Goal: Task Accomplishment & Management: Manage account settings

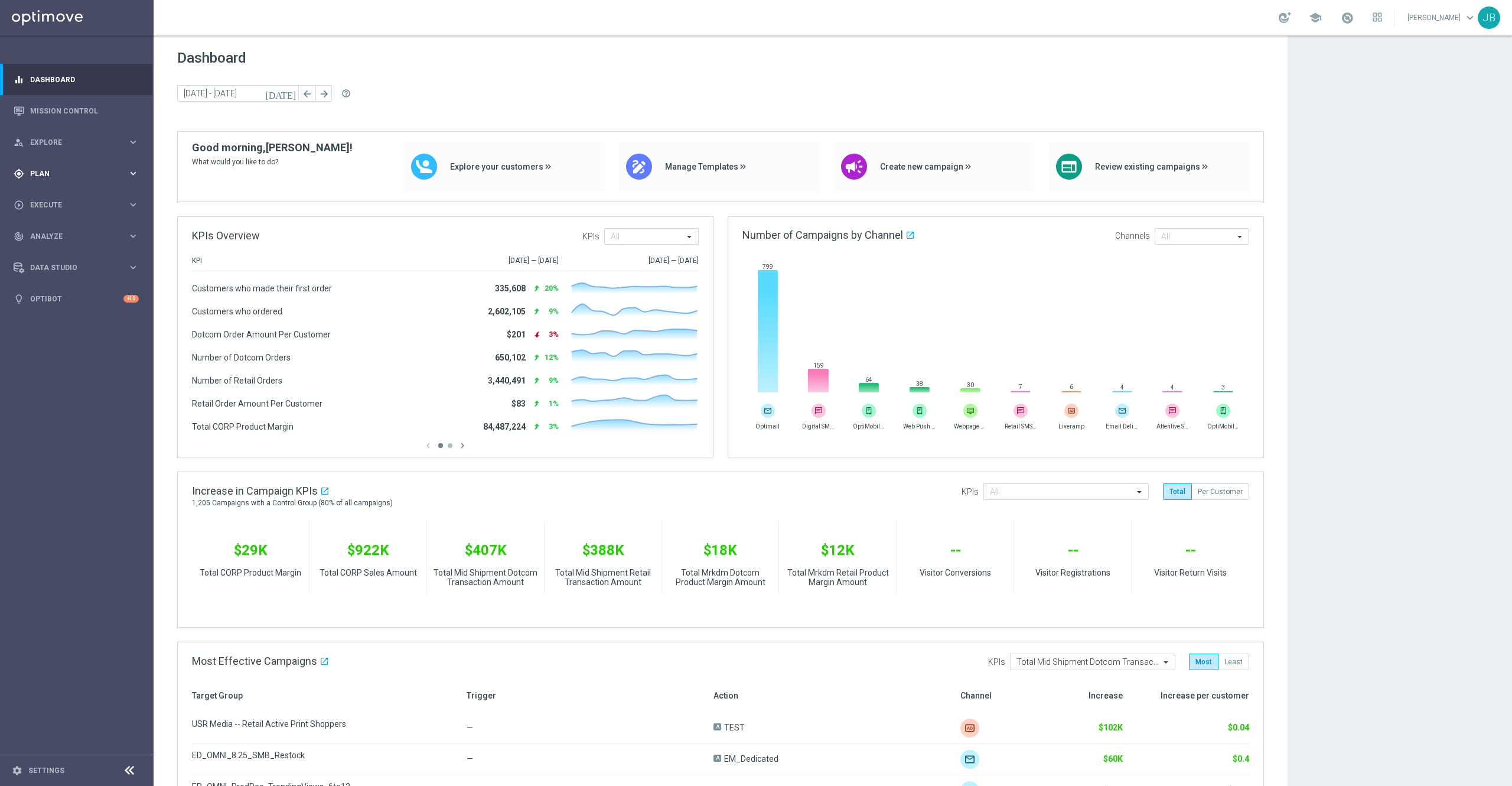
click at [39, 173] on span "Plan" at bounding box center [78, 174] width 98 height 7
click at [76, 112] on link "Mission Control" at bounding box center [84, 111] width 108 height 32
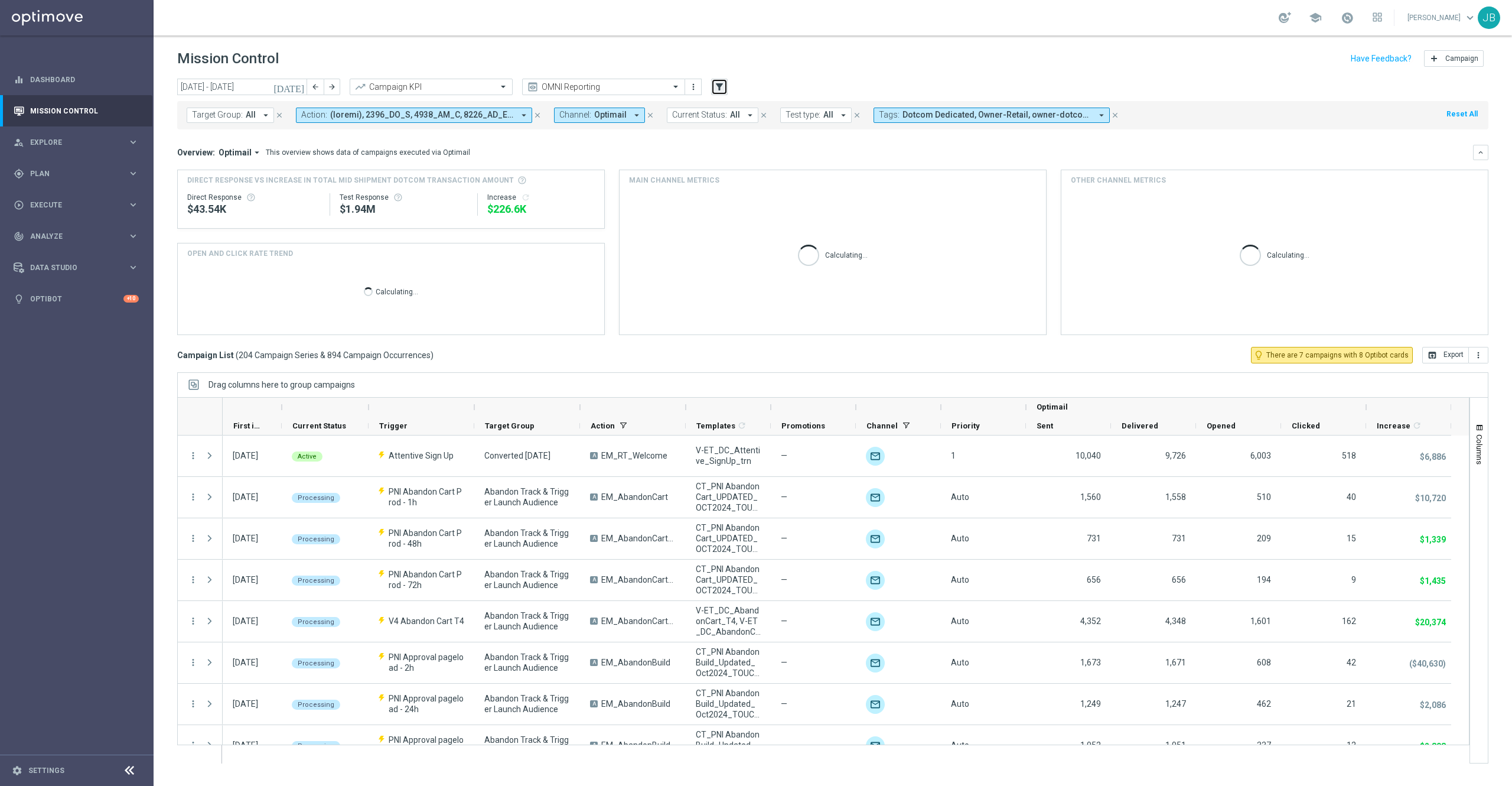
click at [715, 86] on icon "filter_alt" at bounding box center [719, 87] width 11 height 11
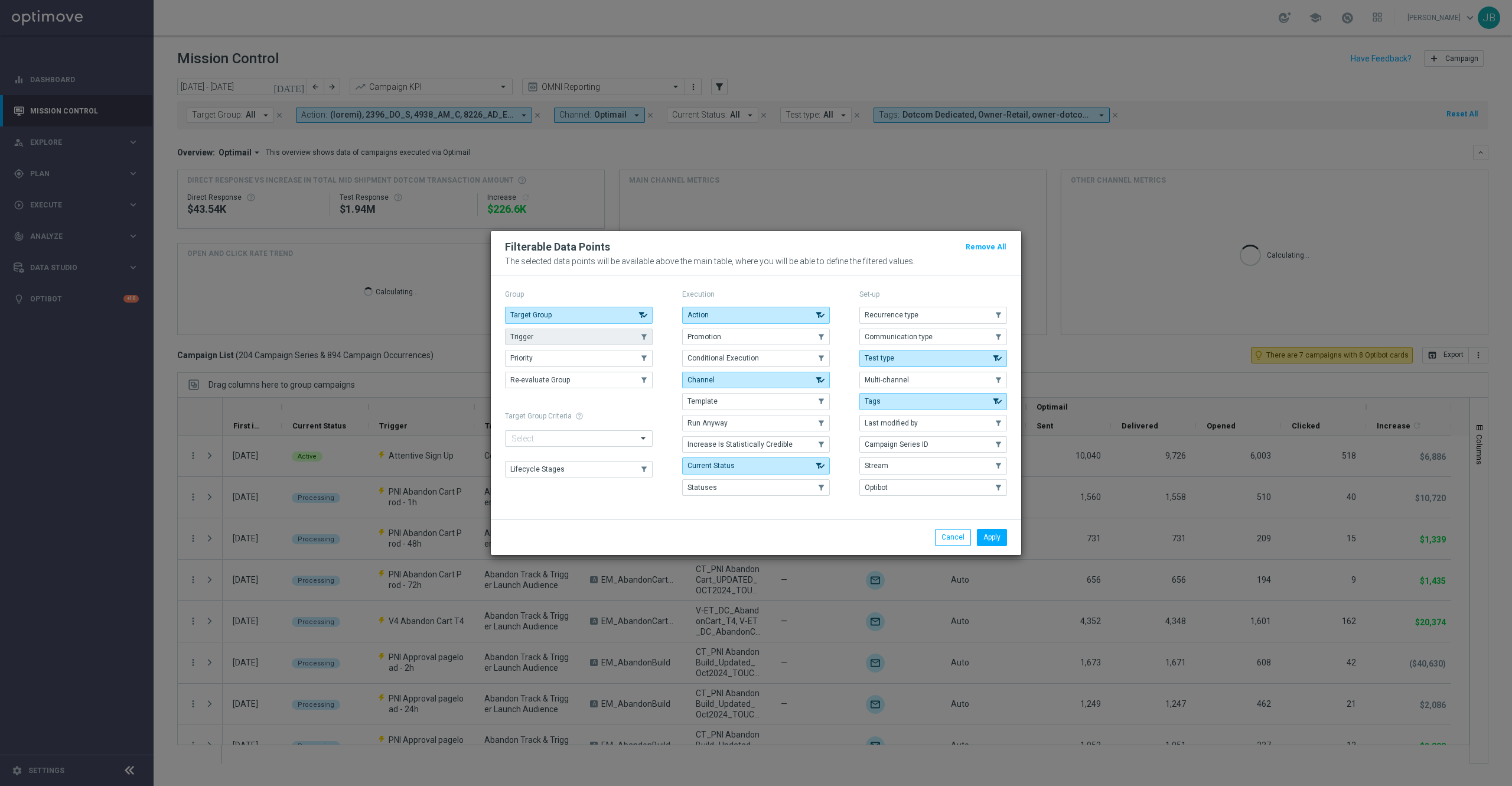
click at [572, 337] on button "Trigger" at bounding box center [579, 337] width 148 height 17
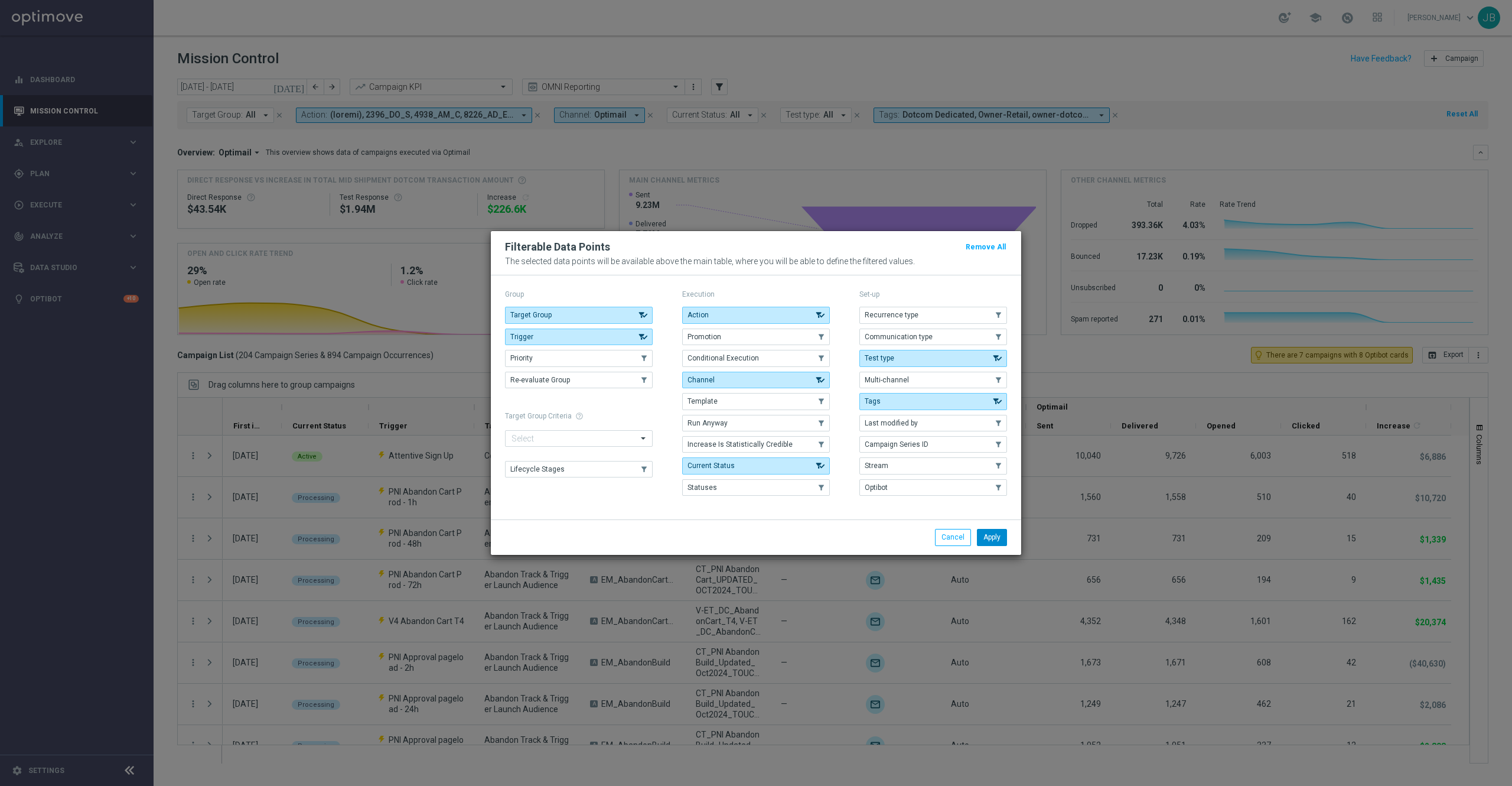
click at [999, 538] on button "Apply" at bounding box center [992, 537] width 30 height 17
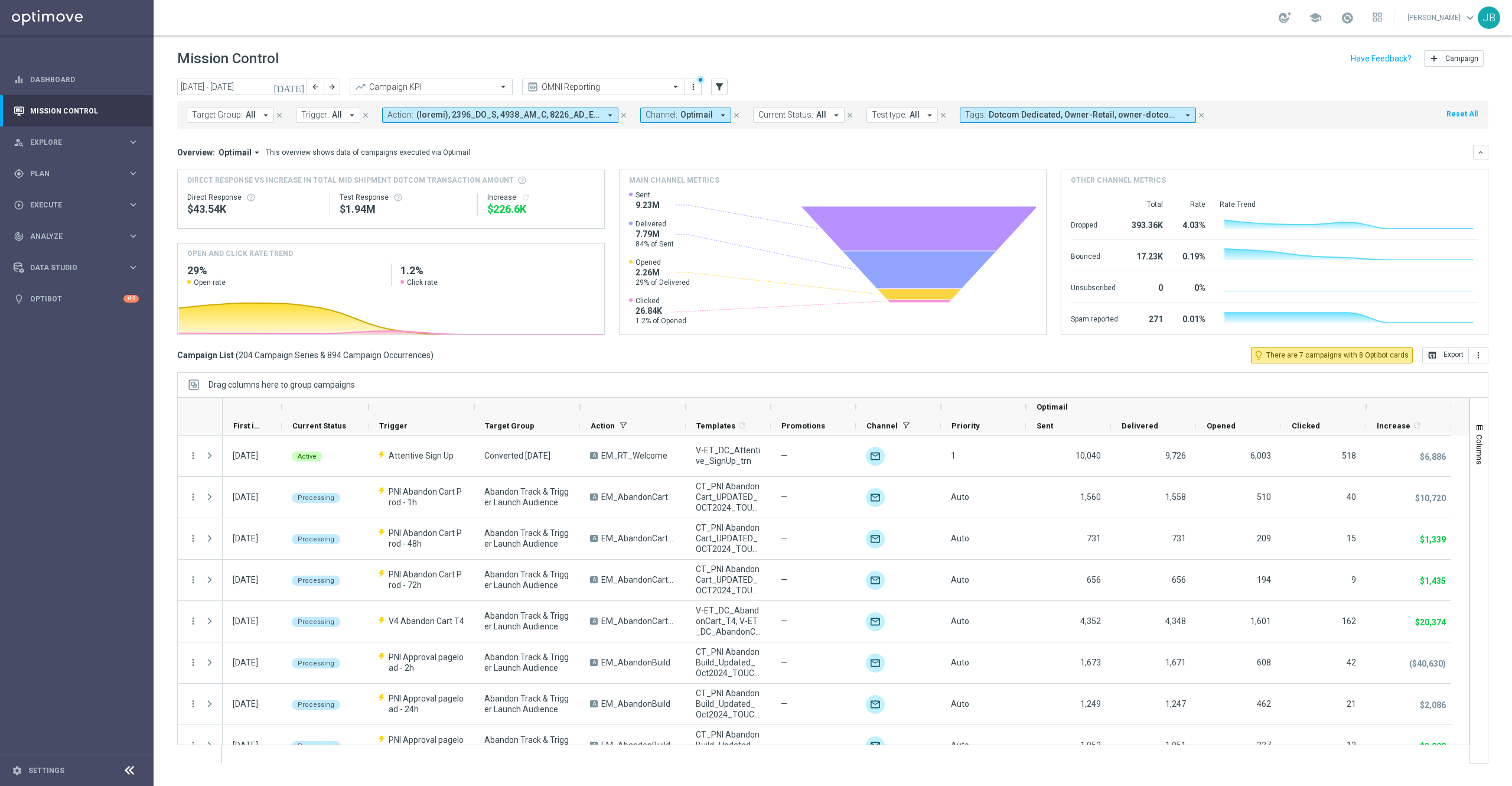
click at [336, 115] on span "All" at bounding box center [336, 115] width 10 height 10
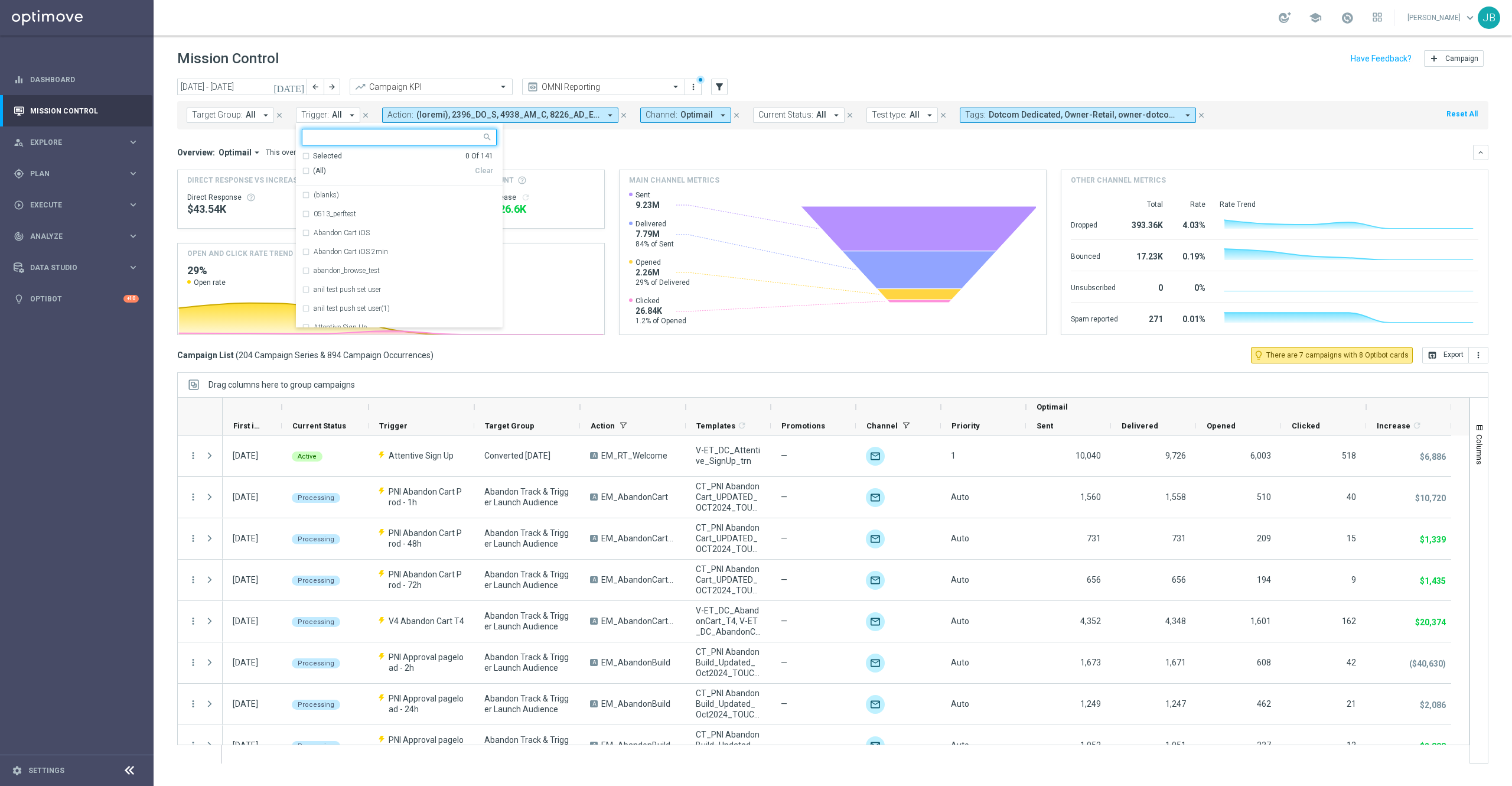
click at [336, 137] on input "text" at bounding box center [395, 137] width 173 height 10
click at [369, 195] on label "RTL_Onboarding_NewAcct_T1" at bounding box center [360, 195] width 94 height 7
type input "RTL_Onboarding_NewAcct_T1"
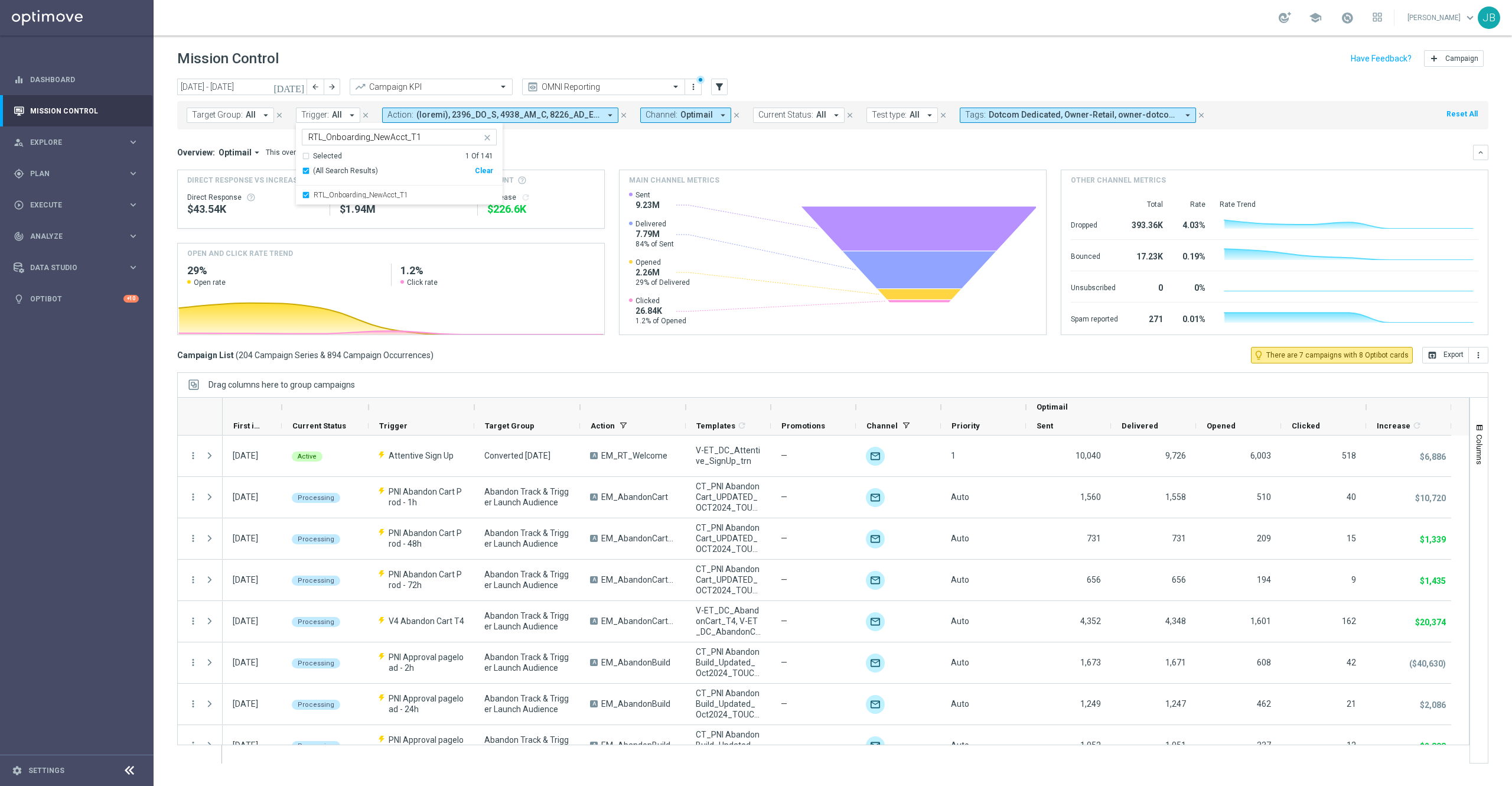
click at [622, 146] on div "Overview: Optimail arrow_drop_down This overview shows data of campaigns execut…" at bounding box center [832, 152] width 1311 height 15
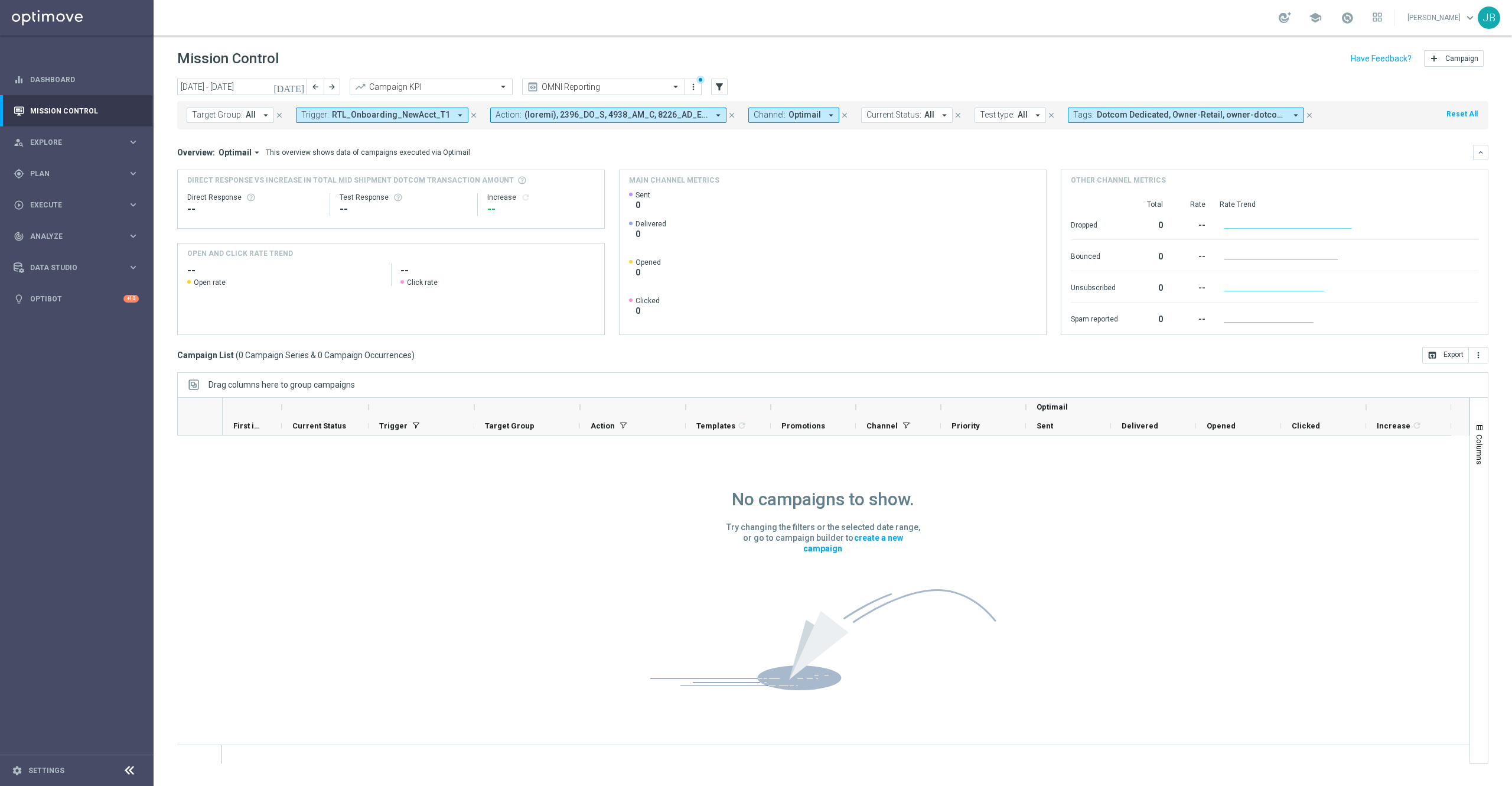
click at [300, 85] on icon "today" at bounding box center [290, 87] width 32 height 11
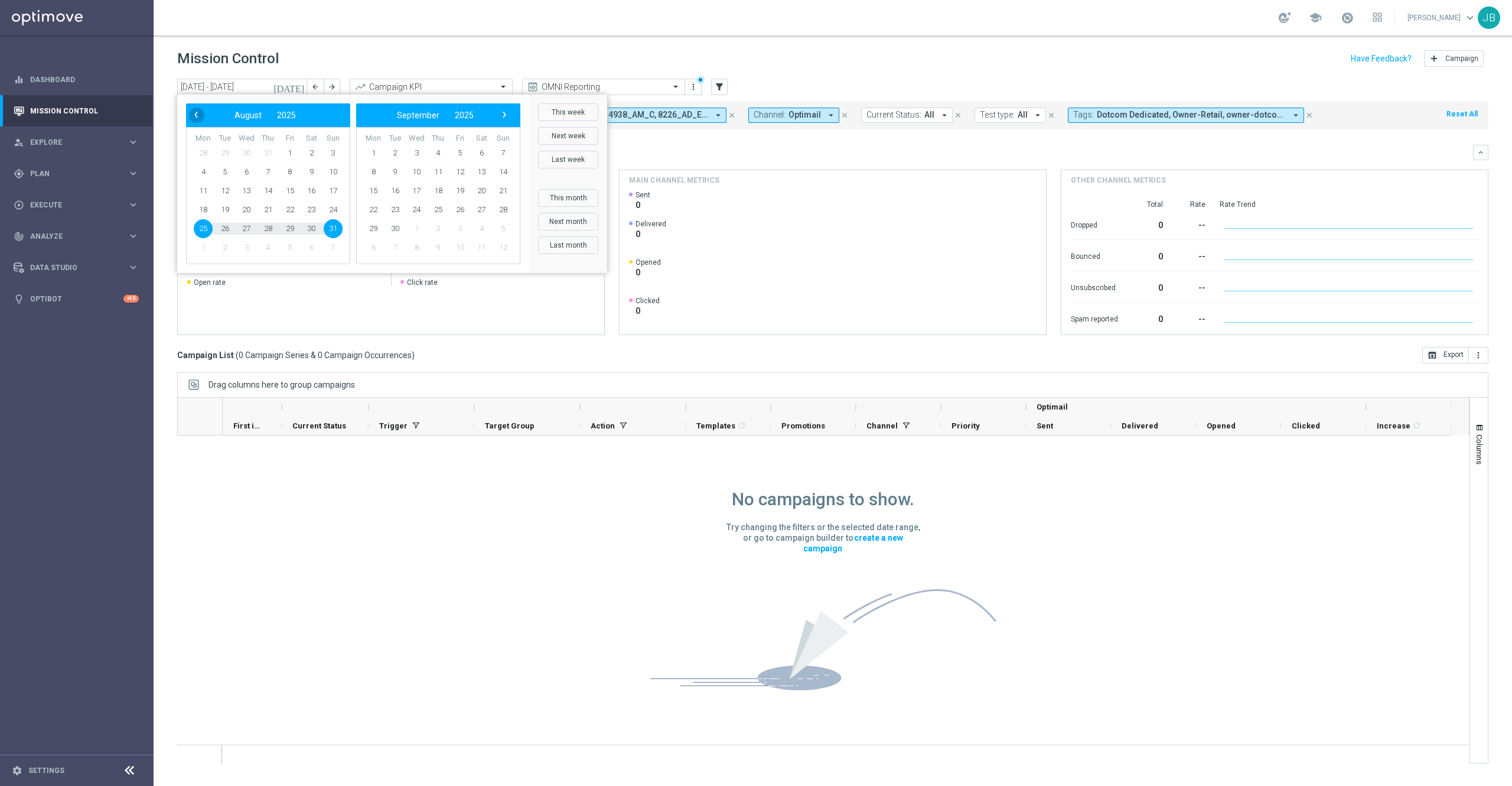
click at [200, 115] on span "‹" at bounding box center [195, 114] width 15 height 15
click at [223, 155] on span "1" at bounding box center [225, 152] width 18 height 19
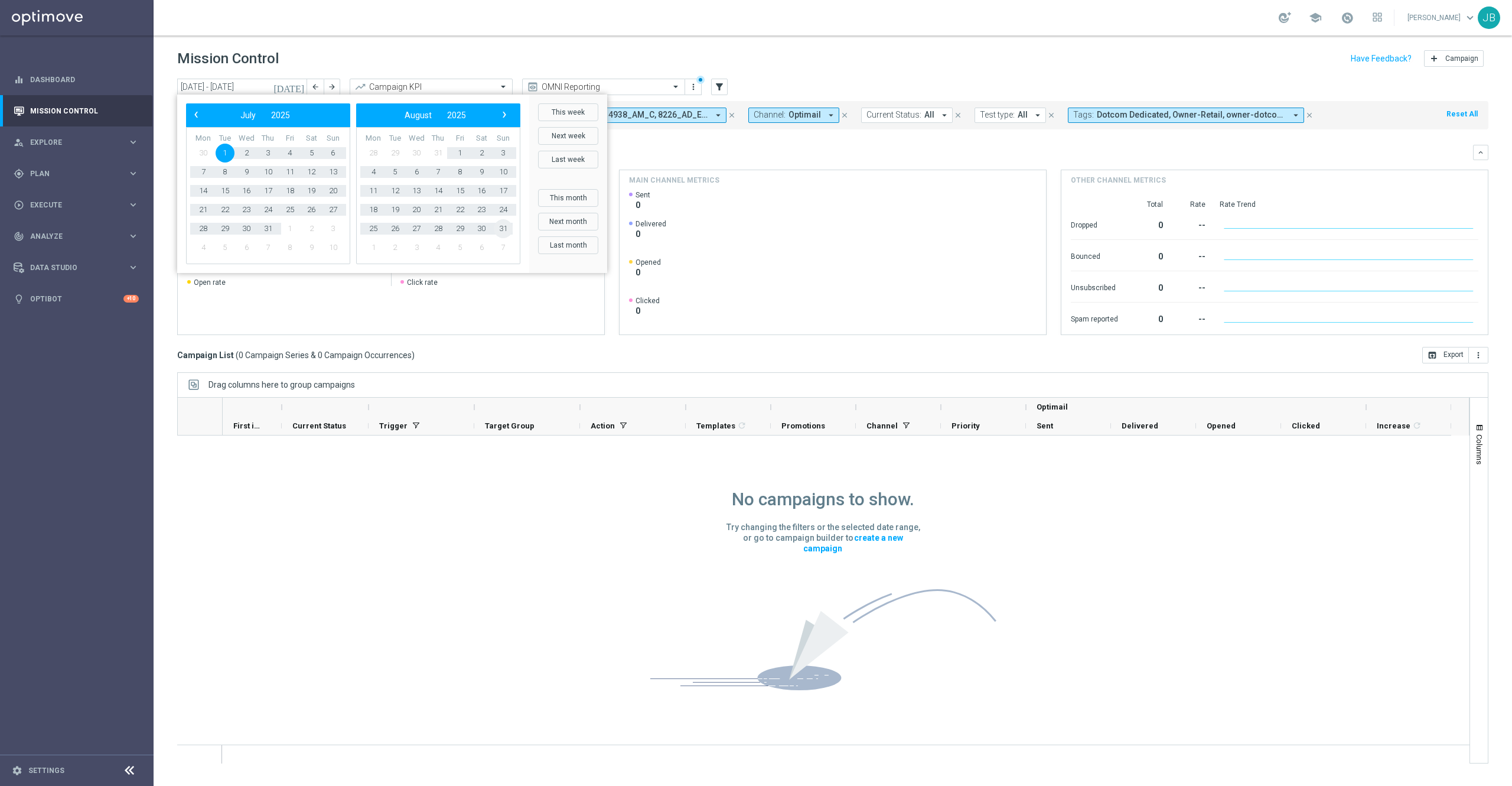
click at [500, 232] on span "31" at bounding box center [503, 228] width 18 height 19
type input "01 Jul 2025 - 31 Aug 2025"
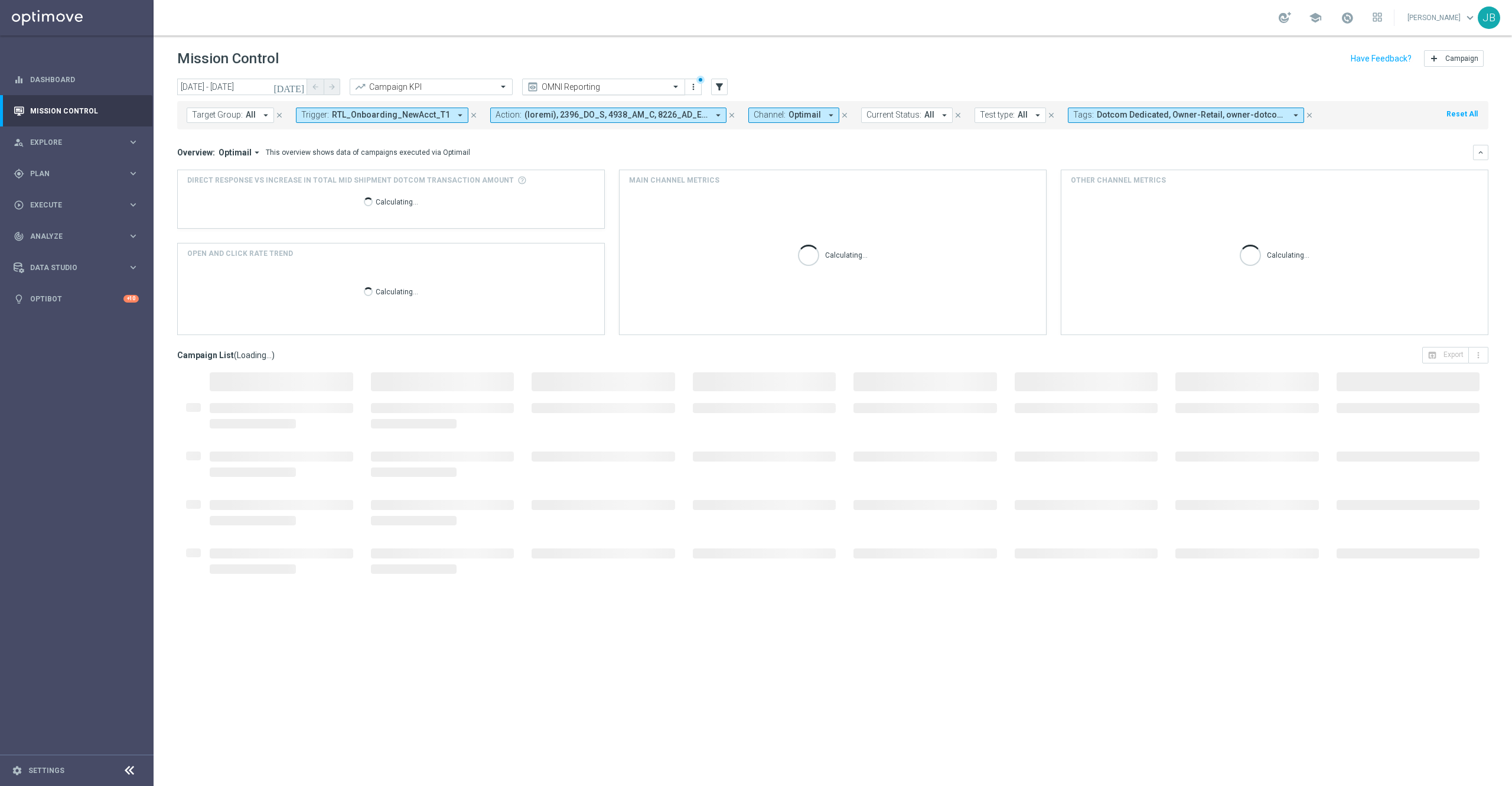
click at [613, 86] on input "text" at bounding box center [592, 86] width 127 height 10
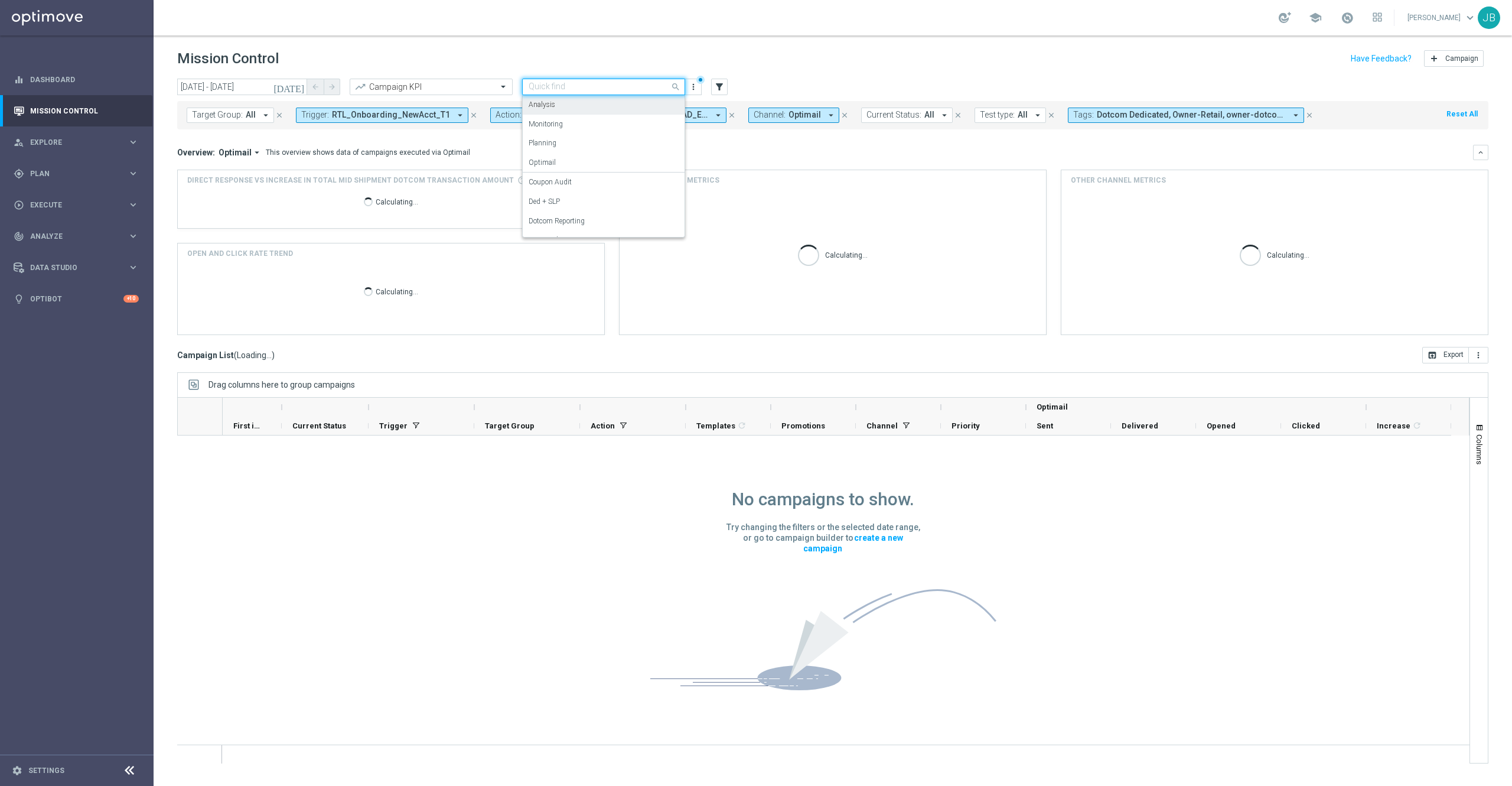
click at [565, 110] on div "Analysis" at bounding box center [603, 105] width 150 height 19
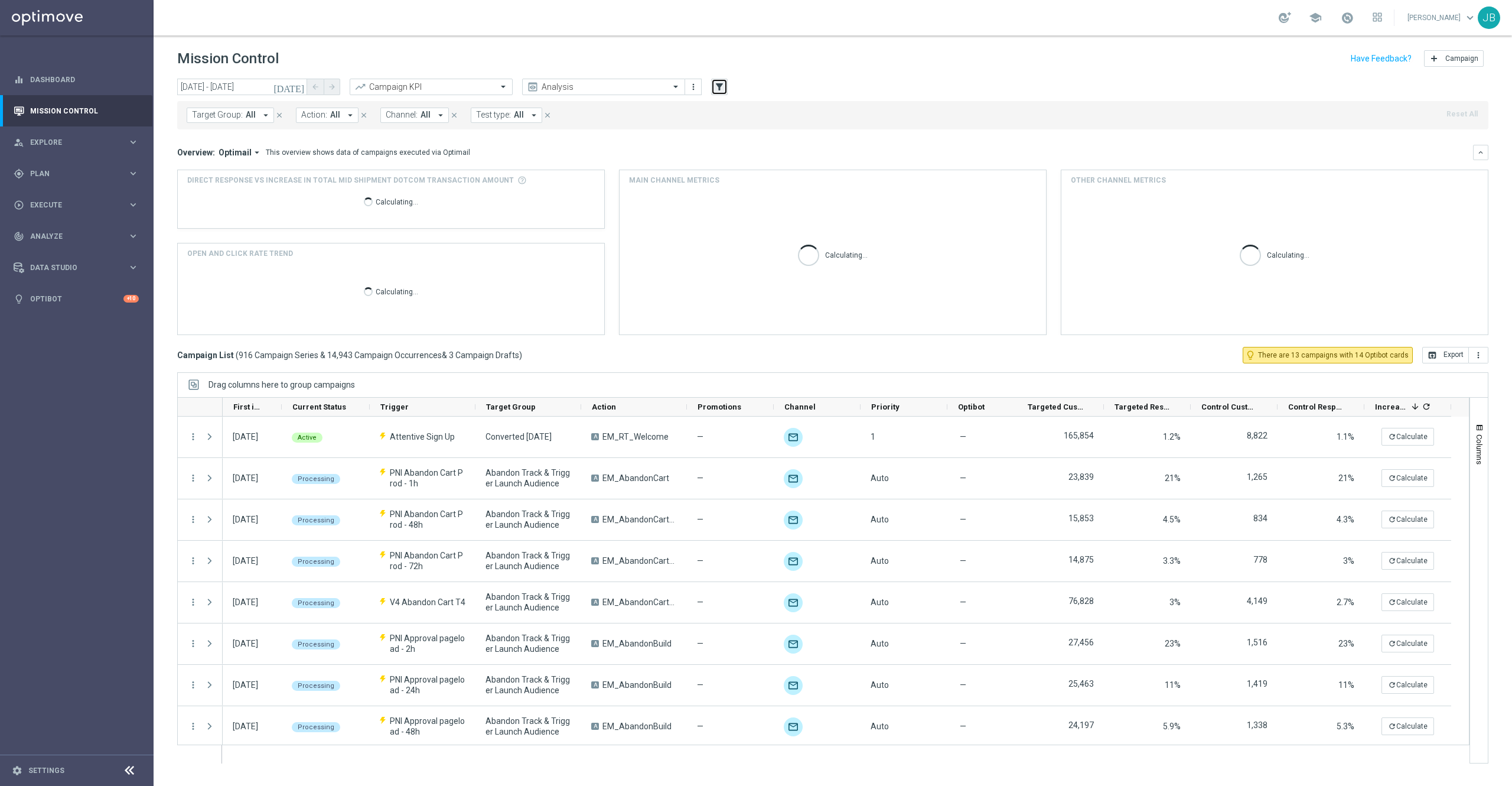
click at [719, 87] on icon "filter_alt" at bounding box center [719, 87] width 11 height 11
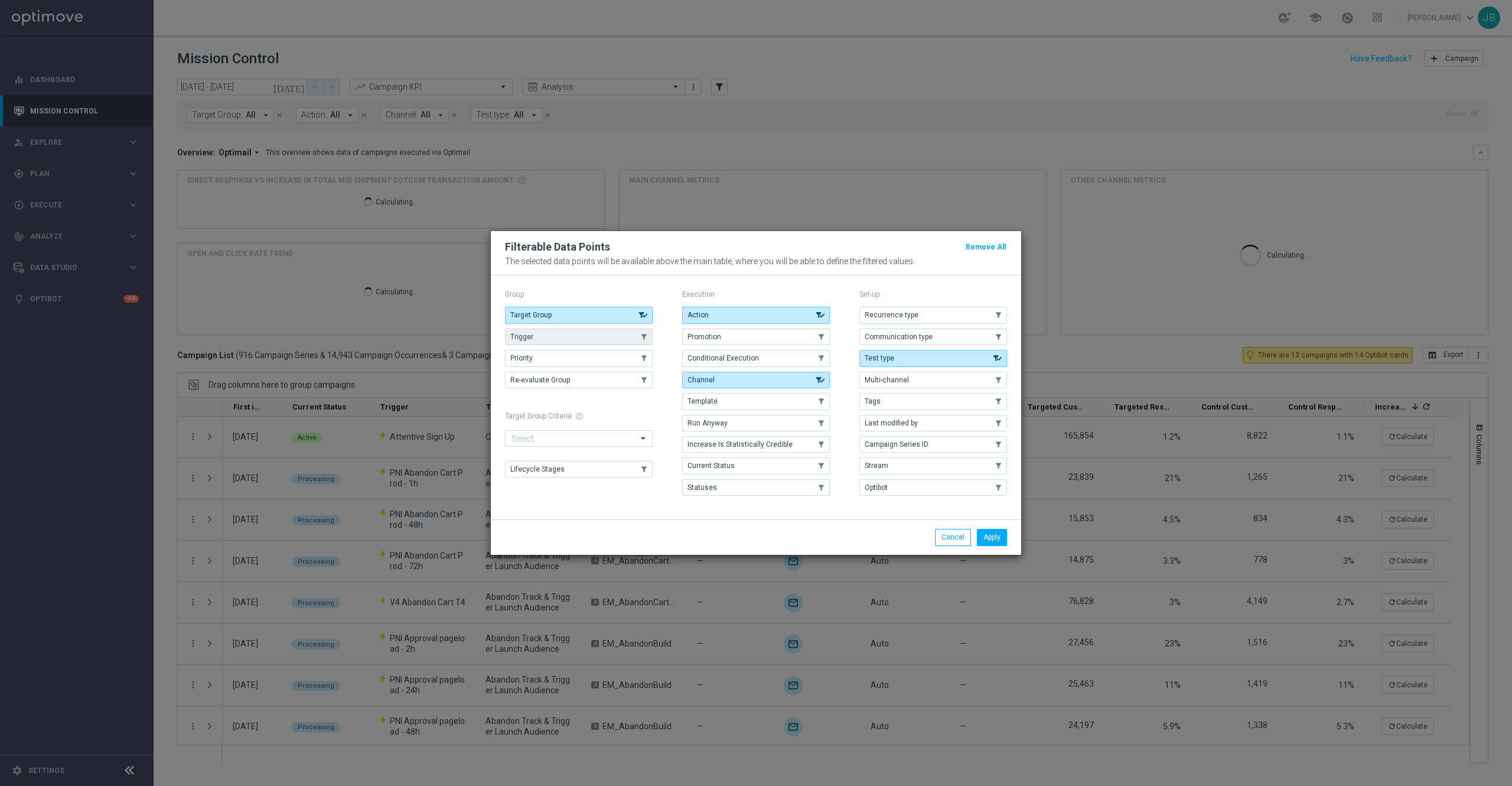
click at [580, 342] on button "Trigger" at bounding box center [579, 337] width 148 height 17
click at [986, 540] on button "Apply" at bounding box center [992, 537] width 30 height 17
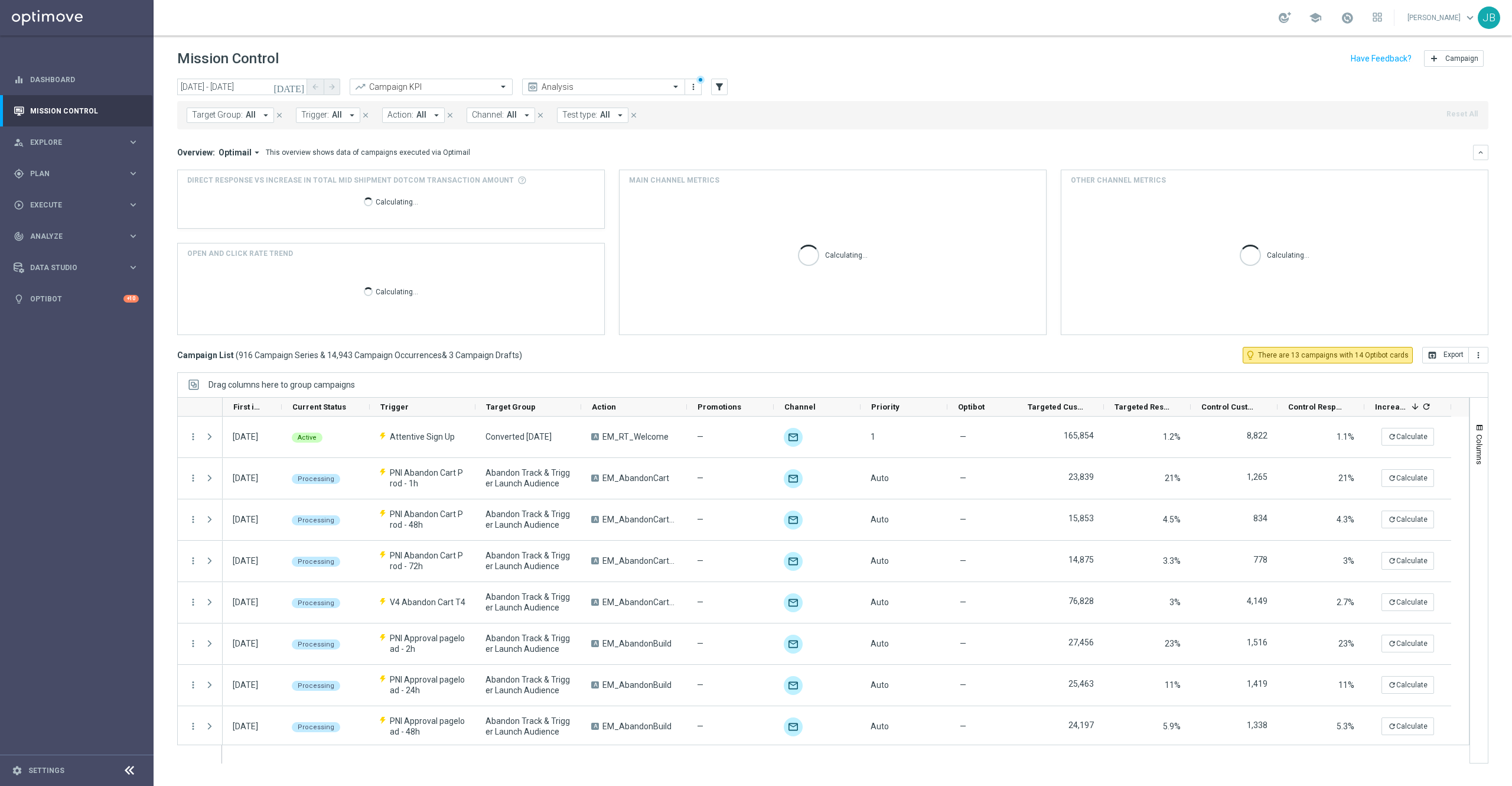
click at [332, 120] on span "All" at bounding box center [336, 115] width 10 height 10
click at [371, 189] on div "RTL_Onboarding_NewAcct_T1" at bounding box center [399, 195] width 195 height 19
type input "RTL_Onboarding_NewAcct_T1"
click at [615, 155] on div "Overview: Optimail arrow_drop_down This overview shows data of campaigns execut…" at bounding box center [825, 152] width 1296 height 11
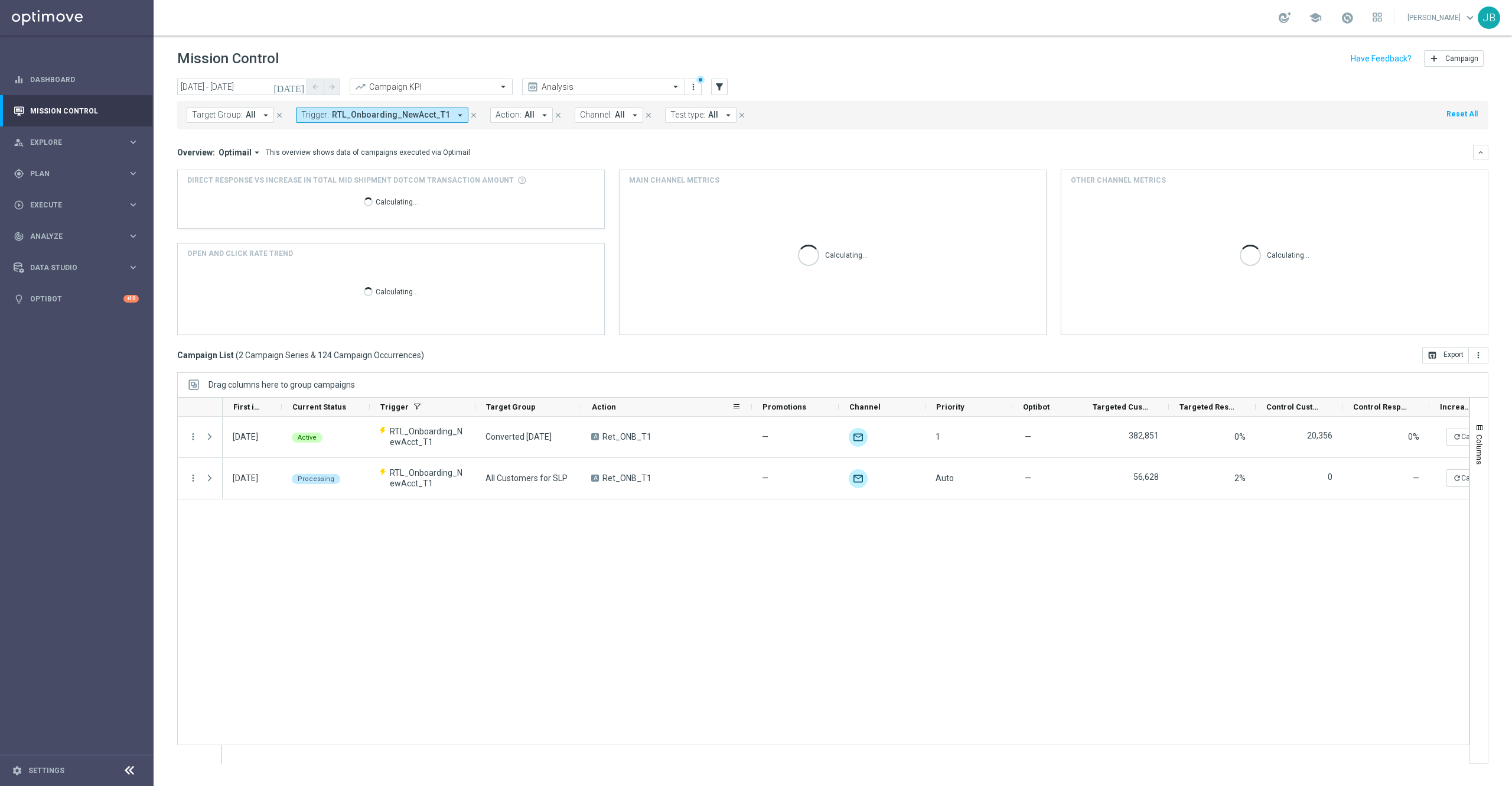
drag, startPoint x: 687, startPoint y: 406, endPoint x: 751, endPoint y: 407, distance: 64.0
click at [751, 407] on div at bounding box center [751, 406] width 4 height 19
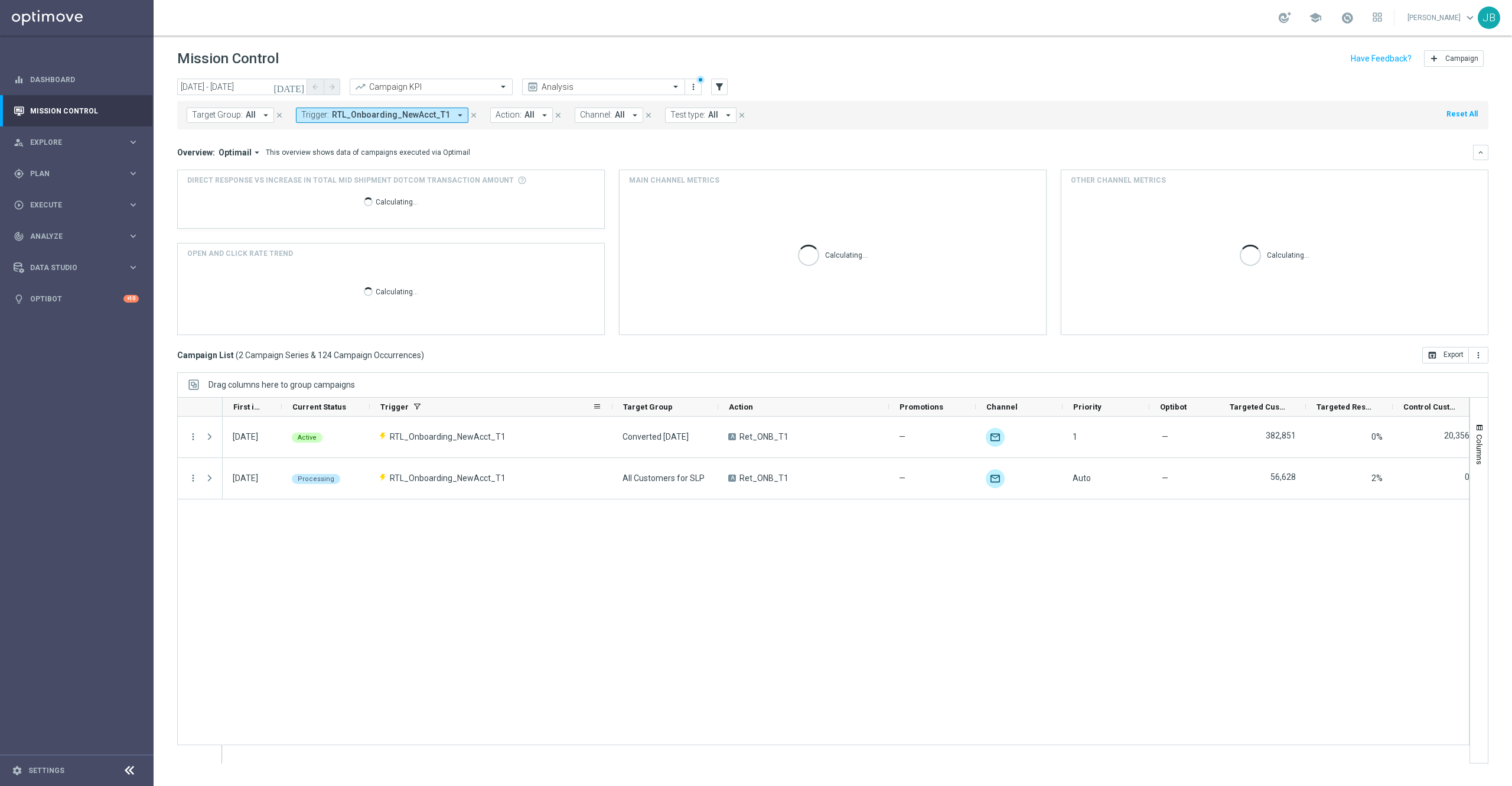
drag, startPoint x: 474, startPoint y: 407, endPoint x: 616, endPoint y: 413, distance: 142.1
click at [615, 413] on div at bounding box center [612, 406] width 4 height 19
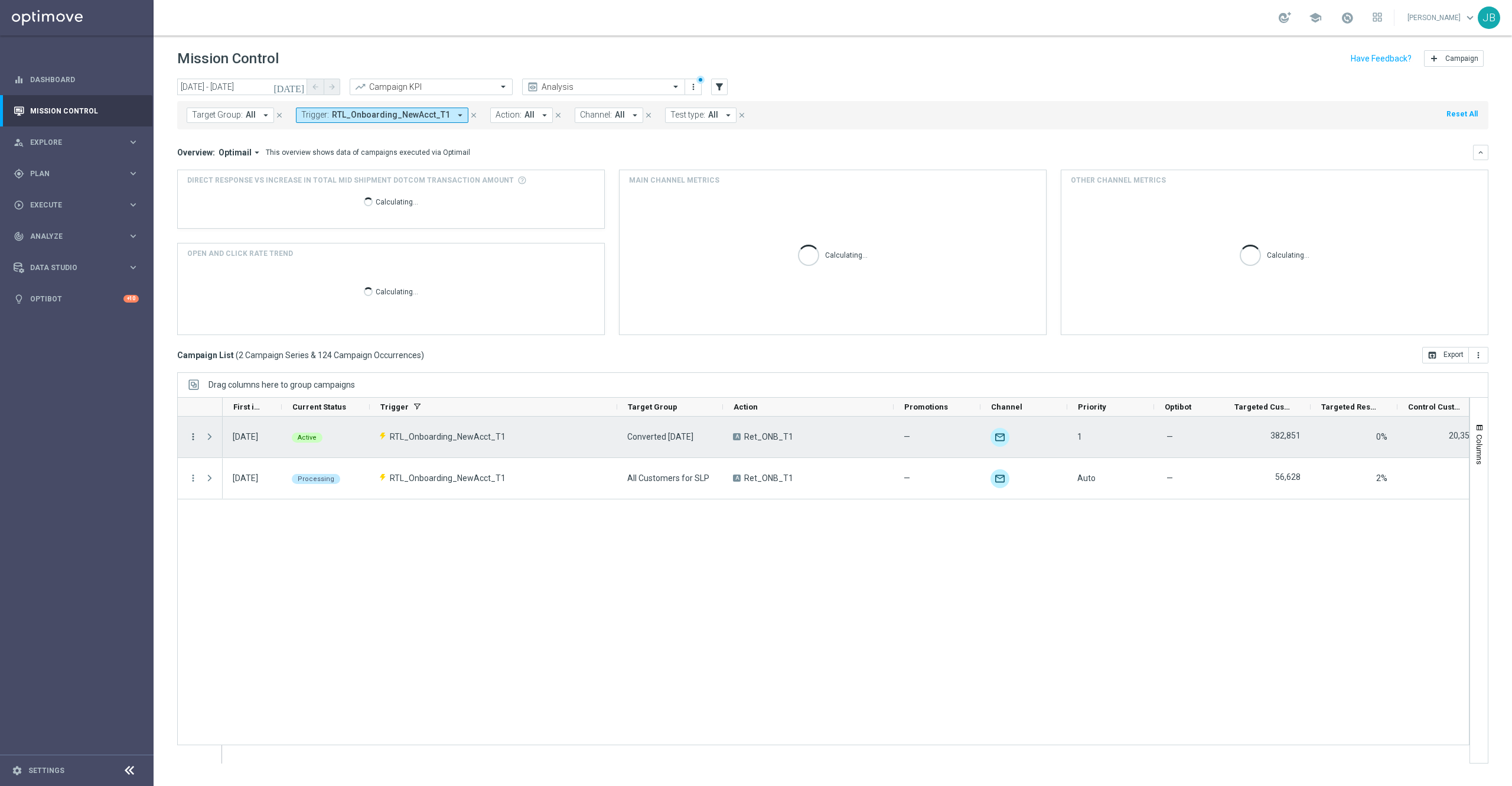
click at [189, 434] on icon "more_vert" at bounding box center [193, 437] width 11 height 11
click at [243, 446] on span "Campaign Details" at bounding box center [247, 444] width 60 height 8
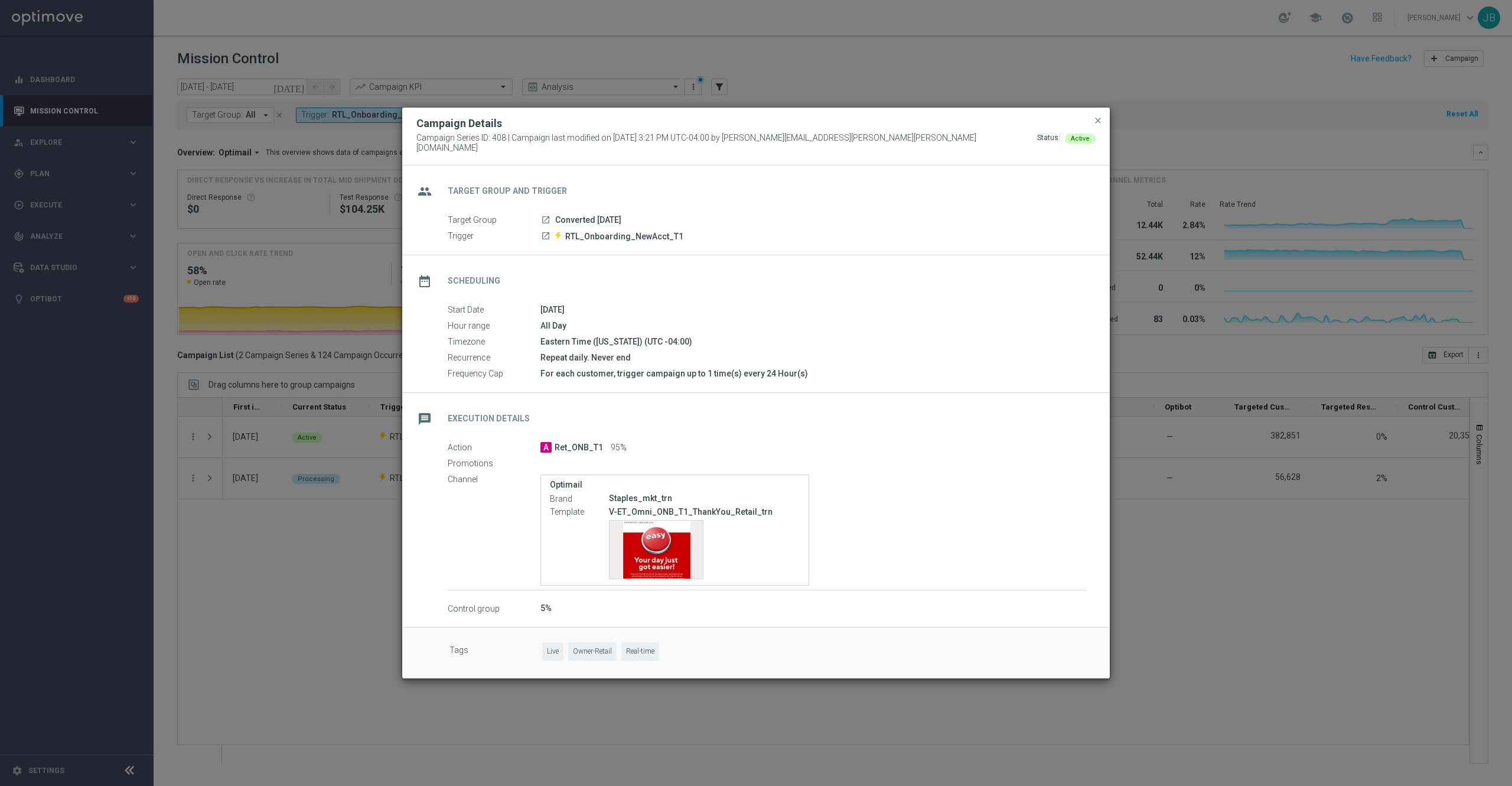
click at [339, 612] on modal-container "Campaign Details Campaign Series ID: 408 | Campaign last modified on 28 May 202…" at bounding box center [756, 393] width 1512 height 786
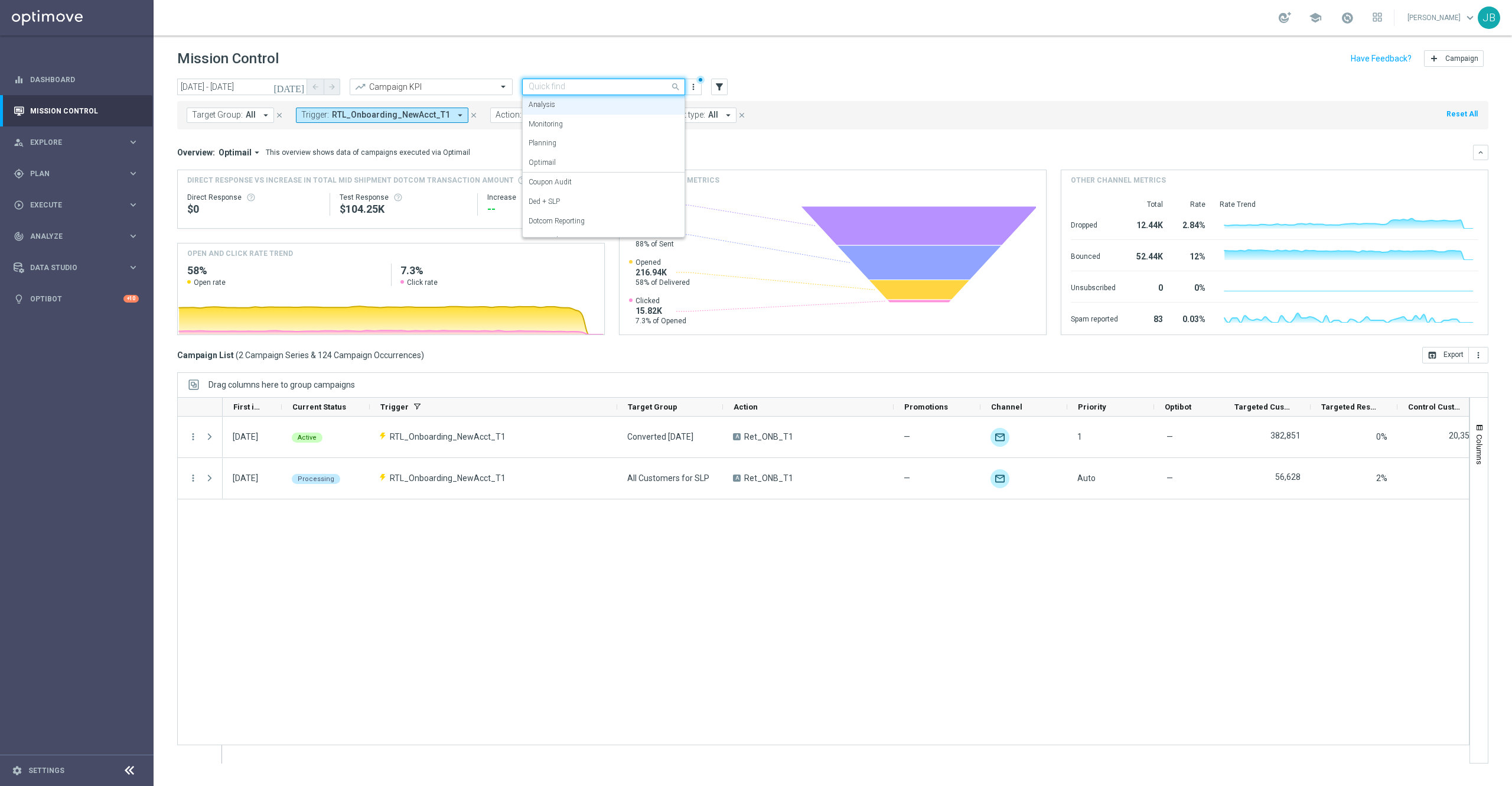
click at [636, 87] on input "text" at bounding box center [592, 86] width 127 height 10
click at [597, 198] on div "OMNI Reporting" at bounding box center [603, 199] width 150 height 19
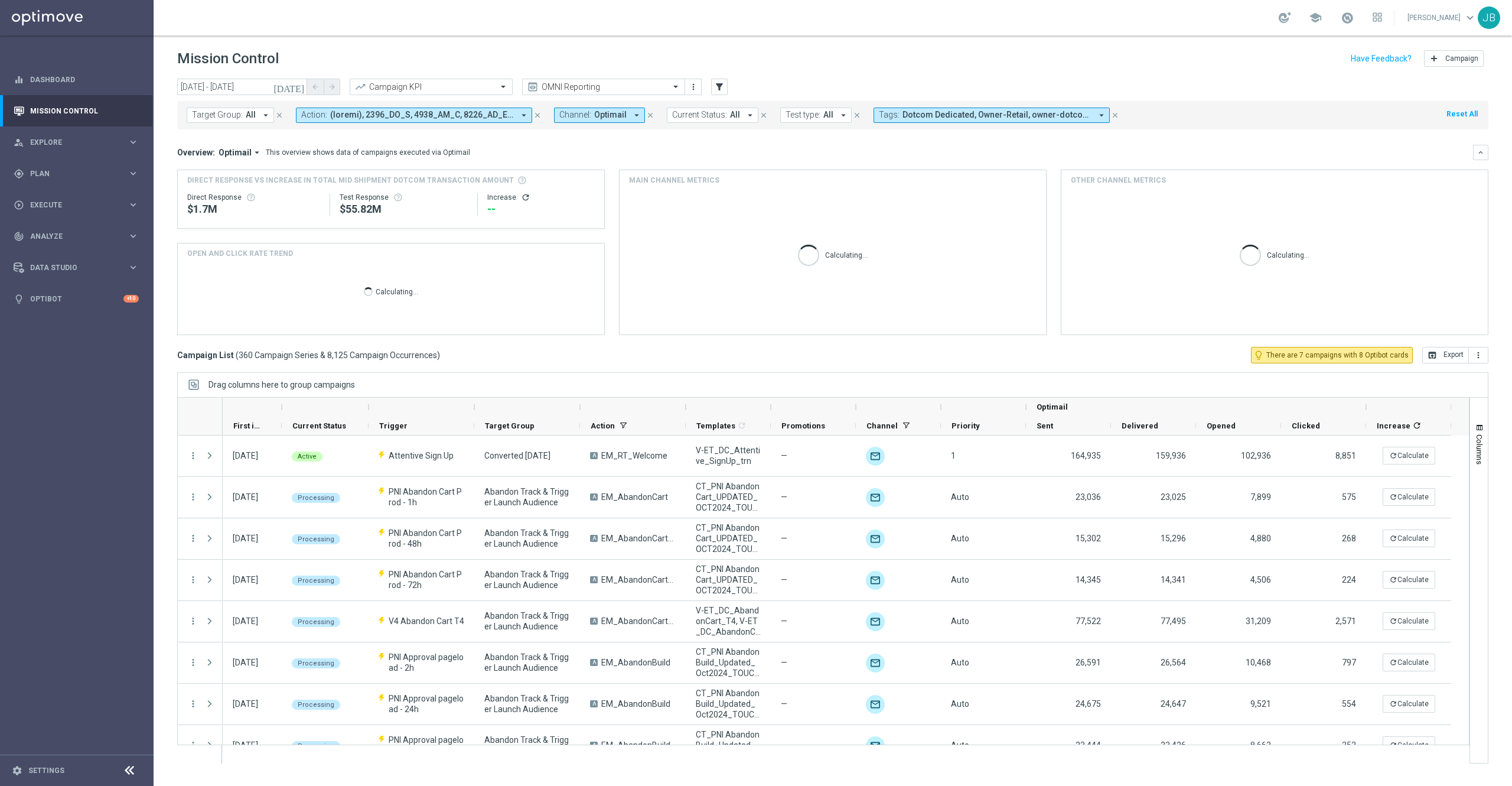
click at [505, 115] on span at bounding box center [422, 115] width 184 height 10
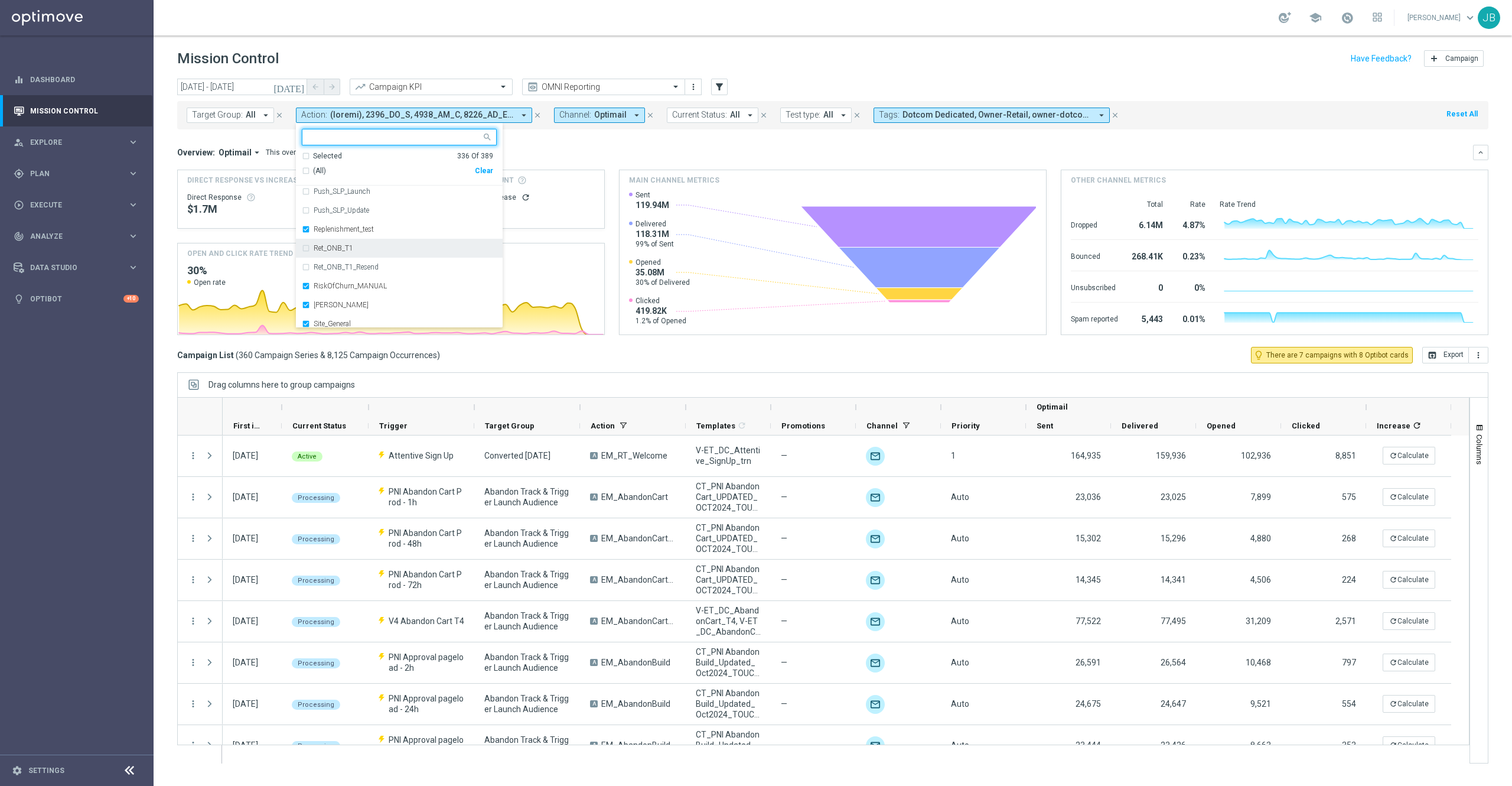
scroll to position [6698, 0]
click at [689, 147] on div "Overview: Optimail arrow_drop_down This overview shows data of campaigns execut…" at bounding box center [825, 152] width 1296 height 11
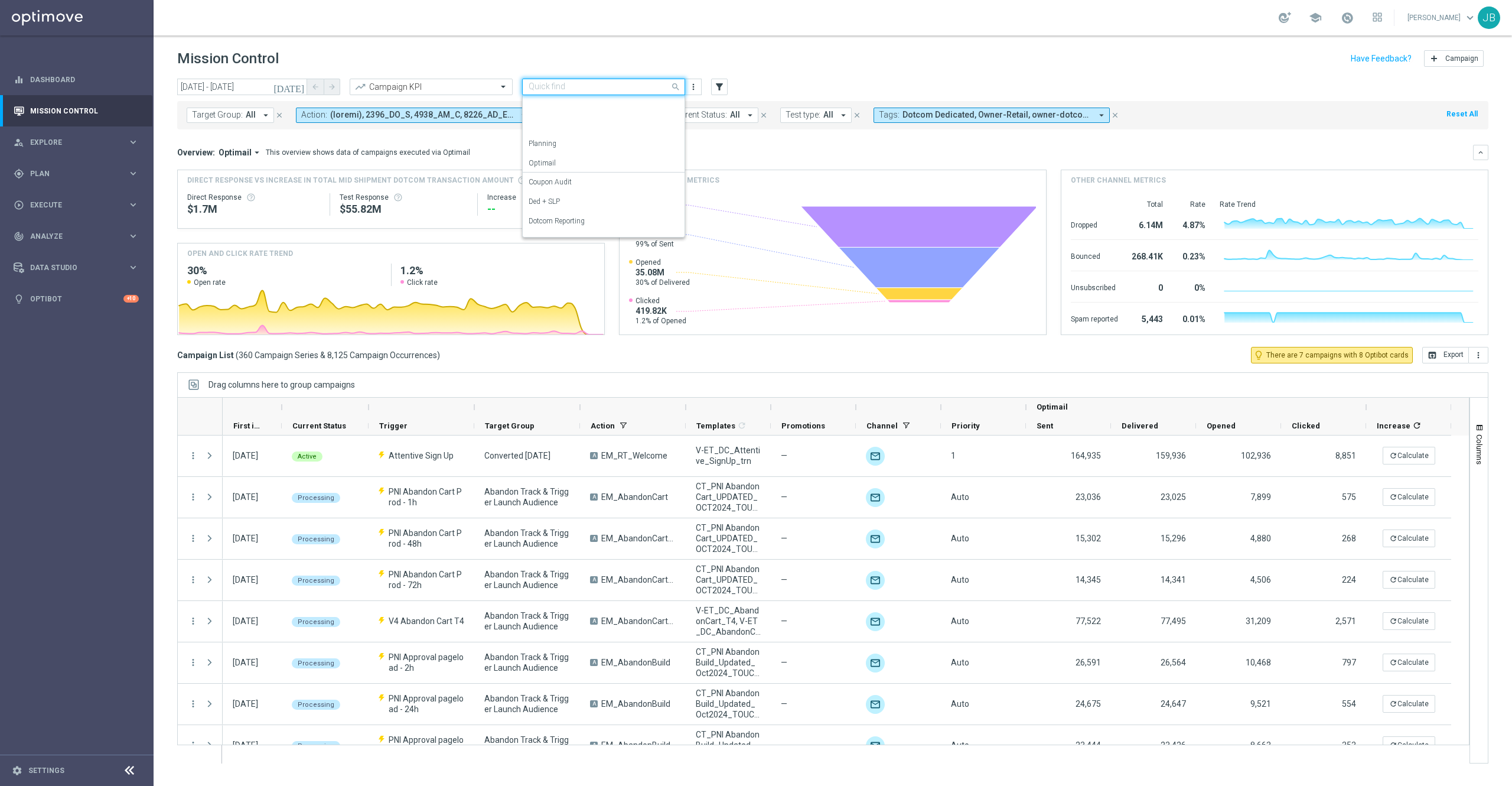
click at [604, 87] on input "text" at bounding box center [592, 86] width 127 height 10
click at [557, 108] on div "Analysis" at bounding box center [603, 105] width 150 height 19
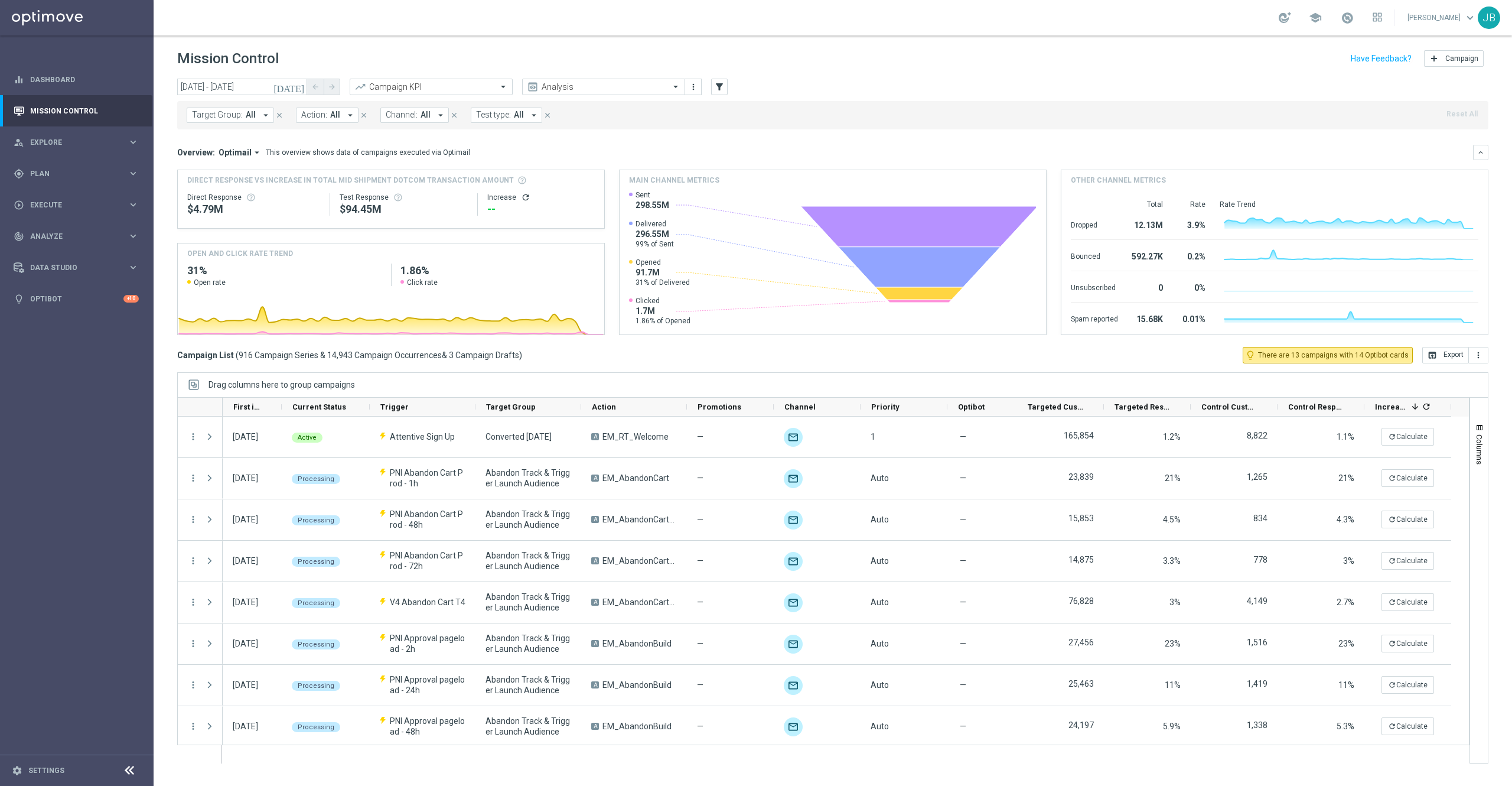
click at [241, 118] on span "Target Group:" at bounding box center [218, 115] width 51 height 10
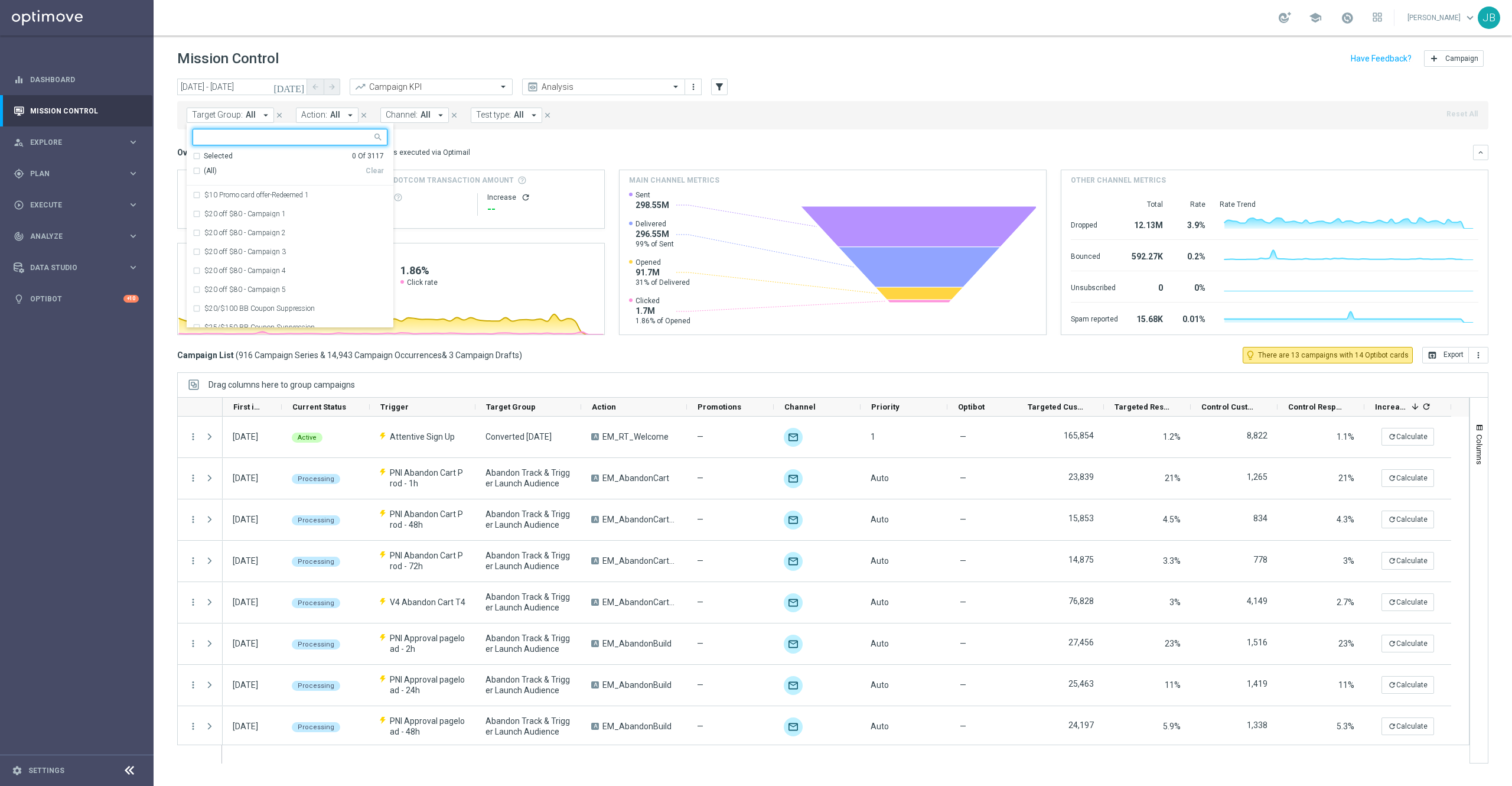
click at [248, 143] on div at bounding box center [284, 137] width 175 height 11
type input "RTL_Onboarding_NewAcct_T1"
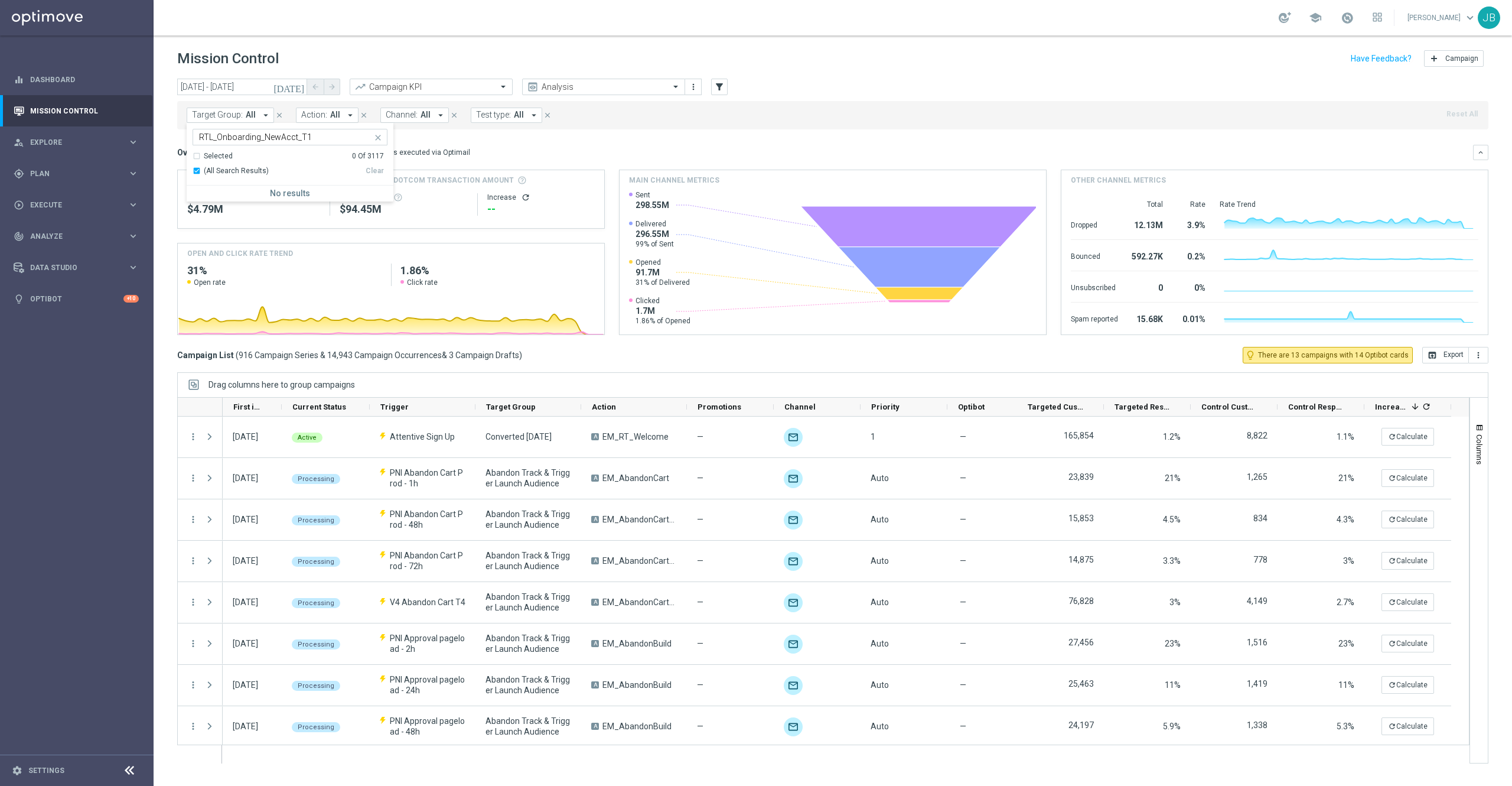
click at [485, 147] on div "Overview: Optimail arrow_drop_down This overview shows data of campaigns execut…" at bounding box center [825, 152] width 1296 height 11
click at [716, 82] on icon "filter_alt" at bounding box center [719, 87] width 11 height 11
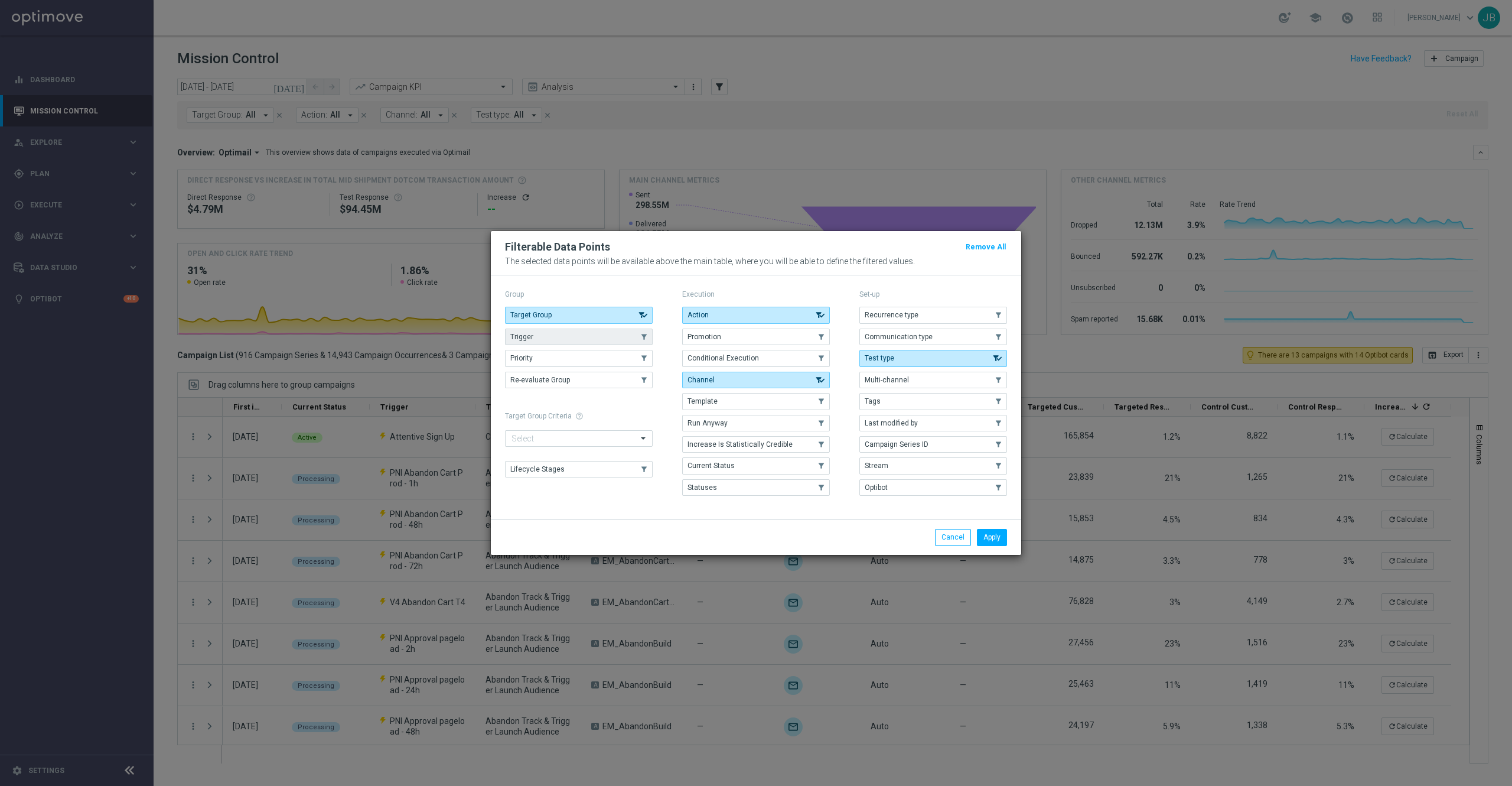
click at [594, 339] on button "Trigger" at bounding box center [579, 337] width 148 height 17
click at [981, 540] on button "Apply" at bounding box center [992, 537] width 30 height 17
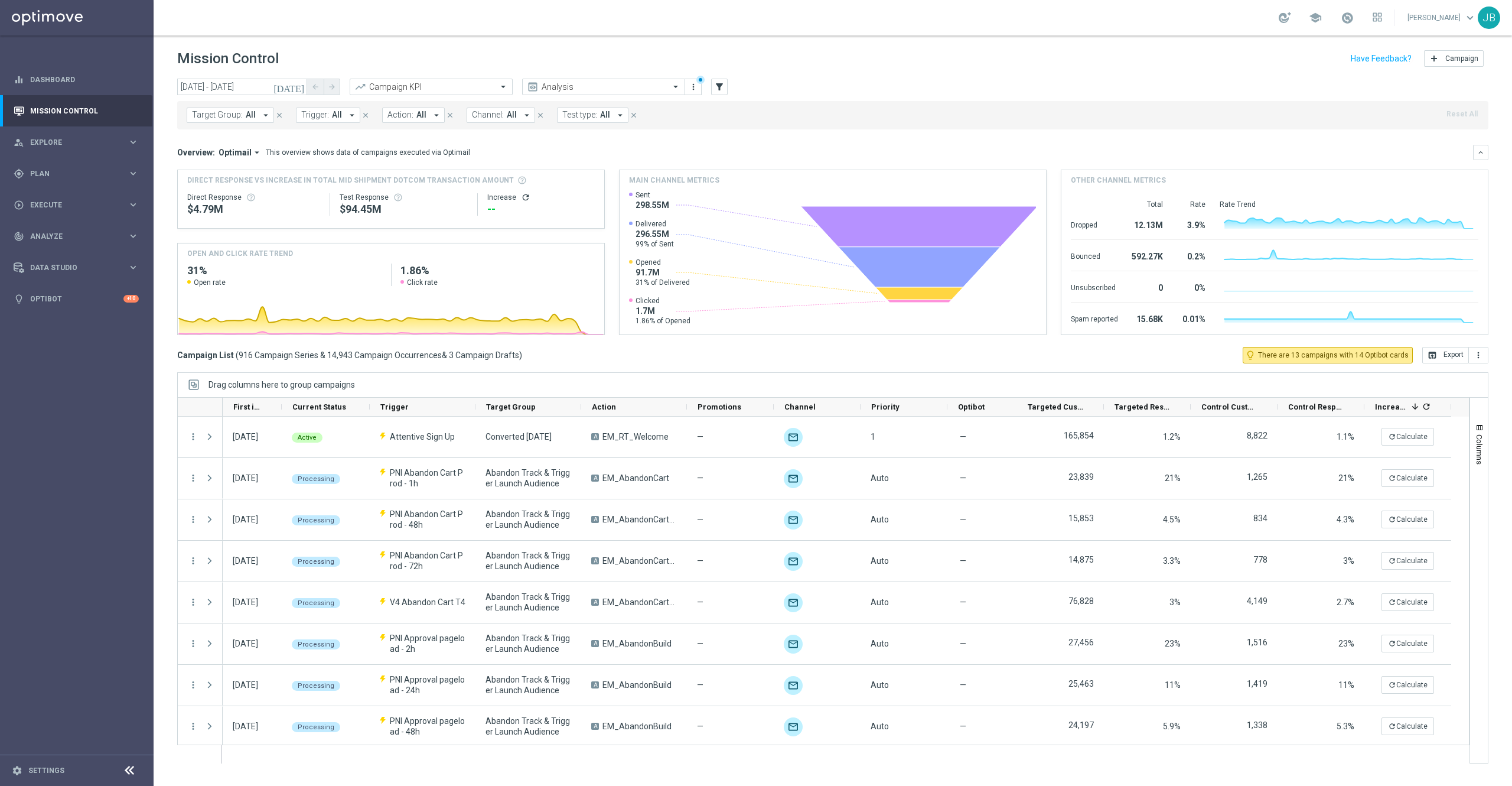
click at [343, 110] on button "Trigger: All arrow_drop_down" at bounding box center [328, 115] width 64 height 15
click at [373, 194] on label "RTL_Onboarding_NewAcct_T1" at bounding box center [360, 195] width 94 height 7
type input "RTL_Onboarding_NewAcct_T1"
click at [634, 139] on mini-dashboard "Overview: Optimail arrow_drop_down This overview shows data of campaigns execut…" at bounding box center [832, 238] width 1311 height 218
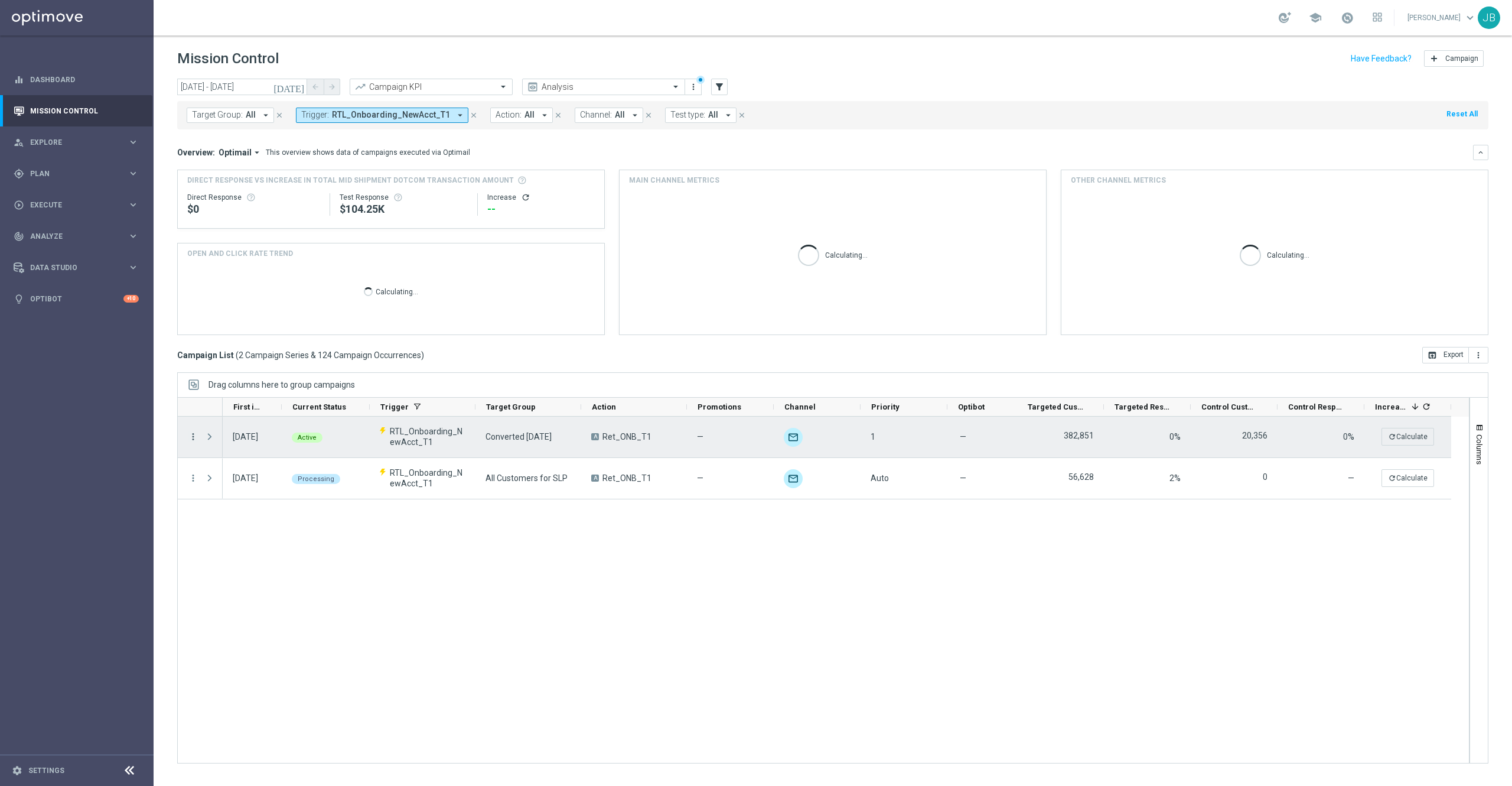
click at [194, 437] on icon "more_vert" at bounding box center [193, 437] width 11 height 11
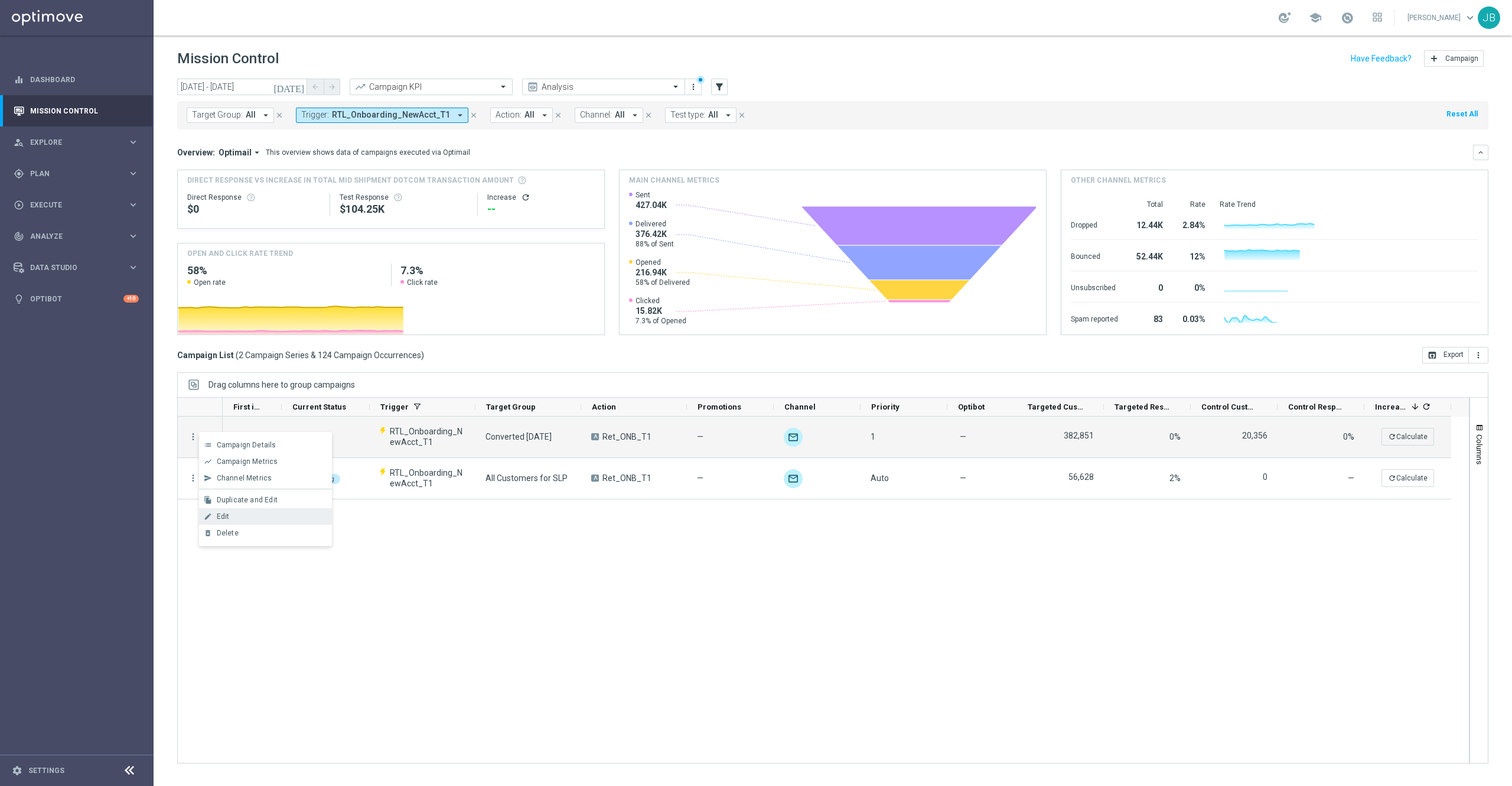
click at [242, 520] on div "Edit" at bounding box center [271, 516] width 110 height 8
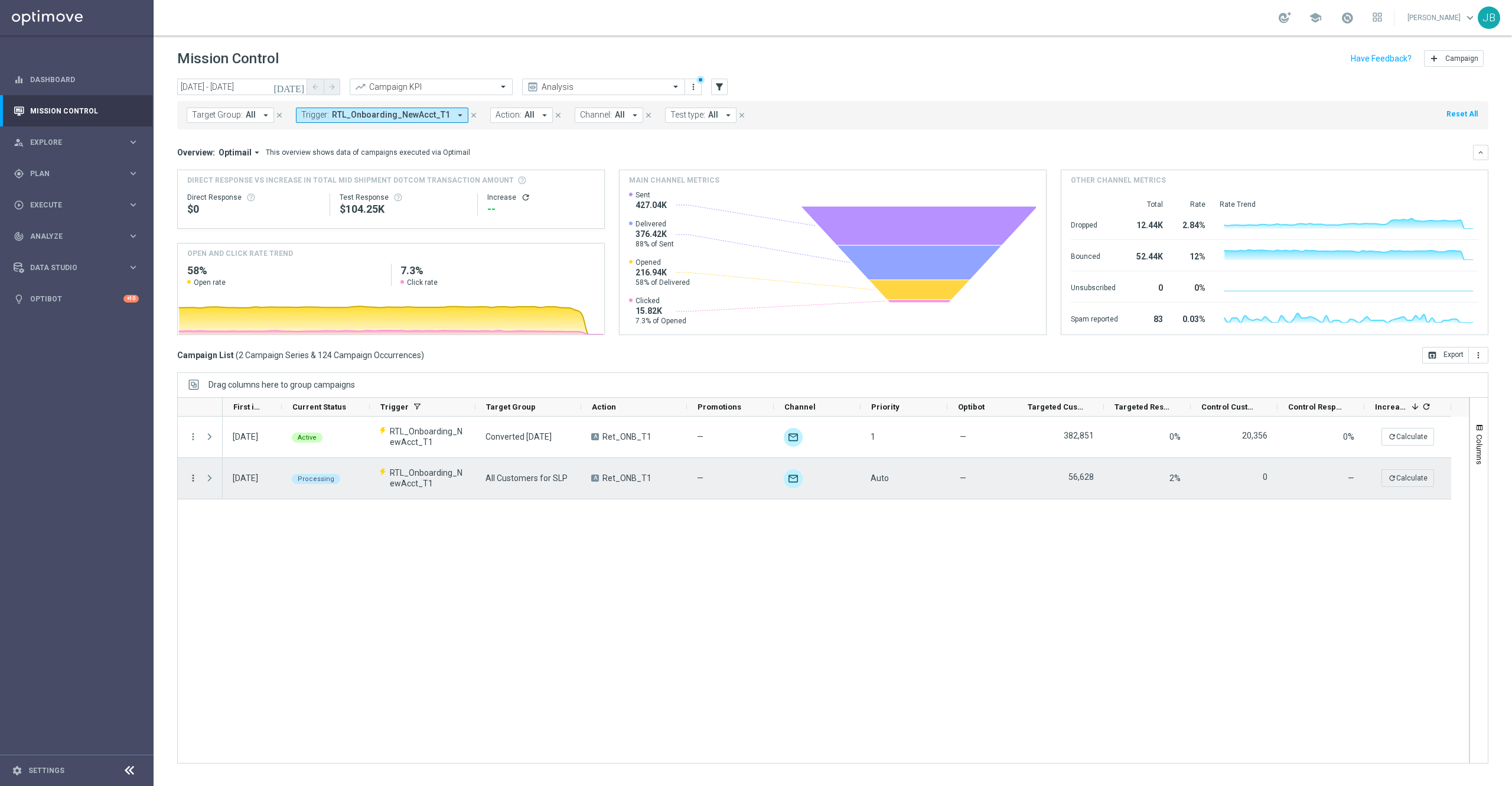
click at [191, 479] on icon "more_vert" at bounding box center [193, 478] width 11 height 11
click at [227, 558] on span "Edit" at bounding box center [223, 558] width 13 height 8
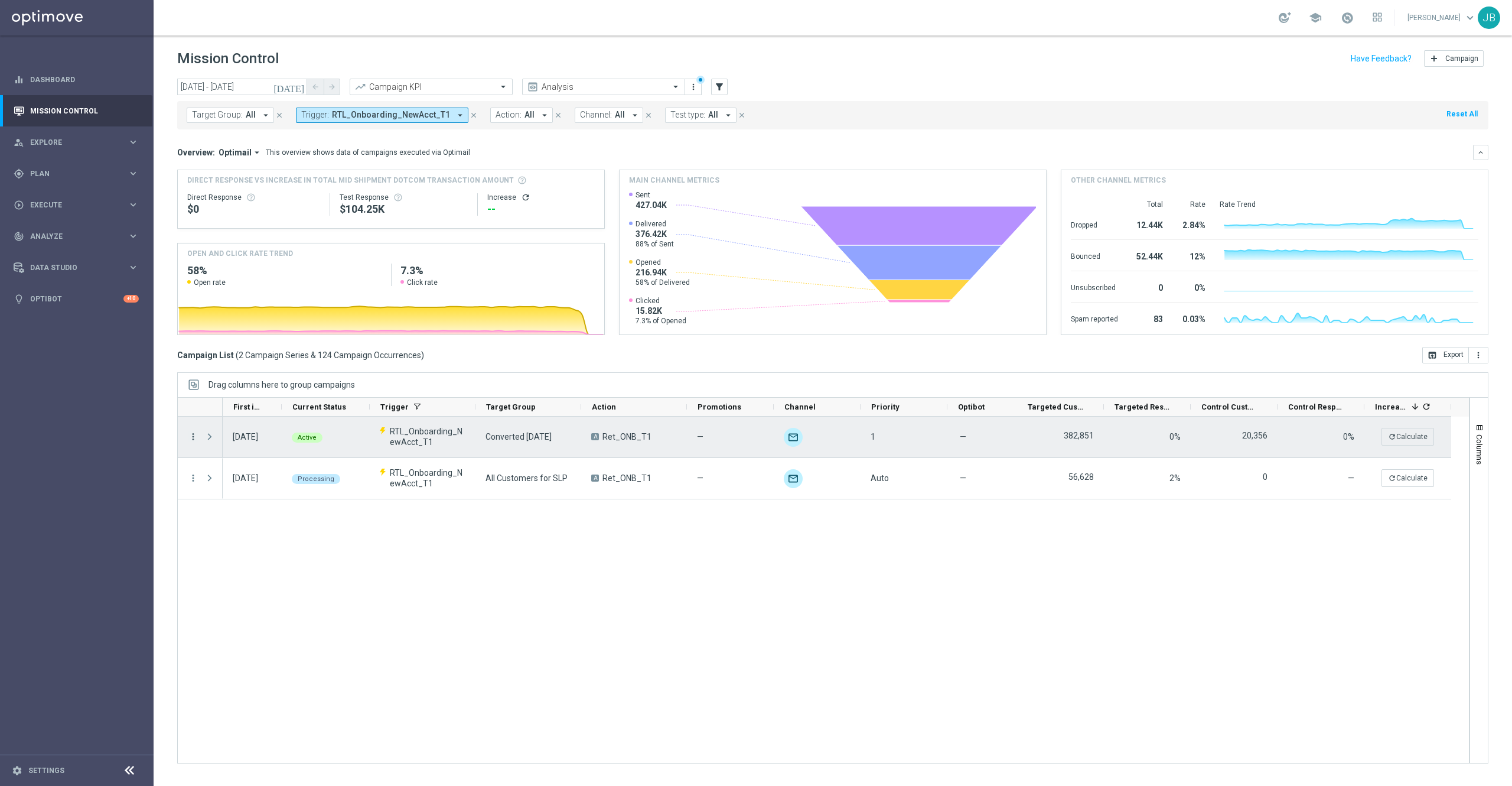
click at [191, 437] on icon "more_vert" at bounding box center [193, 437] width 11 height 11
click at [261, 449] on div "Campaign Details" at bounding box center [271, 444] width 110 height 8
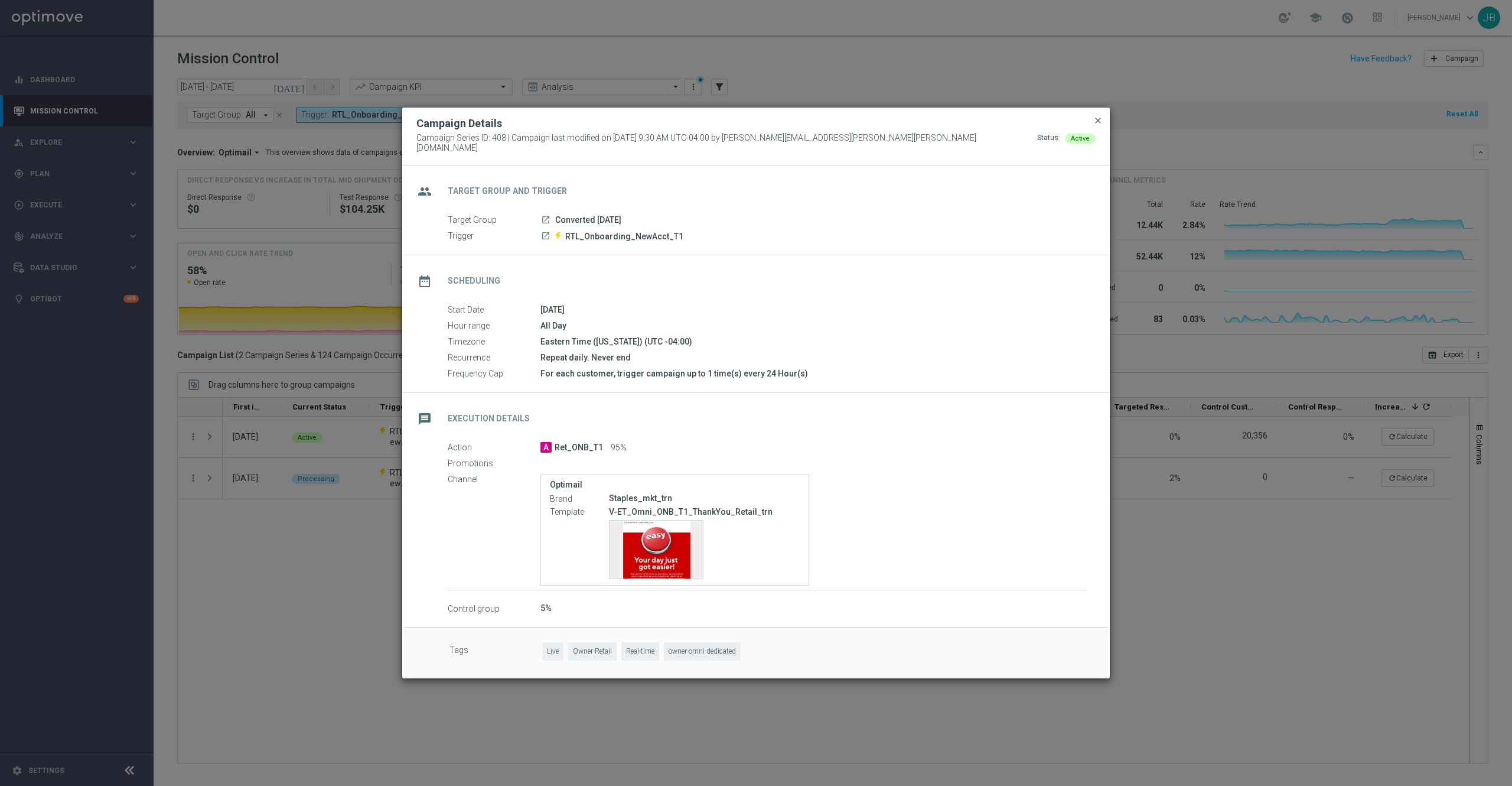
click at [1095, 125] on span "close" at bounding box center [1098, 120] width 10 height 10
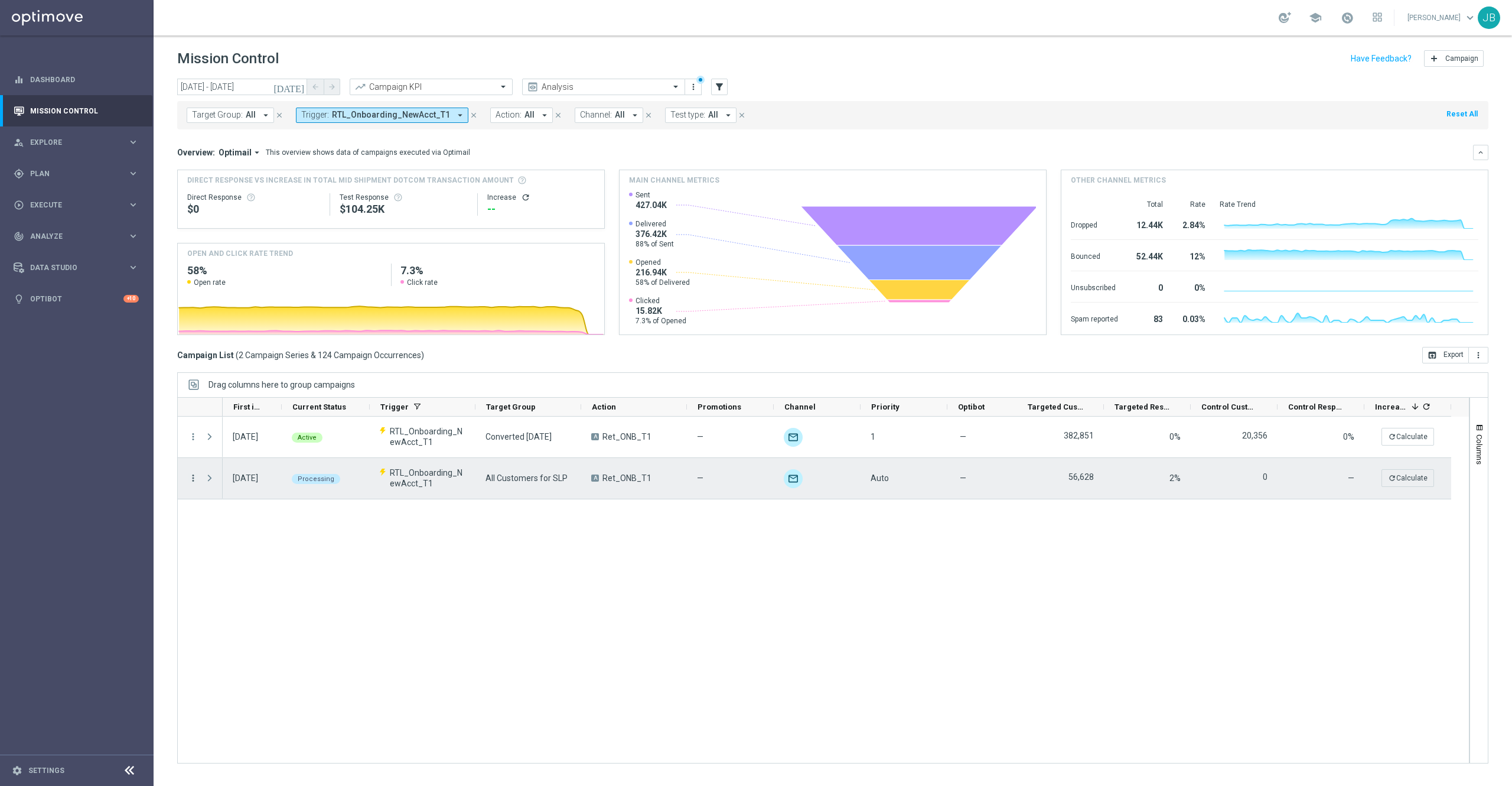
click at [194, 478] on icon "more_vert" at bounding box center [193, 478] width 11 height 11
click at [227, 484] on span "Campaign Details" at bounding box center [247, 486] width 60 height 8
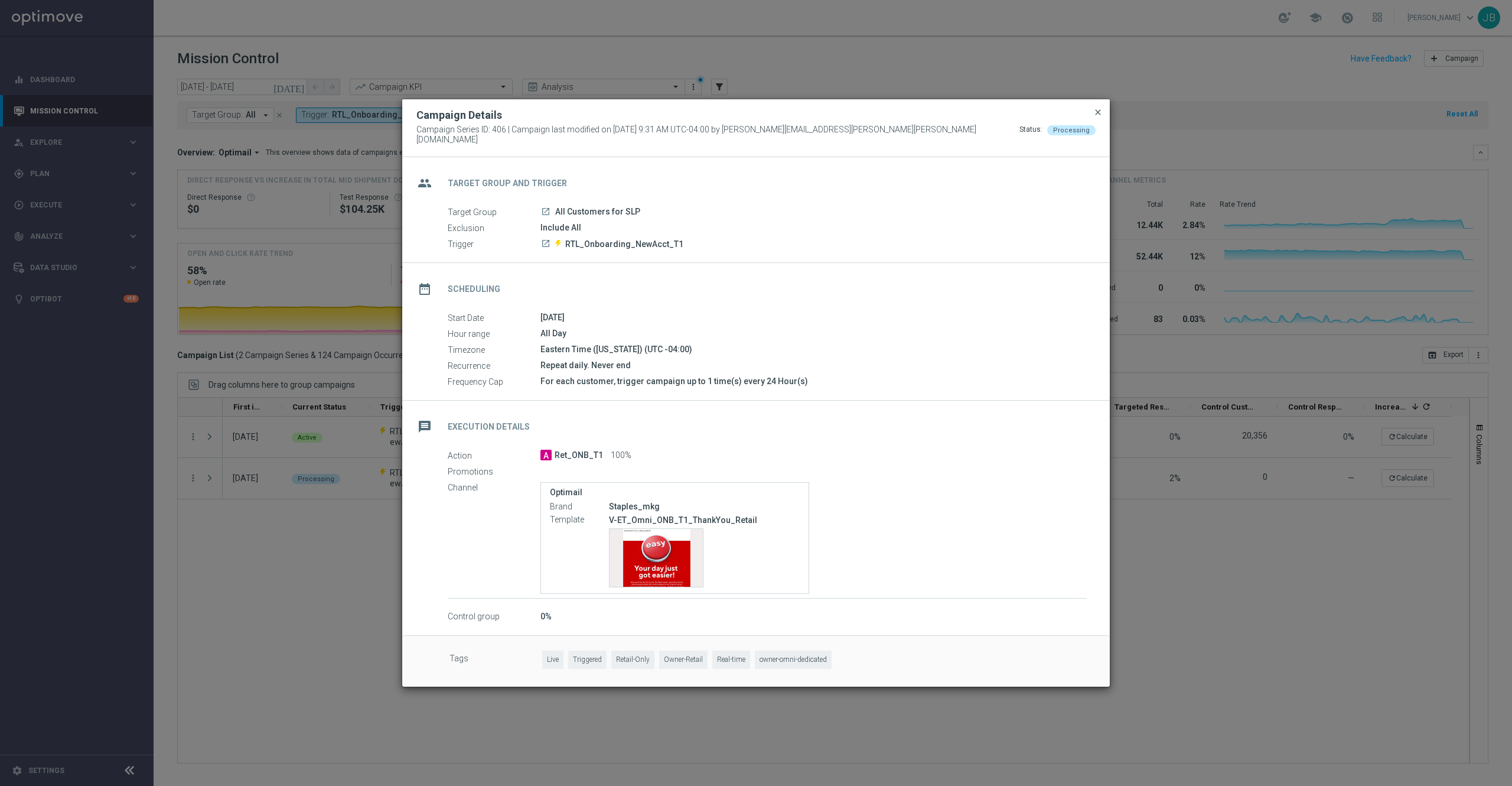
click at [1097, 115] on span "close" at bounding box center [1098, 112] width 10 height 10
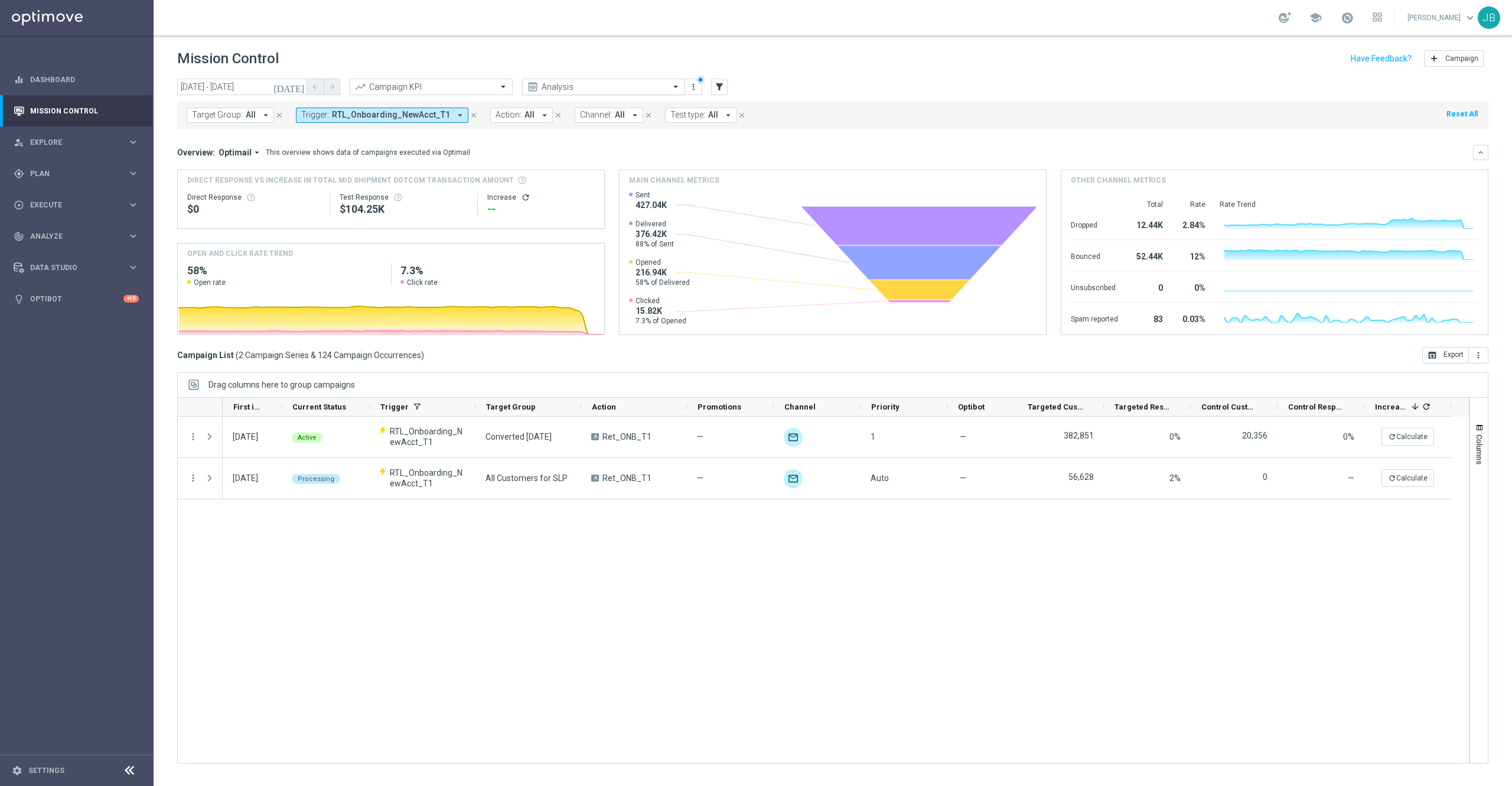
click at [546, 83] on input "text" at bounding box center [592, 86] width 127 height 10
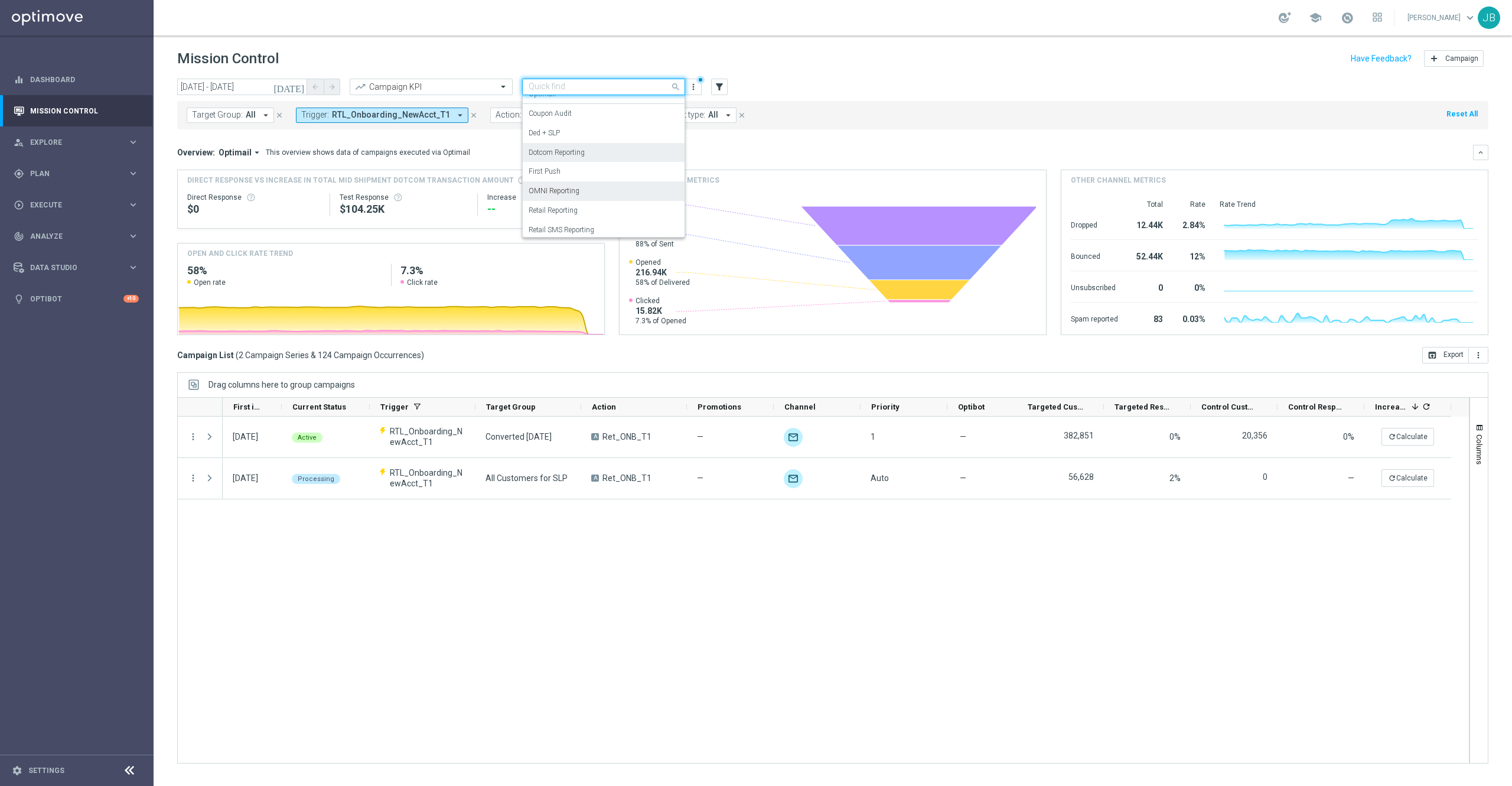
scroll to position [72, 0]
click at [564, 186] on label "OMNI Reporting" at bounding box center [554, 187] width 51 height 10
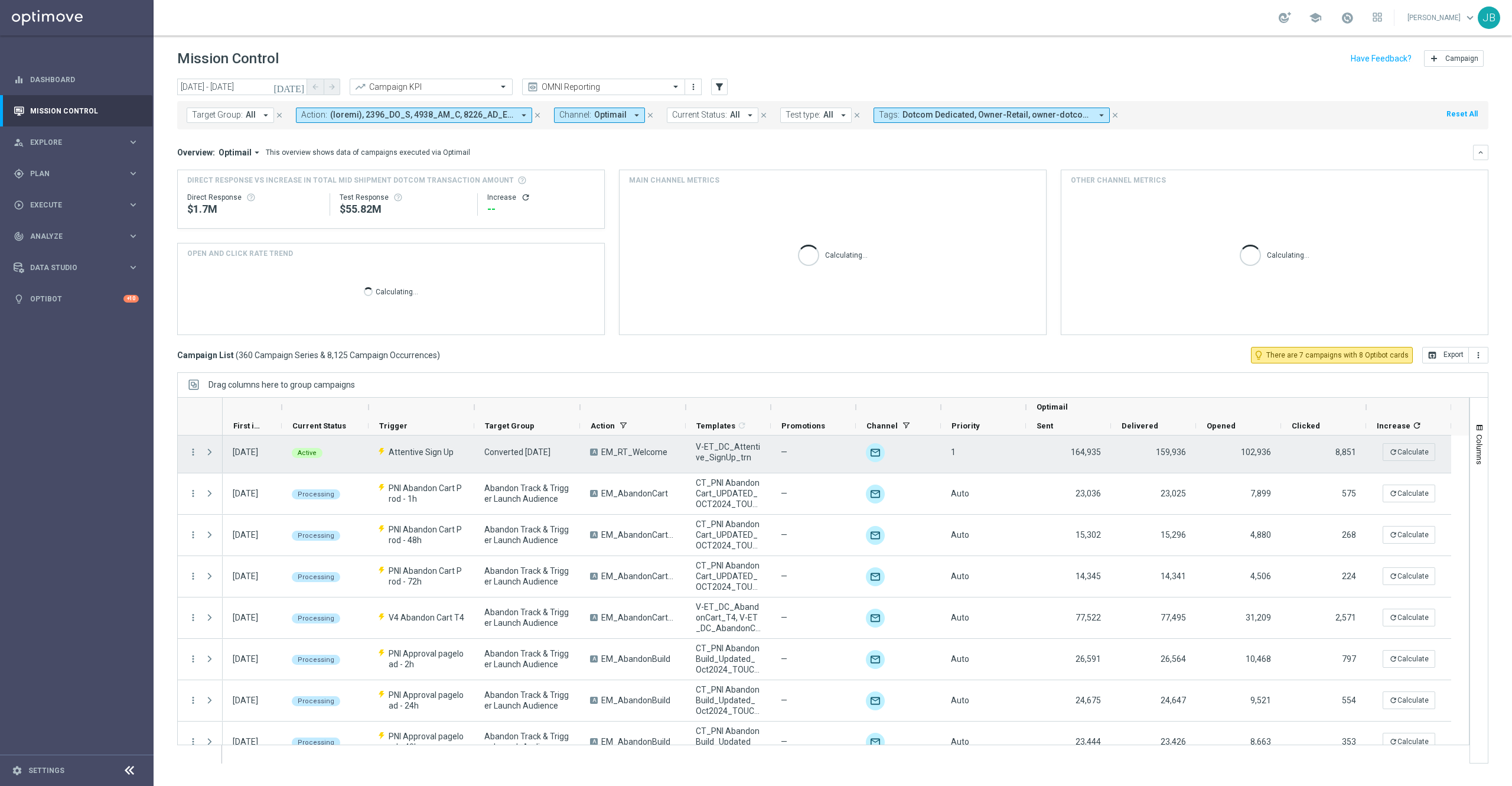
scroll to position [0, 0]
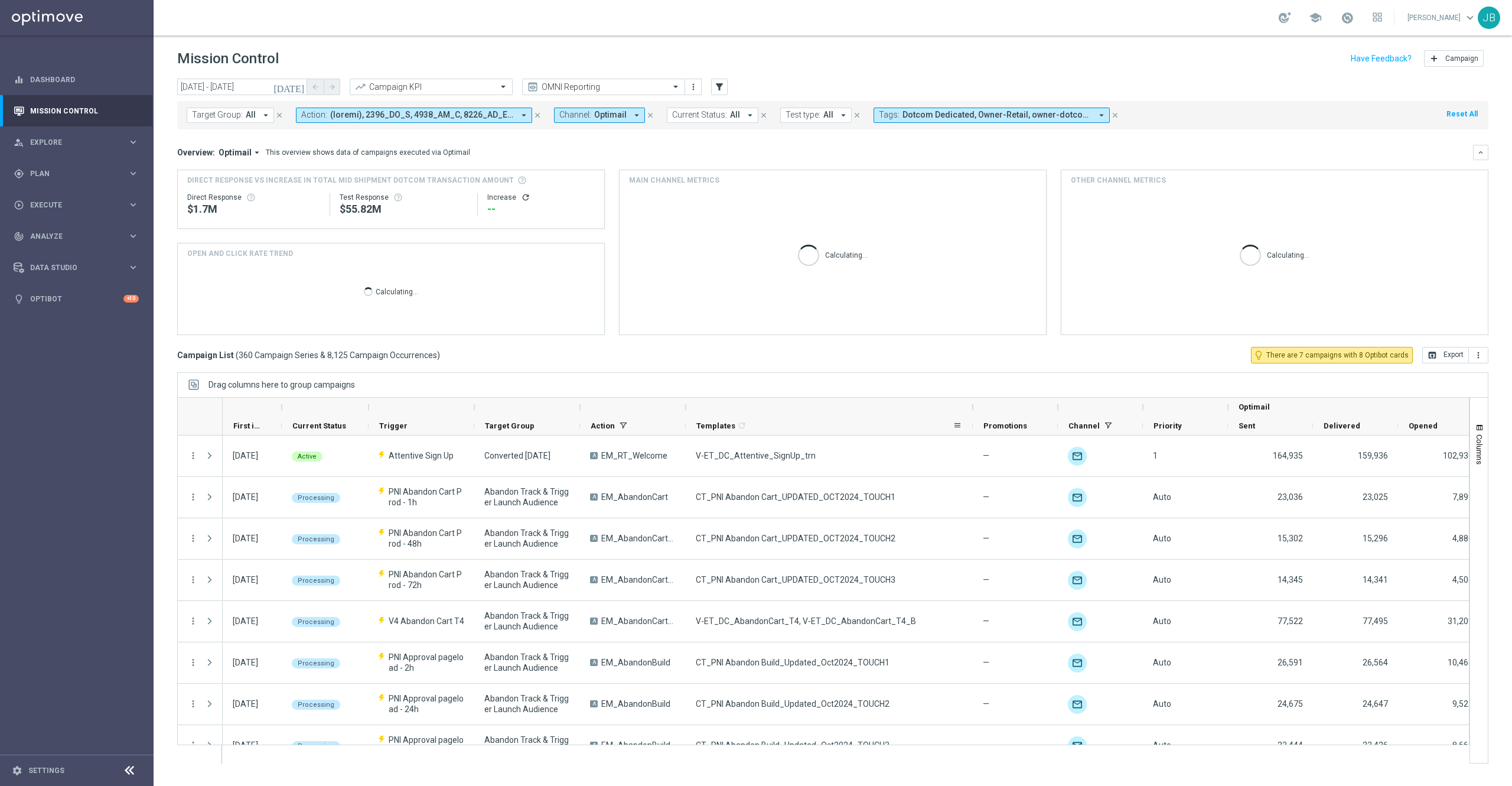
drag, startPoint x: 771, startPoint y: 405, endPoint x: 972, endPoint y: 435, distance: 203.2
click at [972, 435] on div "Optimail First in Range" at bounding box center [938, 416] width 1431 height 38
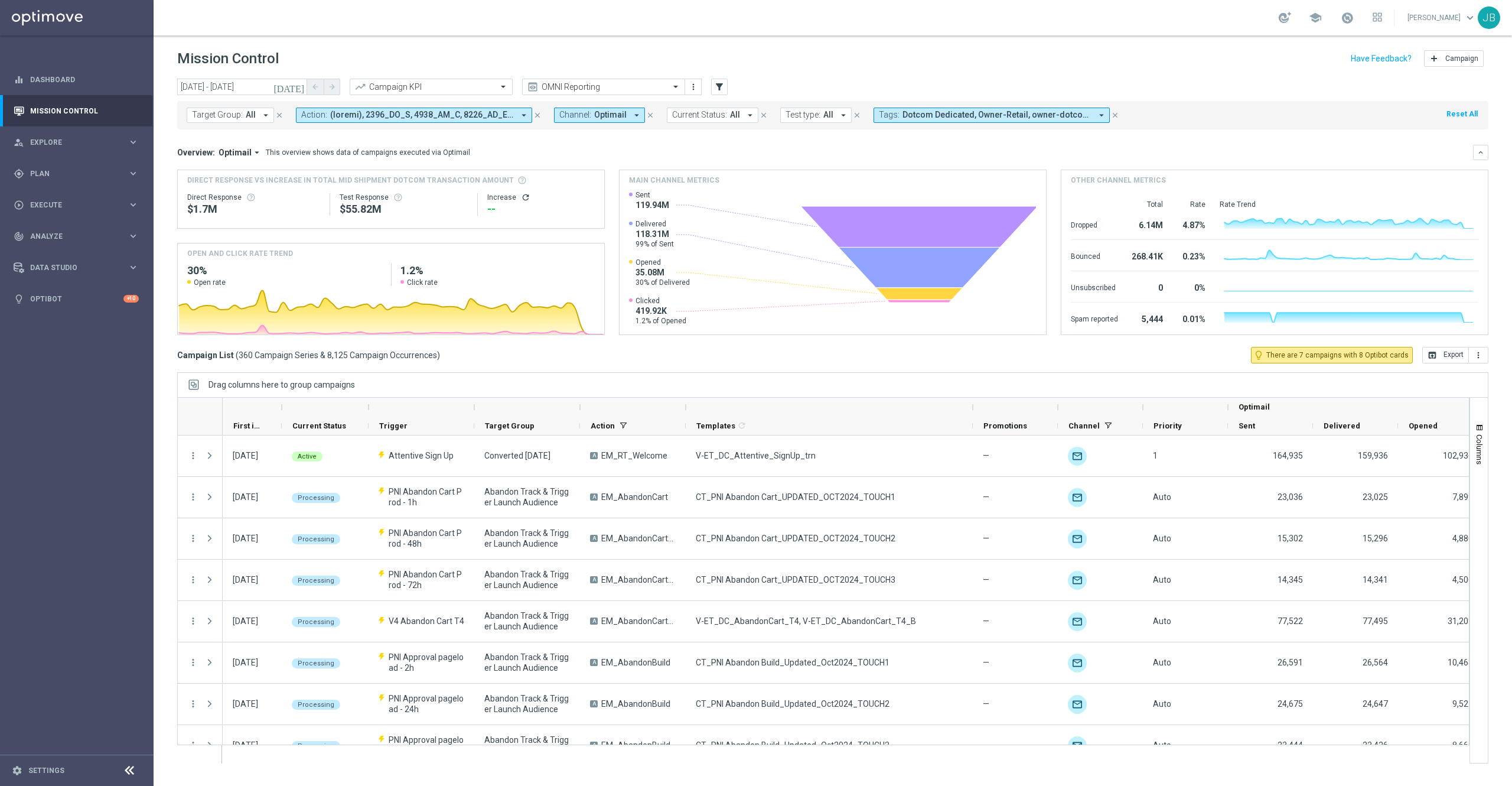
click at [497, 117] on span at bounding box center [422, 115] width 184 height 10
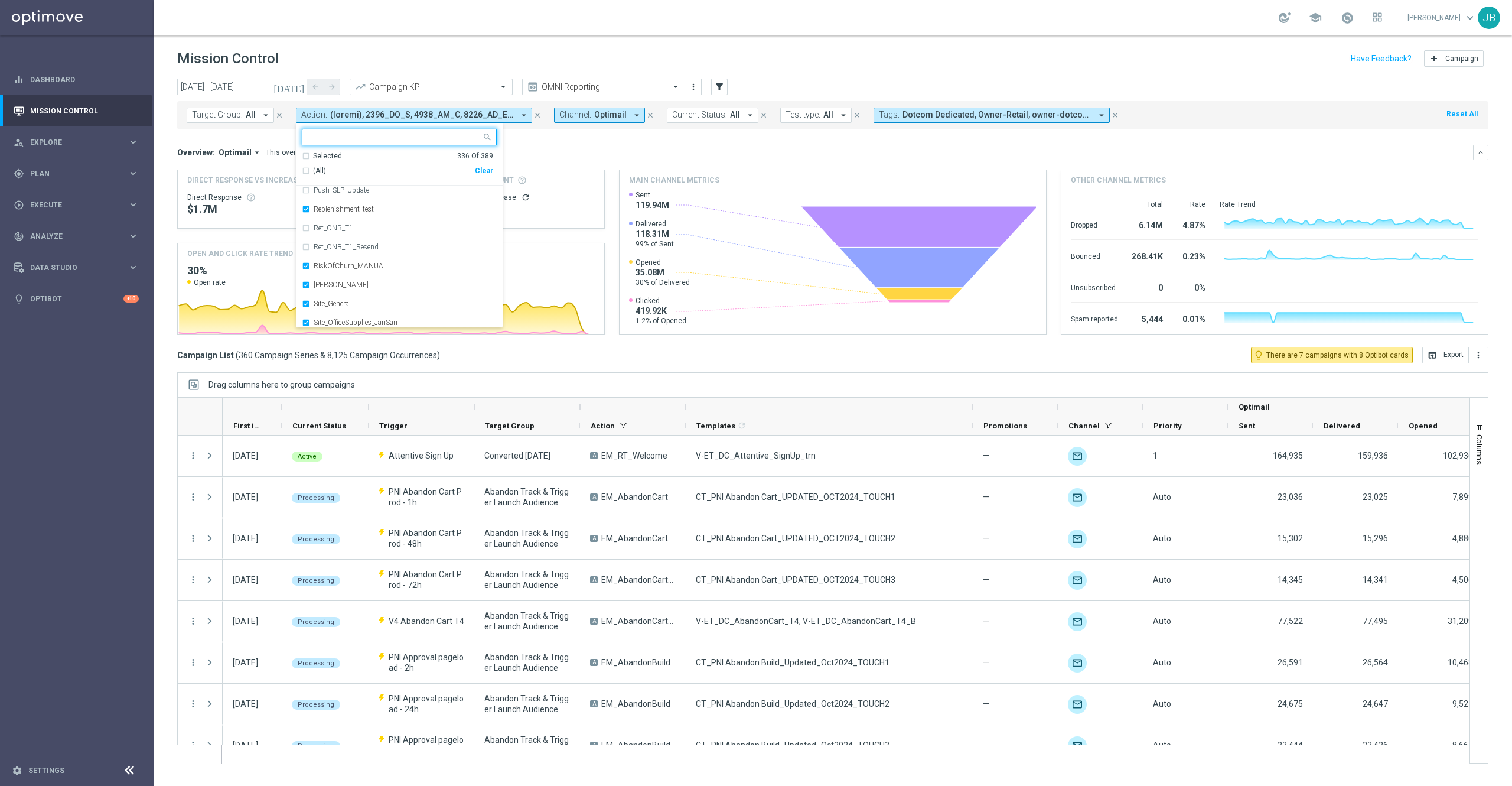
scroll to position [6719, 0]
click at [315, 234] on div "Ret_ONB_T1" at bounding box center [399, 229] width 195 height 19
click at [328, 248] on label "Ret_ONB_T1_Resend" at bounding box center [346, 248] width 65 height 7
click at [719, 148] on div "Overview: Optimail arrow_drop_down This overview shows data of campaigns execut…" at bounding box center [825, 152] width 1296 height 11
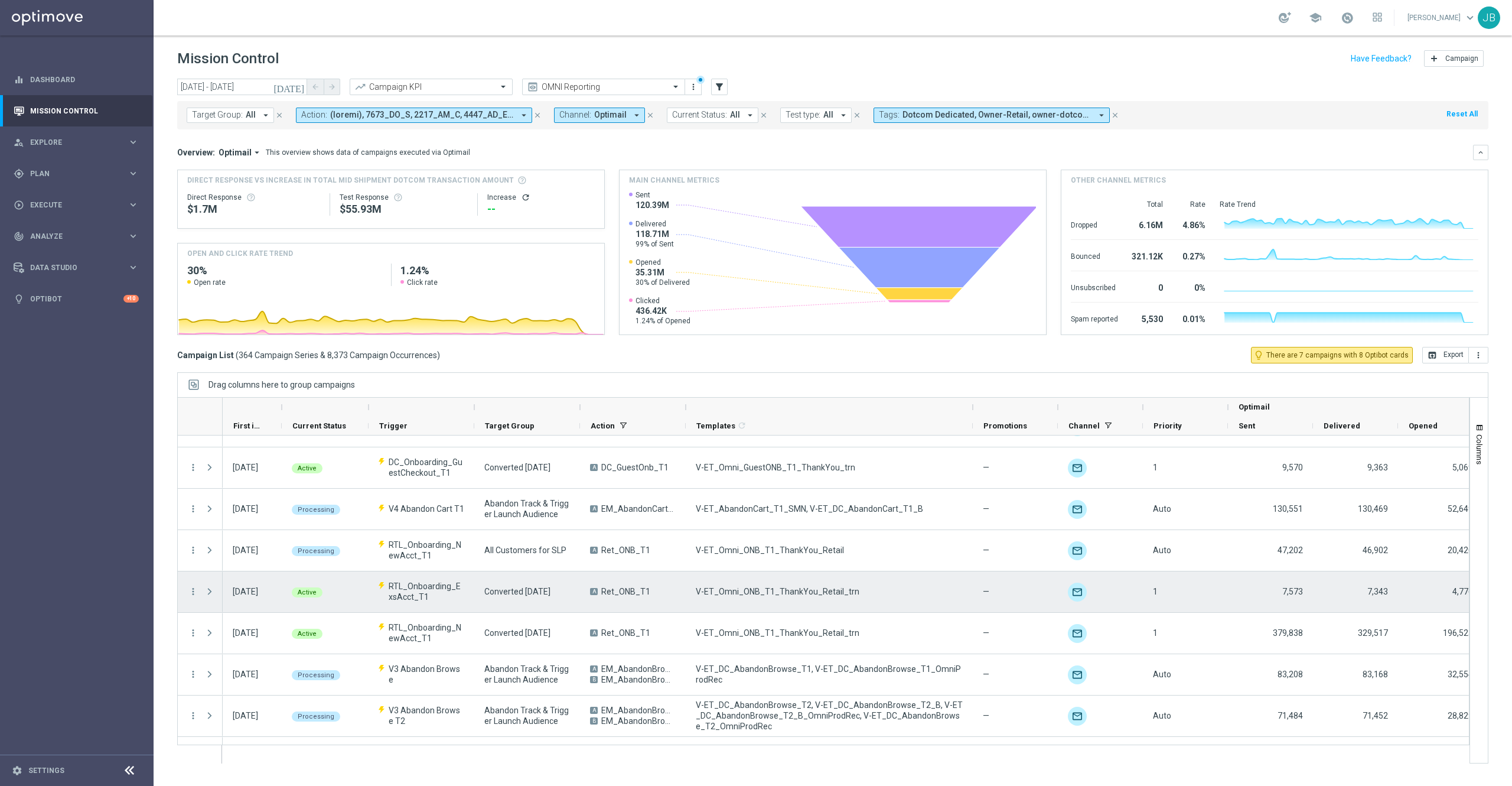
scroll to position [653, 0]
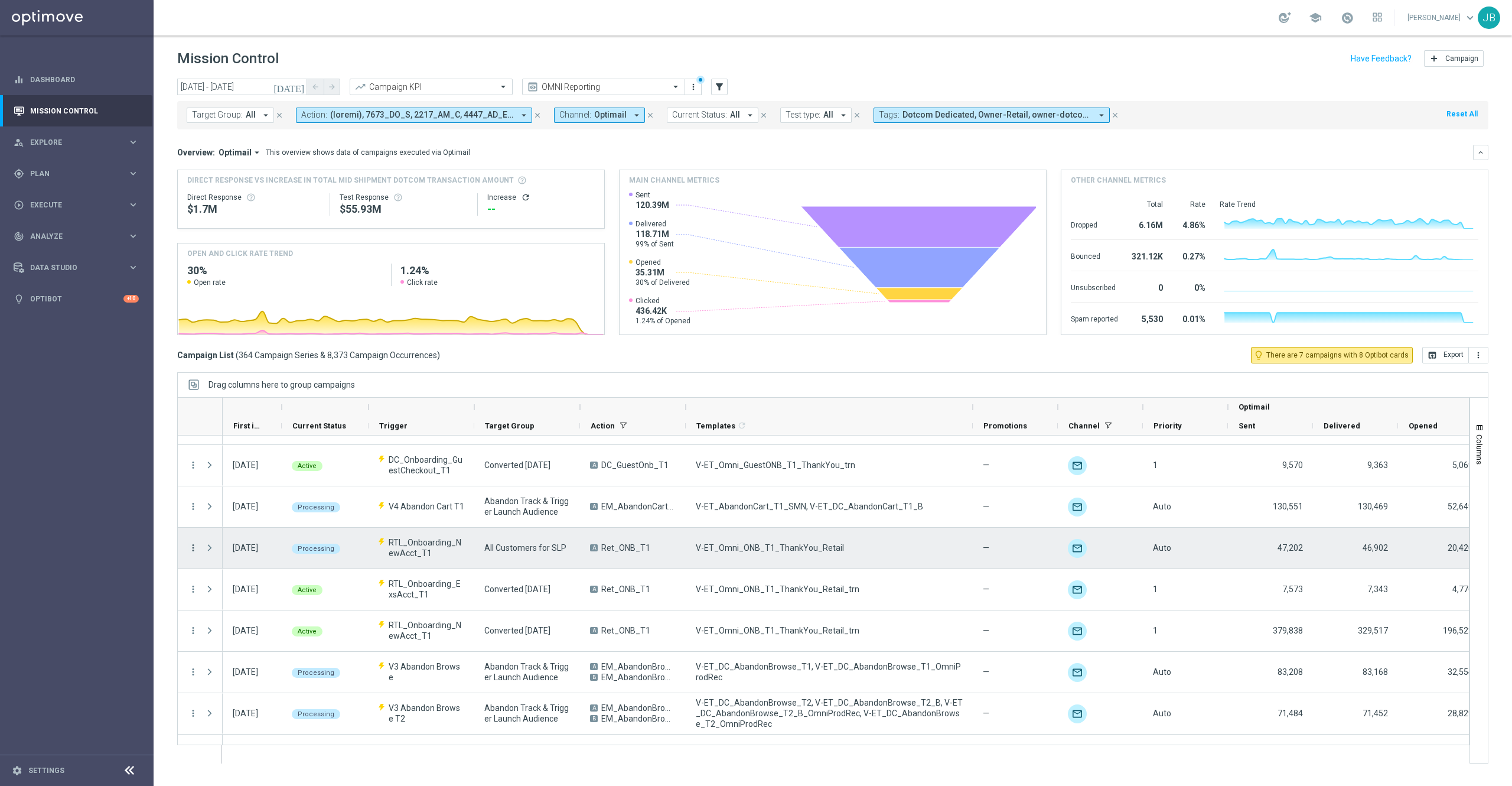
click at [192, 547] on icon "more_vert" at bounding box center [193, 548] width 11 height 11
click at [241, 558] on span "Campaign Details" at bounding box center [247, 556] width 60 height 8
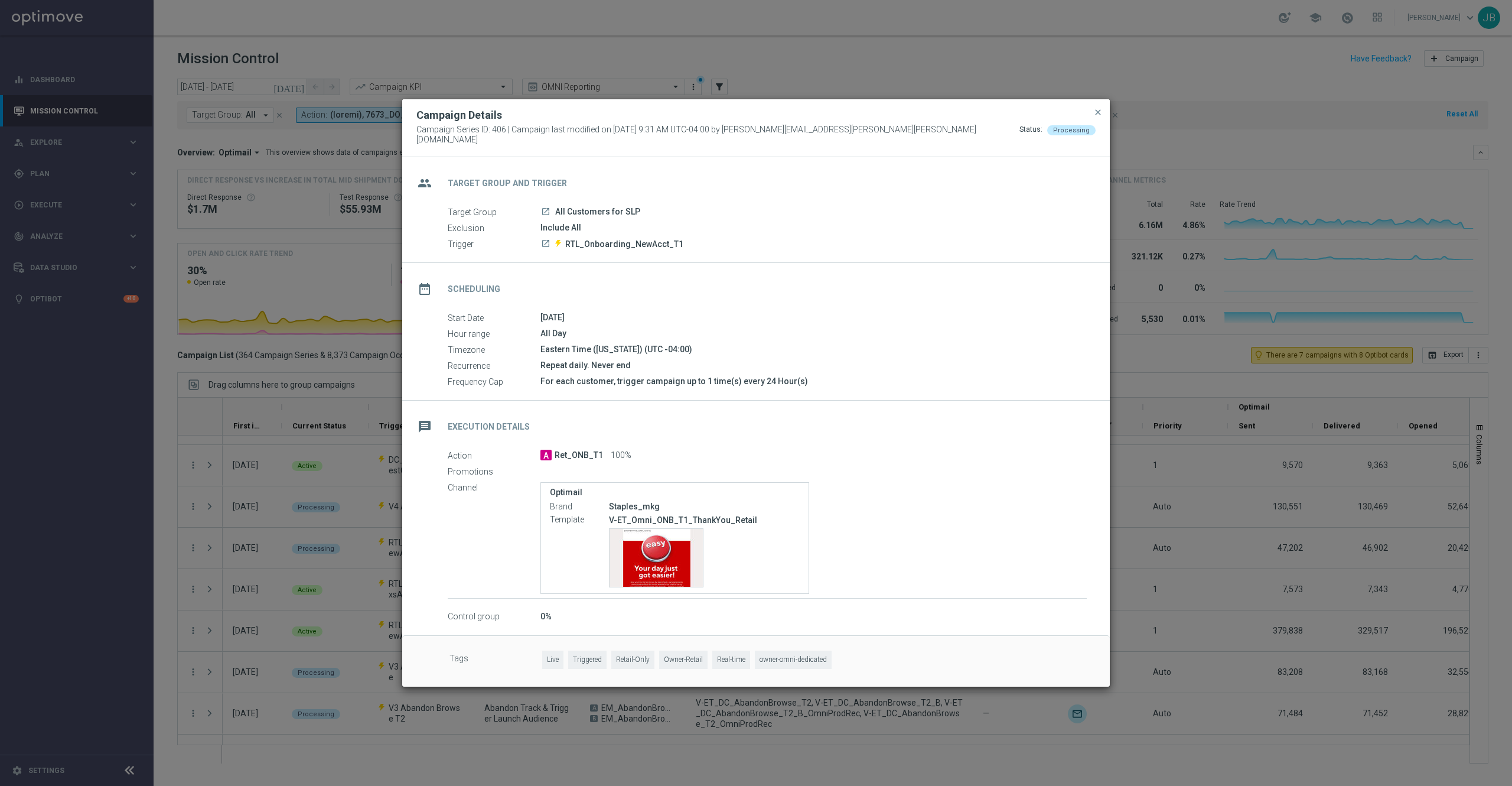
click at [1187, 560] on modal-container "Campaign Details Campaign Series ID: 406 | Campaign last modified on 28 Aug 202…" at bounding box center [756, 393] width 1512 height 786
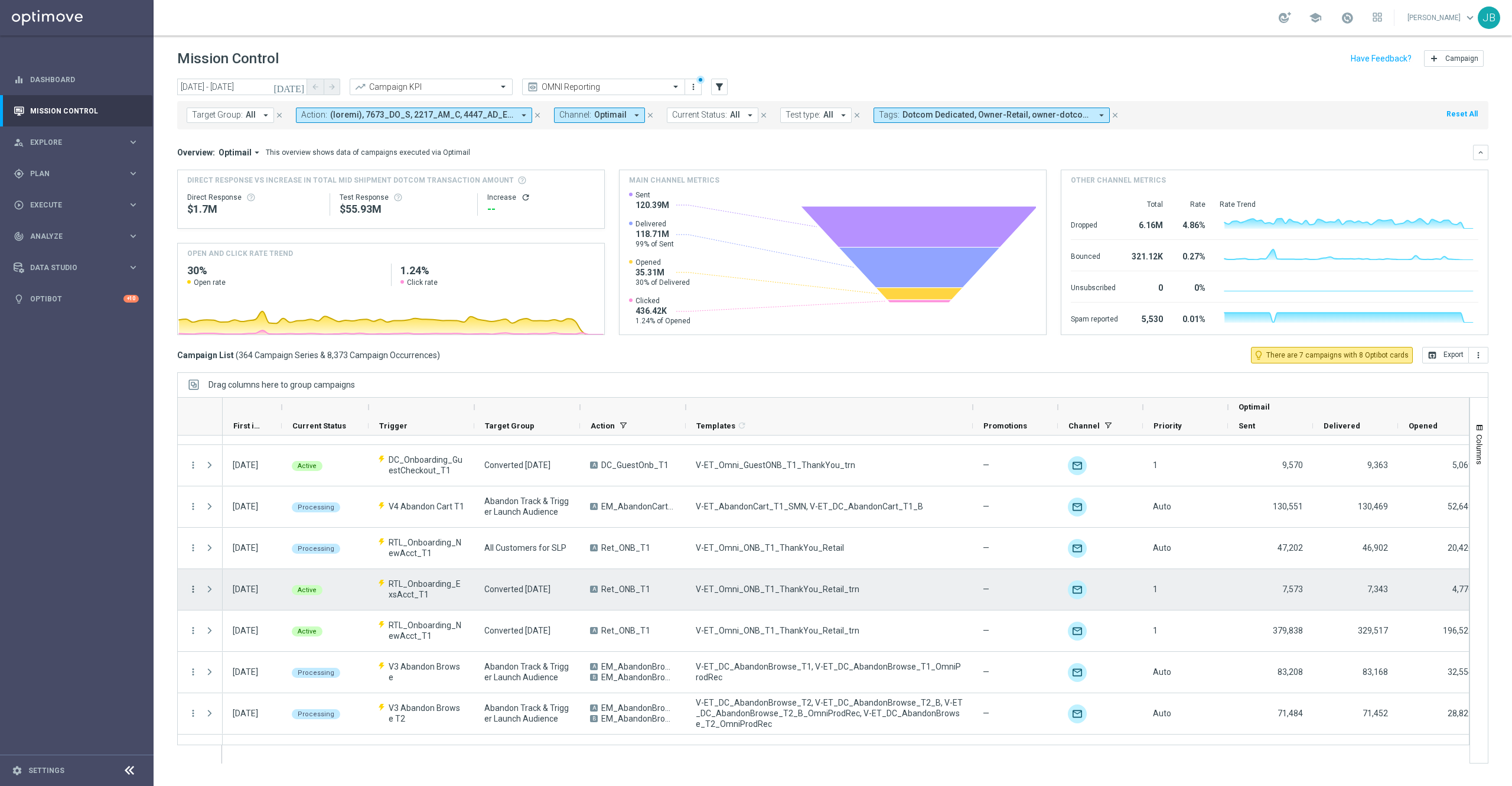
click at [192, 590] on icon "more_vert" at bounding box center [193, 590] width 11 height 11
click at [251, 596] on span "Campaign Details" at bounding box center [247, 597] width 60 height 8
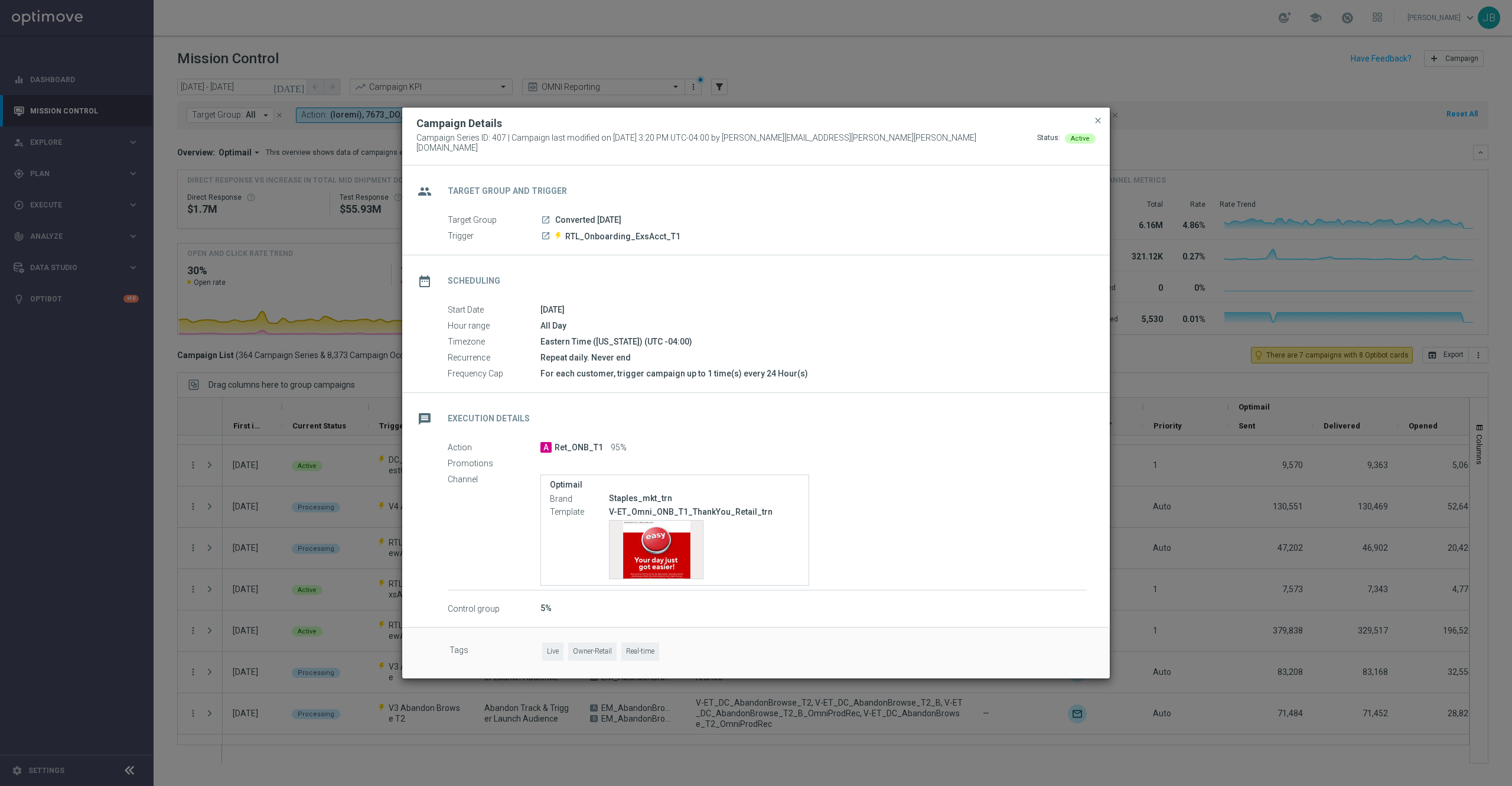
click at [1221, 529] on modal-container "Campaign Details Campaign Series ID: 407 | Campaign last modified on 28 May 202…" at bounding box center [756, 393] width 1512 height 786
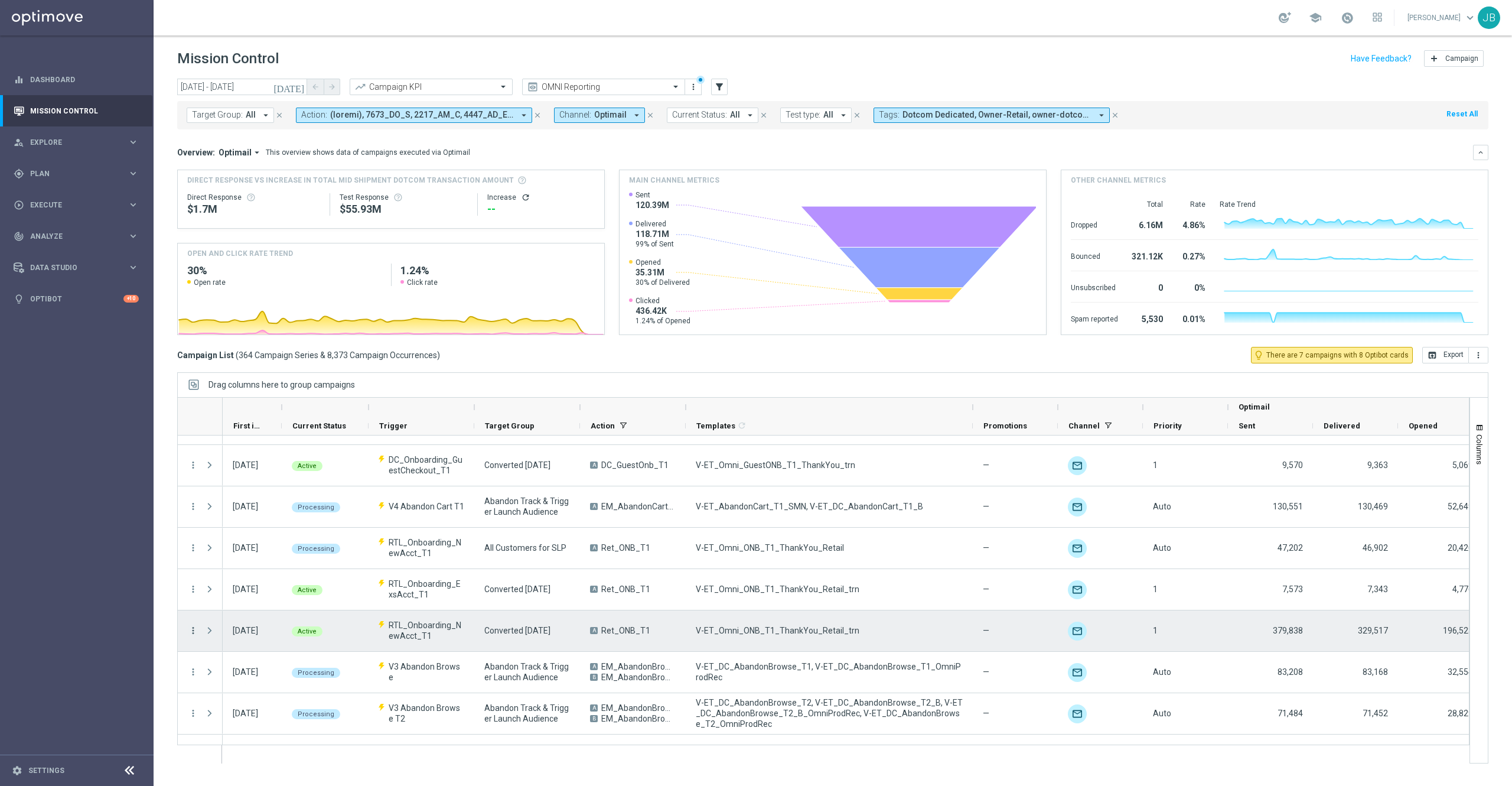
click at [190, 629] on icon "more_vert" at bounding box center [193, 631] width 11 height 11
click at [267, 636] on span "Campaign Details" at bounding box center [247, 638] width 60 height 8
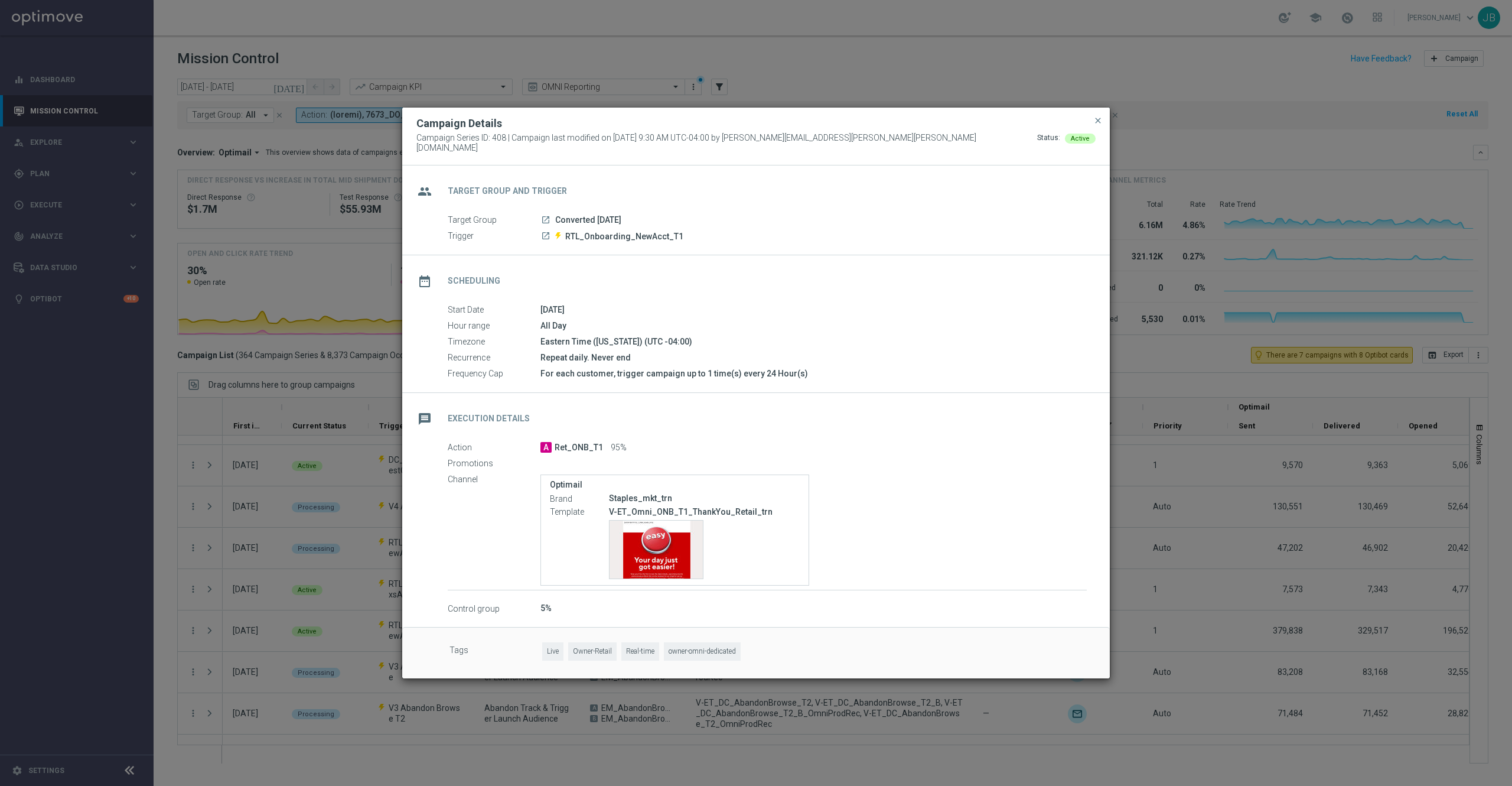
click at [1123, 595] on modal-container "Campaign Details Campaign Series ID: 408 | Campaign last modified on 28 Aug 202…" at bounding box center [756, 393] width 1512 height 786
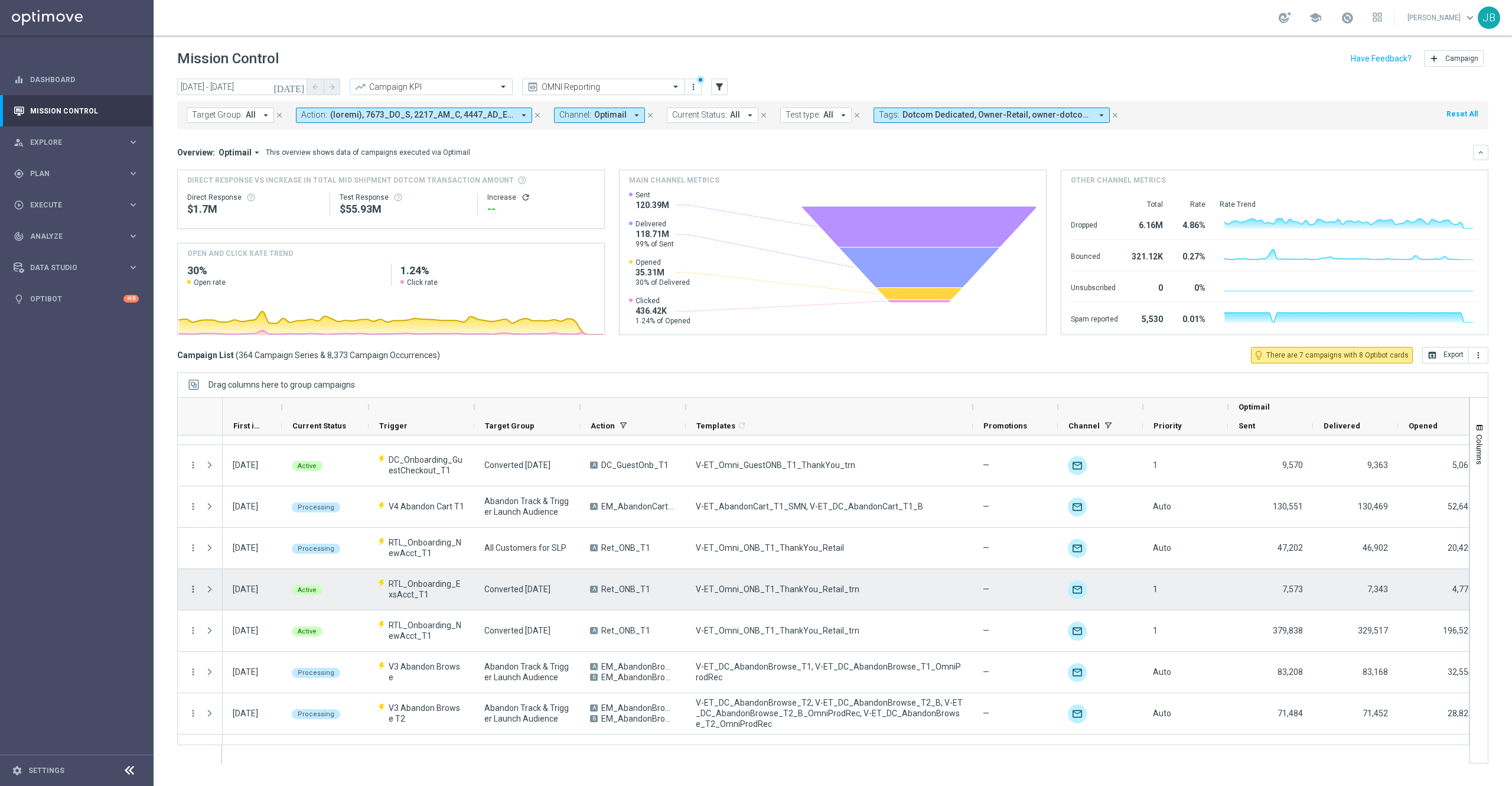
click at [193, 591] on icon "more_vert" at bounding box center [193, 590] width 11 height 11
click at [265, 597] on span "Campaign Details" at bounding box center [247, 597] width 60 height 8
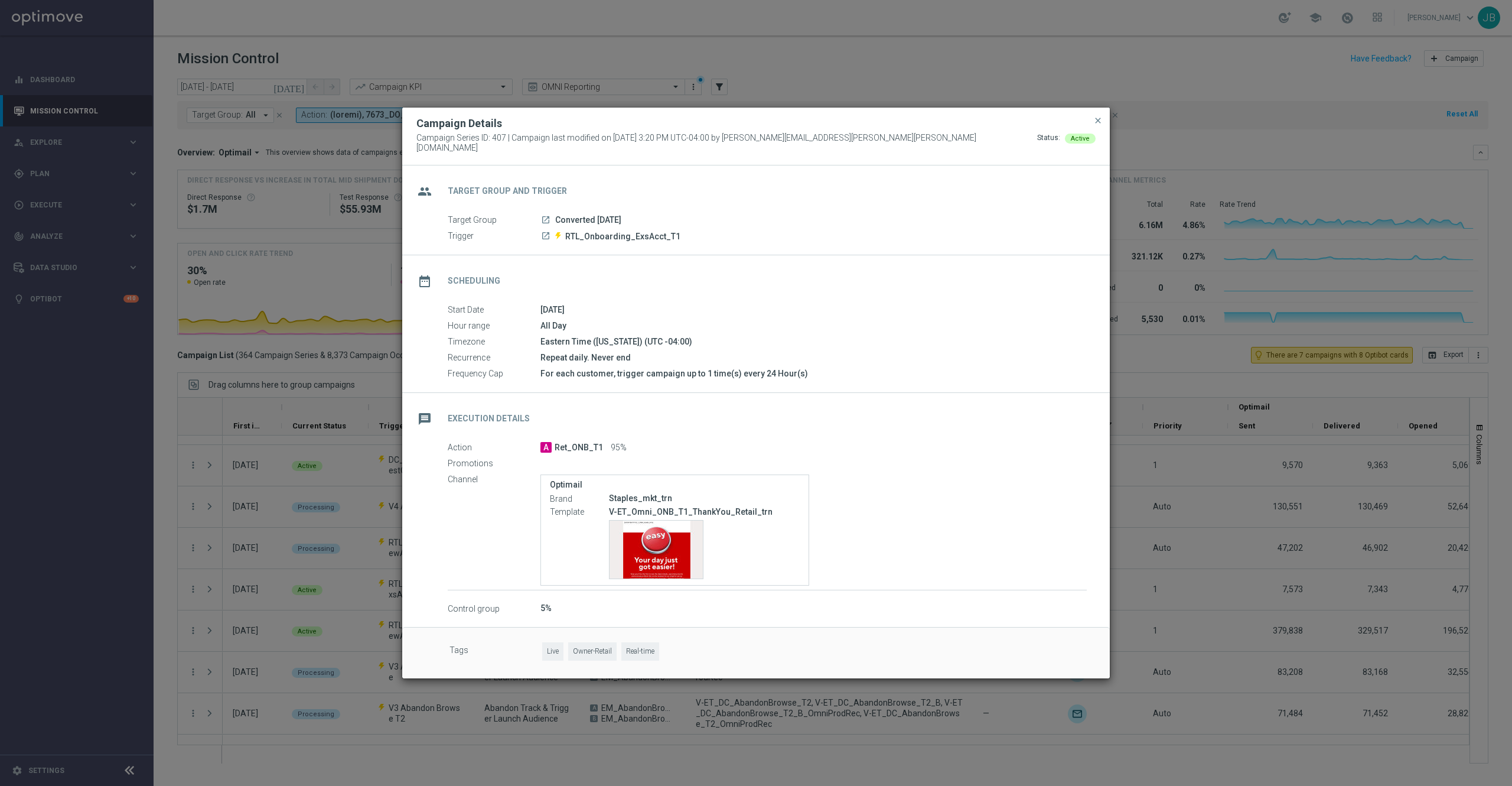
click at [1220, 567] on modal-container "Campaign Details Campaign Series ID: 407 | Campaign last modified on 28 May 202…" at bounding box center [756, 393] width 1512 height 786
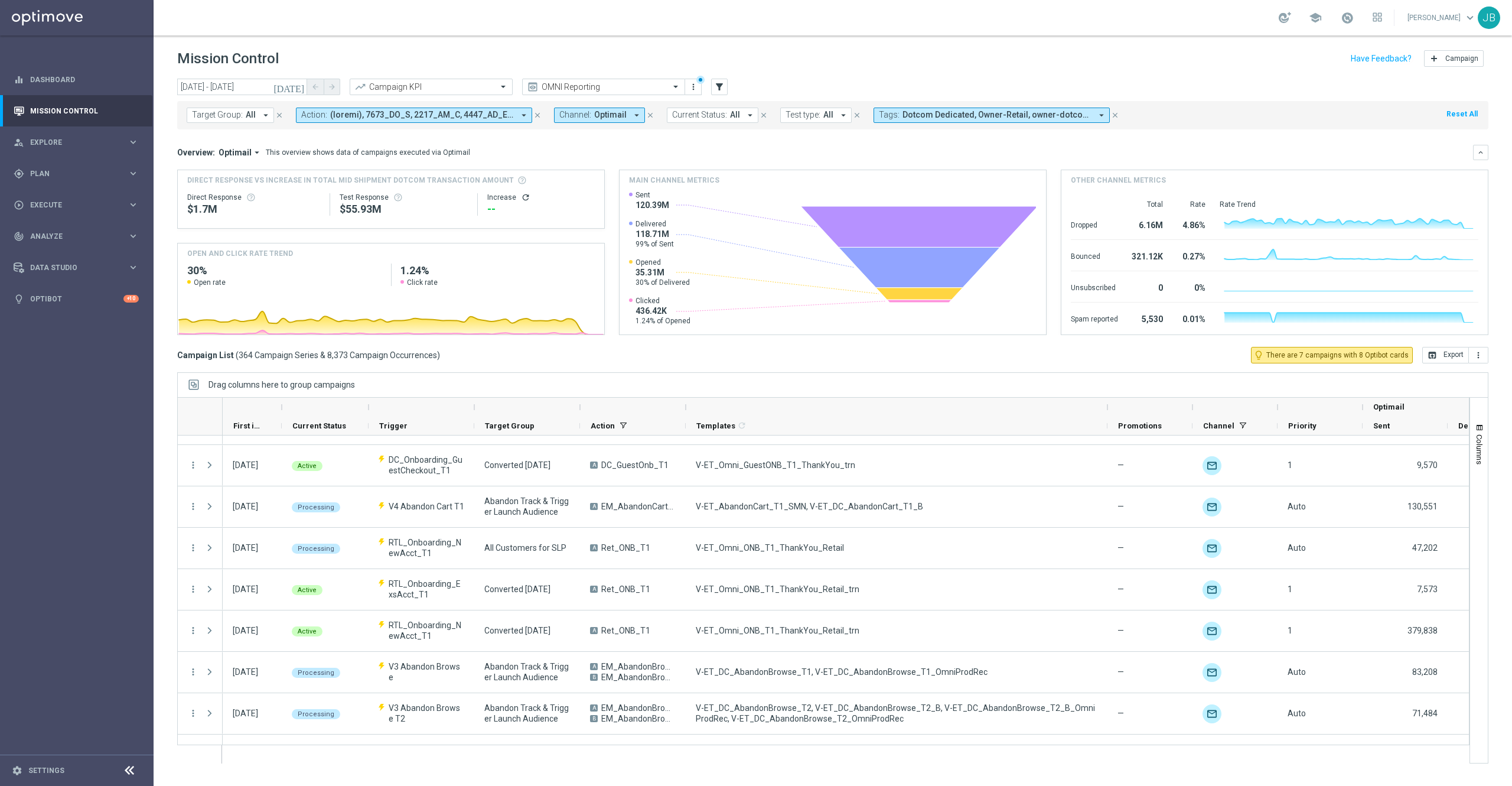
drag, startPoint x: 970, startPoint y: 404, endPoint x: 1104, endPoint y: 404, distance: 134.0
click at [1105, 404] on div at bounding box center [1107, 406] width 4 height 19
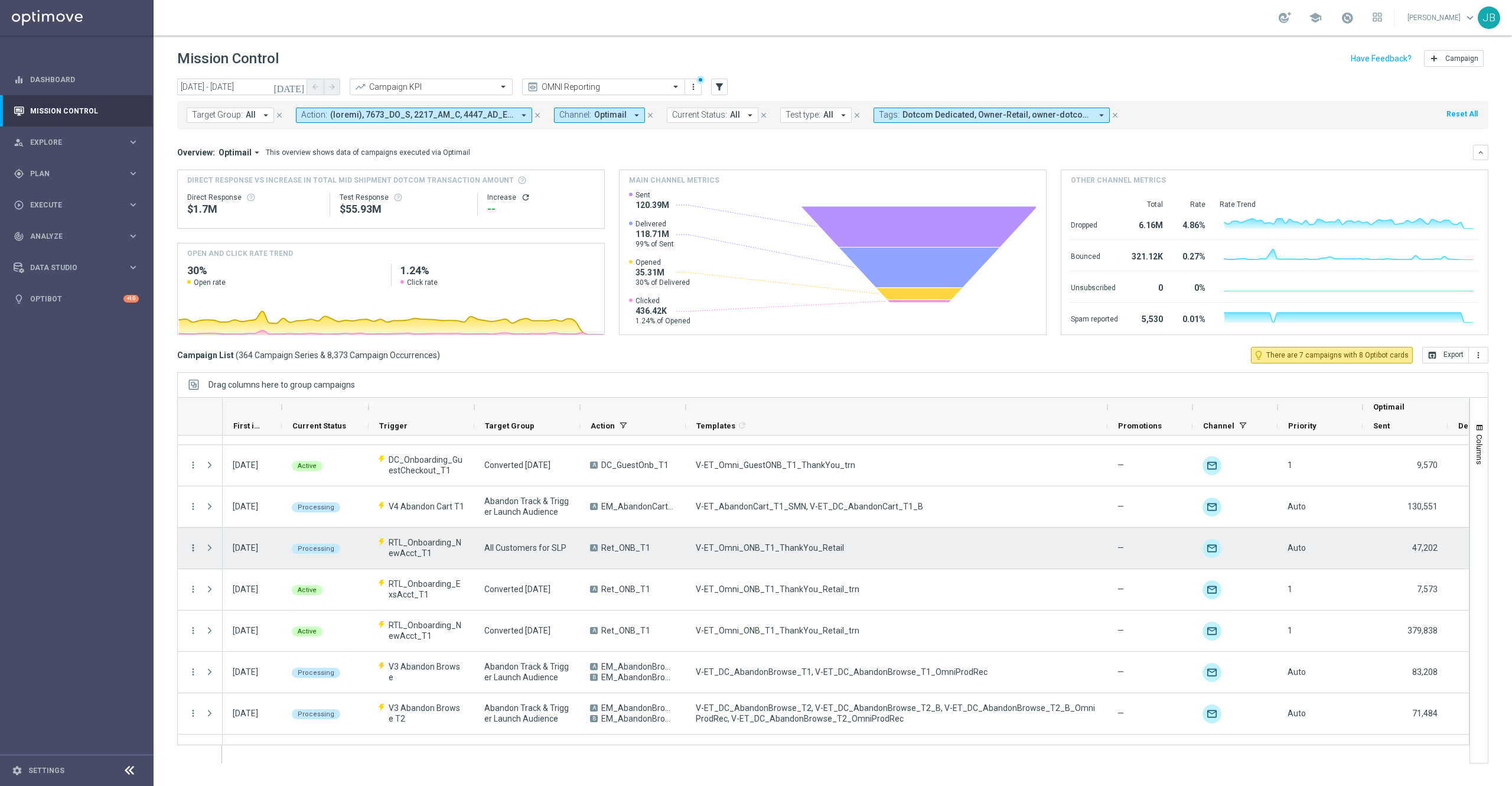
click at [190, 547] on icon "more_vert" at bounding box center [193, 548] width 11 height 11
click at [249, 555] on span "Campaign Details" at bounding box center [247, 556] width 60 height 8
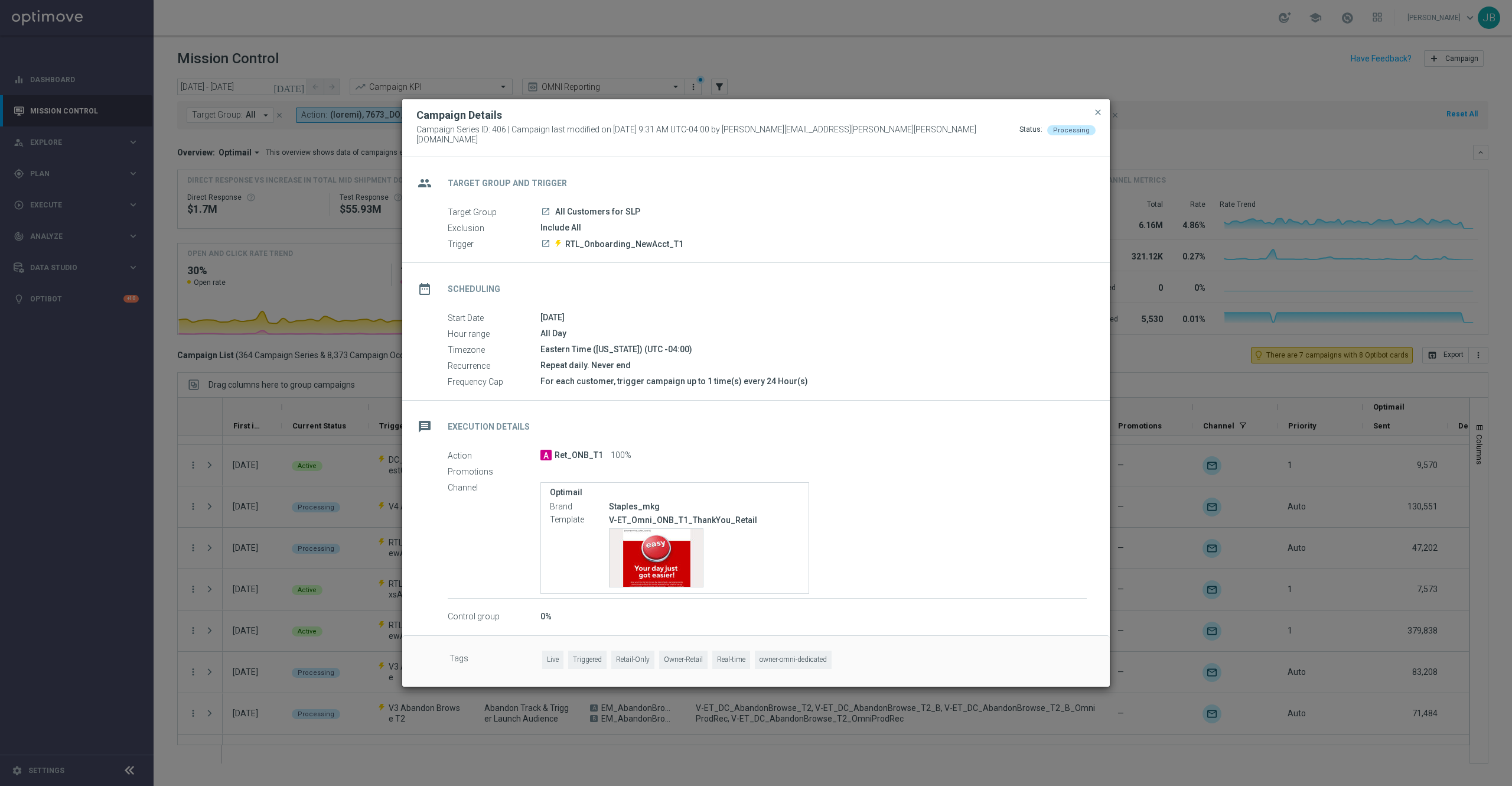
click at [1133, 530] on modal-container "Campaign Details Campaign Series ID: 406 | Campaign last modified on 28 Aug 202…" at bounding box center [756, 393] width 1512 height 786
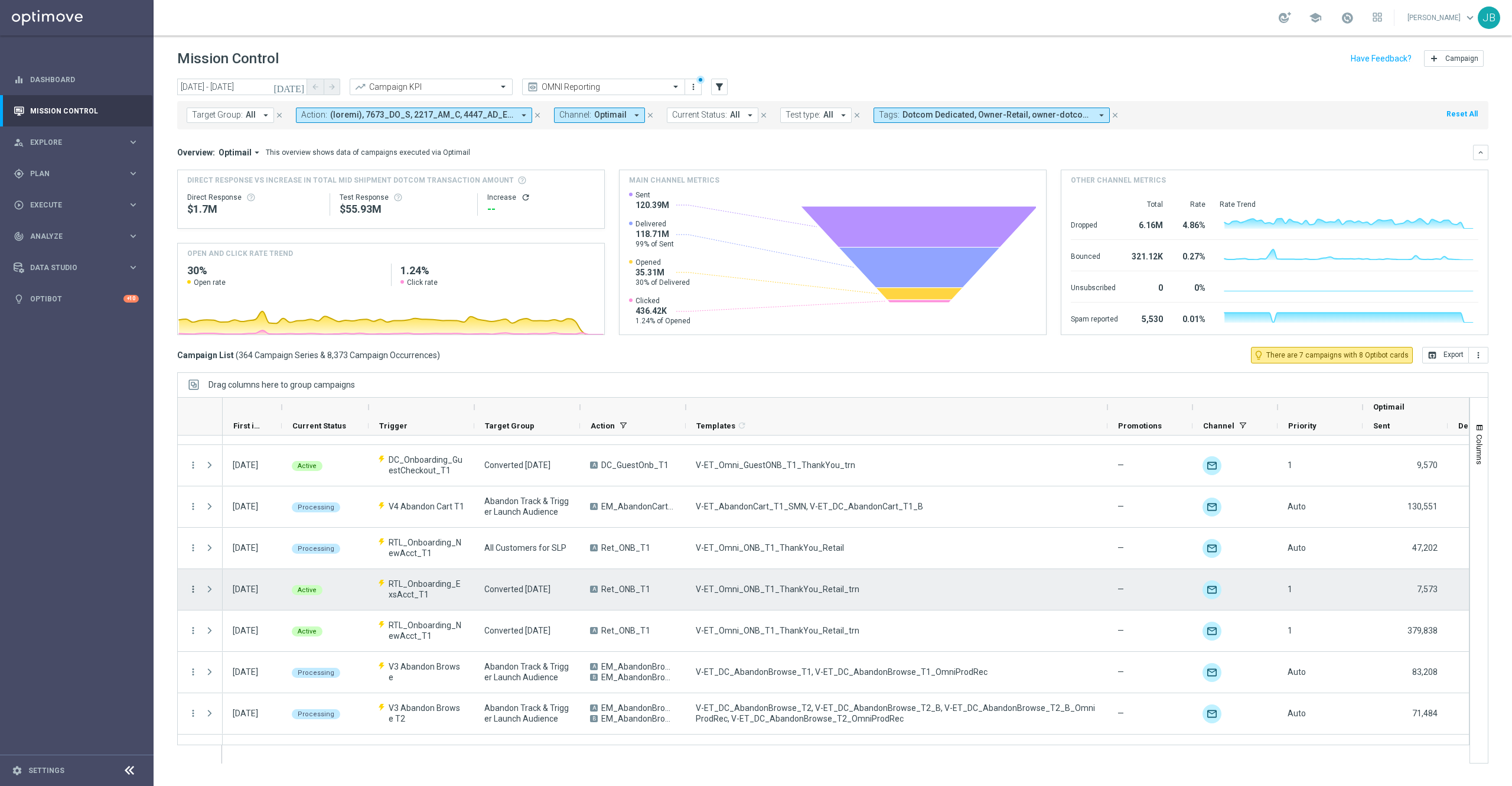
click at [191, 593] on icon "more_vert" at bounding box center [193, 590] width 11 height 11
click at [244, 662] on div "edit Edit" at bounding box center [265, 669] width 133 height 17
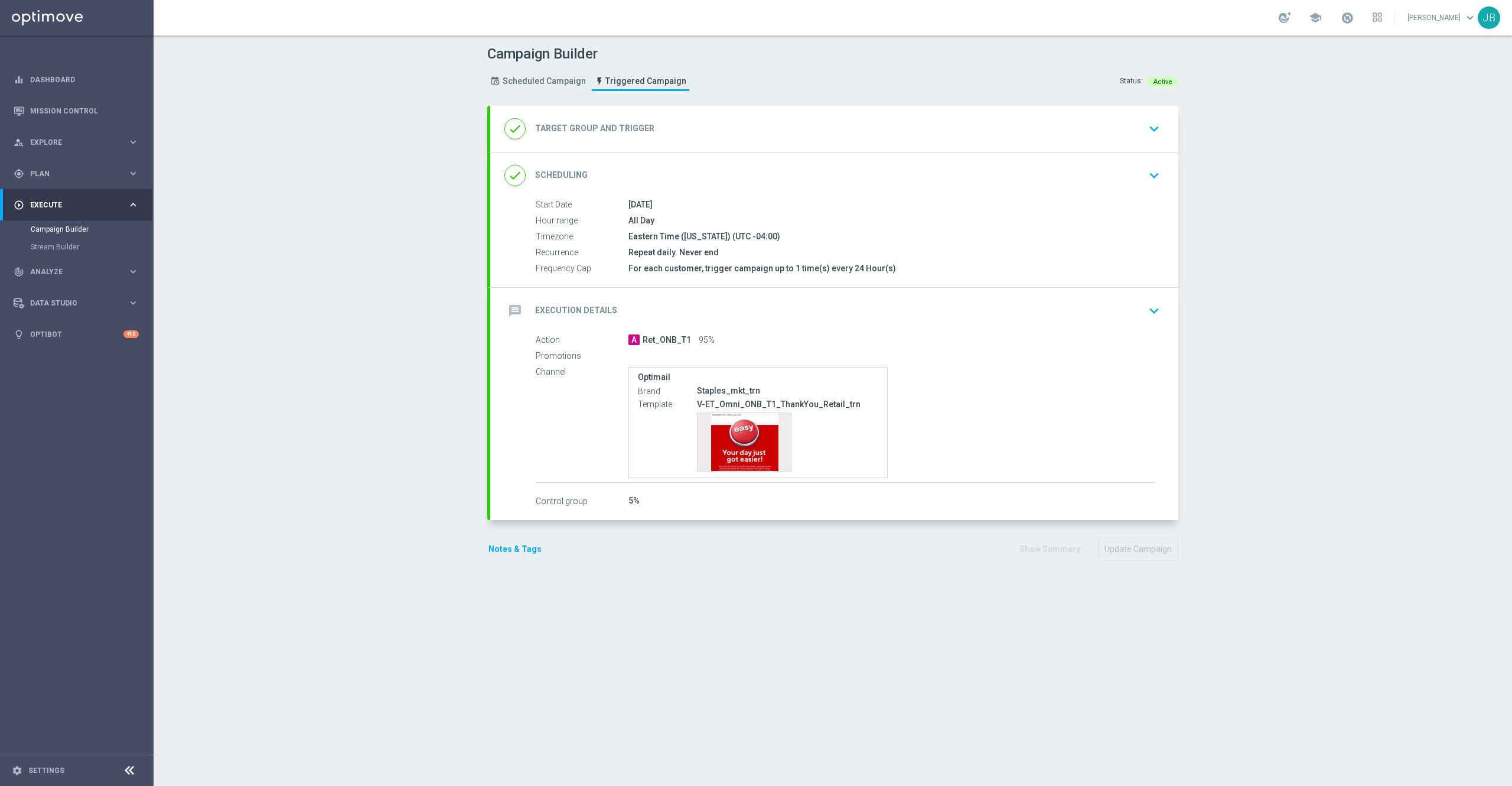
type input "Total Mid Shipment Dotcom Transaction Amount"
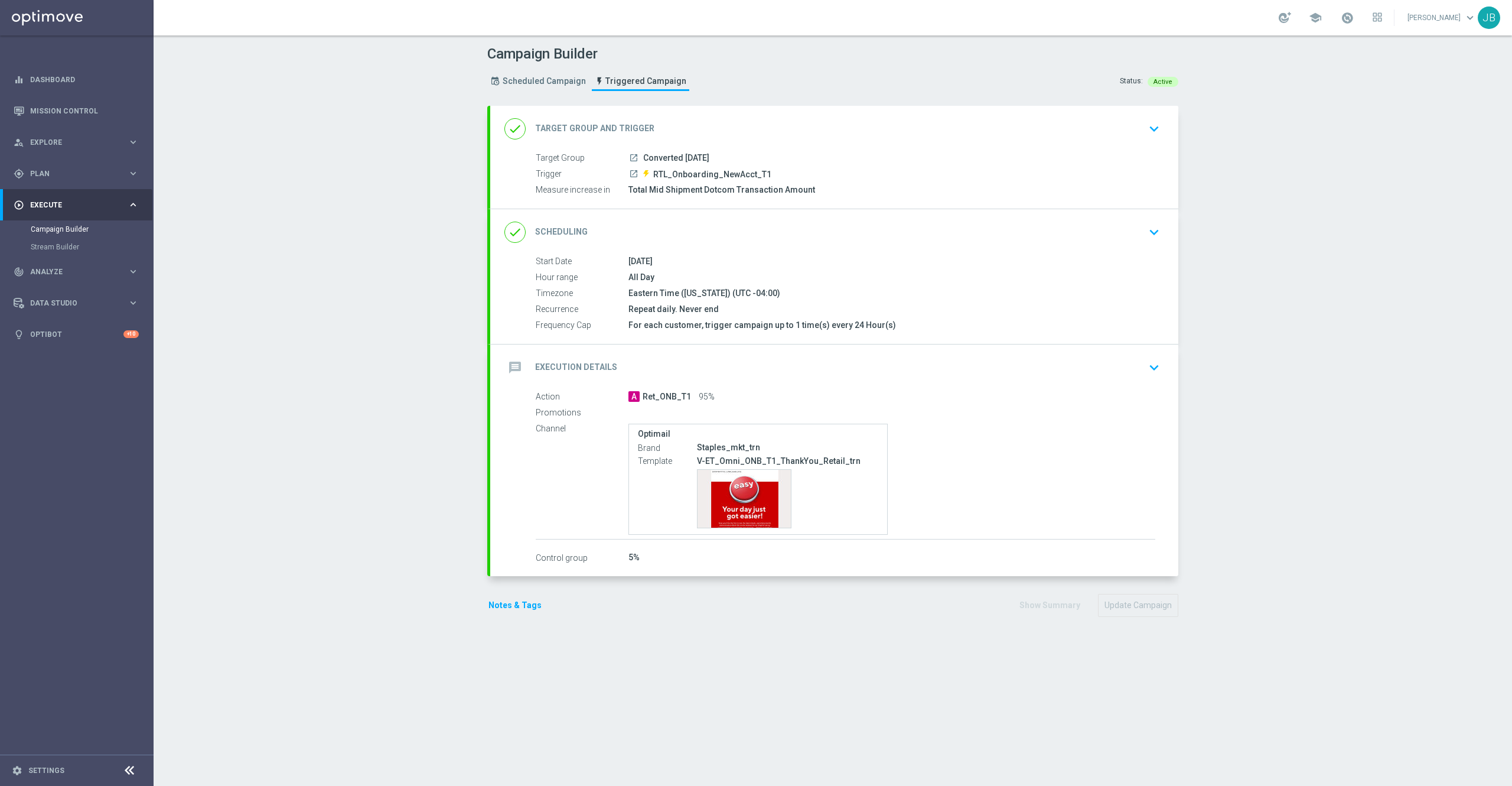
click at [523, 609] on button "Notes & Tags" at bounding box center [514, 605] width 55 height 15
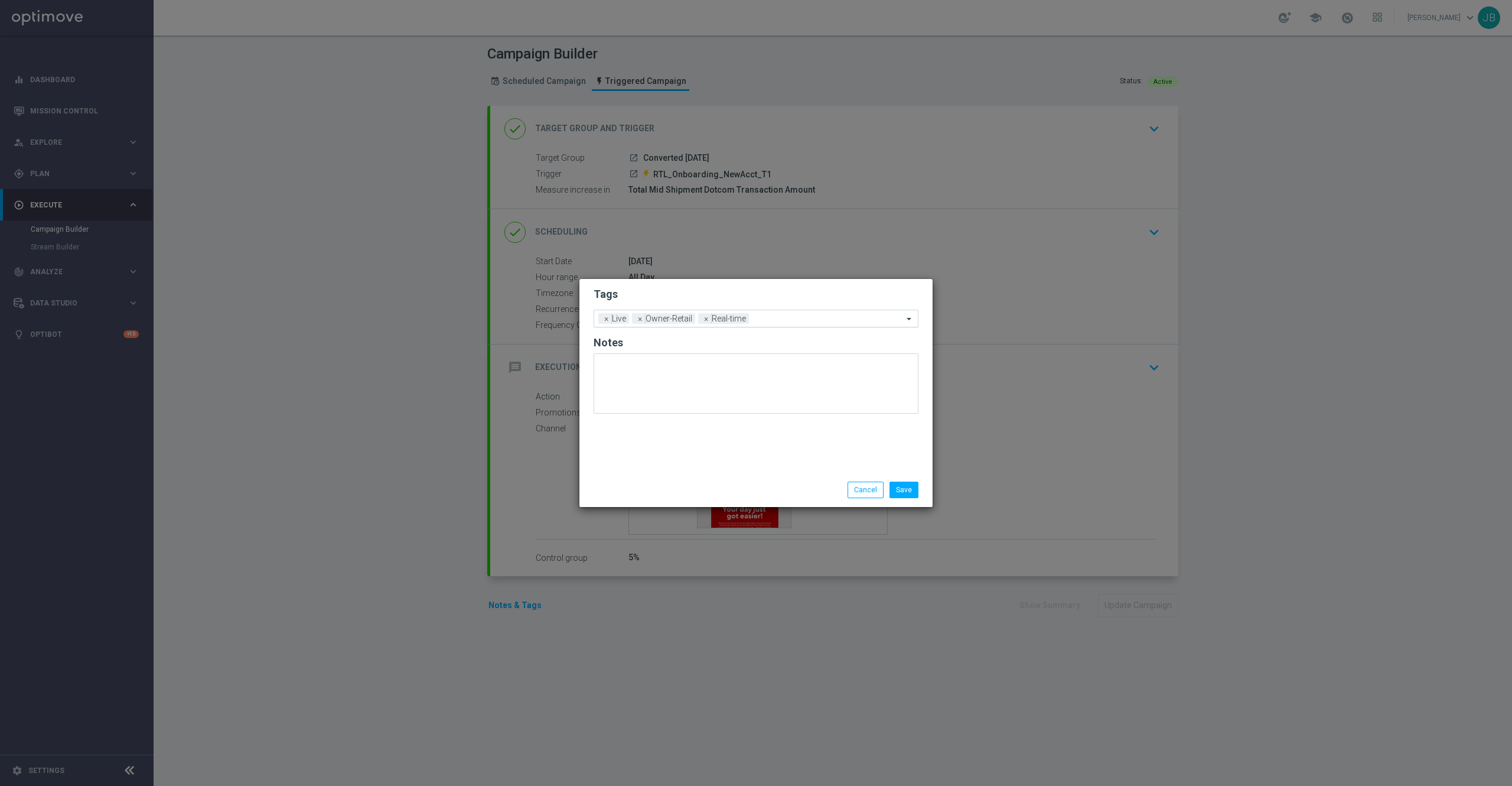
click at [801, 321] on input "text" at bounding box center [829, 319] width 150 height 10
click at [801, 321] on input "text" at bounding box center [752, 318] width 303 height 10
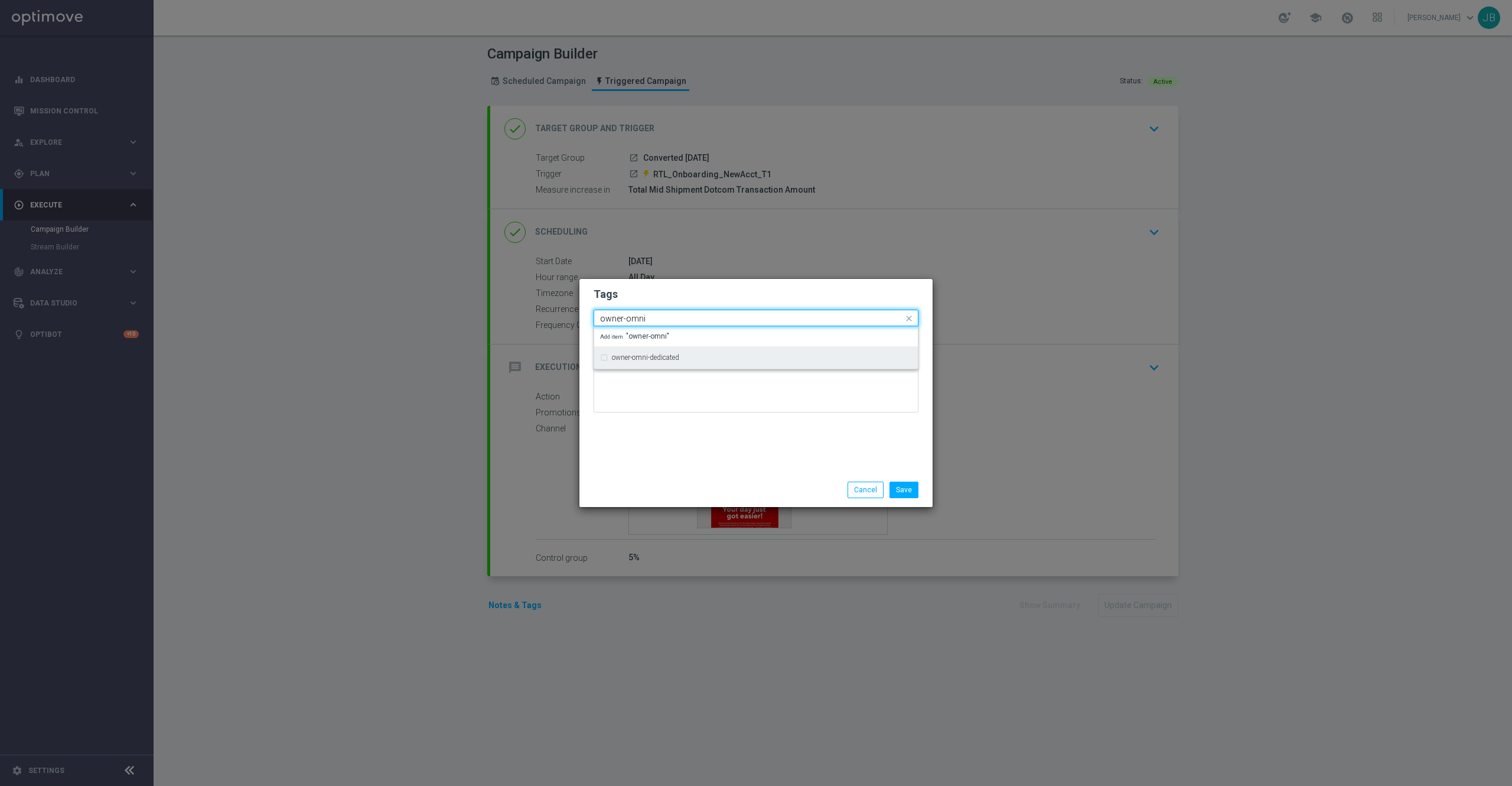
click at [738, 364] on div "owner-omni-dedicated" at bounding box center [756, 357] width 312 height 19
type input "owner-omni"
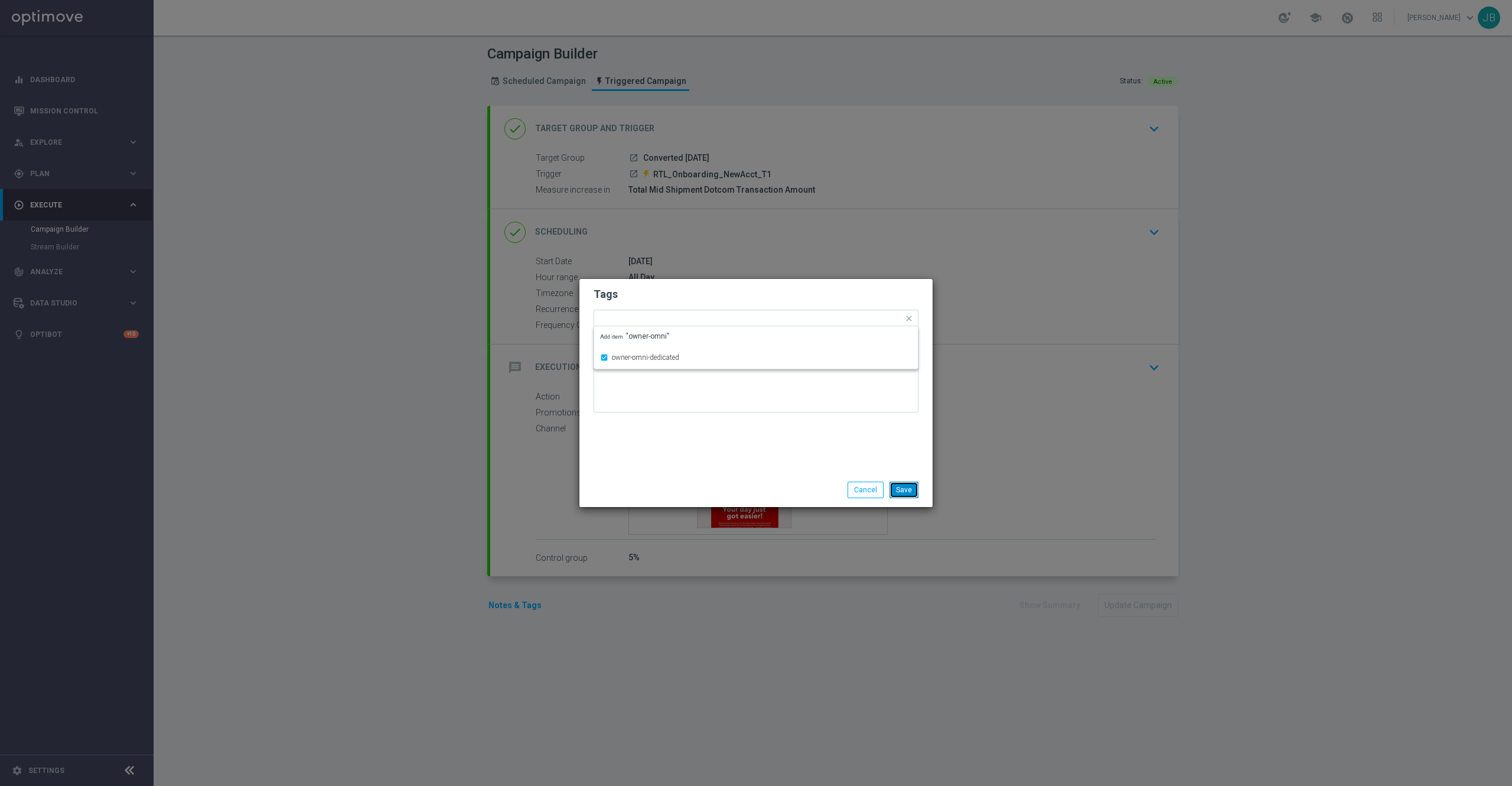
click at [906, 487] on button "Save" at bounding box center [904, 490] width 29 height 17
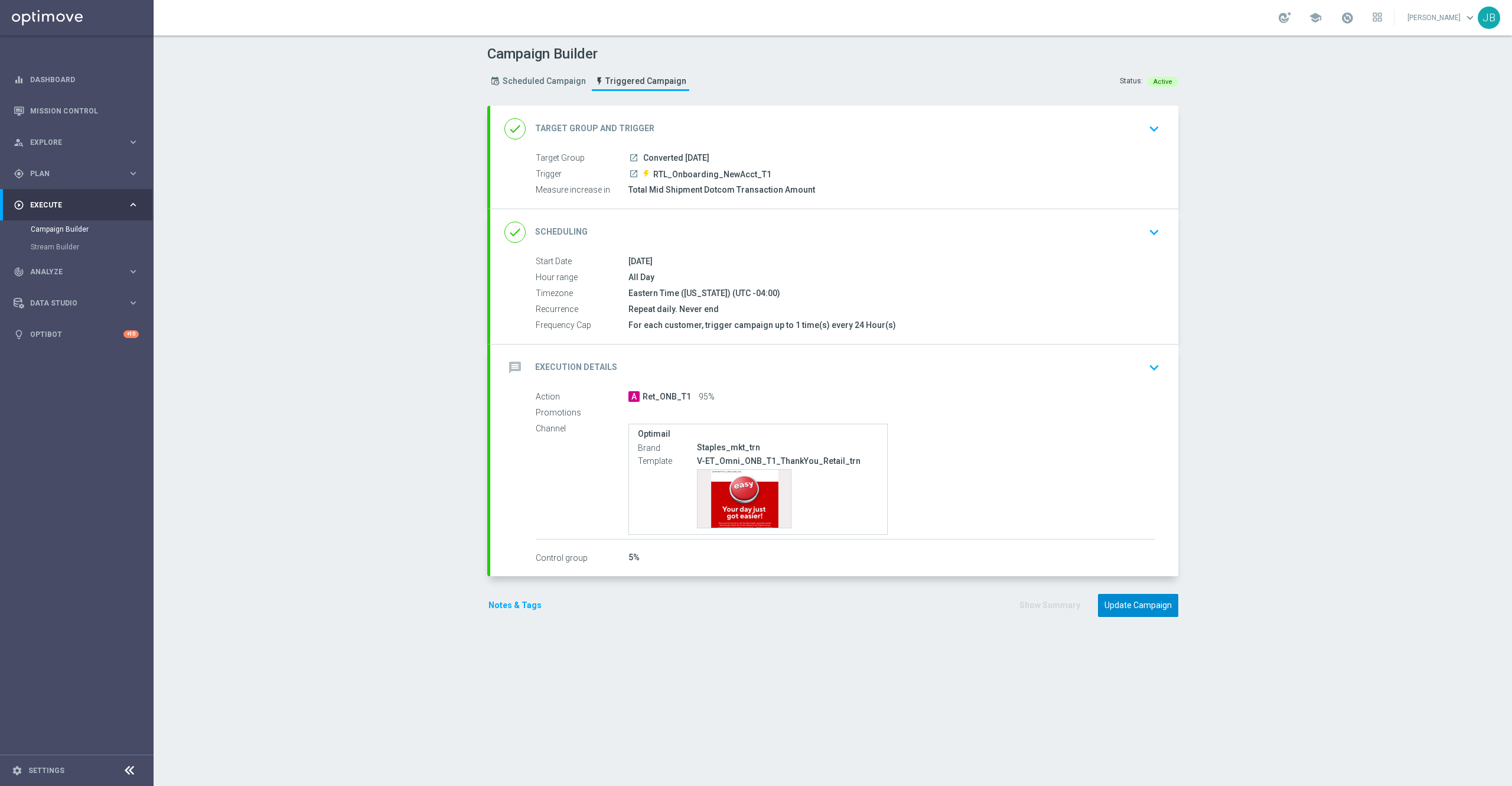
click at [1124, 610] on button "Update Campaign" at bounding box center [1138, 605] width 80 height 23
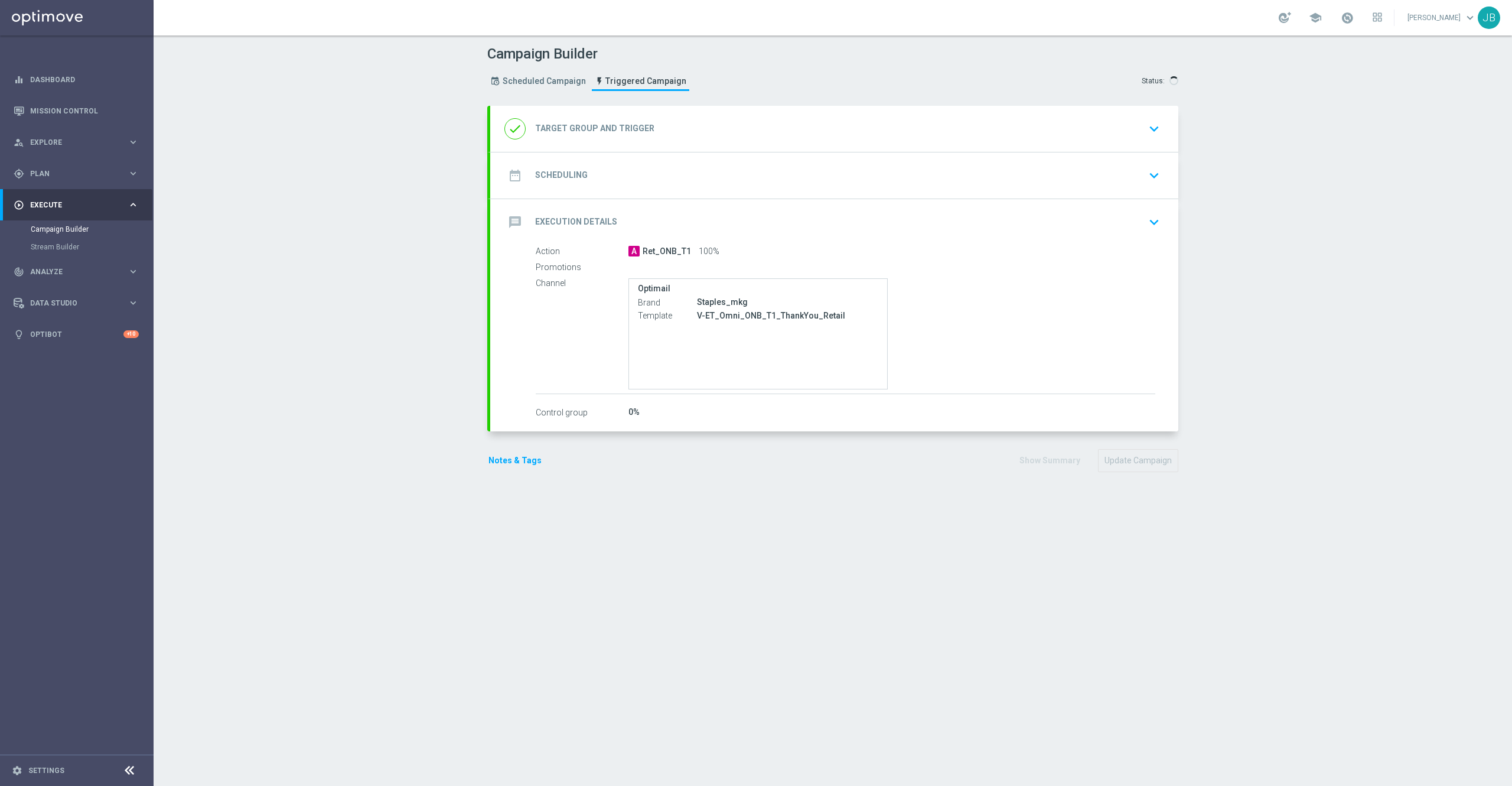
type input "All Customers for SLP"
radio input "false"
radio input "true"
type input "RTL_Onboarding_NewAcct_T1"
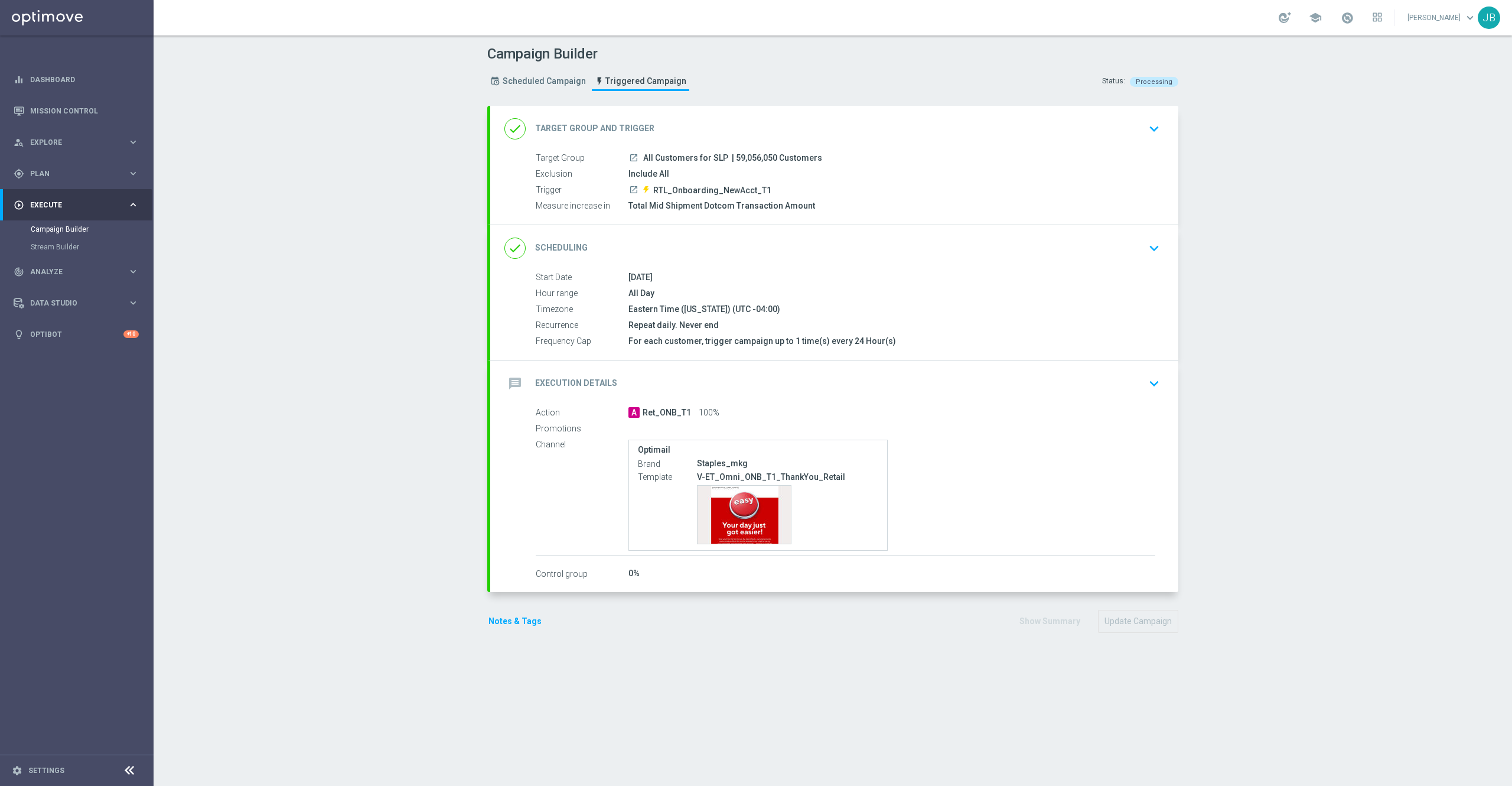
click at [505, 624] on button "Notes & Tags" at bounding box center [514, 621] width 55 height 15
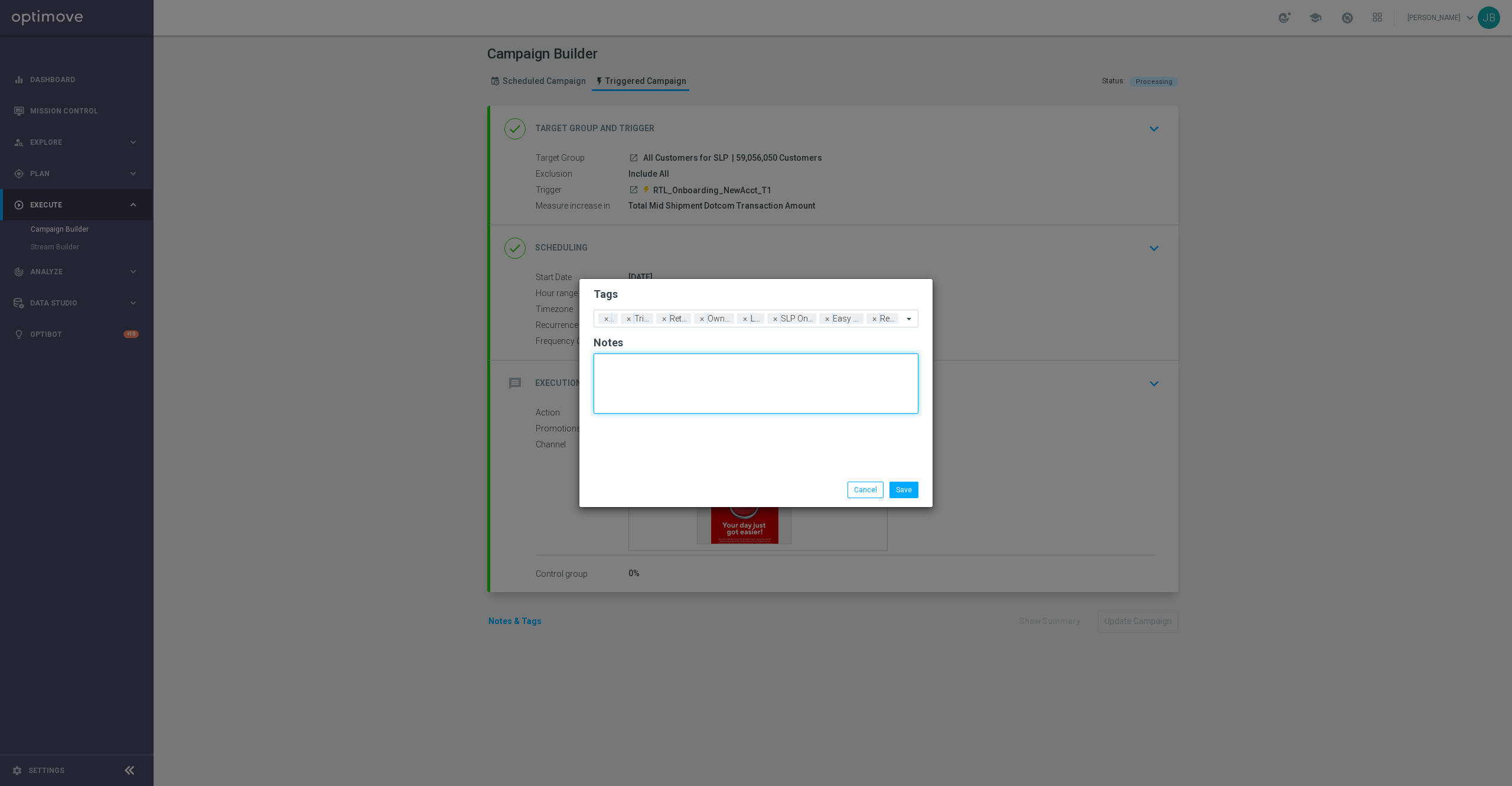
click at [765, 368] on textarea at bounding box center [756, 383] width 325 height 60
type textarea "o"
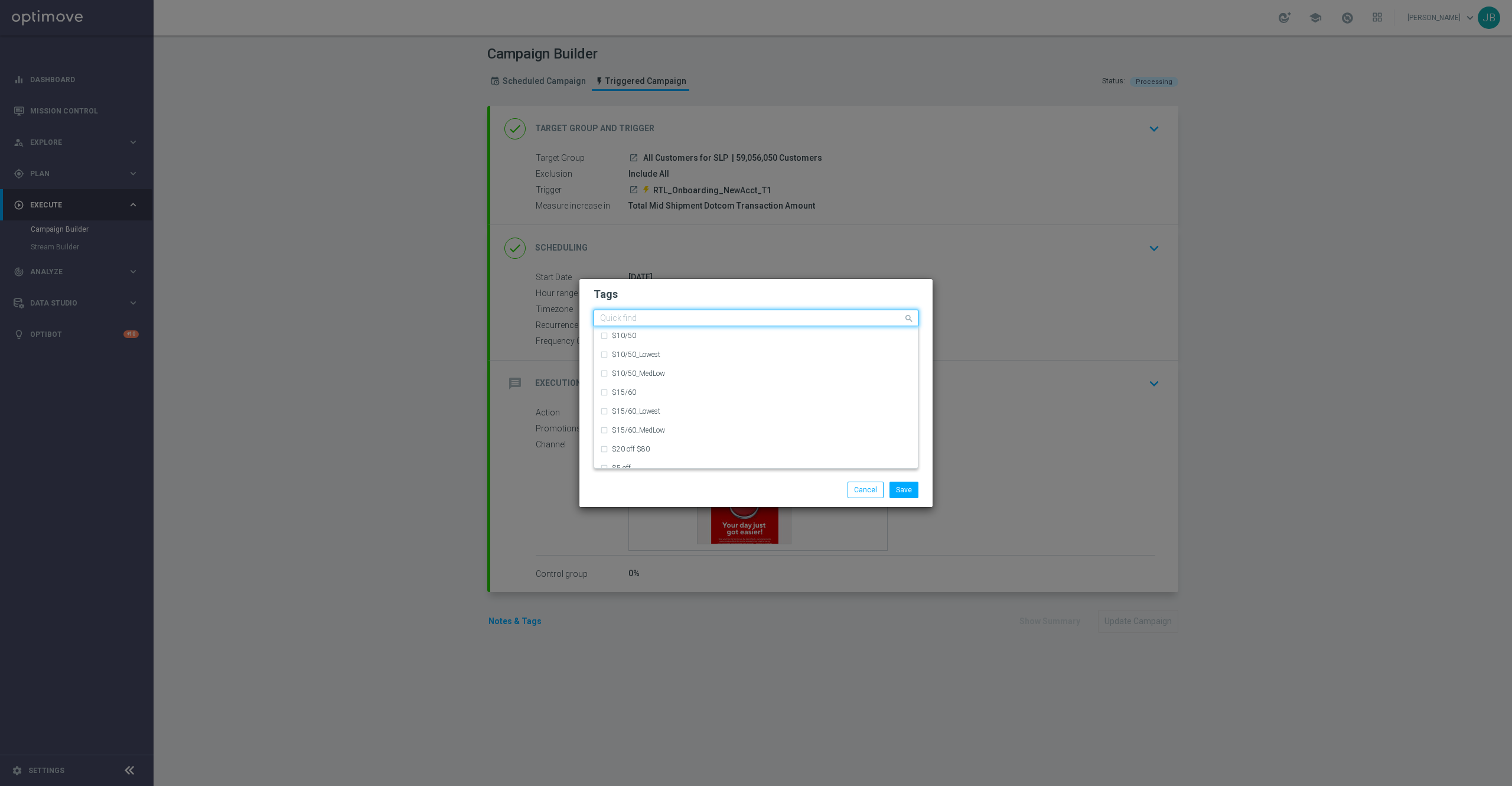
click at [905, 317] on span at bounding box center [911, 318] width 15 height 15
click at [730, 374] on div "owner-dotcom-dedicated" at bounding box center [762, 374] width 300 height 7
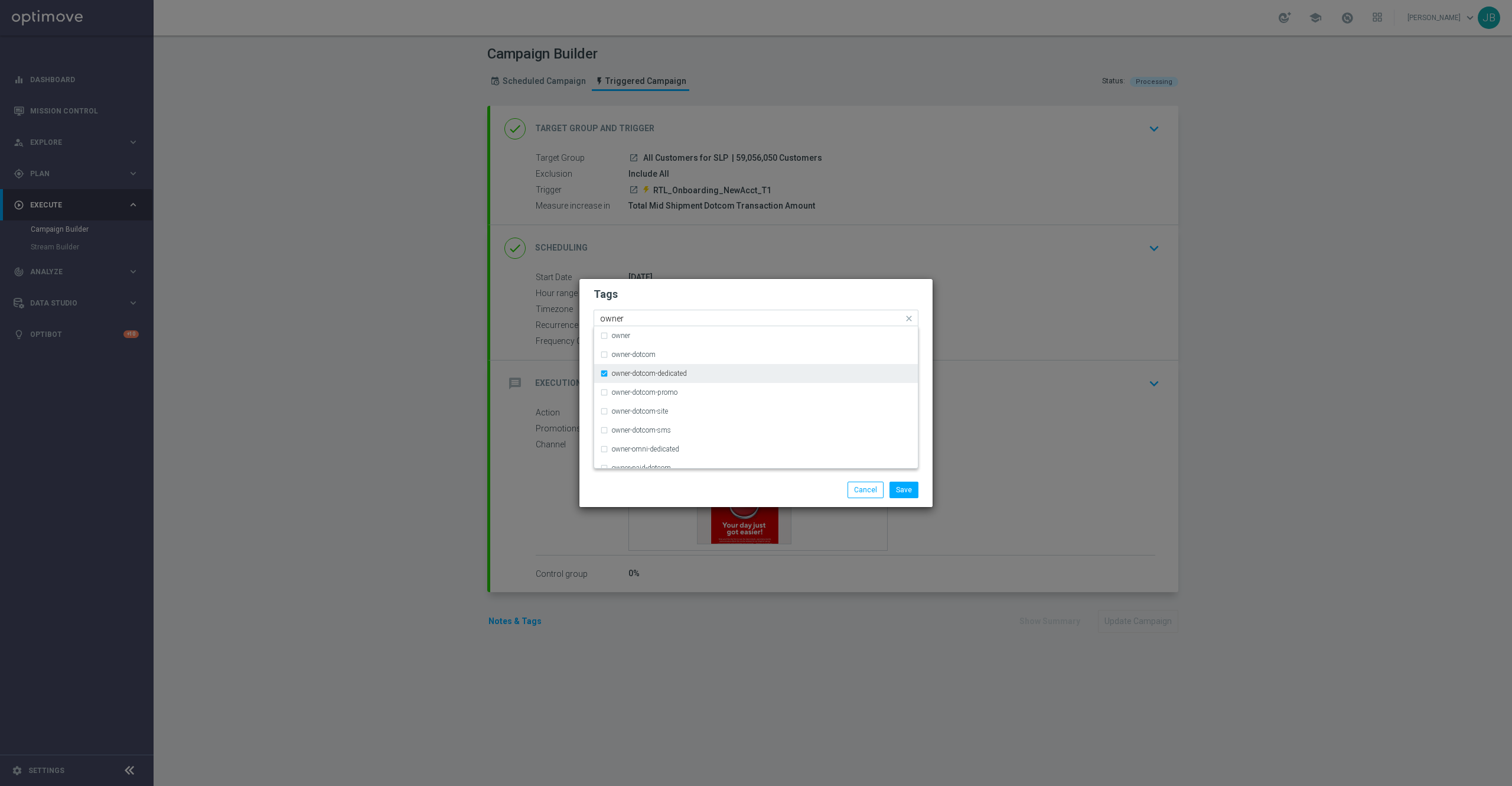
click at [710, 374] on div "owner-dotcom-dedicated" at bounding box center [762, 374] width 300 height 7
click at [688, 429] on div "owner-omni-dedicated" at bounding box center [762, 432] width 300 height 7
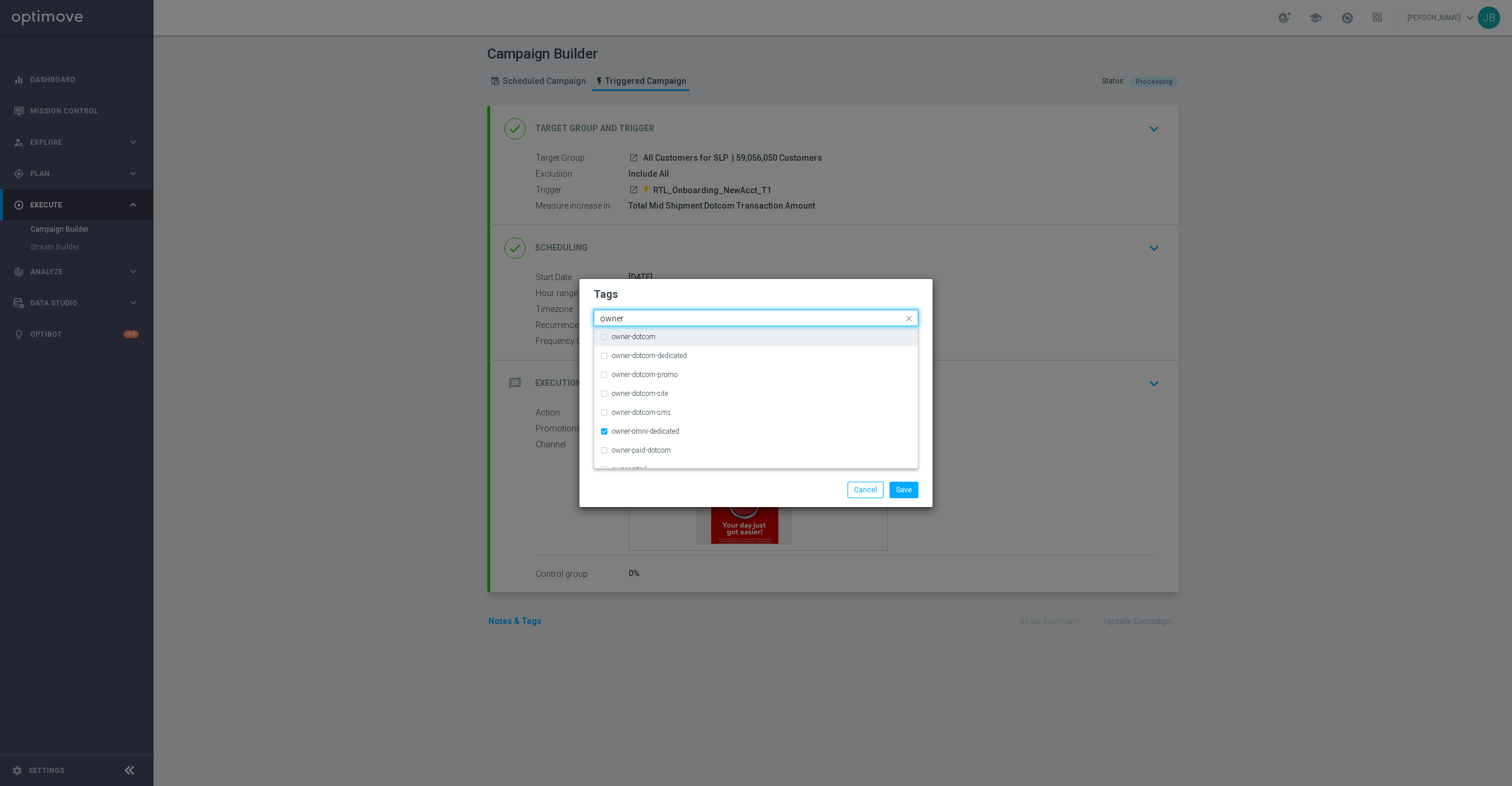
click at [658, 319] on input "owner" at bounding box center [752, 318] width 303 height 10
type input "o"
type input "s"
type input "l"
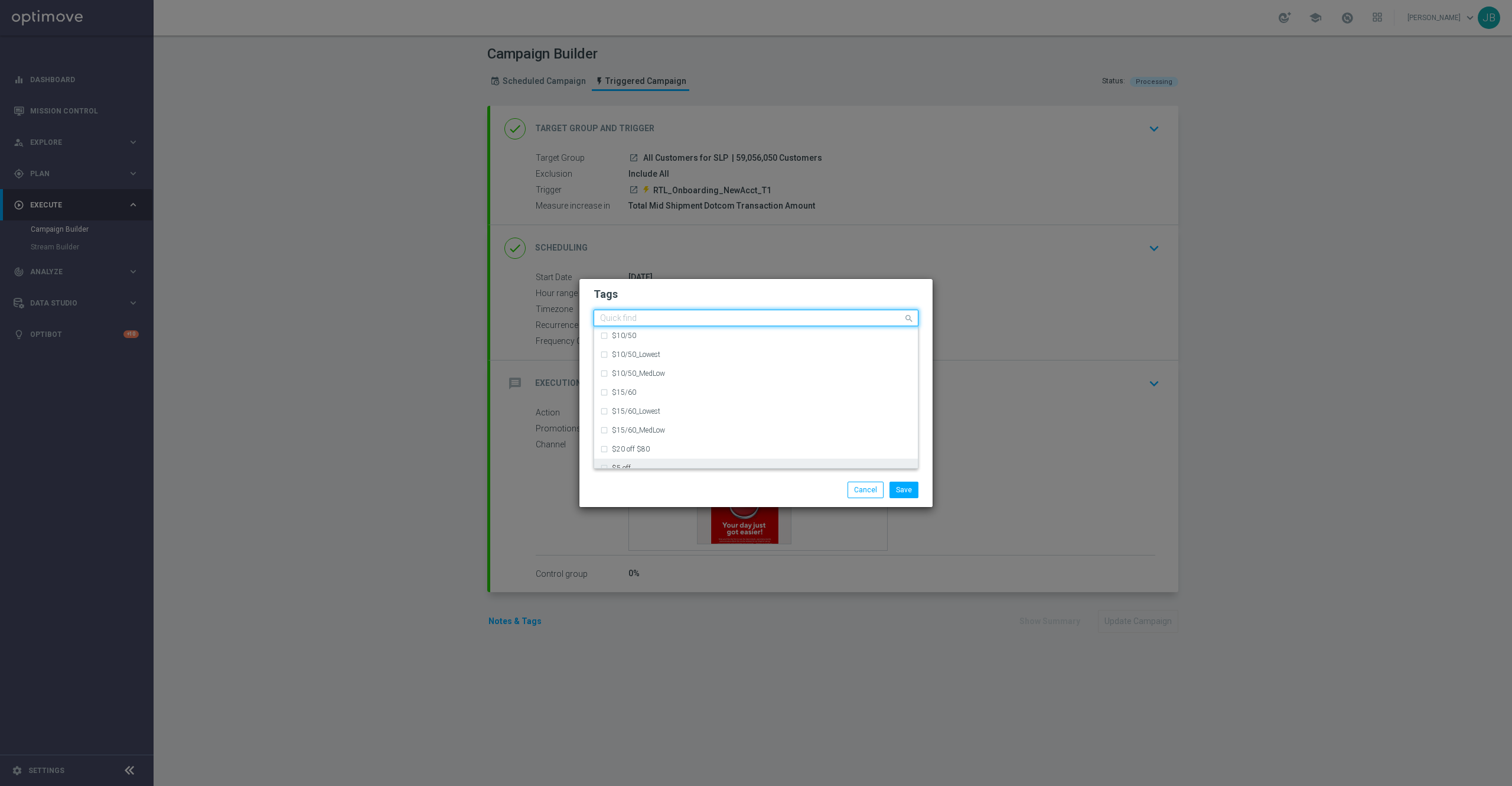
click at [682, 494] on div "Save Cancel" at bounding box center [756, 490] width 343 height 17
click at [910, 319] on span at bounding box center [911, 318] width 15 height 15
click at [678, 376] on div "Easy Rewards" at bounding box center [756, 368] width 312 height 19
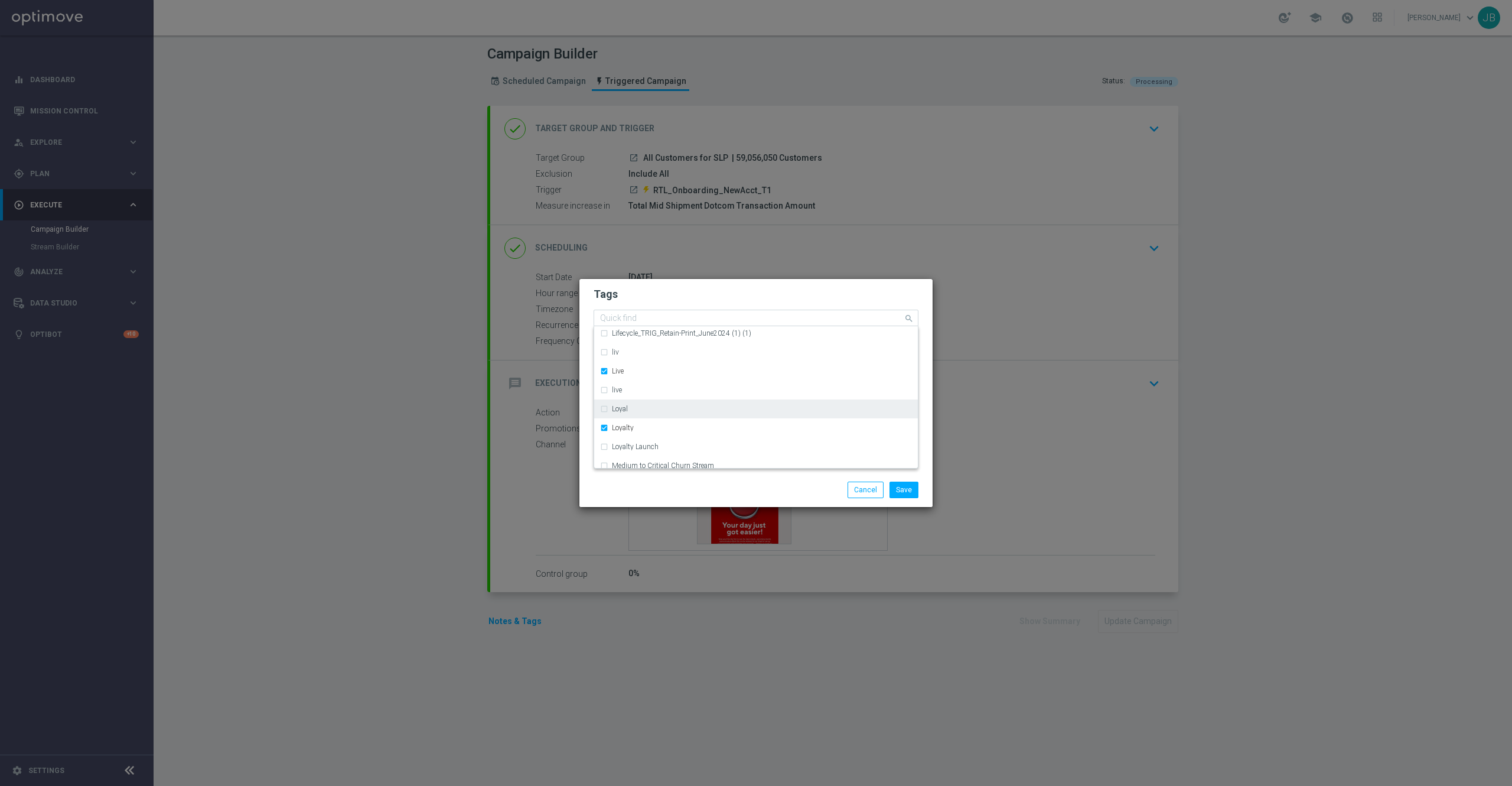
scroll to position [3353, 0]
click at [644, 425] on div "Loyalty" at bounding box center [762, 426] width 300 height 7
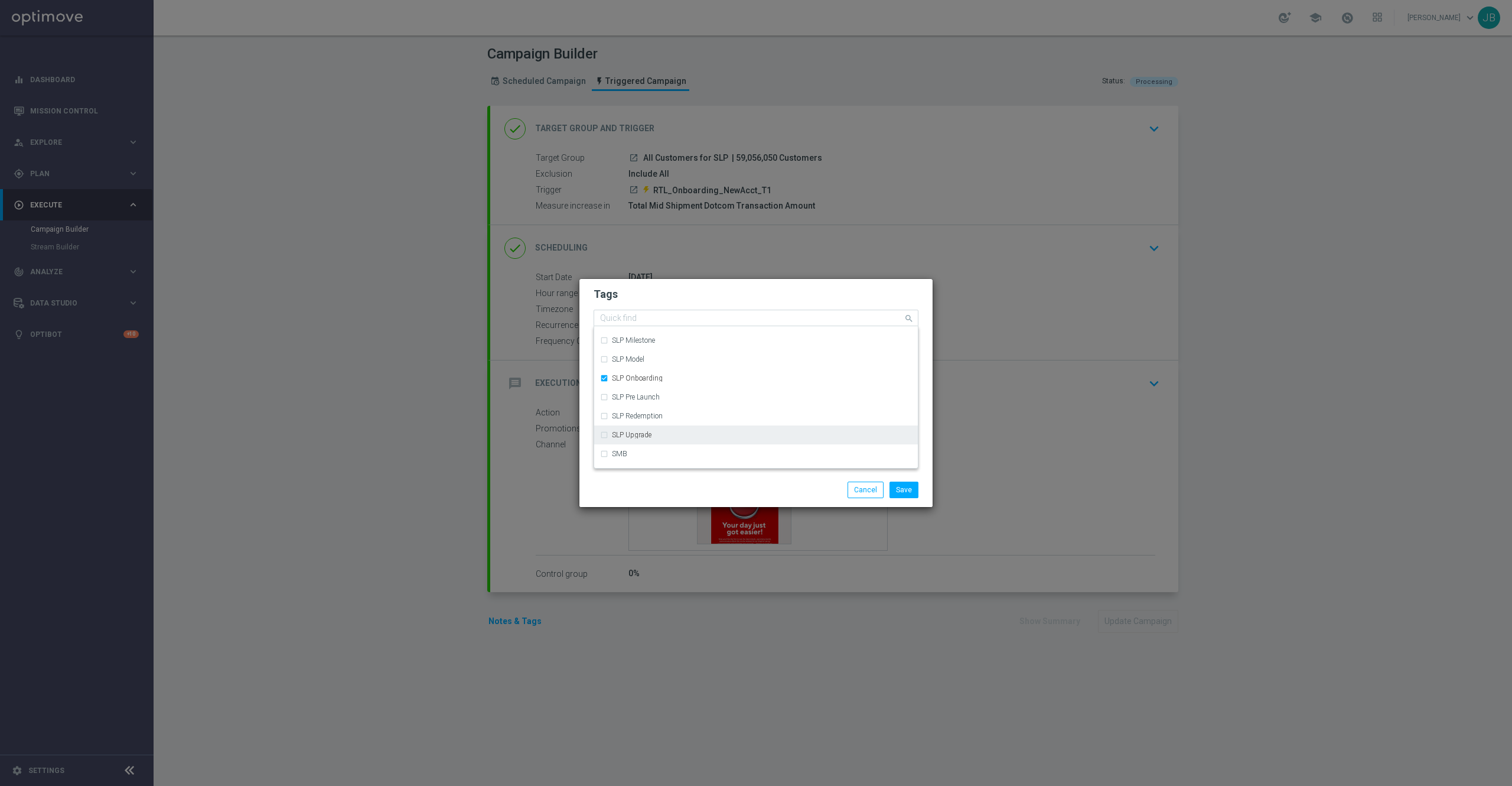
scroll to position [5897, 0]
click at [660, 378] on label "SLP Onboarding" at bounding box center [638, 378] width 51 height 7
click at [906, 484] on button "Save" at bounding box center [904, 490] width 29 height 17
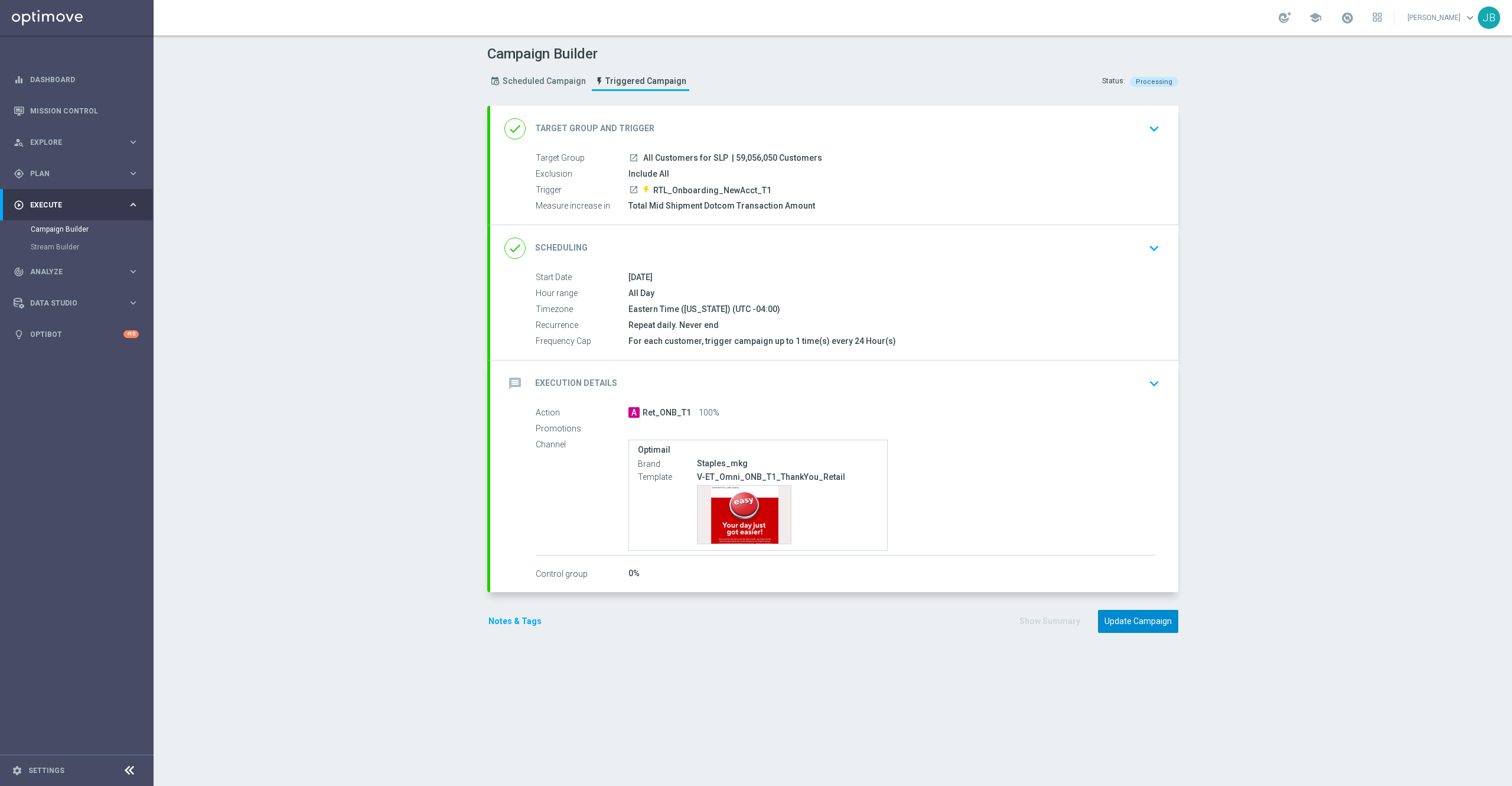
click at [1116, 614] on button "Update Campaign" at bounding box center [1138, 621] width 80 height 23
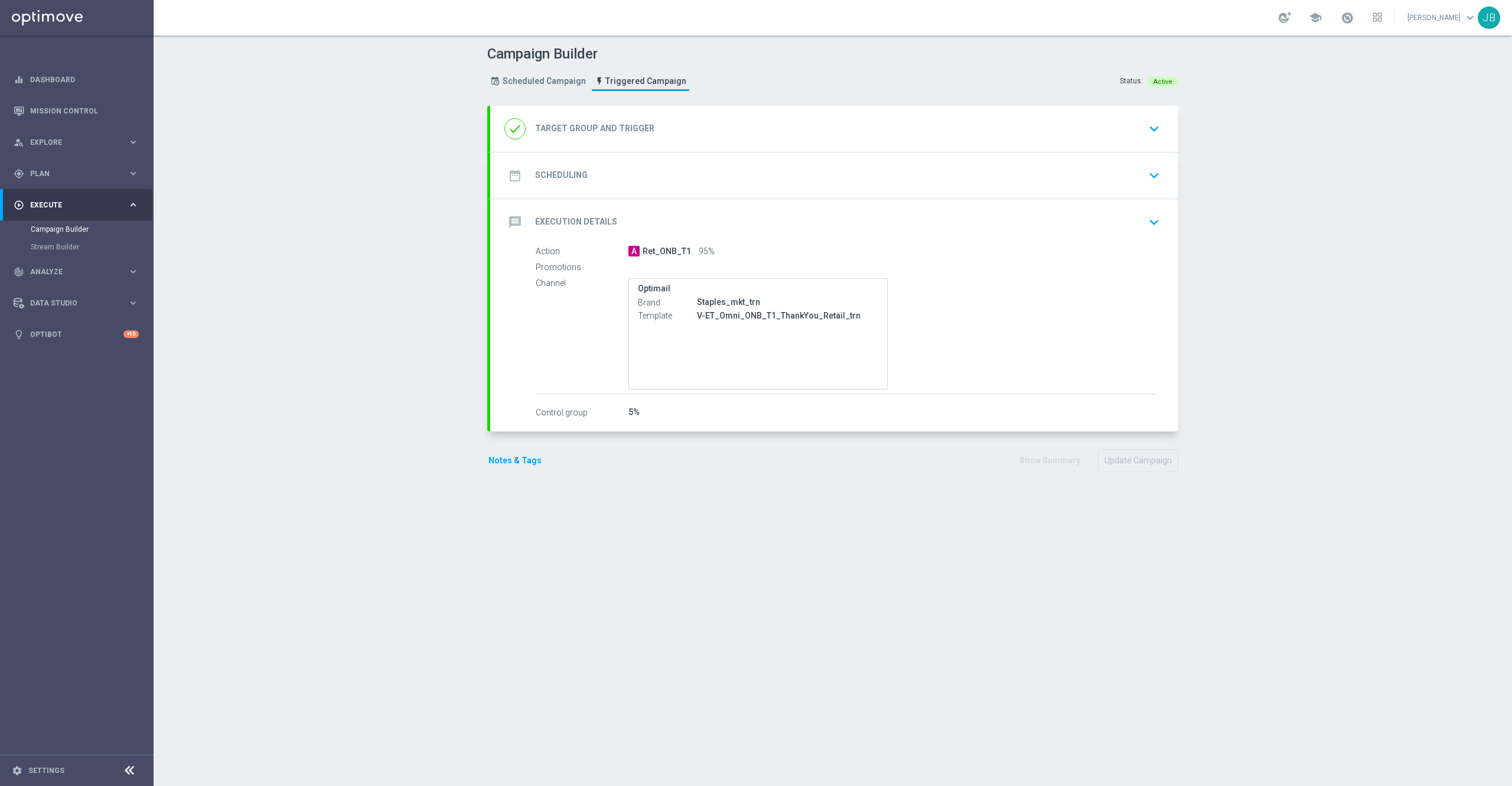
radio input "false"
radio input "true"
type input "Converted [DATE]"
type input "RTL_Onboarding_ExsAcct_T1"
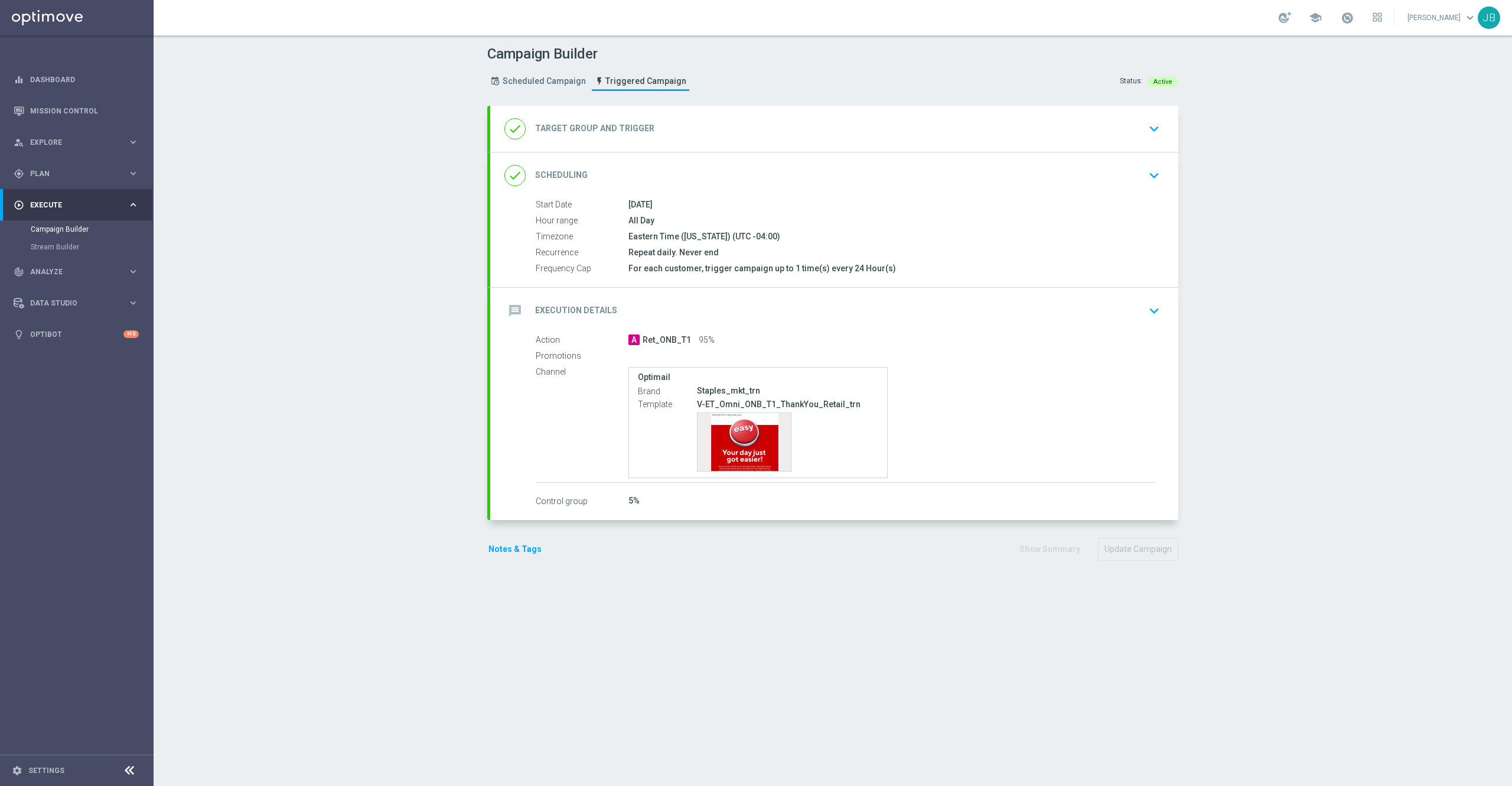
type input "Total Mid Shipment Dotcom Transaction Amount"
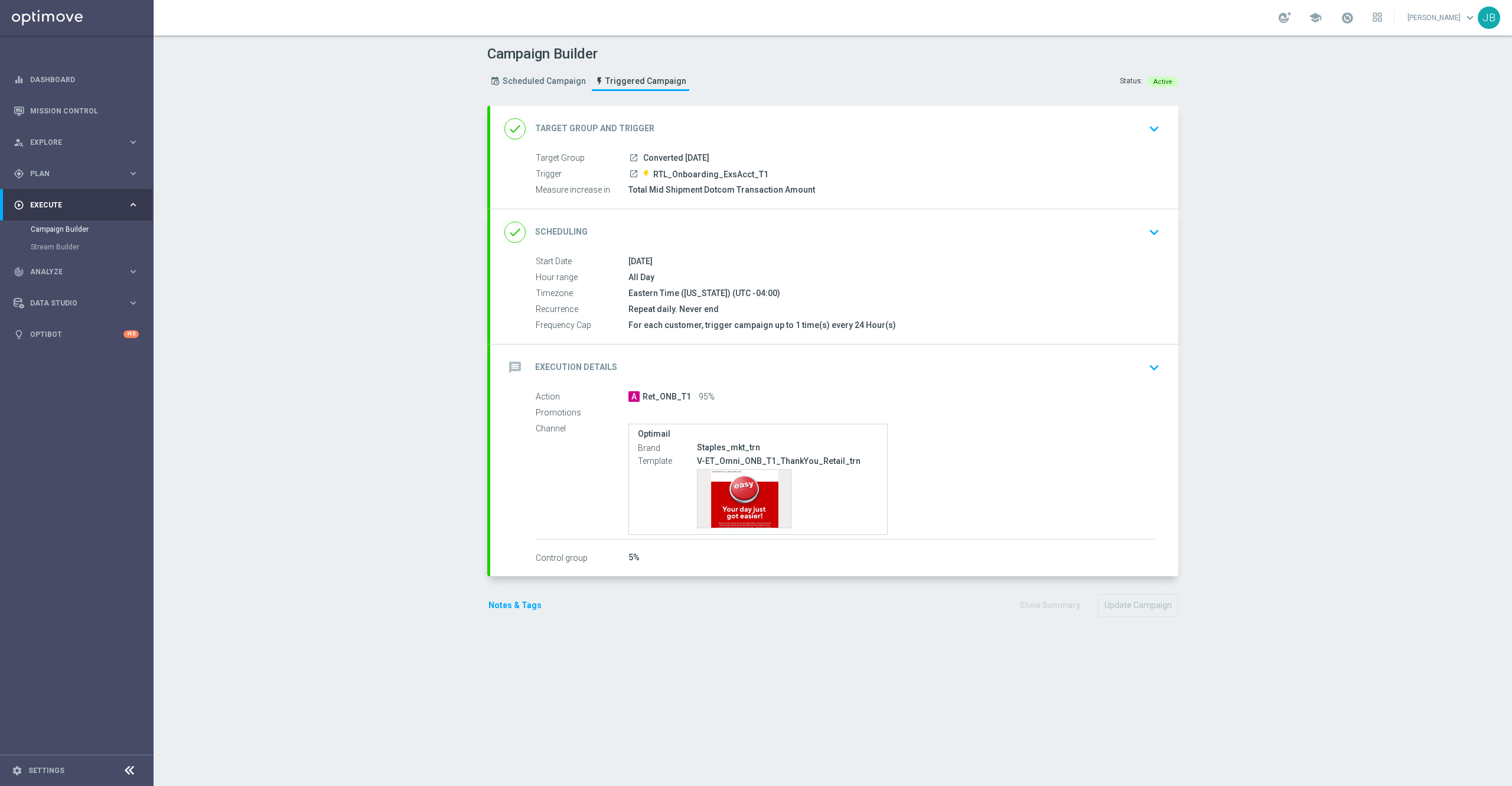
click at [520, 606] on button "Notes & Tags" at bounding box center [514, 605] width 55 height 15
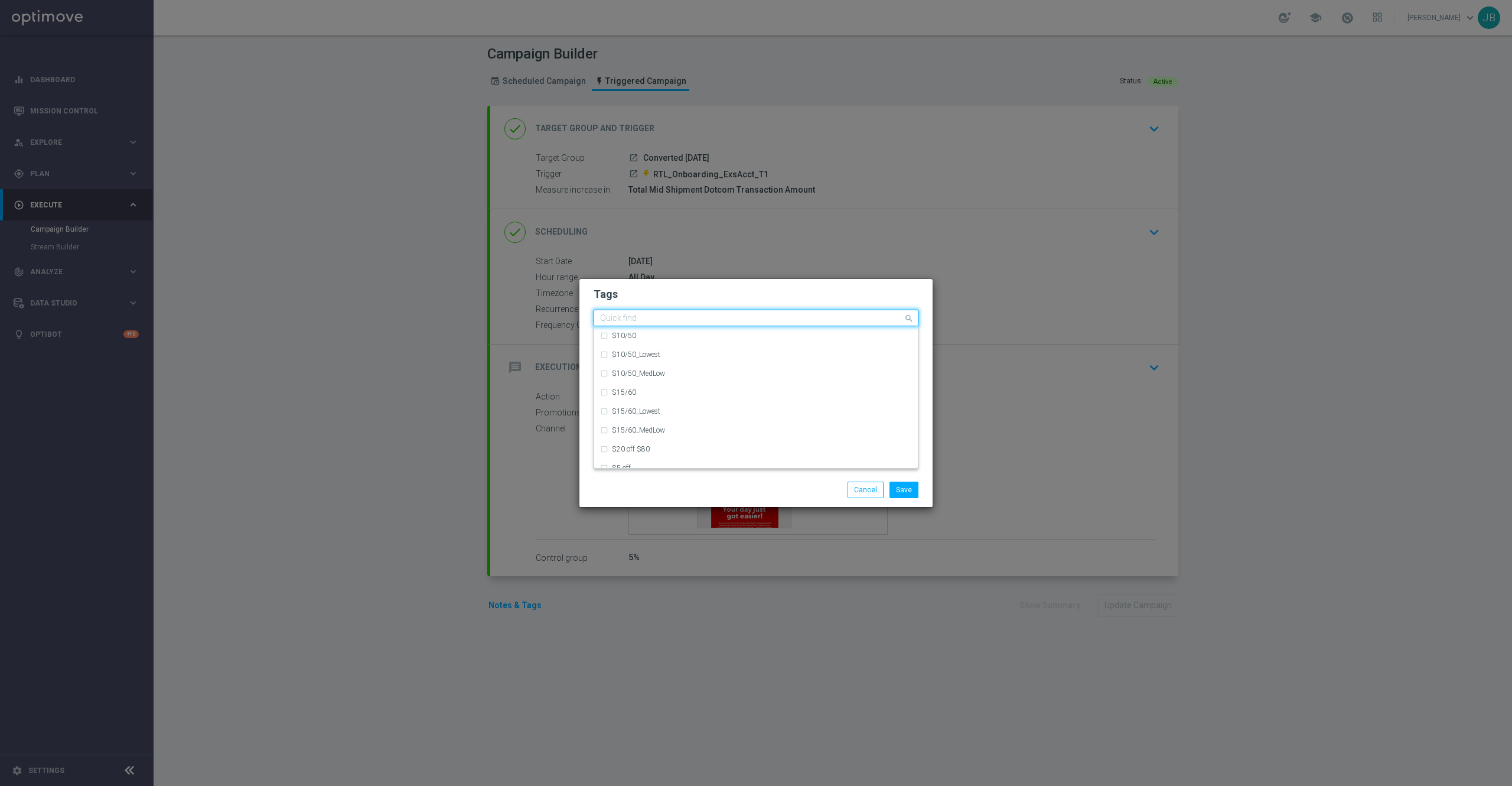
click at [809, 319] on input "text" at bounding box center [752, 318] width 303 height 10
click at [730, 354] on div "owner-omni-dedicated" at bounding box center [762, 358] width 300 height 7
type input "owner-omni"
click at [902, 486] on button "Save" at bounding box center [904, 490] width 29 height 17
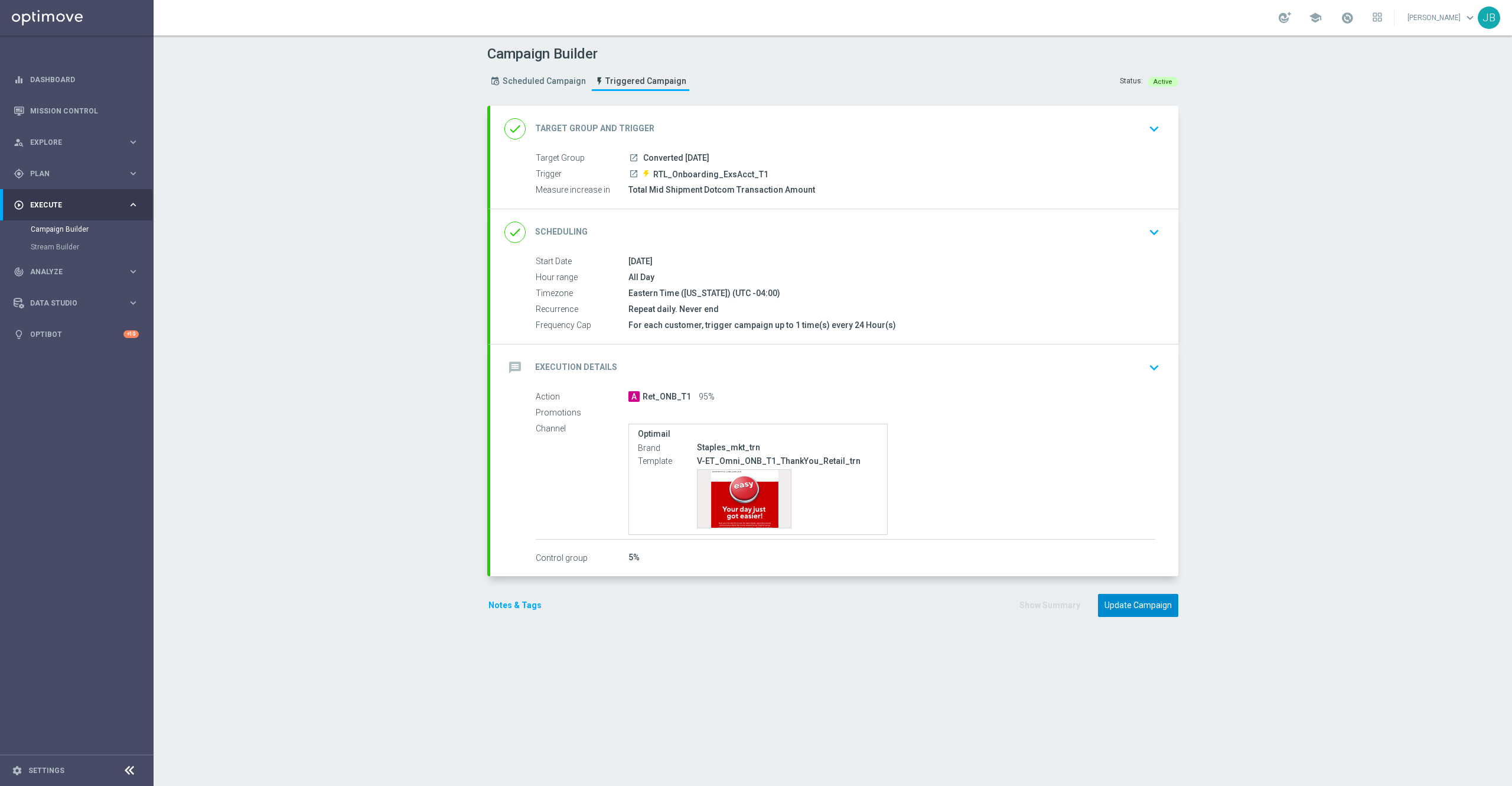
click at [1121, 604] on button "Update Campaign" at bounding box center [1138, 605] width 80 height 23
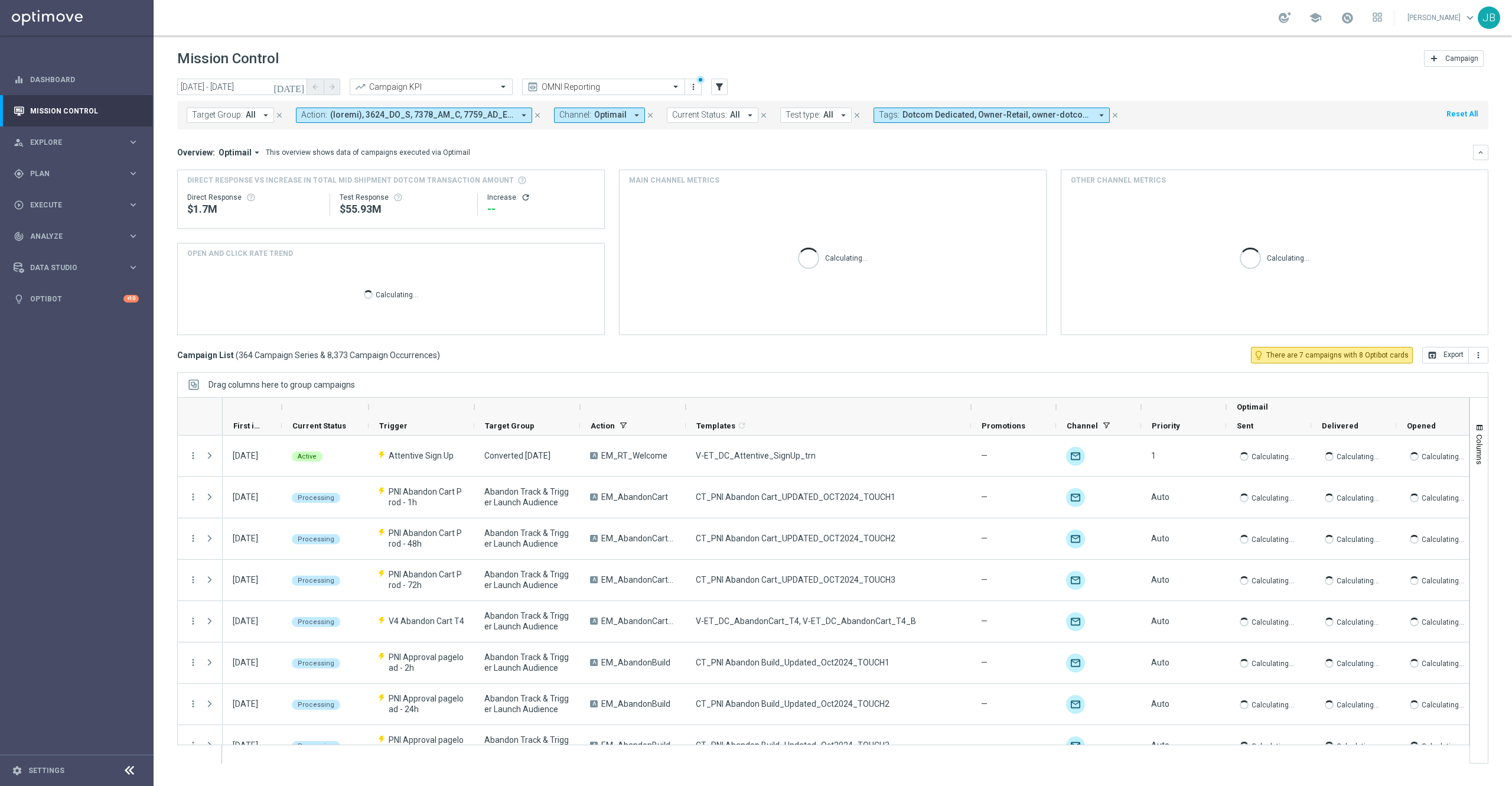
drag, startPoint x: 769, startPoint y: 405, endPoint x: 969, endPoint y: 414, distance: 200.2
click at [969, 414] on div at bounding box center [970, 406] width 4 height 19
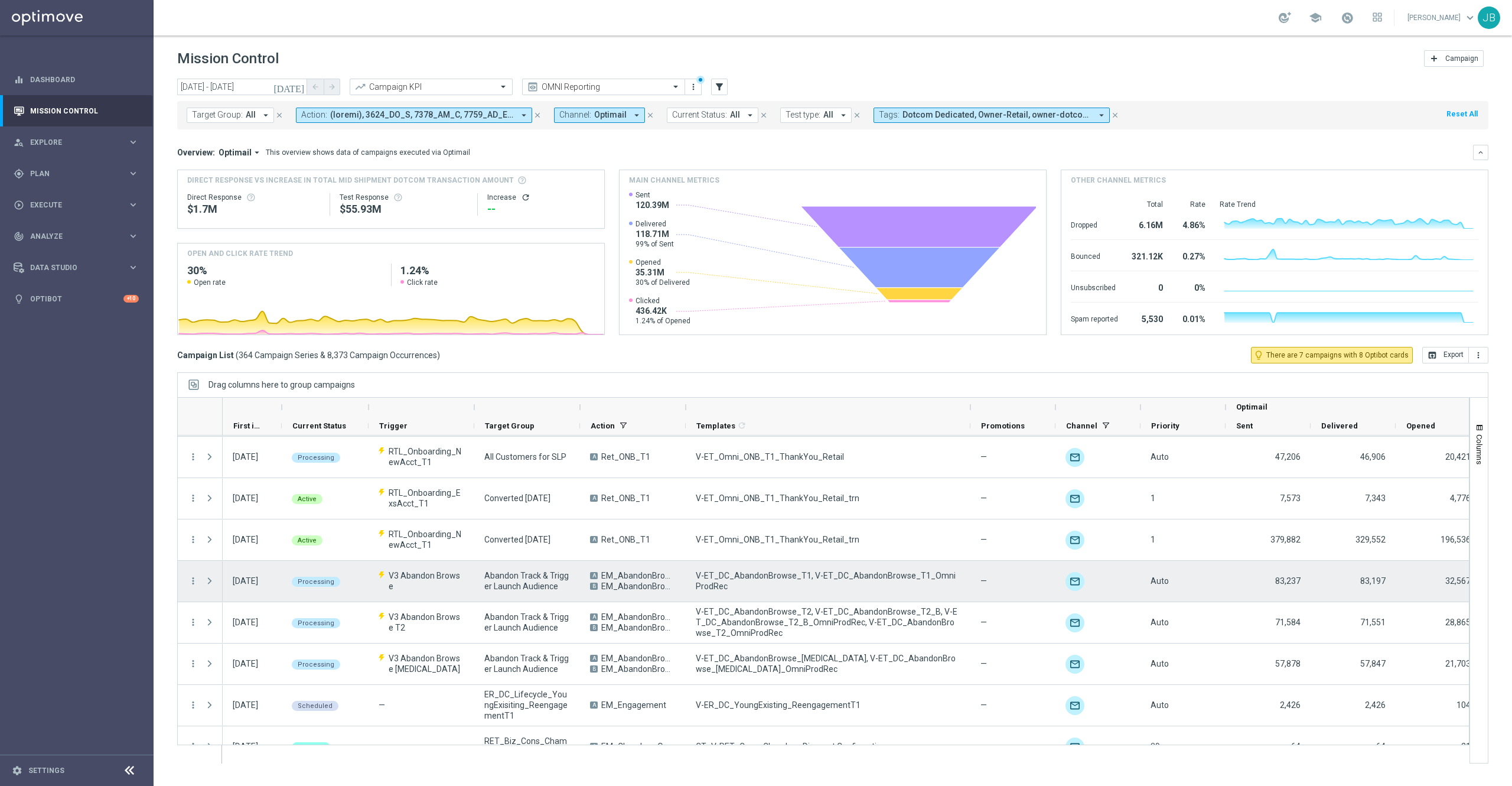
scroll to position [743, 0]
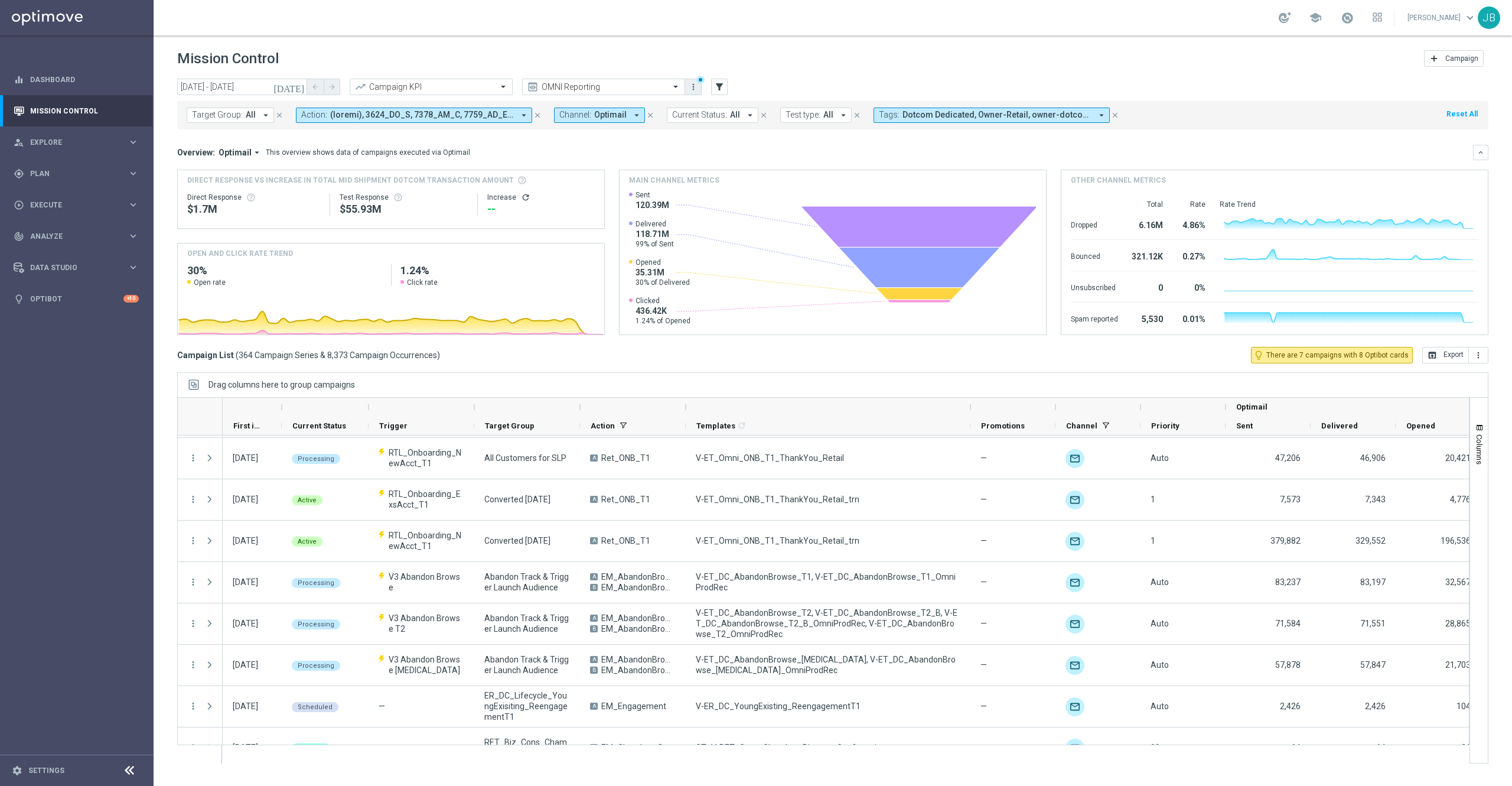
click at [691, 89] on icon "more_vert" at bounding box center [693, 86] width 10 height 10
click at [720, 108] on div "Save view" at bounding box center [755, 108] width 107 height 8
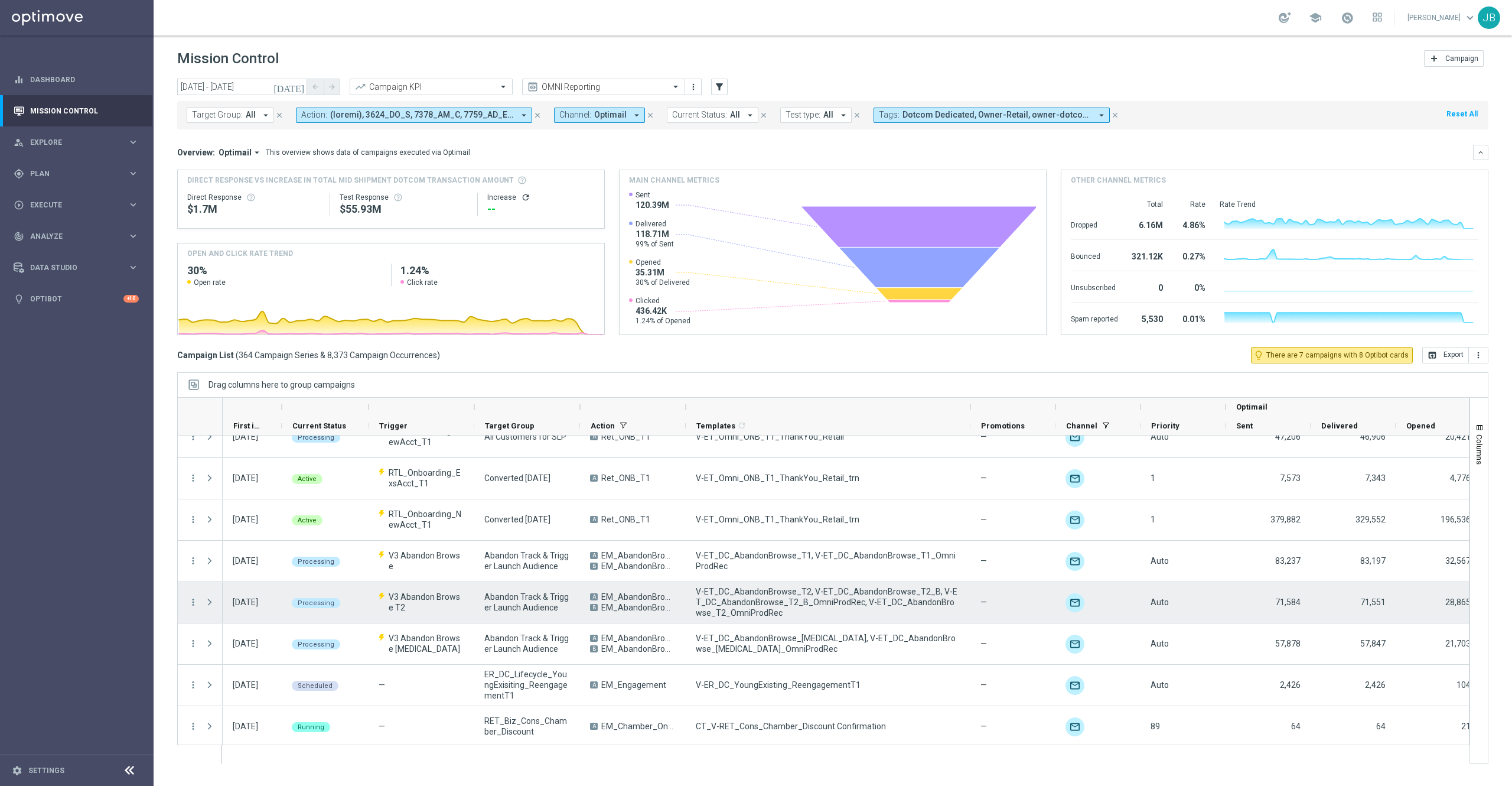
scroll to position [731, 0]
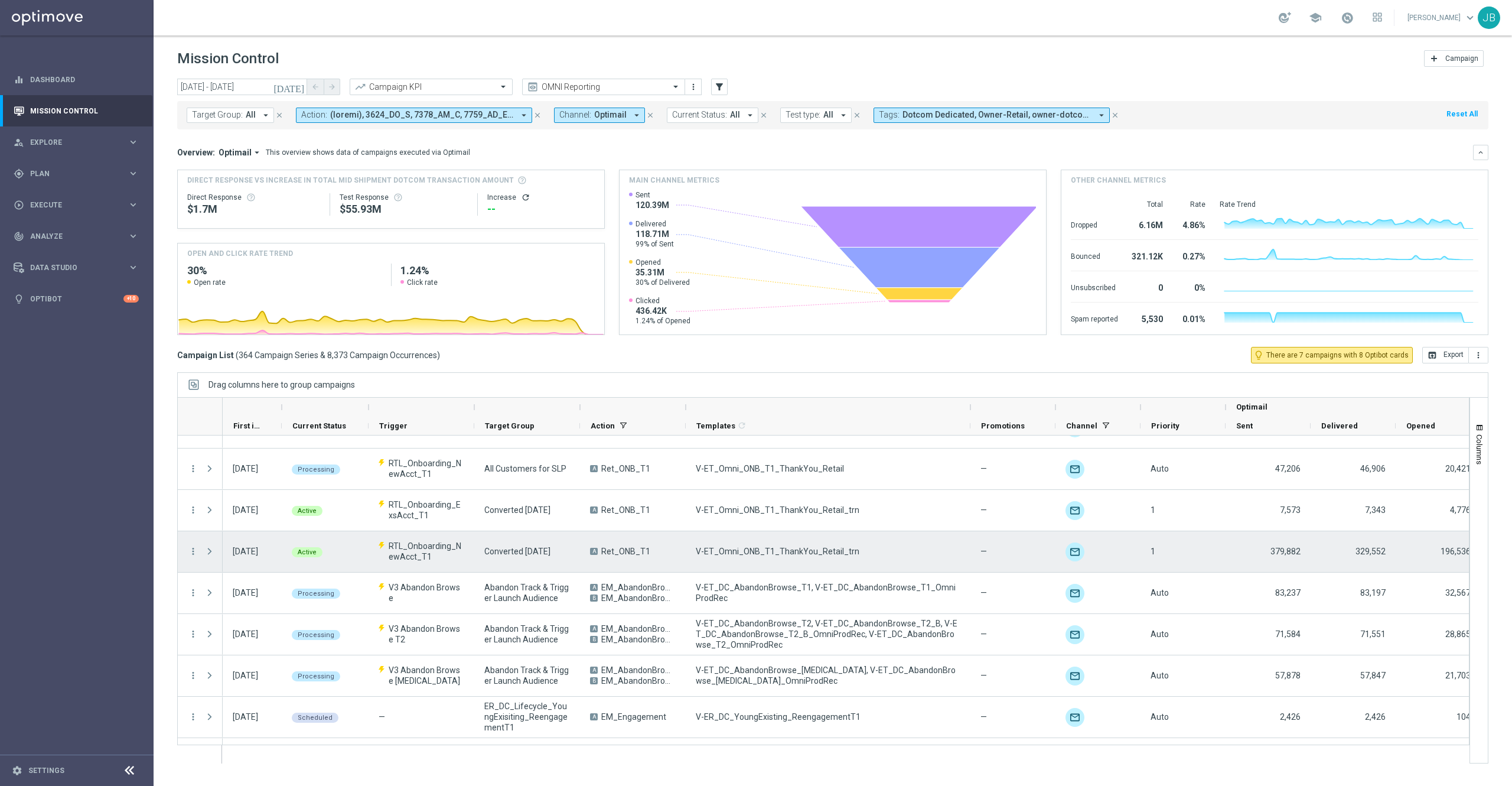
click at [921, 552] on div "V-ET_Omni_ONB_T1_ThankYou_Retail_trn" at bounding box center [828, 552] width 284 height 41
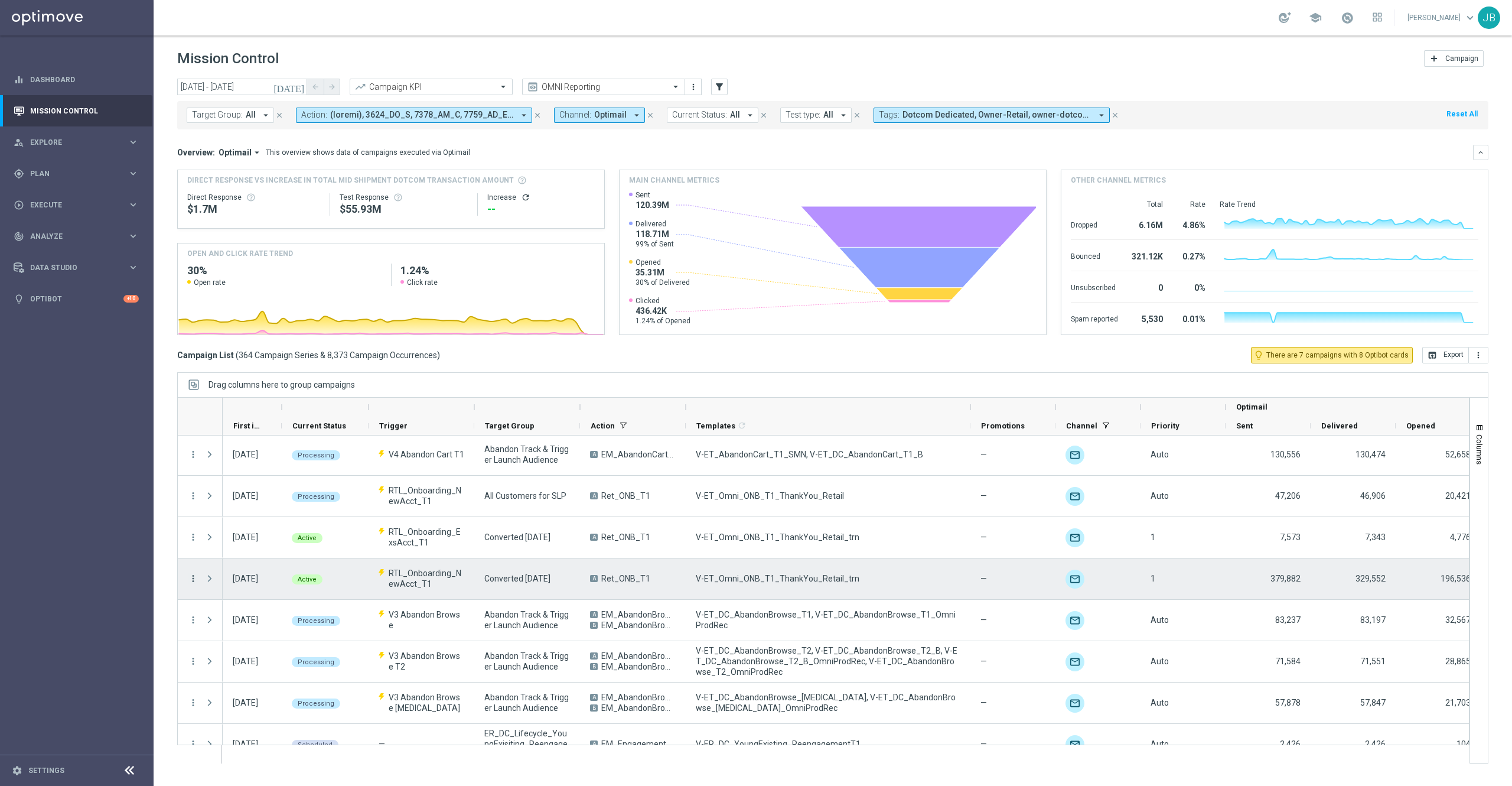
click at [188, 579] on icon "more_vert" at bounding box center [193, 579] width 11 height 11
click at [250, 588] on span "Campaign Details" at bounding box center [247, 586] width 60 height 8
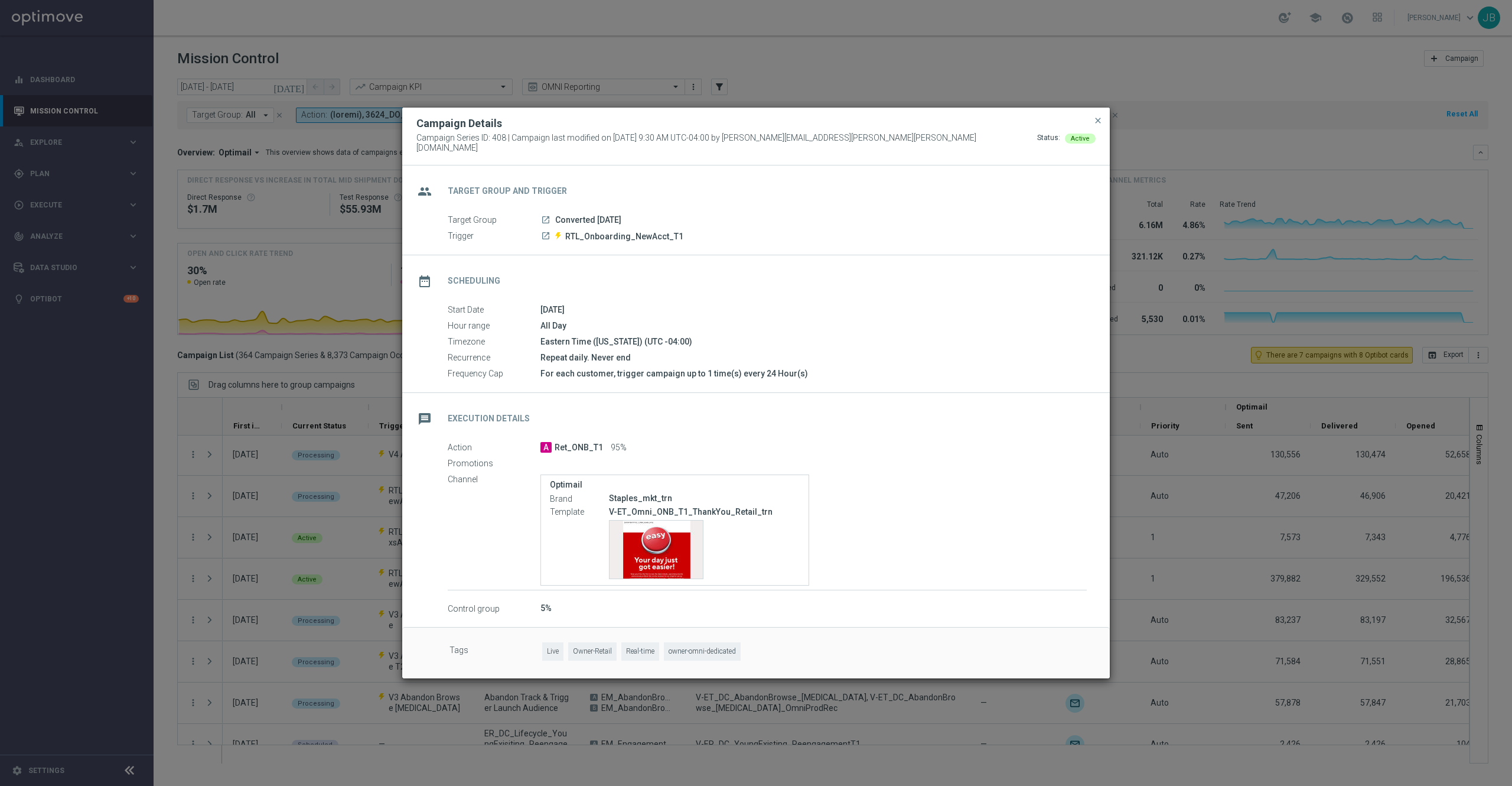
click at [1185, 588] on modal-container "Campaign Details Campaign Series ID: 408 | Campaign last modified on 28 Aug 202…" at bounding box center [756, 393] width 1512 height 786
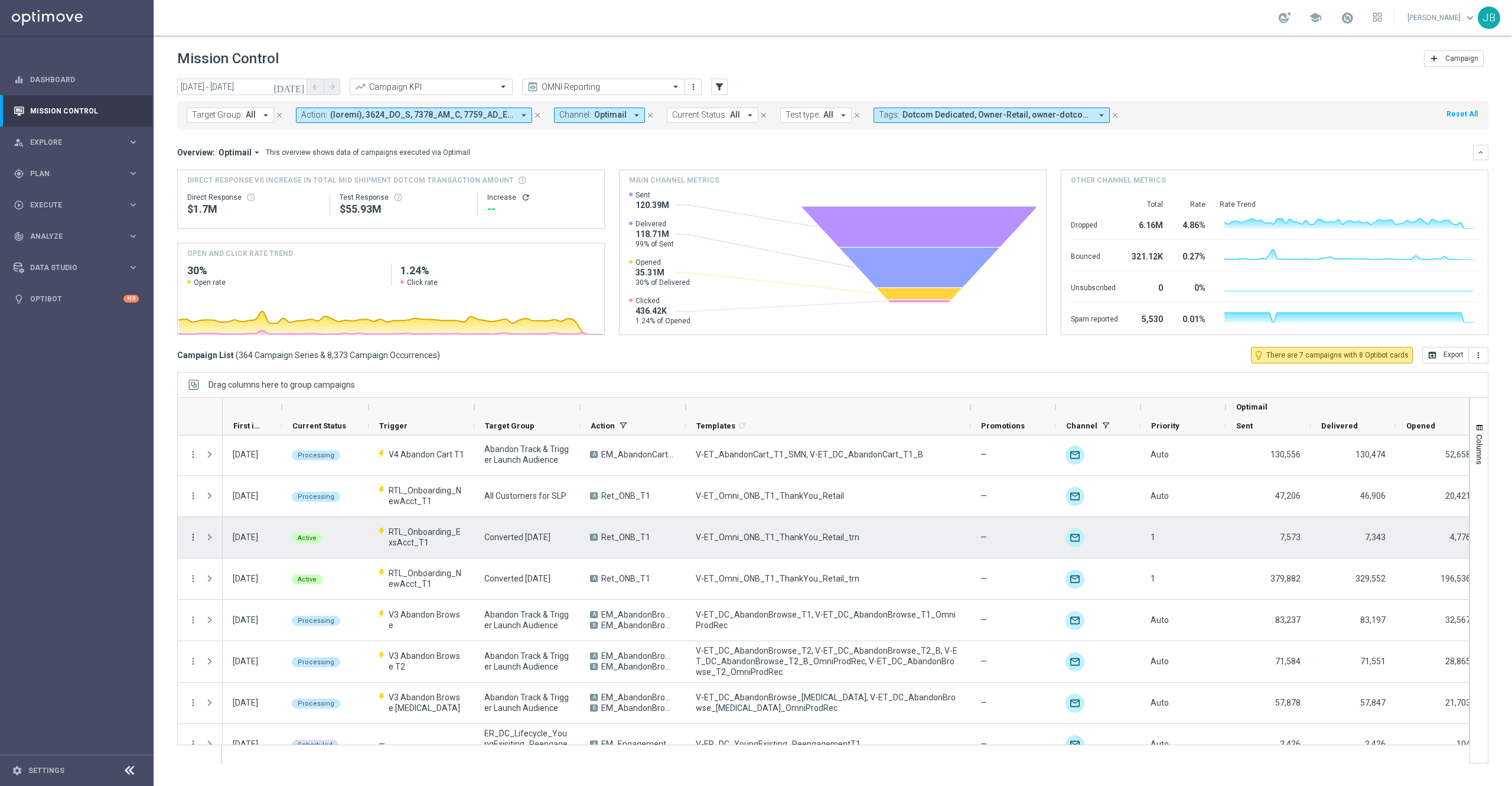
click at [192, 534] on icon "more_vert" at bounding box center [193, 538] width 11 height 11
click at [248, 539] on div "list Campaign Details" at bounding box center [265, 545] width 133 height 17
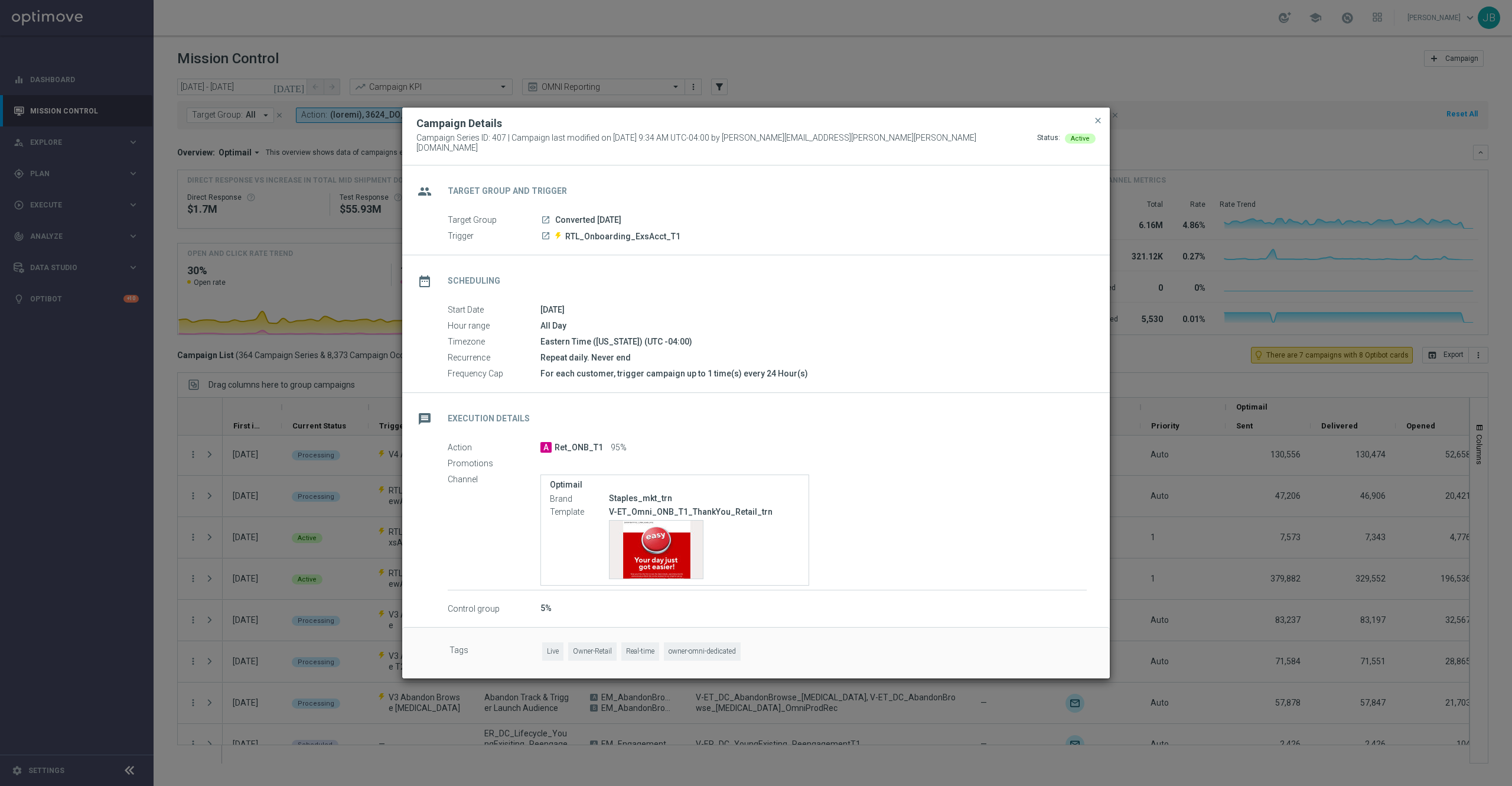
click at [1183, 561] on modal-container "Campaign Details Campaign Series ID: 407 | Campaign last modified on 28 Aug 202…" at bounding box center [756, 393] width 1512 height 786
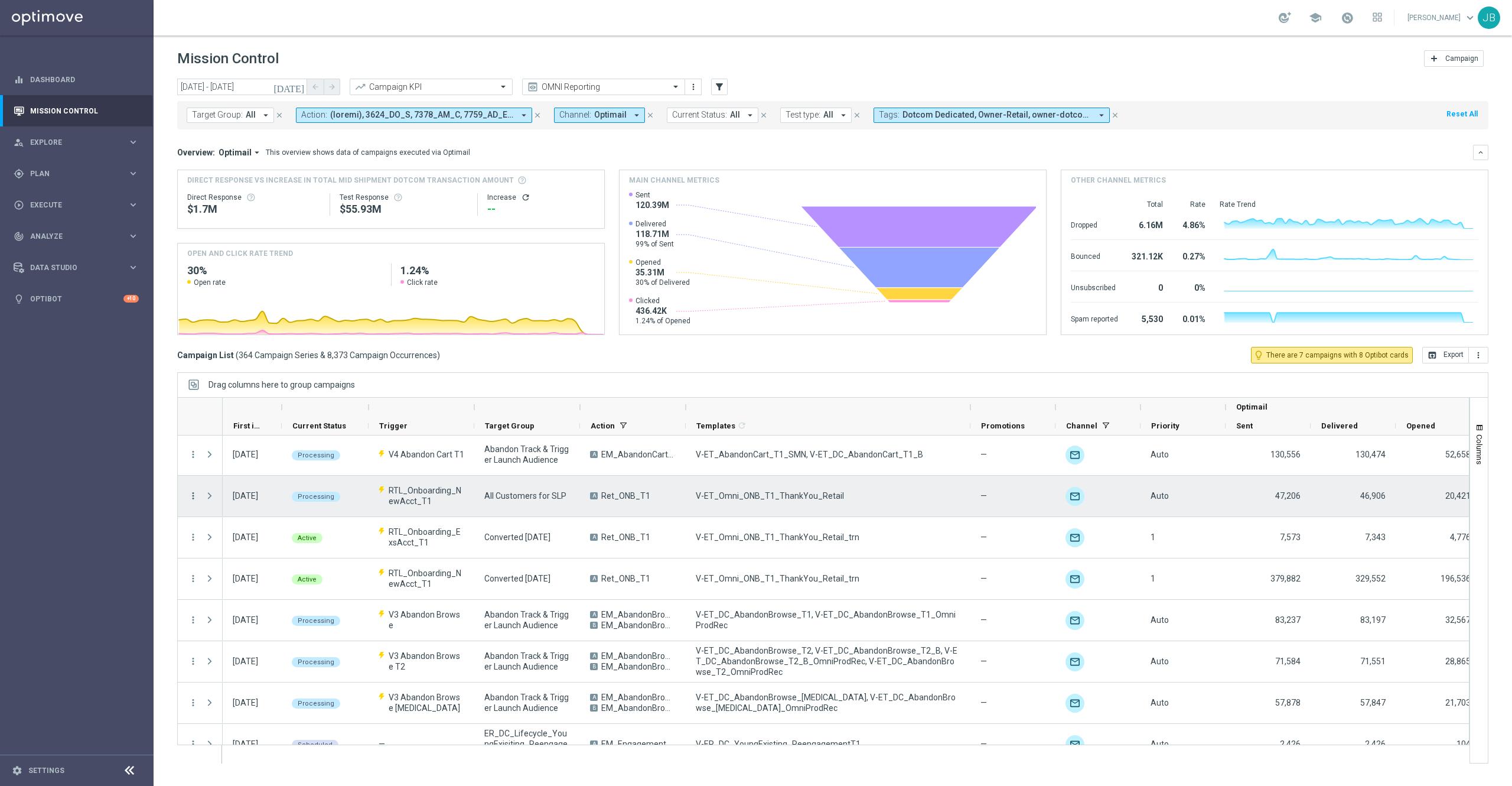
click at [193, 498] on icon "more_vert" at bounding box center [193, 496] width 11 height 11
click at [243, 501] on span "Campaign Details" at bounding box center [247, 504] width 60 height 8
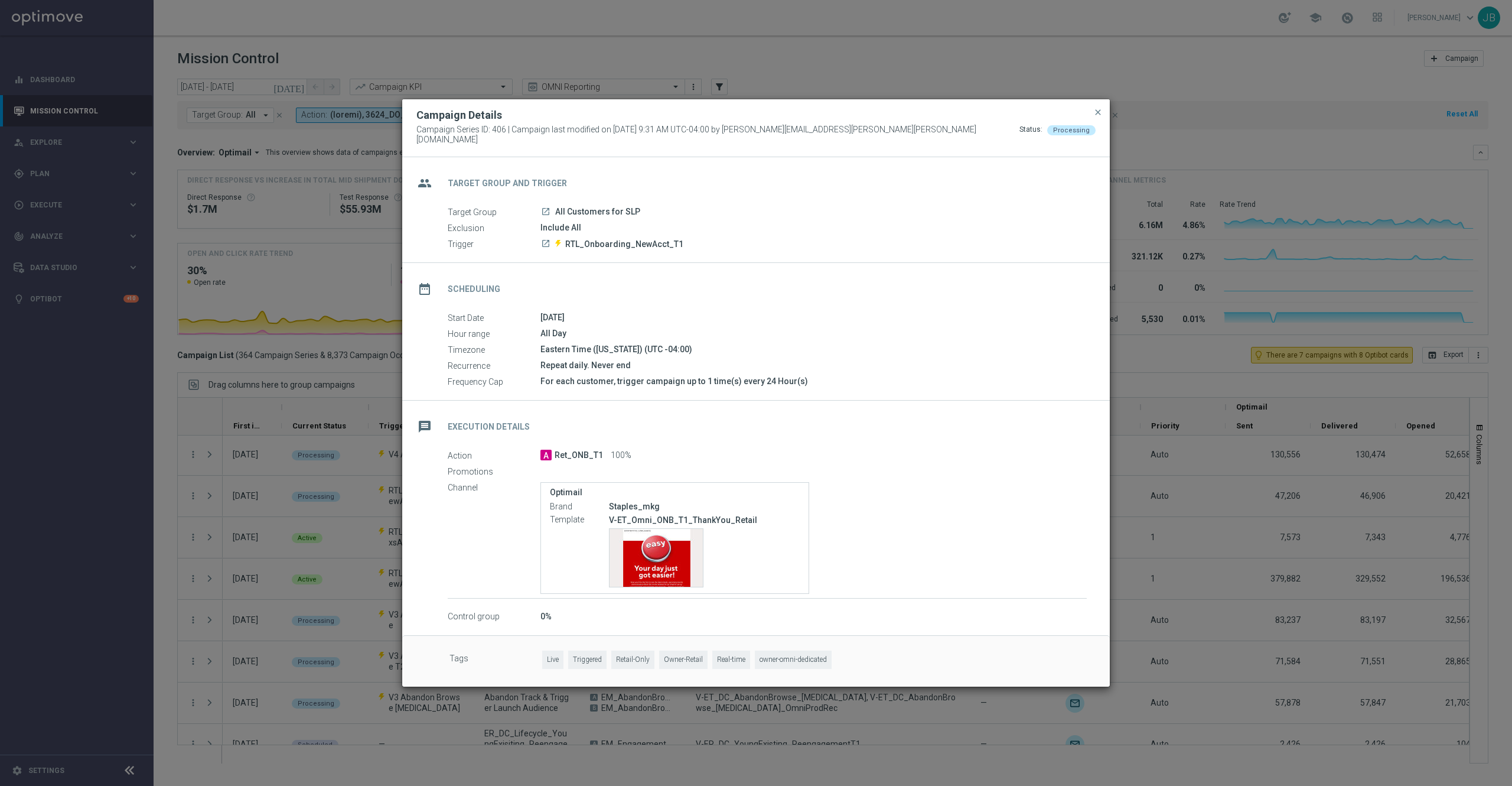
click at [1175, 555] on modal-container "Campaign Details Campaign Series ID: 406 | Campaign last modified on 28 Aug 202…" at bounding box center [756, 393] width 1512 height 786
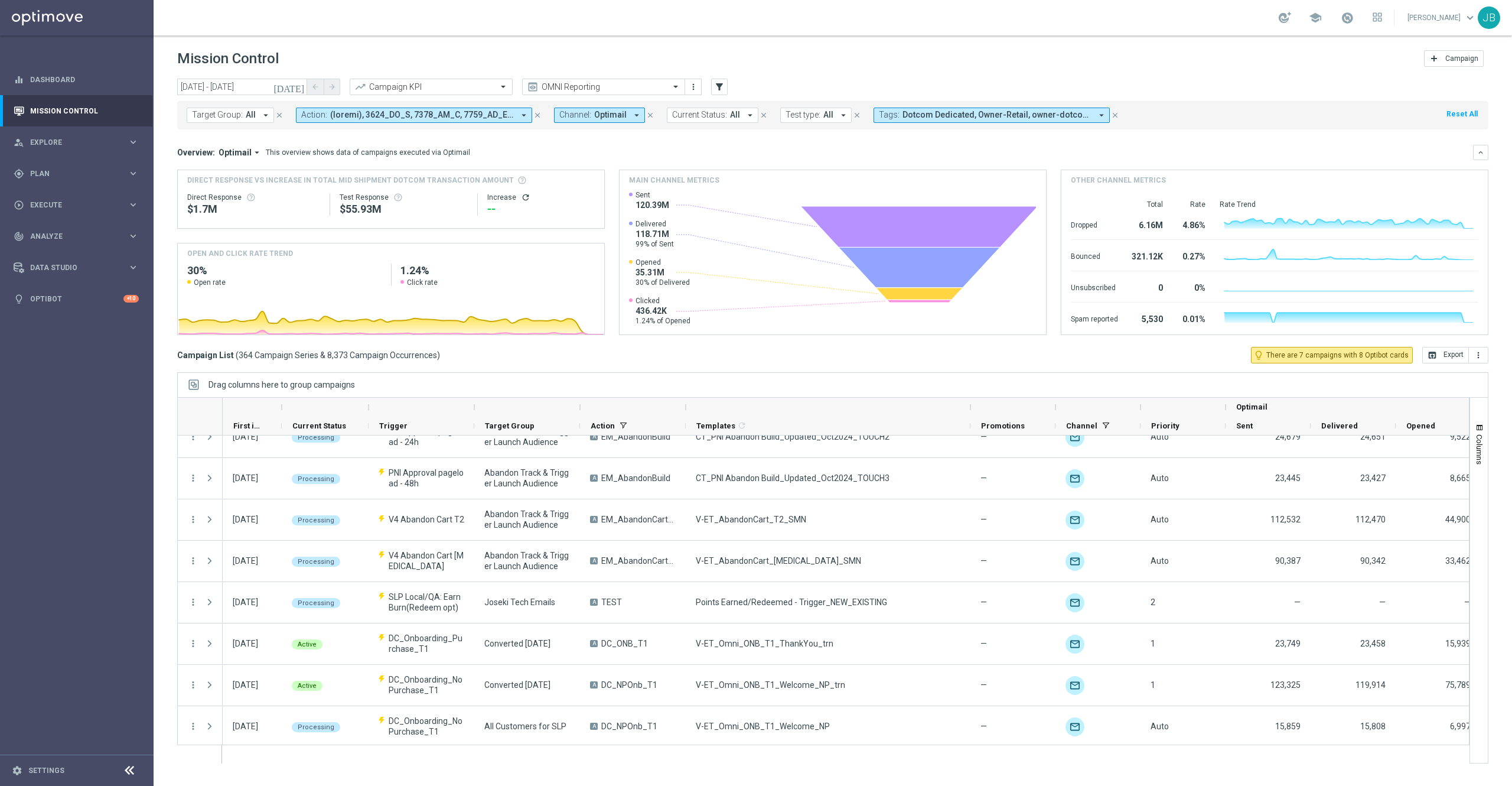
scroll to position [270, 0]
click at [480, 114] on span at bounding box center [422, 115] width 184 height 10
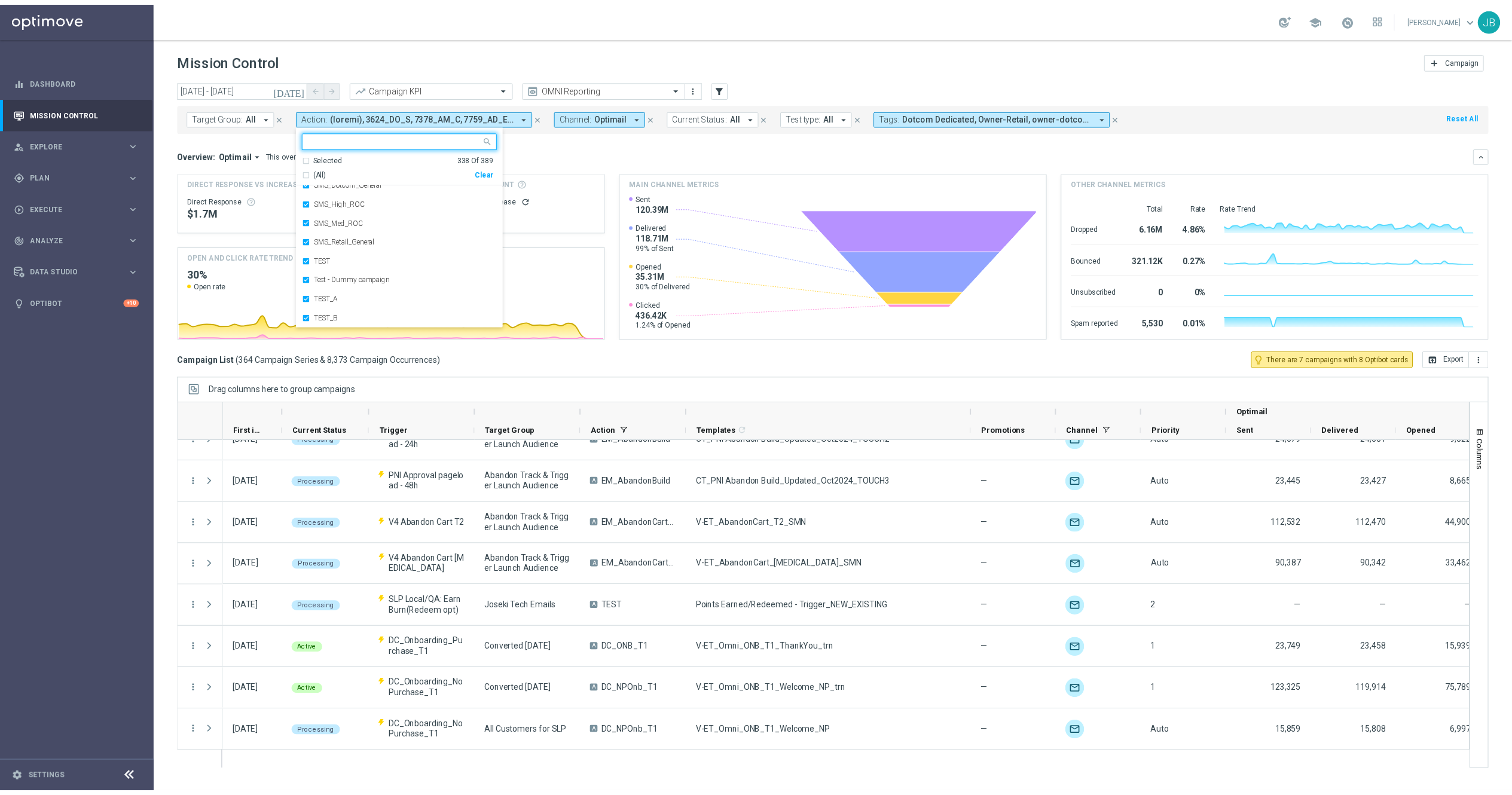
scroll to position [7299, 0]
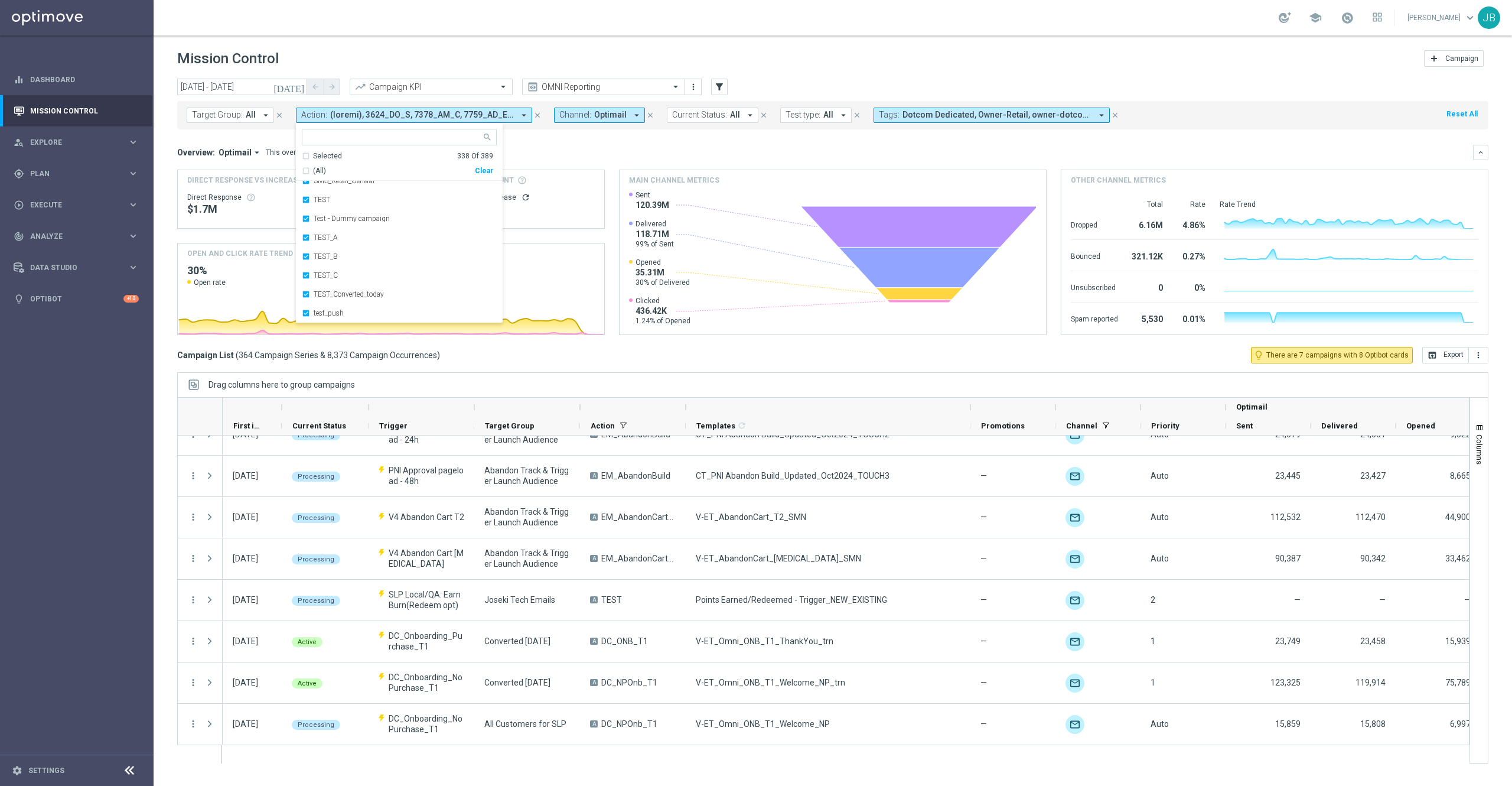
click at [675, 155] on div "Overview: Optimail arrow_drop_down This overview shows data of campaigns execut…" at bounding box center [825, 152] width 1296 height 11
click at [67, 179] on div "gps_fixed Plan keyboard_arrow_right" at bounding box center [76, 174] width 152 height 32
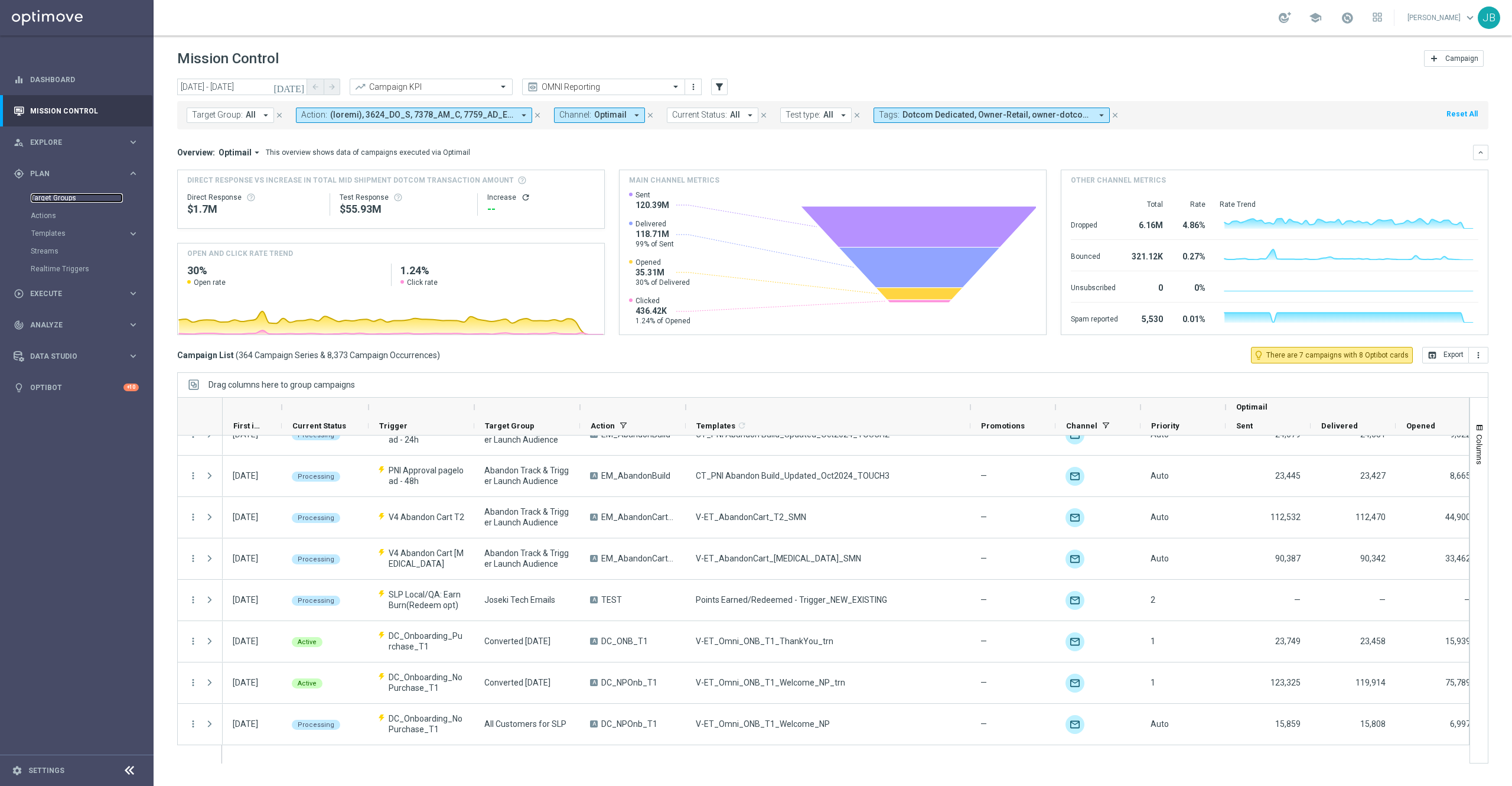
click at [70, 198] on link "Target Groups" at bounding box center [77, 197] width 92 height 10
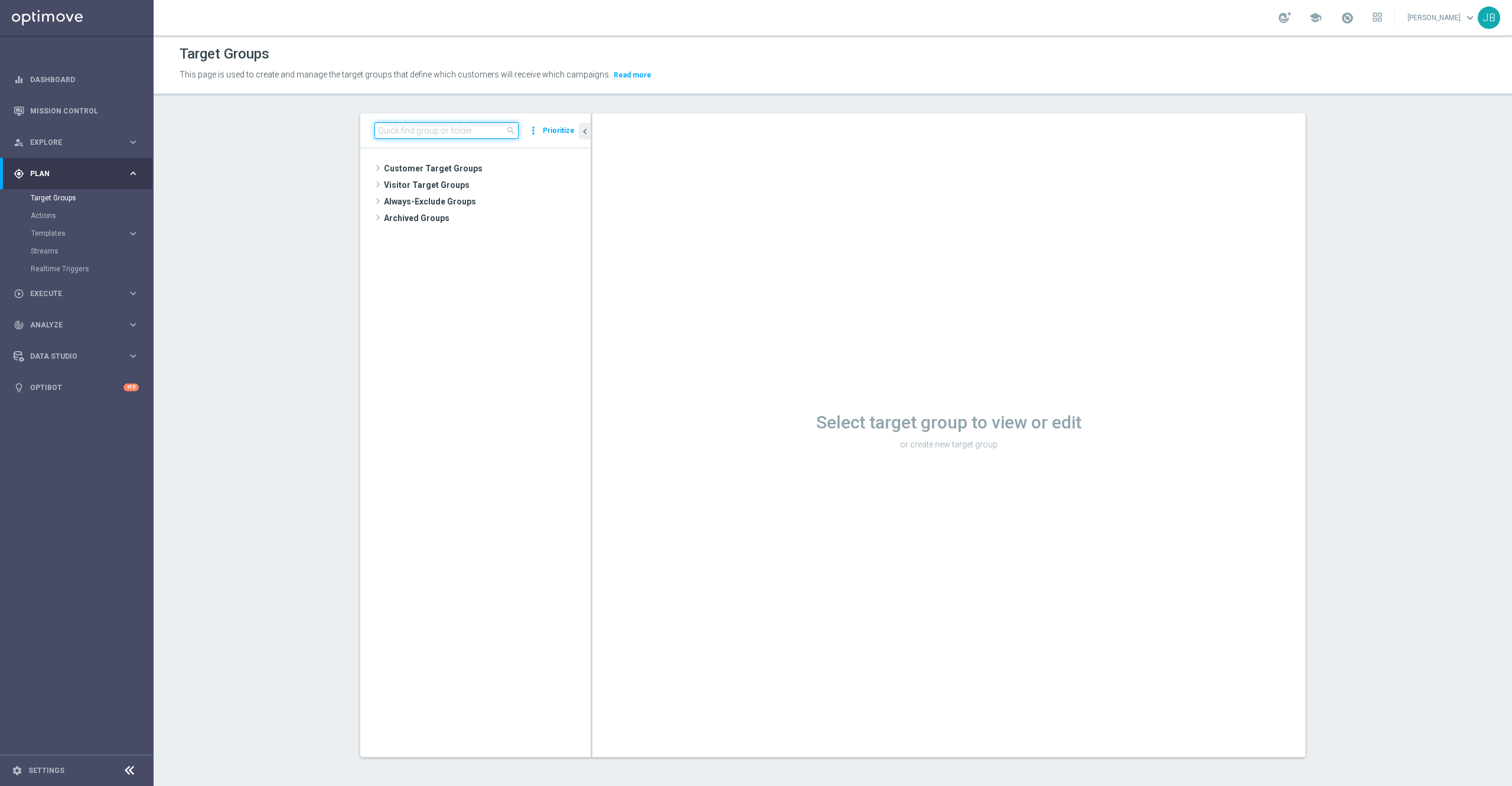
click at [407, 134] on input at bounding box center [446, 130] width 144 height 17
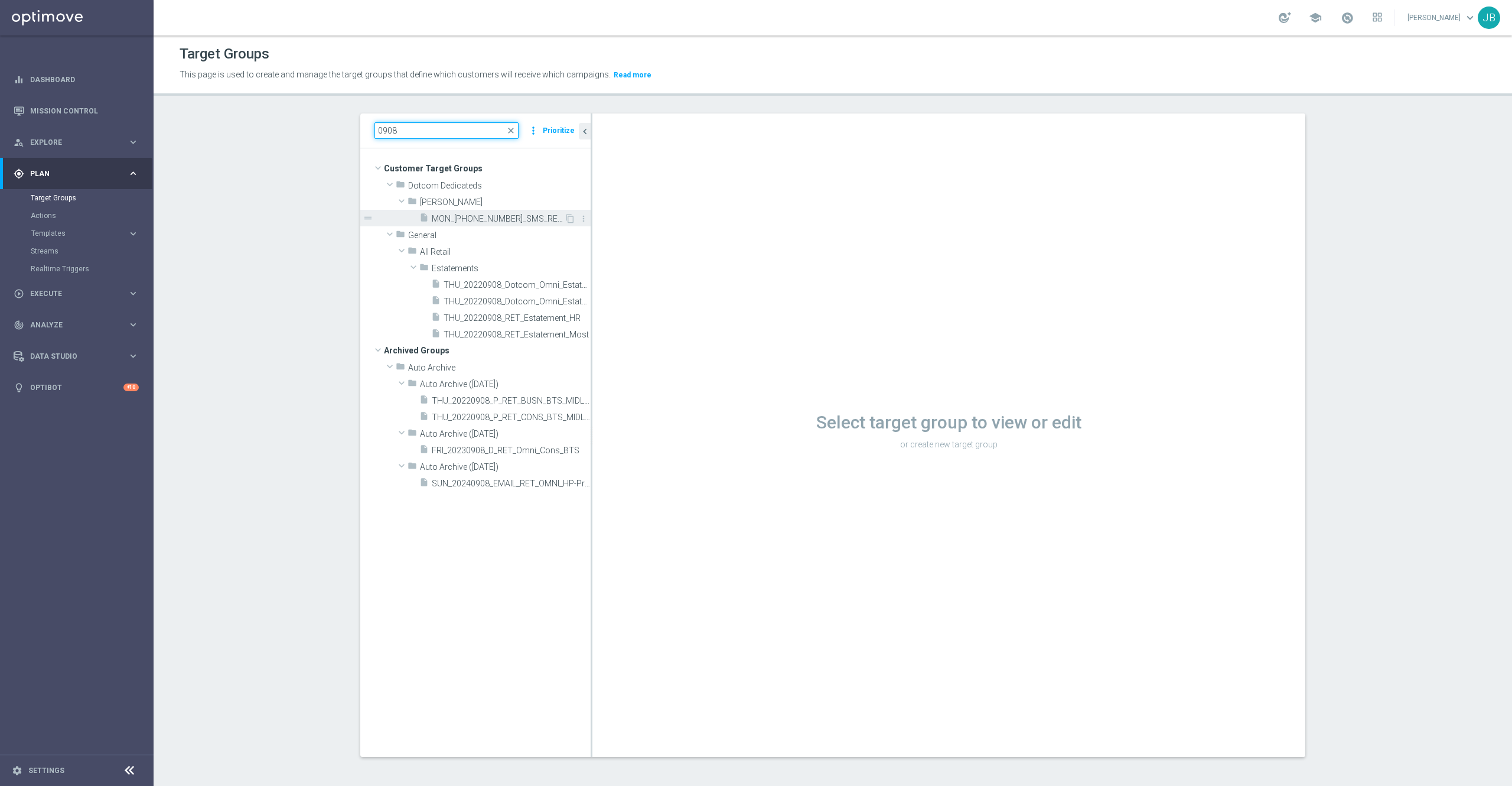
type input "0908"
click at [476, 217] on span "MON_20250908_SMS_RET_Printer" at bounding box center [498, 219] width 132 height 10
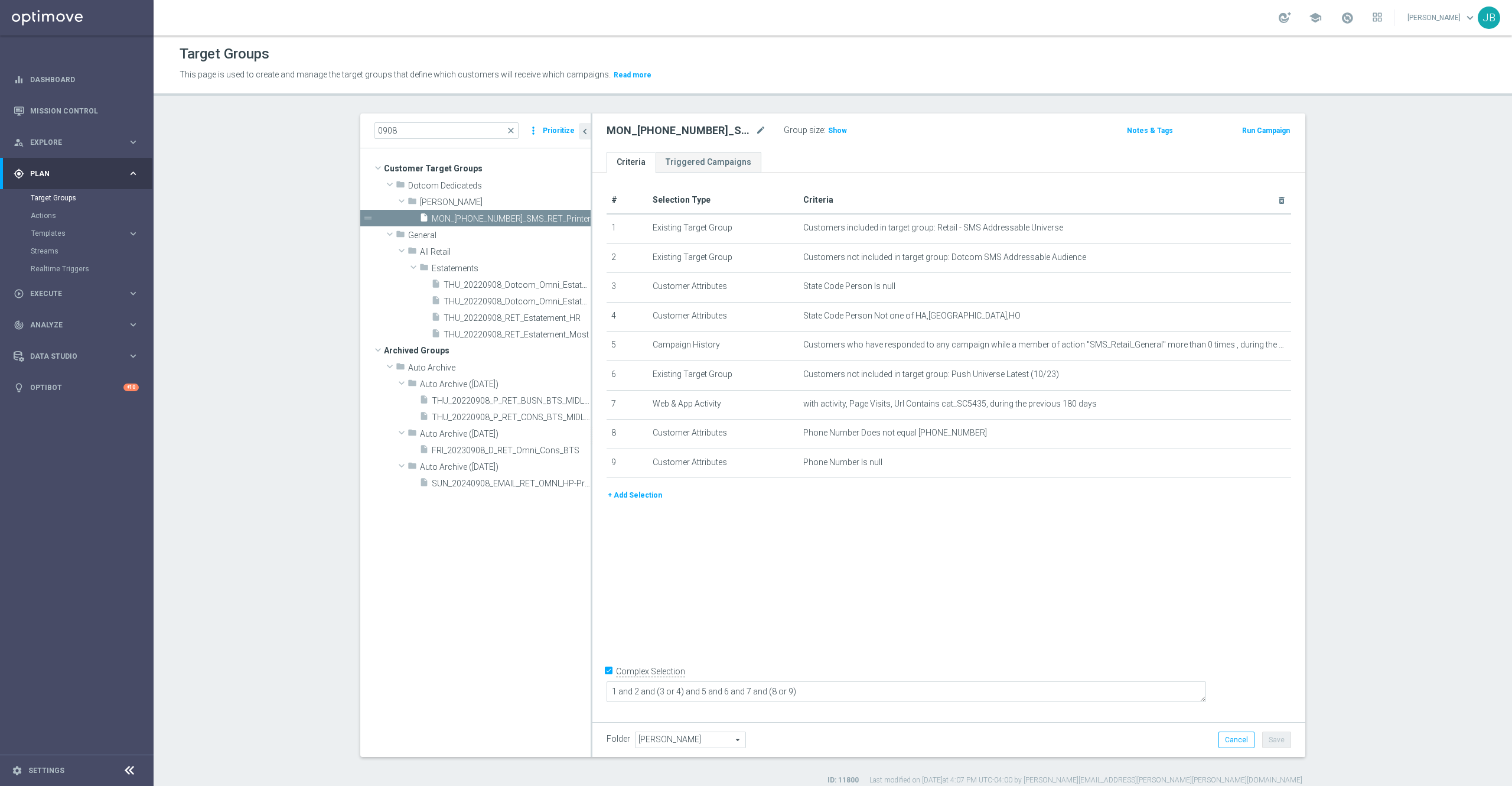
click at [643, 502] on button "+ Add Selection" at bounding box center [635, 495] width 56 height 13
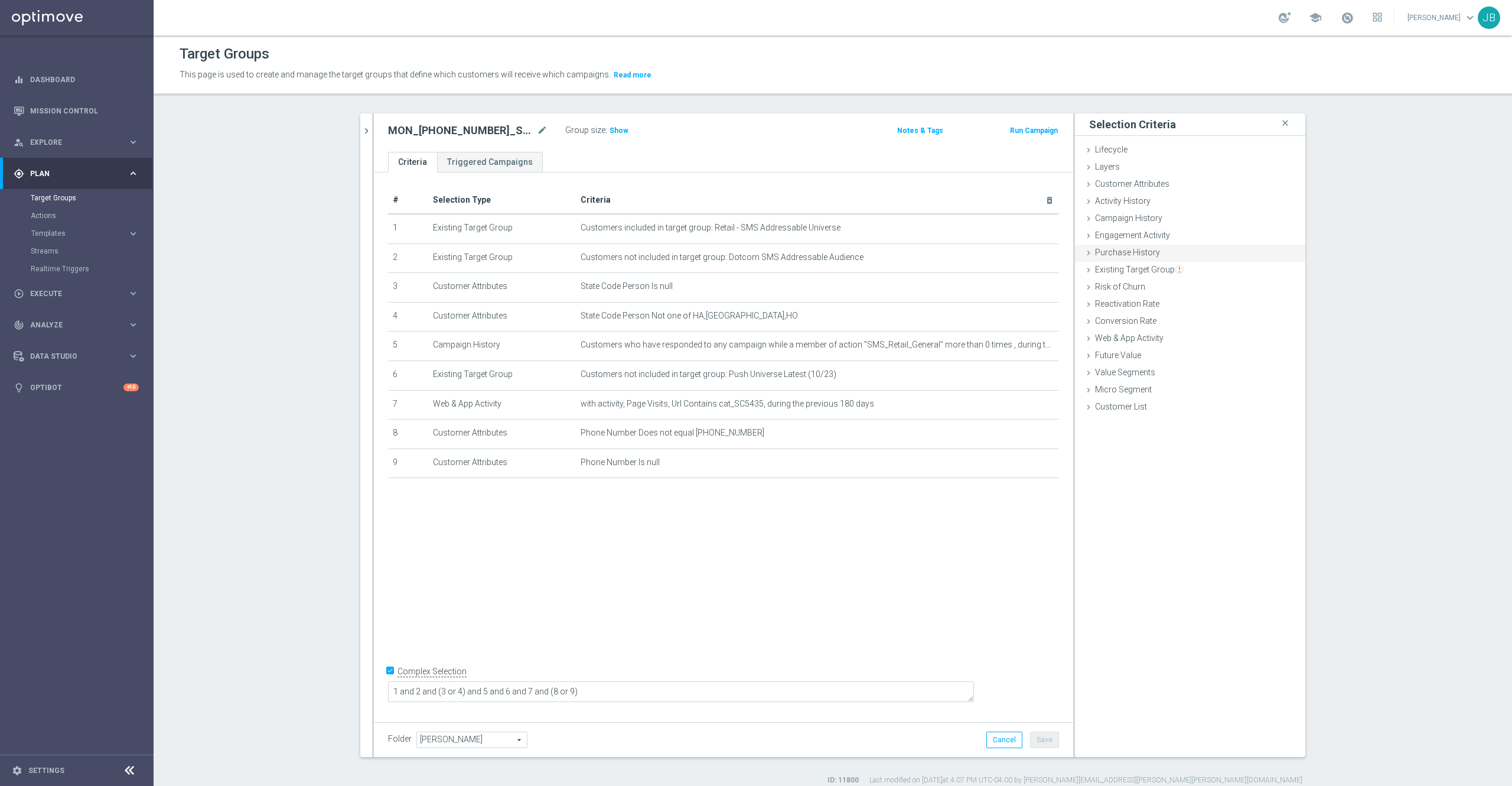
click at [1142, 255] on span "Purchase History" at bounding box center [1128, 252] width 65 height 10
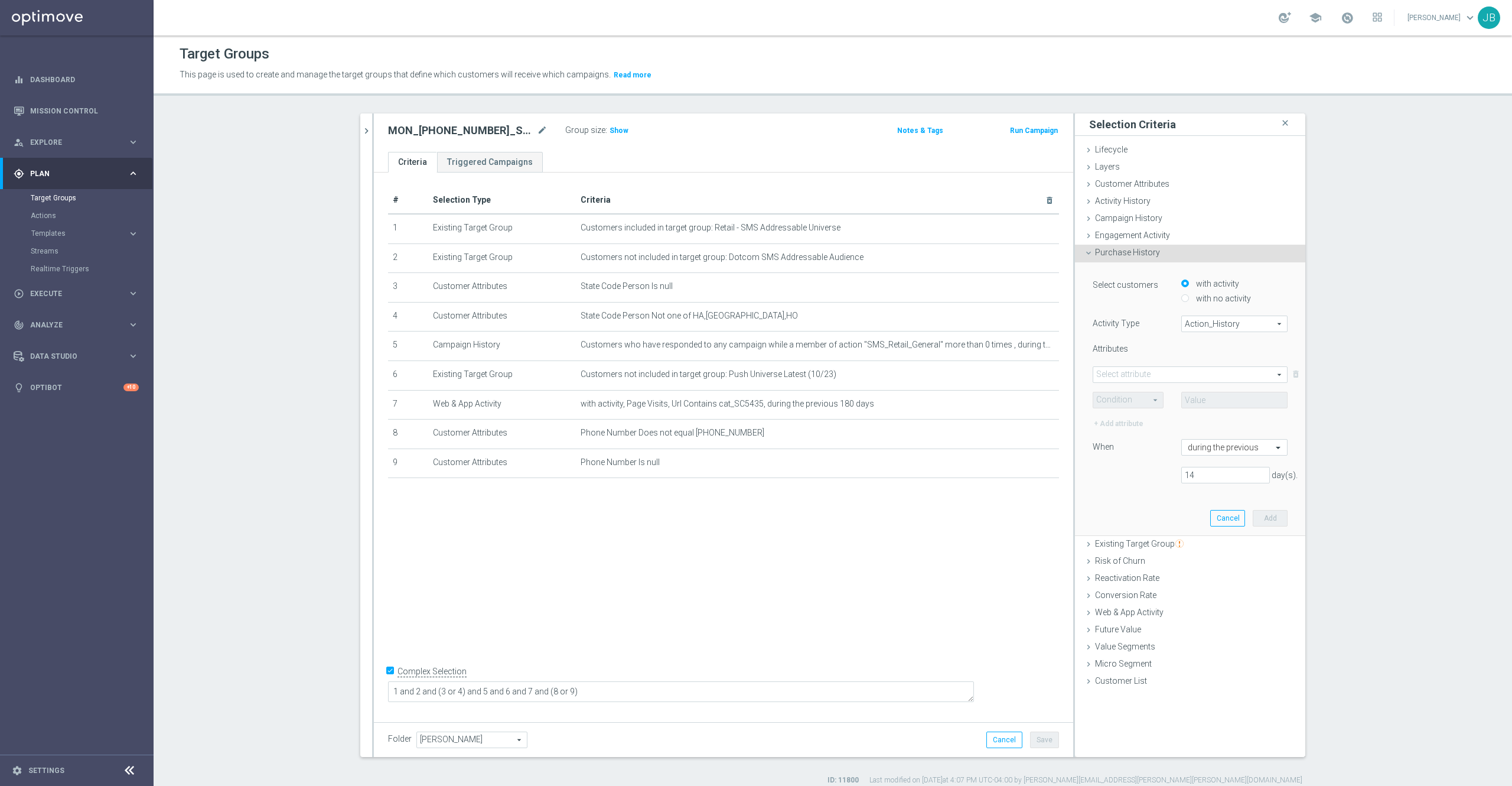
click at [1182, 300] on input "with no activity" at bounding box center [1185, 298] width 8 height 8
radio input "true"
click at [1193, 324] on span "Action_History" at bounding box center [1234, 323] width 105 height 15
click at [1194, 357] on span "Omni" at bounding box center [1235, 356] width 93 height 10
type input "Omni"
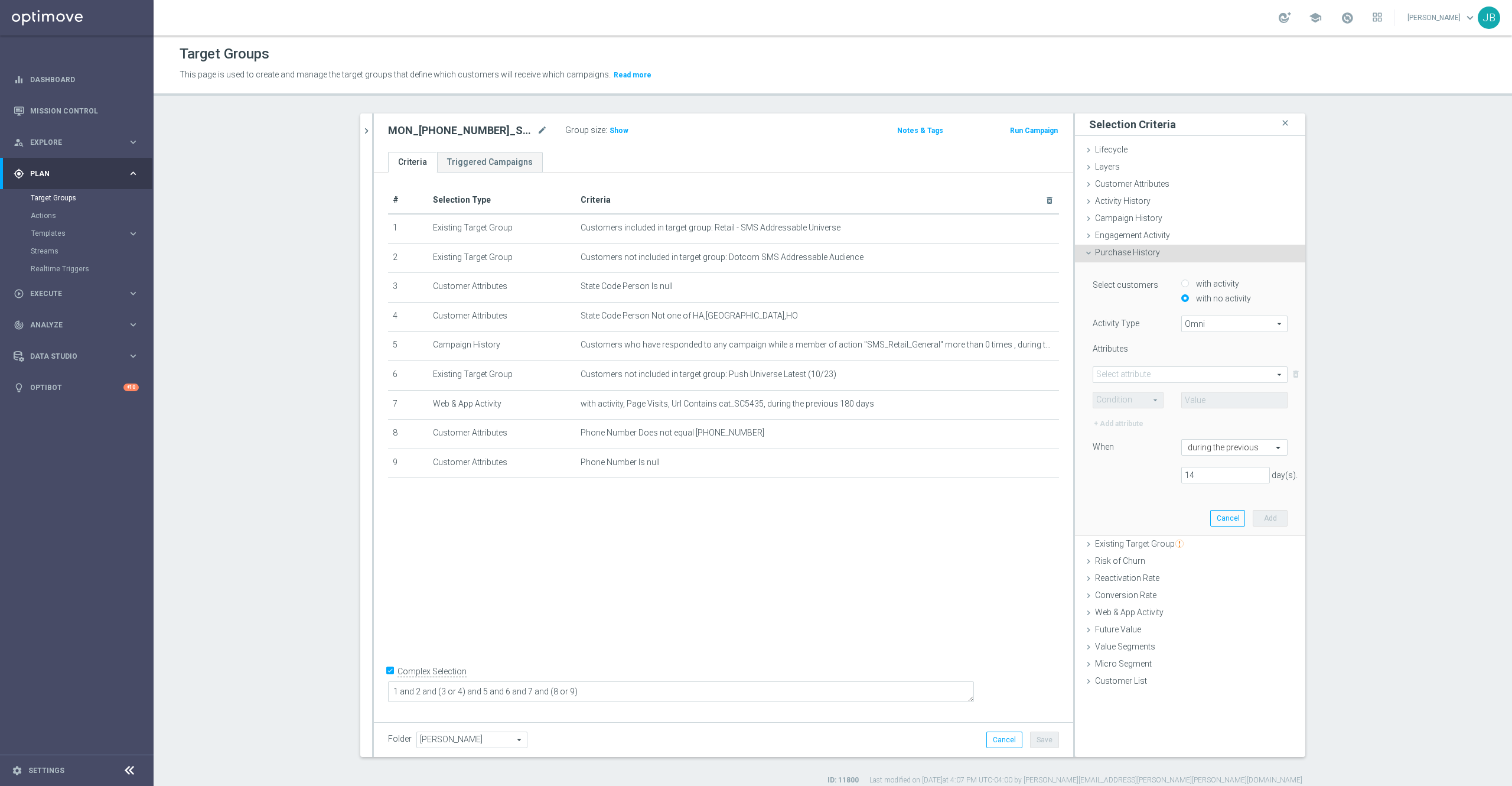
click at [1154, 373] on span at bounding box center [1191, 374] width 194 height 15
drag, startPoint x: 1137, startPoint y: 491, endPoint x: 1130, endPoint y: 495, distance: 8.1
click at [1130, 495] on div "FLAG BRAND DotCom_Category DotCom_Class DotCom_Department DotCom_Supercategory …" at bounding box center [1190, 473] width 195 height 177
click at [1130, 495] on span "Merch_Department" at bounding box center [1191, 500] width 183 height 10
type input "Merch_Department"
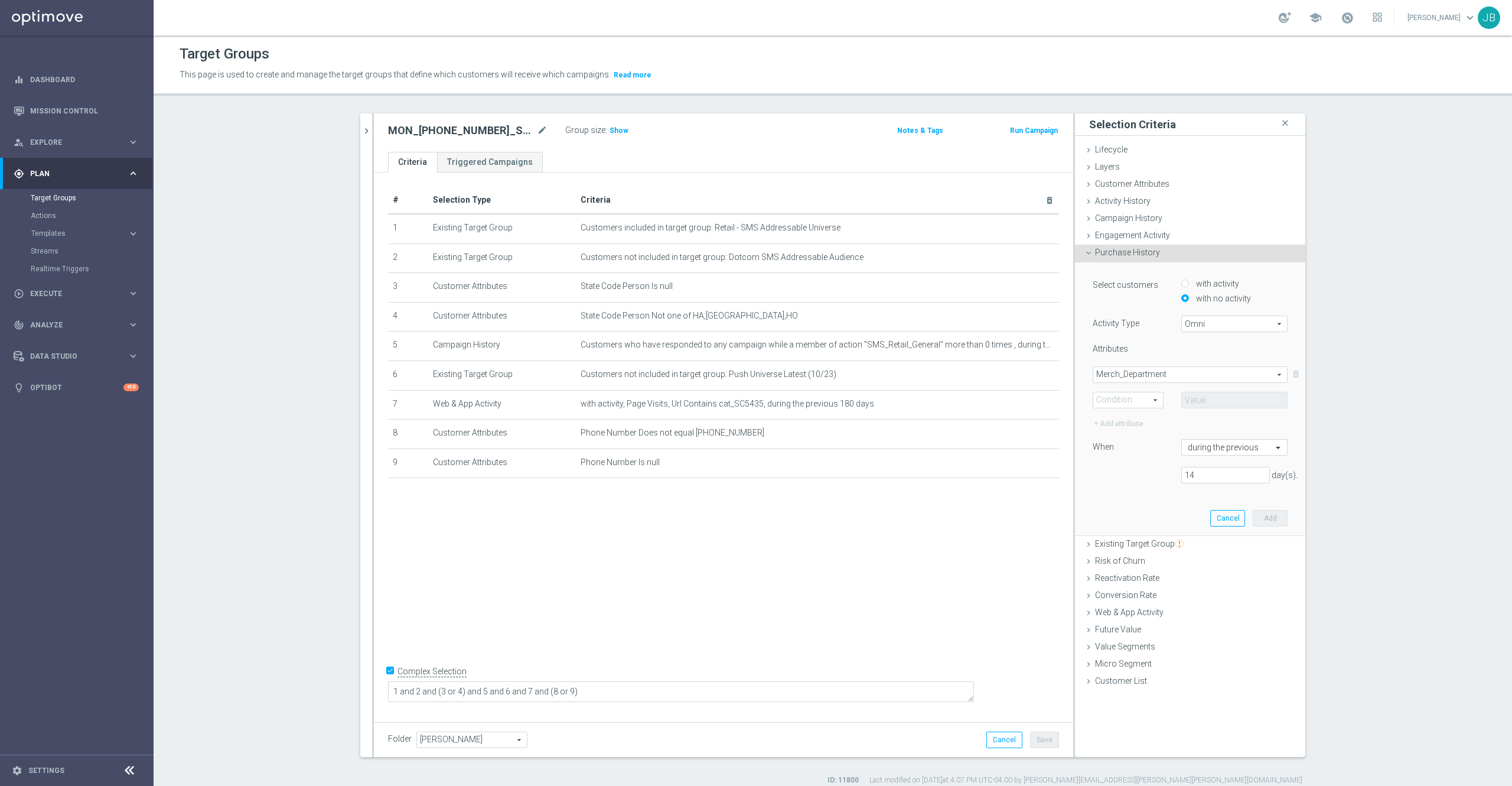
click at [1127, 401] on span at bounding box center [1128, 399] width 70 height 15
click at [1110, 516] on label "One of" at bounding box center [1128, 509] width 70 height 15
type input "One of"
click at [1197, 405] on span at bounding box center [1234, 399] width 105 height 15
click at [1199, 404] on input "search" at bounding box center [1235, 400] width 107 height 17
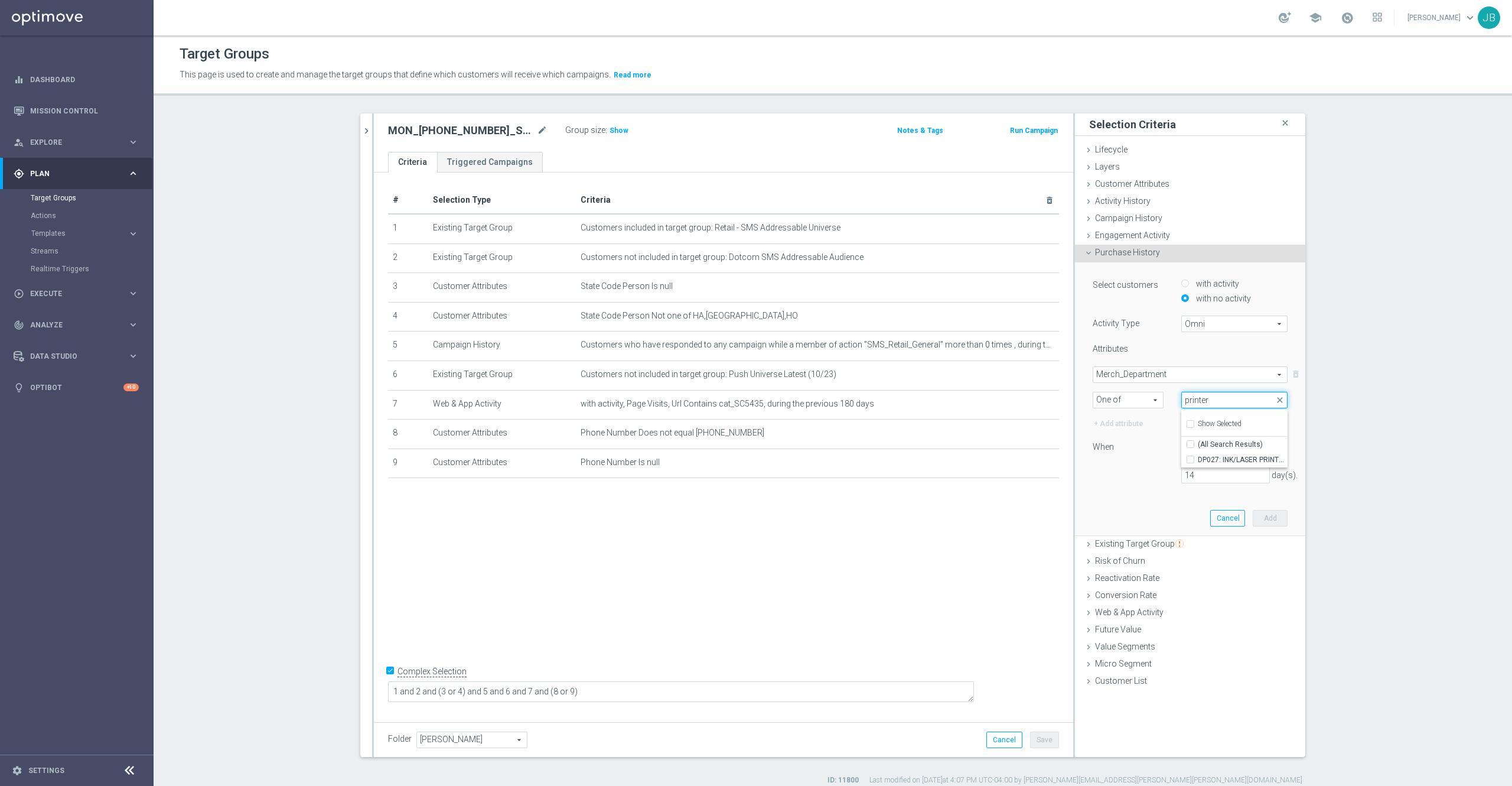
type input "printer"
click at [1175, 374] on span "Merch_Department" at bounding box center [1191, 374] width 194 height 15
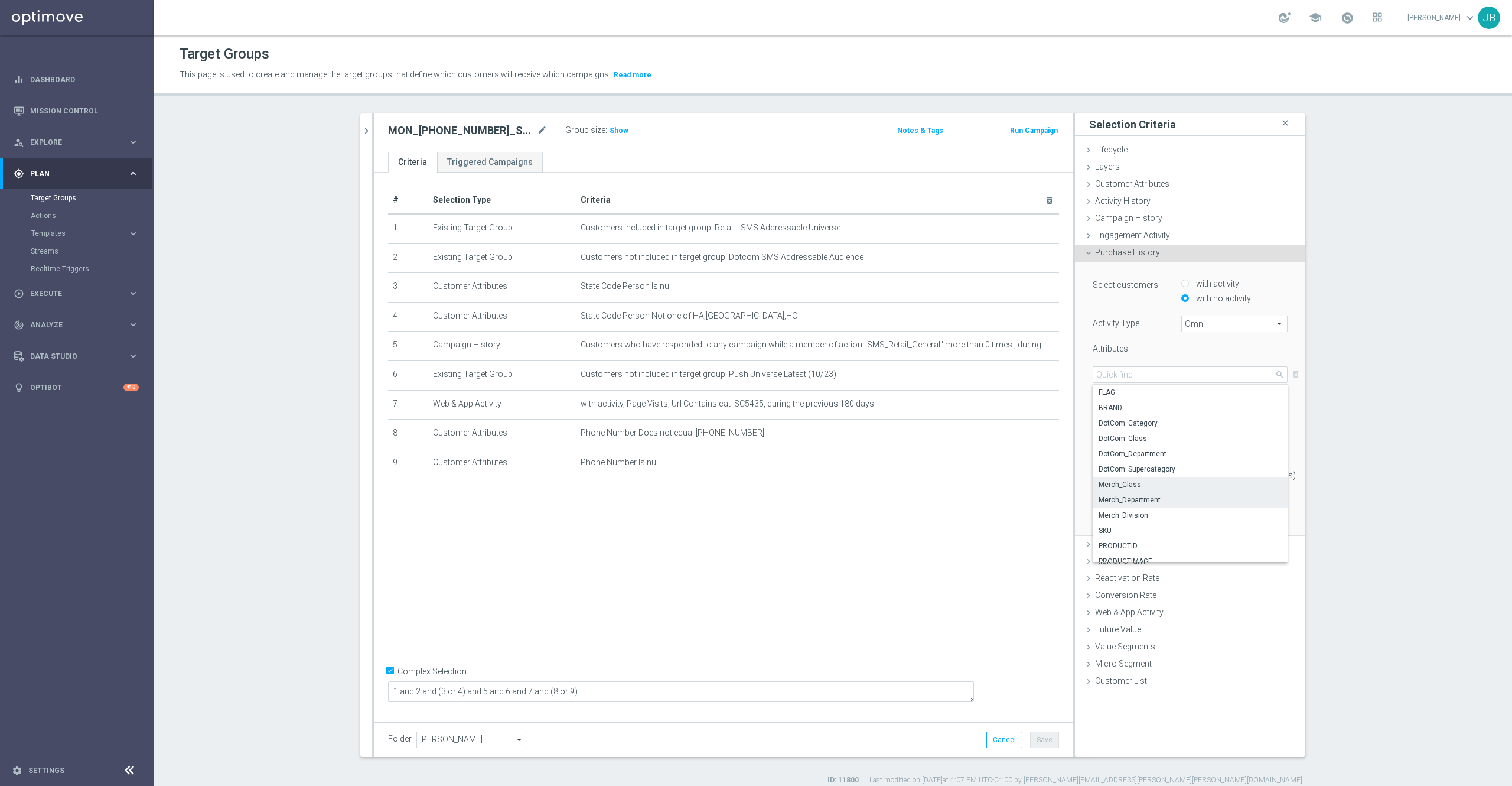
click at [1125, 486] on span "Merch_Class" at bounding box center [1191, 485] width 183 height 10
type input "Merch_Class"
click at [1127, 397] on span "One of" at bounding box center [1128, 399] width 70 height 15
click at [1113, 510] on span "One of" at bounding box center [1128, 509] width 58 height 10
type input "One of"
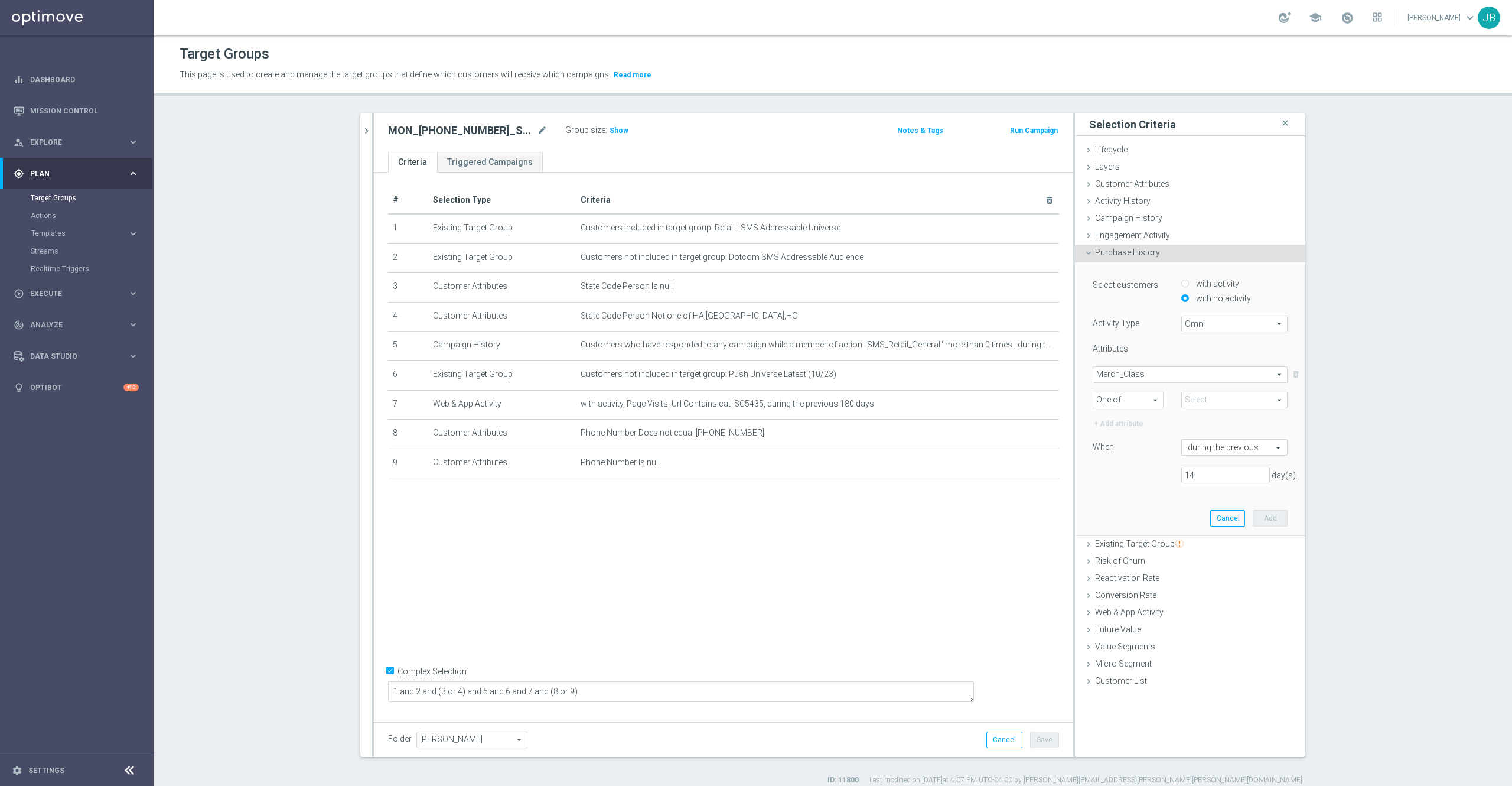
click at [1204, 401] on span at bounding box center [1234, 399] width 105 height 15
click at [1204, 401] on input "search" at bounding box center [1235, 400] width 107 height 17
type input "printer"
click at [1198, 420] on label "Show Selected" at bounding box center [1220, 425] width 44 height 11
click at [1186, 422] on input "Show Selected" at bounding box center [1190, 426] width 8 height 8
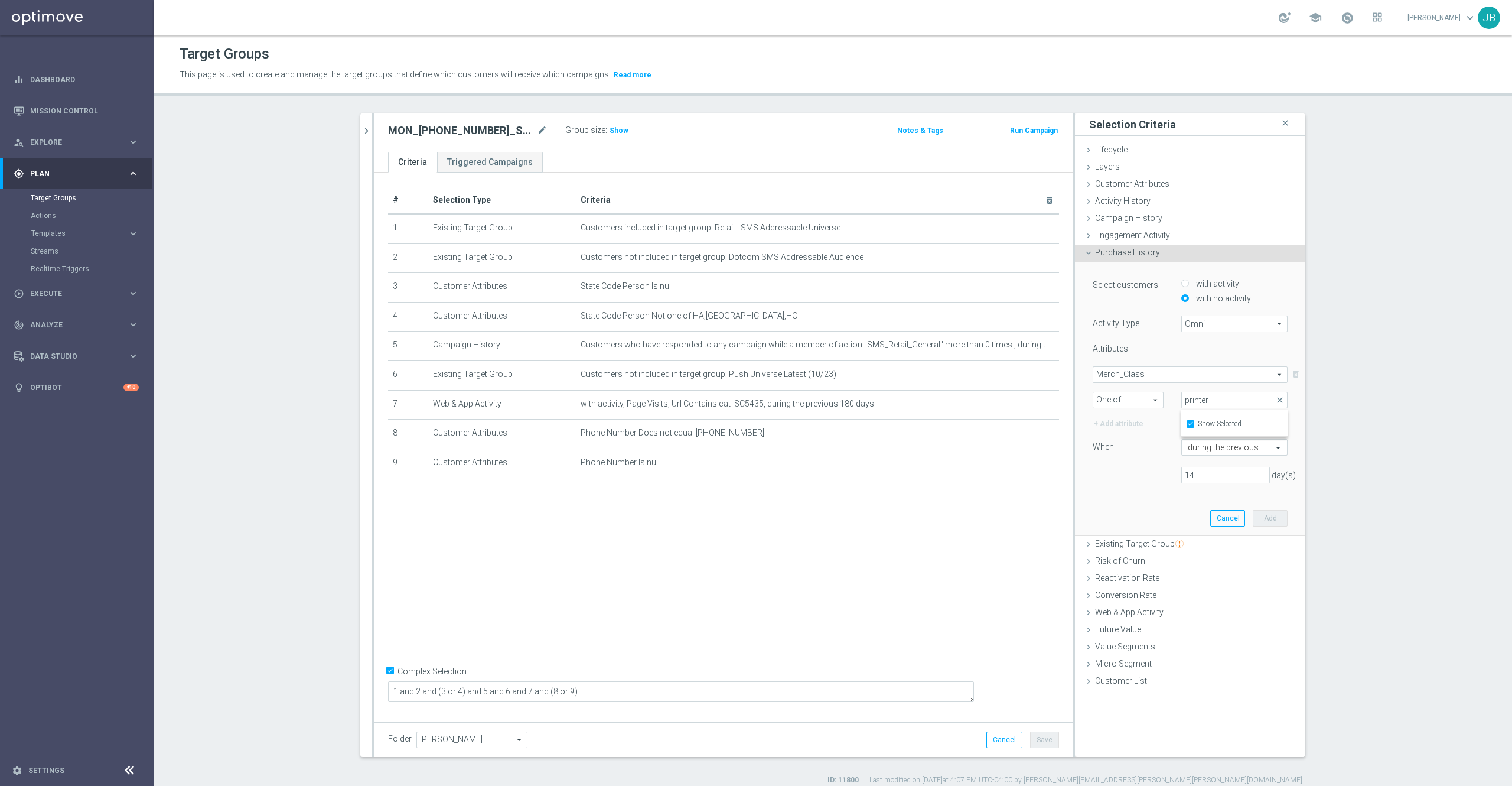
click at [1198, 420] on label "Show Selected" at bounding box center [1220, 425] width 44 height 11
click at [1186, 422] on input "Show Selected" at bounding box center [1190, 426] width 8 height 8
checkbox input "false"
click at [1191, 446] on input "(All Search Results)" at bounding box center [1194, 444] width 8 height 8
checkbox input "true"
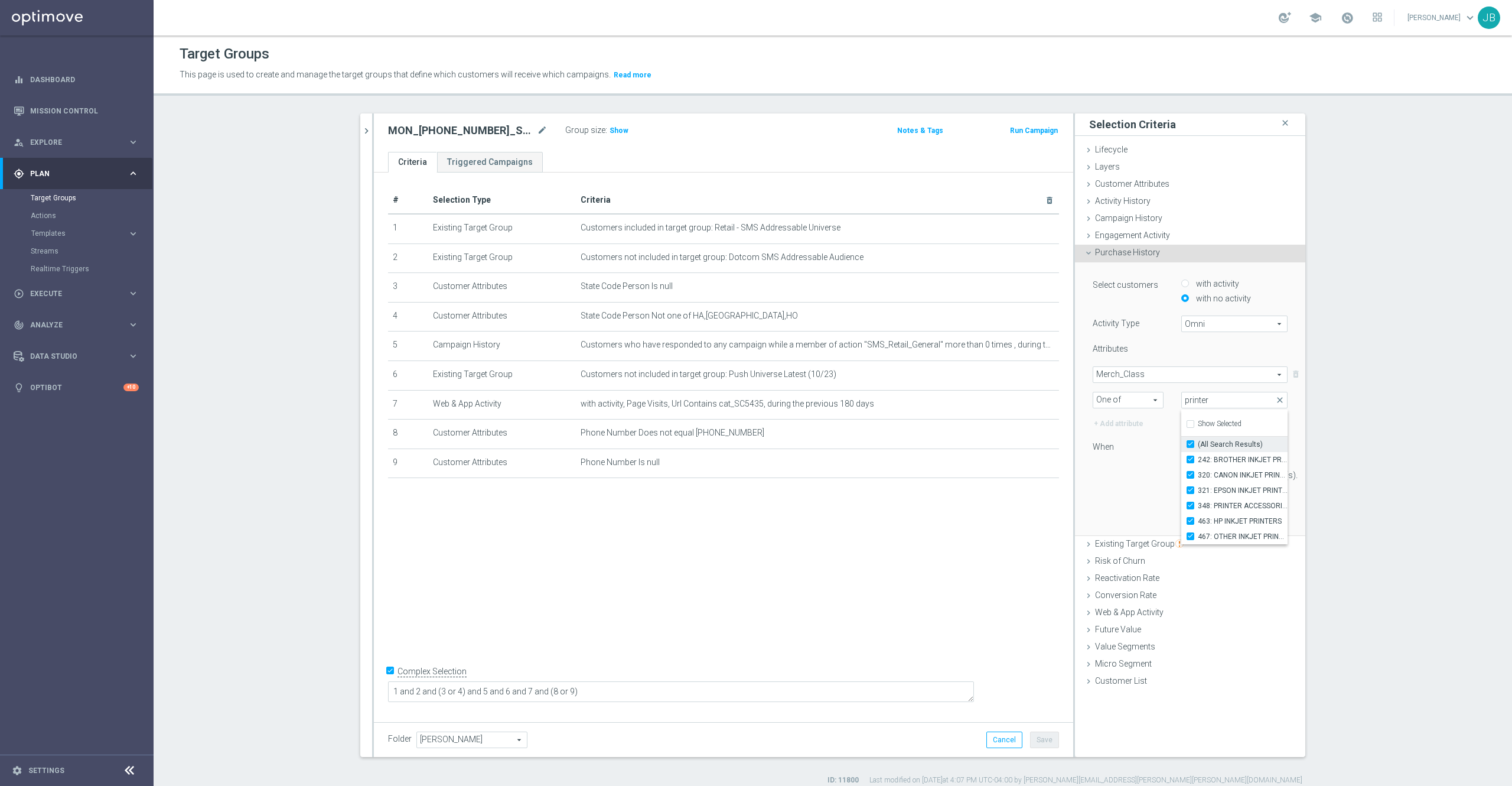
type input "Selected 6 of 883"
checkbox input "true"
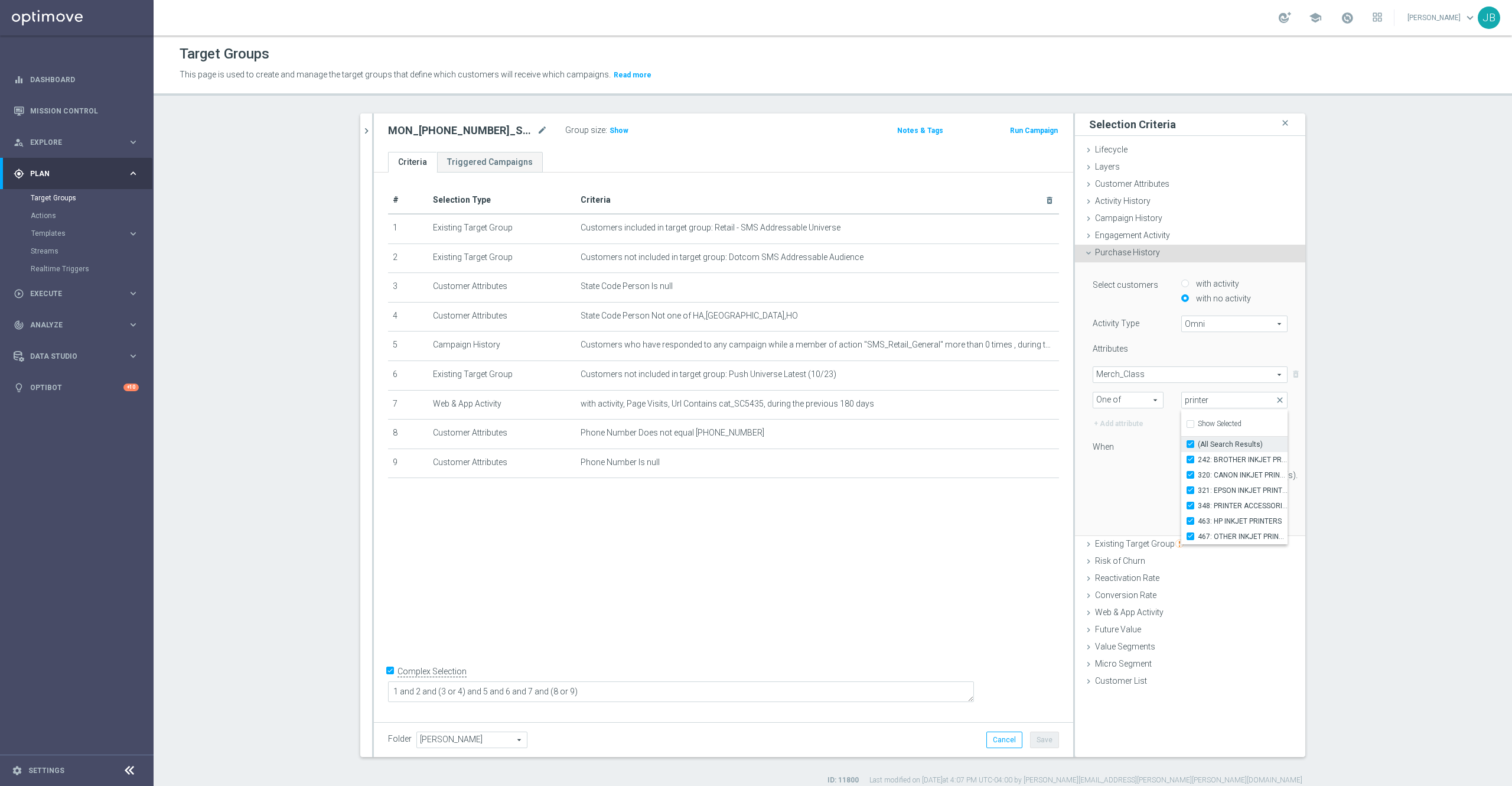
checkbox input "true"
click at [1089, 477] on div "14 day(s)." at bounding box center [1190, 475] width 212 height 17
click at [1213, 477] on input "14" at bounding box center [1226, 475] width 89 height 17
type input "180"
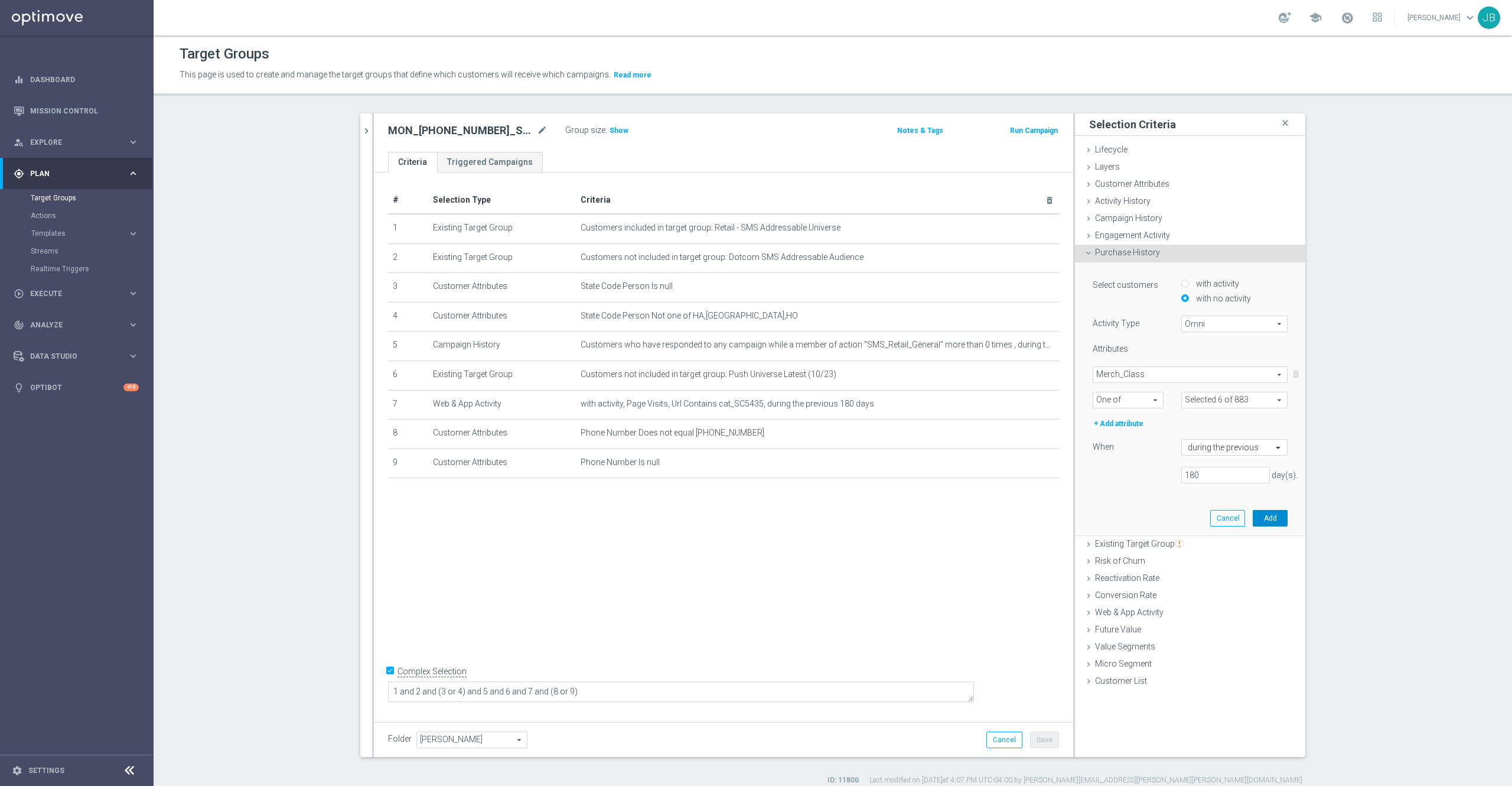
click at [1273, 519] on button "Add" at bounding box center [1271, 518] width 35 height 17
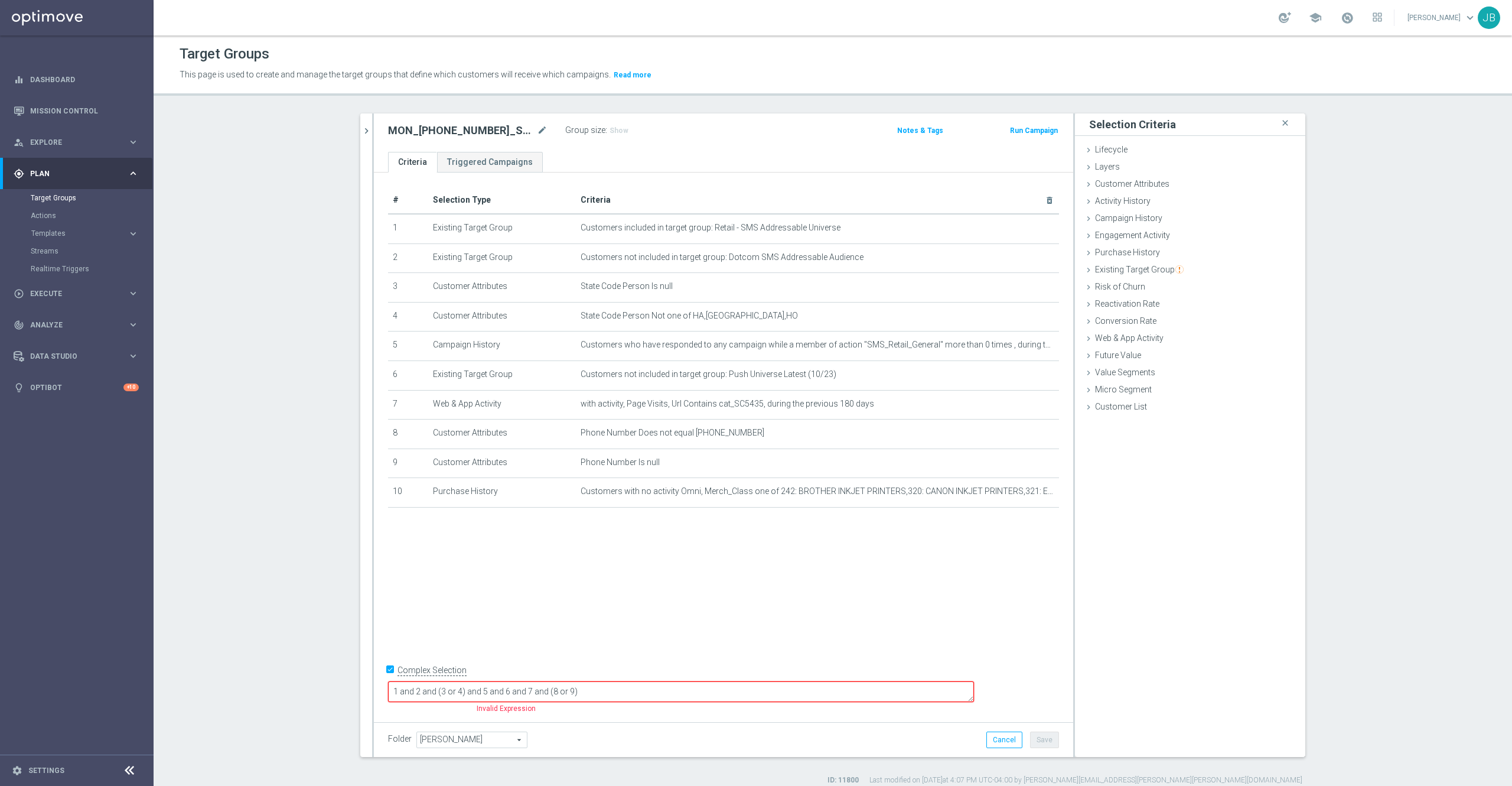
click at [712, 688] on textarea "1 and 2 and (3 or 4) and 5 and 6 and 7 and (8 or 9)" at bounding box center [681, 691] width 586 height 20
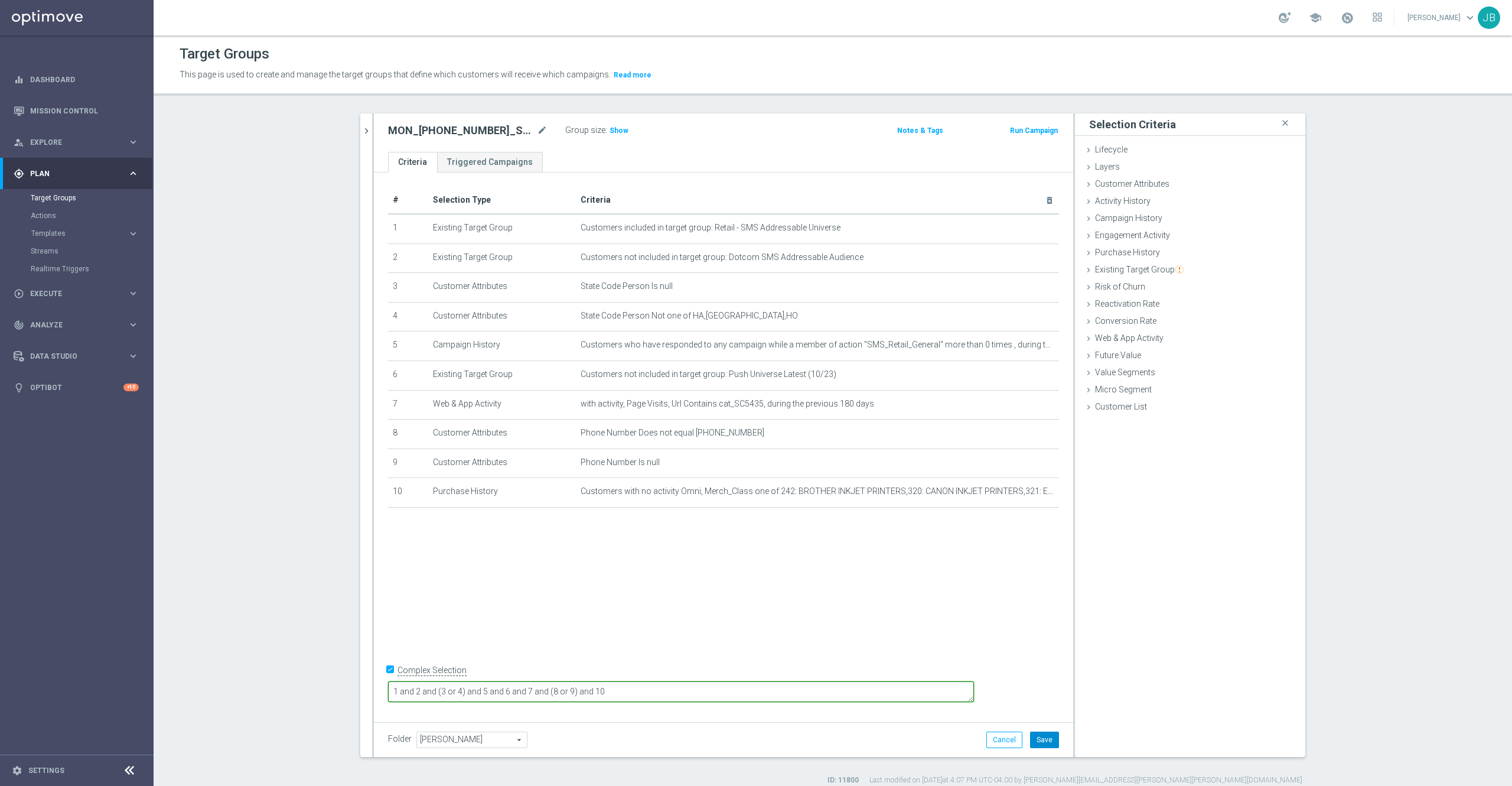
type textarea "1 and 2 and (3 or 4) and 5 and 6 and 7 and (8 or 9) and 10"
click at [1031, 740] on button "Save" at bounding box center [1044, 739] width 29 height 17
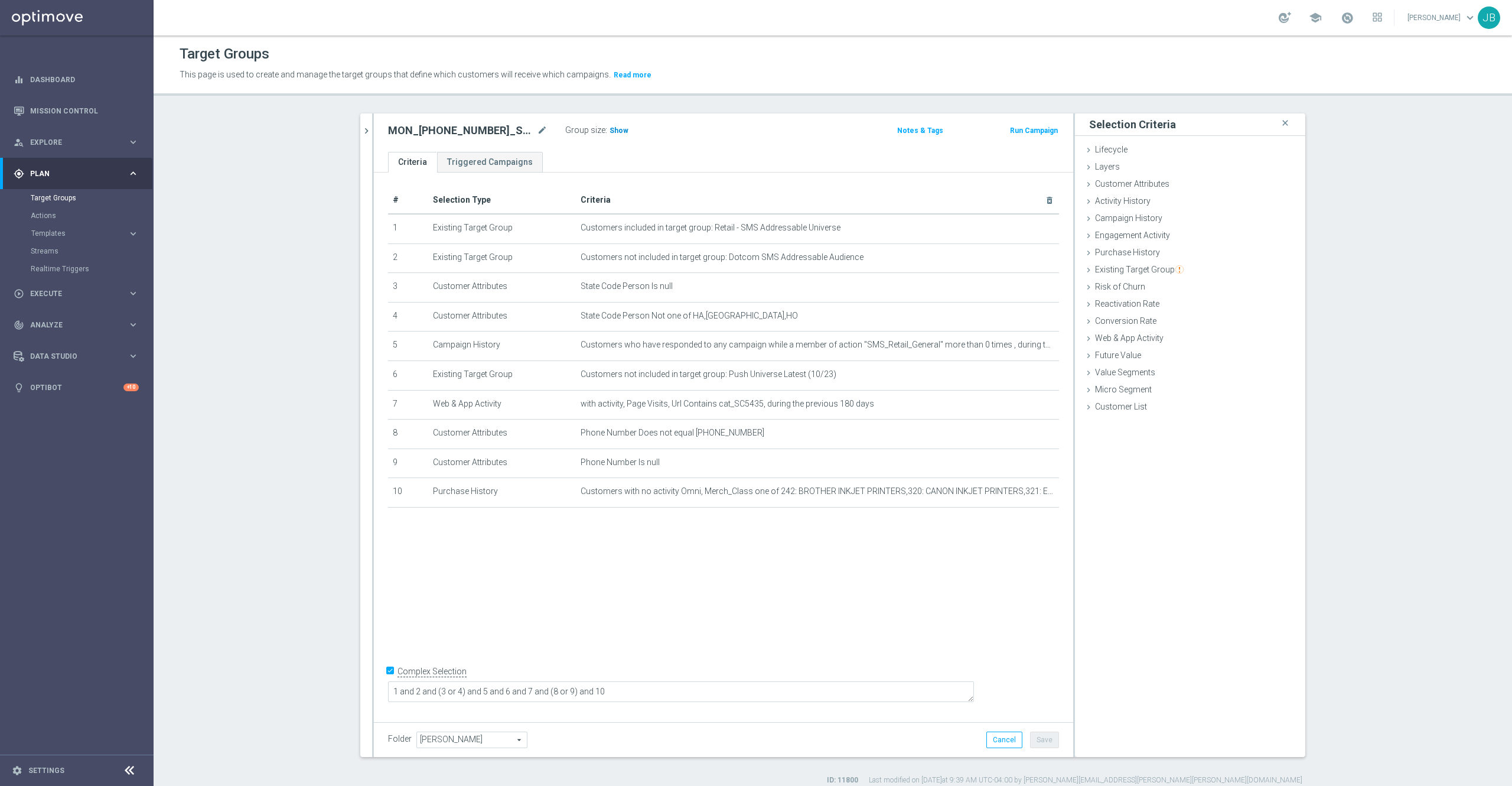
click at [615, 130] on span "Show" at bounding box center [618, 130] width 18 height 8
click at [537, 130] on icon "mode_edit" at bounding box center [542, 130] width 11 height 14
click at [1017, 347] on icon "mode_edit" at bounding box center [1022, 345] width 10 height 10
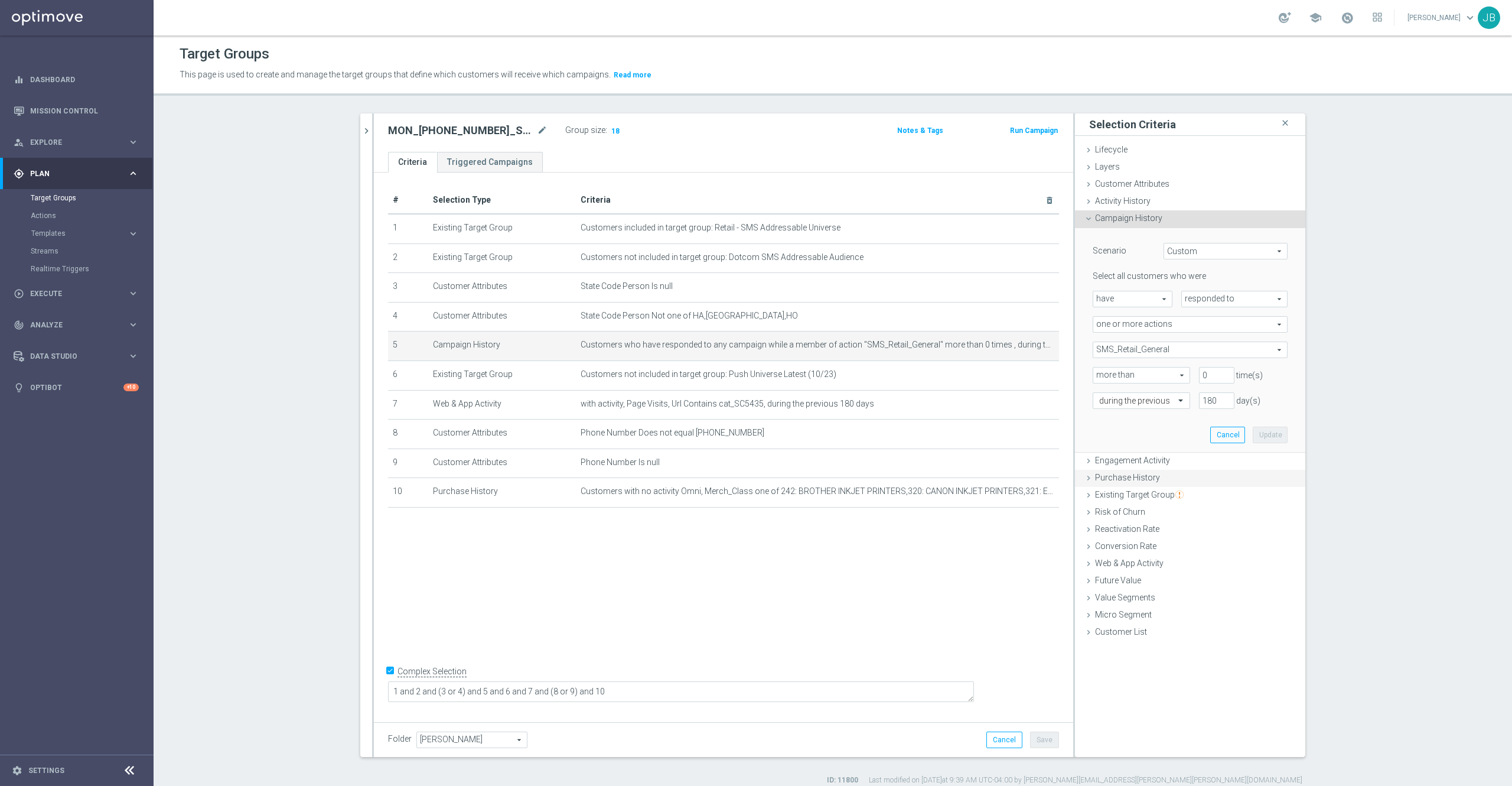
click at [1118, 478] on span "Purchase History" at bounding box center [1128, 478] width 65 height 10
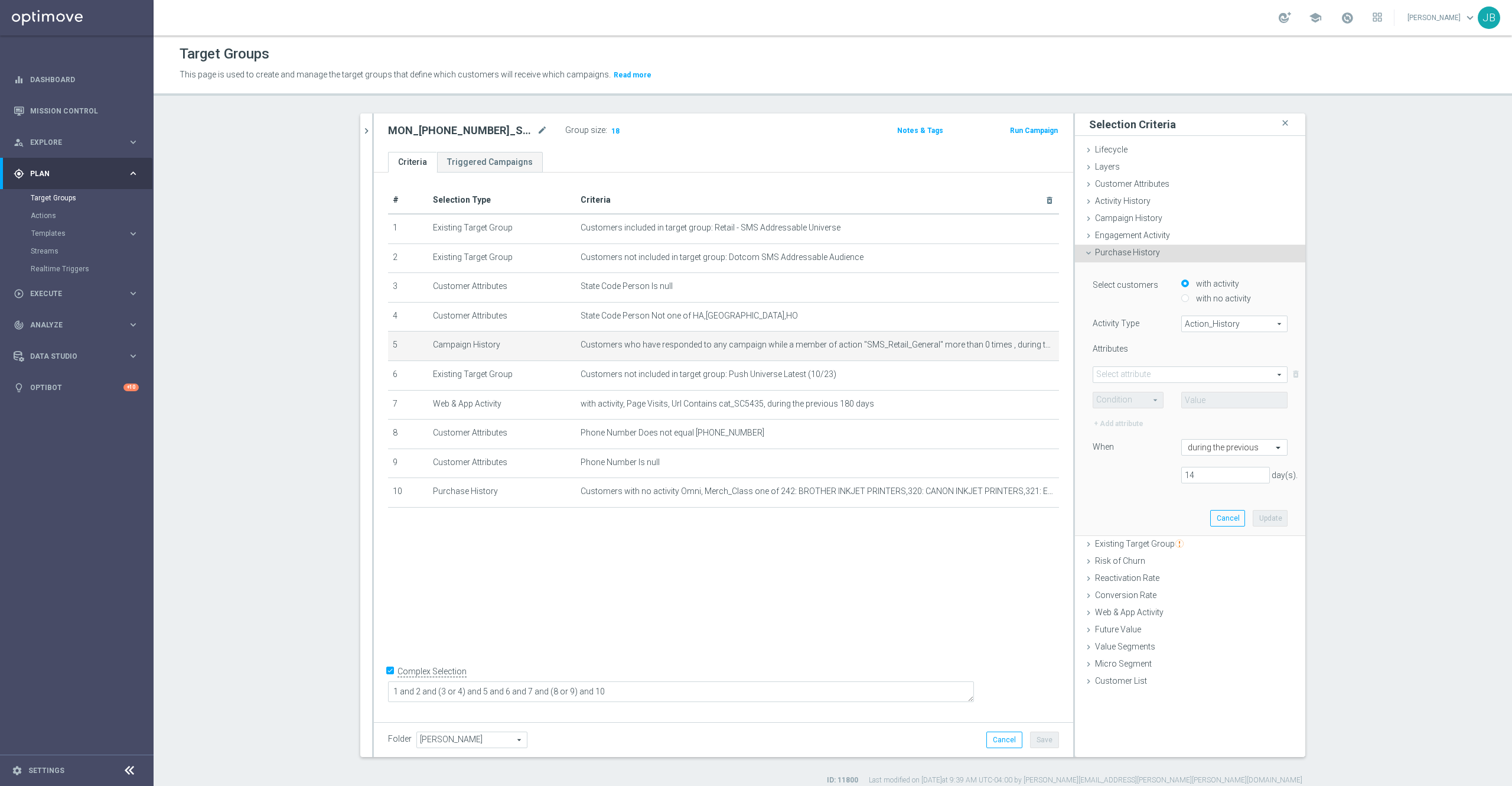
click at [1198, 325] on span "Action_History" at bounding box center [1234, 323] width 105 height 15
click at [1191, 359] on span "Omni" at bounding box center [1235, 356] width 93 height 10
type input "Omni"
click at [1154, 376] on span at bounding box center [1191, 374] width 194 height 15
click at [1128, 395] on span "FLAG" at bounding box center [1191, 392] width 183 height 10
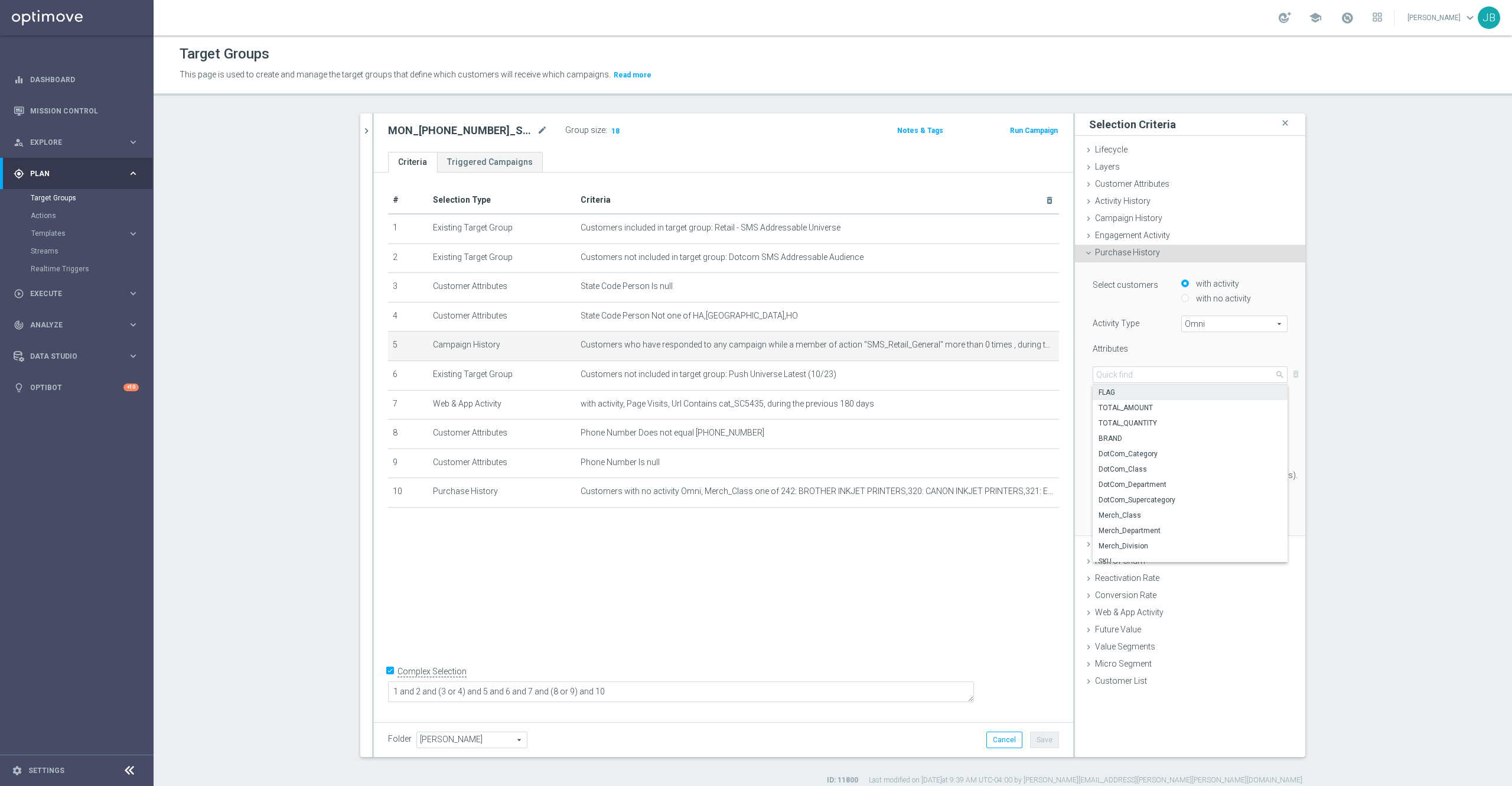
type input "FLAG"
click at [1121, 398] on span at bounding box center [1128, 399] width 70 height 15
click at [1108, 506] on span "One of" at bounding box center [1128, 509] width 58 height 10
type input "One of"
click at [1223, 404] on span at bounding box center [1234, 399] width 105 height 15
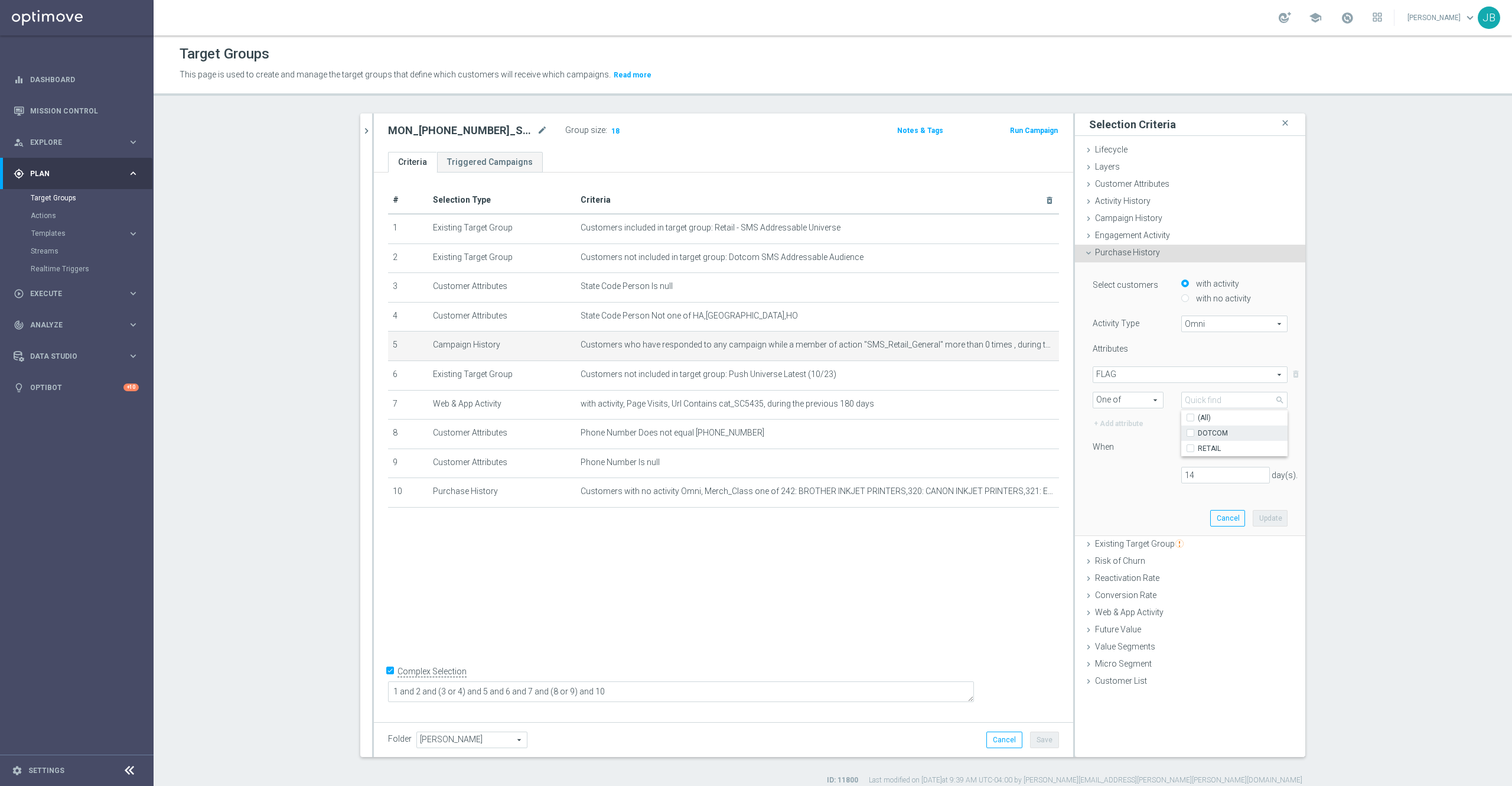
click at [1198, 432] on span "DOTCOM" at bounding box center [1243, 433] width 90 height 10
click at [1194, 432] on input "DOTCOM" at bounding box center [1194, 433] width 8 height 8
checkbox input "true"
type input "DOTCOM"
click at [1191, 447] on input "RETAIL" at bounding box center [1194, 448] width 8 height 8
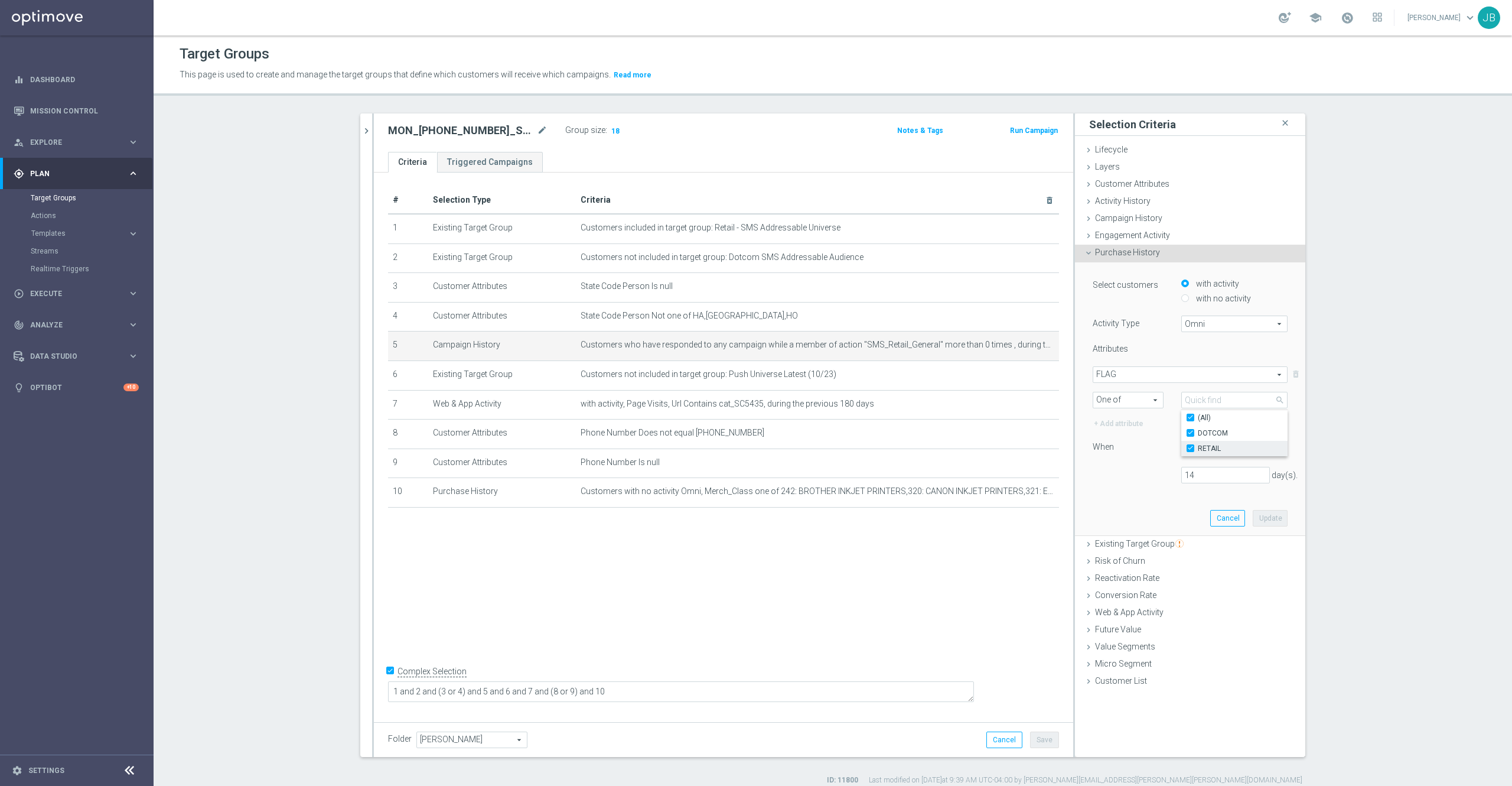
checkbox input "true"
type input "Selected 2 of 2"
checkbox input "true"
click at [1123, 463] on div "Select customers with activity with no activity Activity Type Omni Omni arrow_d…" at bounding box center [1190, 385] width 195 height 215
click at [1191, 482] on input "14" at bounding box center [1226, 475] width 89 height 17
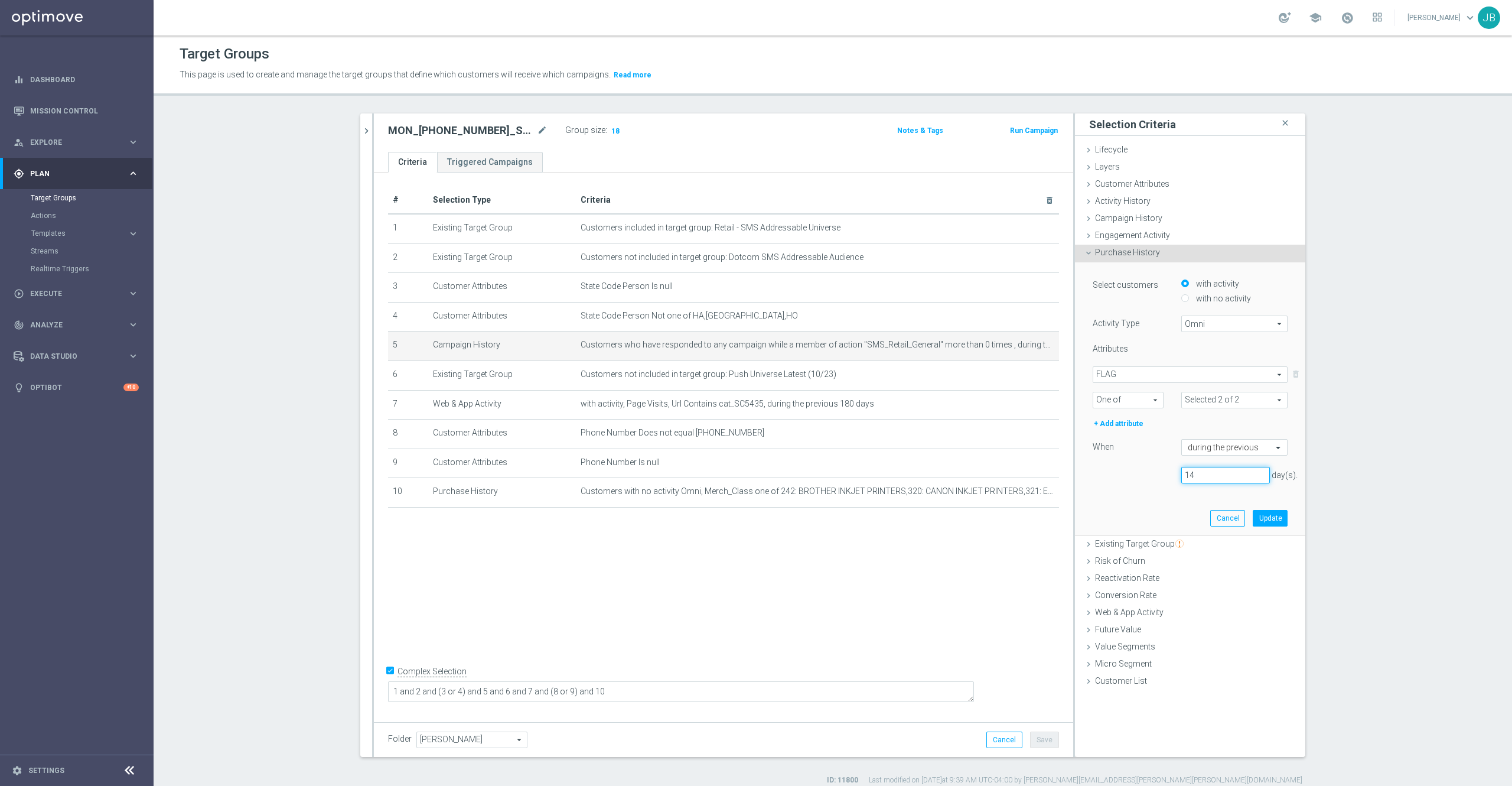
type input "1"
type input "365"
click at [1261, 515] on button "Update" at bounding box center [1271, 518] width 35 height 17
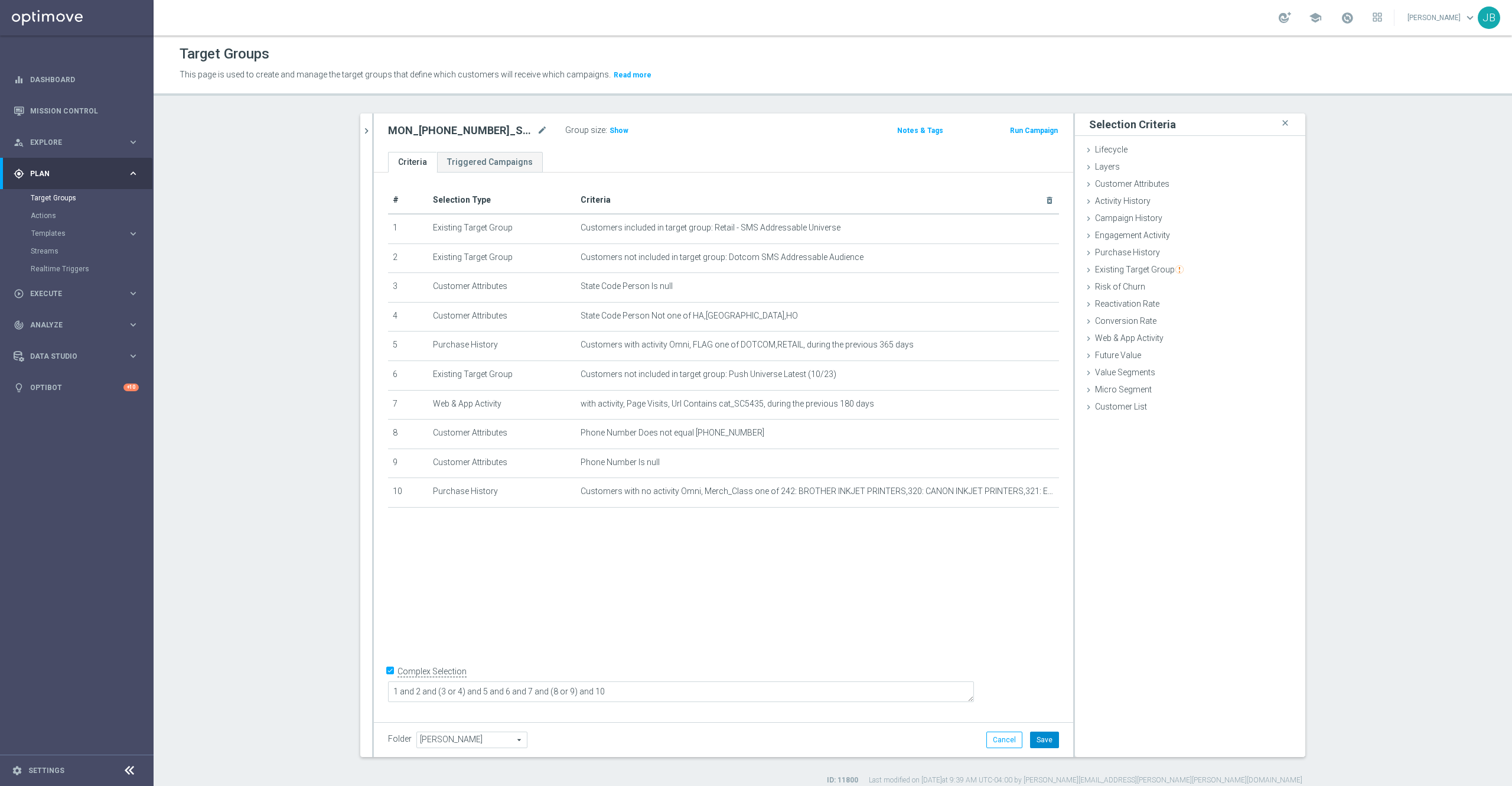
click at [1040, 740] on button "Save" at bounding box center [1044, 739] width 29 height 17
click at [616, 127] on span "Show" at bounding box center [618, 130] width 18 height 8
click at [77, 108] on link "Mission Control" at bounding box center [84, 111] width 108 height 32
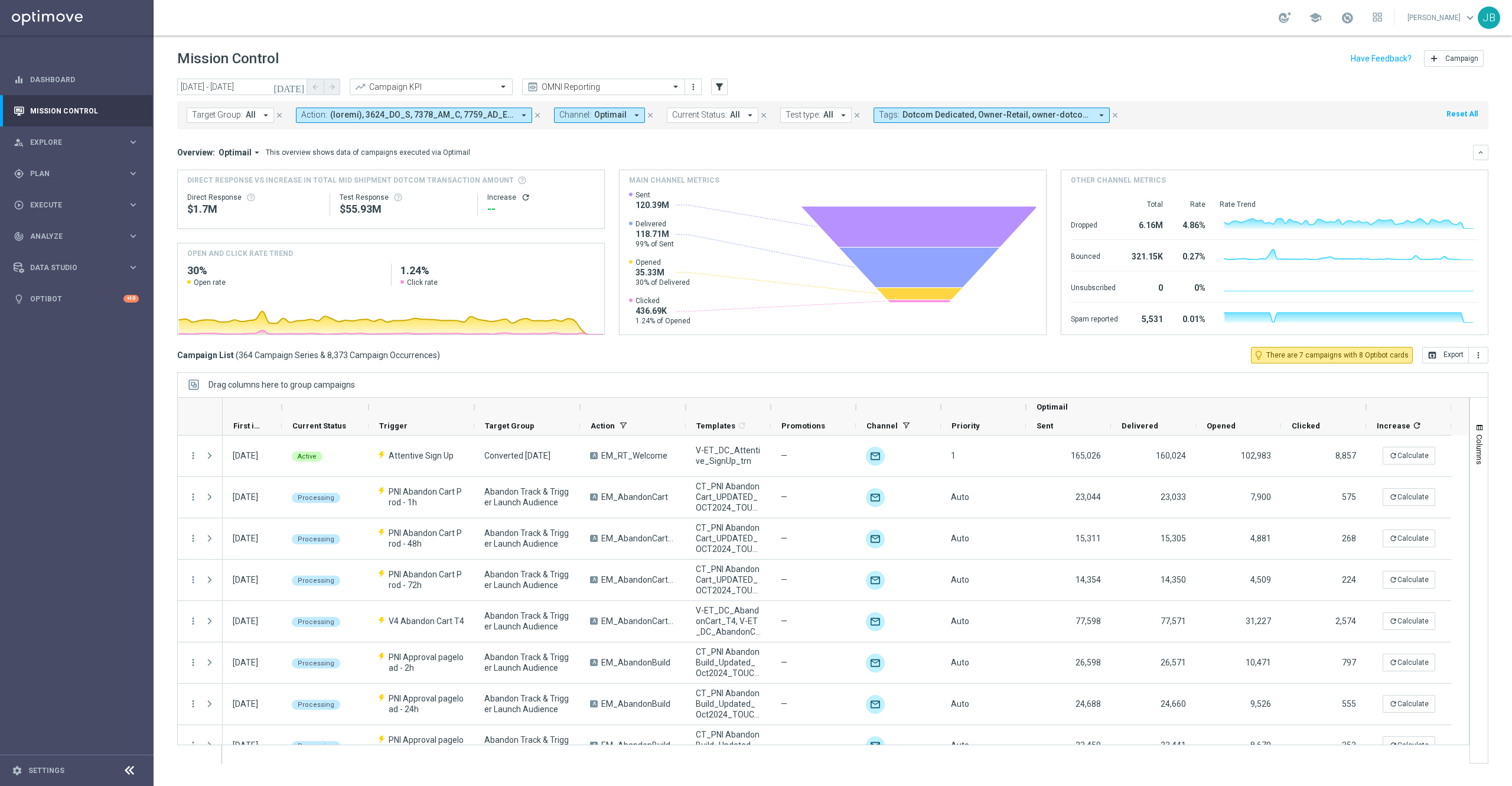
click at [299, 87] on icon "today" at bounding box center [290, 87] width 32 height 11
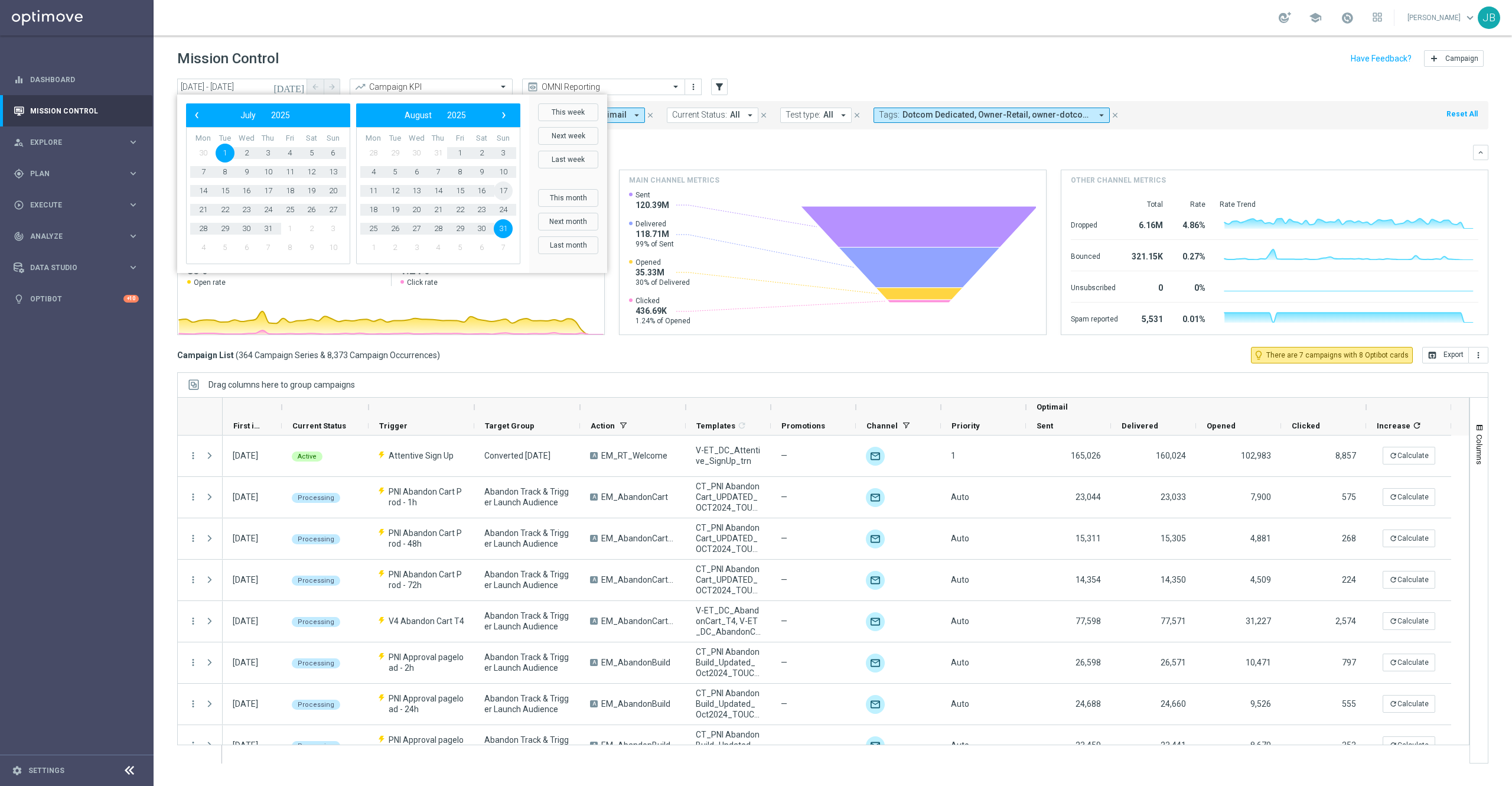
click at [505, 189] on span "17" at bounding box center [503, 190] width 18 height 19
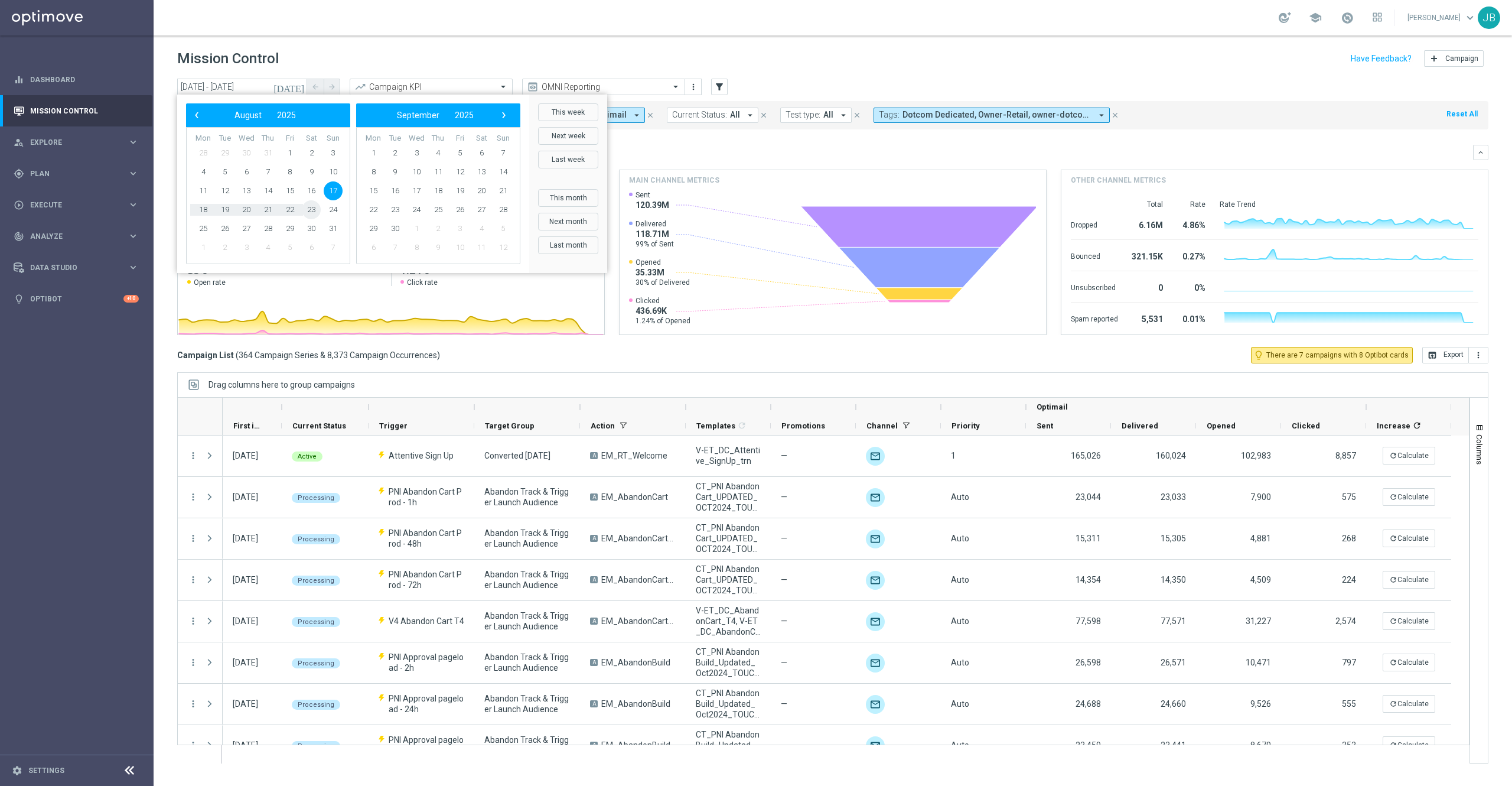
click at [313, 211] on span "23" at bounding box center [311, 209] width 18 height 19
type input "17 Aug 2025 - 23 Aug 2025"
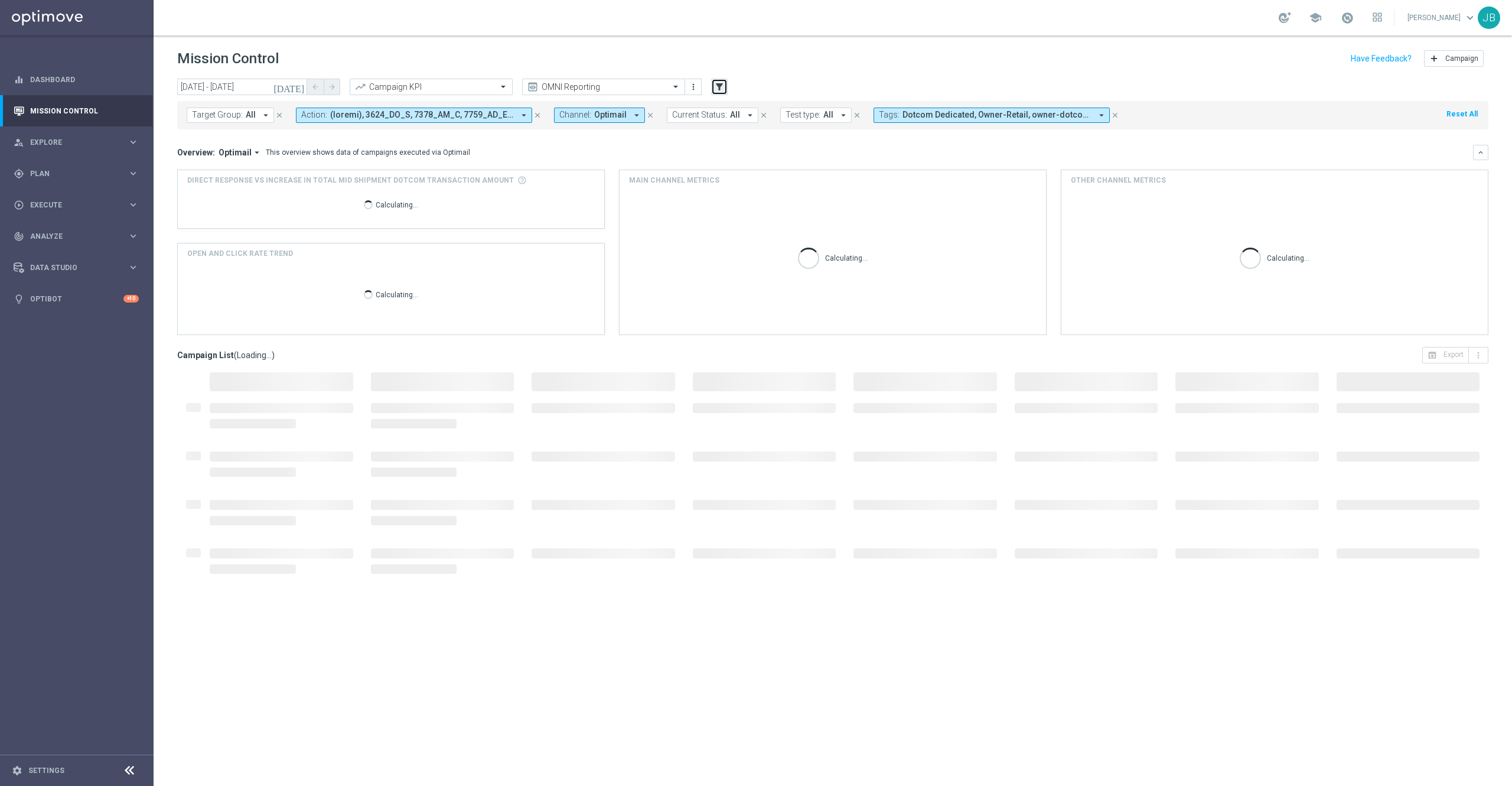
click at [719, 87] on icon "filter_alt" at bounding box center [719, 87] width 11 height 11
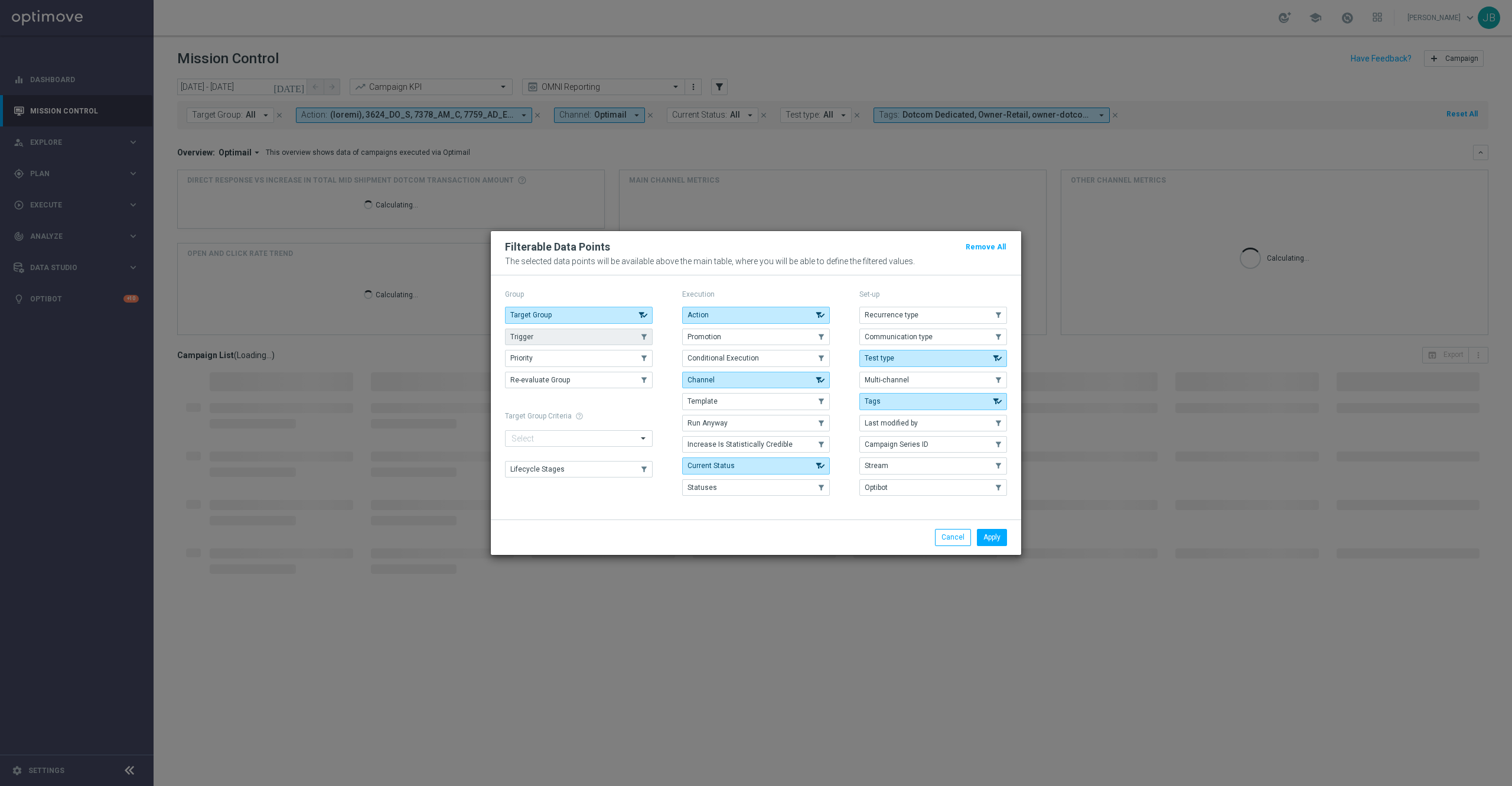
click at [619, 335] on button "Trigger" at bounding box center [579, 337] width 148 height 17
click at [992, 543] on button "Apply" at bounding box center [992, 537] width 30 height 17
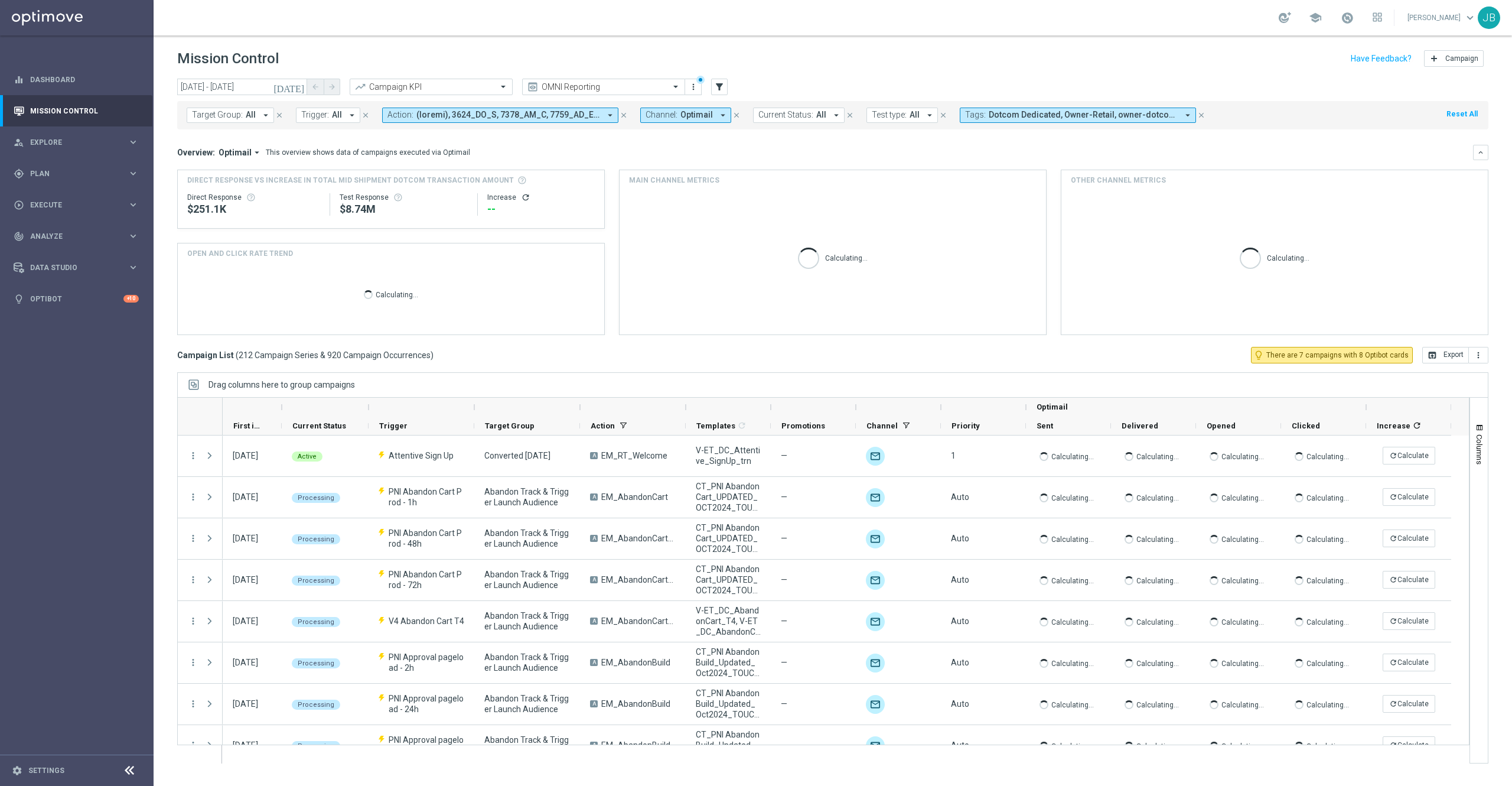
click at [329, 115] on button "Trigger: All arrow_drop_down" at bounding box center [328, 115] width 64 height 15
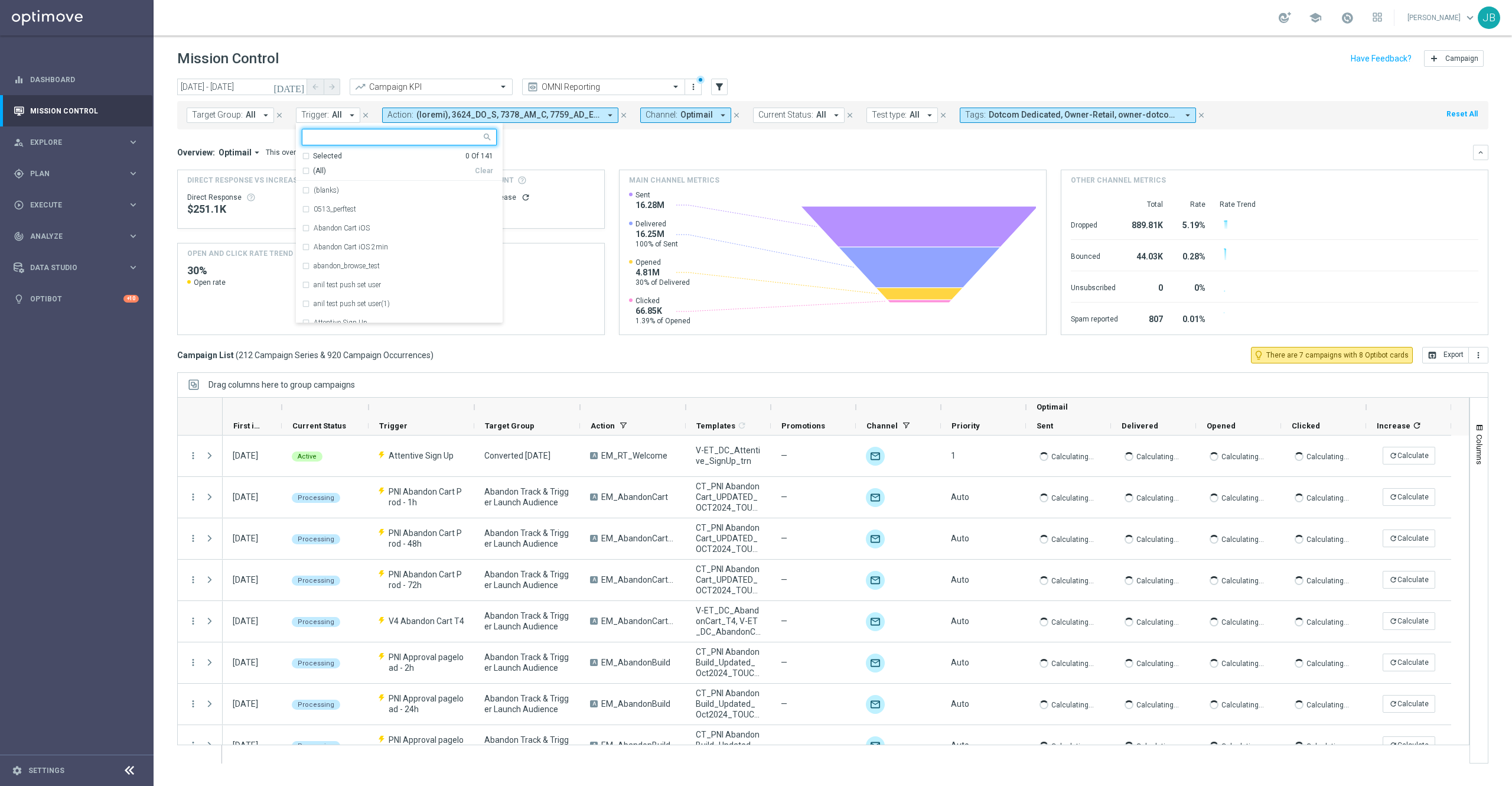
click at [343, 137] on input "text" at bounding box center [395, 137] width 173 height 10
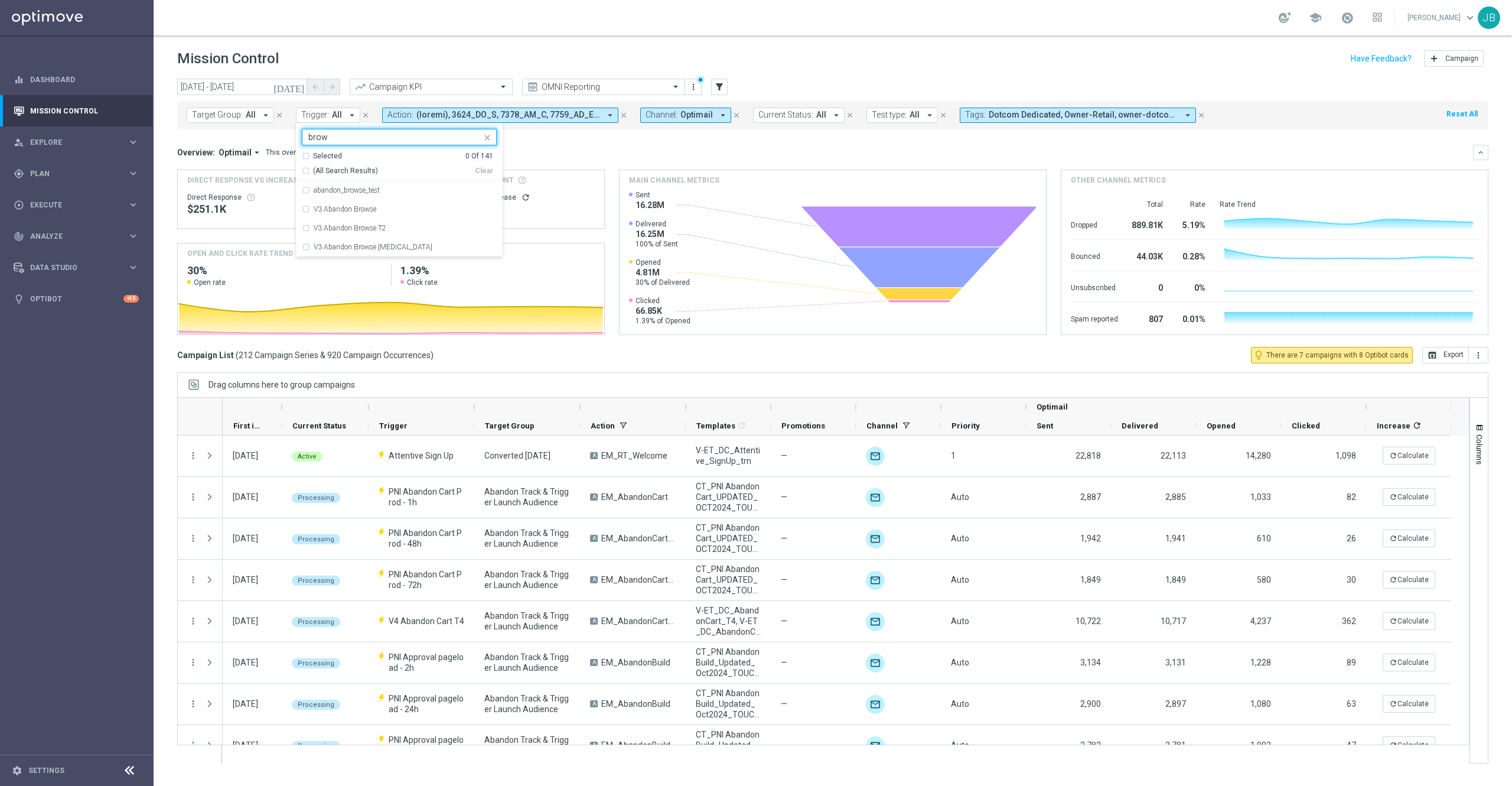
click at [306, 167] on div "(All Search Results)" at bounding box center [388, 171] width 173 height 10
type input "brow"
click at [634, 148] on div "Overview: Optimail arrow_drop_down This overview shows data of campaigns execut…" at bounding box center [825, 152] width 1296 height 11
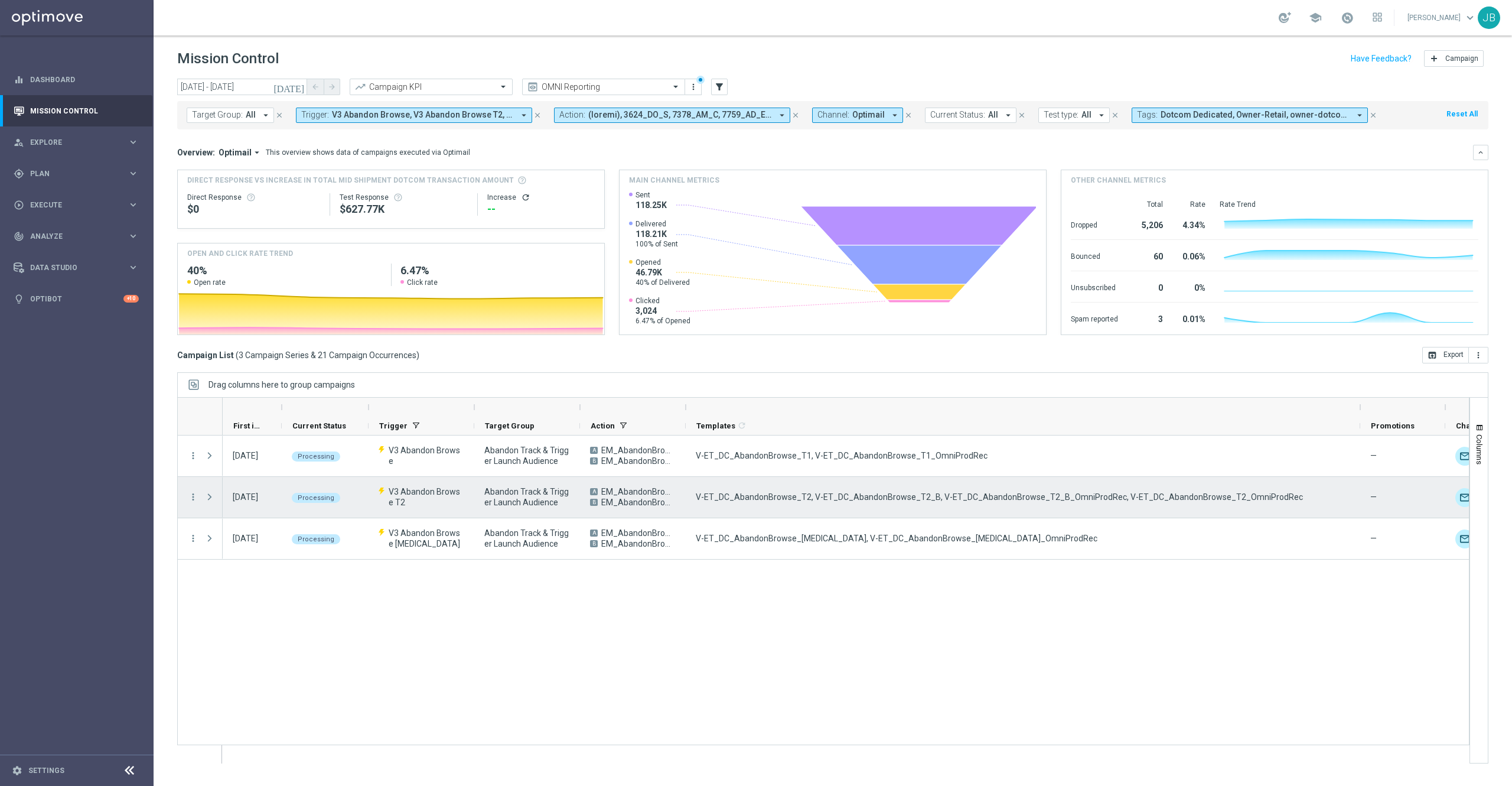
drag, startPoint x: 771, startPoint y: 409, endPoint x: 1364, endPoint y: 481, distance: 597.4
click at [1364, 481] on div at bounding box center [823, 581] width 1293 height 367
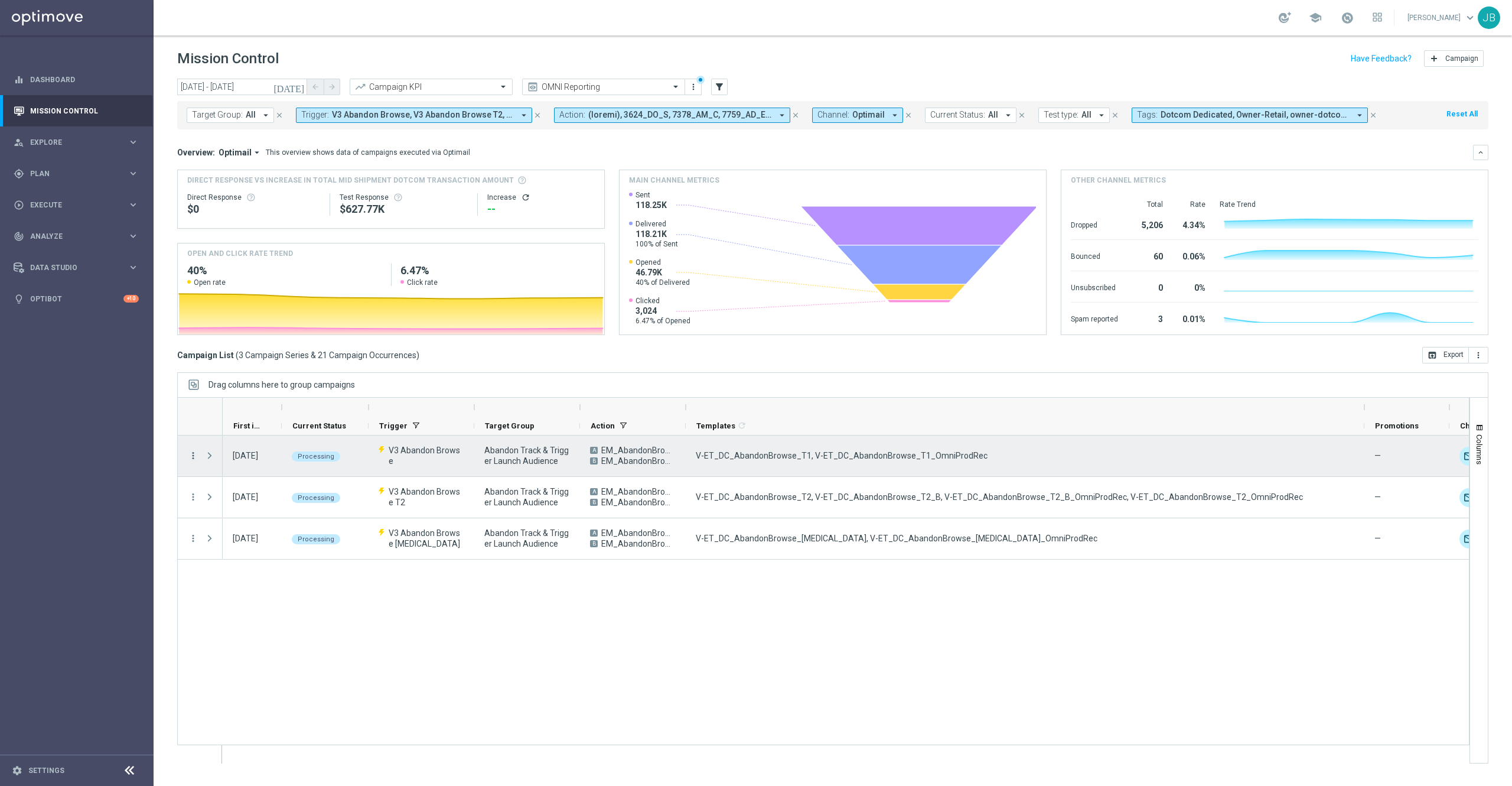
click at [191, 459] on icon "more_vert" at bounding box center [193, 456] width 11 height 11
click at [269, 495] on span "Channel Metrics" at bounding box center [244, 496] width 55 height 8
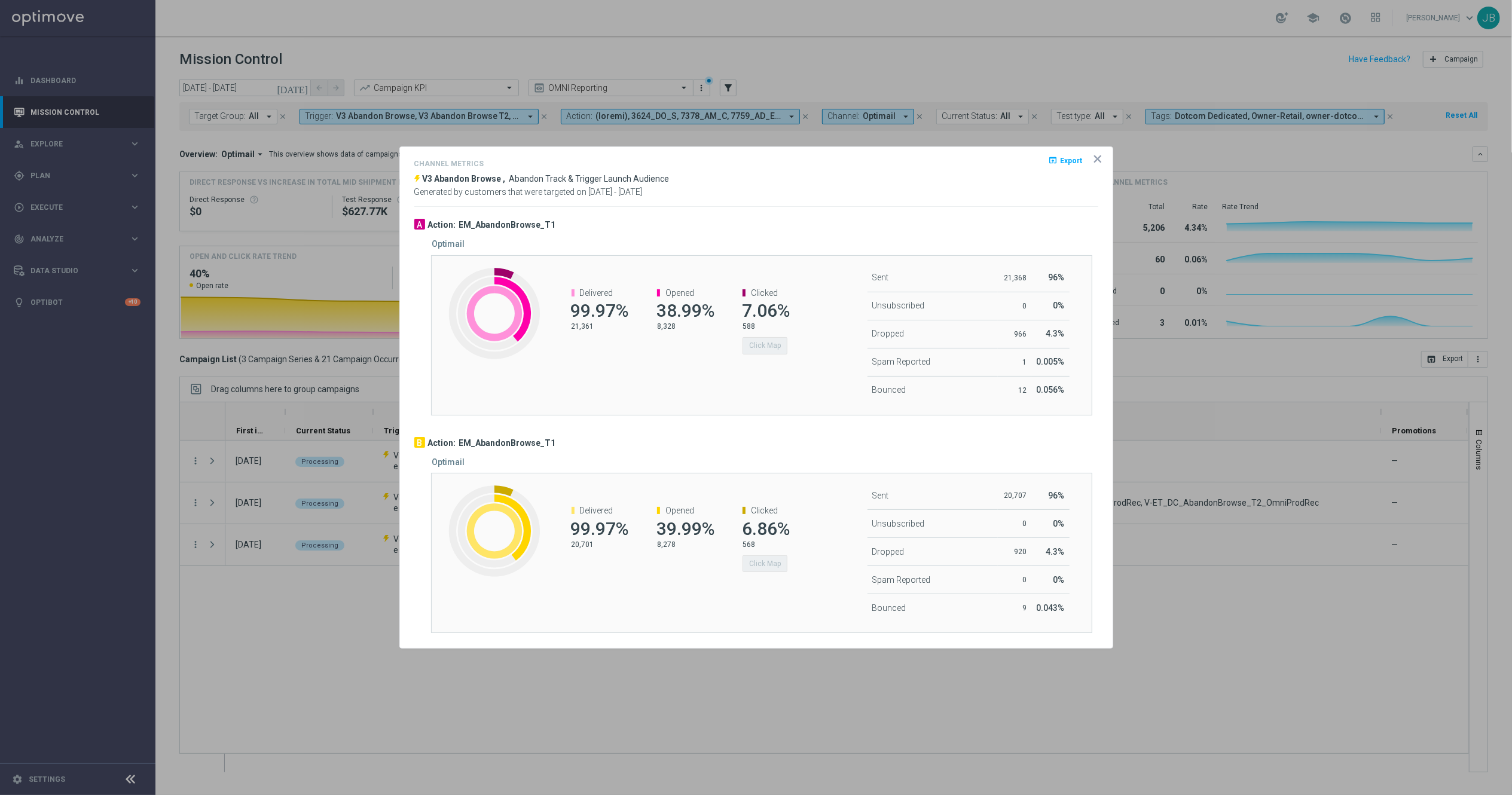
click at [1099, 160] on icon "icon" at bounding box center [1097, 159] width 12 height 12
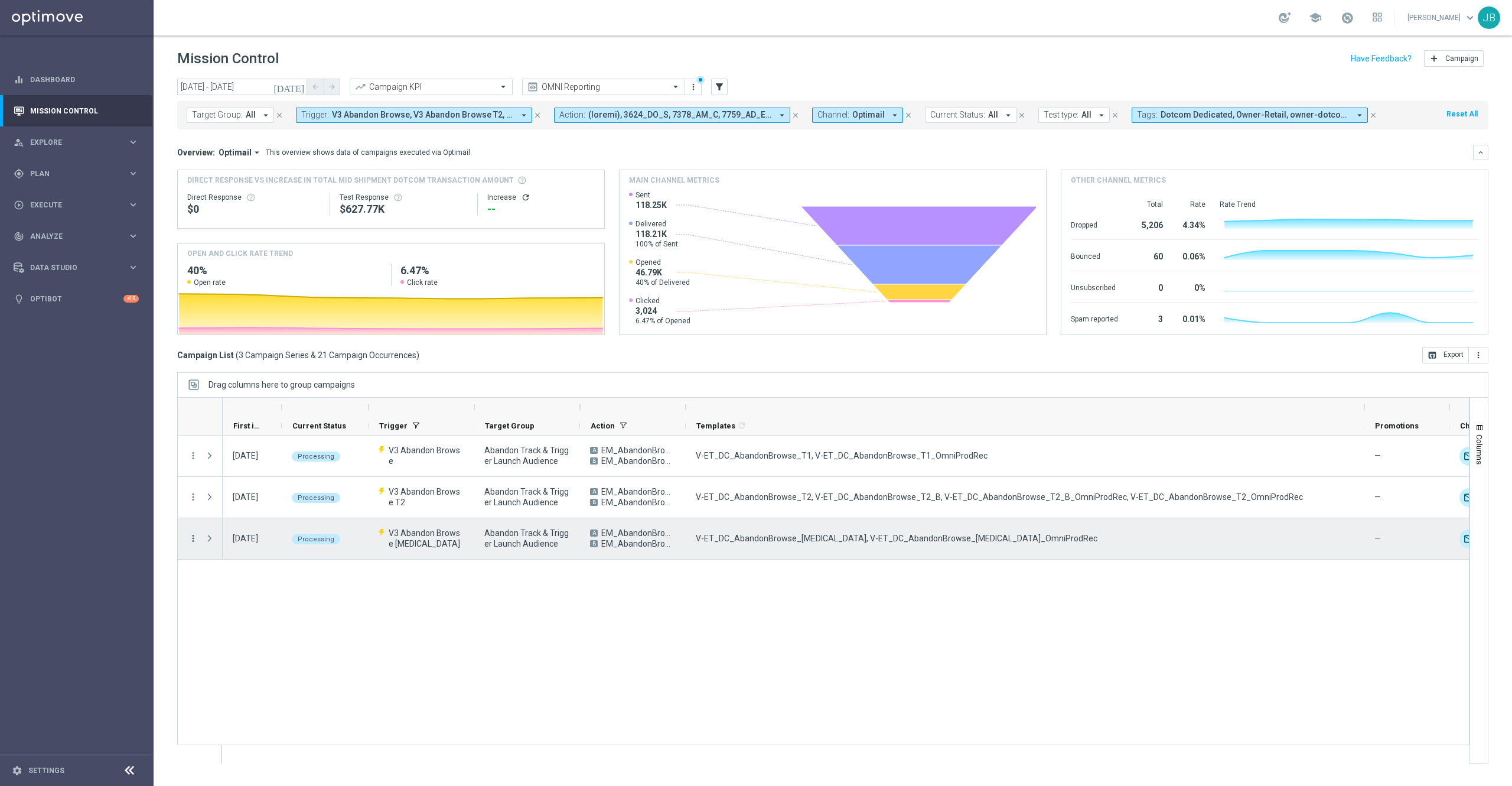
click at [188, 541] on icon "more_vert" at bounding box center [193, 538] width 11 height 11
click at [247, 545] on span "Campaign Details" at bounding box center [247, 546] width 60 height 8
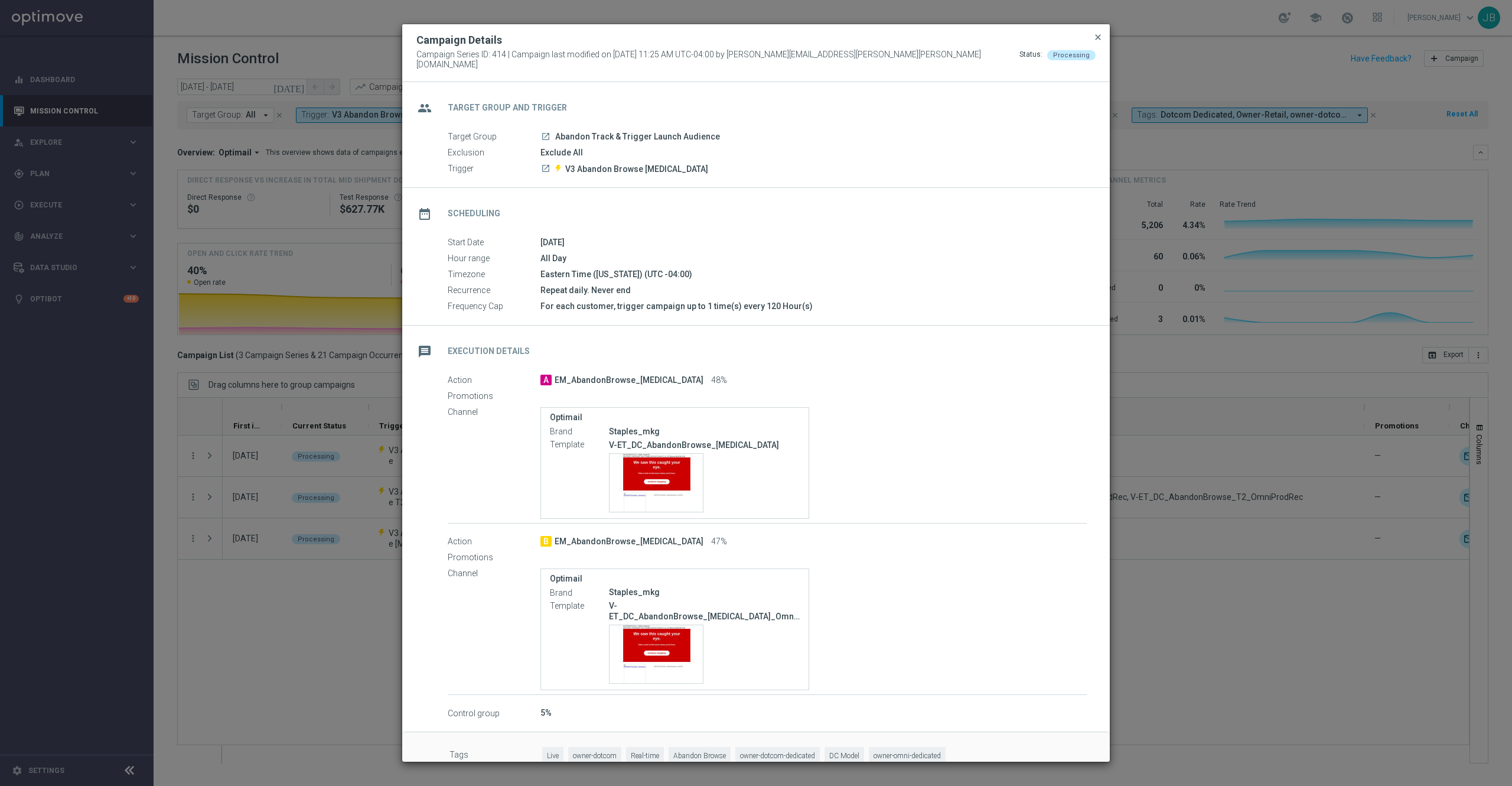
click at [1095, 42] on span "close" at bounding box center [1098, 37] width 10 height 10
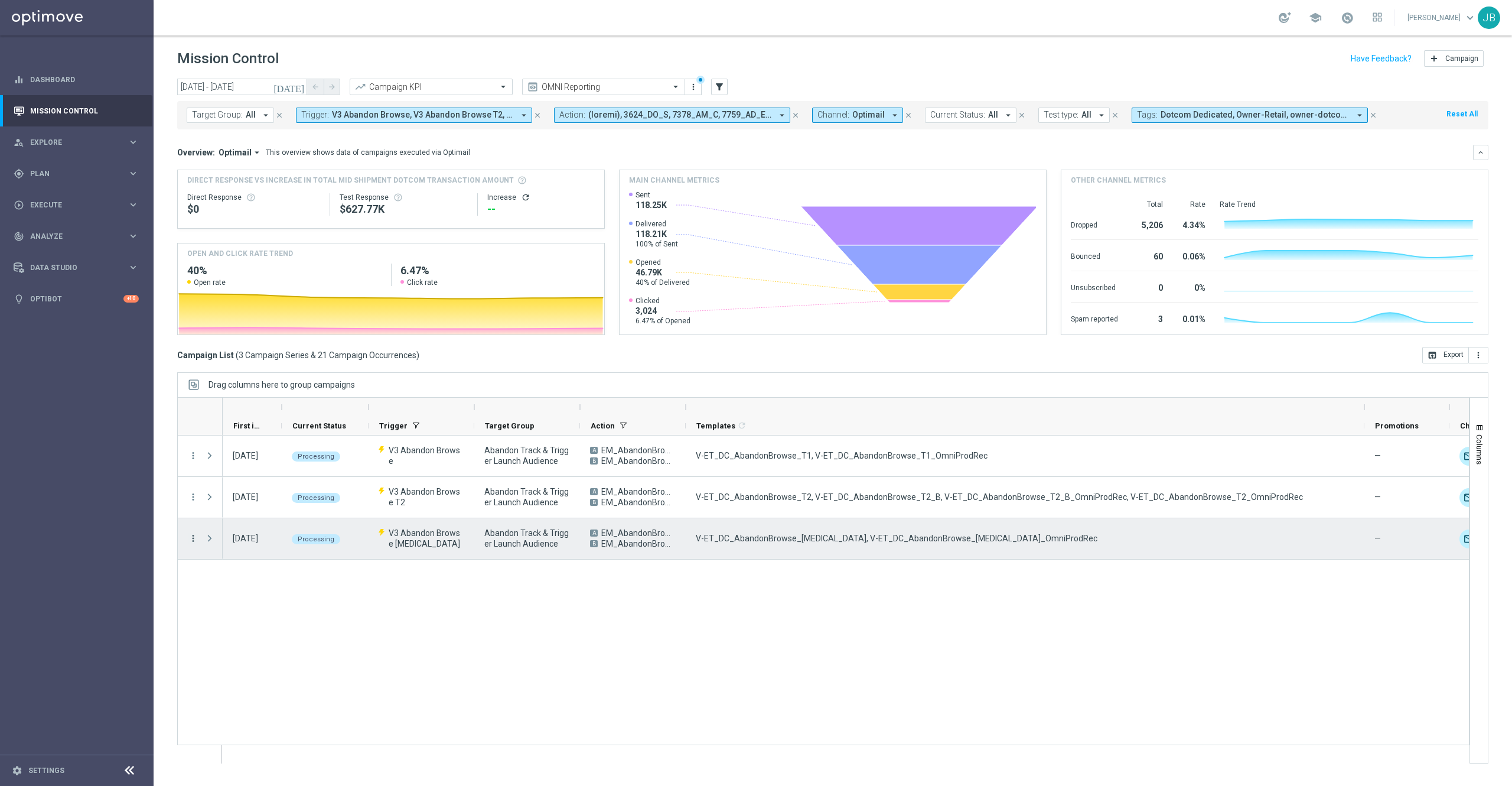
click at [191, 541] on icon "more_vert" at bounding box center [193, 538] width 11 height 11
click at [272, 585] on div "send Channel Metrics" at bounding box center [265, 580] width 133 height 17
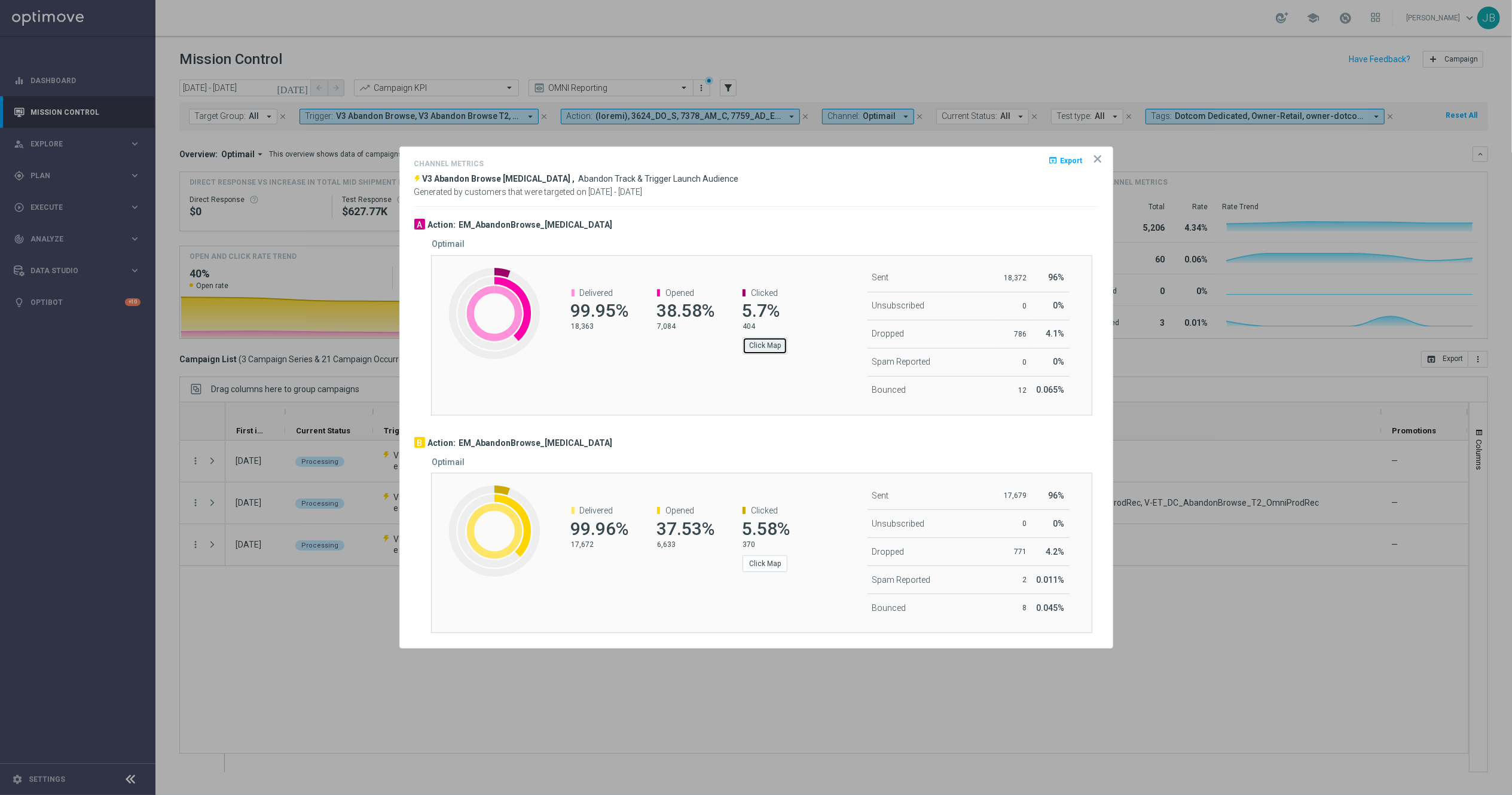
click at [775, 349] on button "Click Map" at bounding box center [764, 345] width 45 height 17
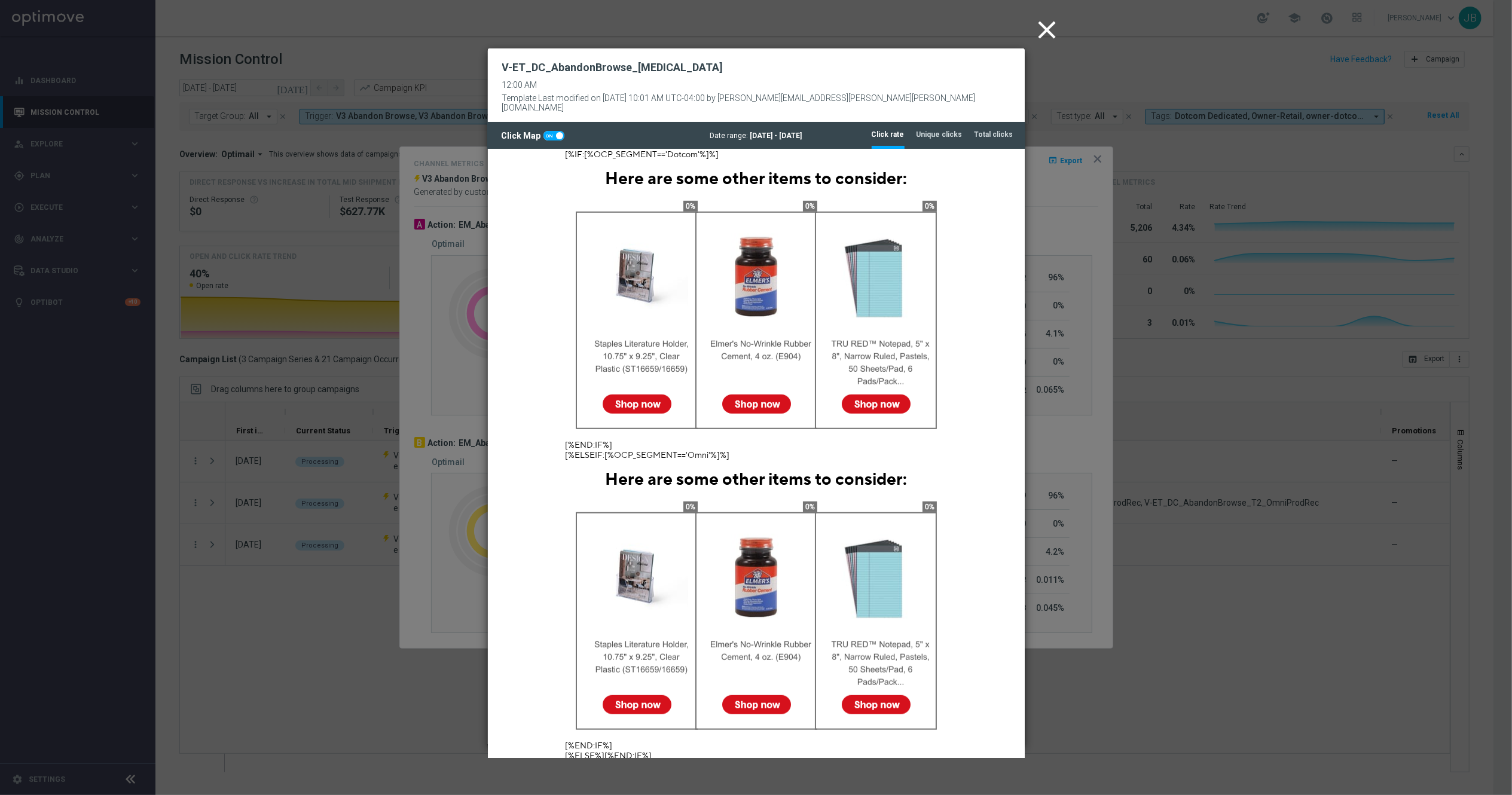
scroll to position [868, 0]
click at [949, 130] on tab-header "Unique clicks" at bounding box center [939, 135] width 46 height 10
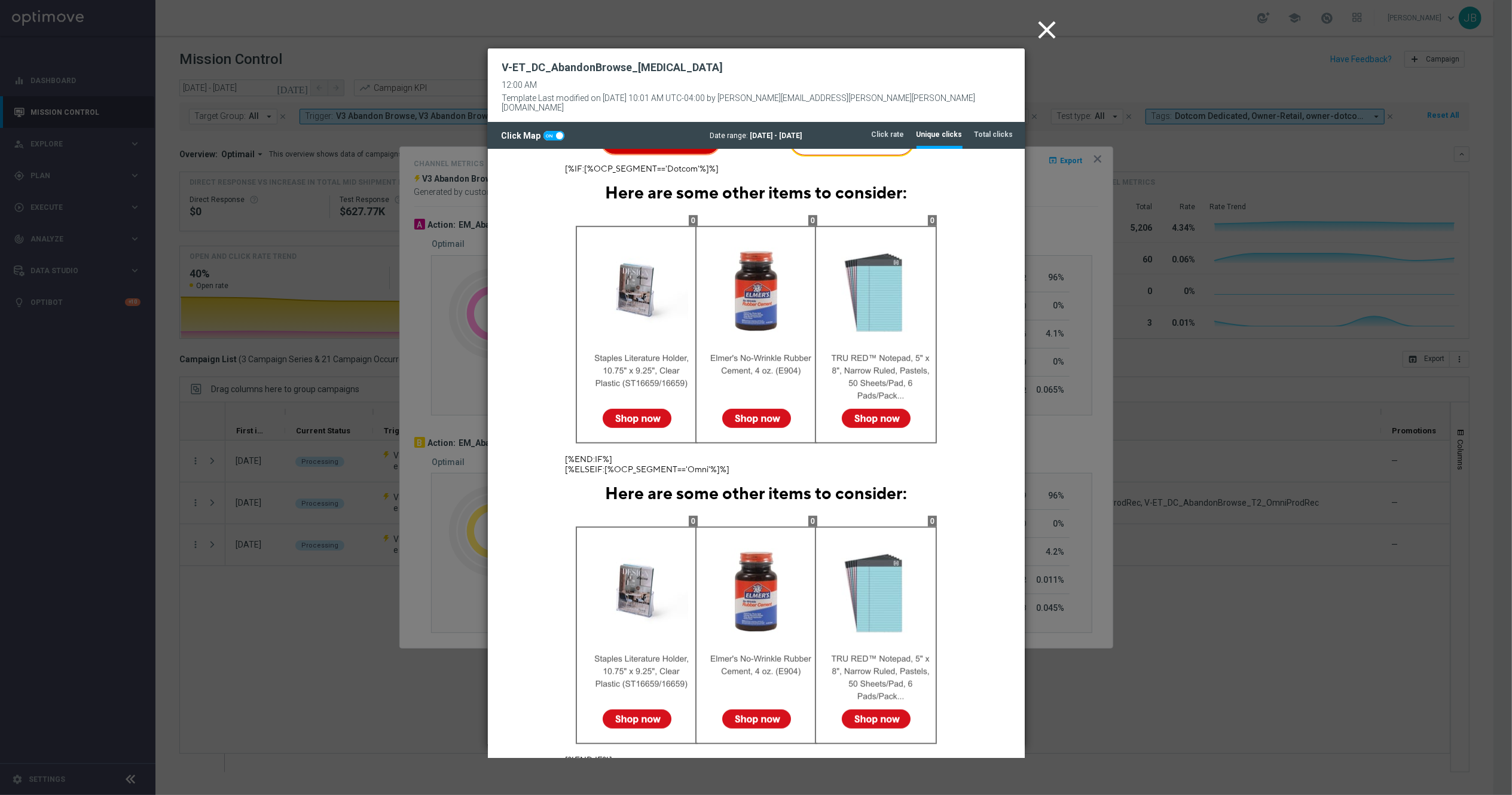
scroll to position [875, 0]
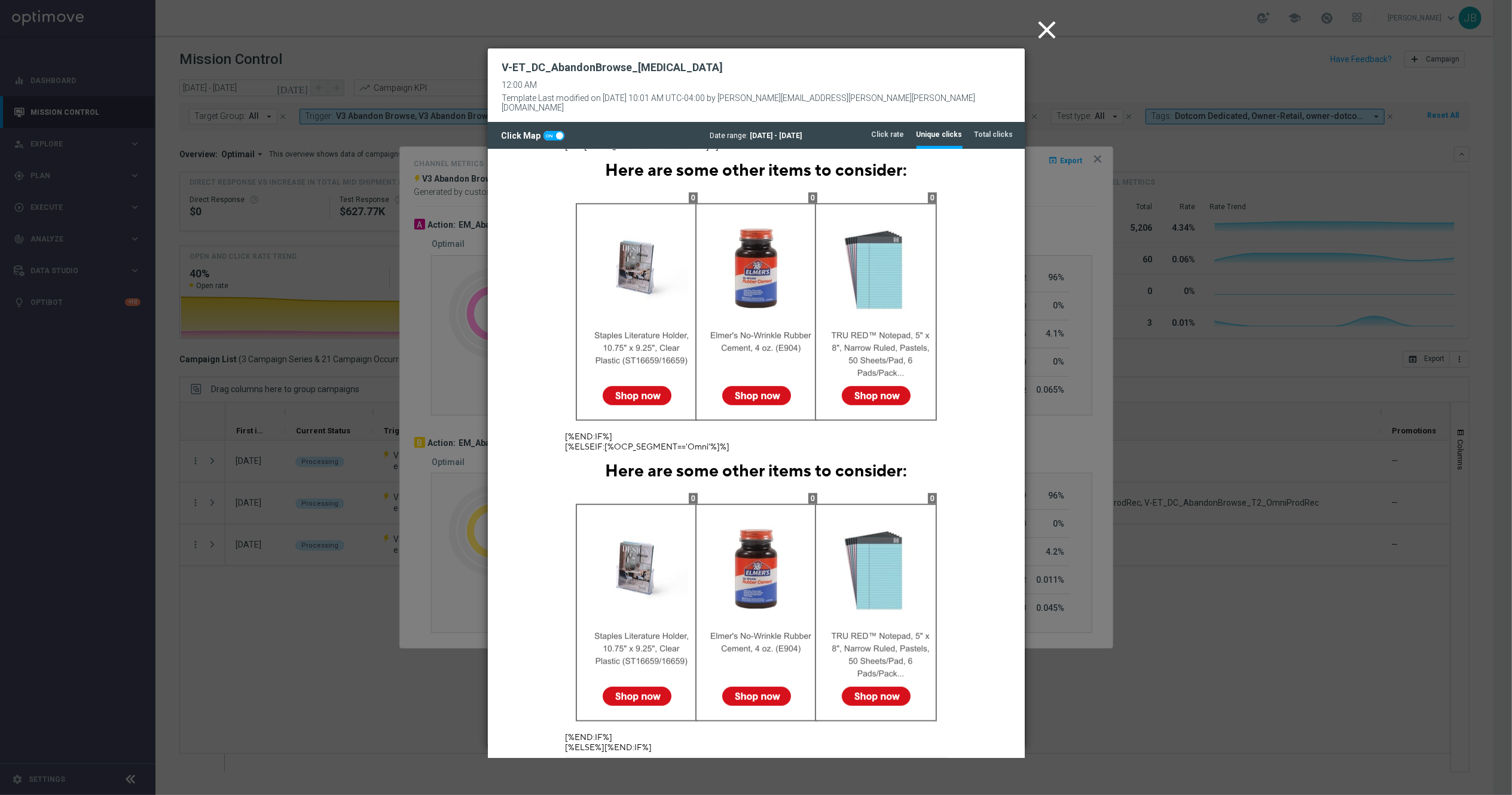
click at [1045, 27] on icon "close" at bounding box center [1048, 30] width 30 height 30
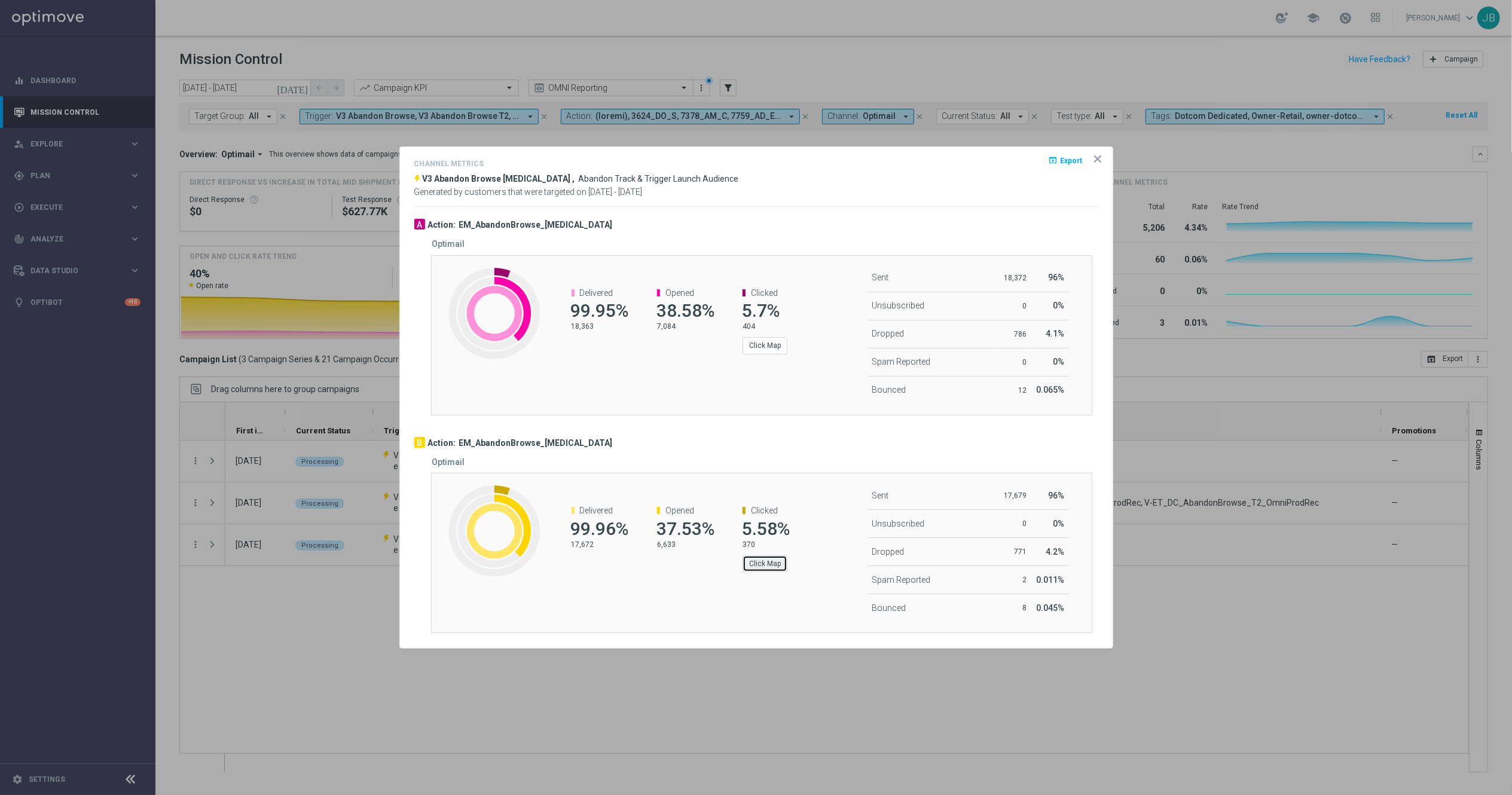
click at [758, 566] on button "Click Map" at bounding box center [764, 563] width 45 height 17
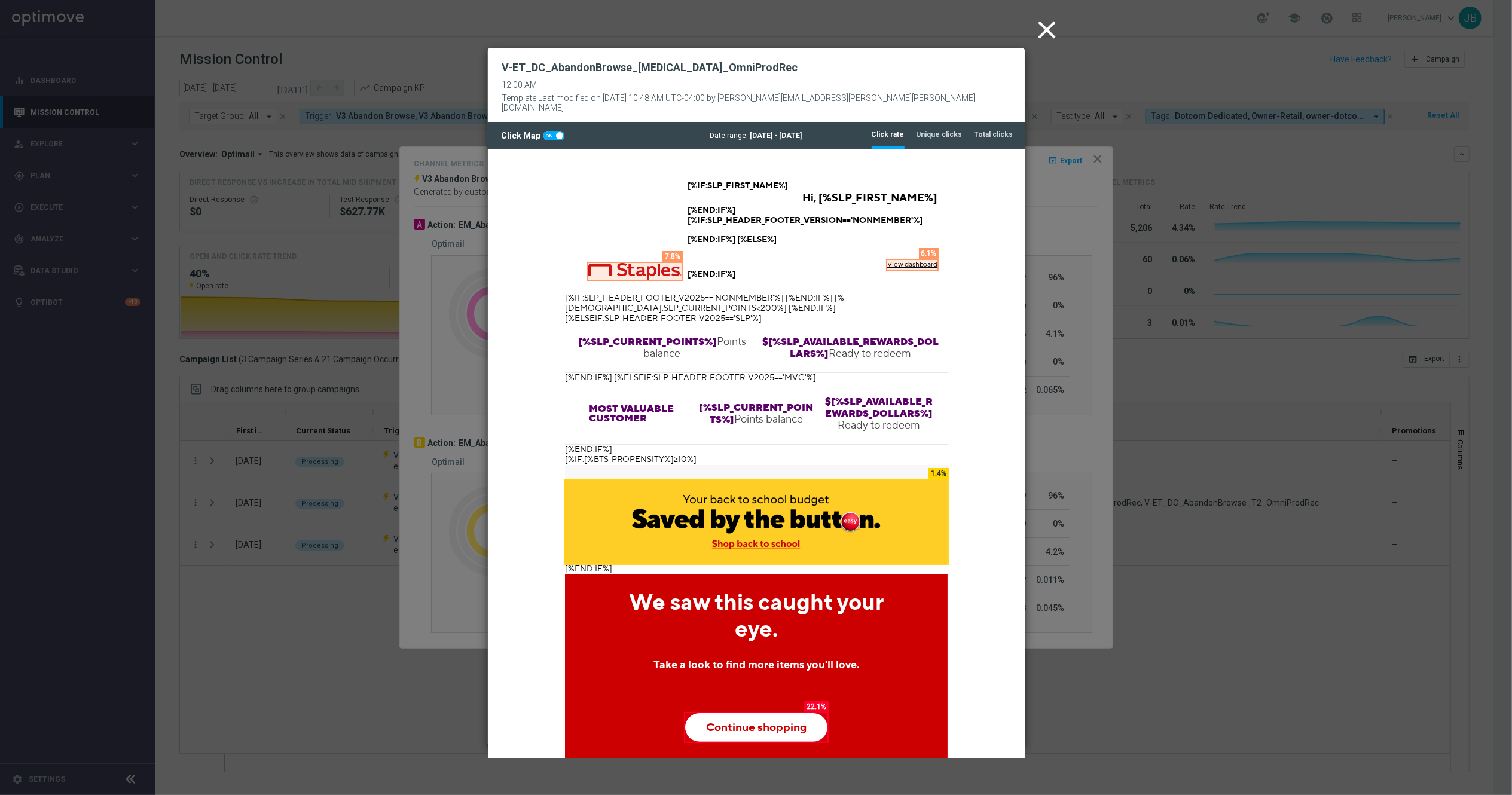
scroll to position [0, 0]
click at [1043, 29] on icon "close" at bounding box center [1048, 30] width 30 height 30
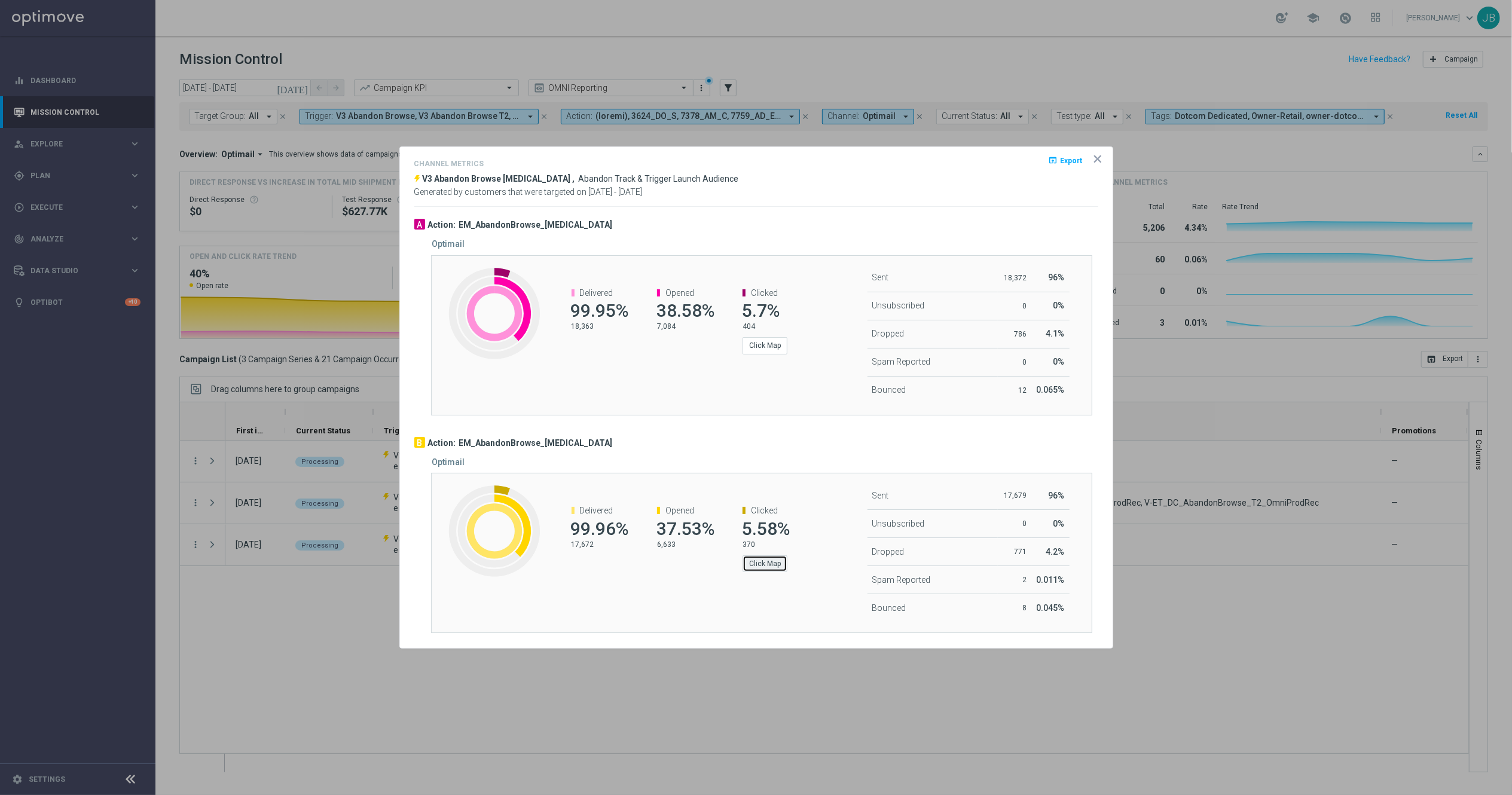
click at [777, 566] on button "Click Map" at bounding box center [764, 563] width 45 height 17
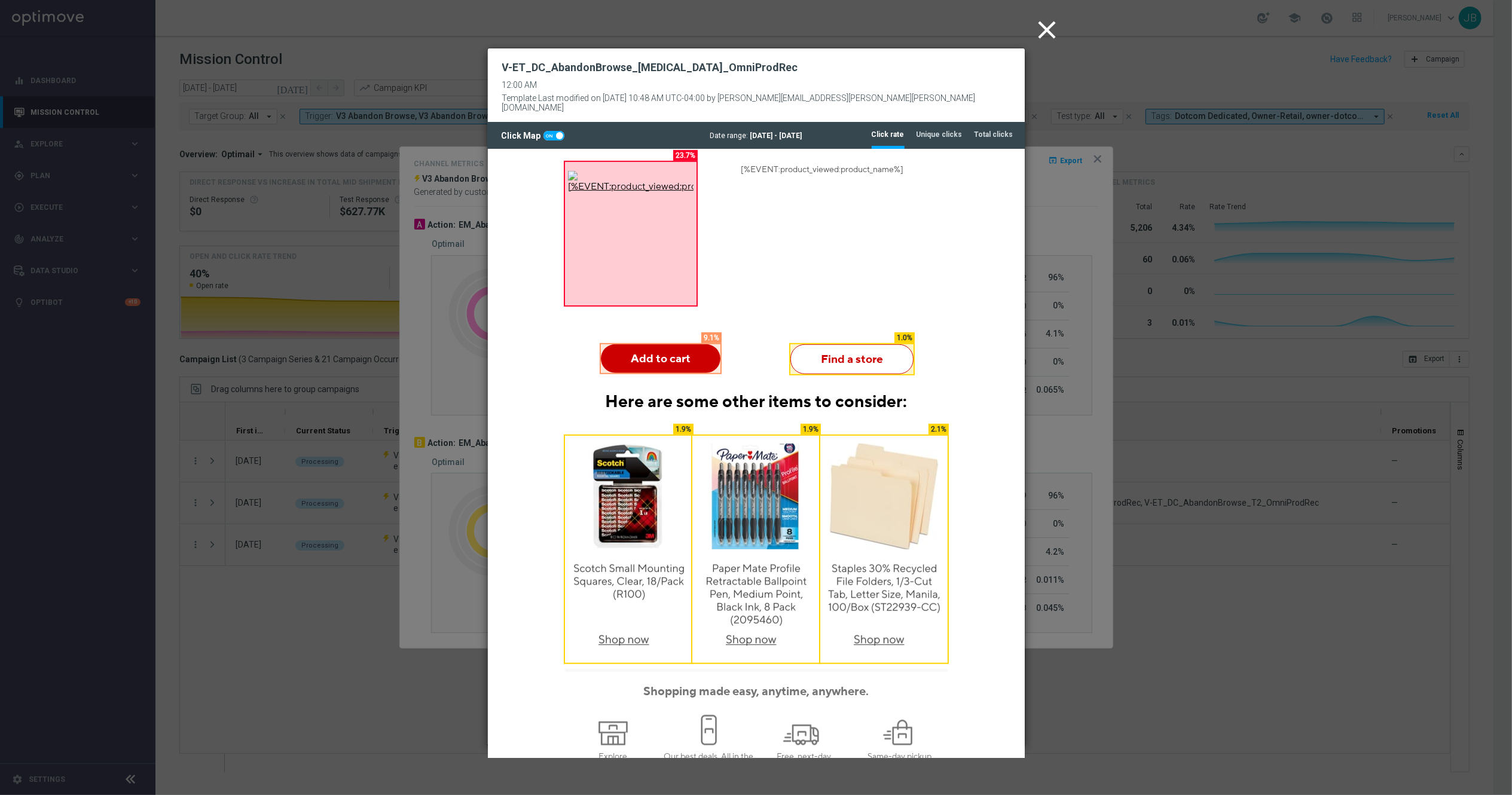
scroll to position [626, 0]
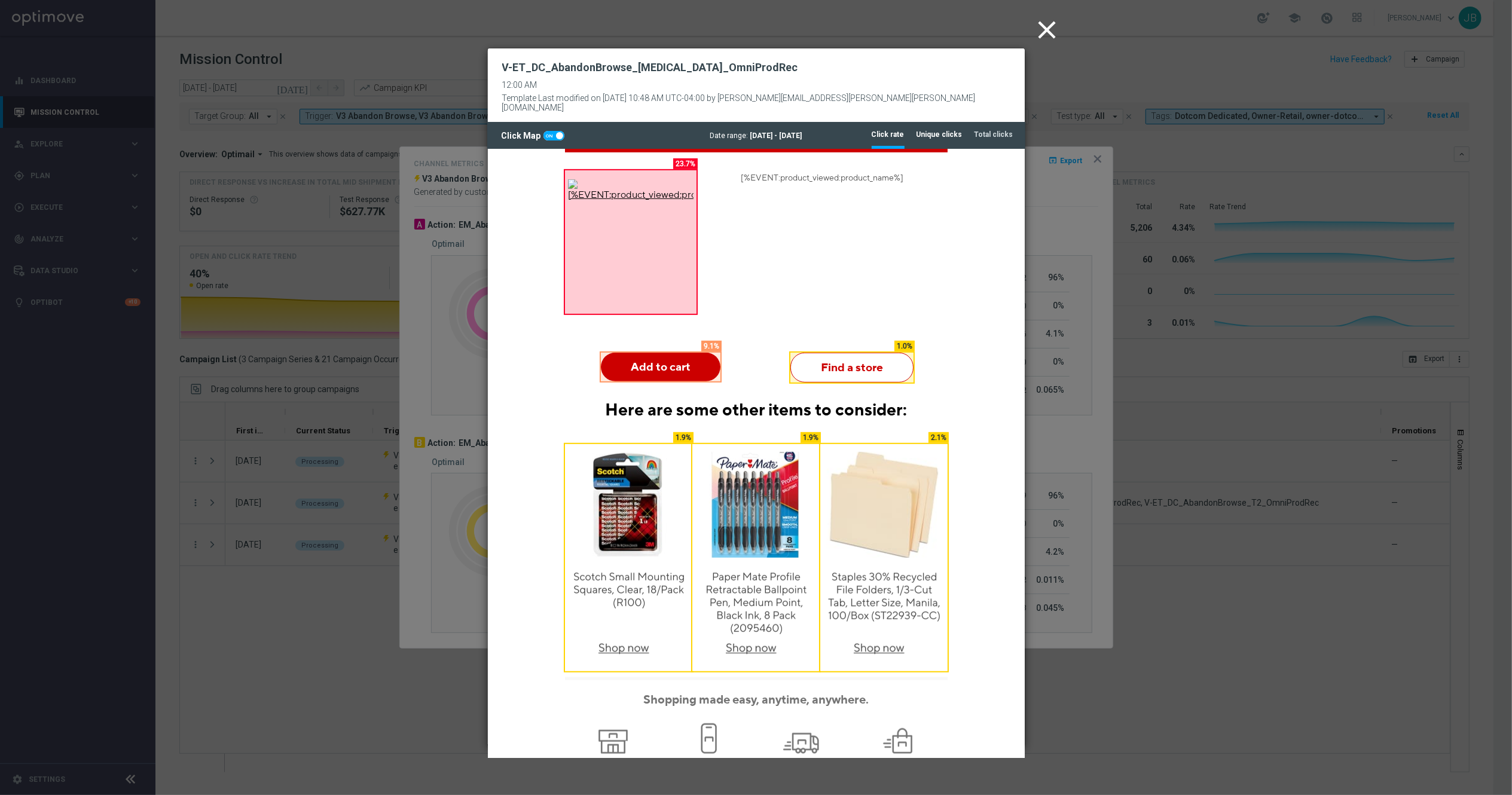
click at [944, 130] on tab-header "Unique clicks" at bounding box center [939, 135] width 46 height 10
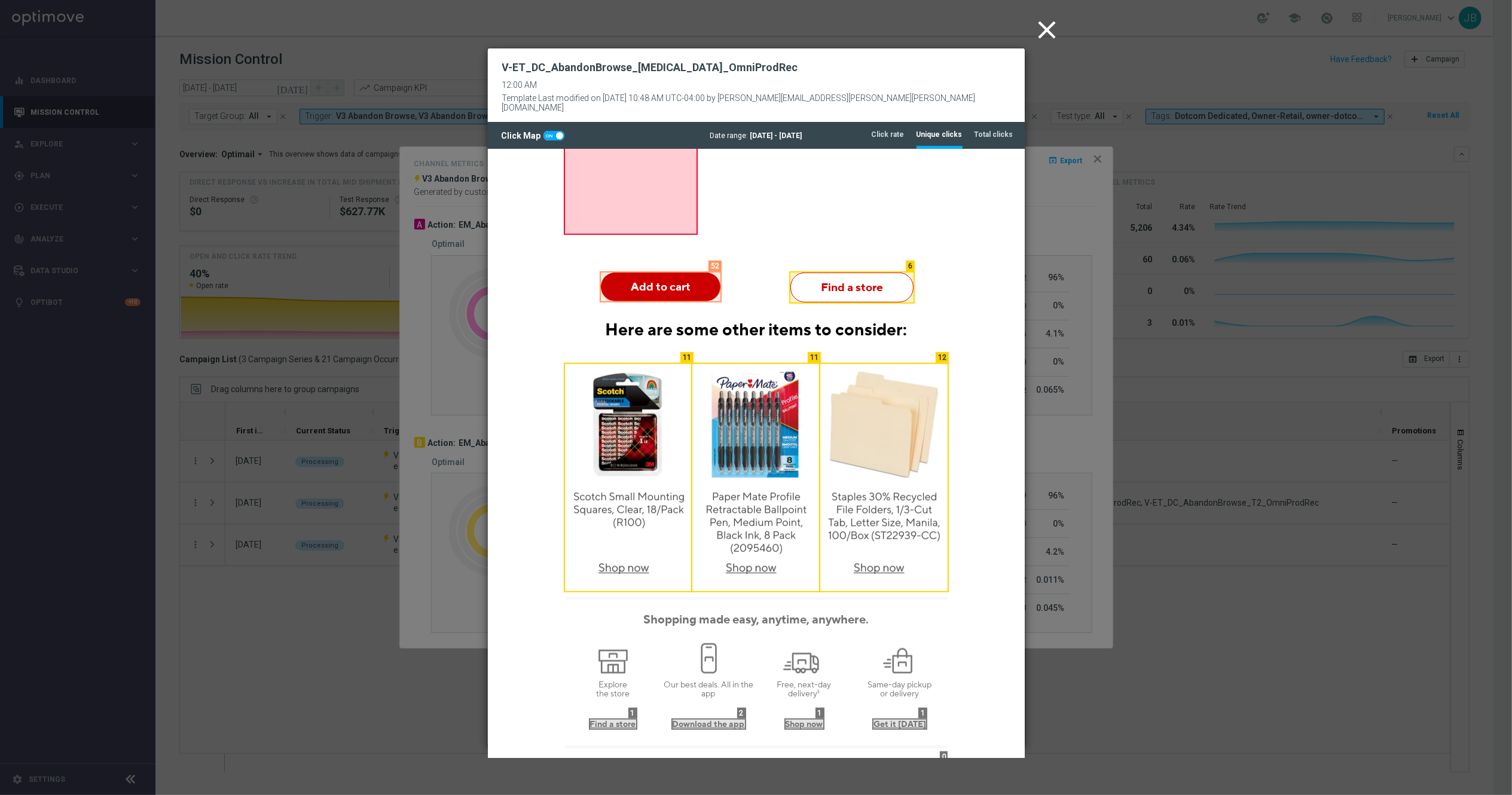
scroll to position [703, 0]
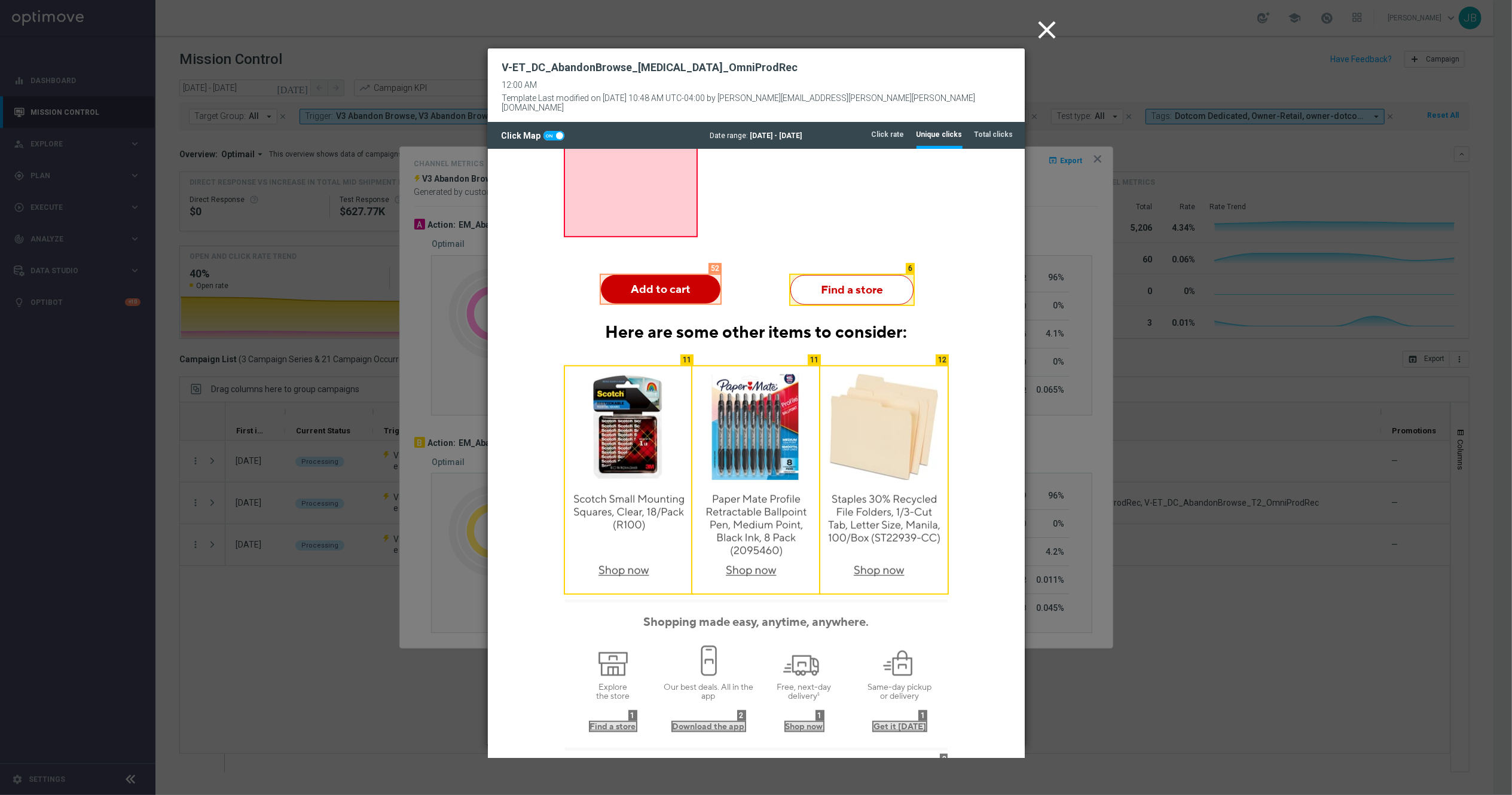
click at [1040, 38] on icon "close" at bounding box center [1048, 30] width 30 height 30
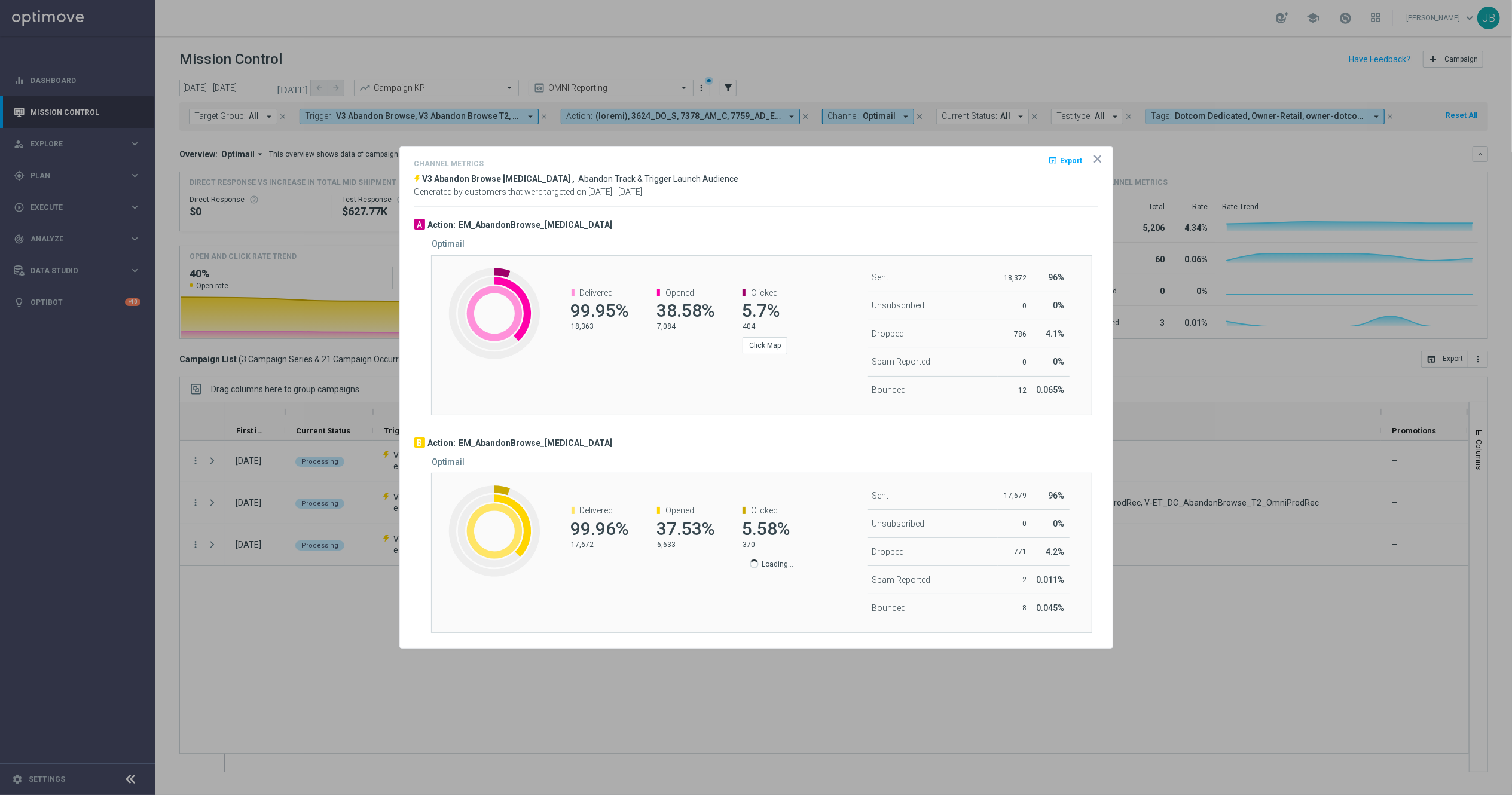
click at [1094, 160] on icon "icon" at bounding box center [1097, 159] width 6 height 6
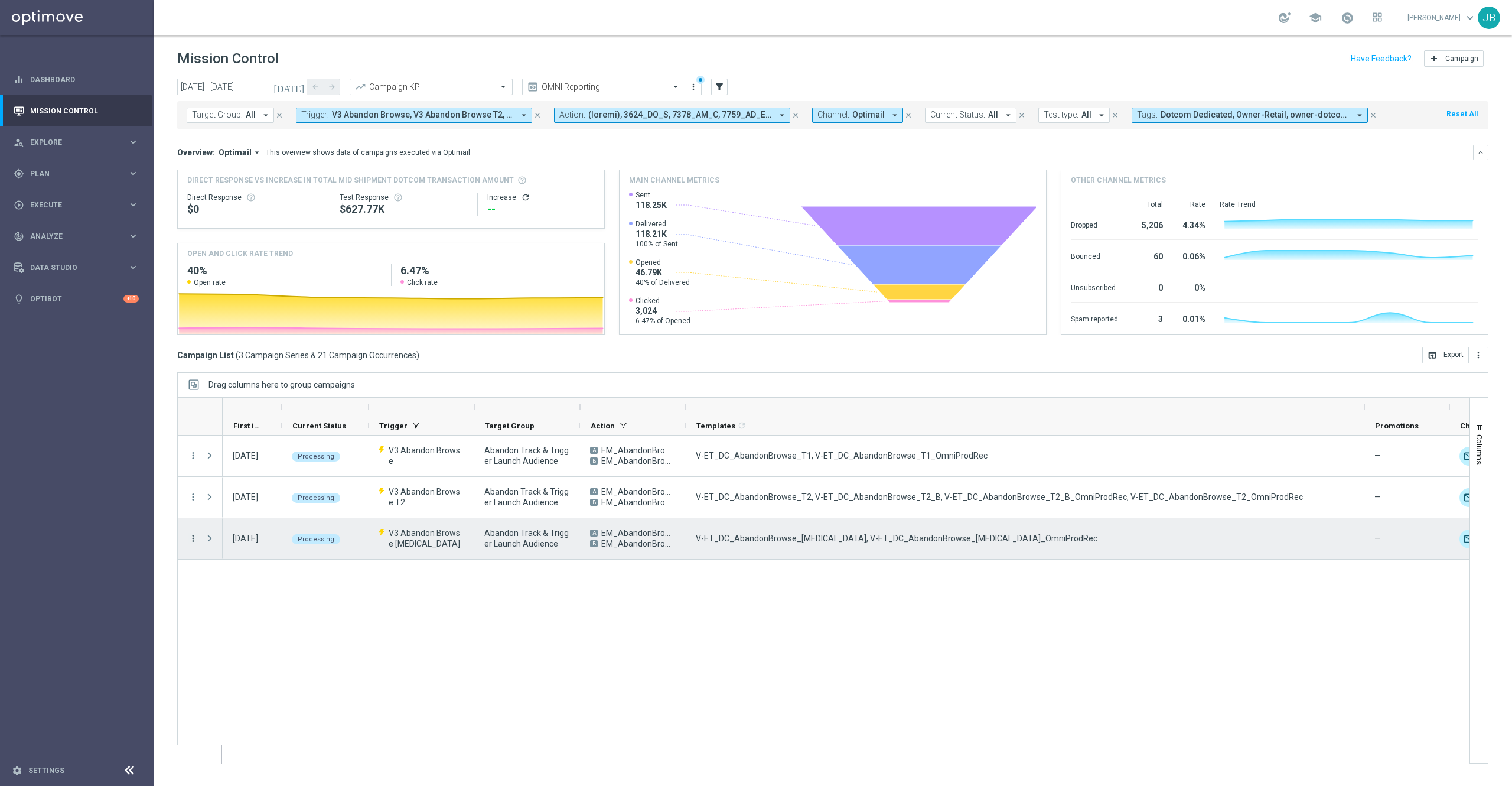
click at [195, 543] on icon "more_vert" at bounding box center [193, 538] width 11 height 11
click at [261, 585] on div "send Channel Metrics" at bounding box center [265, 580] width 133 height 17
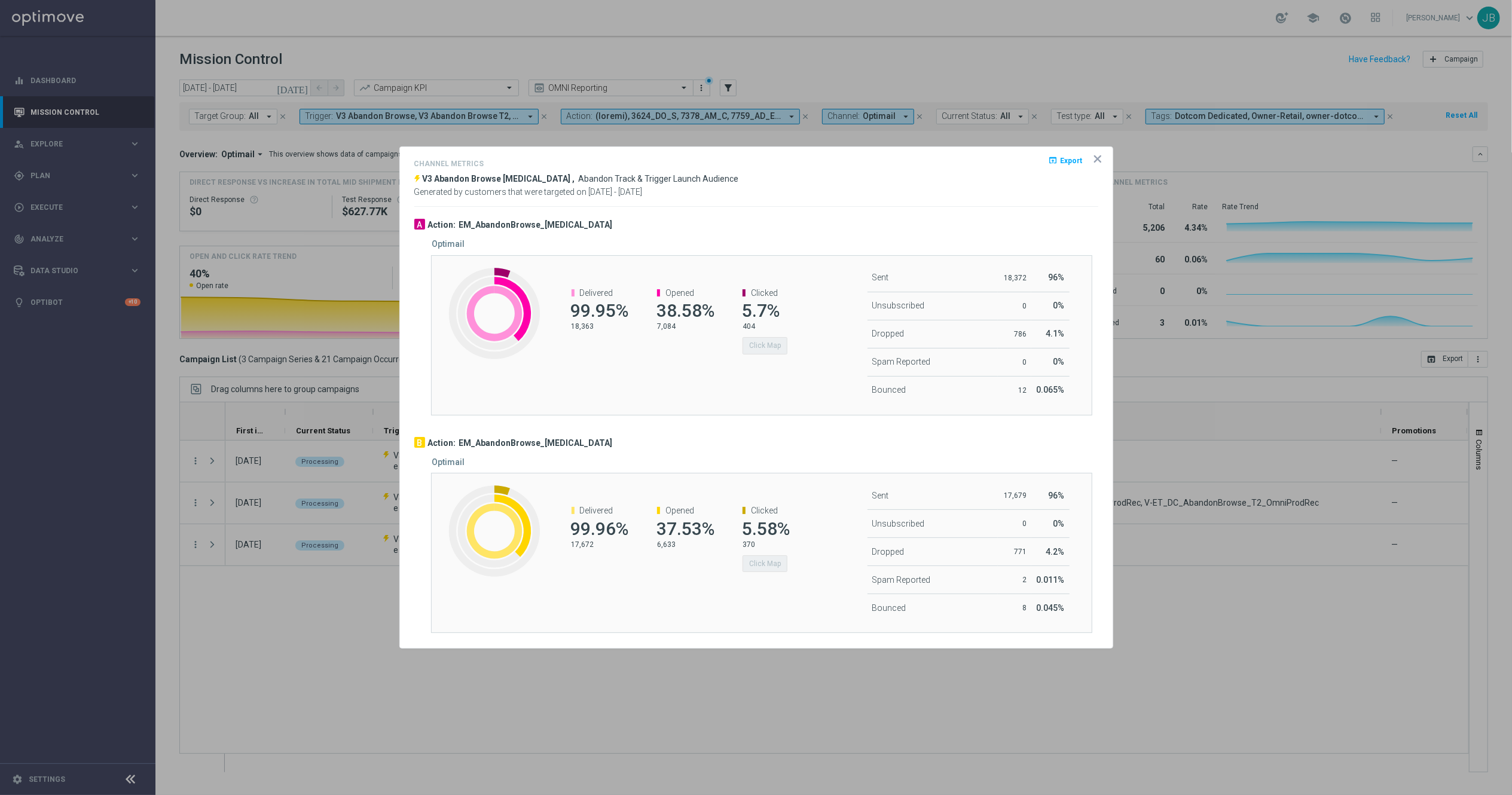
click at [1210, 381] on div at bounding box center [756, 398] width 1512 height 795
click at [400, 662] on div at bounding box center [756, 398] width 1512 height 795
click at [1266, 601] on div at bounding box center [756, 398] width 1512 height 795
click at [1096, 160] on icon "icon" at bounding box center [1097, 159] width 12 height 12
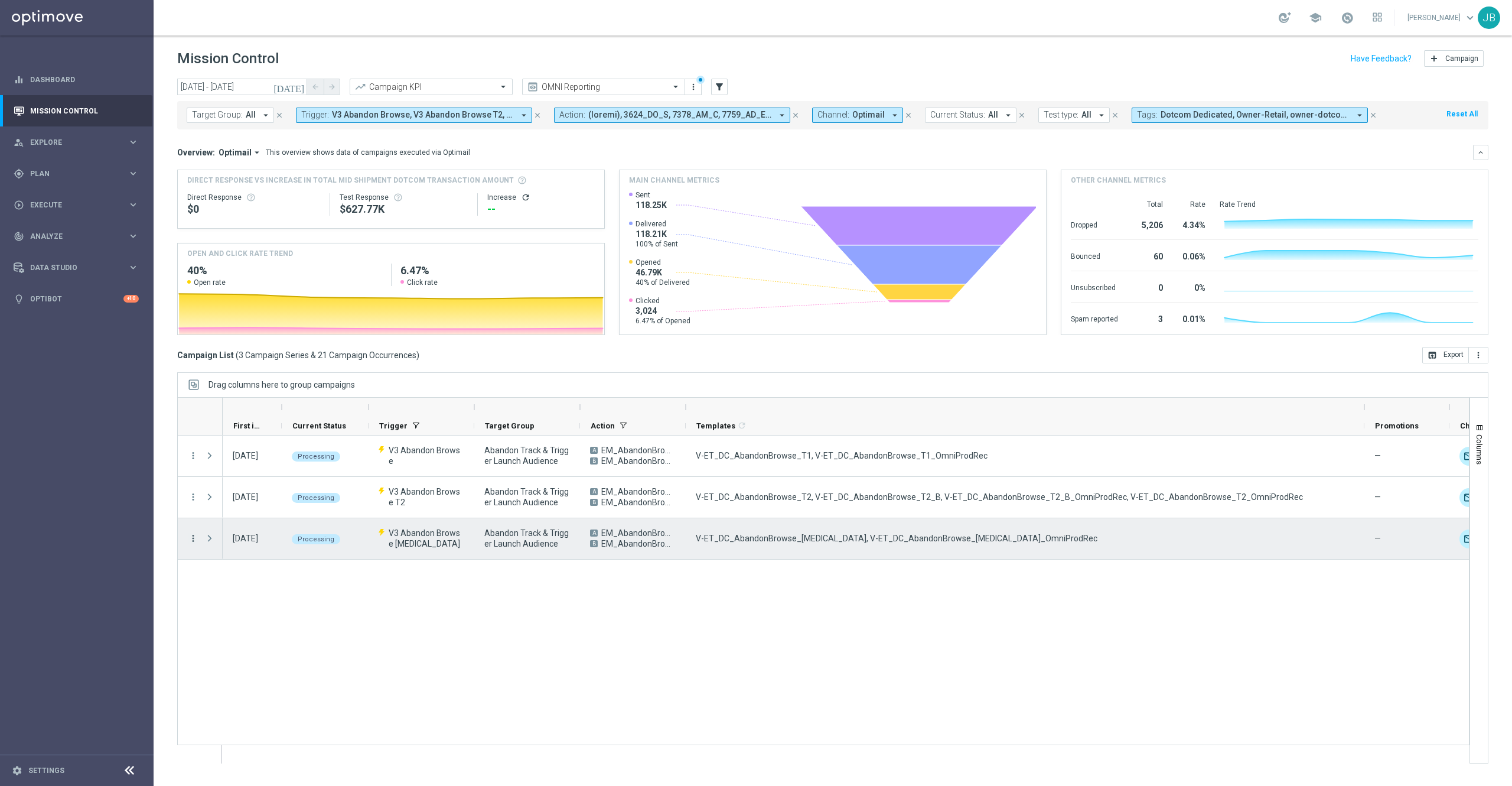
click at [190, 541] on icon "more_vert" at bounding box center [193, 538] width 11 height 11
click at [248, 583] on div "Channel Metrics" at bounding box center [271, 579] width 110 height 8
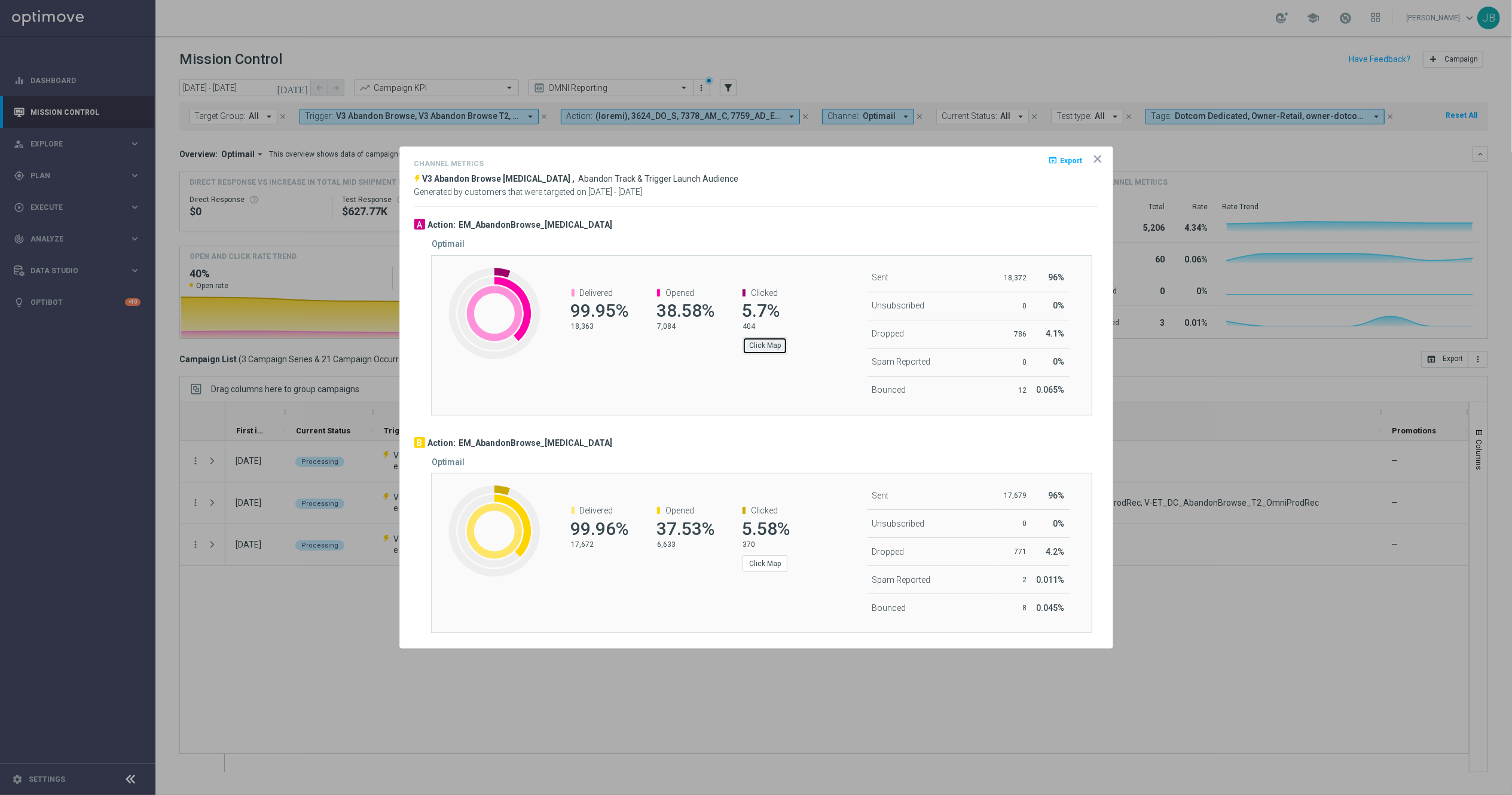
click at [754, 344] on button "Click Map" at bounding box center [764, 345] width 45 height 17
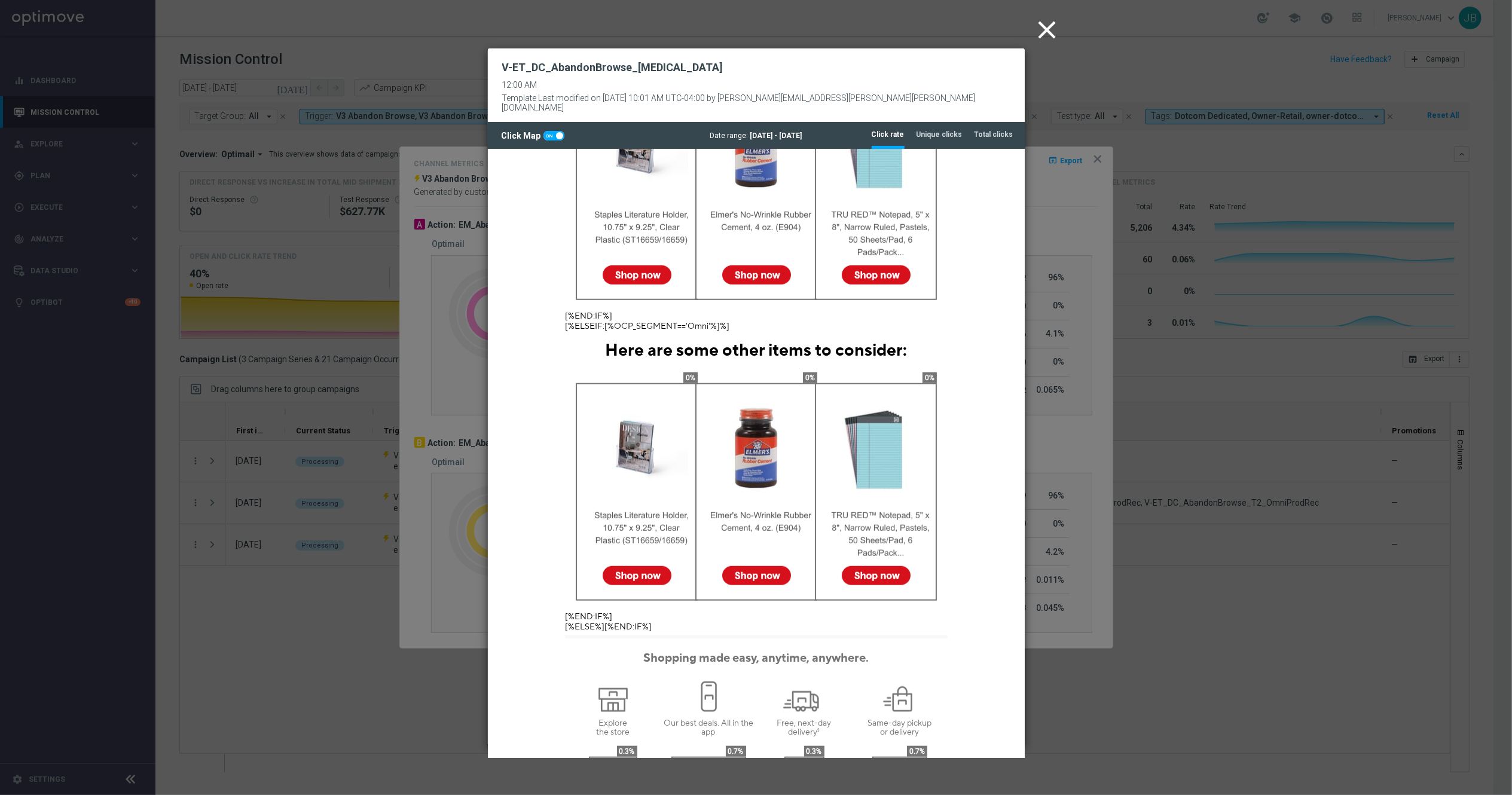
scroll to position [1002, 0]
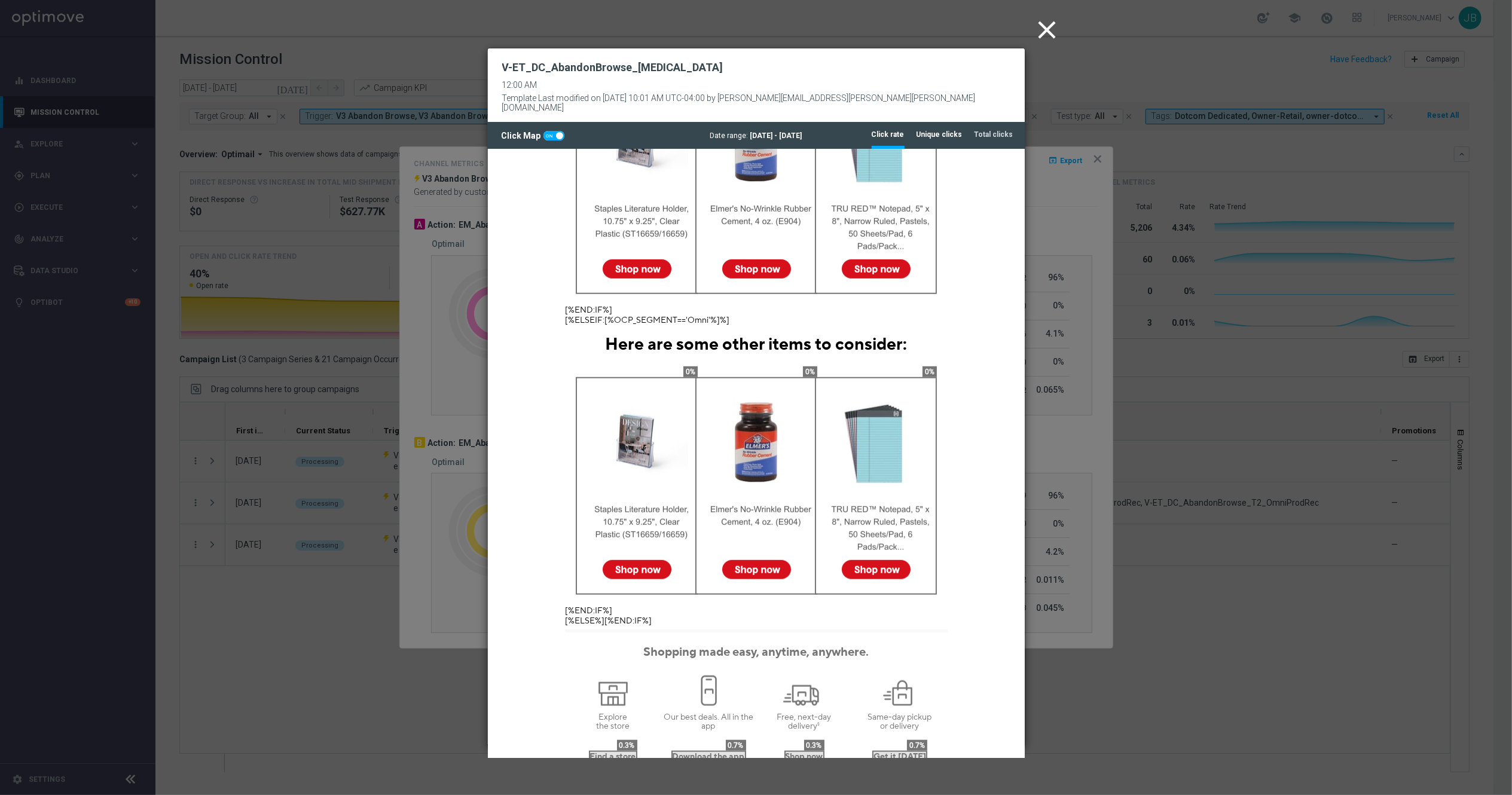
click at [942, 130] on tab-header "Unique clicks" at bounding box center [939, 135] width 46 height 10
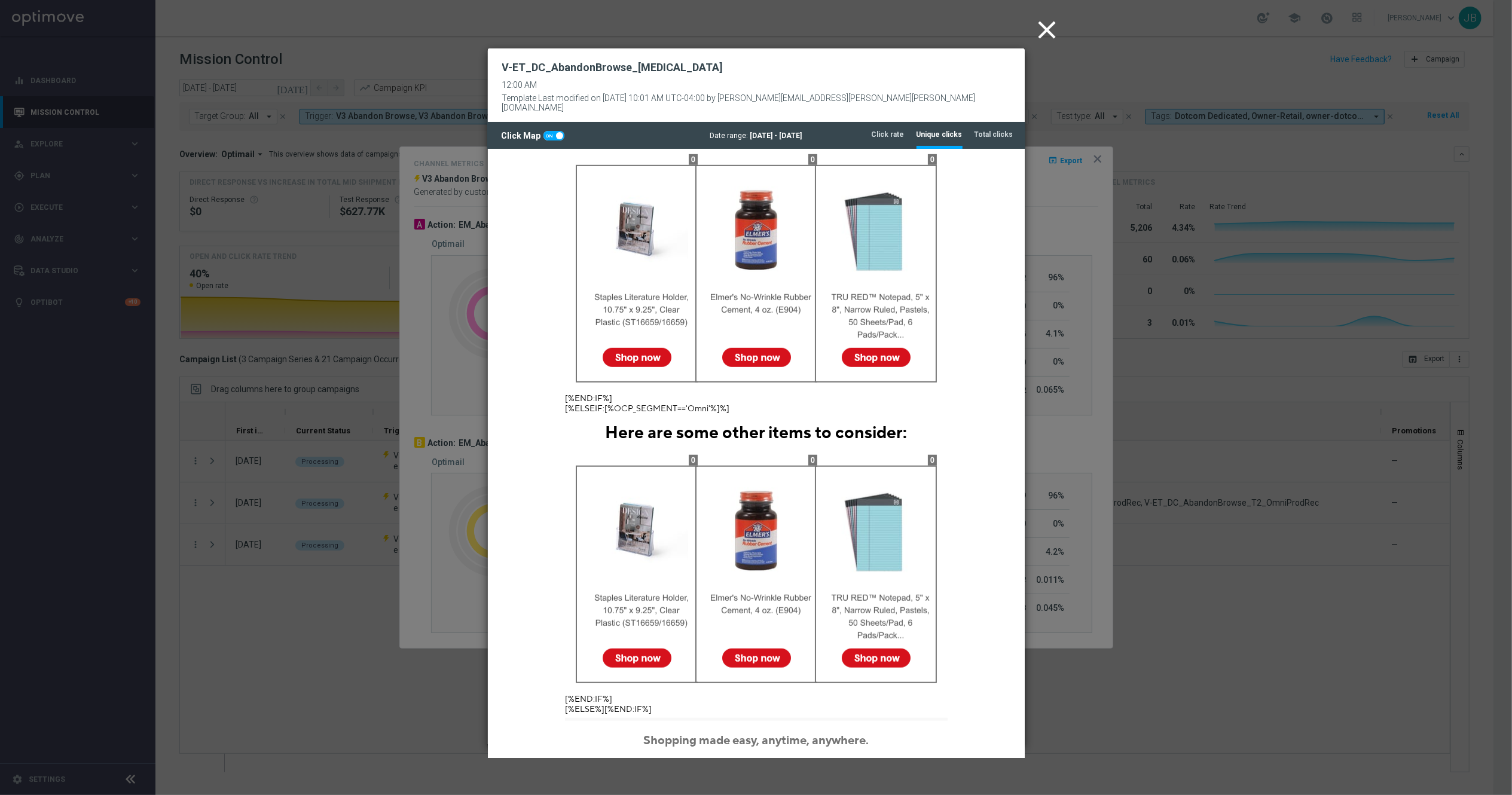
scroll to position [917, 0]
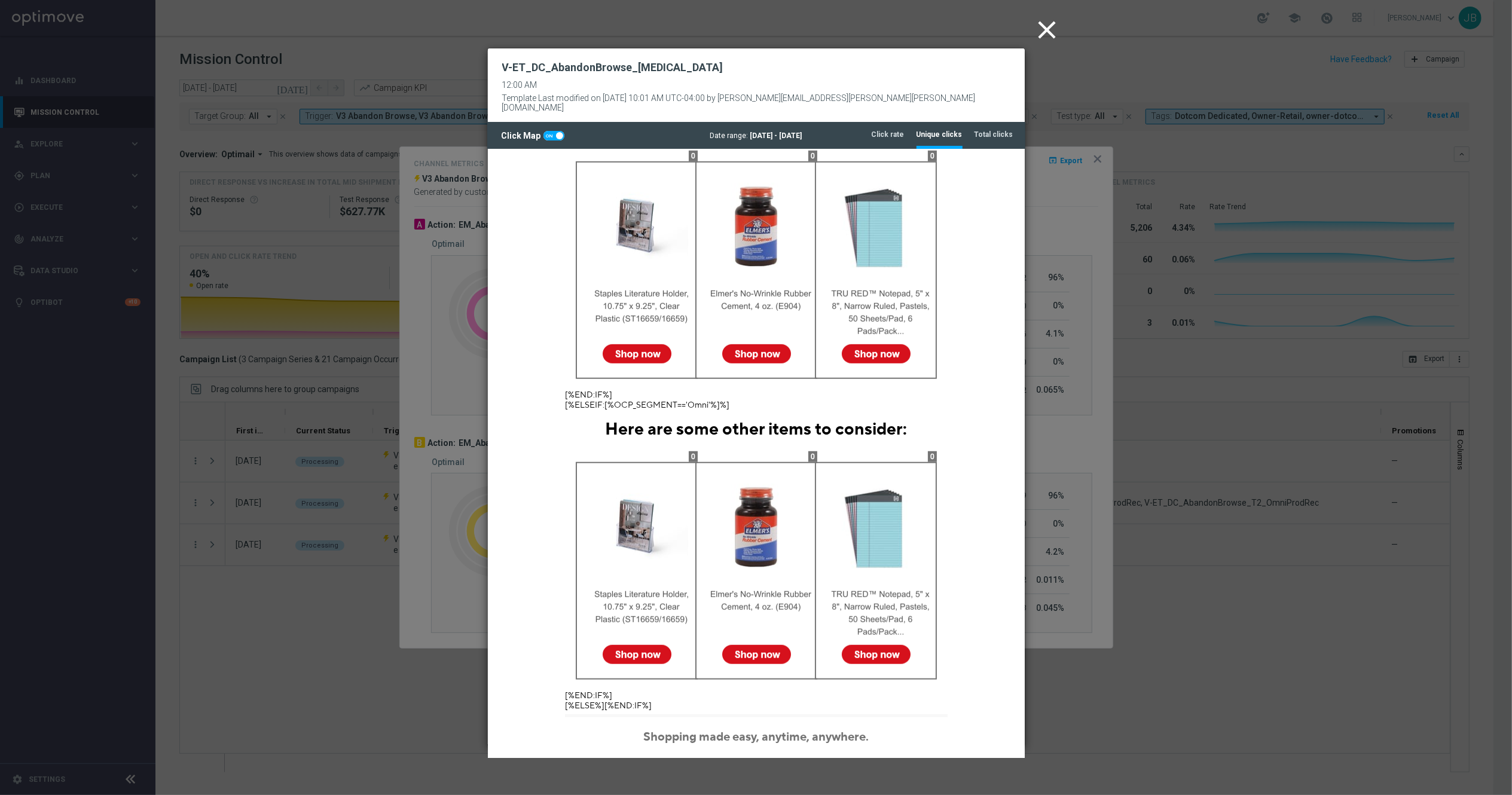
click at [1049, 32] on icon "close" at bounding box center [1048, 30] width 30 height 30
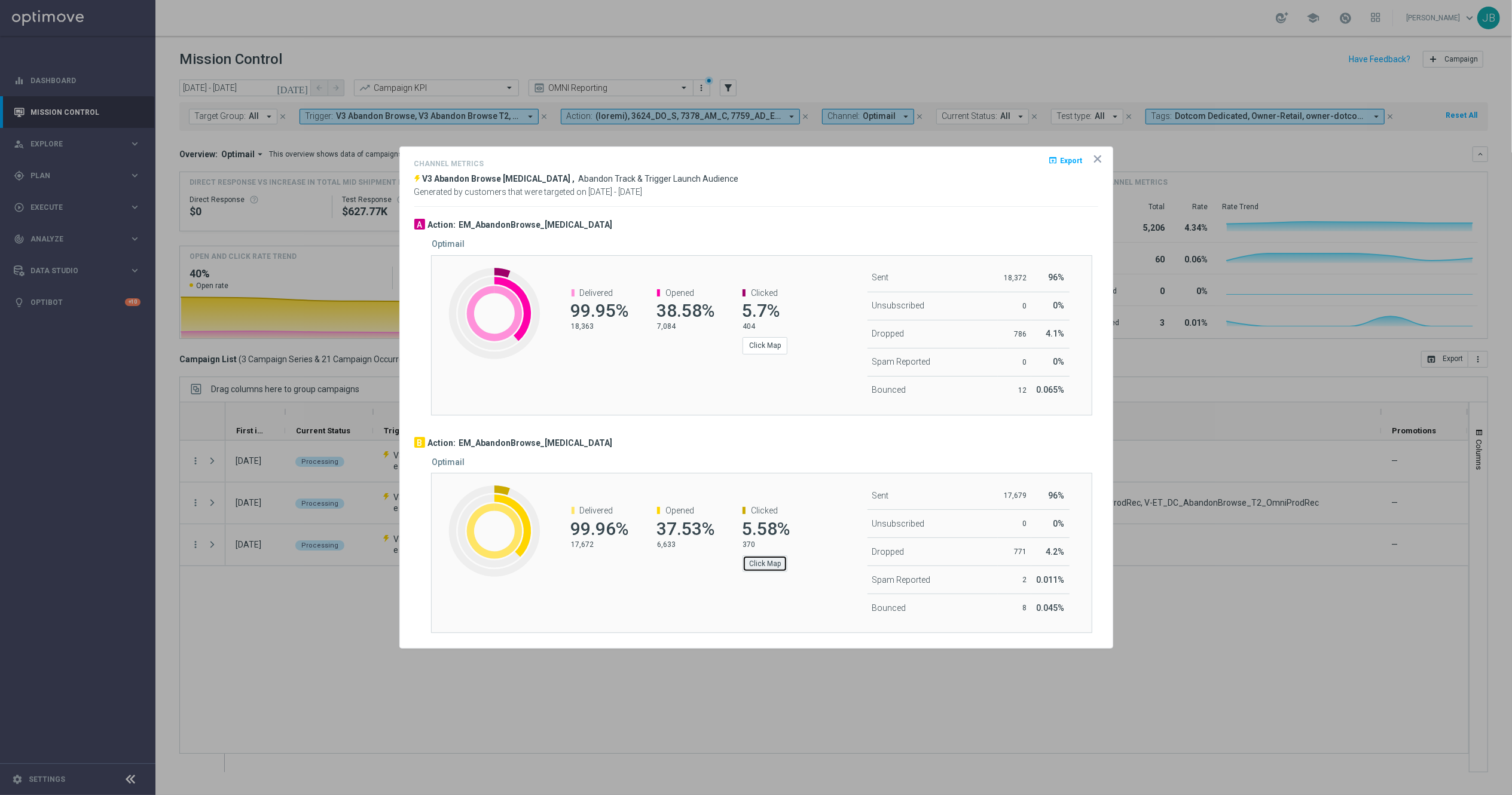
click at [772, 564] on button "Click Map" at bounding box center [764, 563] width 45 height 17
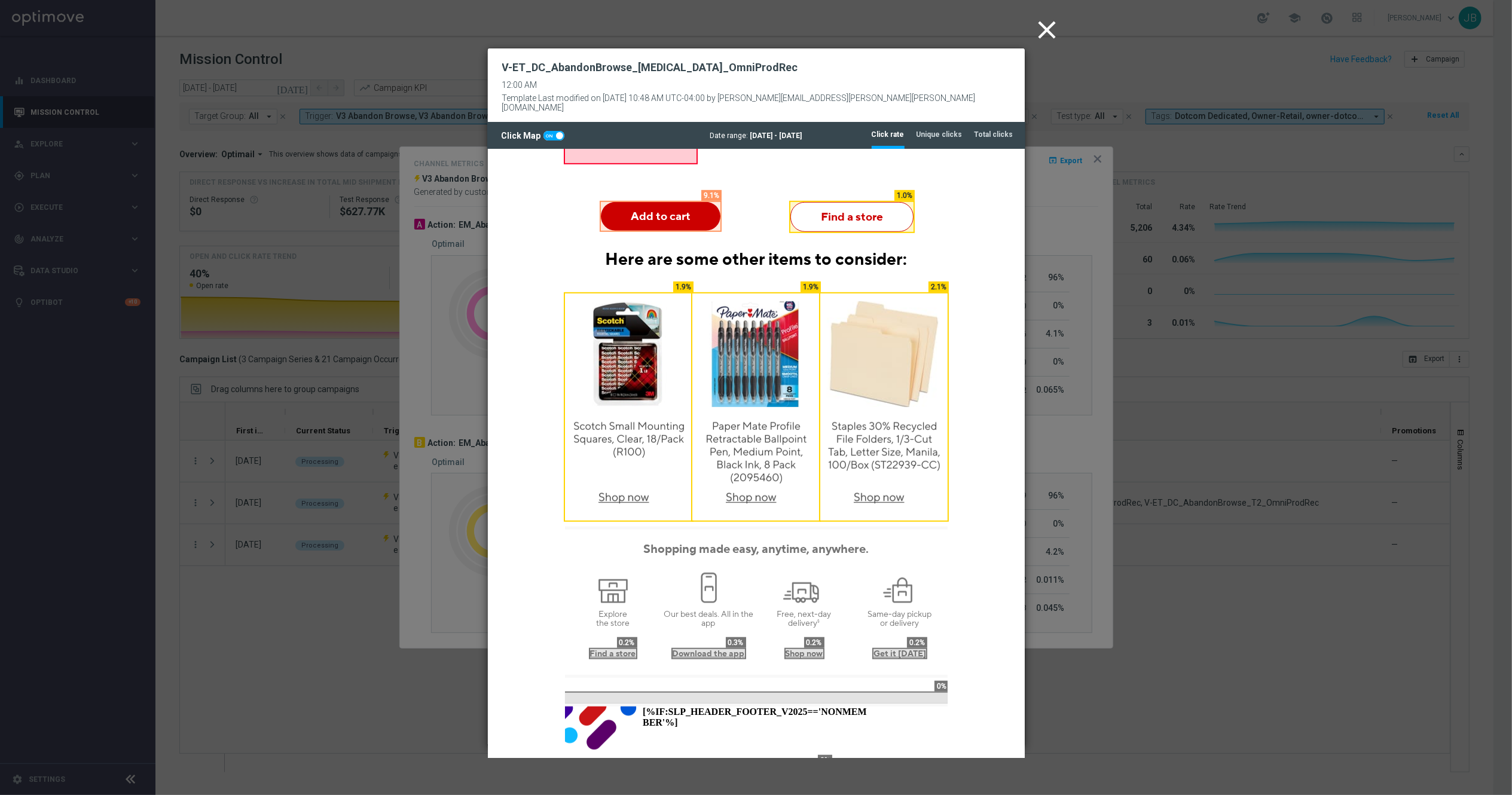
scroll to position [775, 0]
click at [955, 130] on tab-header "Unique clicks" at bounding box center [939, 135] width 46 height 10
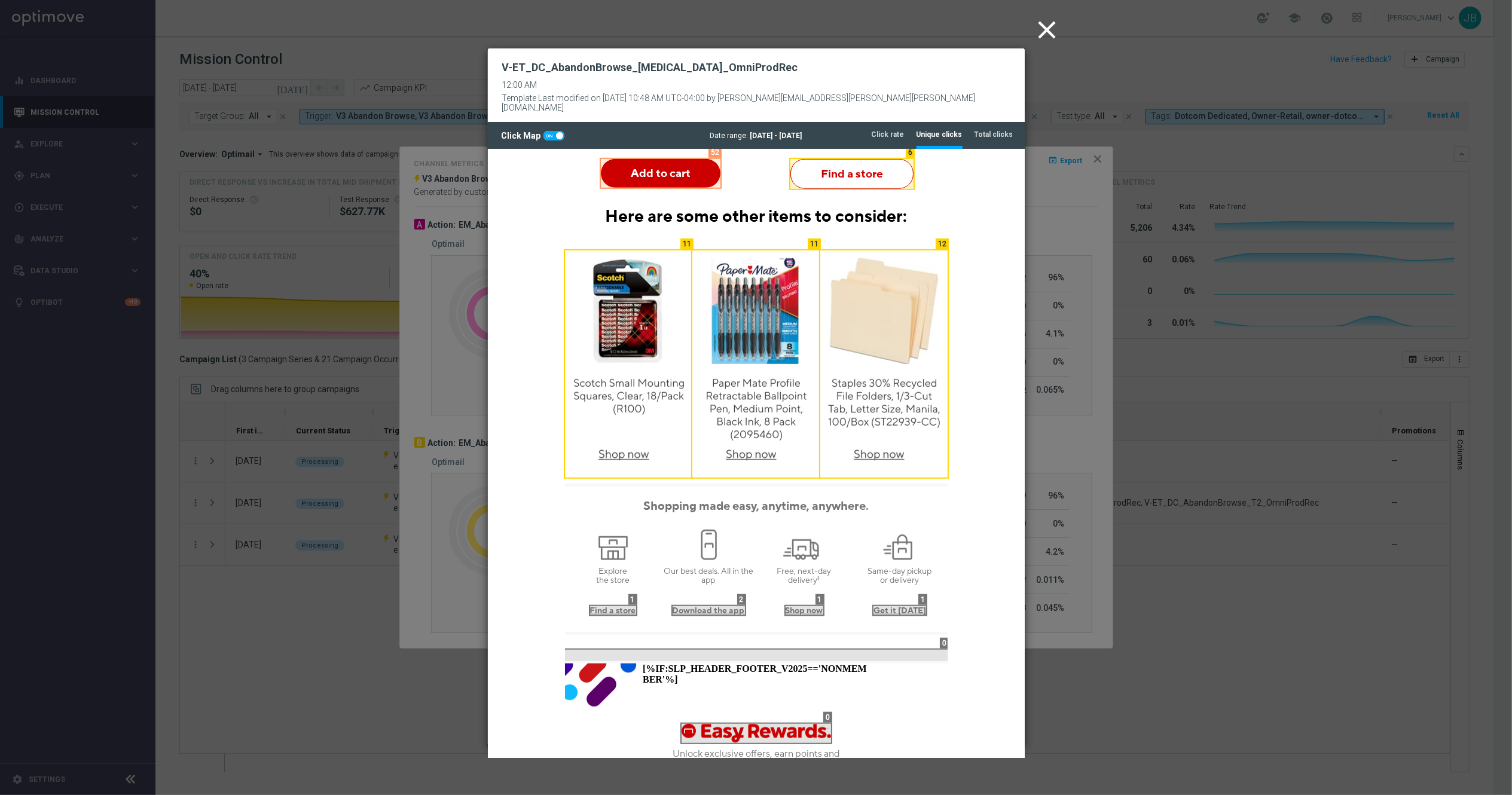
scroll to position [820, 0]
click at [1045, 31] on icon "close" at bounding box center [1048, 30] width 30 height 30
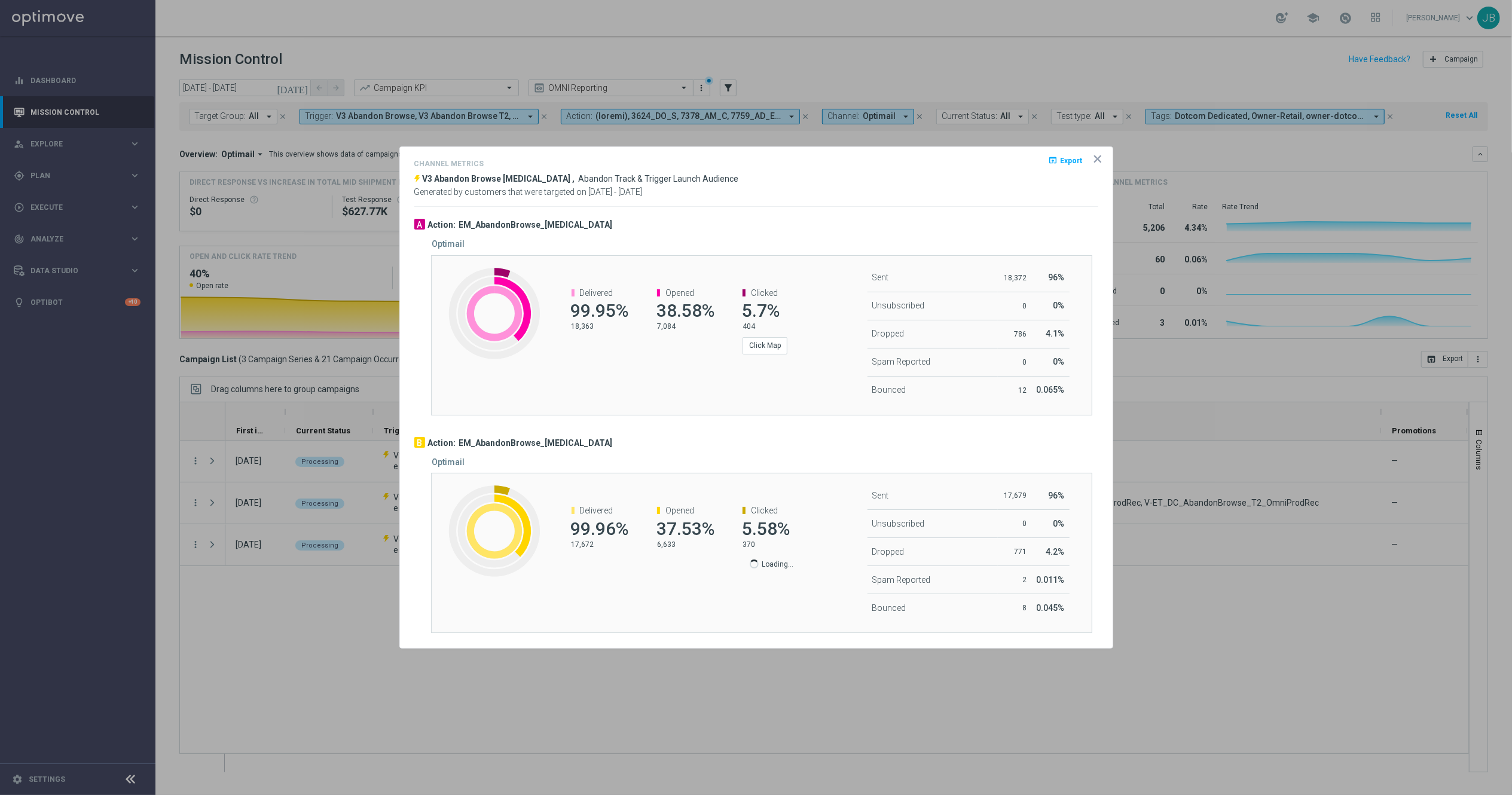
click at [1096, 157] on icon "icon" at bounding box center [1097, 159] width 12 height 12
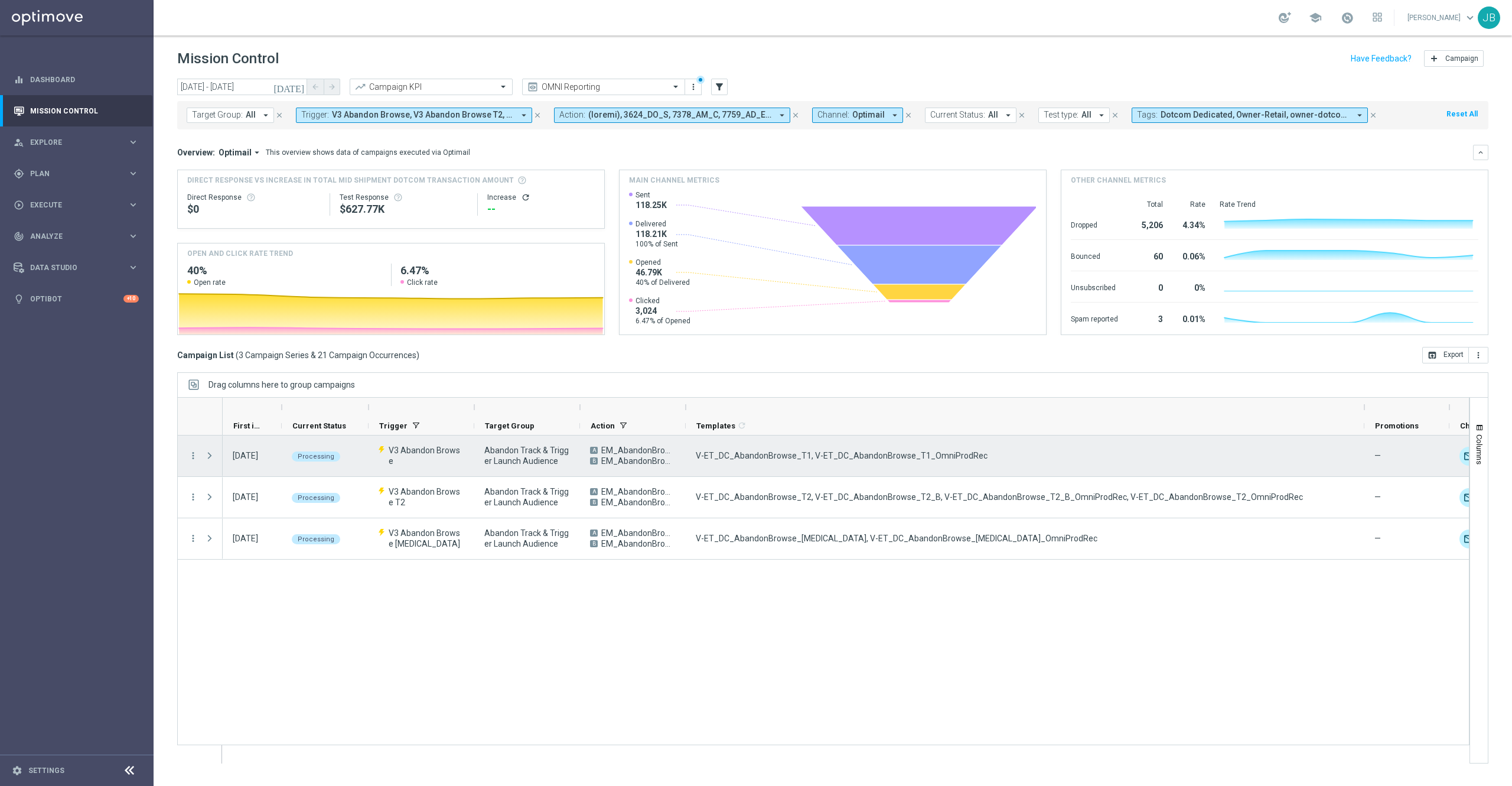
click at [198, 454] on div "more_vert" at bounding box center [188, 456] width 21 height 41
click at [193, 454] on icon "more_vert" at bounding box center [193, 456] width 11 height 11
click at [241, 494] on span "Channel Metrics" at bounding box center [244, 496] width 55 height 8
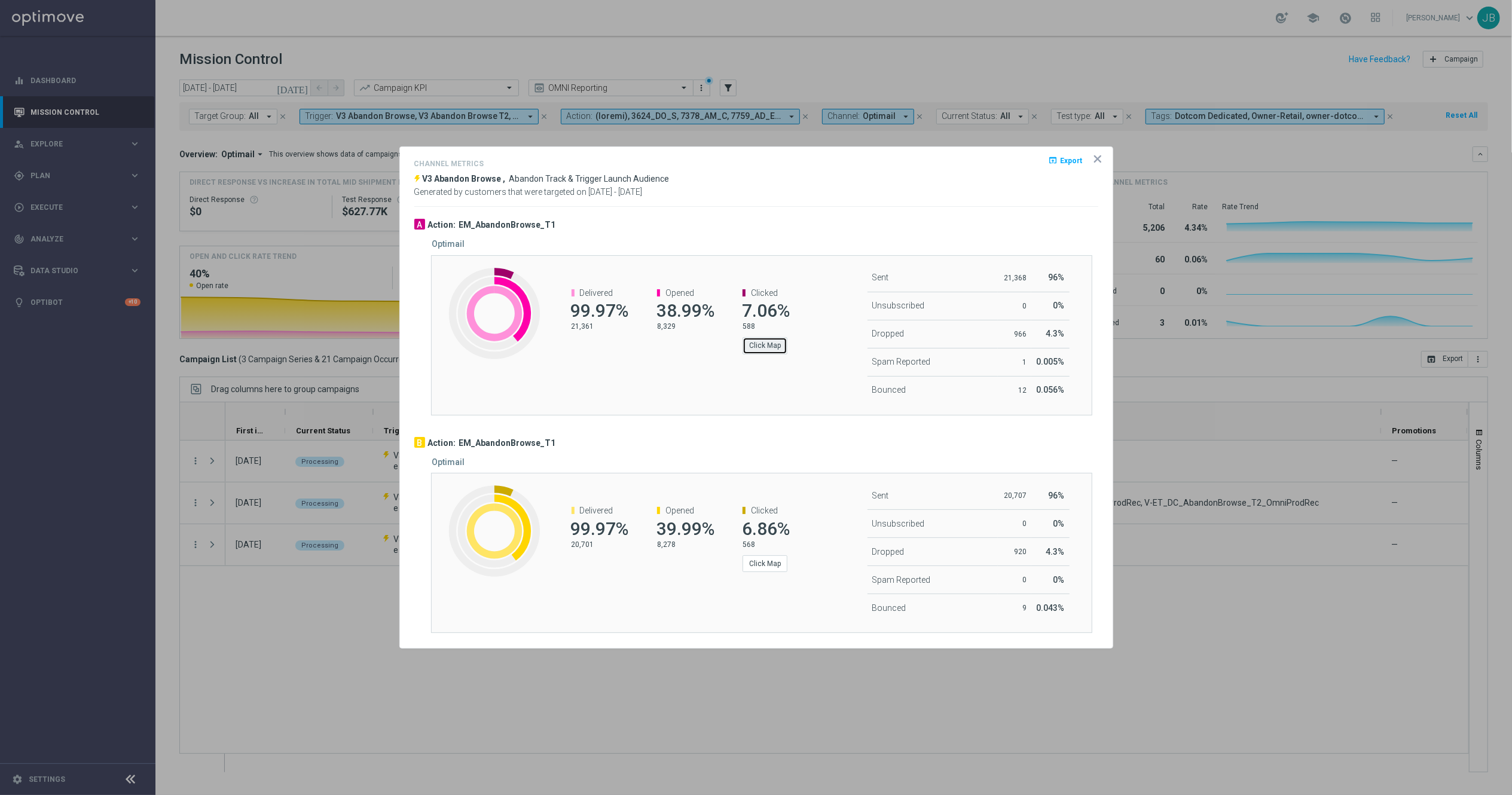
click at [774, 344] on button "Click Map" at bounding box center [764, 345] width 45 height 17
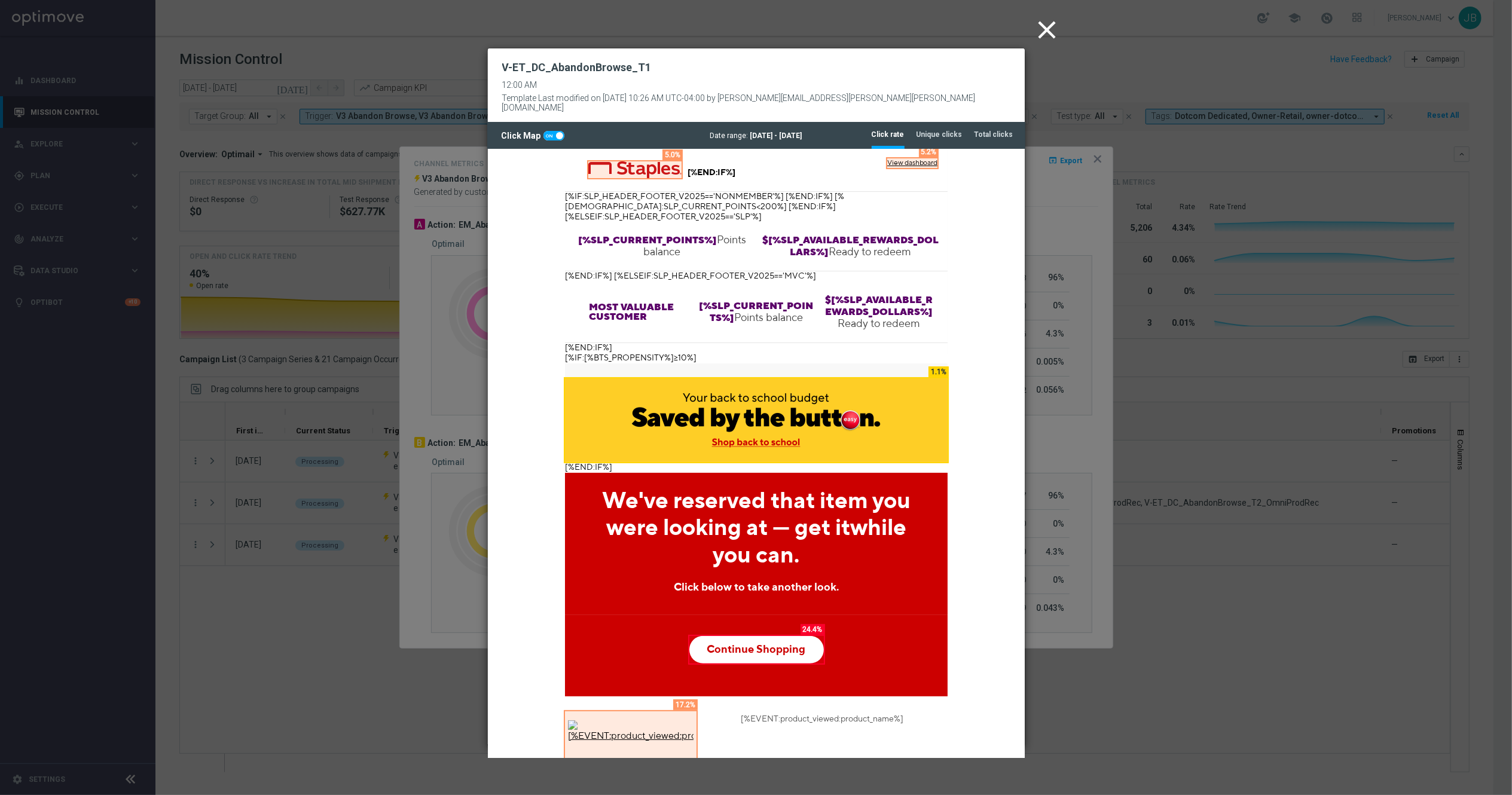
scroll to position [112, 0]
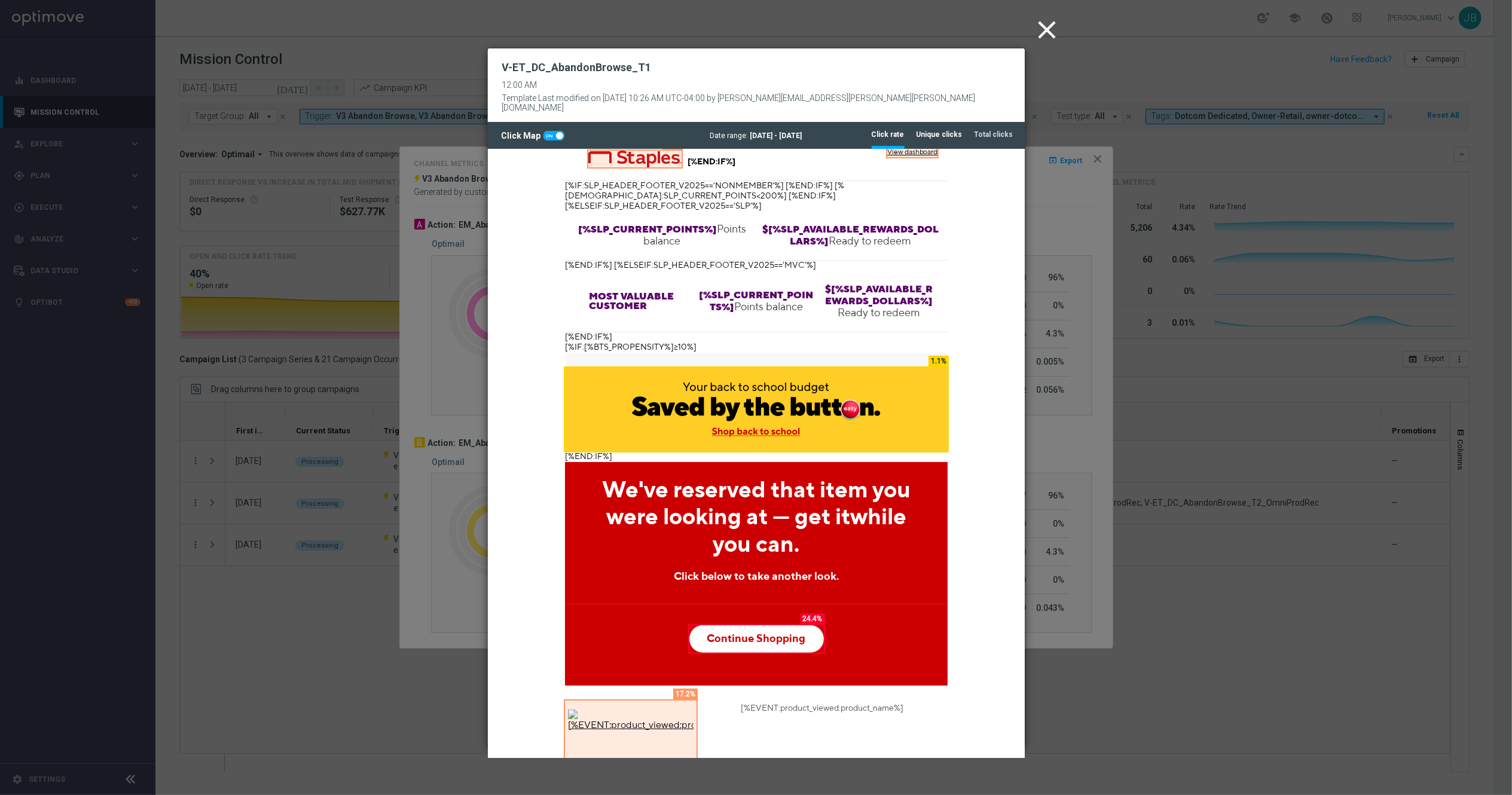
click at [943, 122] on li "Unique clicks" at bounding box center [939, 135] width 46 height 25
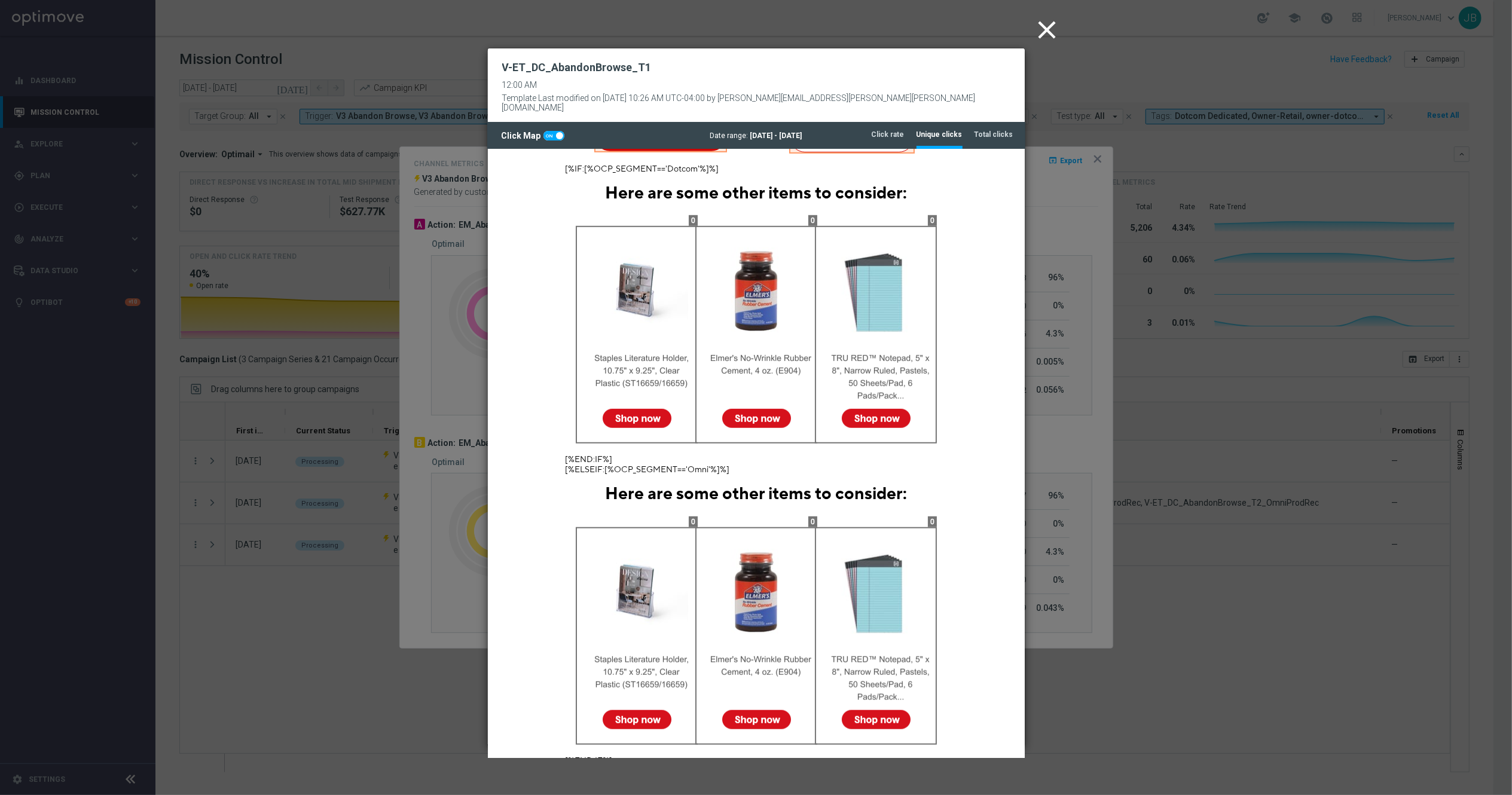
scroll to position [881, 0]
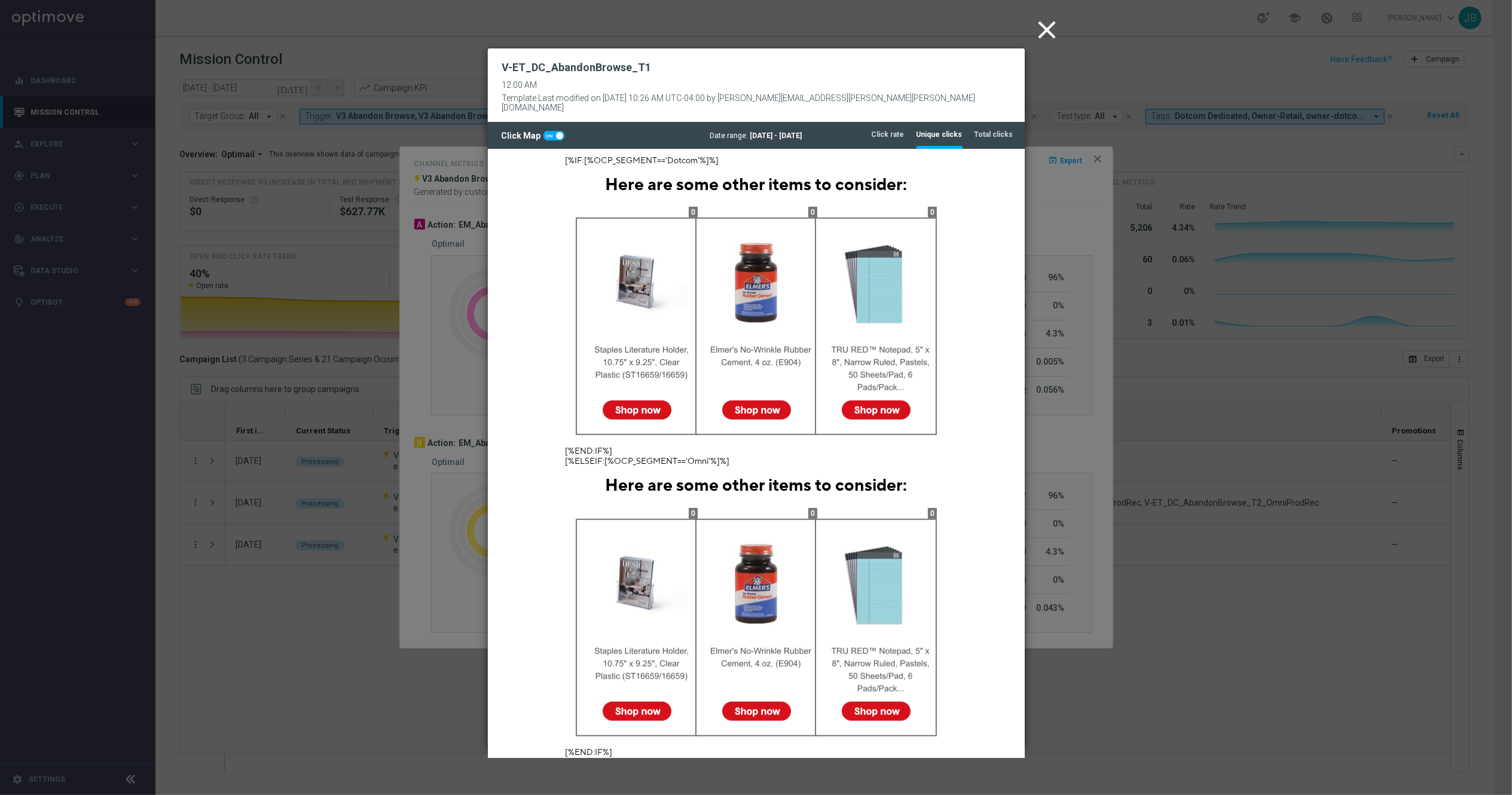
click at [1059, 20] on icon "close" at bounding box center [1048, 30] width 30 height 30
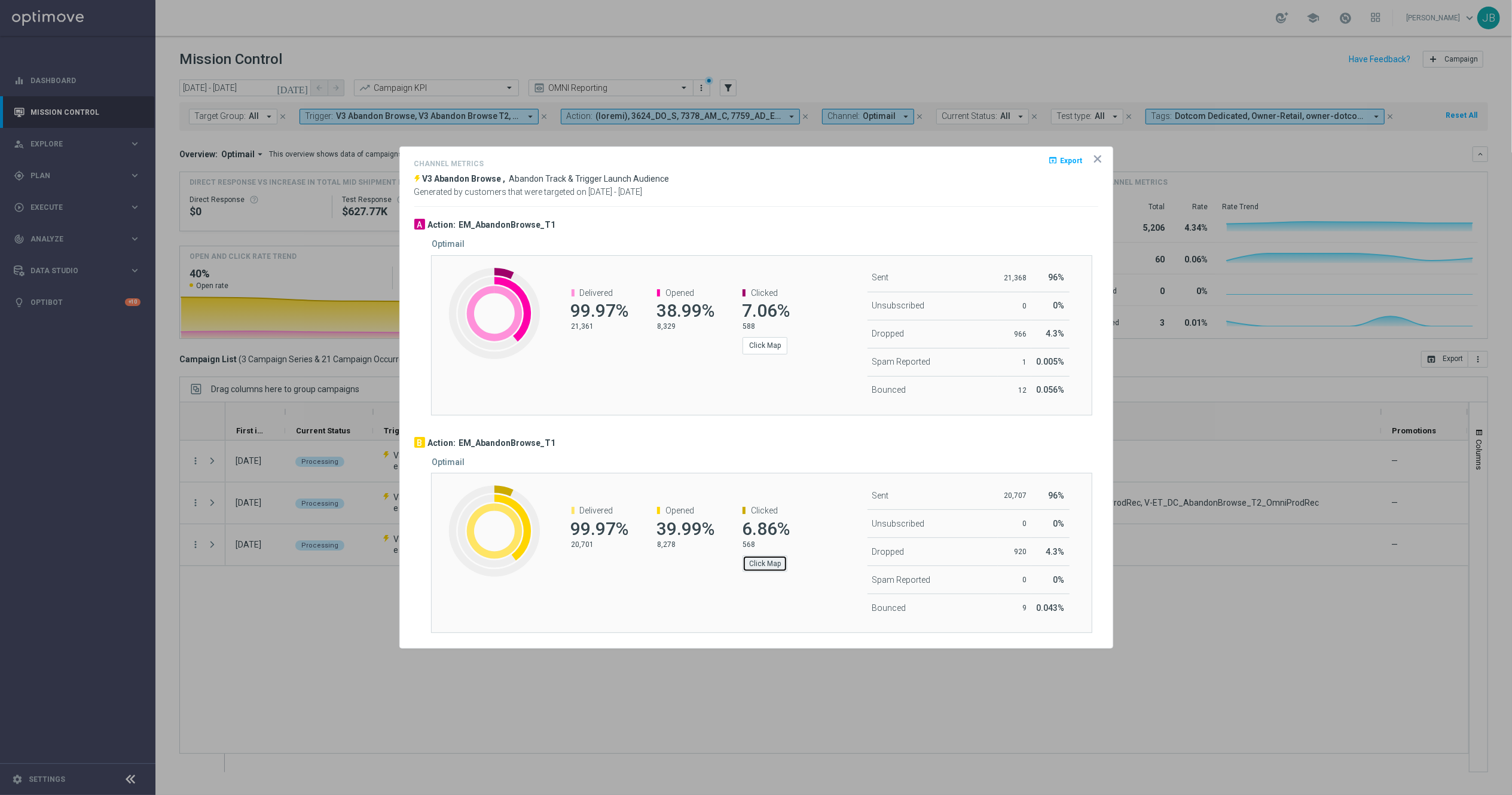
click at [772, 561] on button "Click Map" at bounding box center [764, 563] width 45 height 17
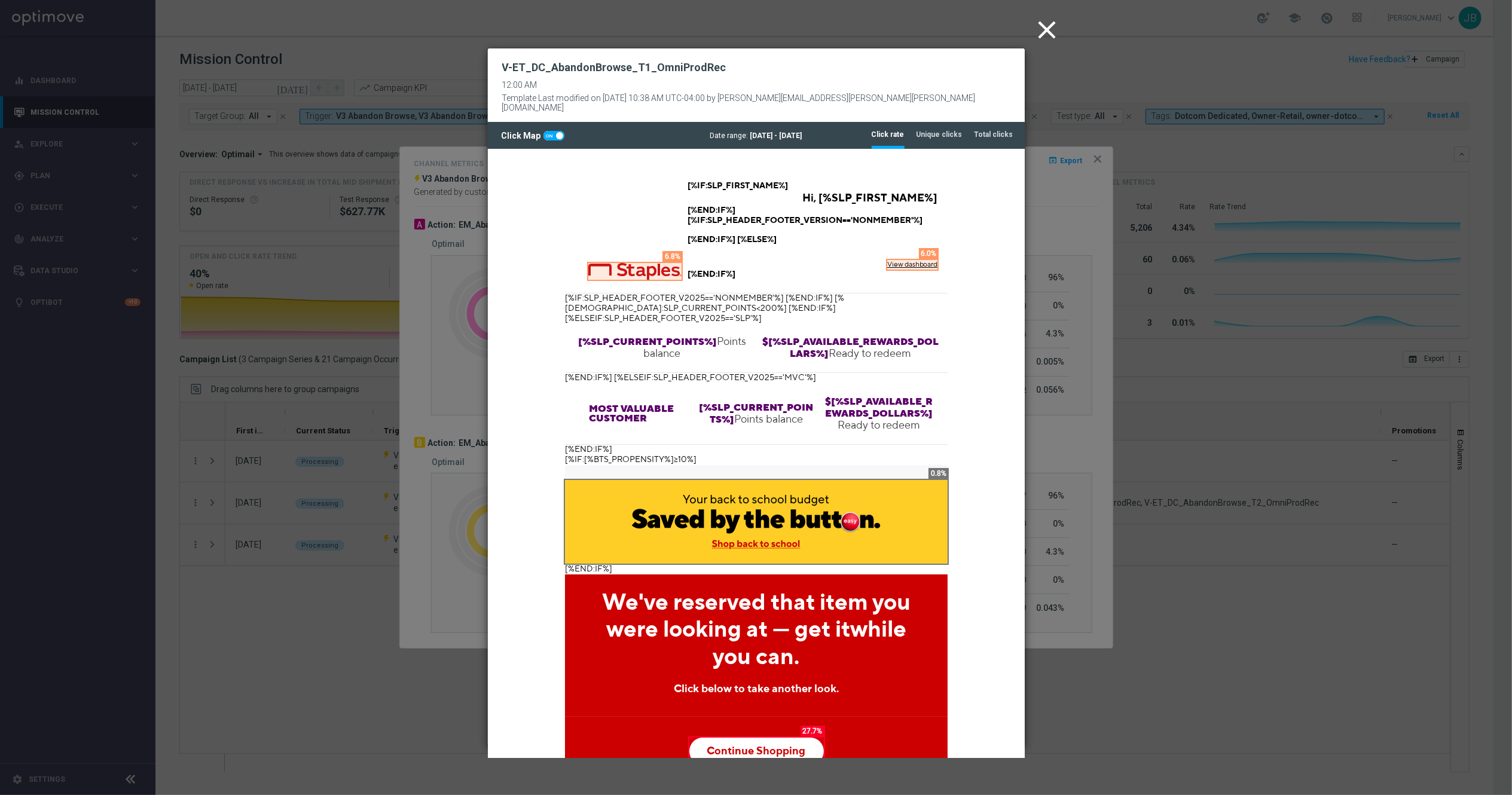
scroll to position [0, 0]
click at [938, 132] on li "Unique clicks" at bounding box center [939, 135] width 46 height 25
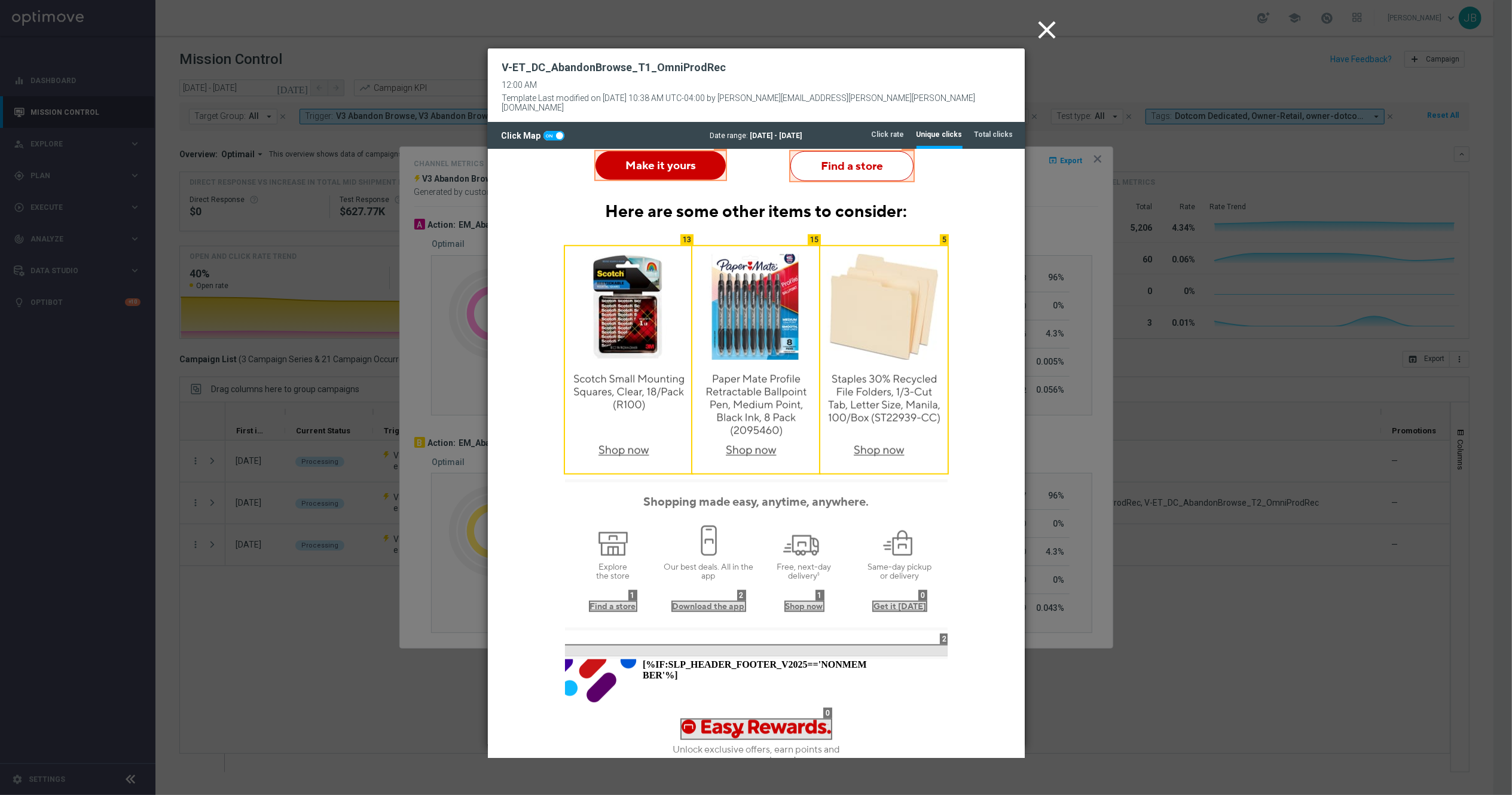
scroll to position [830, 0]
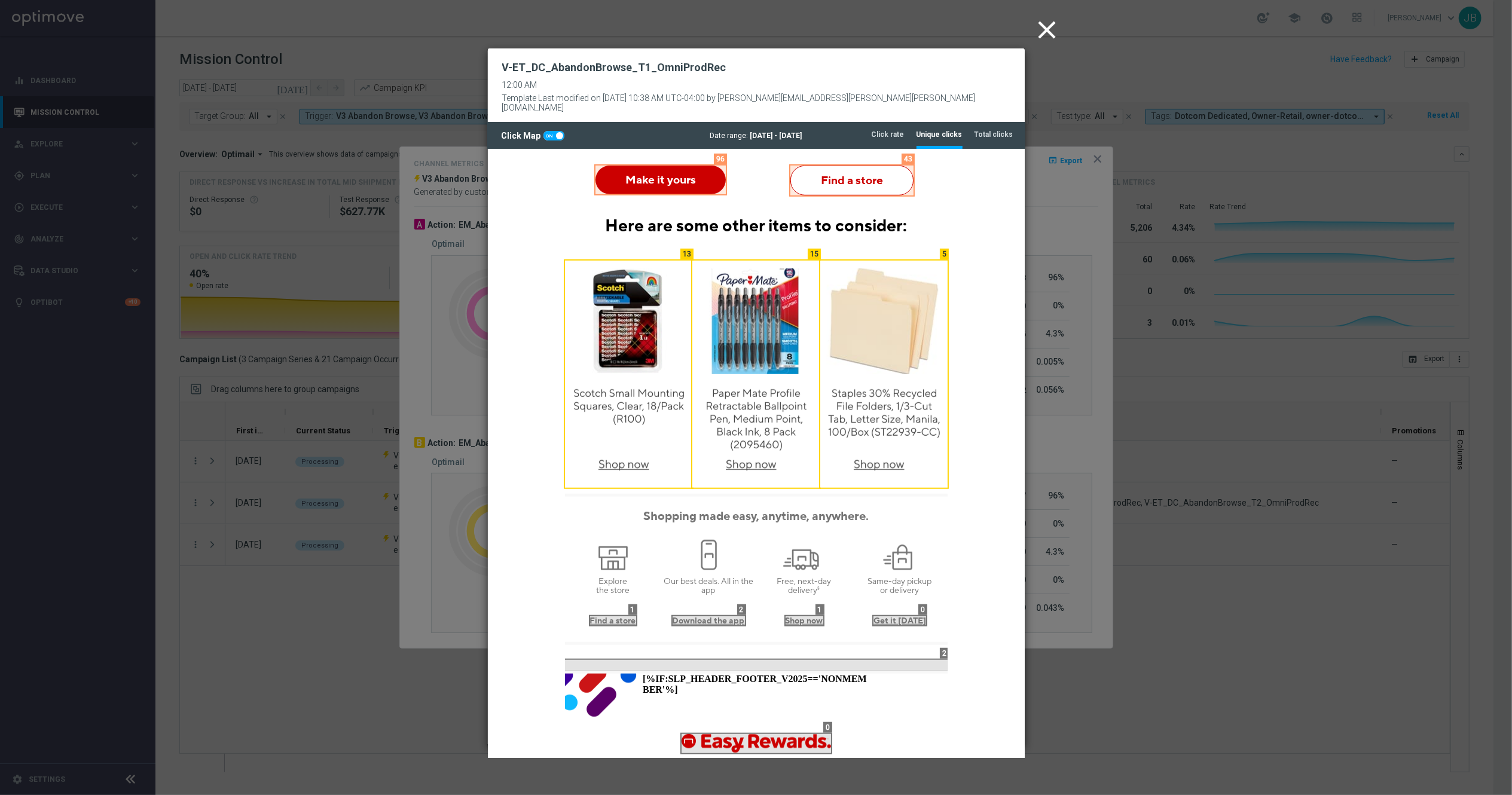
click at [1196, 557] on modal-container "close V-ET_DC_AbandonBrowse_T1_OmniProdRec 12:00 AM Template Last modified on 1…" at bounding box center [756, 398] width 1512 height 795
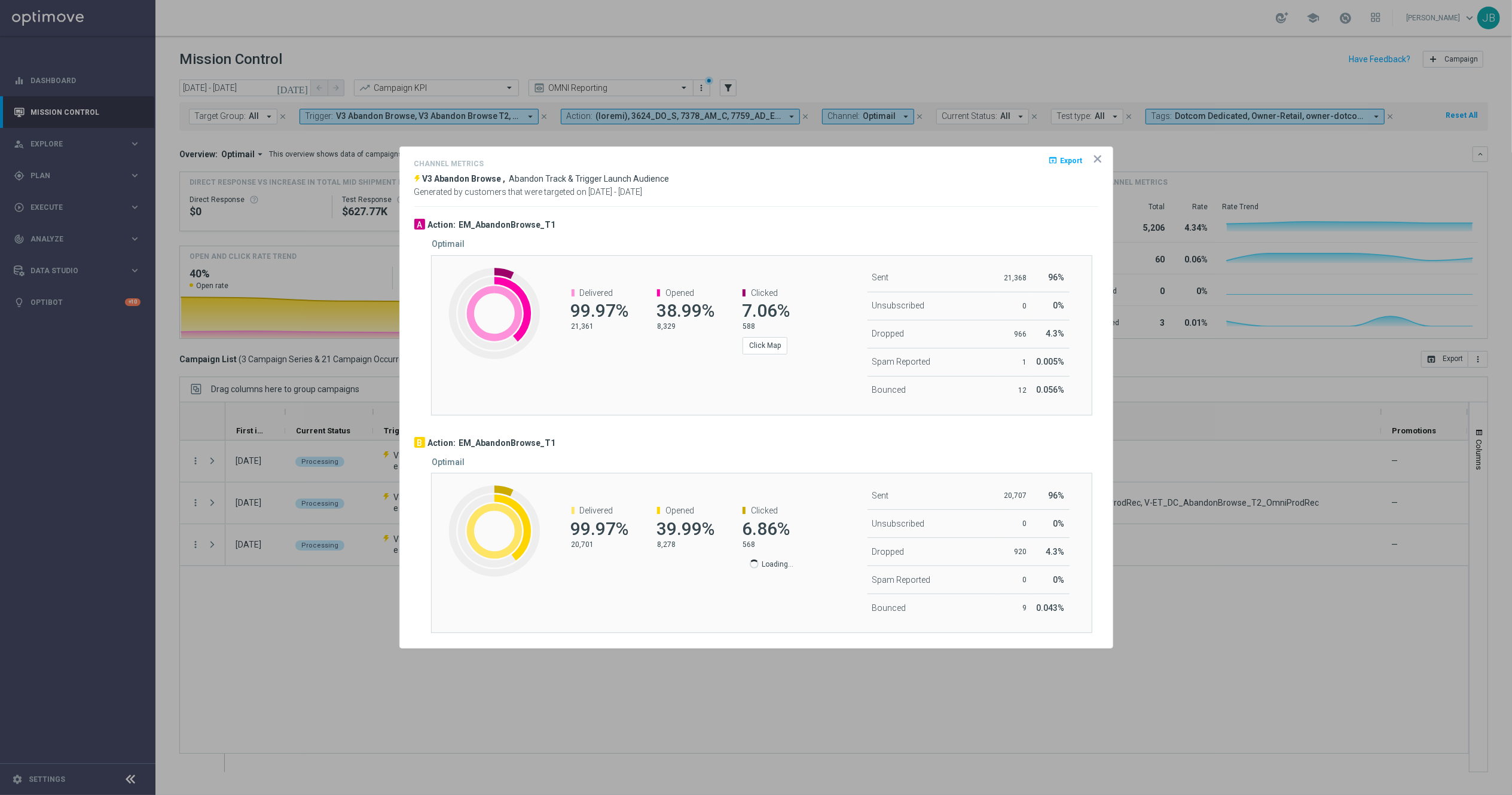
click at [1100, 158] on icon "icon" at bounding box center [1097, 159] width 12 height 12
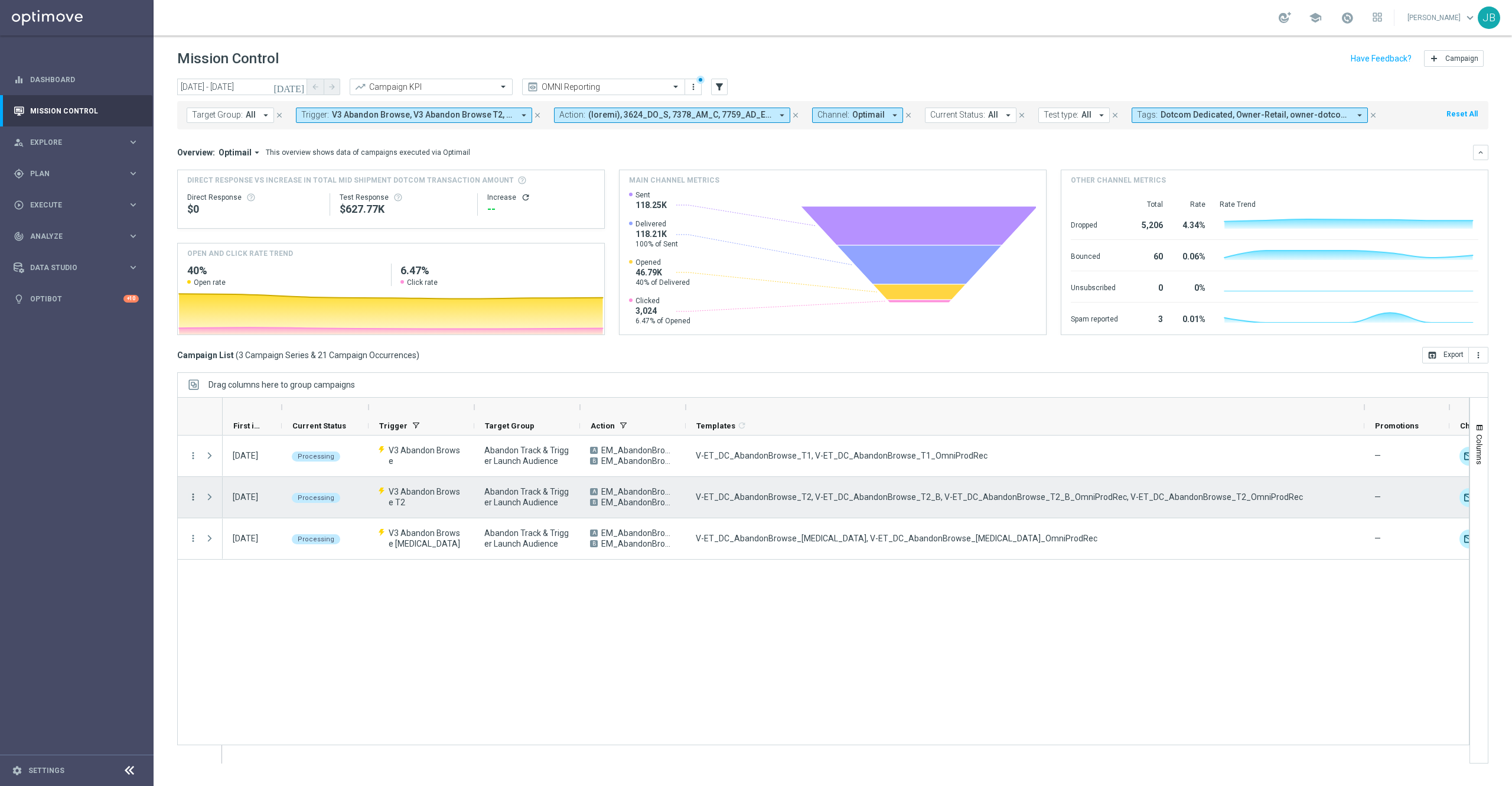
click at [193, 499] on icon "more_vert" at bounding box center [193, 497] width 11 height 11
click at [248, 543] on div "send Channel Metrics" at bounding box center [265, 538] width 133 height 17
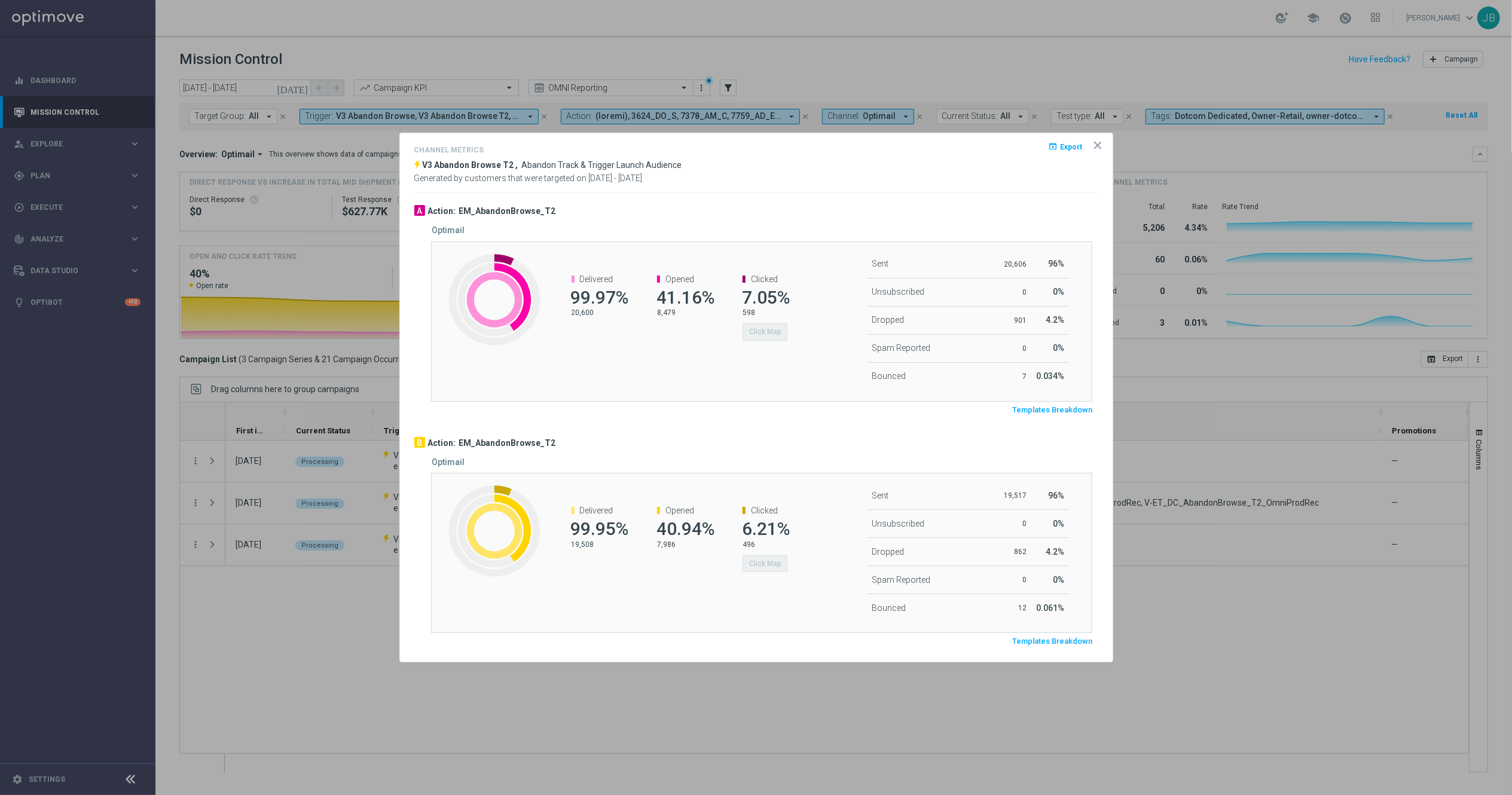
click at [1050, 408] on span "Templates Breakdown" at bounding box center [1052, 410] width 80 height 10
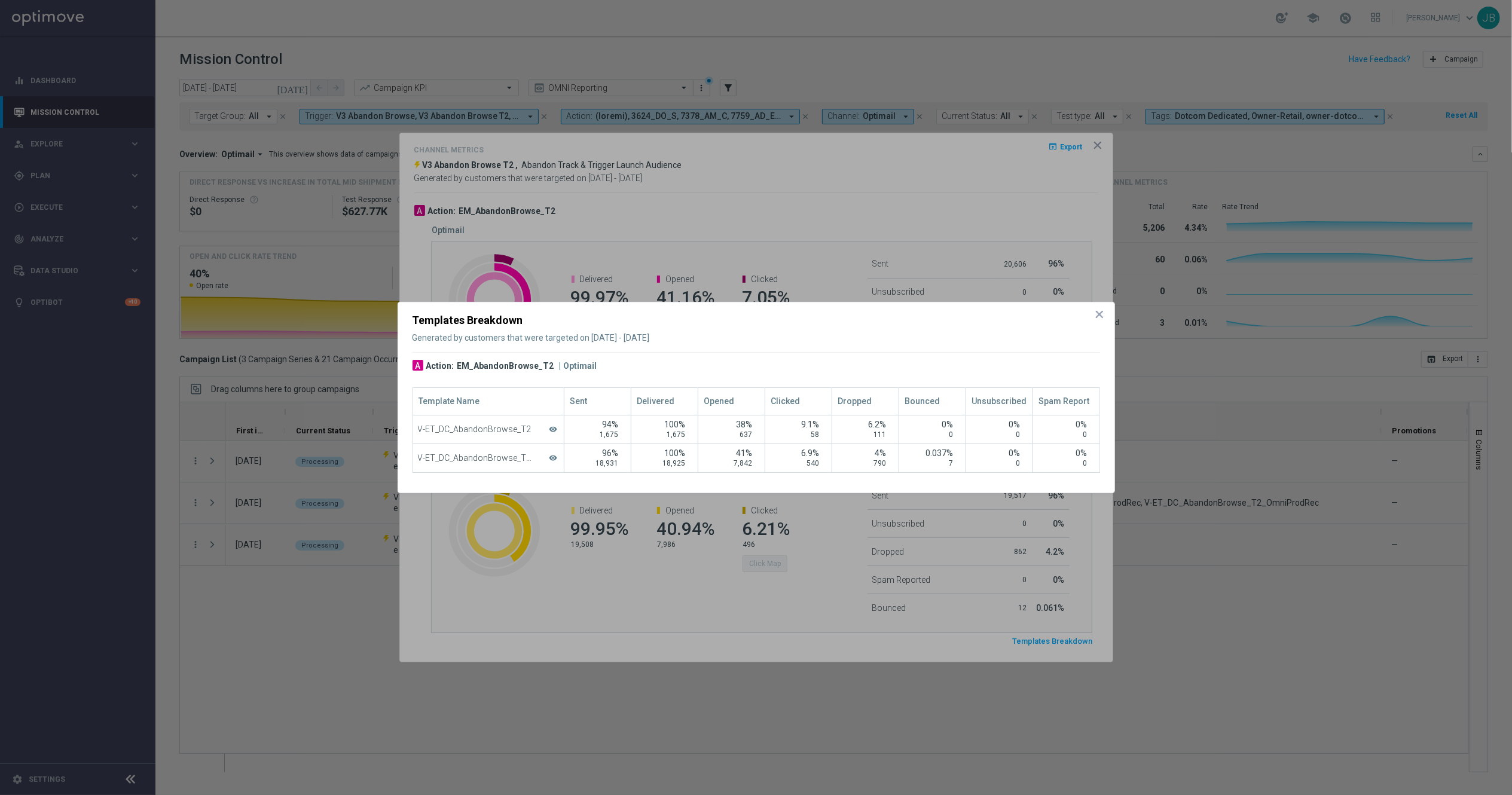
click at [847, 223] on div at bounding box center [756, 398] width 1512 height 795
click at [1102, 316] on icon "icon" at bounding box center [1099, 314] width 12 height 12
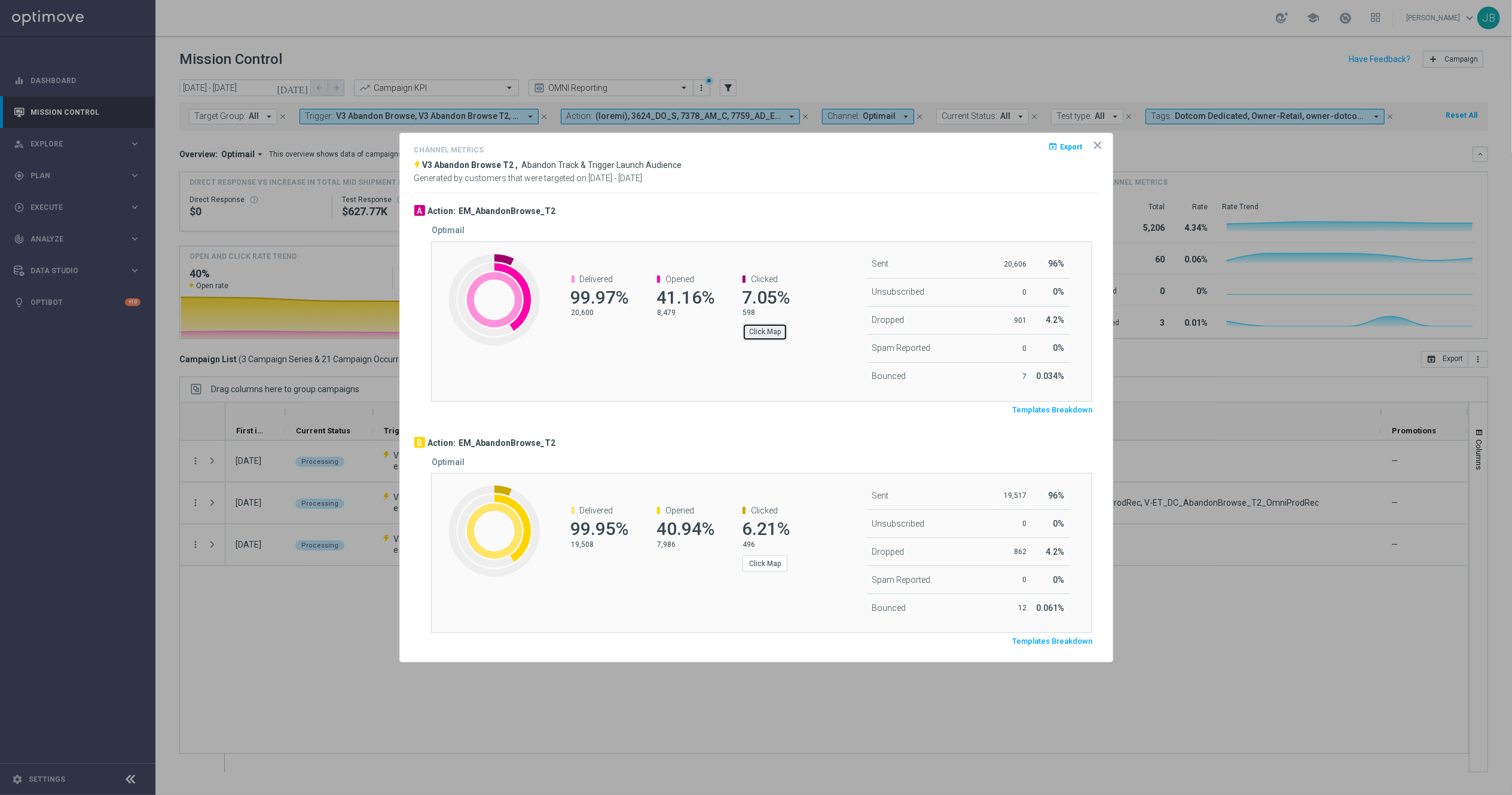
click at [758, 337] on button "Click Map" at bounding box center [764, 332] width 45 height 17
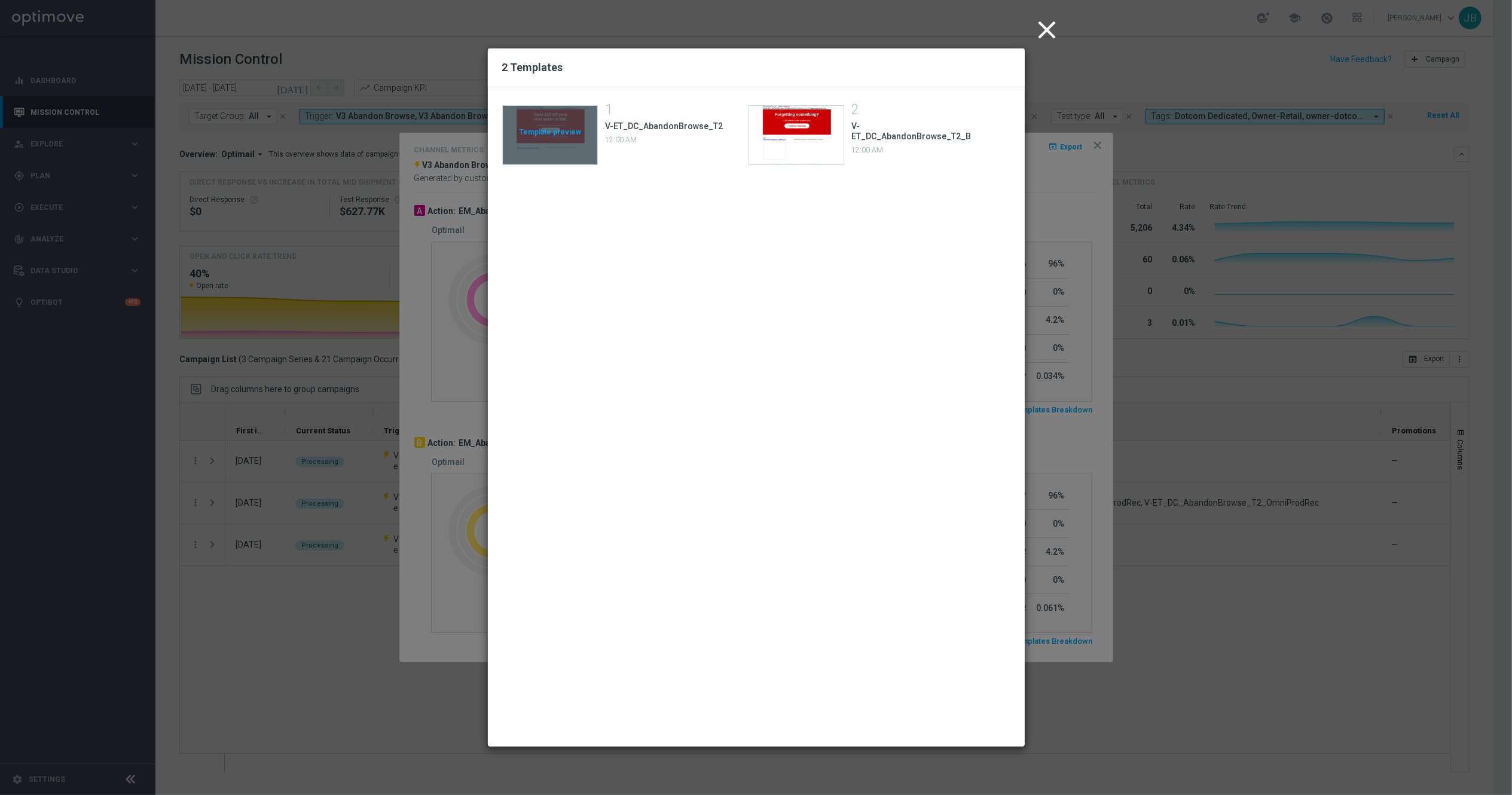
click at [566, 134] on div "Template preview" at bounding box center [550, 135] width 94 height 59
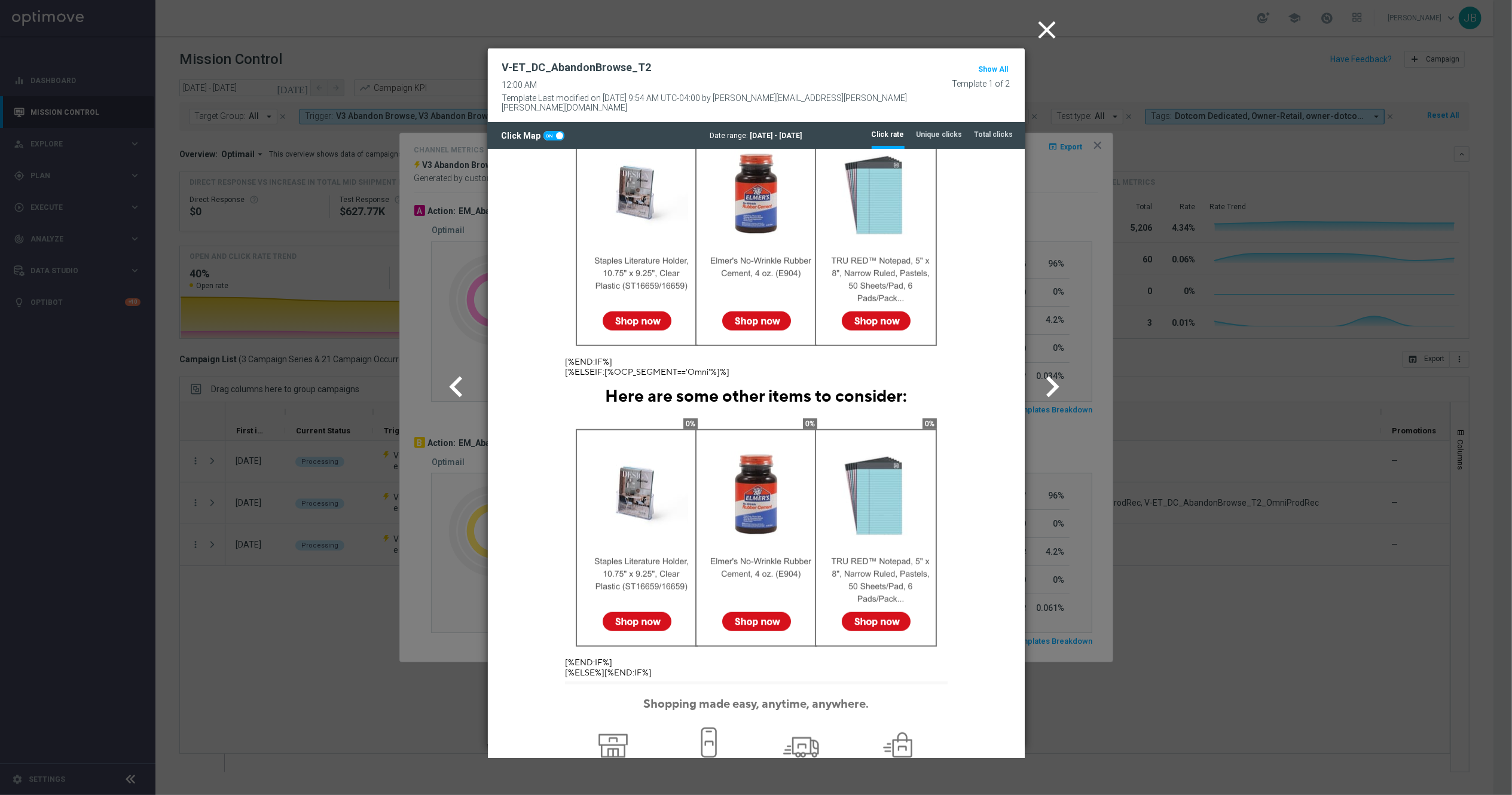
scroll to position [966, 0]
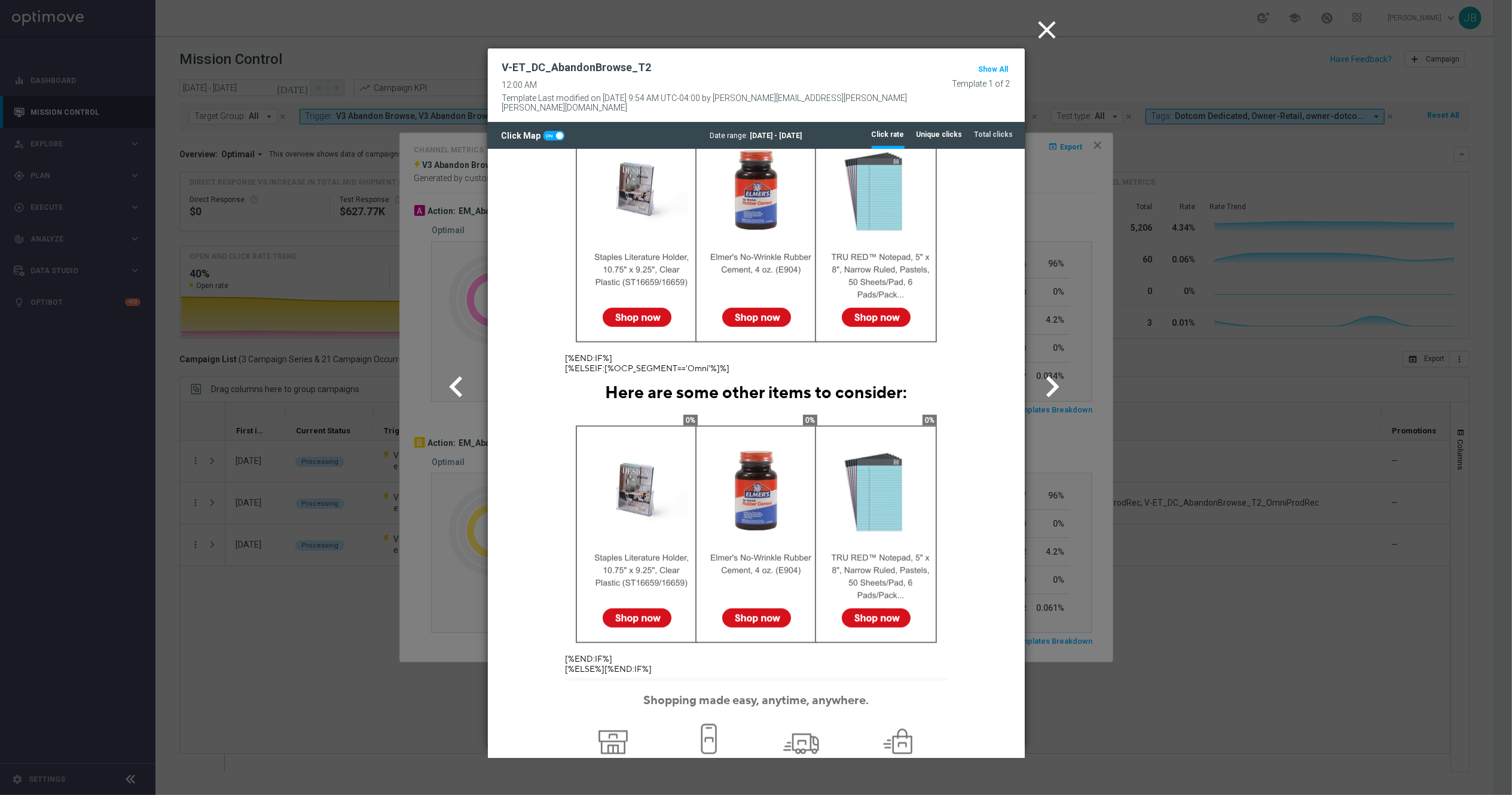
click at [945, 130] on tab-header "Unique clicks" at bounding box center [939, 135] width 46 height 10
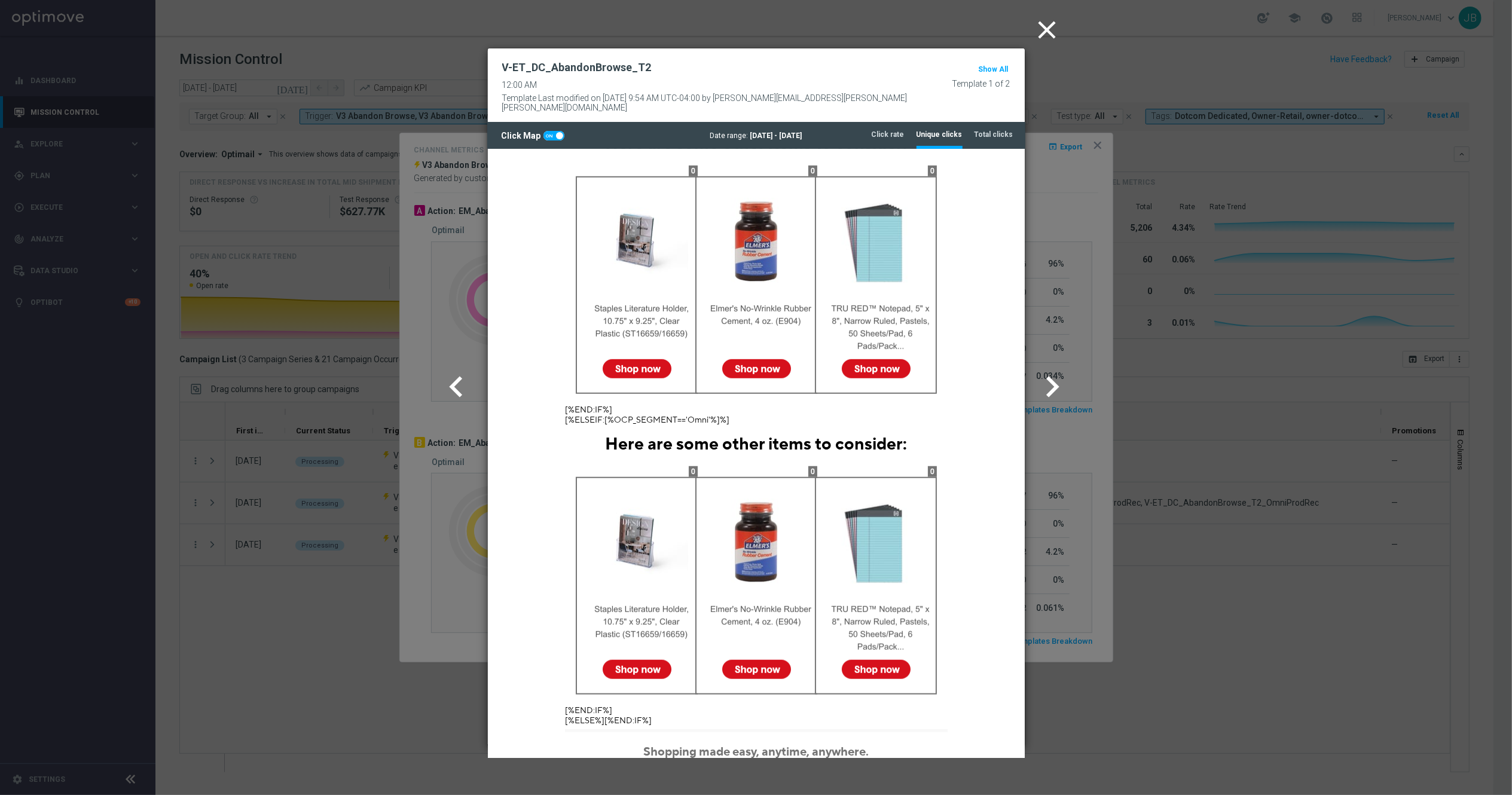
scroll to position [913, 0]
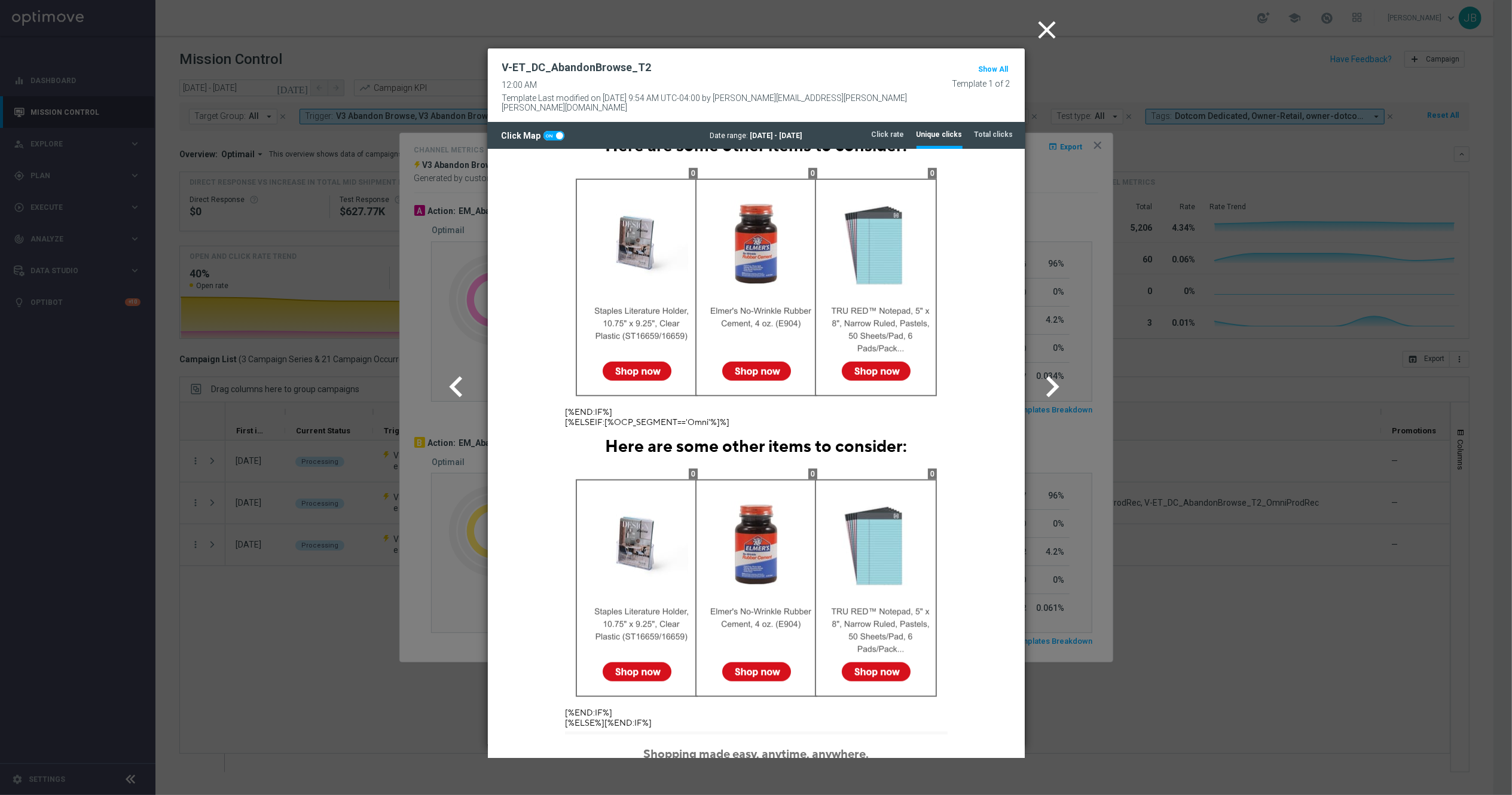
click at [1043, 38] on icon "close" at bounding box center [1048, 30] width 30 height 30
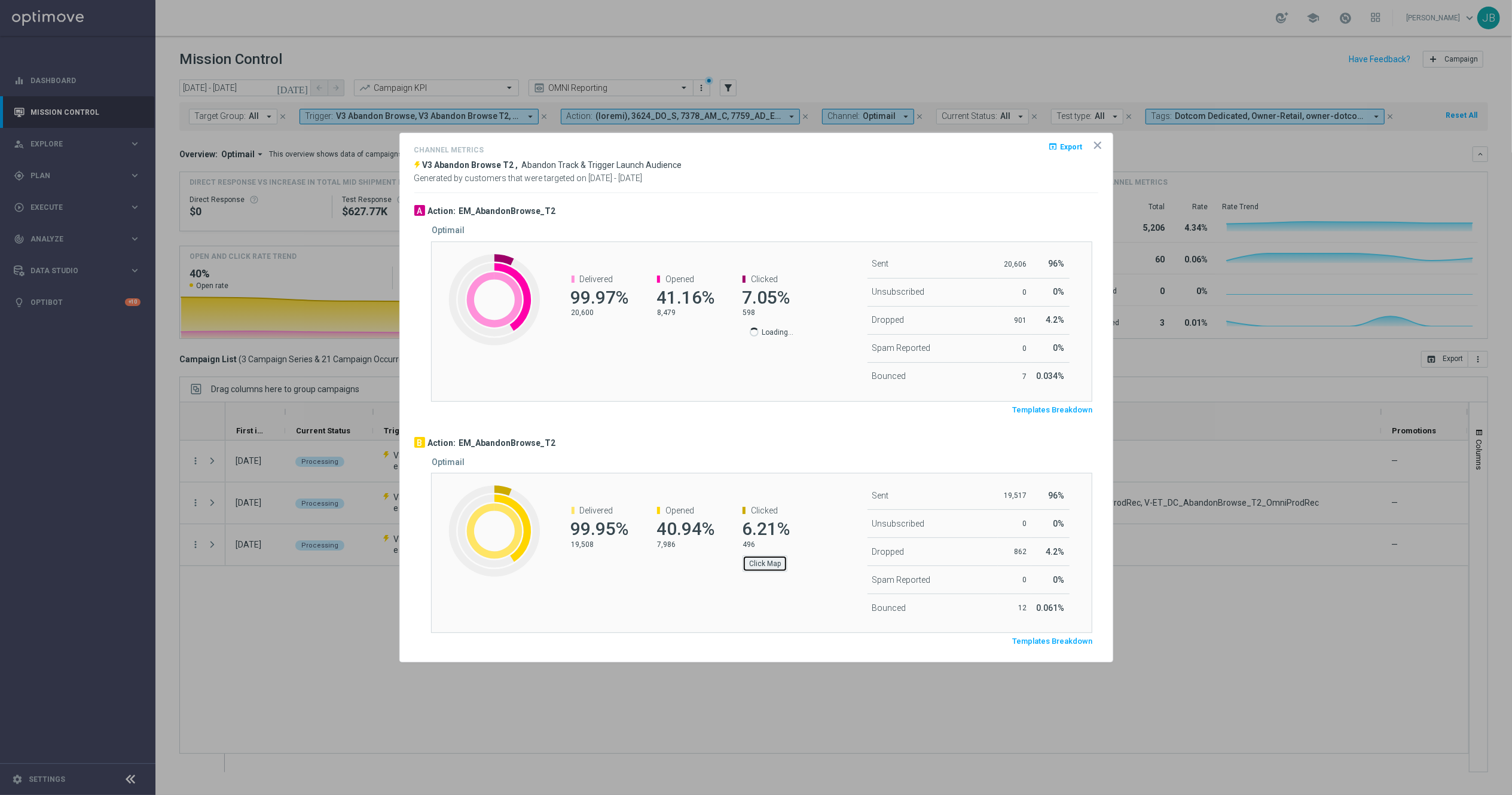
click at [770, 559] on button "Click Map" at bounding box center [764, 563] width 45 height 17
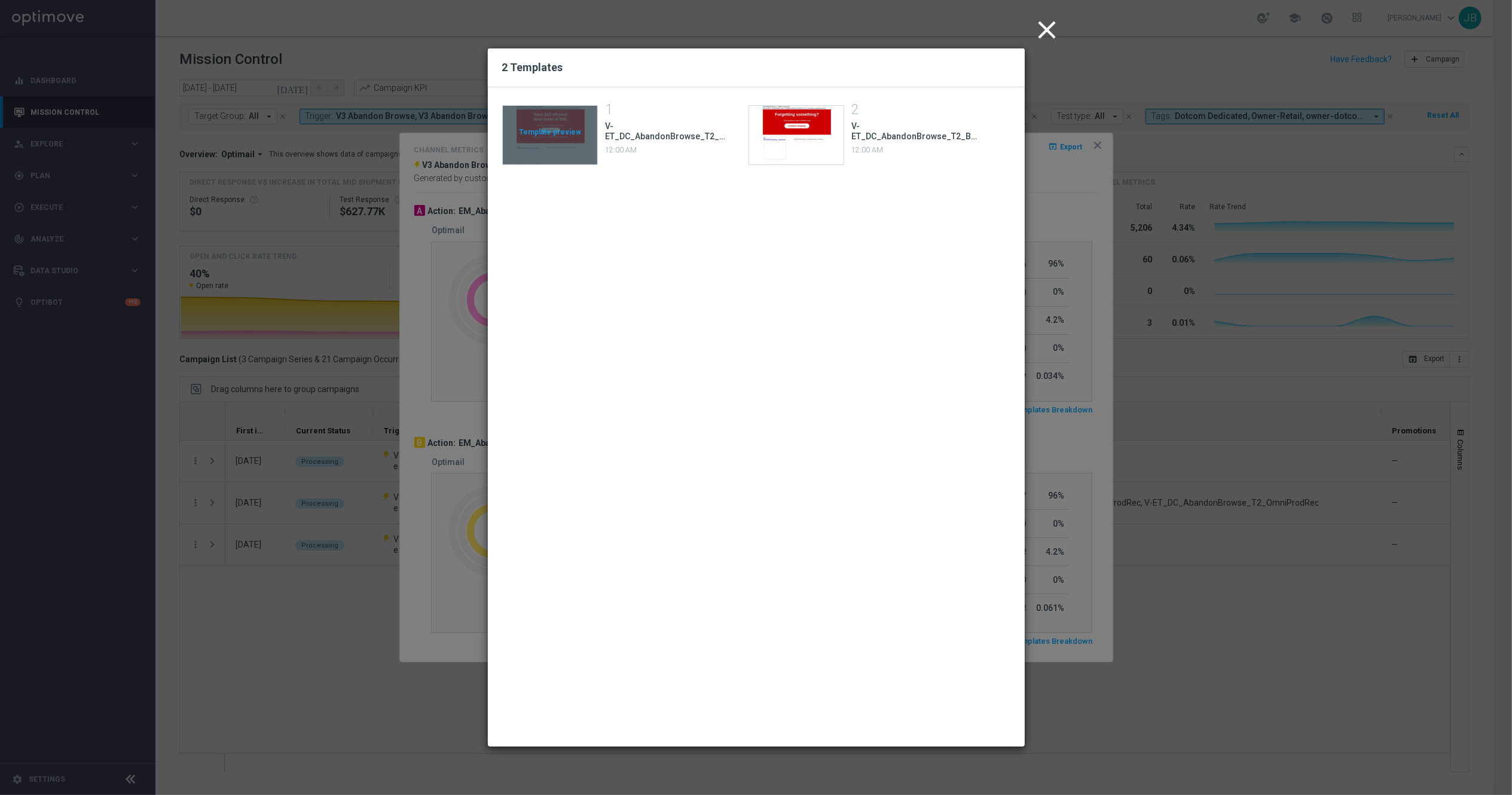
click at [569, 129] on div "Template preview" at bounding box center [550, 135] width 94 height 59
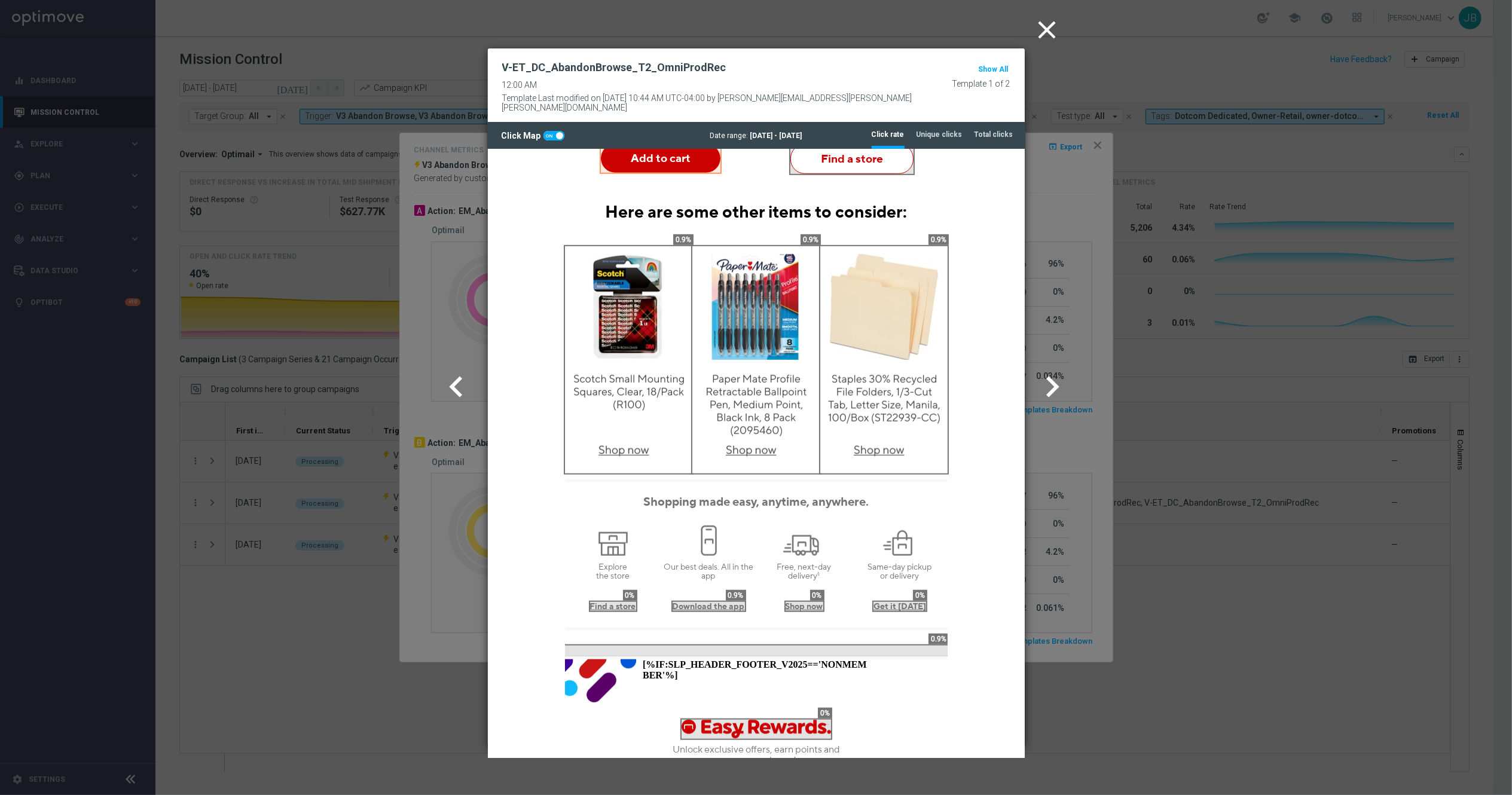
scroll to position [837, 0]
click at [951, 131] on li "Unique clicks" at bounding box center [939, 135] width 46 height 25
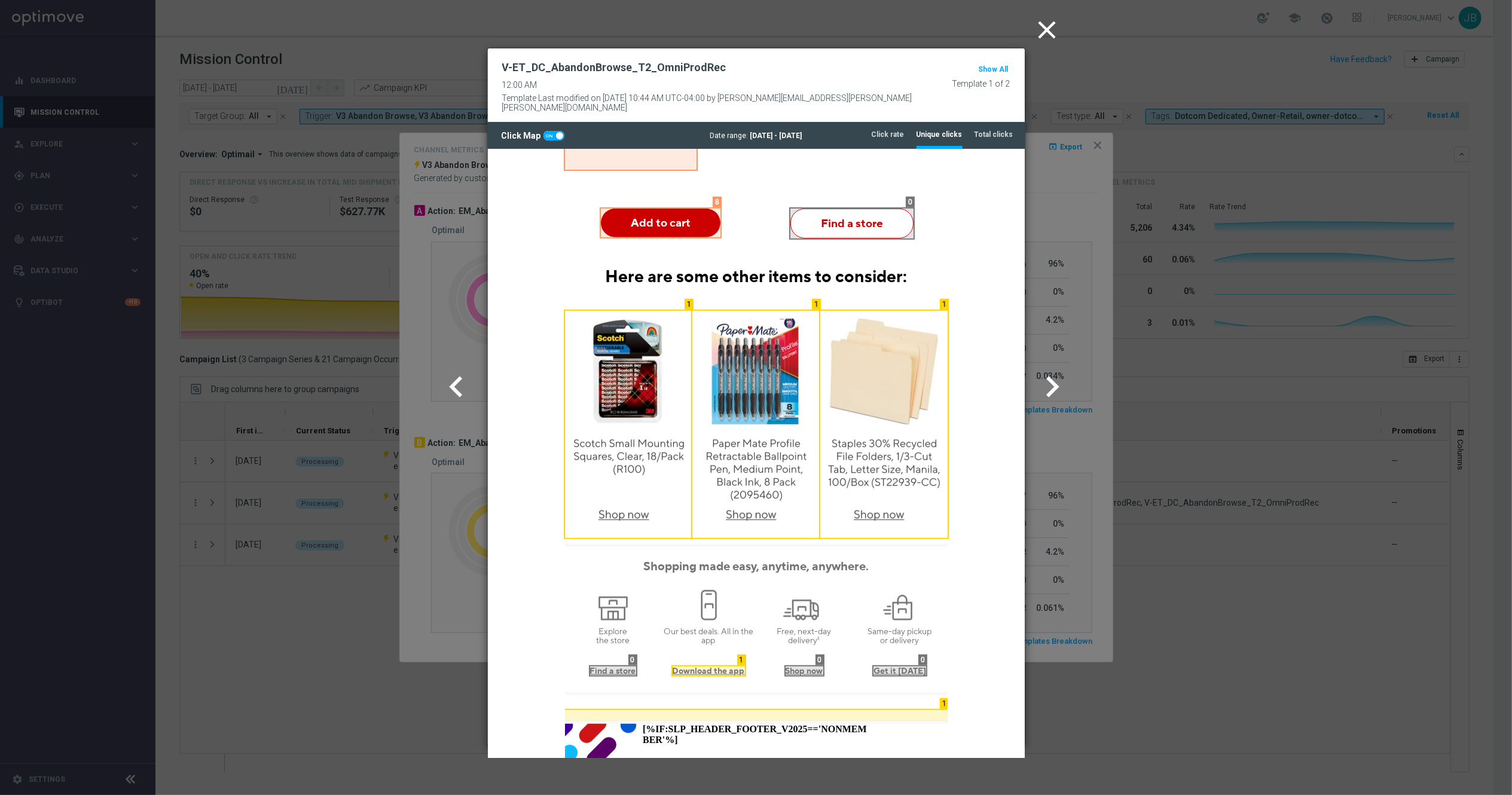
scroll to position [773, 0]
click at [1042, 39] on icon "close" at bounding box center [1048, 30] width 30 height 30
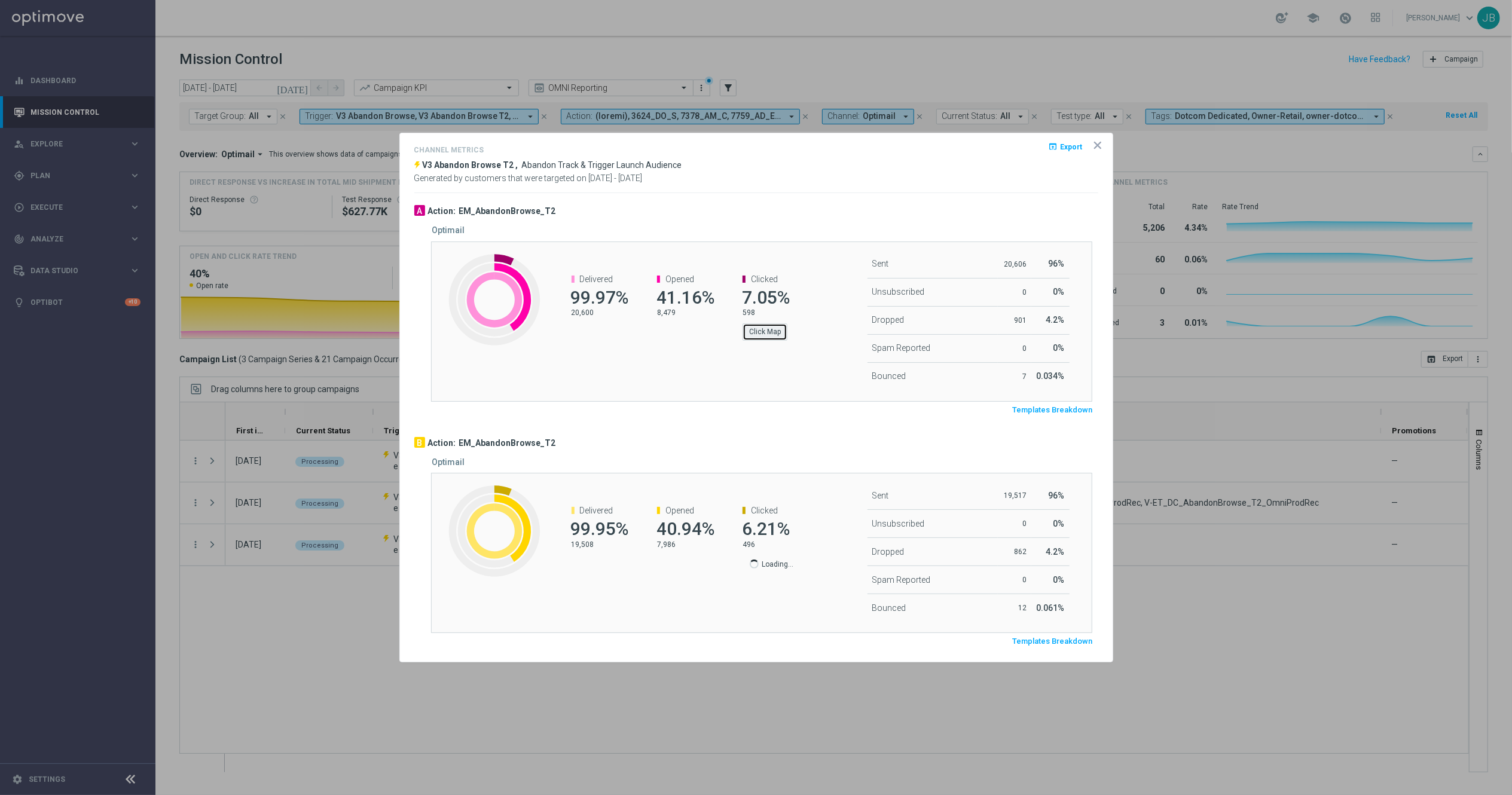
click at [767, 330] on button "Click Map" at bounding box center [764, 332] width 45 height 17
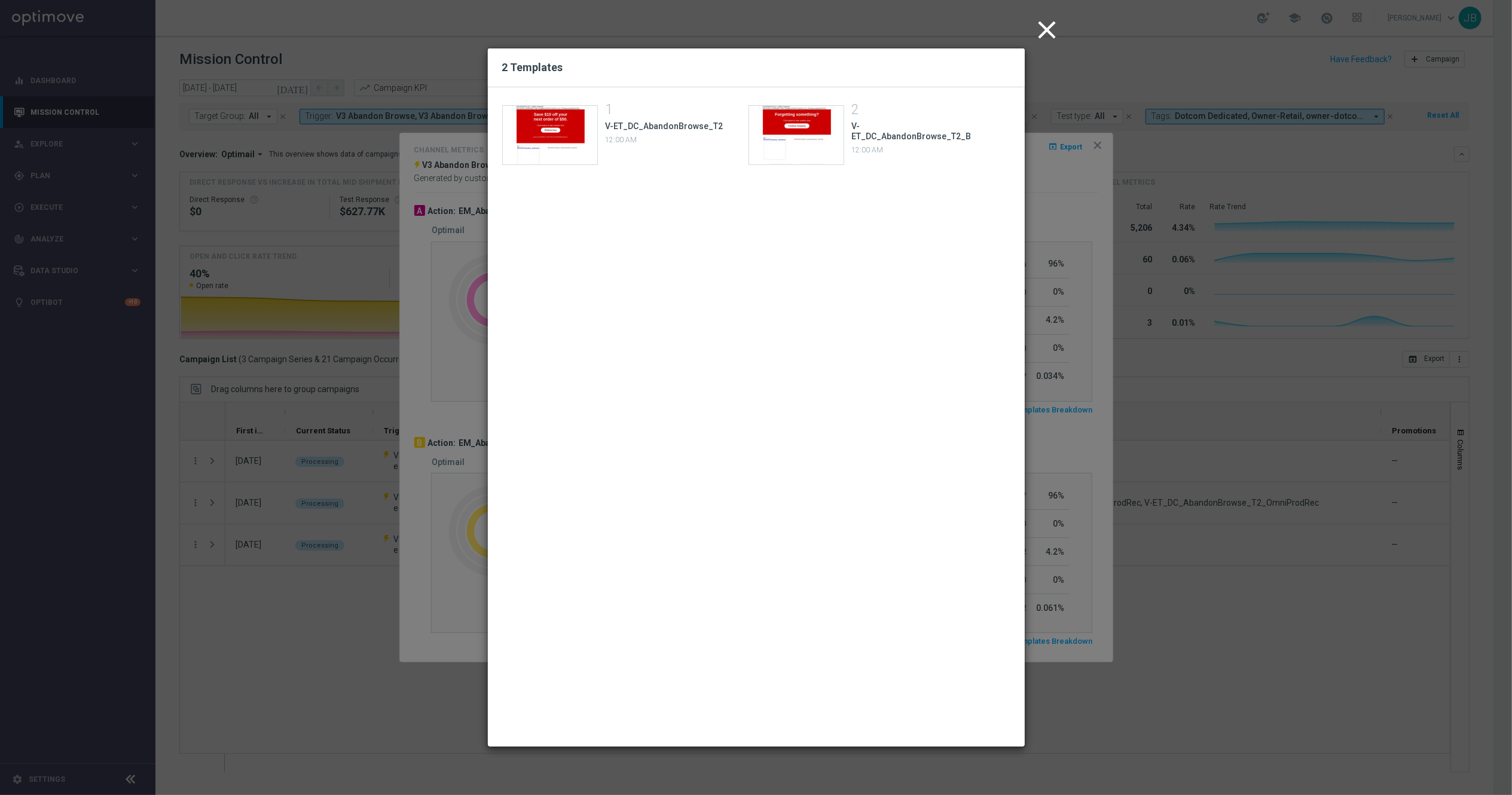
click at [909, 115] on div "2" at bounding box center [913, 110] width 126 height 10
click at [811, 134] on div "Template preview" at bounding box center [797, 135] width 94 height 59
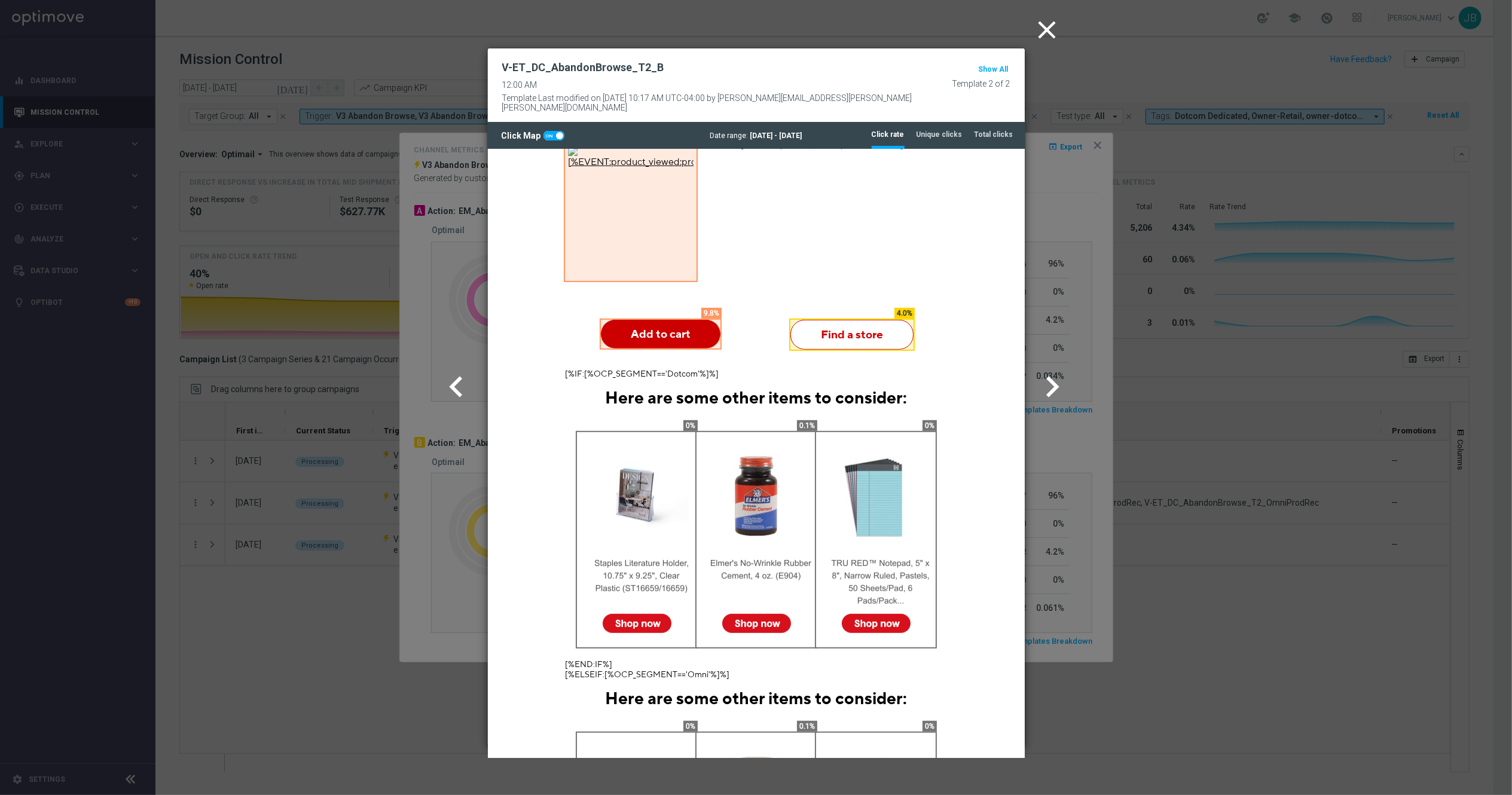
scroll to position [617, 0]
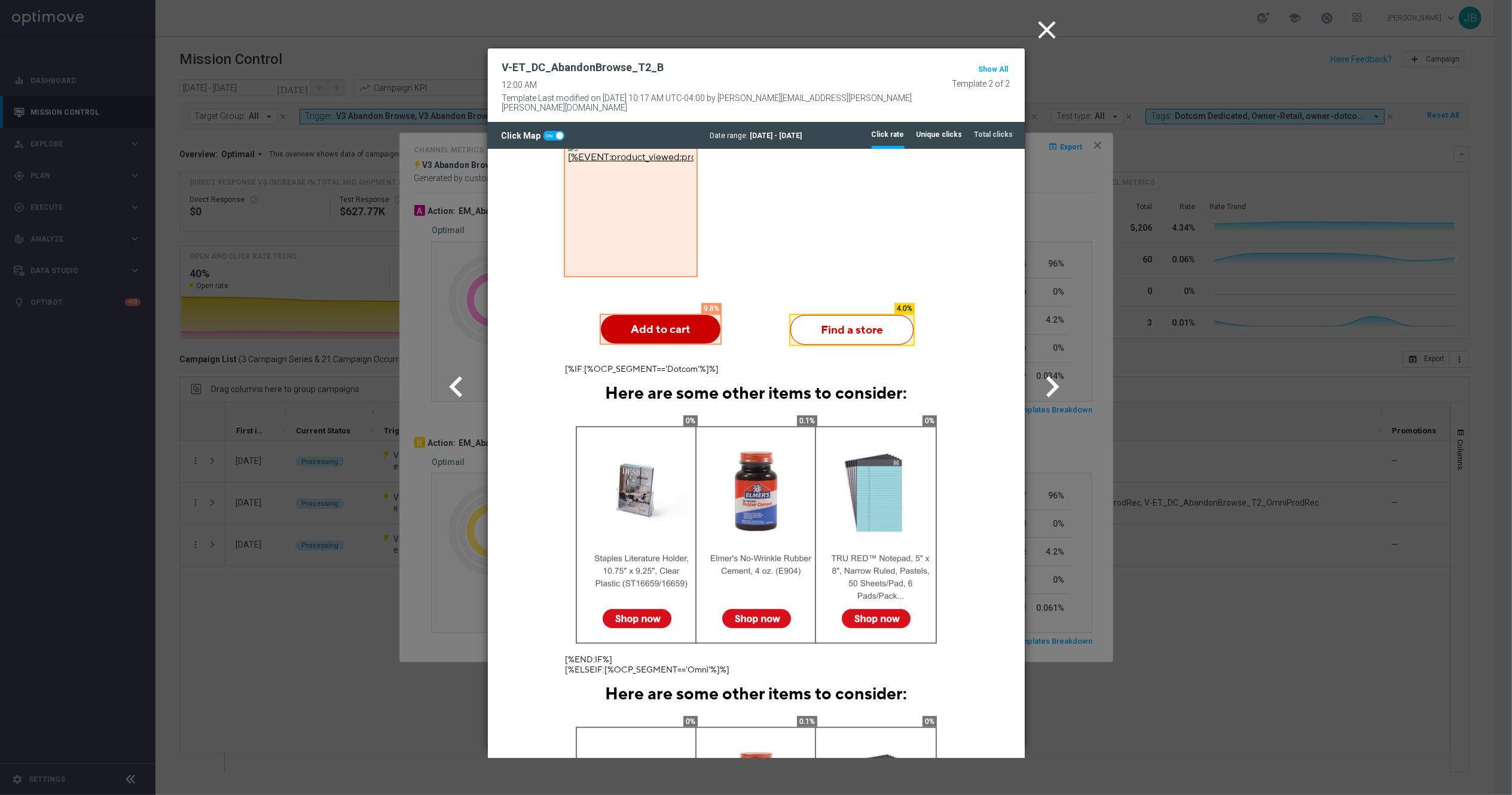
click at [952, 130] on tab-header "Unique clicks" at bounding box center [939, 135] width 46 height 10
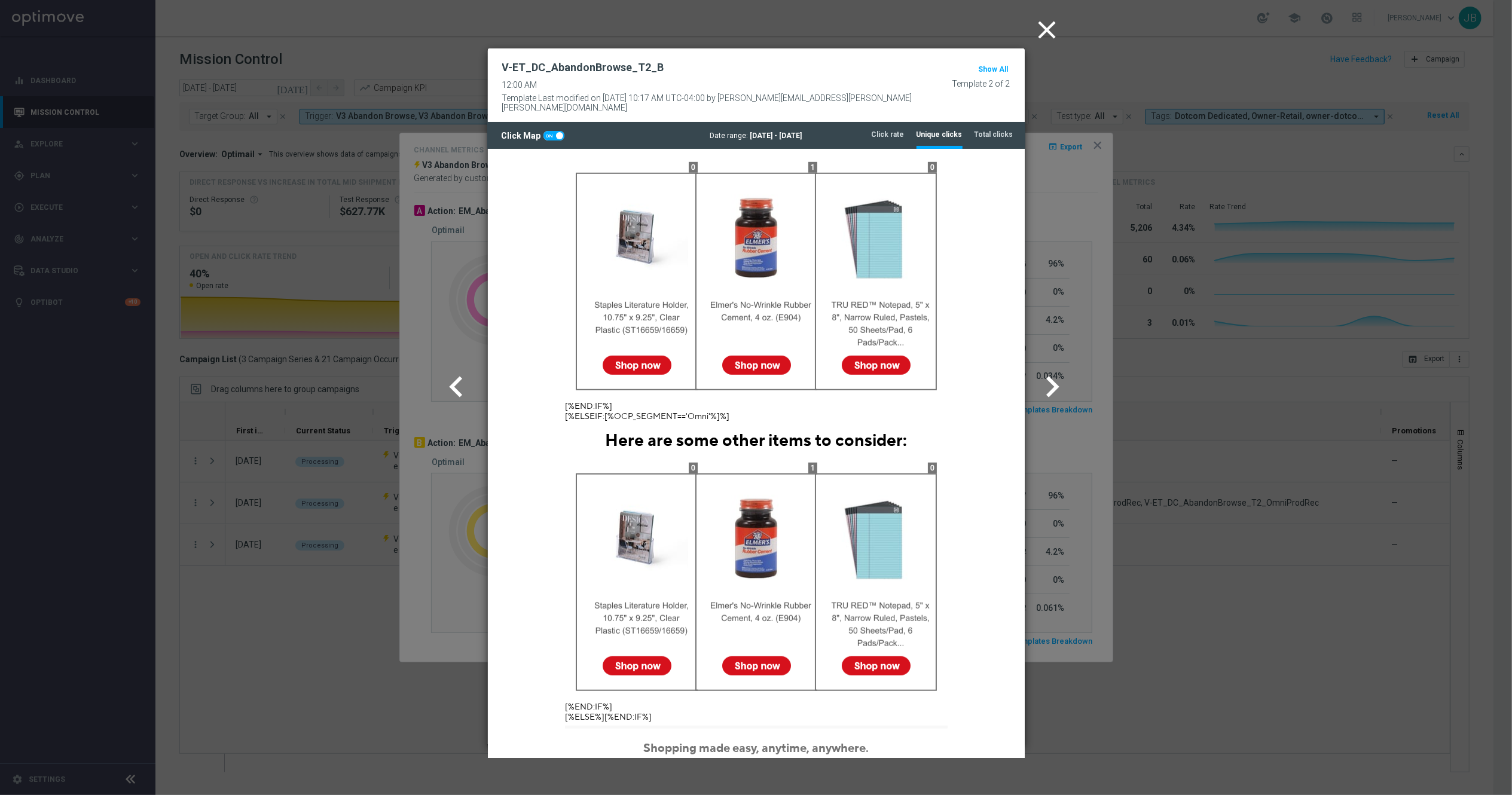
scroll to position [874, 0]
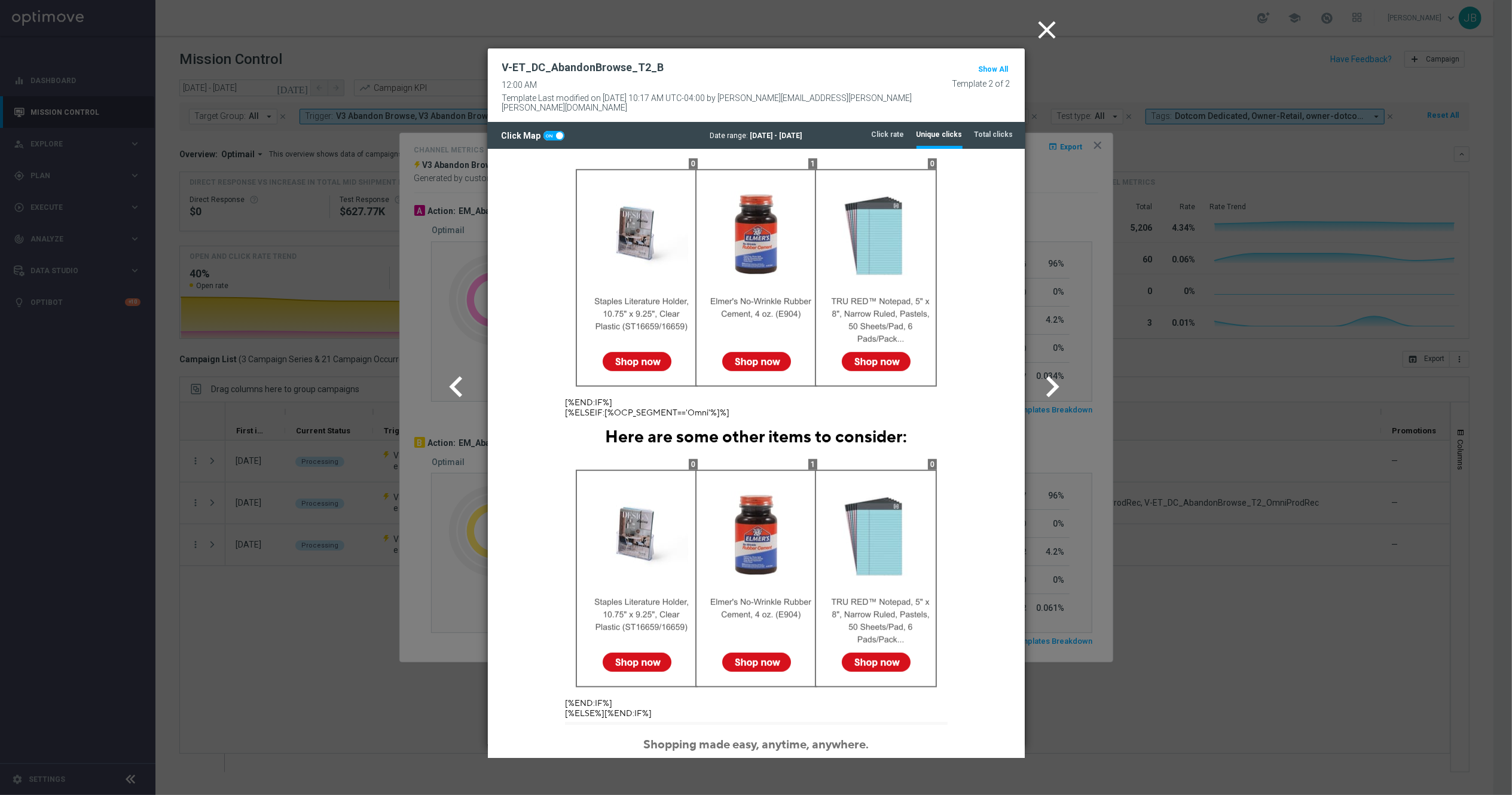
click at [1045, 40] on icon "close" at bounding box center [1048, 30] width 30 height 30
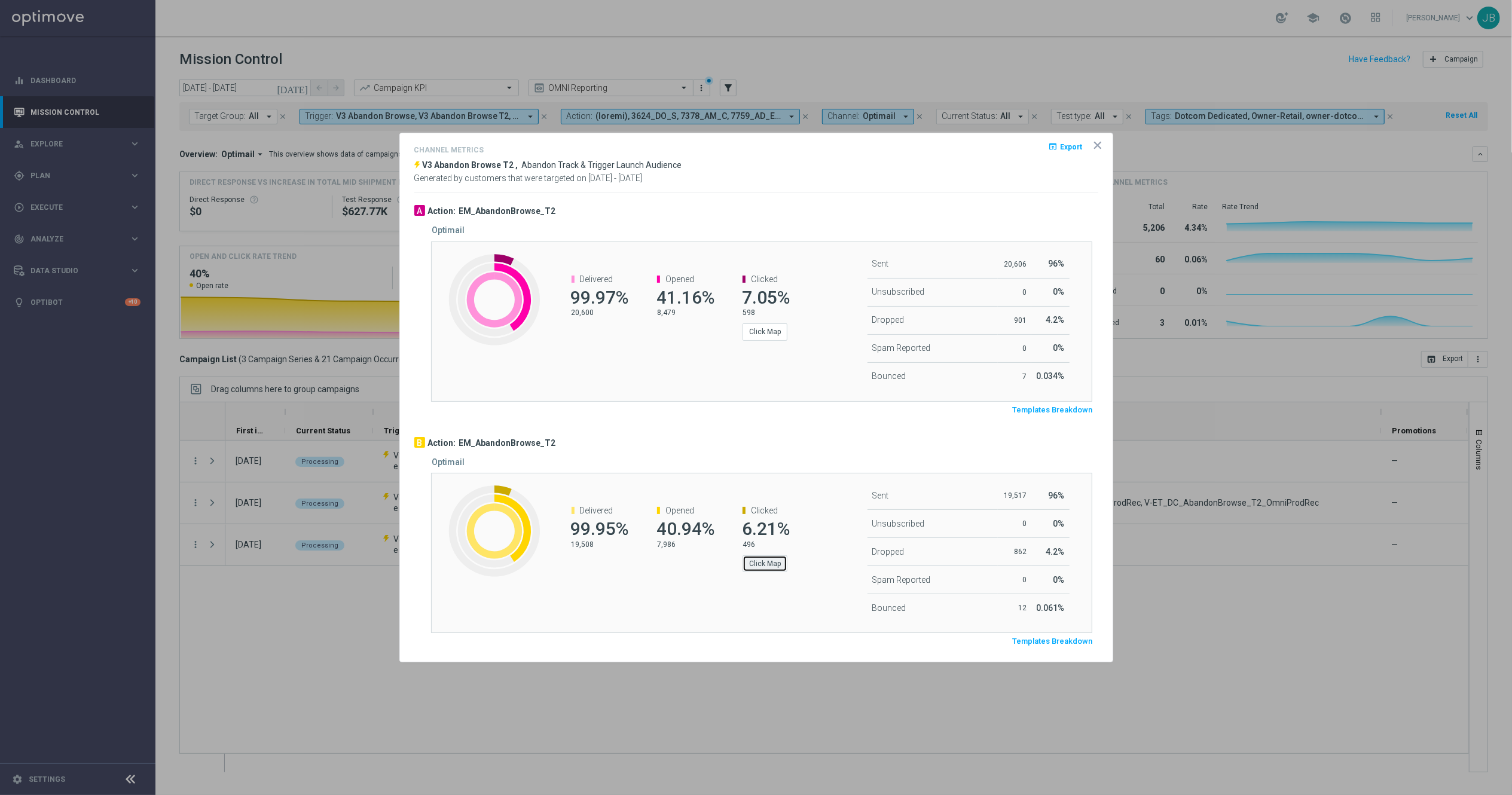
click at [767, 563] on button "Click Map" at bounding box center [764, 563] width 45 height 17
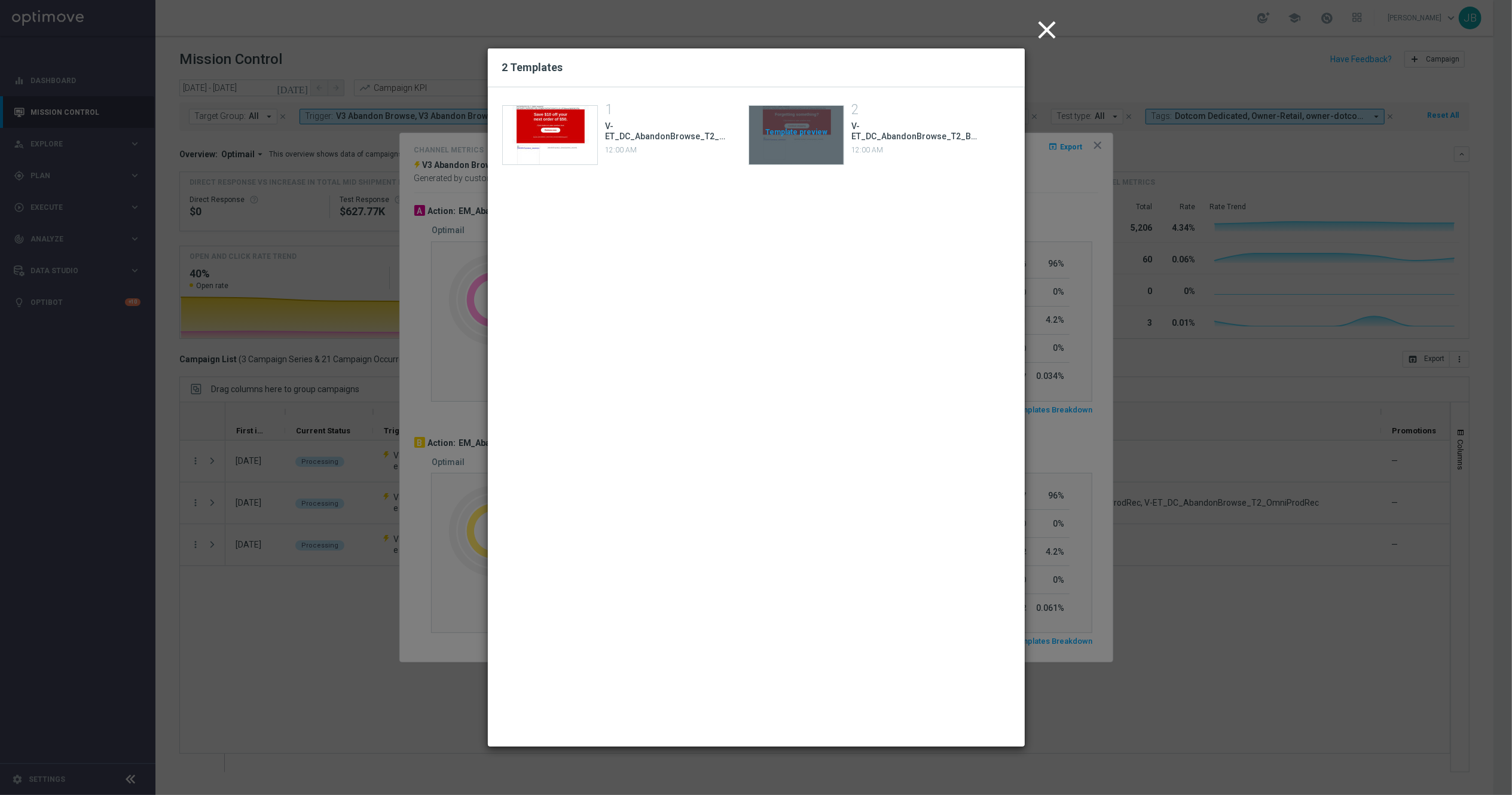
click at [797, 130] on div "Template preview" at bounding box center [797, 135] width 94 height 59
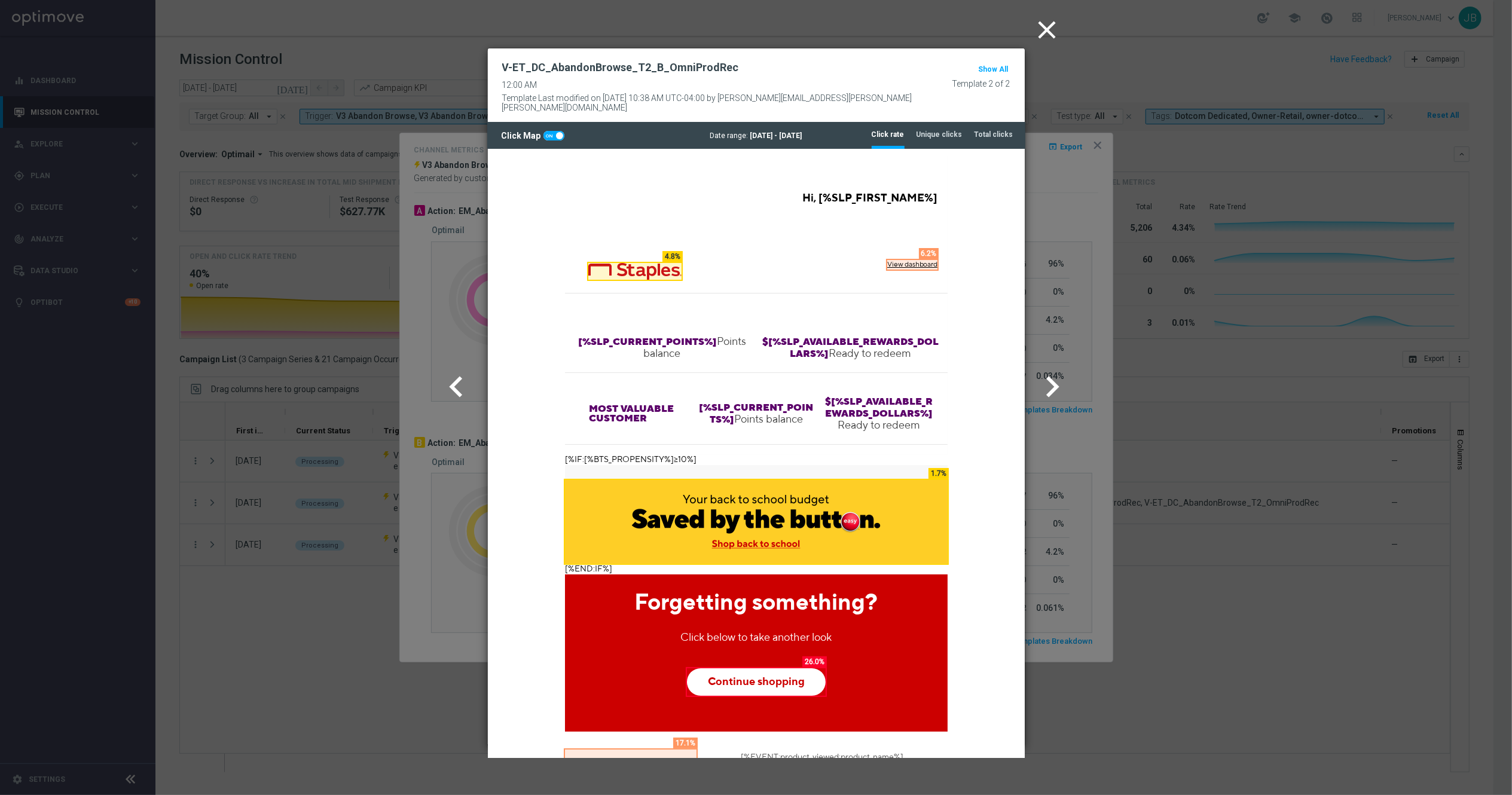
scroll to position [0, 0]
click at [942, 130] on tab-header "Unique clicks" at bounding box center [939, 135] width 46 height 10
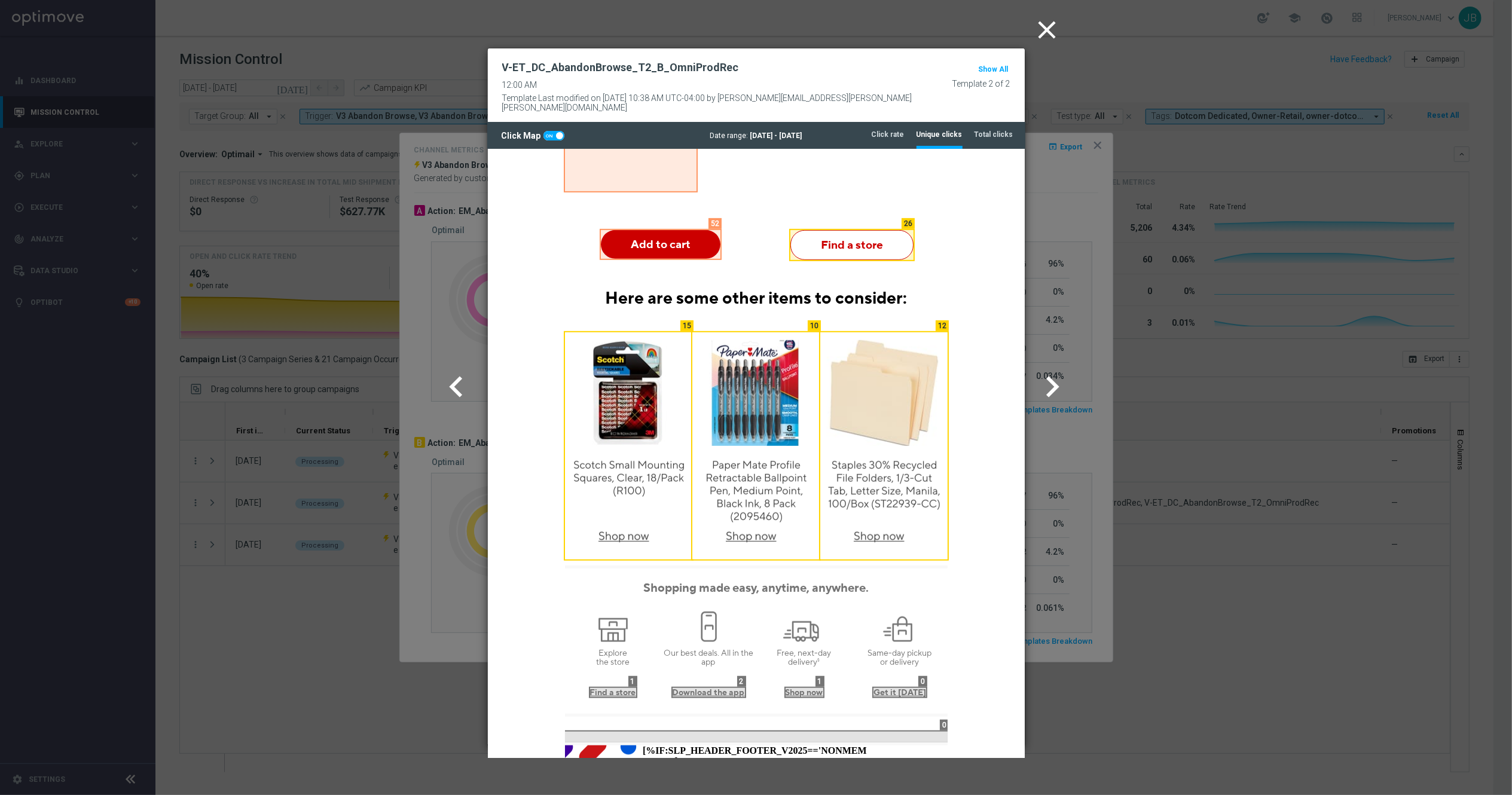
scroll to position [700, 0]
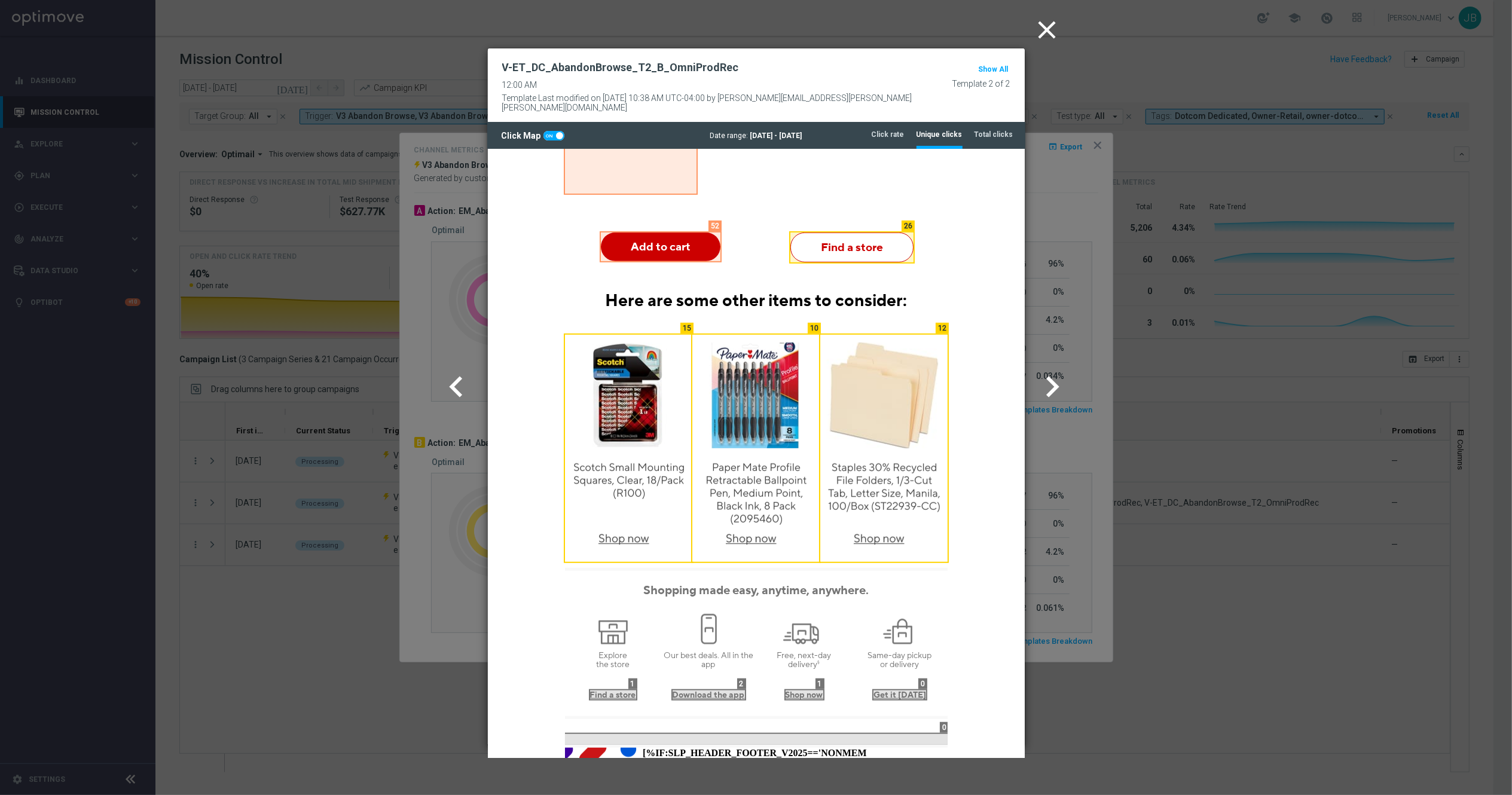
click at [1045, 34] on icon "close" at bounding box center [1048, 30] width 30 height 30
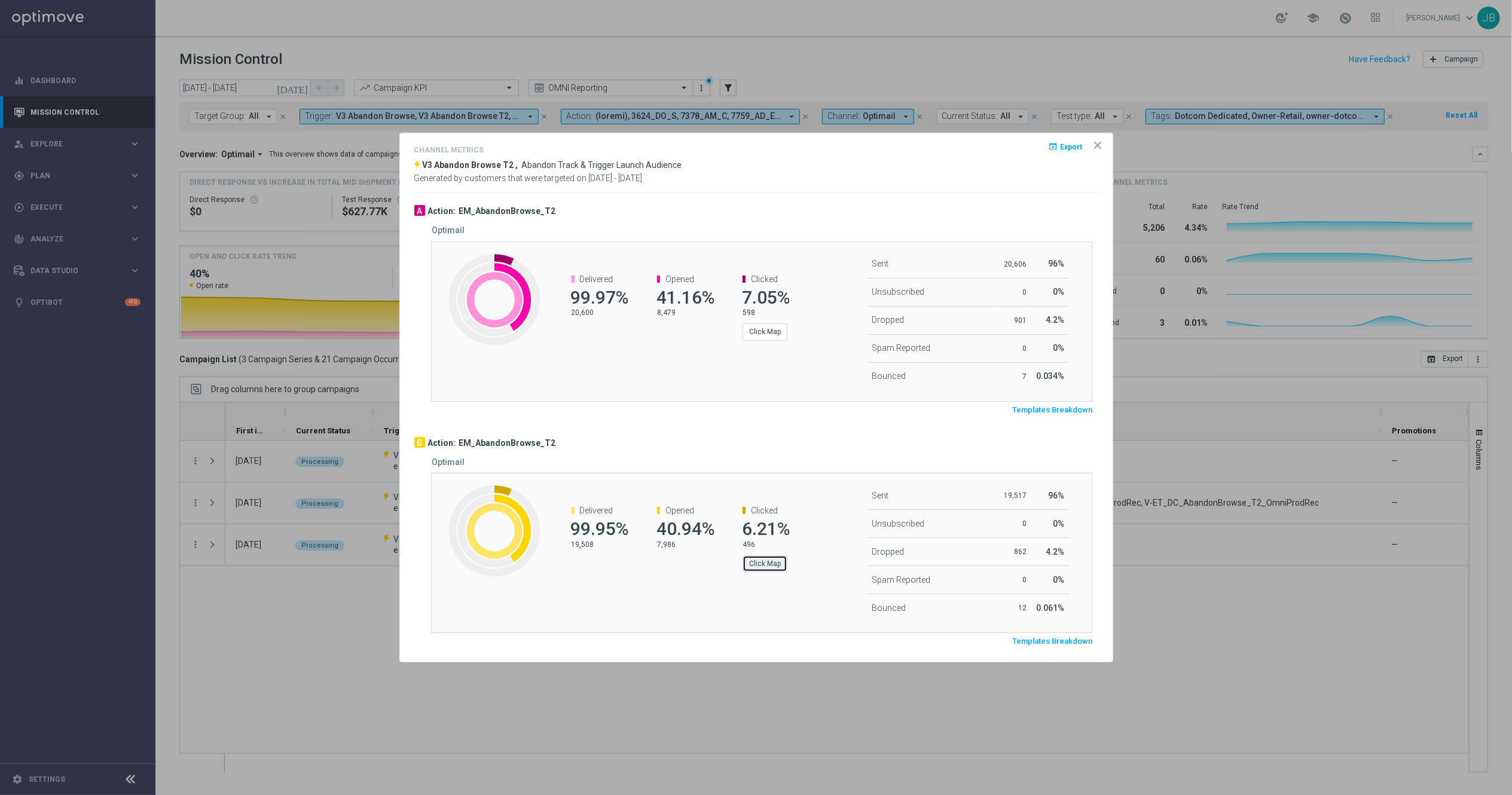
click at [778, 566] on button "Click Map" at bounding box center [764, 563] width 45 height 17
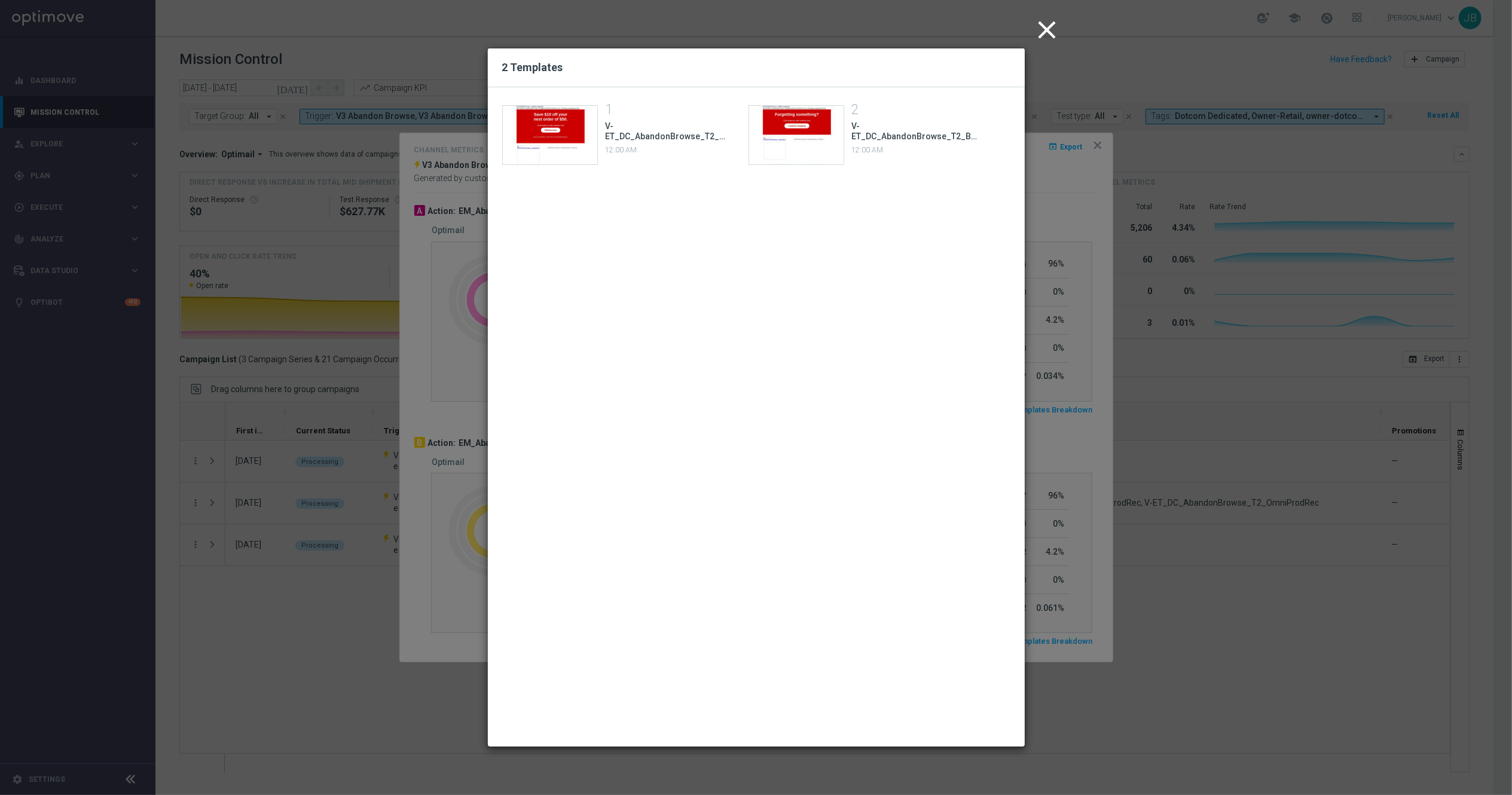
click at [632, 137] on span "V-ET_DC_AbandonBrowse_T2_OmniProdRec" at bounding box center [667, 131] width 126 height 20
click at [569, 128] on div "Template preview" at bounding box center [550, 135] width 94 height 59
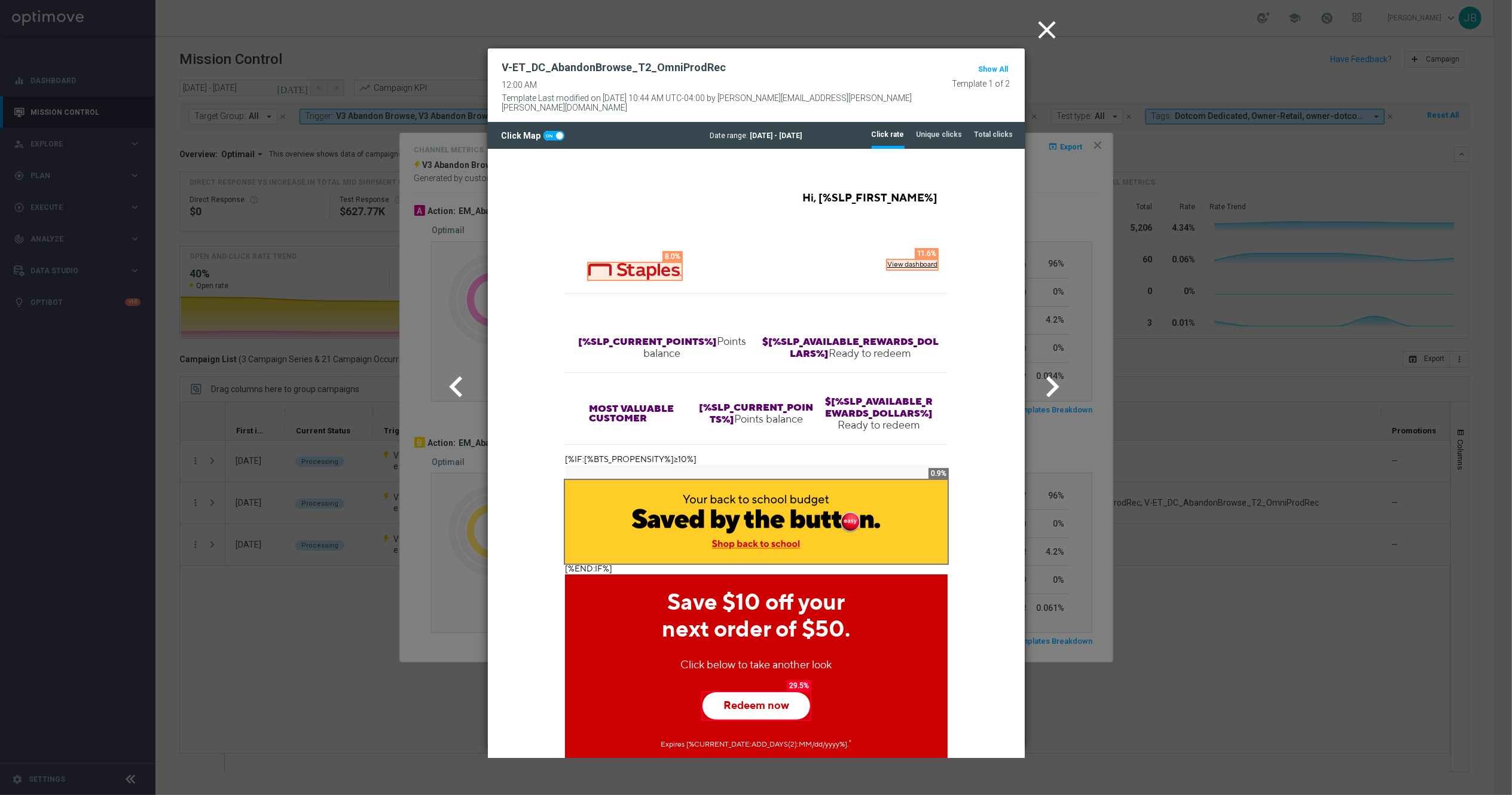
scroll to position [0, 0]
click at [1046, 26] on icon "close" at bounding box center [1048, 30] width 30 height 30
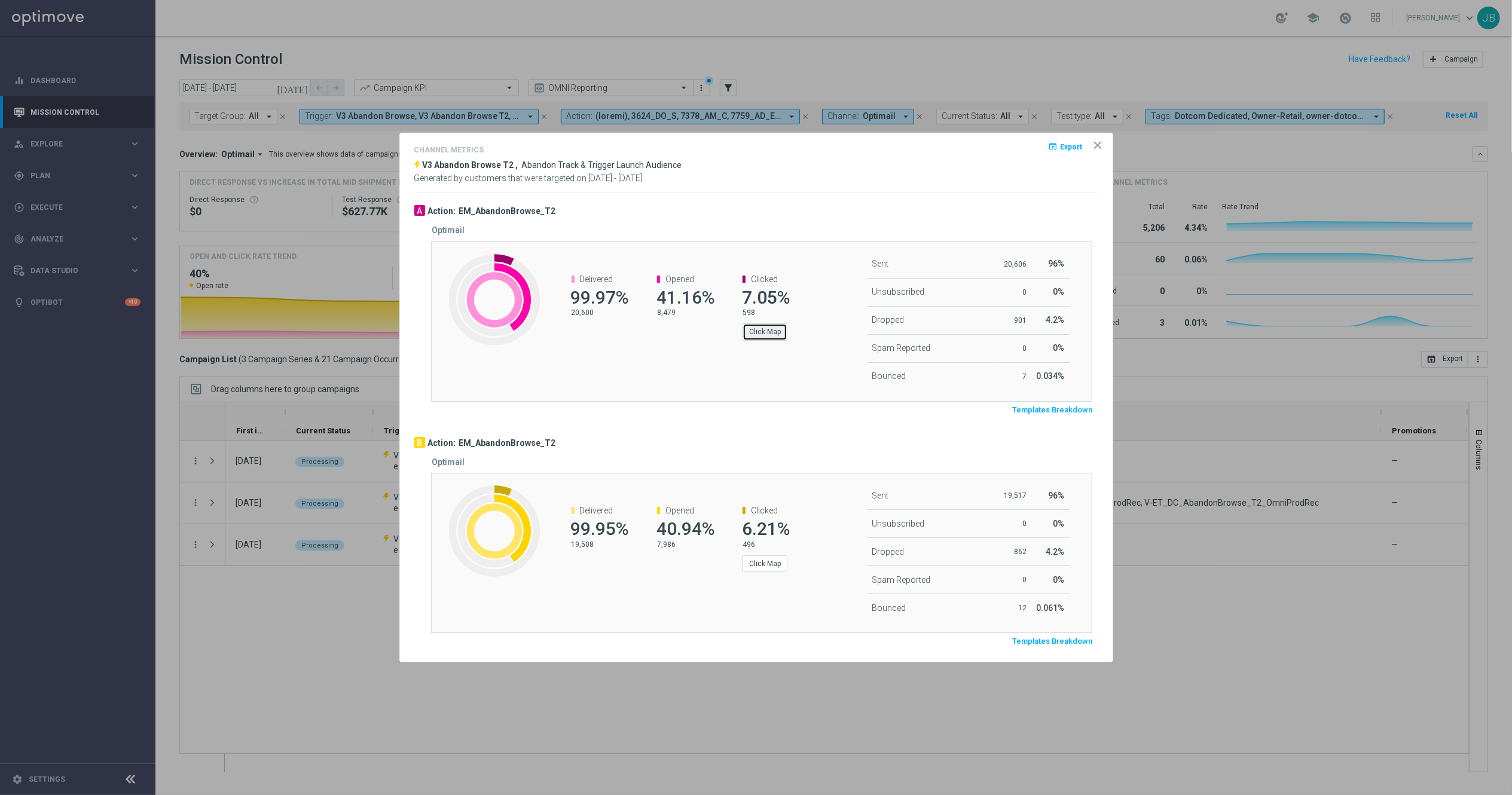
click at [765, 332] on button "Click Map" at bounding box center [764, 332] width 45 height 17
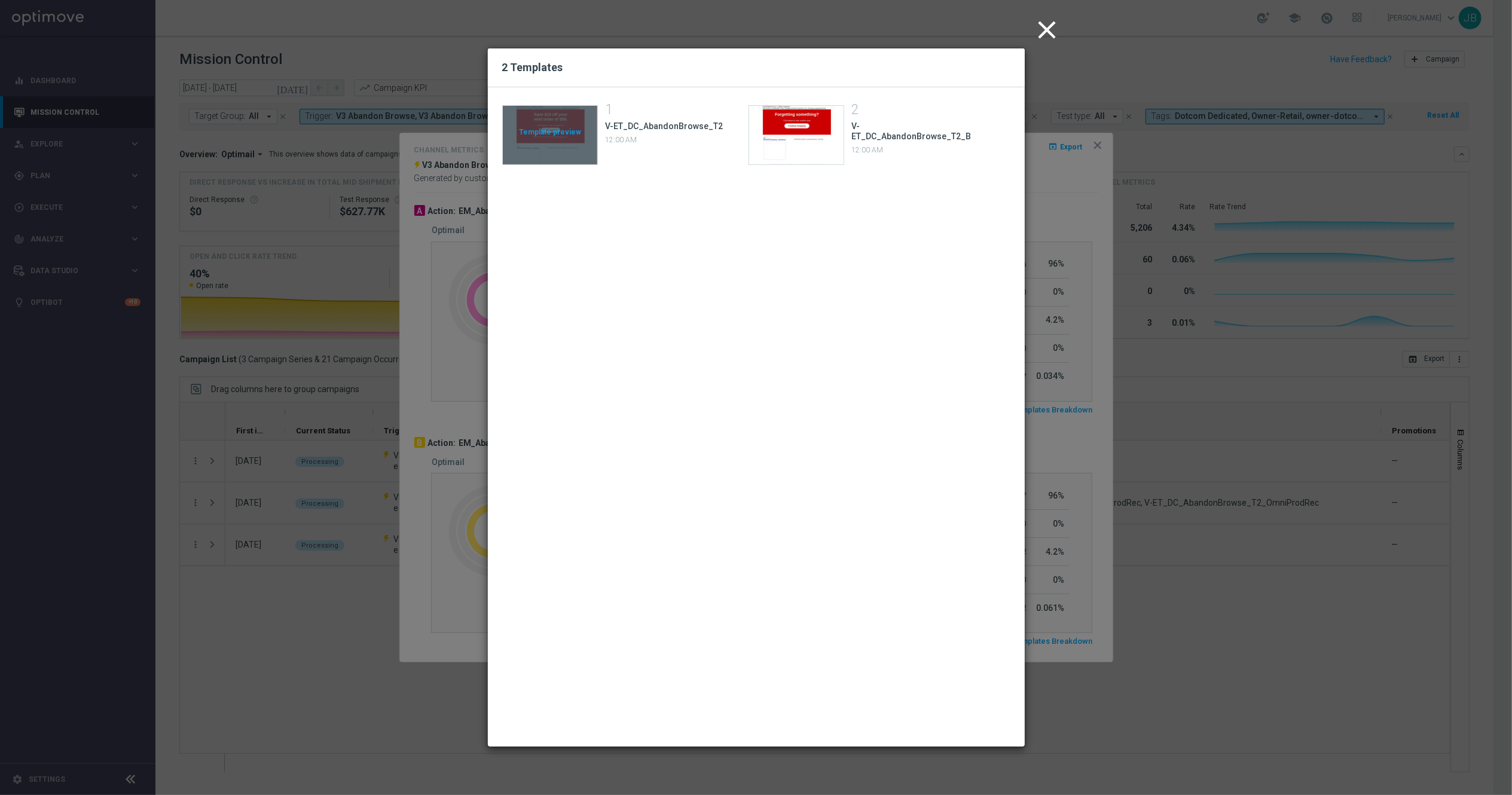
click at [579, 121] on div "Template preview" at bounding box center [550, 135] width 94 height 59
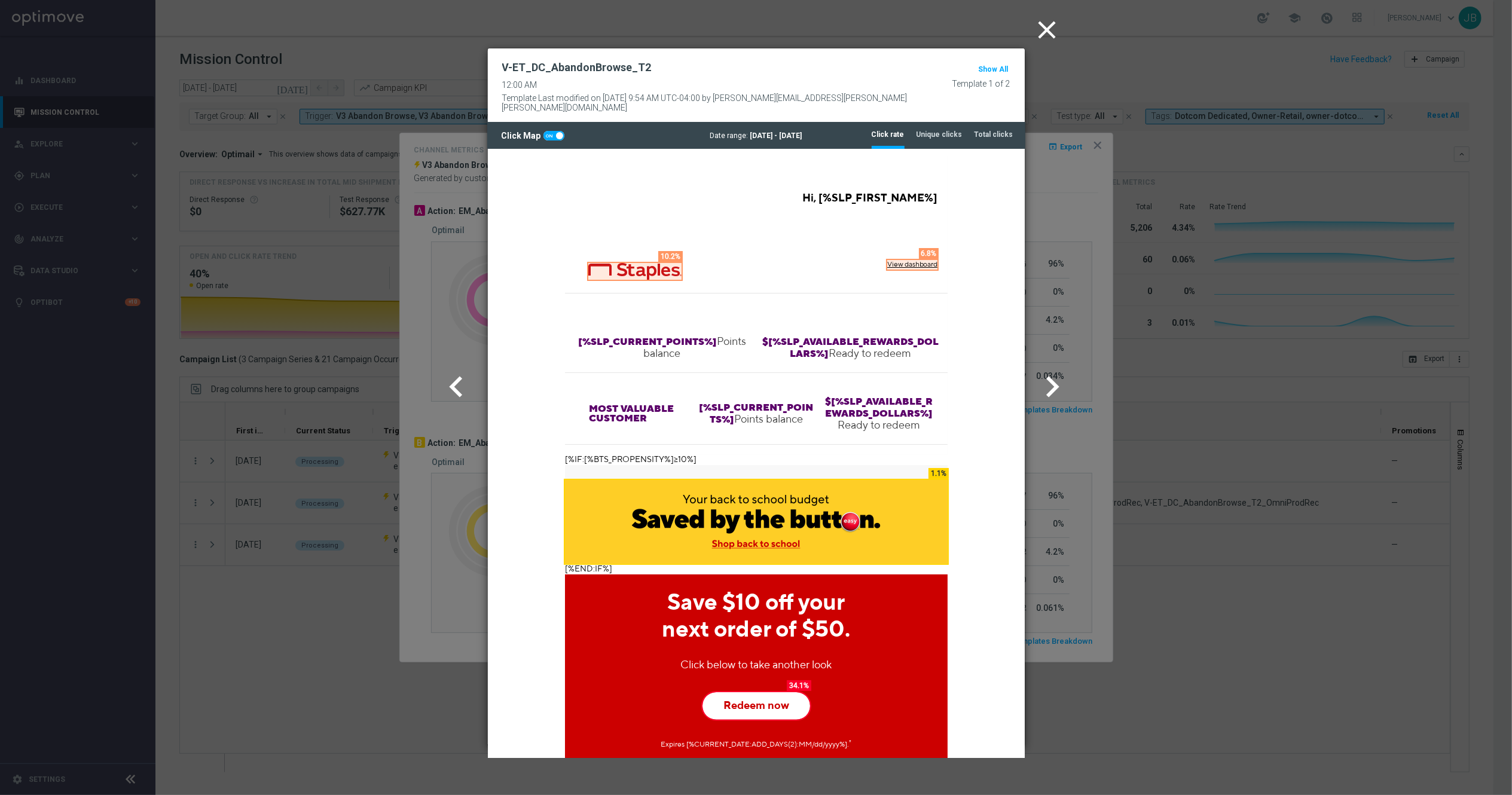
click at [556, 132] on span at bounding box center [560, 135] width 7 height 7
click at [555, 131] on input "checkbox" at bounding box center [553, 135] width 20 height 10
checkbox input "false"
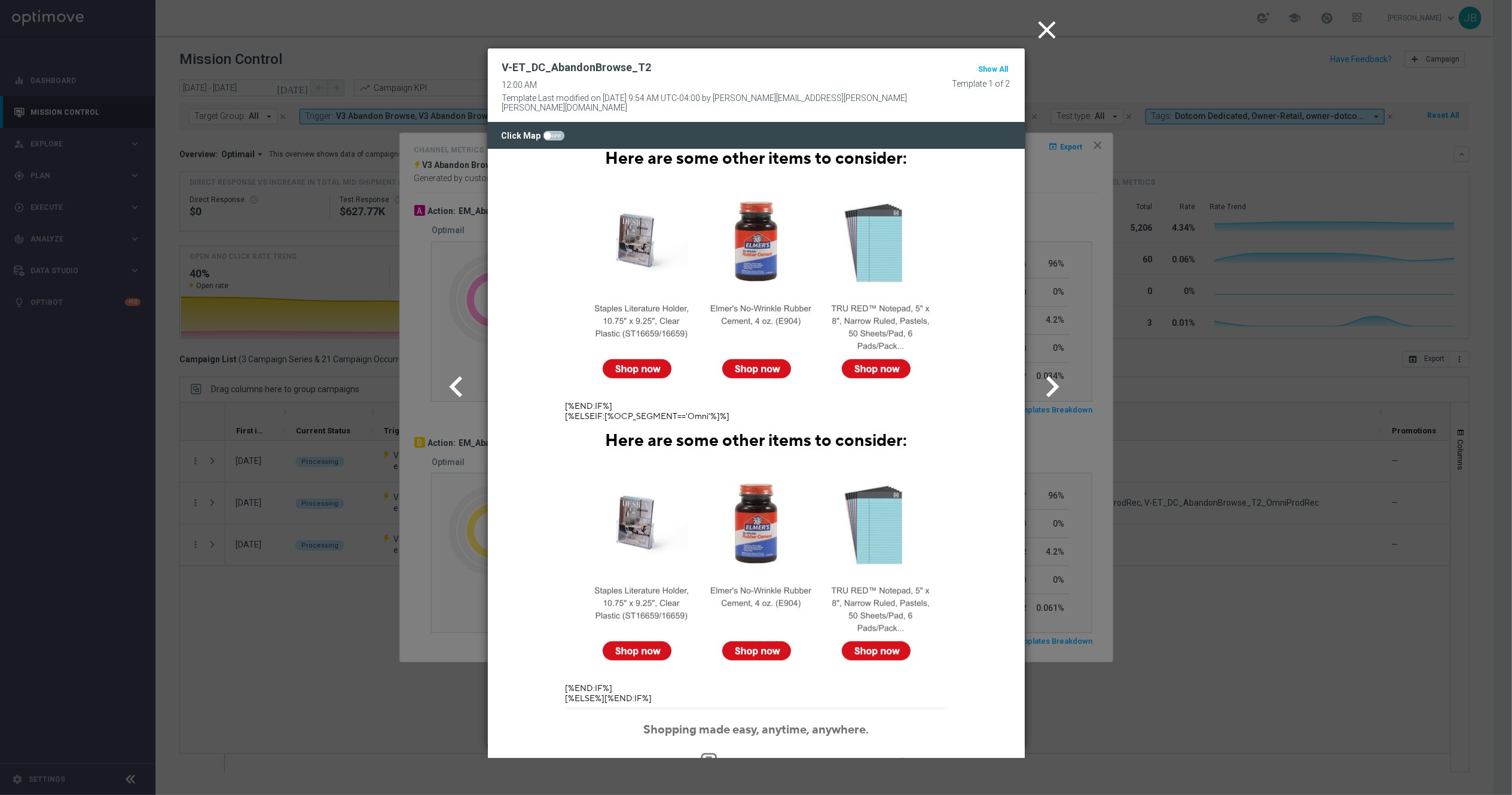
scroll to position [815, 0]
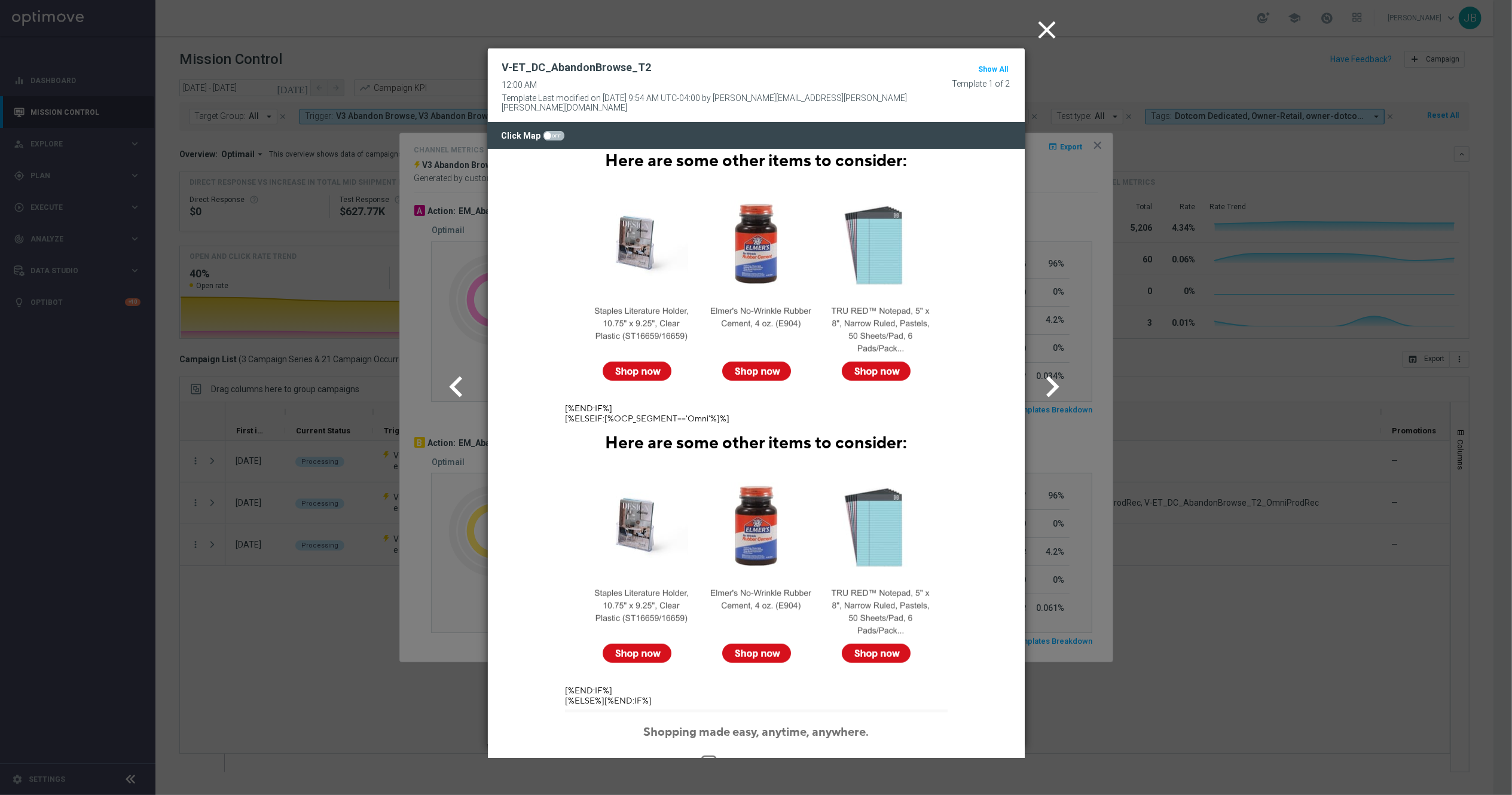
click at [1059, 27] on icon "close" at bounding box center [1048, 30] width 30 height 30
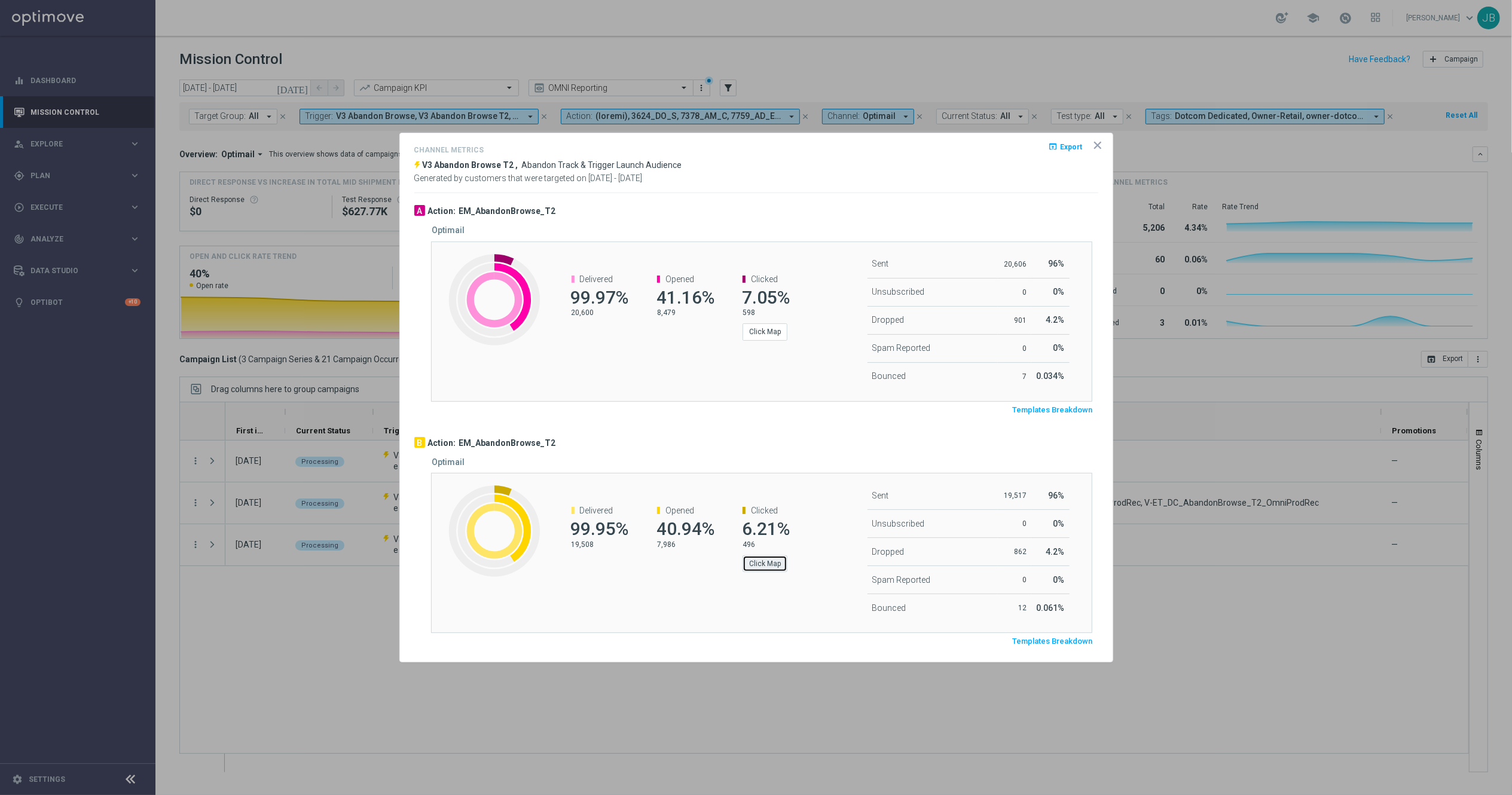
click at [767, 567] on button "Click Map" at bounding box center [764, 563] width 45 height 17
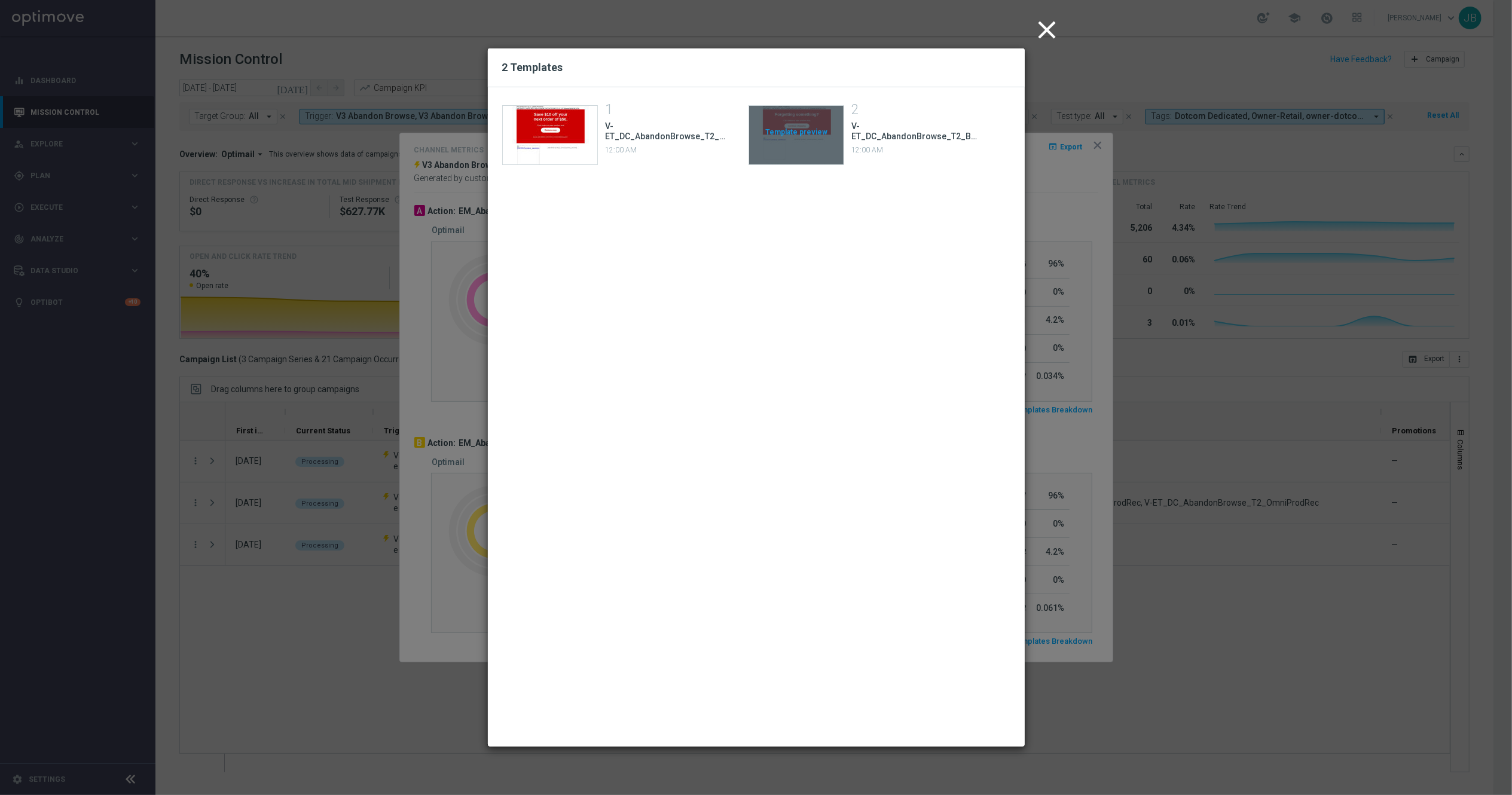
click at [789, 129] on div "Template preview" at bounding box center [797, 135] width 94 height 59
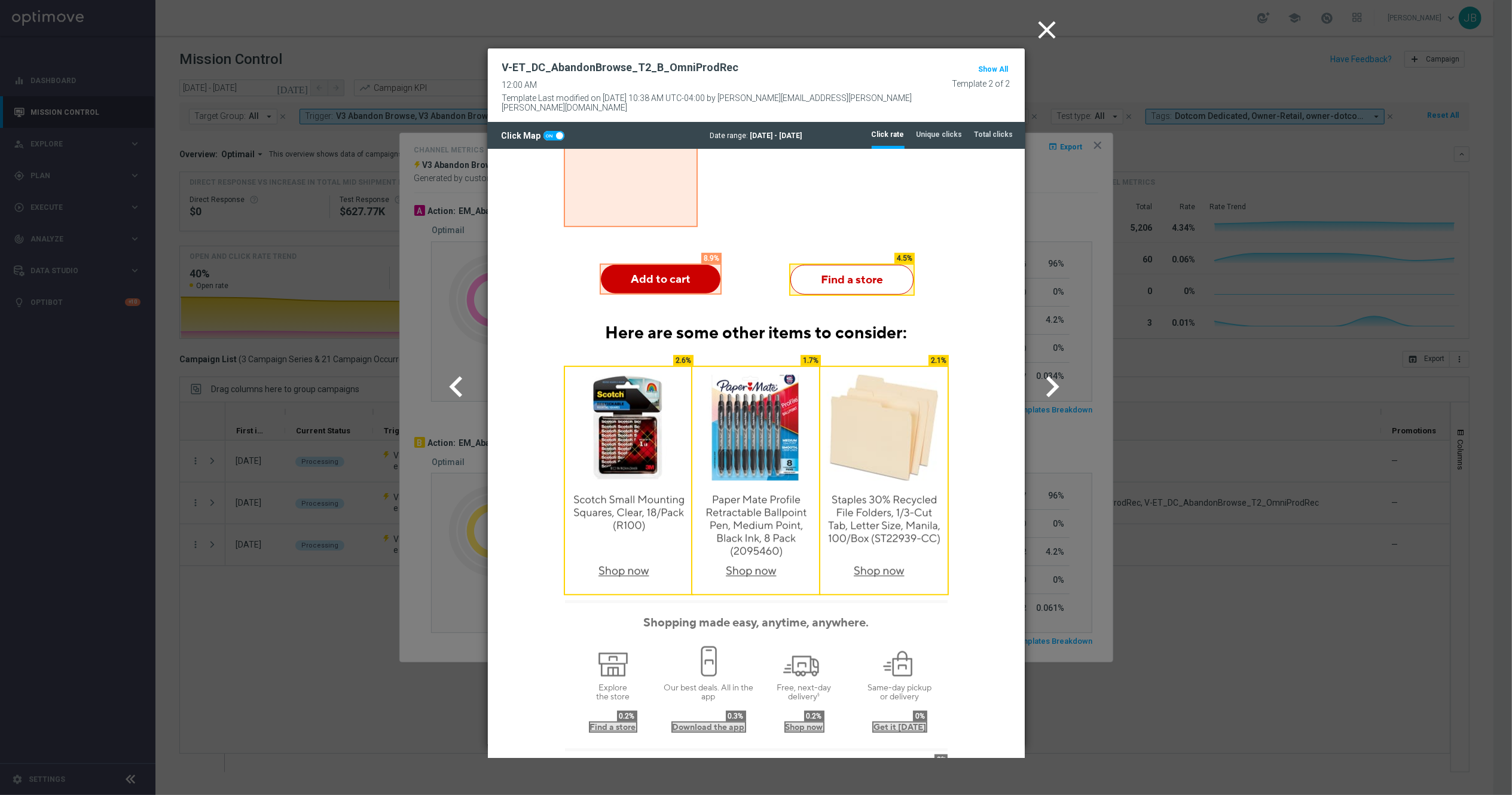
scroll to position [664, 0]
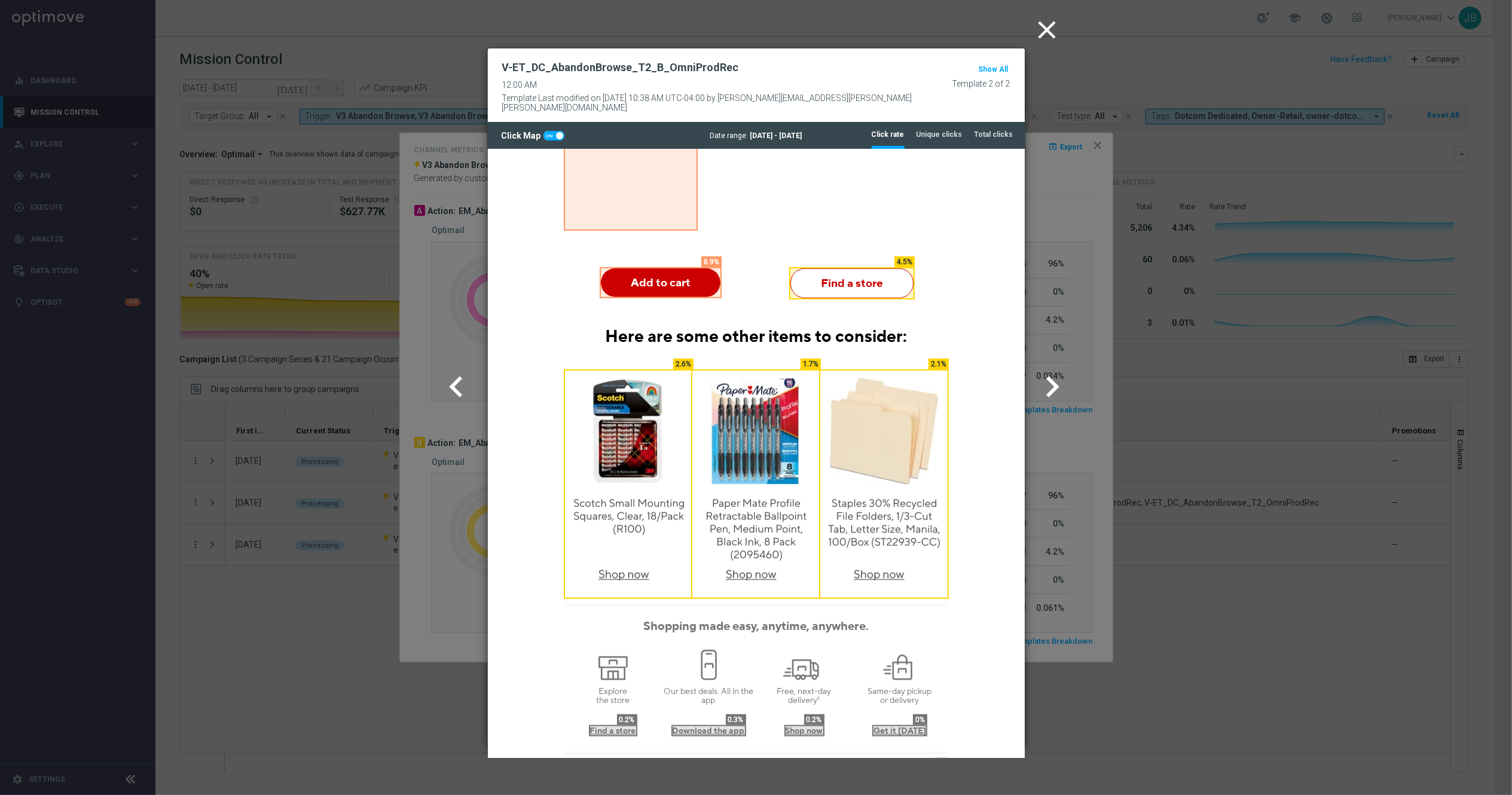
click at [556, 132] on span at bounding box center [560, 135] width 7 height 7
click at [555, 131] on input "checkbox" at bounding box center [553, 135] width 20 height 10
checkbox input "false"
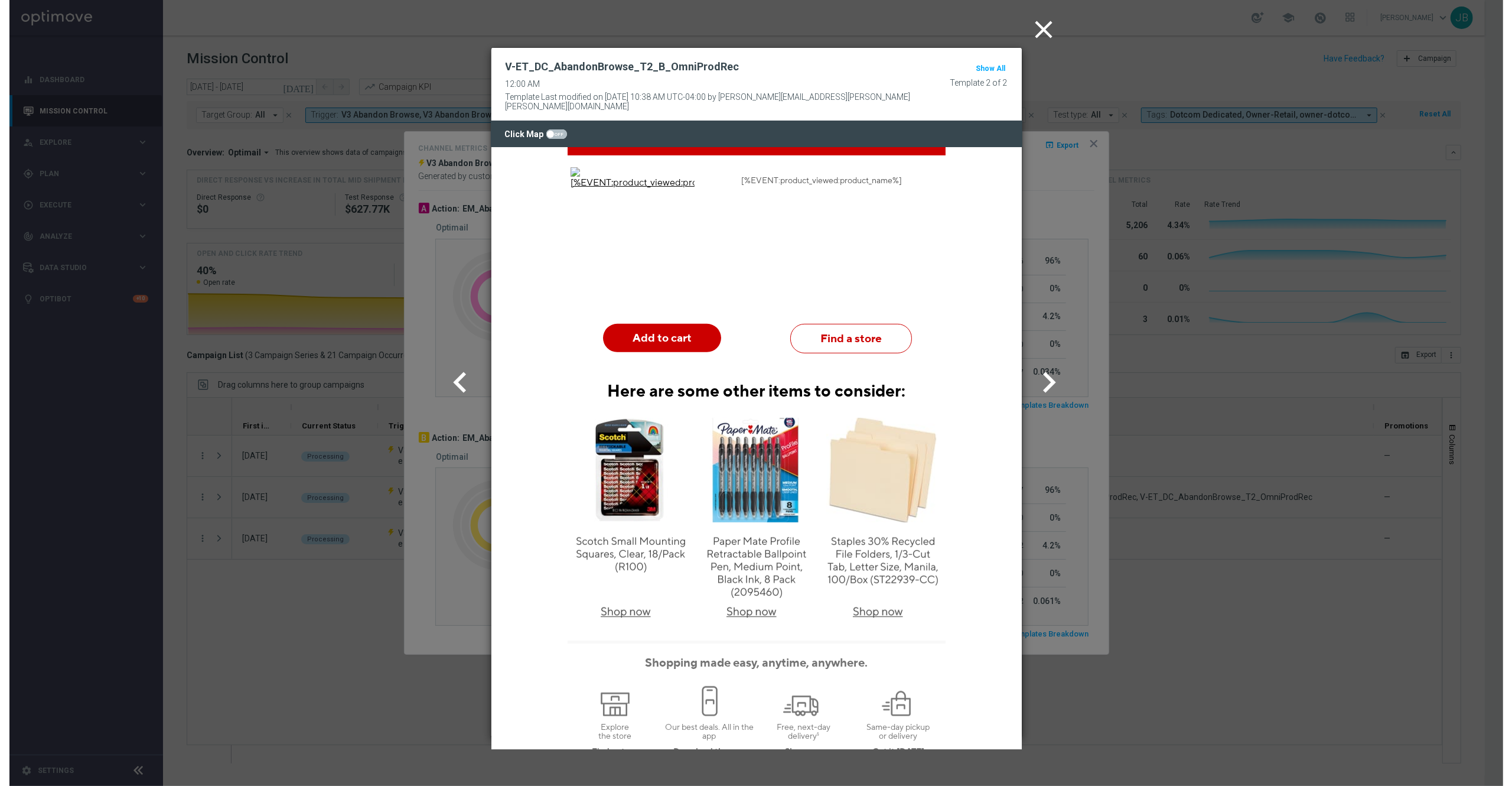
scroll to position [589, 0]
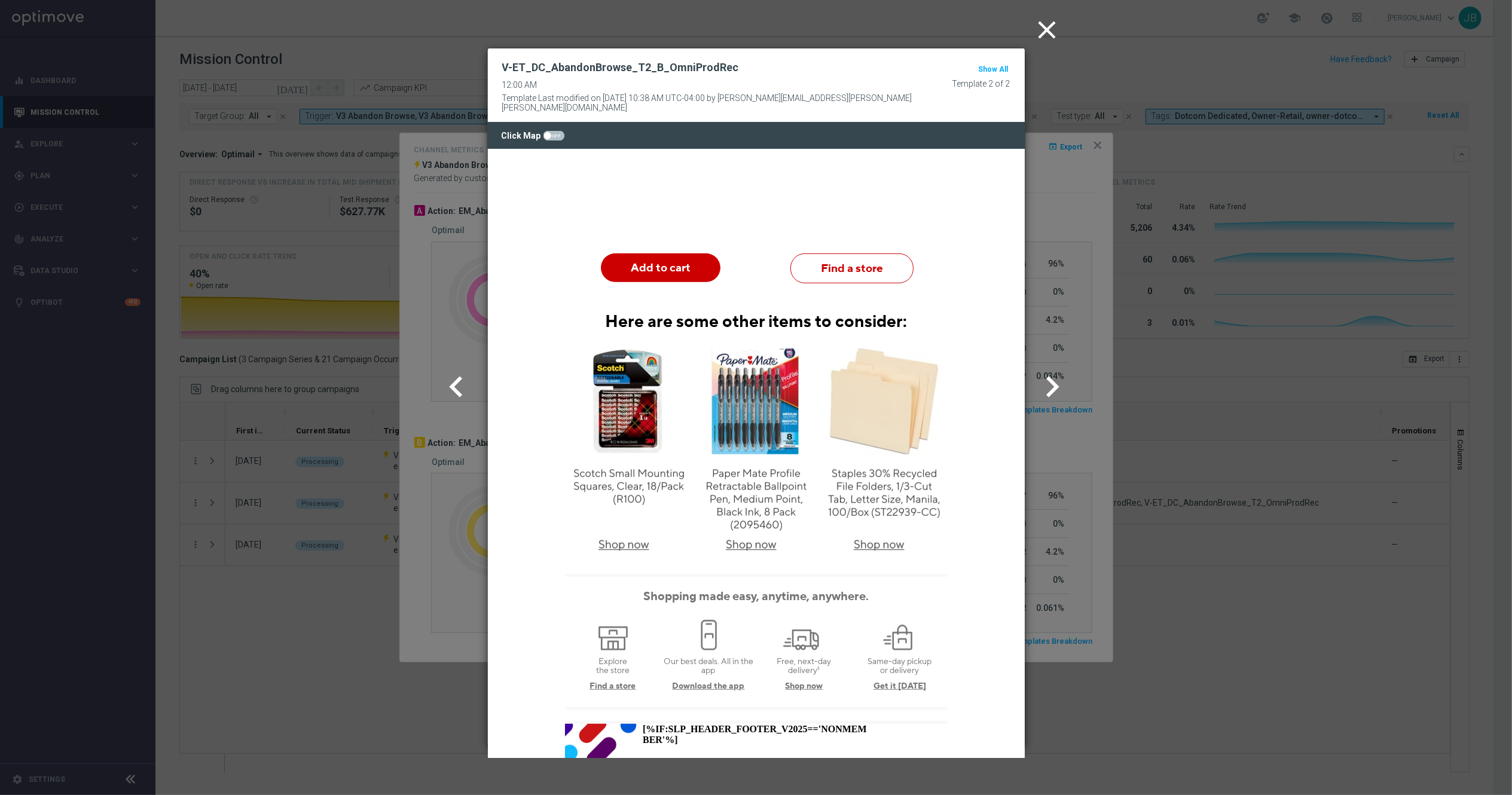
click at [1052, 27] on icon "close" at bounding box center [1048, 30] width 30 height 30
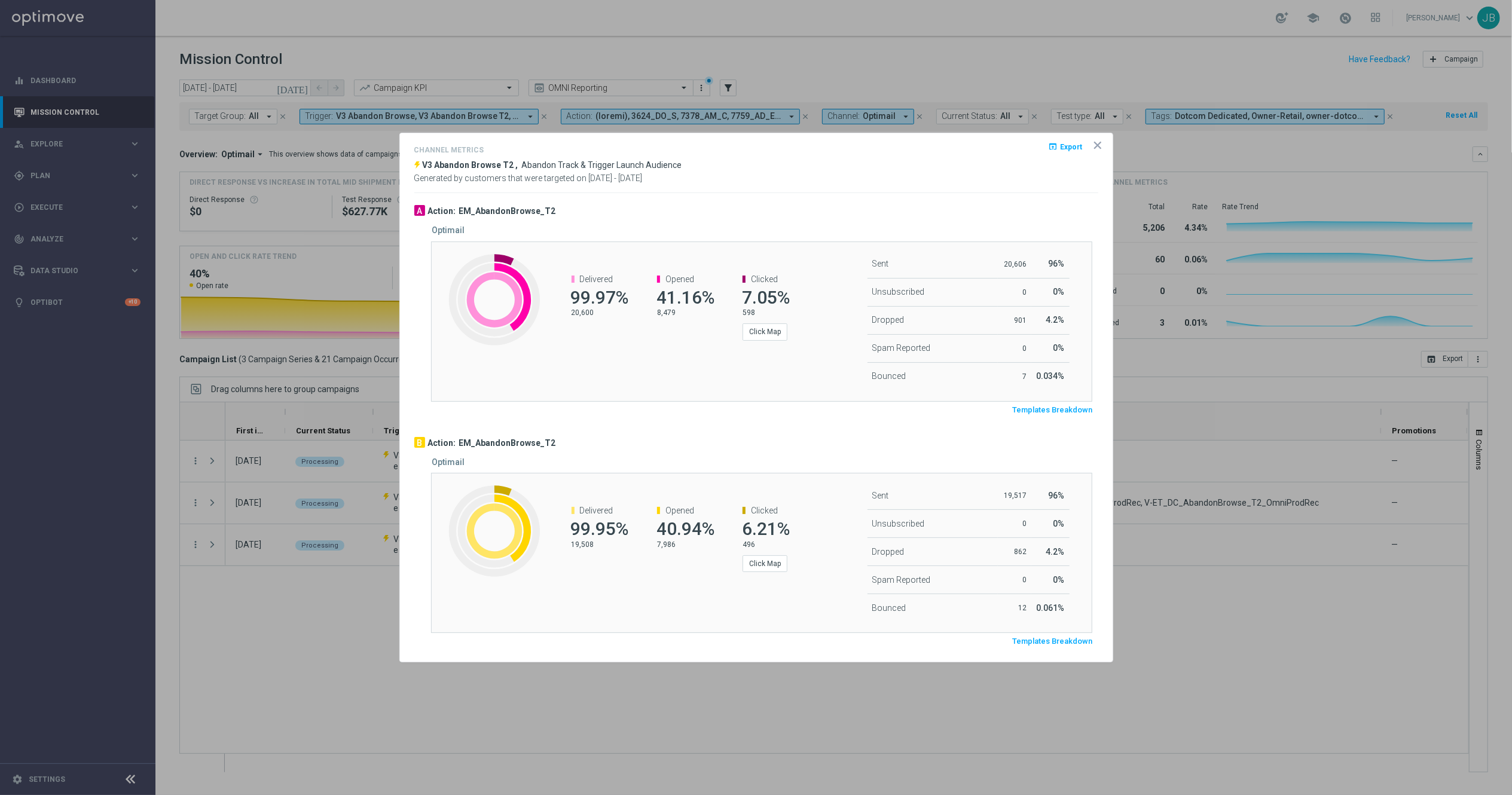
click at [1098, 148] on icon "icon" at bounding box center [1097, 144] width 12 height 12
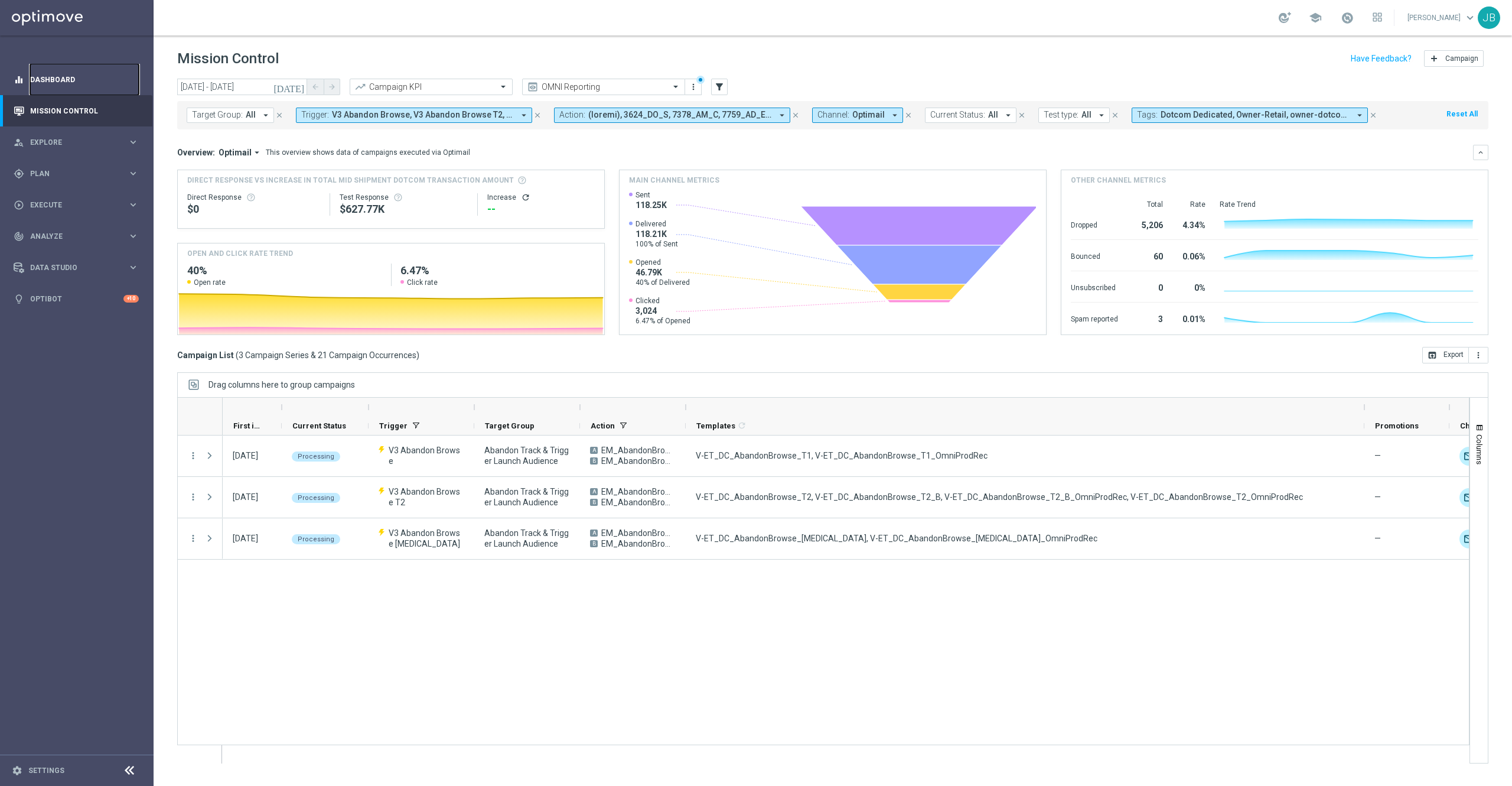
click at [69, 76] on link "Dashboard" at bounding box center [84, 79] width 108 height 32
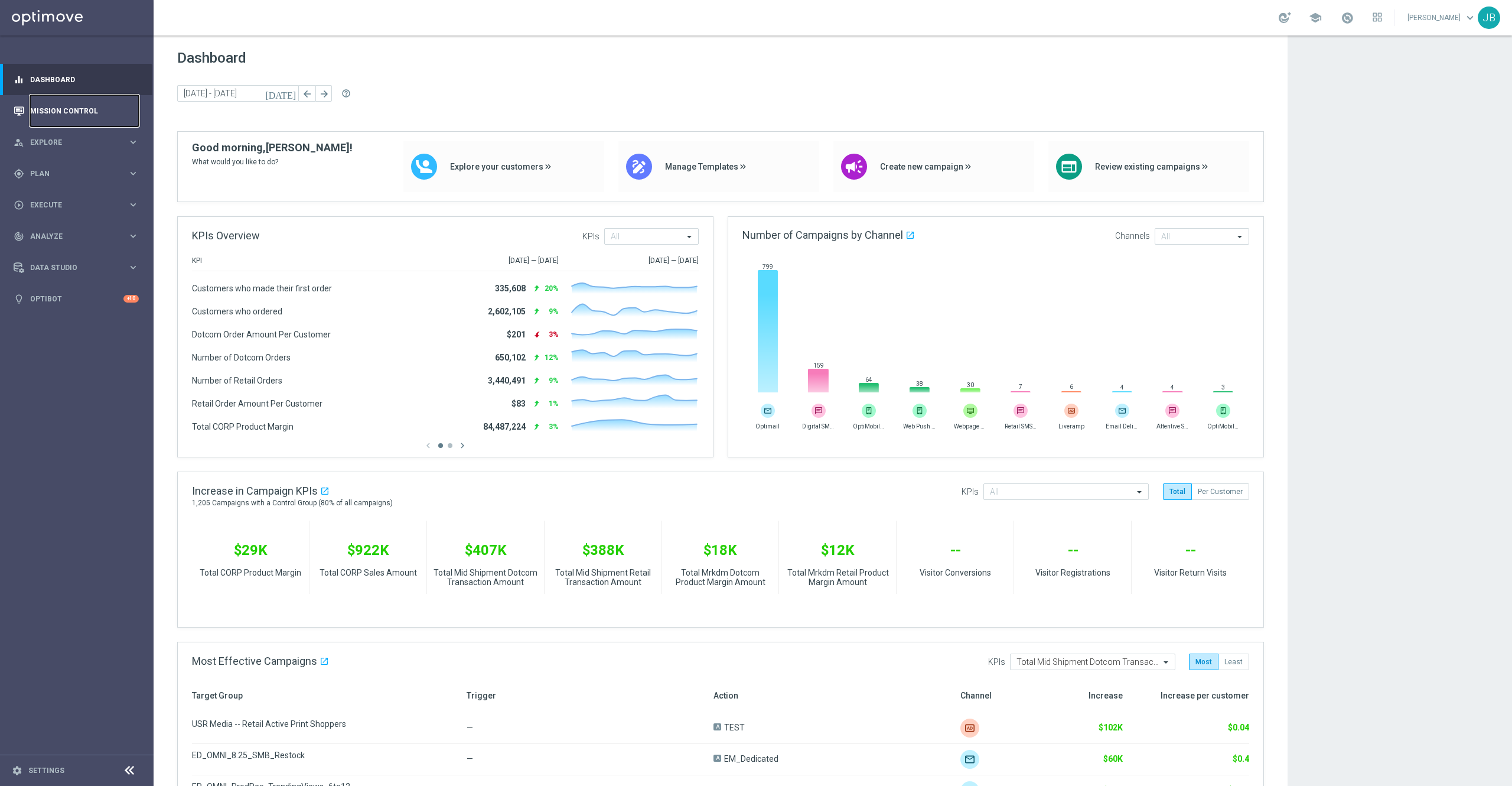
click at [58, 114] on link "Mission Control" at bounding box center [84, 111] width 108 height 32
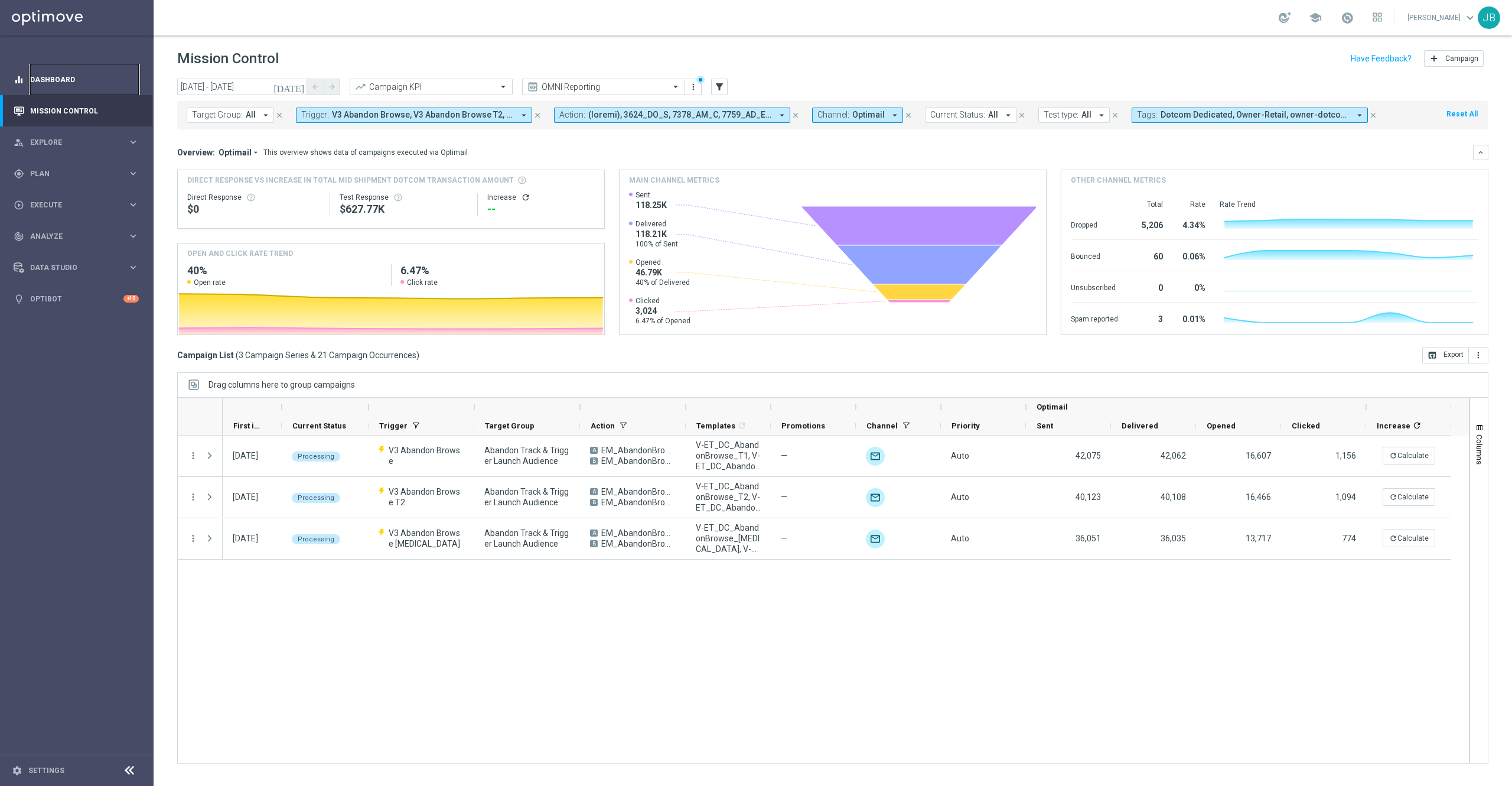
click at [75, 69] on link "Dashboard" at bounding box center [84, 79] width 108 height 32
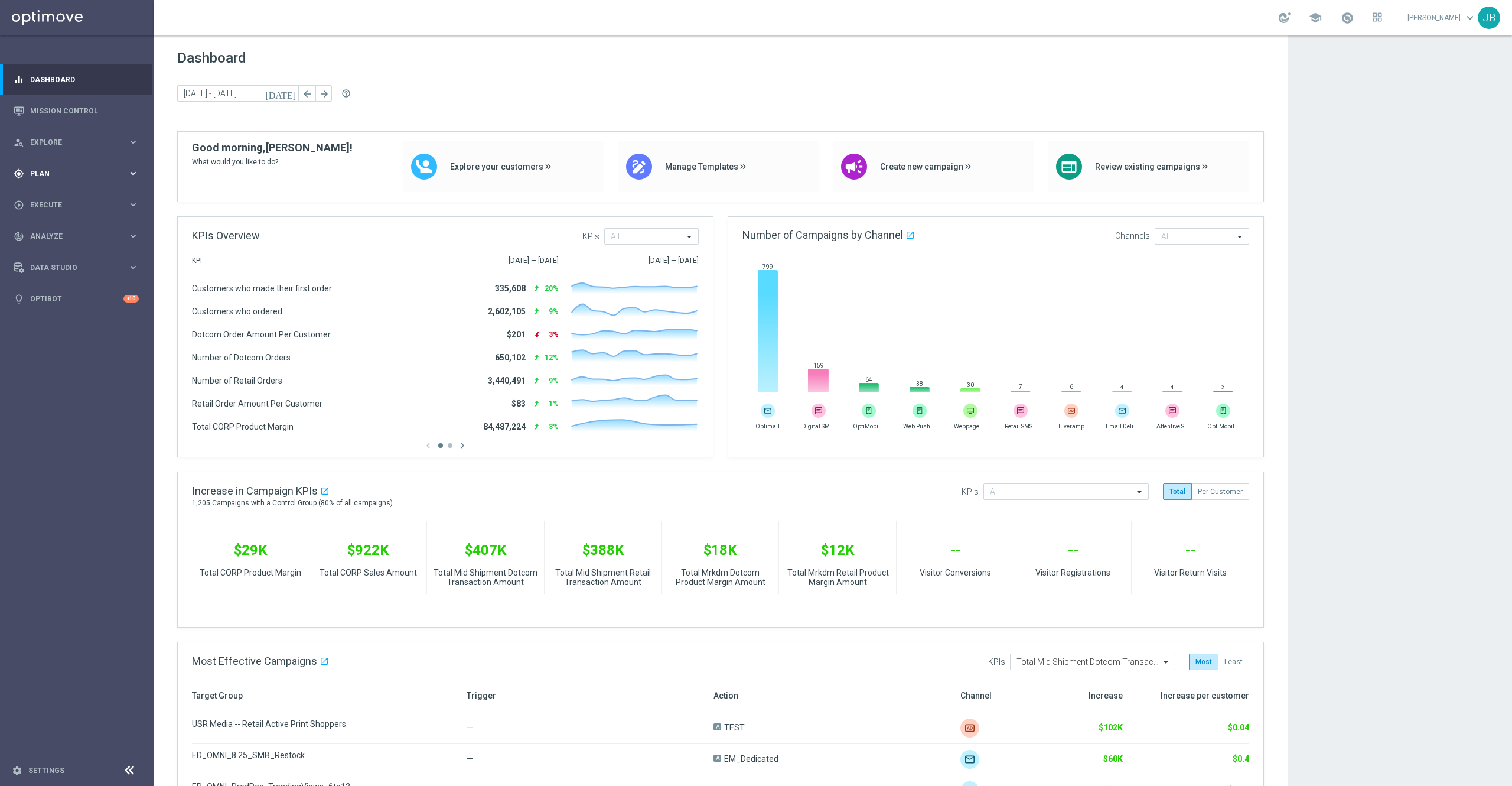
click at [60, 173] on span "Plan" at bounding box center [78, 174] width 98 height 7
click at [69, 194] on link "Target Groups" at bounding box center [77, 197] width 92 height 10
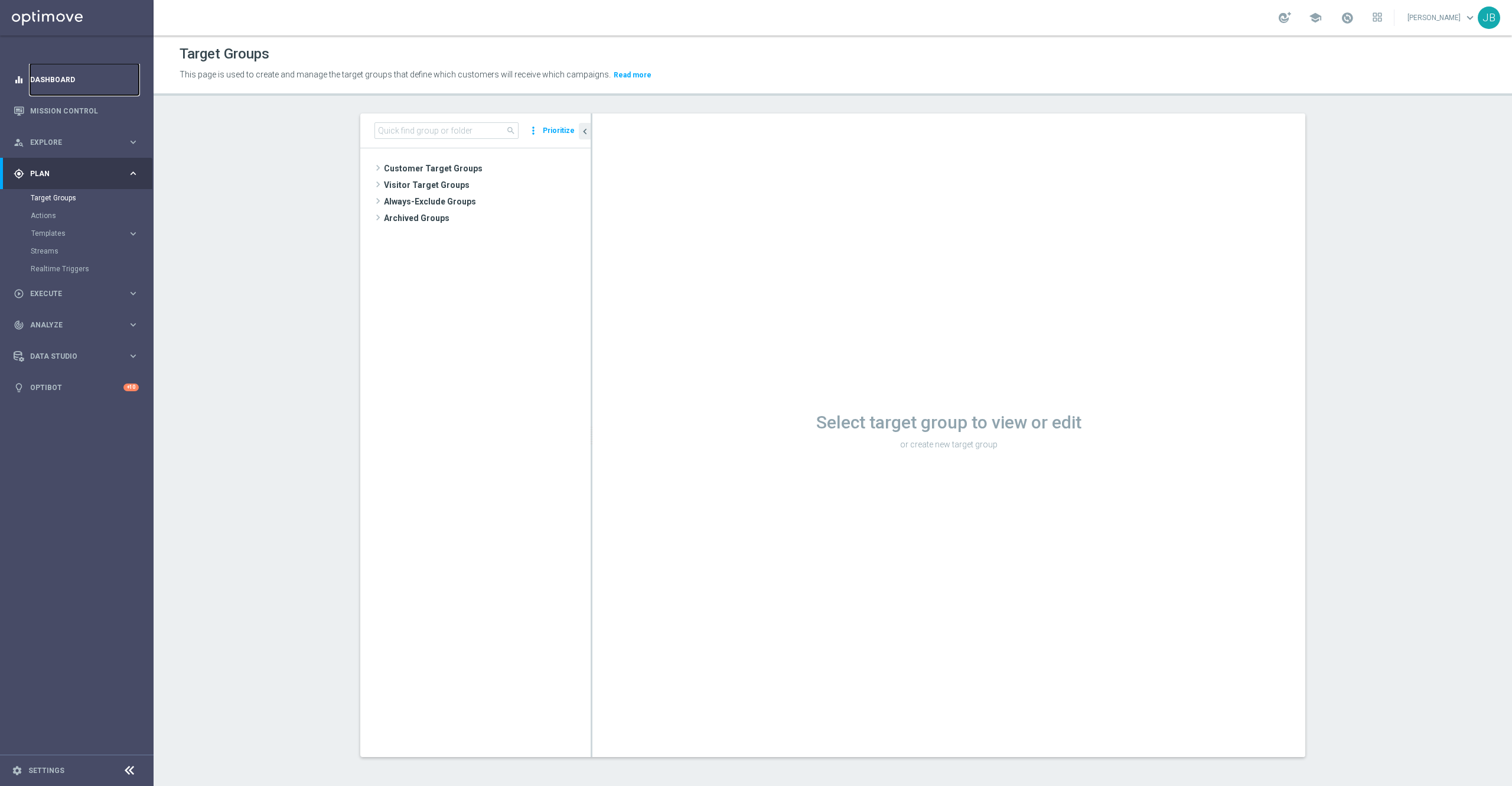
click at [77, 80] on link "Dashboard" at bounding box center [84, 79] width 108 height 32
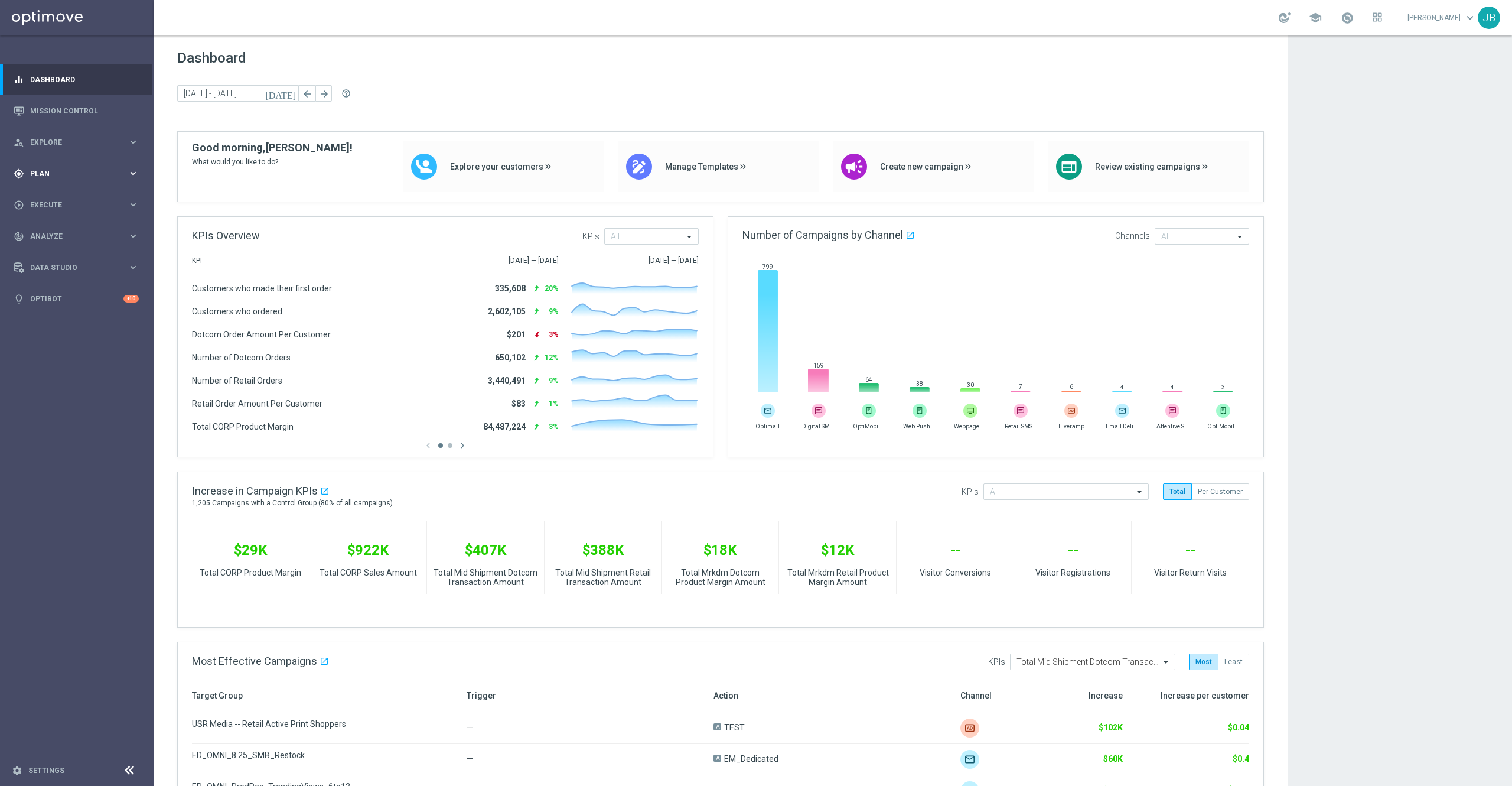
click at [55, 175] on span "Plan" at bounding box center [78, 174] width 98 height 7
click at [60, 197] on link "Target Groups" at bounding box center [77, 197] width 92 height 10
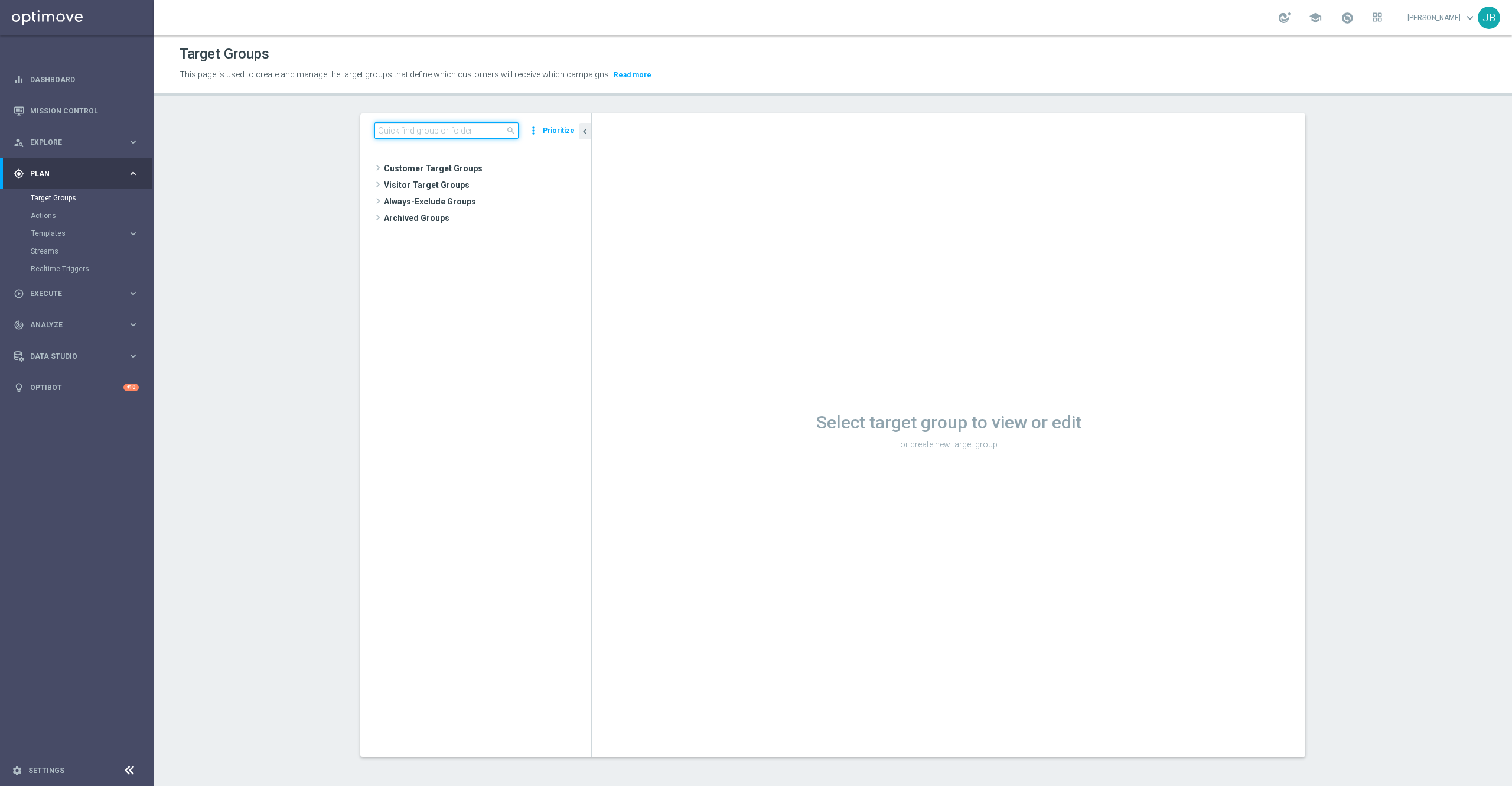
click at [452, 130] on input at bounding box center [446, 130] width 144 height 17
paste input "ER_OMNI_SOJ_DotcomNew_RED6to12"
type input "ER_OMNI_SOJ_DotcomNew_RED6to12"
click at [490, 215] on span "ER_OMNI_SOJ_DotcomNew_RED6to12" at bounding box center [498, 219] width 132 height 10
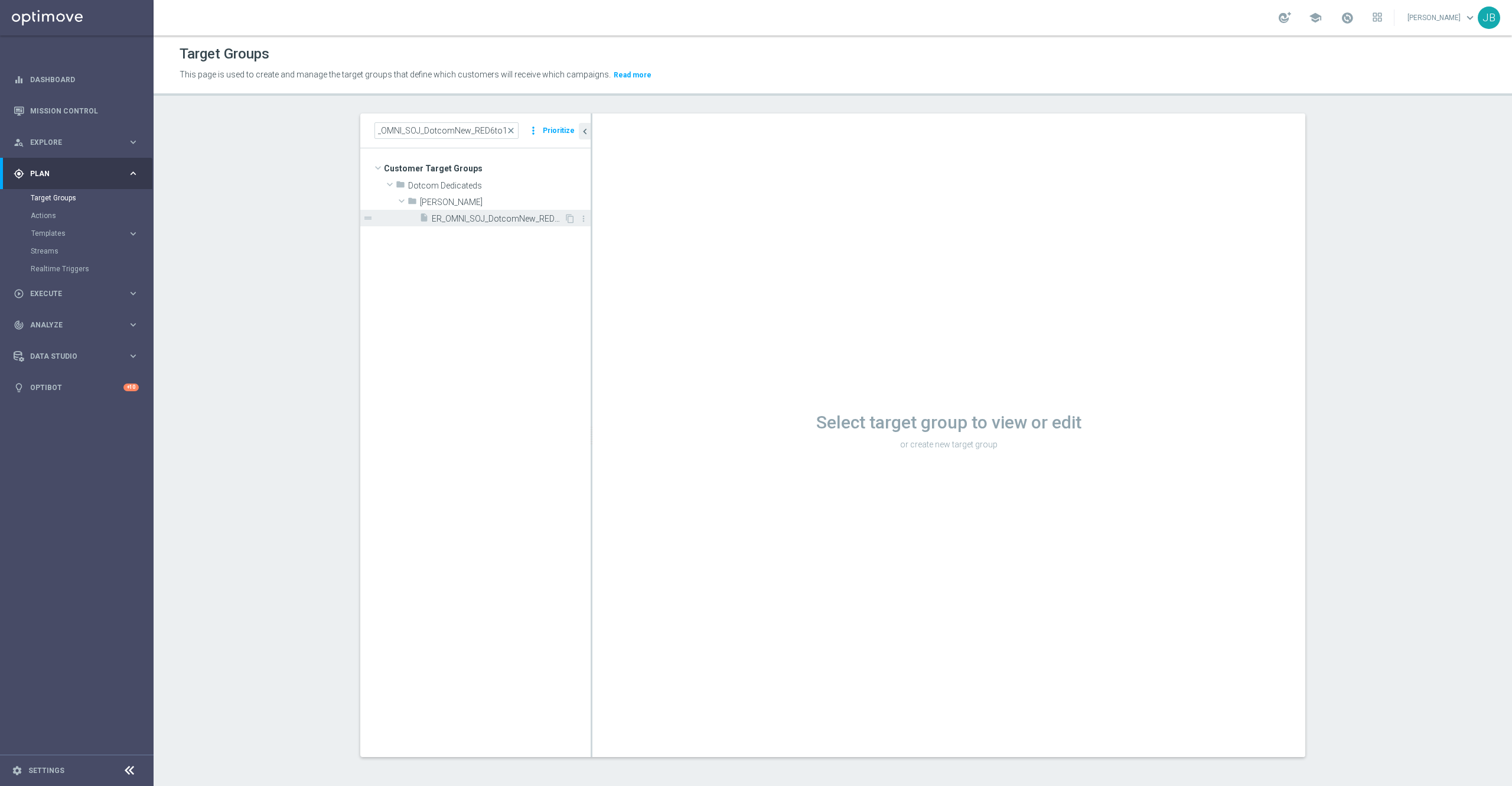
scroll to position [0, 0]
click at [446, 222] on span "ER_OMNI_SOJ_DotcomNew_RED6to12" at bounding box center [498, 219] width 132 height 10
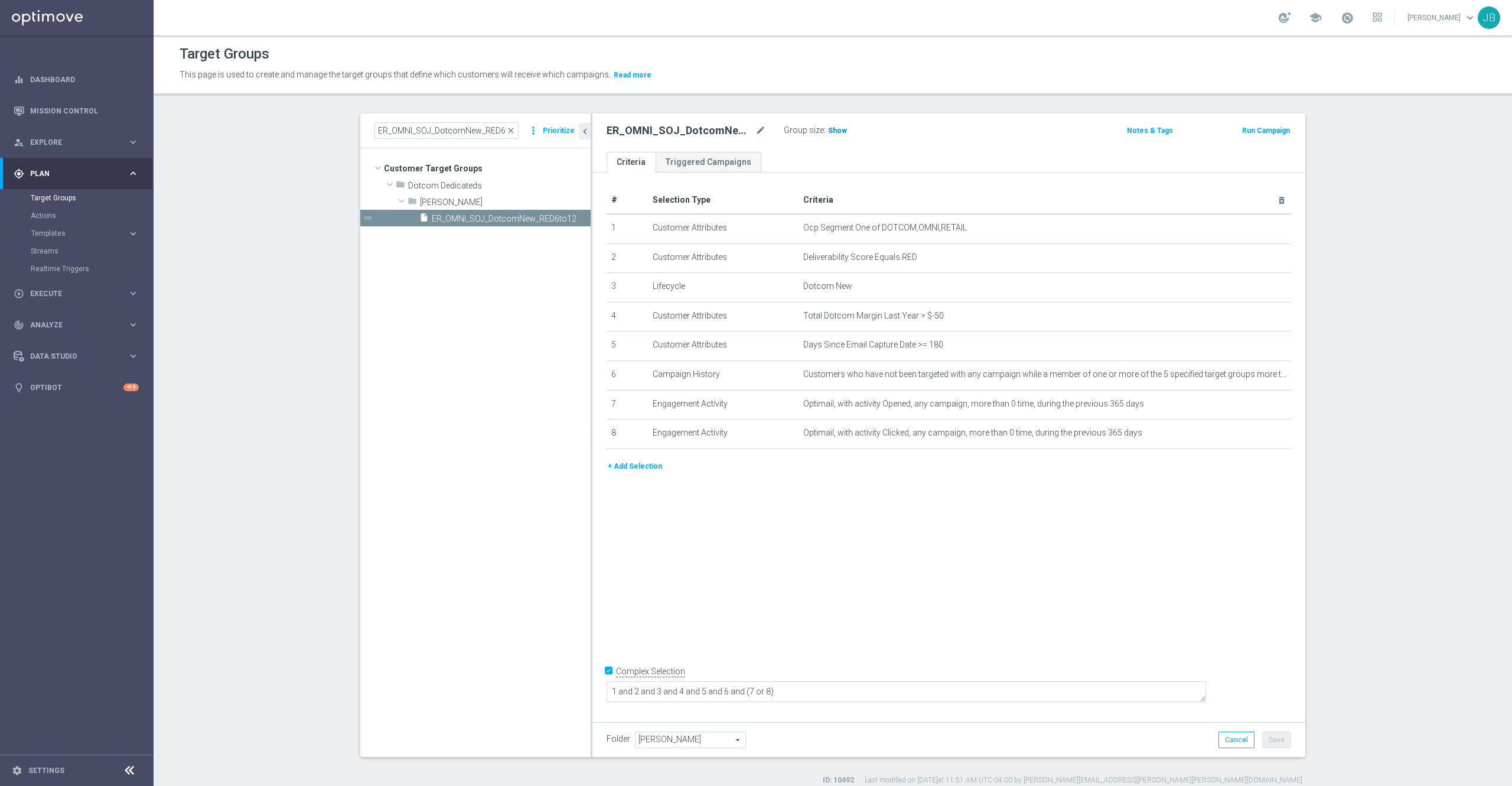
click at [830, 131] on span "Show" at bounding box center [837, 130] width 18 height 8
click at [857, 538] on div "# Selection Type Criteria delete_forever 1 Customer Attributes Ocp Segment One …" at bounding box center [949, 444] width 713 height 544
click at [1248, 228] on icon "mode_edit" at bounding box center [1252, 228] width 10 height 10
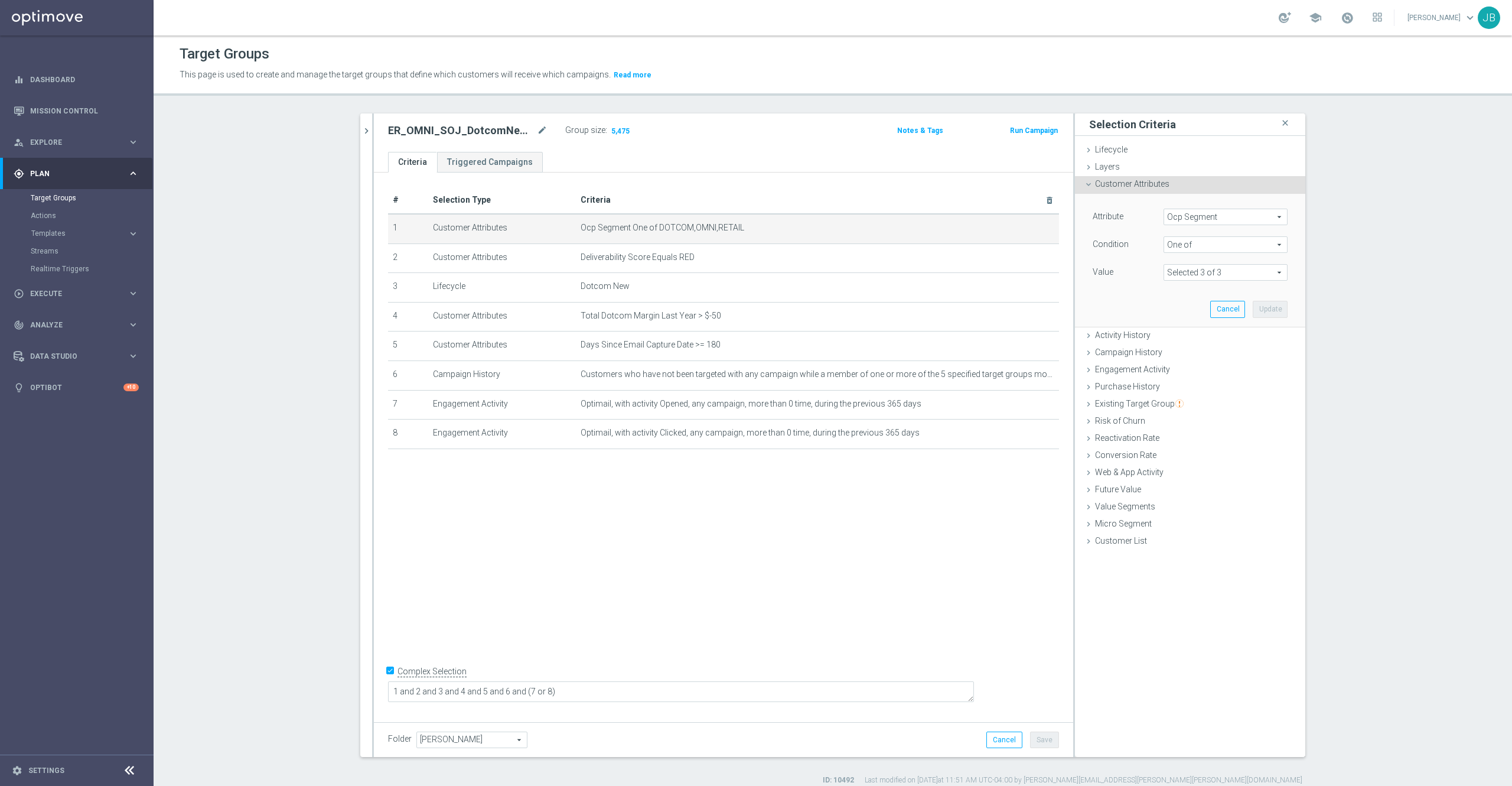
click at [1211, 215] on span "Ocp Segment" at bounding box center [1226, 216] width 123 height 15
click at [1211, 215] on input "search" at bounding box center [1226, 217] width 124 height 17
type input "ocp"
click at [1207, 271] on span "OCP_Simple_12m" at bounding box center [1225, 265] width 112 height 10
type input "OCP_Simple_12m"
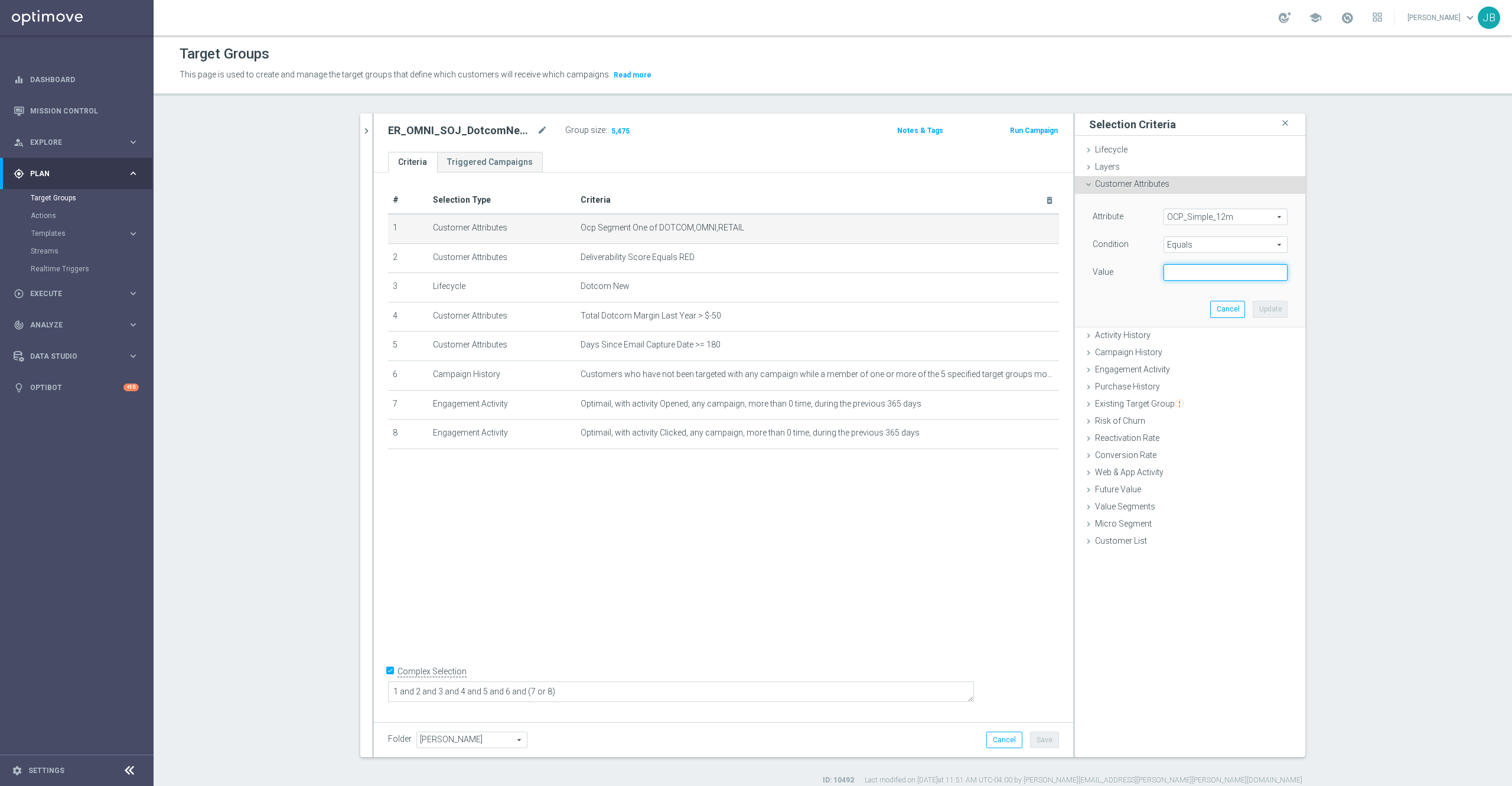
click at [1207, 271] on input "text" at bounding box center [1226, 272] width 124 height 17
click at [1204, 243] on span "Equals" at bounding box center [1226, 244] width 123 height 15
click at [1182, 398] on span "One of" at bounding box center [1225, 400] width 112 height 10
type input "One of"
click at [1182, 279] on textarea at bounding box center [1226, 279] width 124 height 31
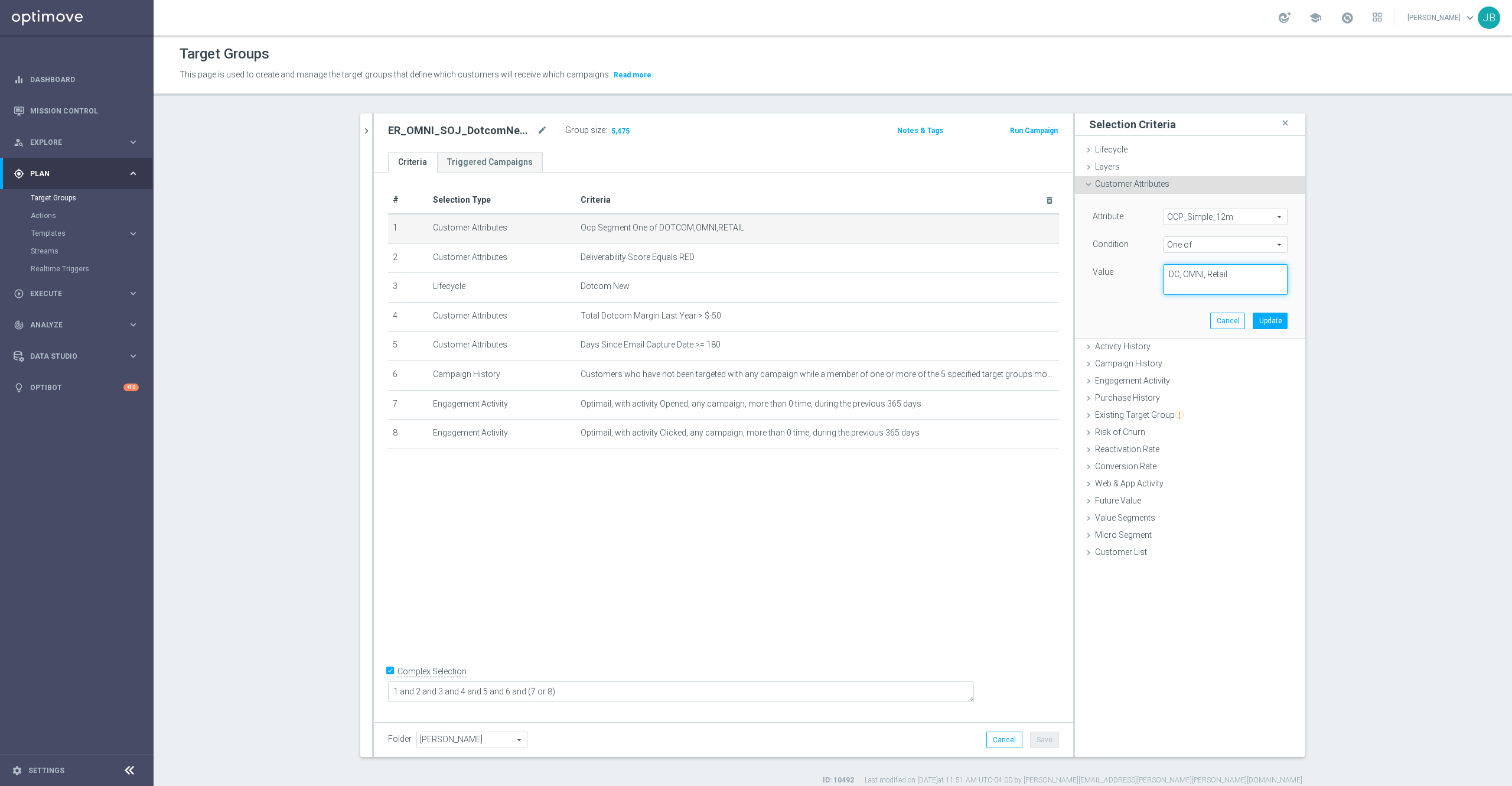
drag, startPoint x: 1225, startPoint y: 273, endPoint x: 1141, endPoint y: 278, distance: 84.1
click at [1141, 278] on div "Value DC, OMNI, Retail" at bounding box center [1190, 279] width 212 height 31
type textarea "DC, OMNI, Retail"
click at [1258, 323] on button "Update" at bounding box center [1271, 321] width 35 height 17
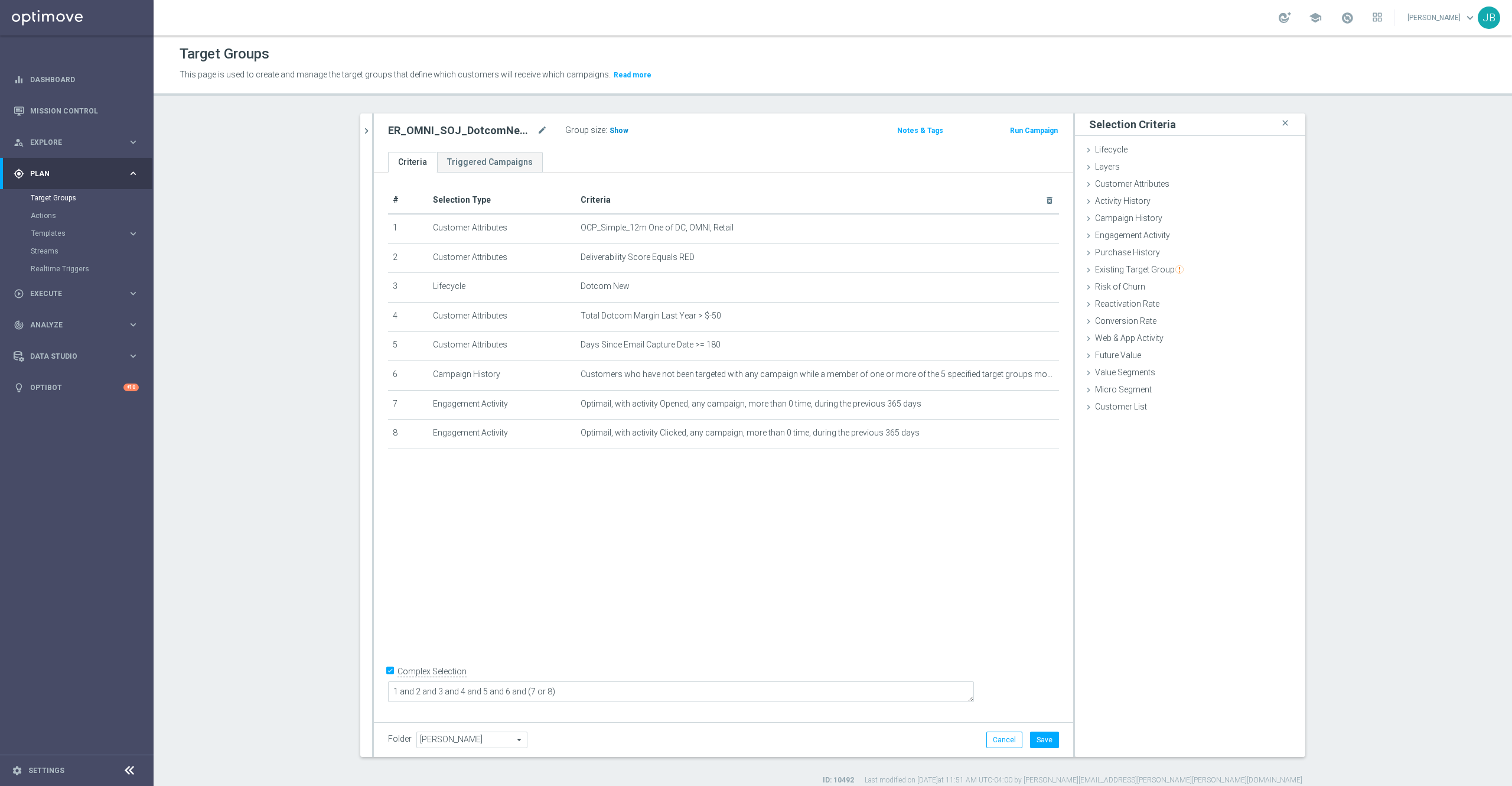
click at [609, 130] on span "Show" at bounding box center [618, 130] width 18 height 8
click at [1017, 231] on icon "mode_edit" at bounding box center [1022, 228] width 10 height 10
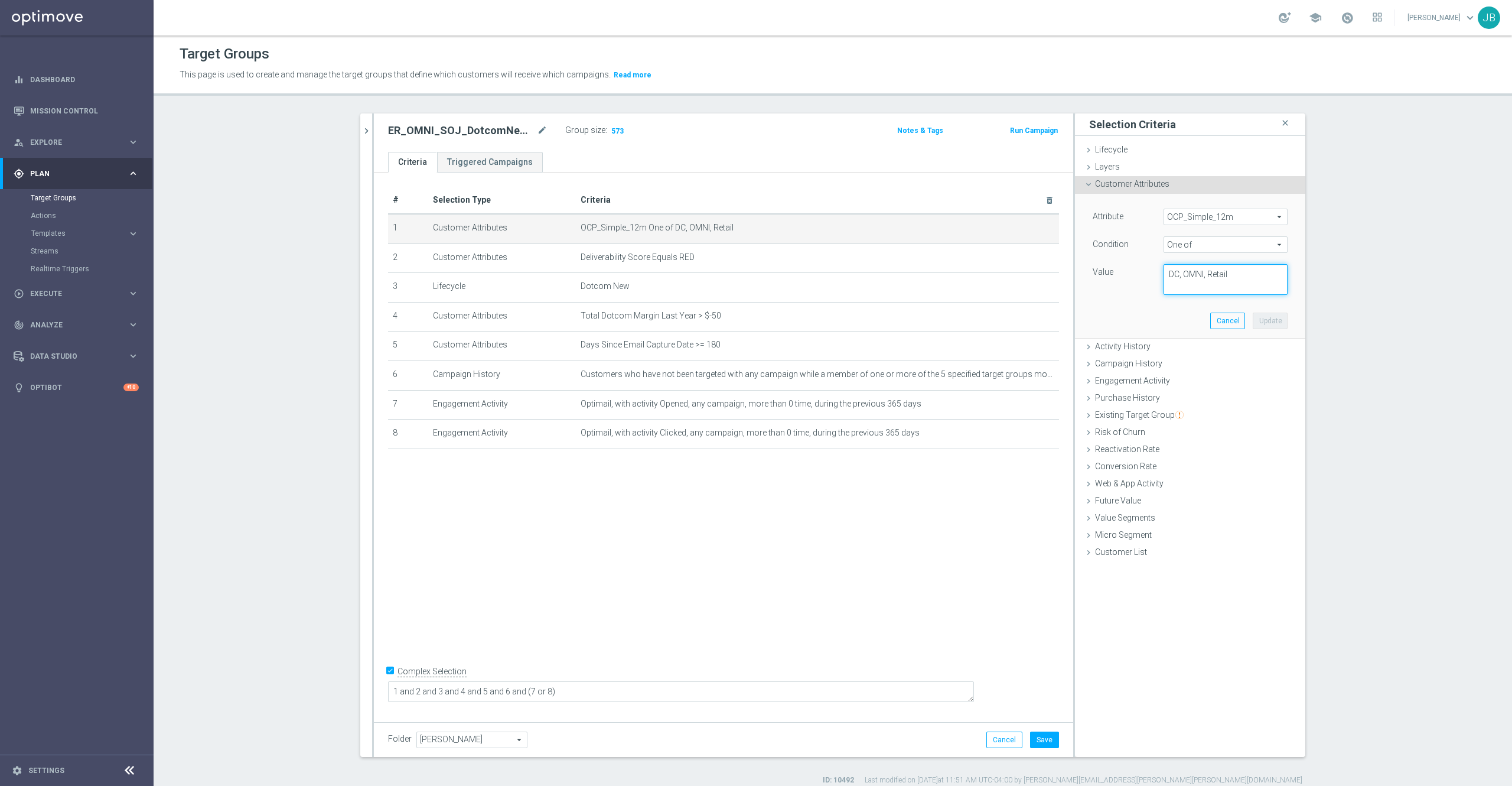
click at [1169, 278] on textarea "DC, OMNI, Retail" at bounding box center [1226, 279] width 124 height 31
type textarea "Dotcom, OMNI, Retail"
click at [1253, 319] on button "Update" at bounding box center [1271, 321] width 35 height 17
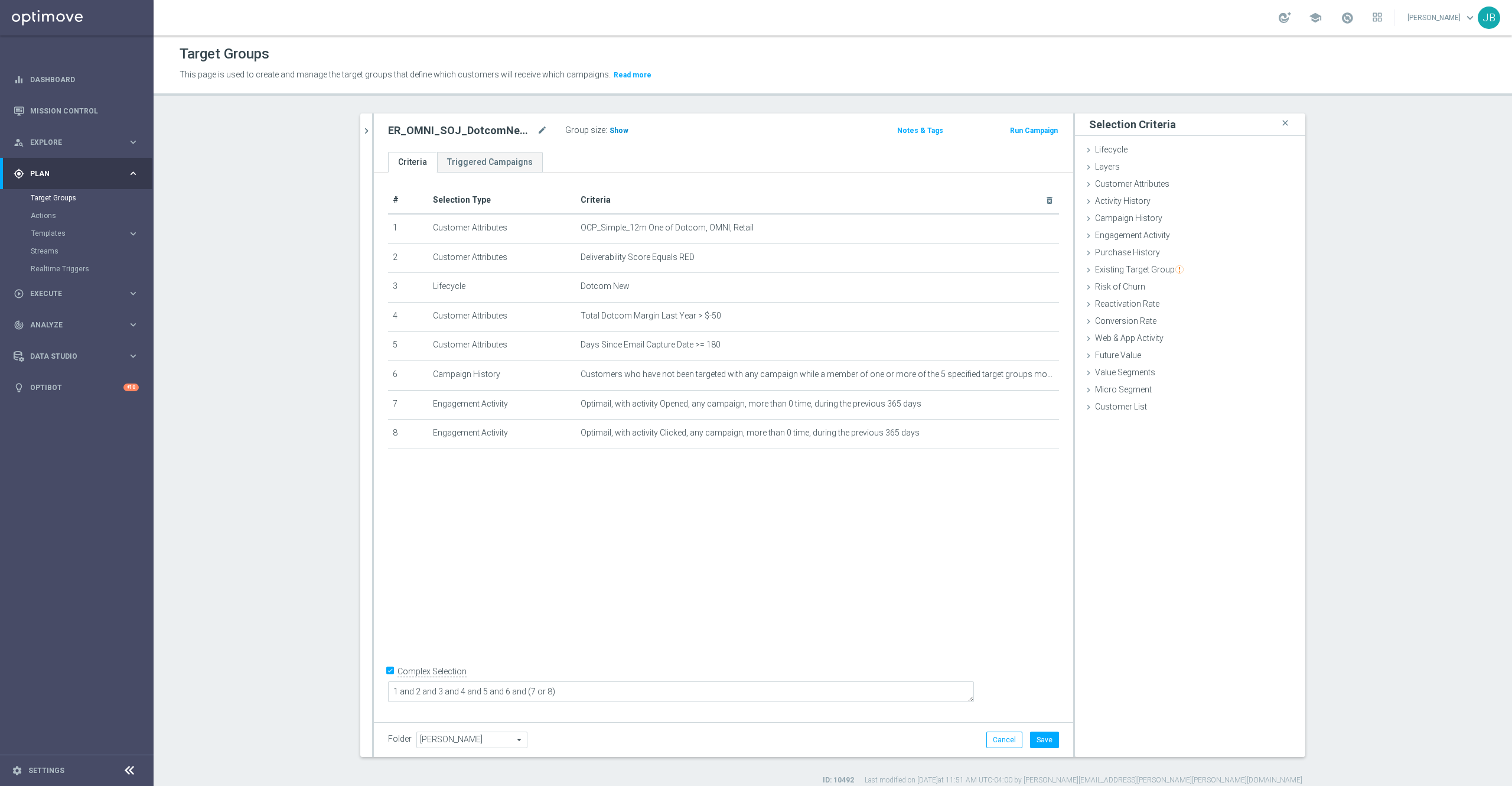
click at [611, 127] on span "Show" at bounding box center [618, 130] width 18 height 8
click at [1017, 229] on icon "mode_edit" at bounding box center [1022, 228] width 10 height 10
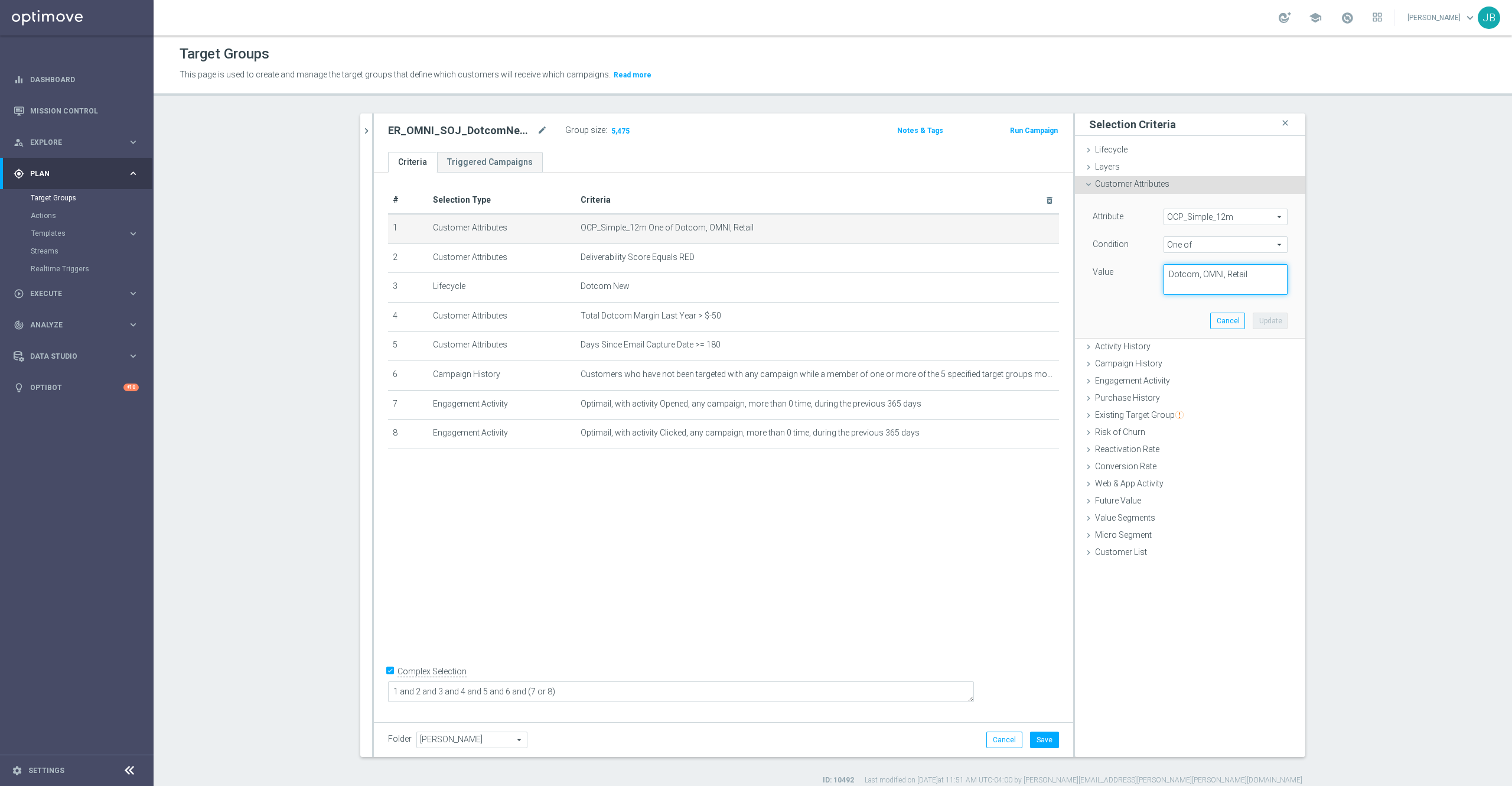
drag, startPoint x: 1239, startPoint y: 277, endPoint x: 1155, endPoint y: 278, distance: 84.0
click at [1164, 278] on textarea "Dotcom, OMNI, Retail" at bounding box center [1226, 279] width 124 height 31
click at [995, 738] on button "Cancel" at bounding box center [1004, 739] width 36 height 17
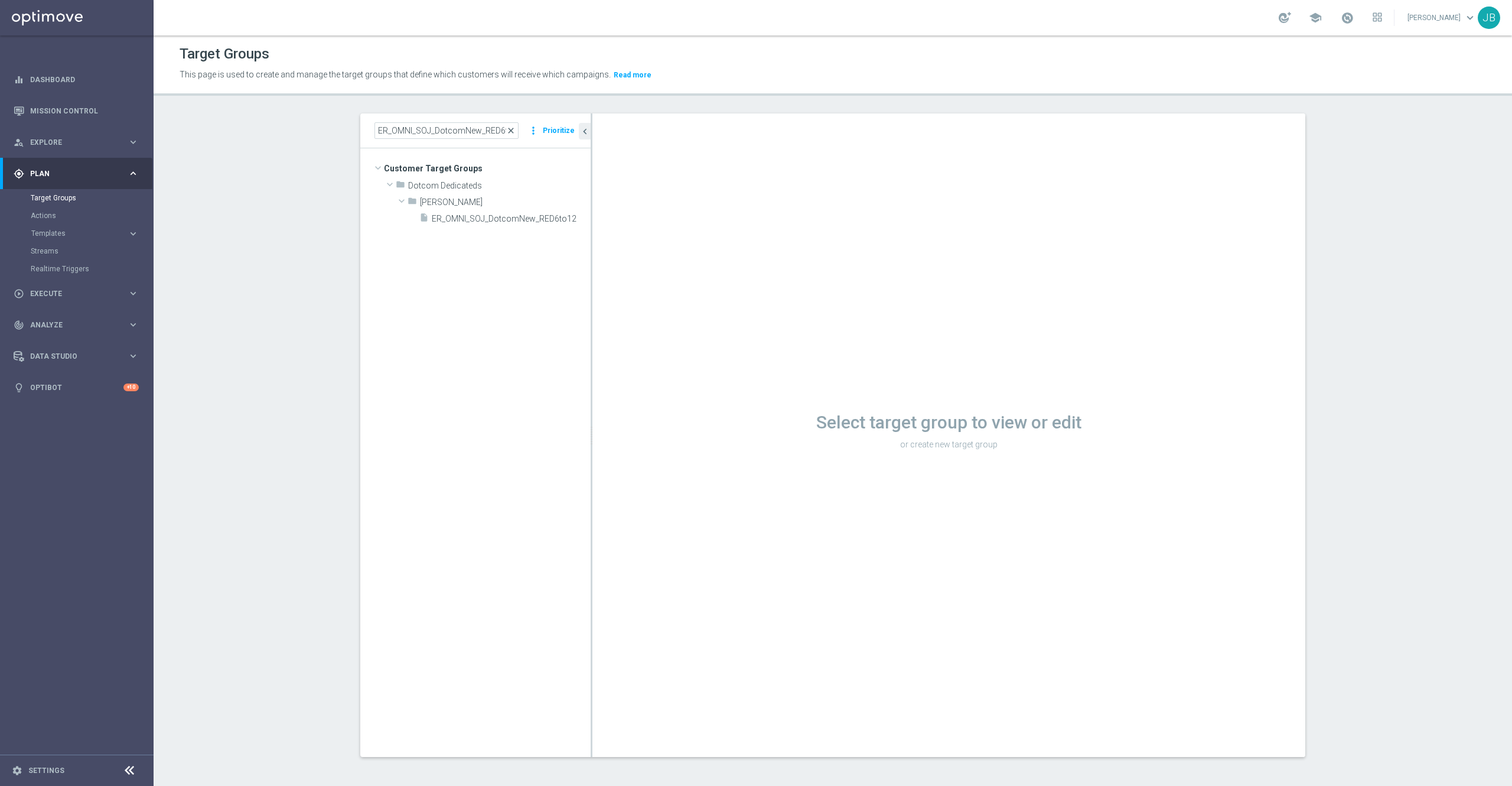
click at [506, 132] on span "close" at bounding box center [511, 130] width 10 height 10
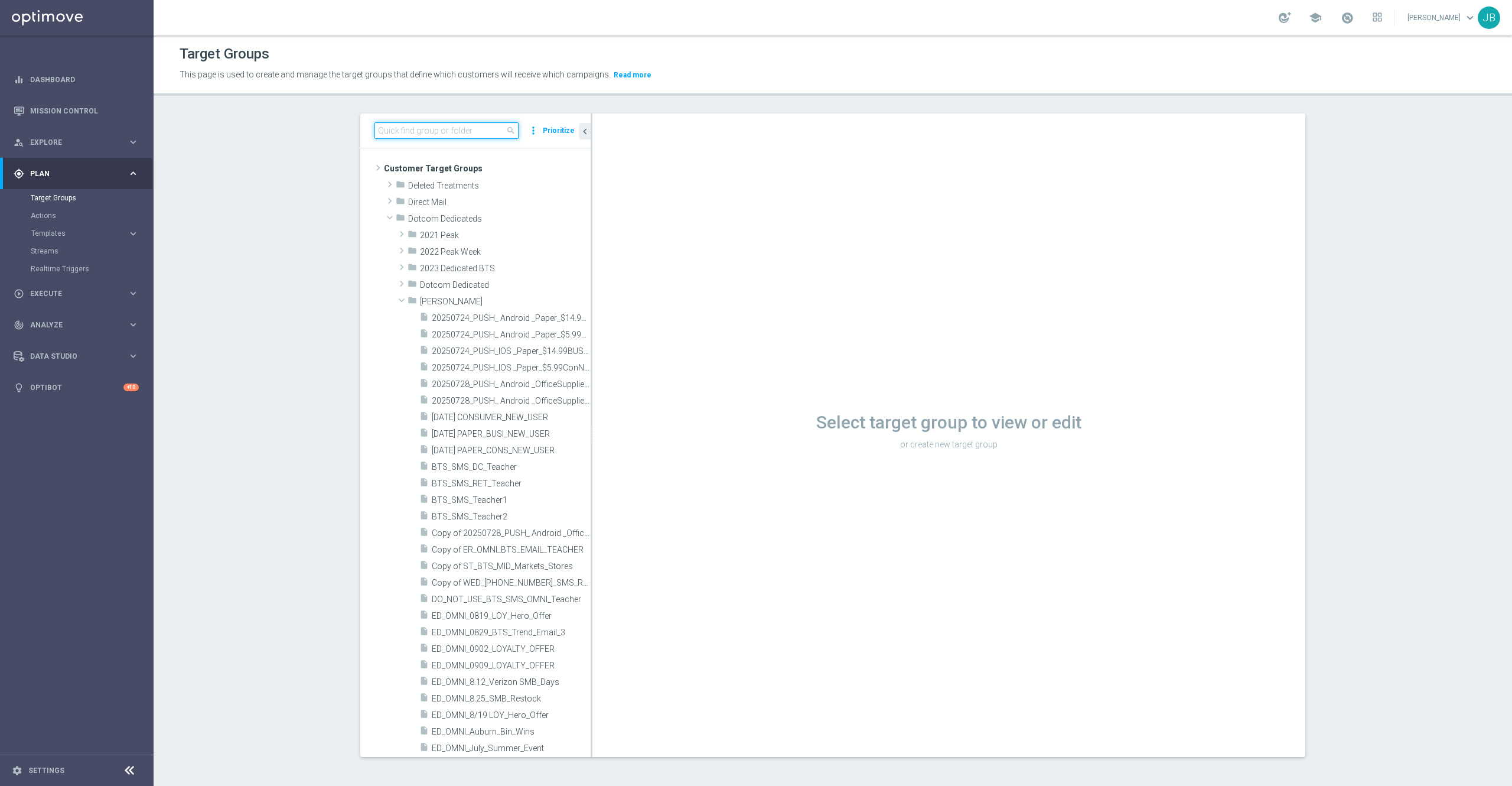
click at [438, 131] on input at bounding box center [446, 130] width 144 height 17
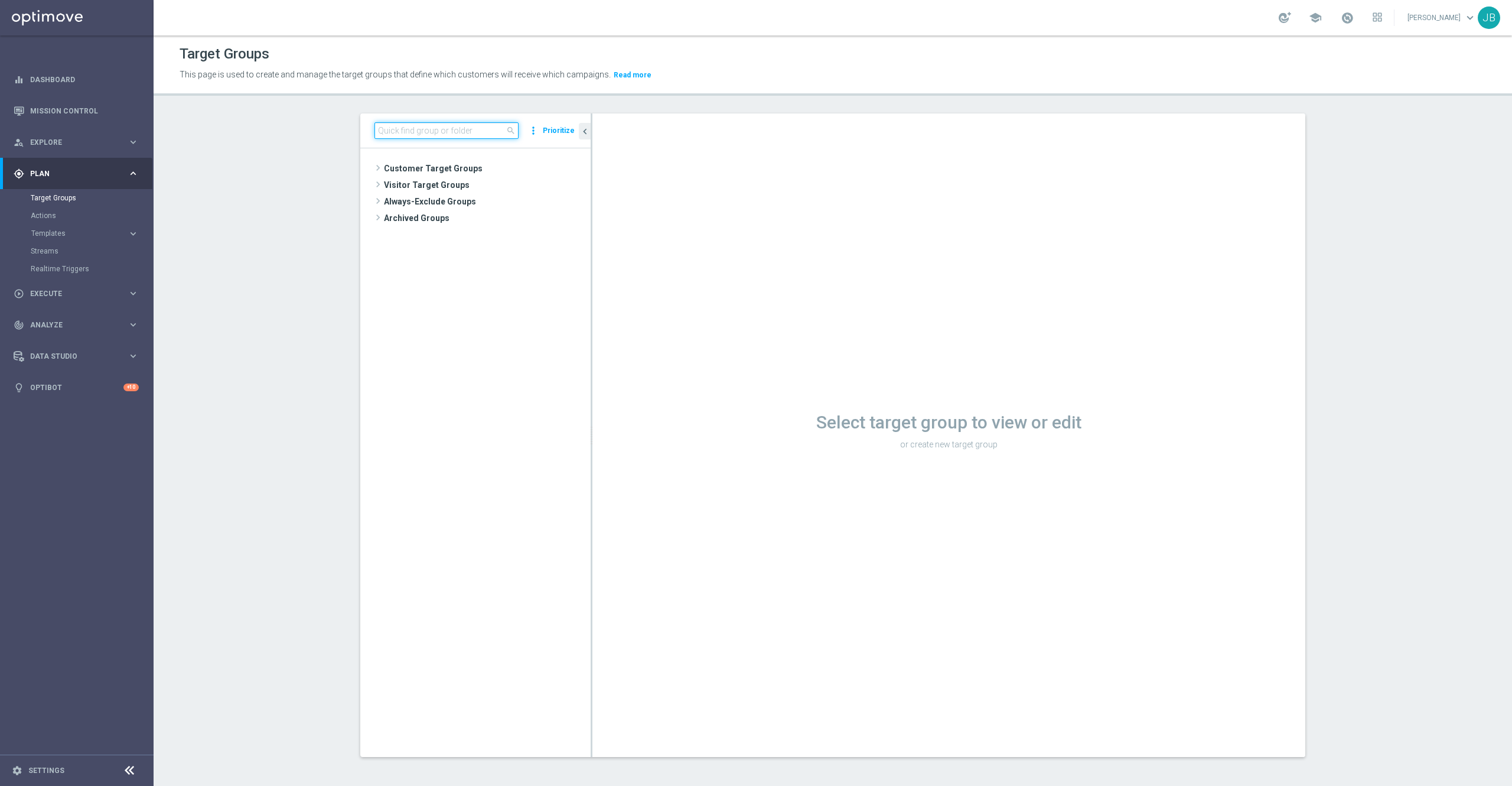
paste input "ER_DC_4cite_AbandonCart_T1"
type input "ER_DC_4cite_AbandonCart_T1"
click at [477, 233] on span "ER_DC_4cite_AbandonCart_T1" at bounding box center [503, 235] width 119 height 10
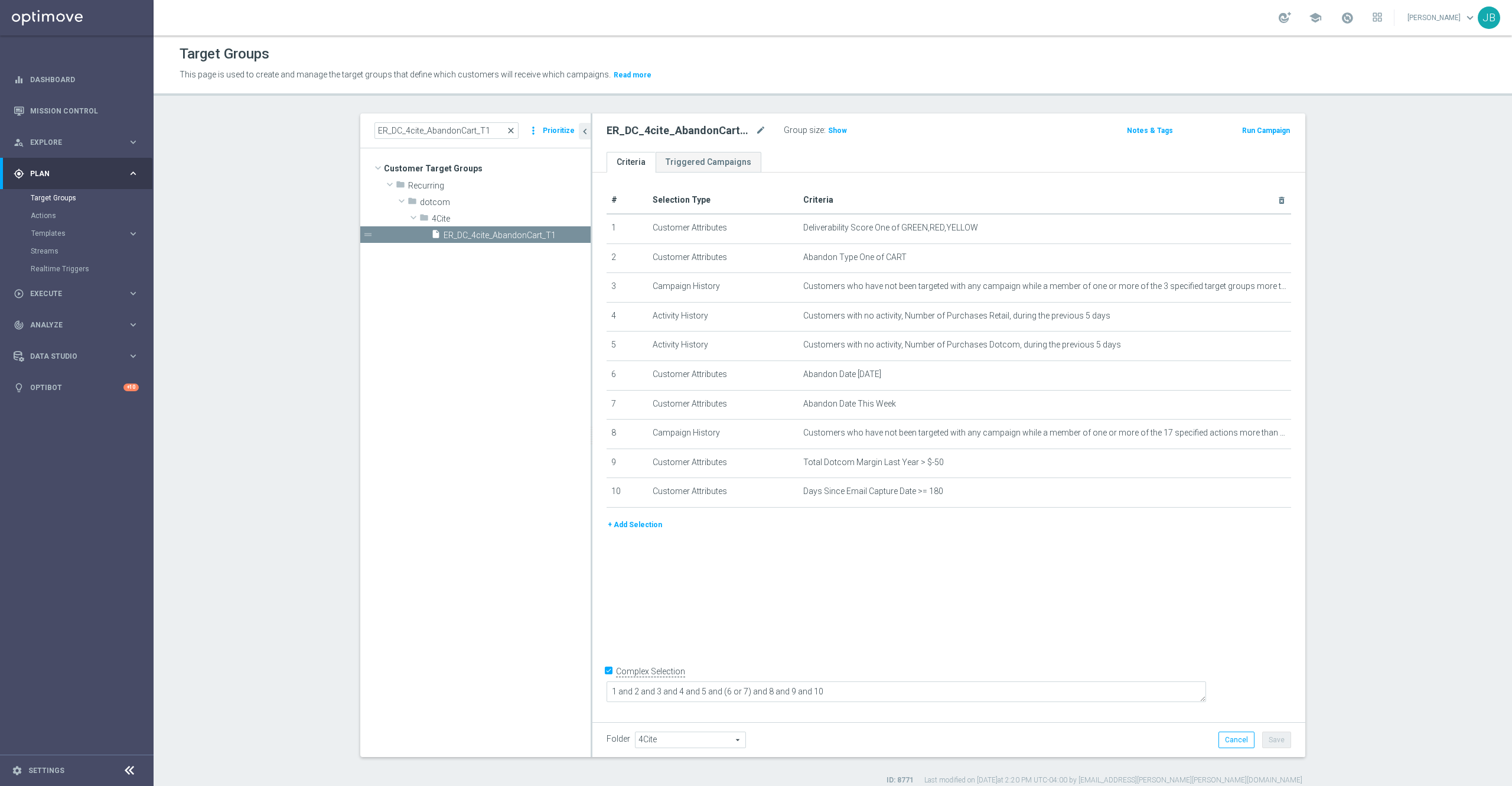
click at [506, 128] on span "close" at bounding box center [511, 130] width 10 height 10
click at [452, 128] on input at bounding box center [446, 130] width 144 height 17
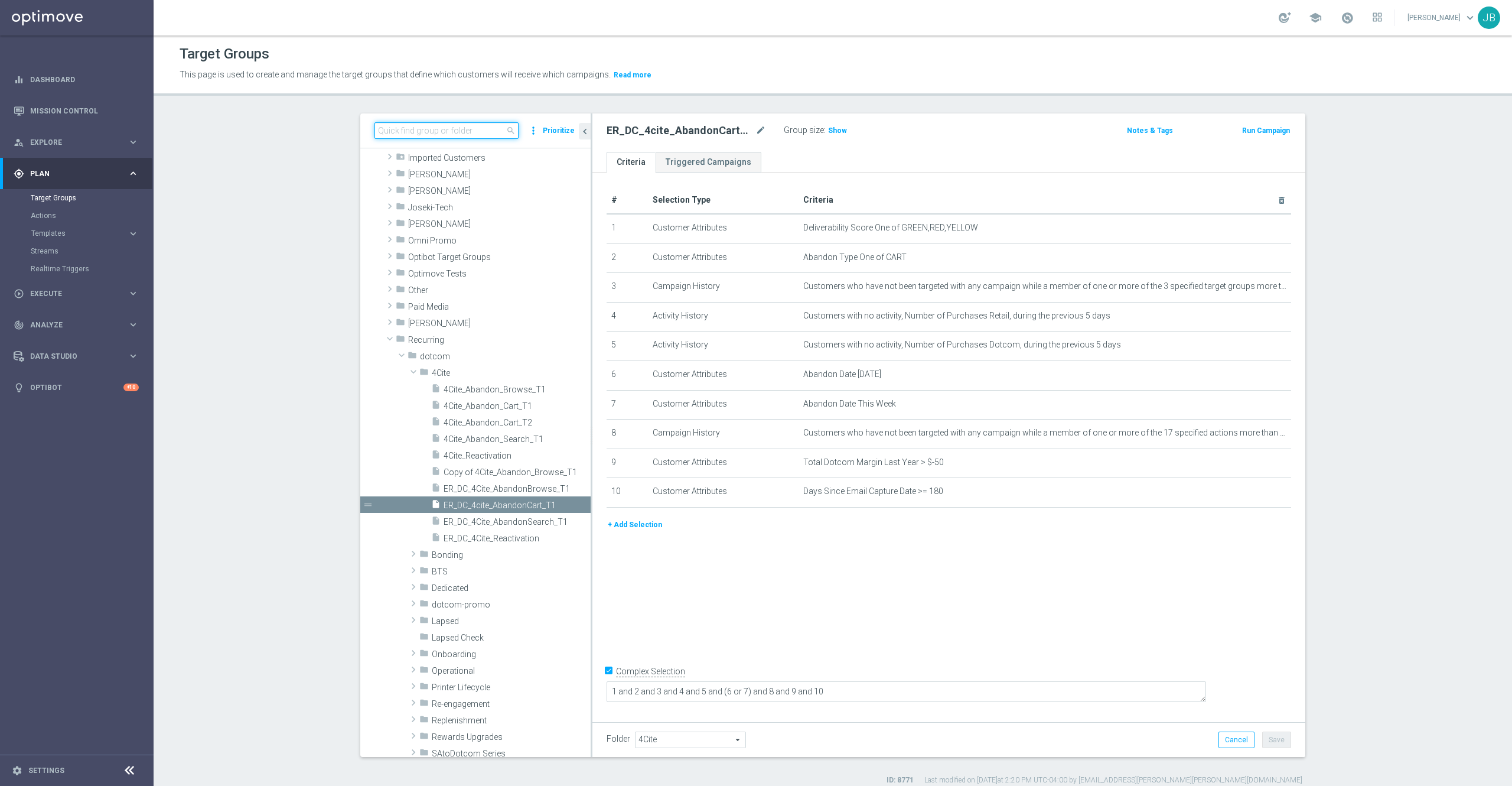
paste input "HP_Printer_Lifecycle_Stream_T3"
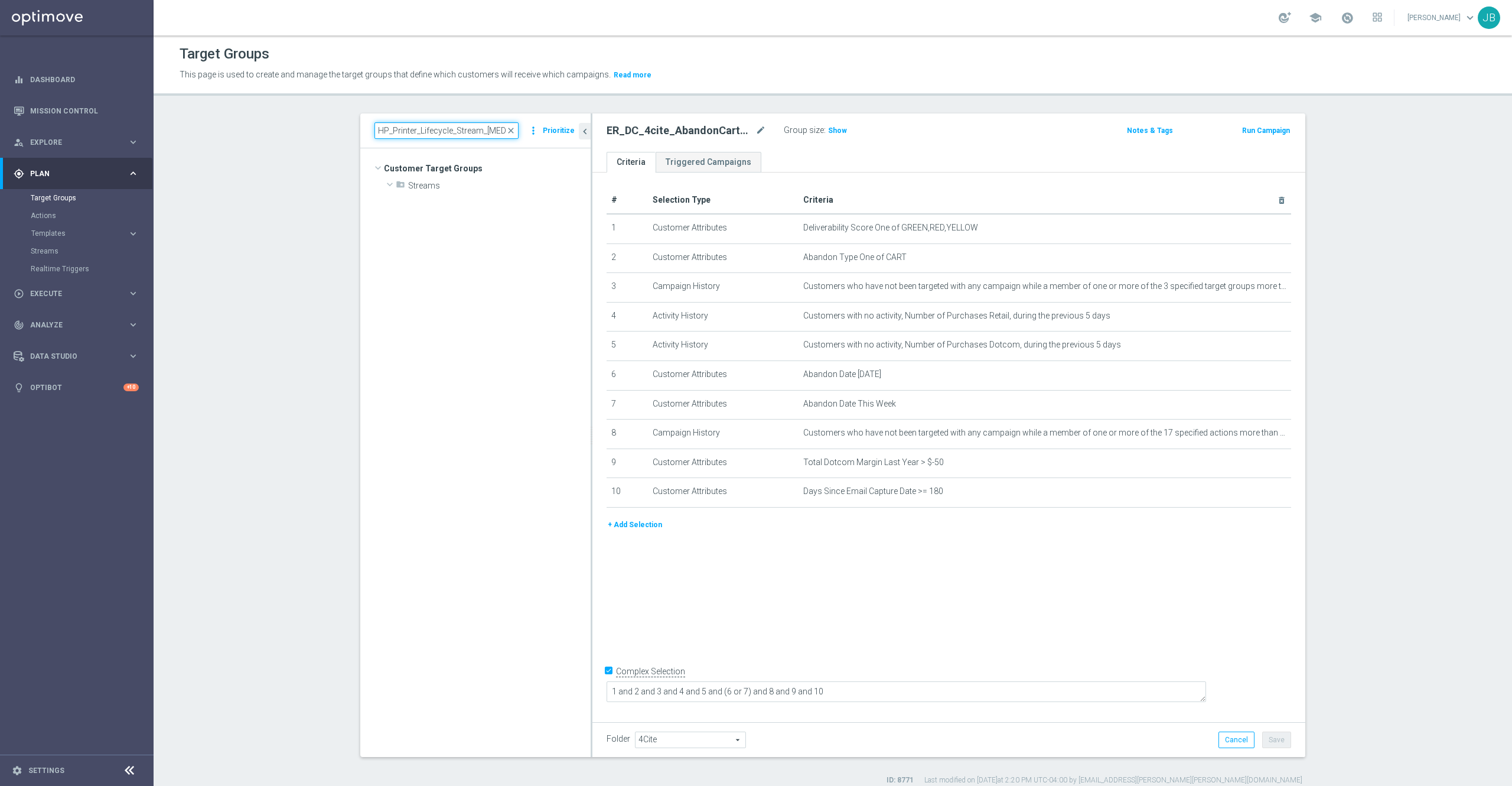
scroll to position [0, 0]
type input "HP_Printer_Lifecycle_Stream_T3"
click at [461, 233] on span "HP_Printer_Lifecycle_Stream_T3" at bounding box center [504, 235] width 121 height 10
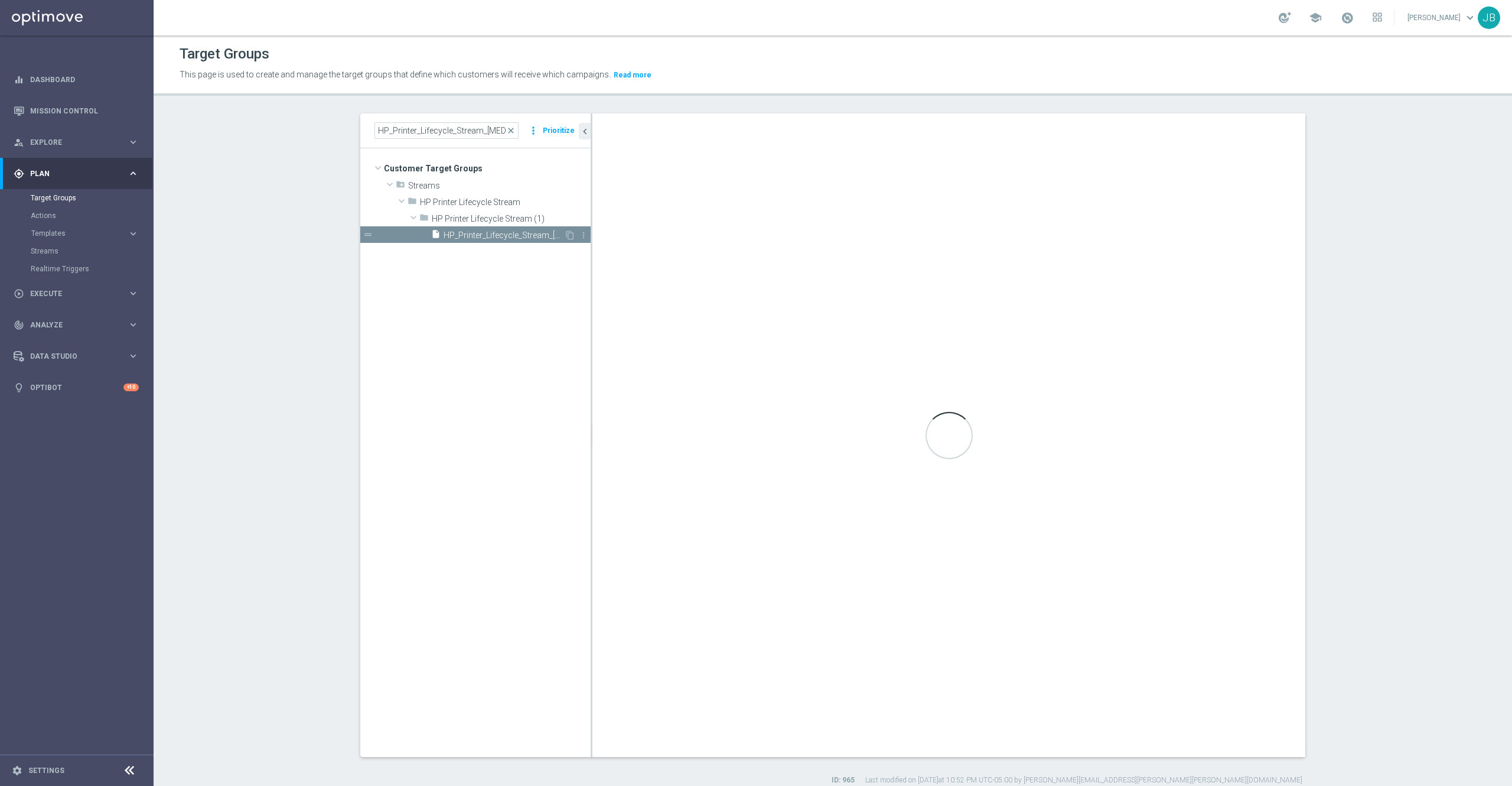
checkbox input "false"
type input "HP Printer Lifecycle Stream (1)"
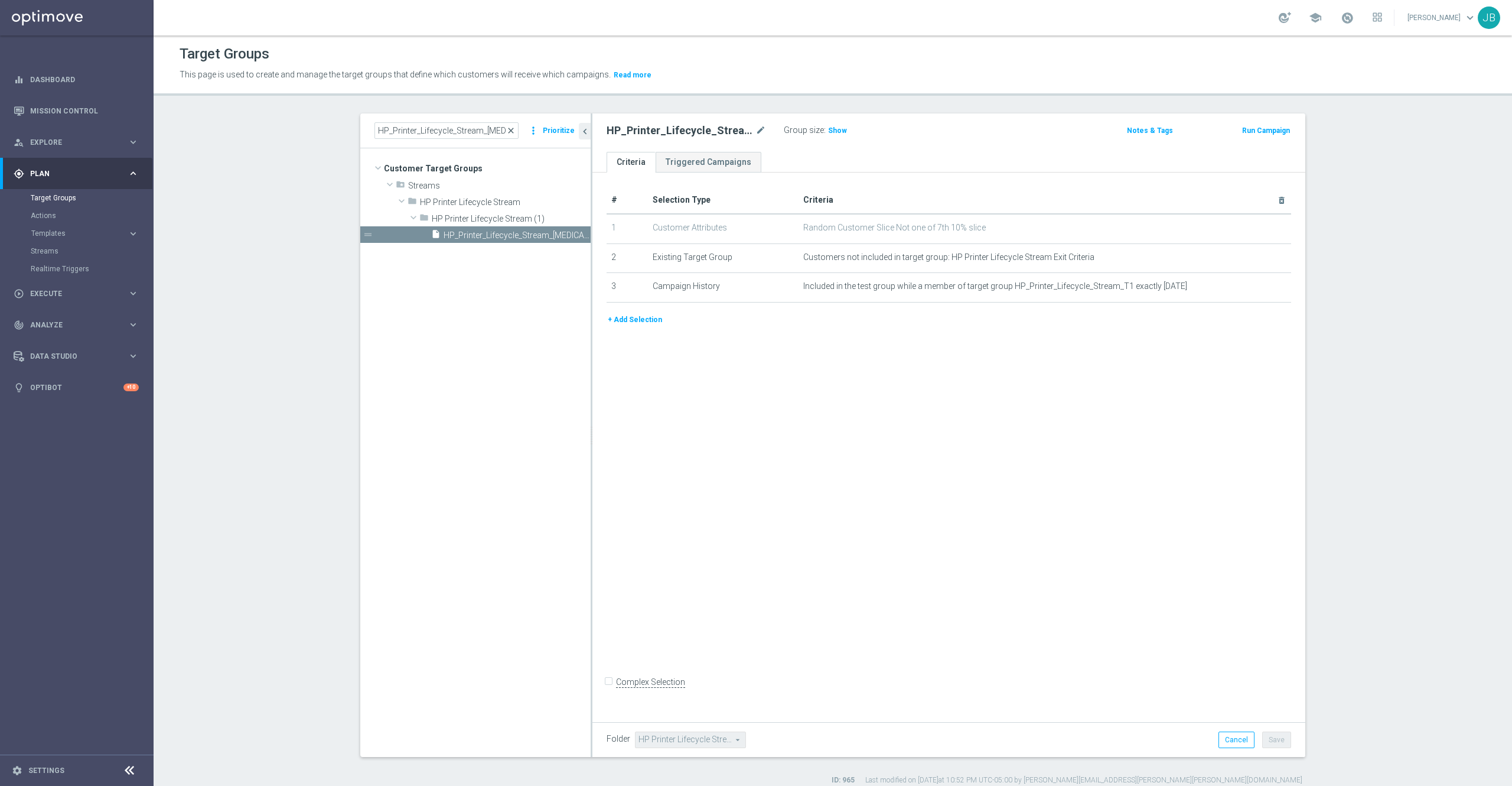
click at [506, 130] on span "close" at bounding box center [511, 130] width 10 height 10
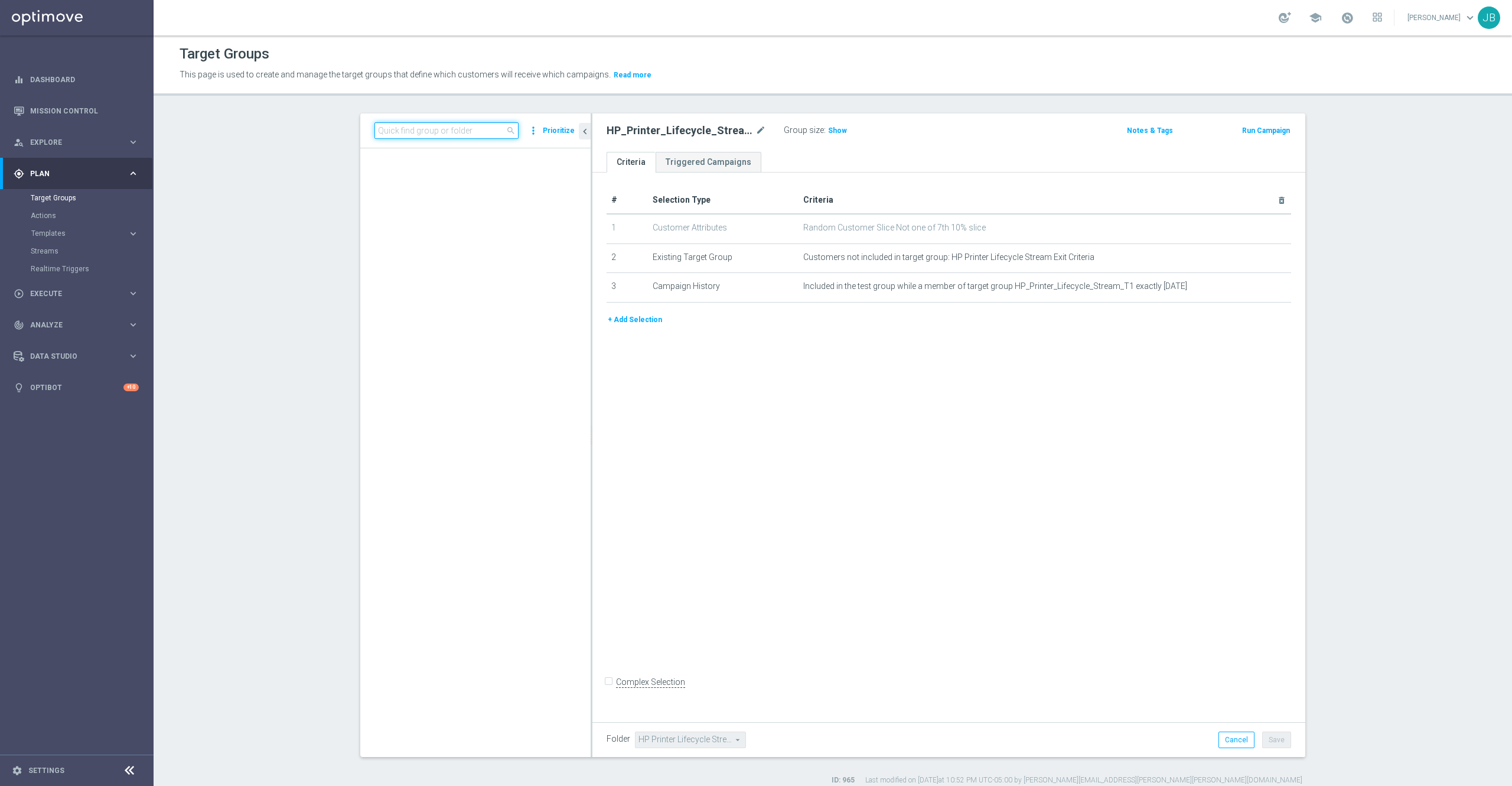
click at [457, 129] on input at bounding box center [446, 130] width 144 height 17
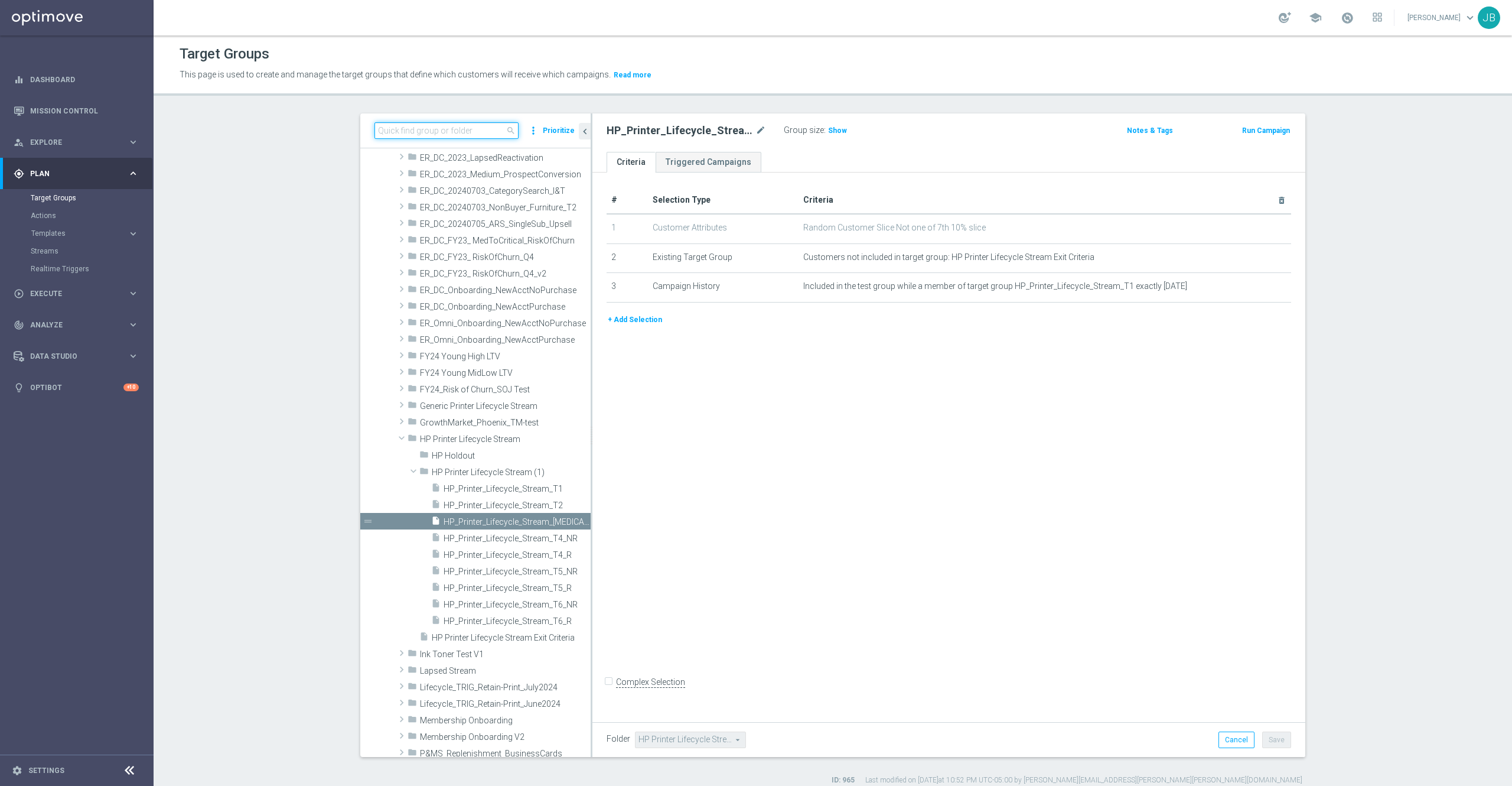
paste input "2023_CLM_Top50_Re-EngagementRed_T2"
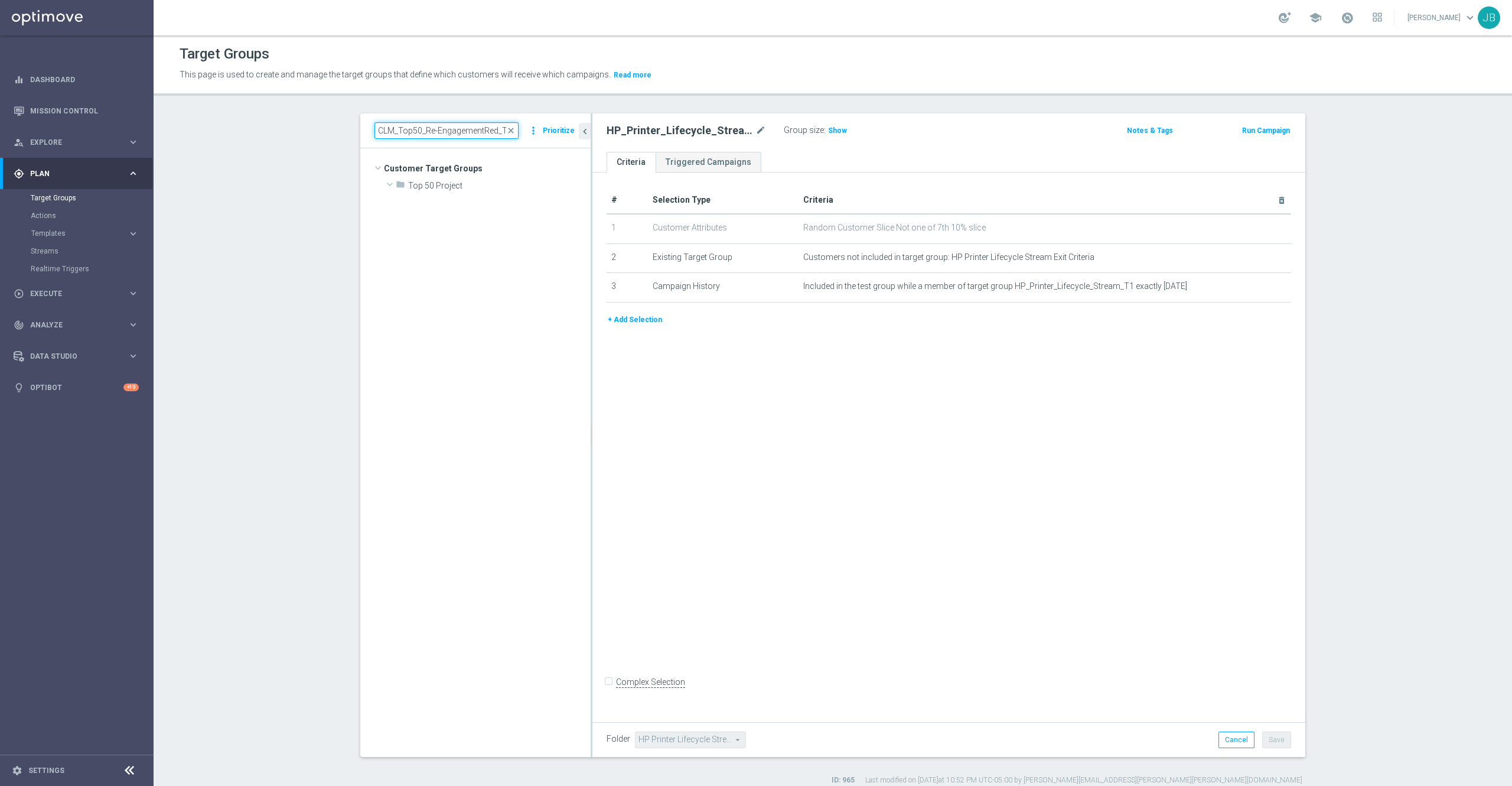
scroll to position [0, 0]
type input "2023_CLM_Top50_Re-EngagementRed_T2"
click at [478, 217] on span "2023_CLM_Top50_Re-EngagementRed_T2" at bounding box center [498, 219] width 132 height 10
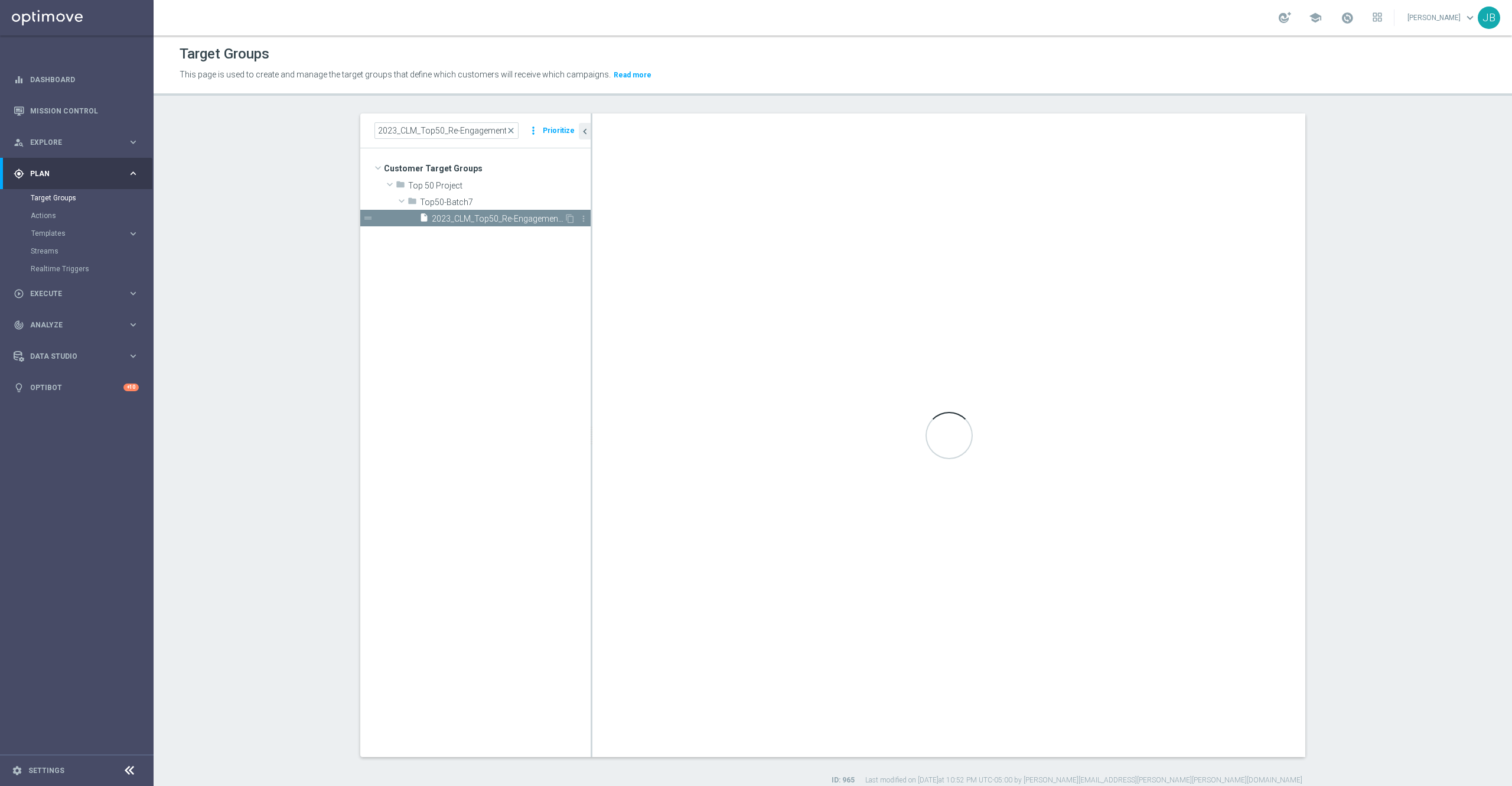
type input "Top50-Batch7"
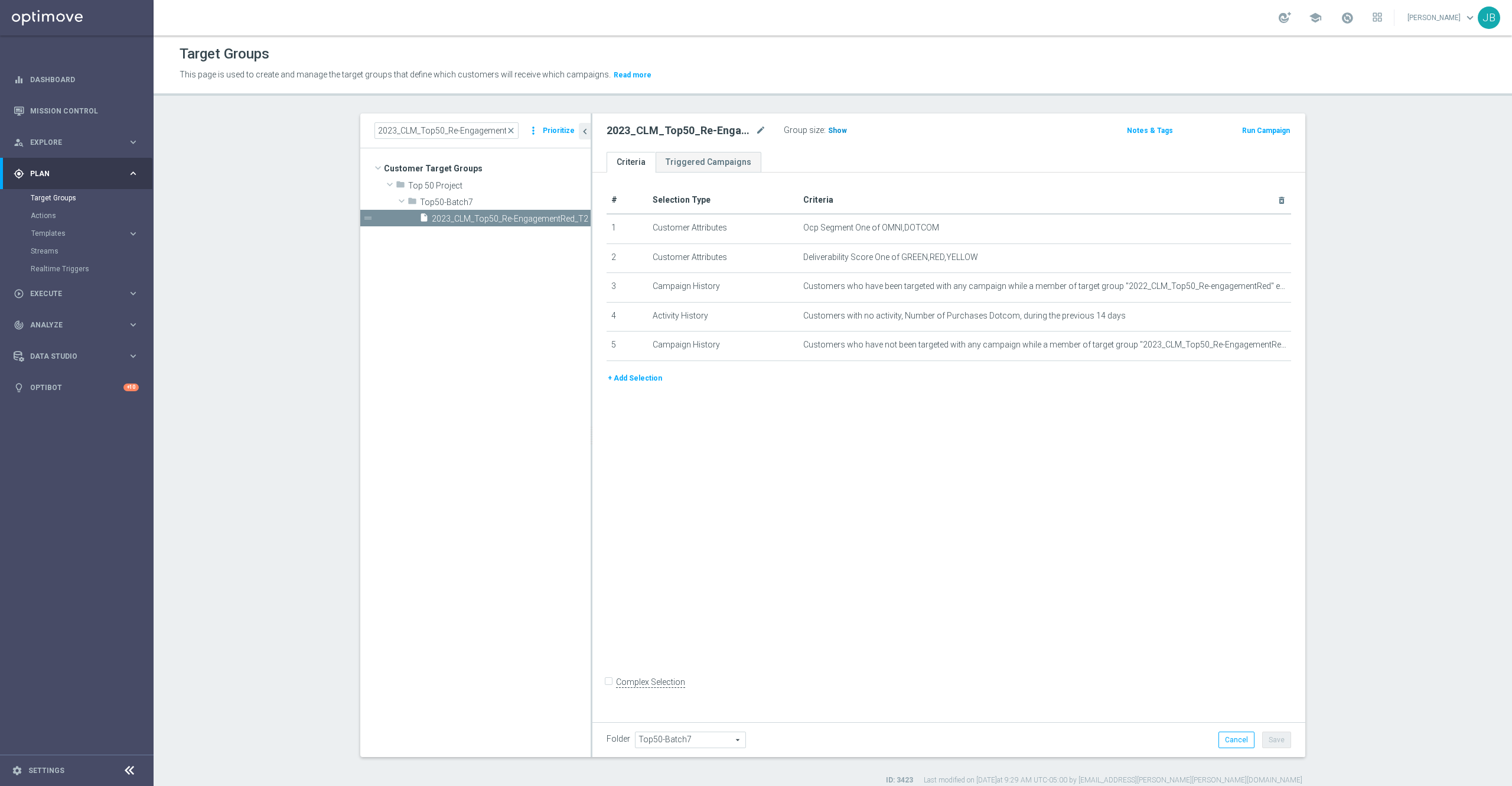
click at [829, 130] on span "Show" at bounding box center [837, 130] width 18 height 8
click at [506, 130] on span "close" at bounding box center [511, 130] width 10 height 10
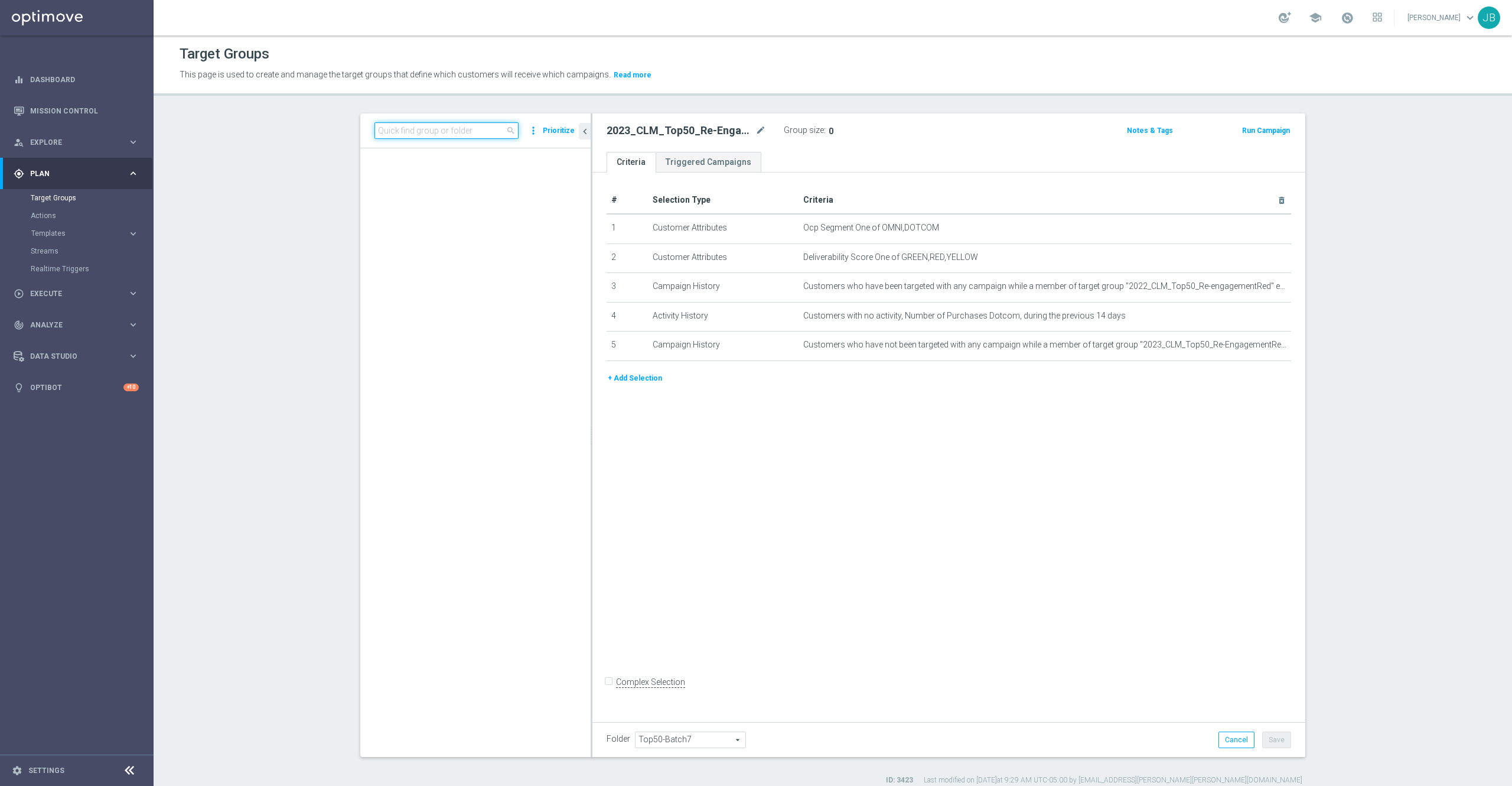
click at [436, 129] on input at bounding box center [446, 130] width 144 height 17
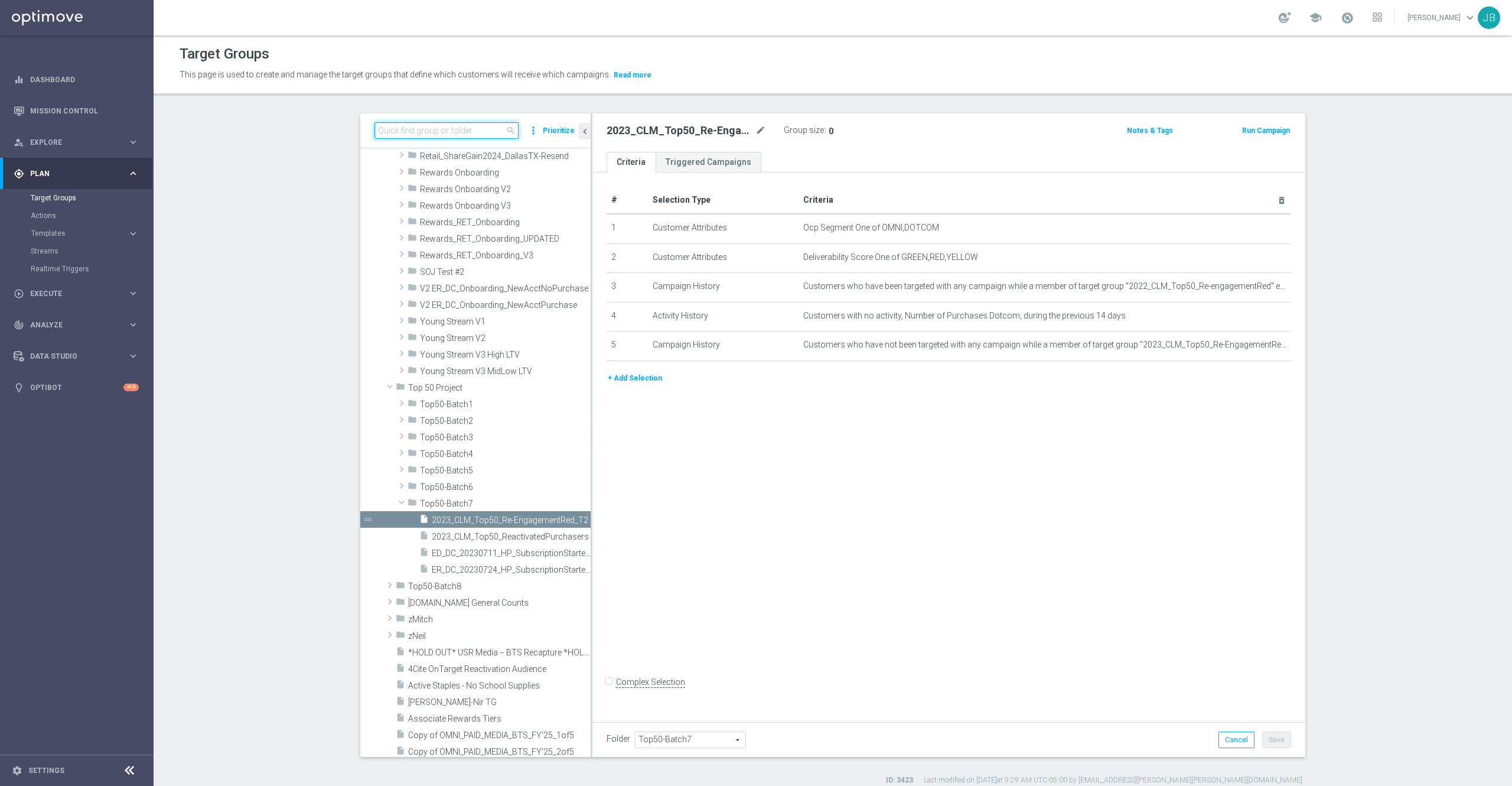
paste input "2023_CLM_Top50_Re-EngagementRed_T2"
type input "2023_CLM_Top50_Re-EngagementRed_T2"
click at [738, 488] on div "# Selection Type Criteria delete_forever 1 Customer Attributes Ocp Segment One …" at bounding box center [949, 444] width 713 height 544
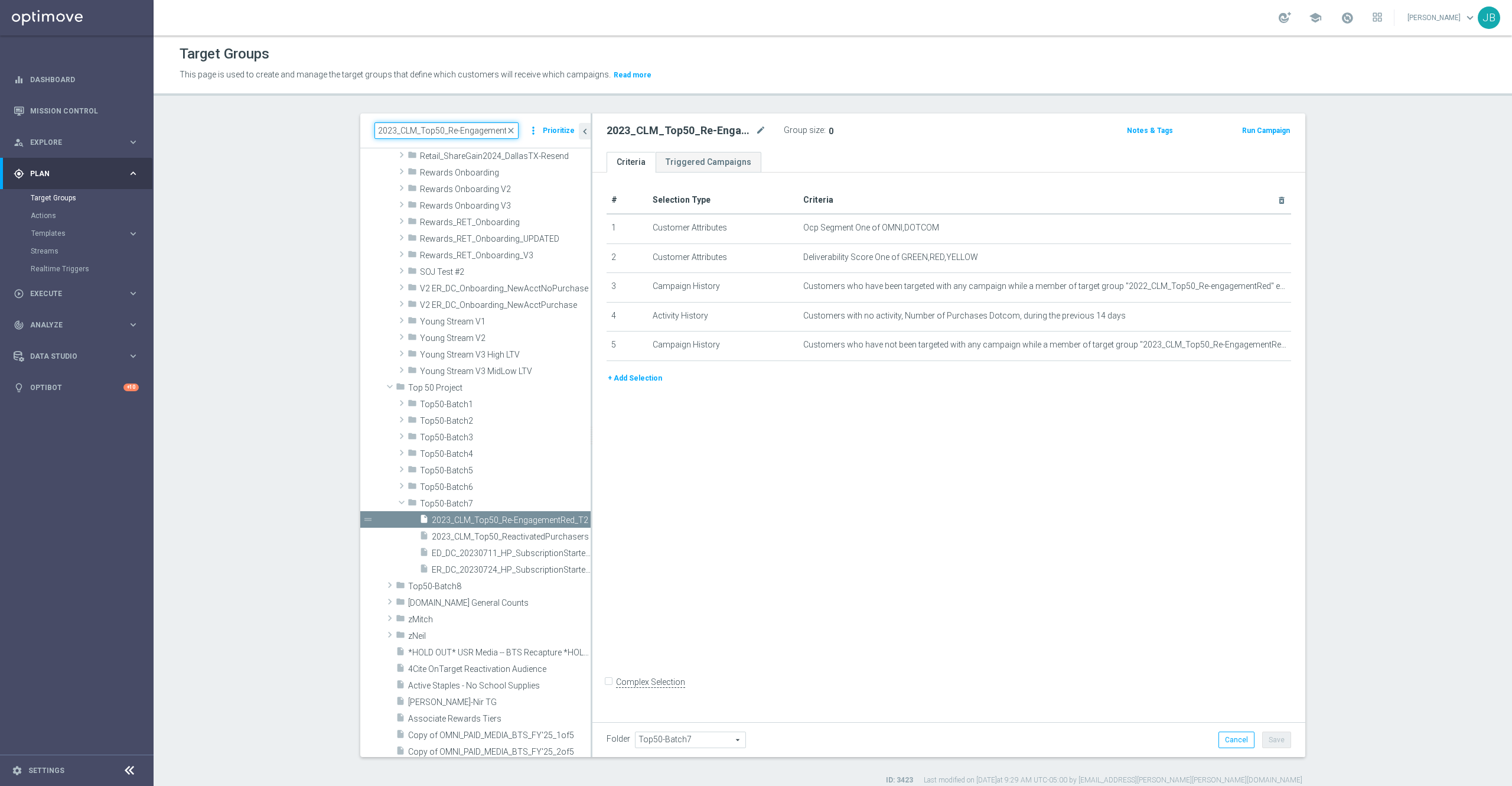
click at [442, 128] on input "2023_CLM_Top50_Re-EngagementRed_T2" at bounding box center [446, 130] width 144 height 17
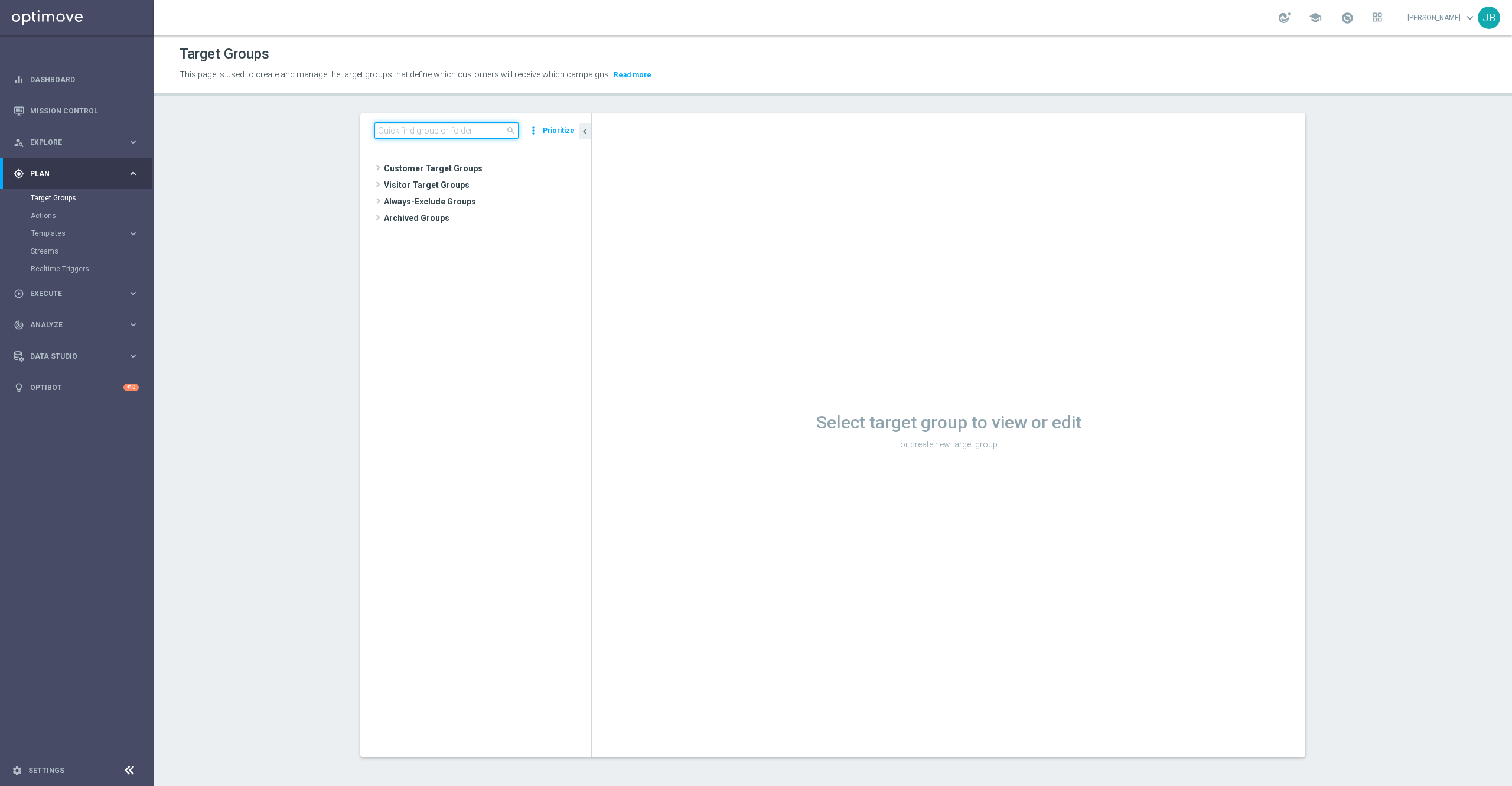
click at [442, 129] on input at bounding box center [446, 130] width 144 height 17
paste input "2023_CLM_Top50_Re-EngagementRed_T2"
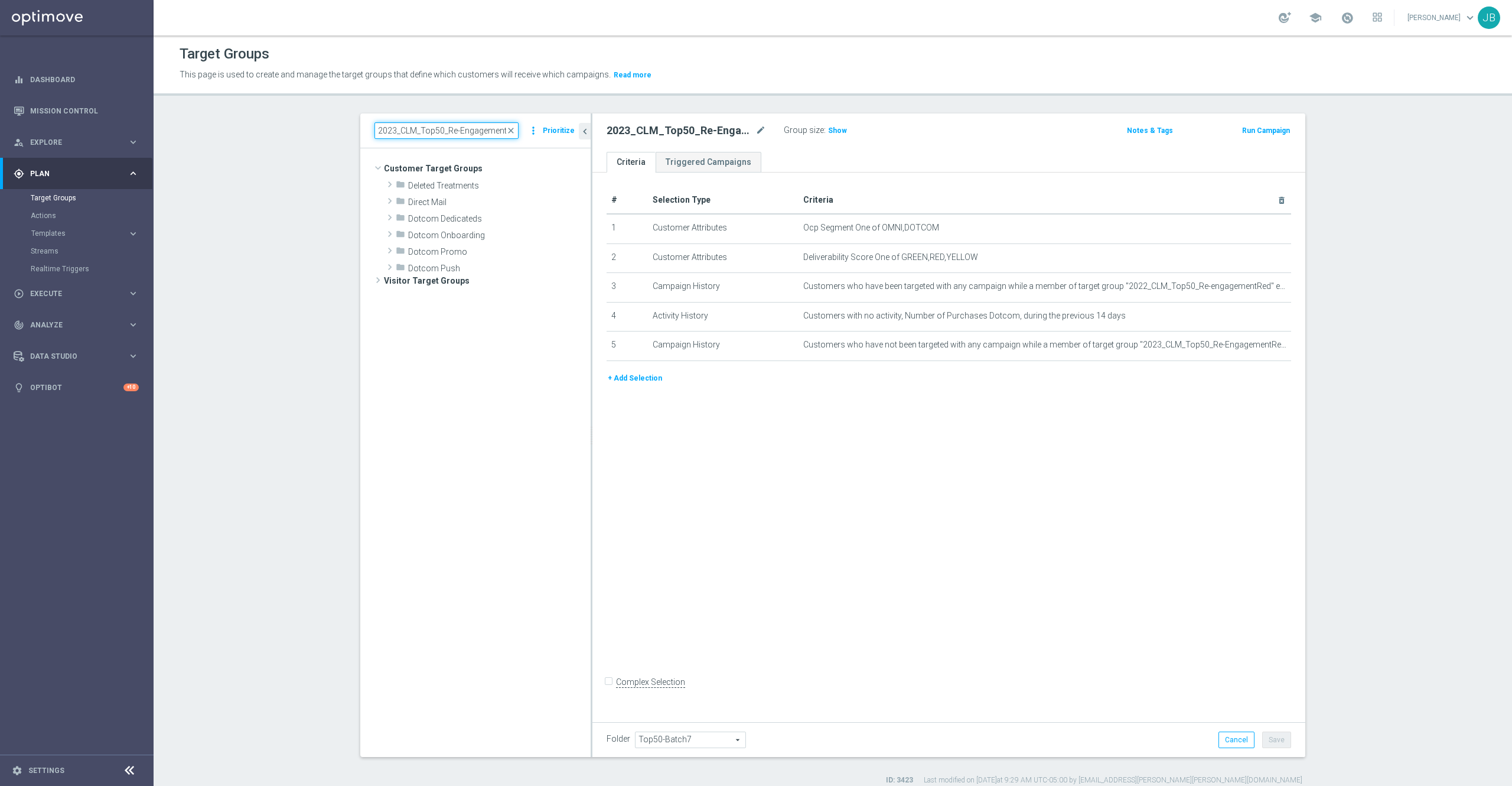
scroll to position [0, 22]
type input "2023_CLM_Top50_Re-EngagementRed_T2"
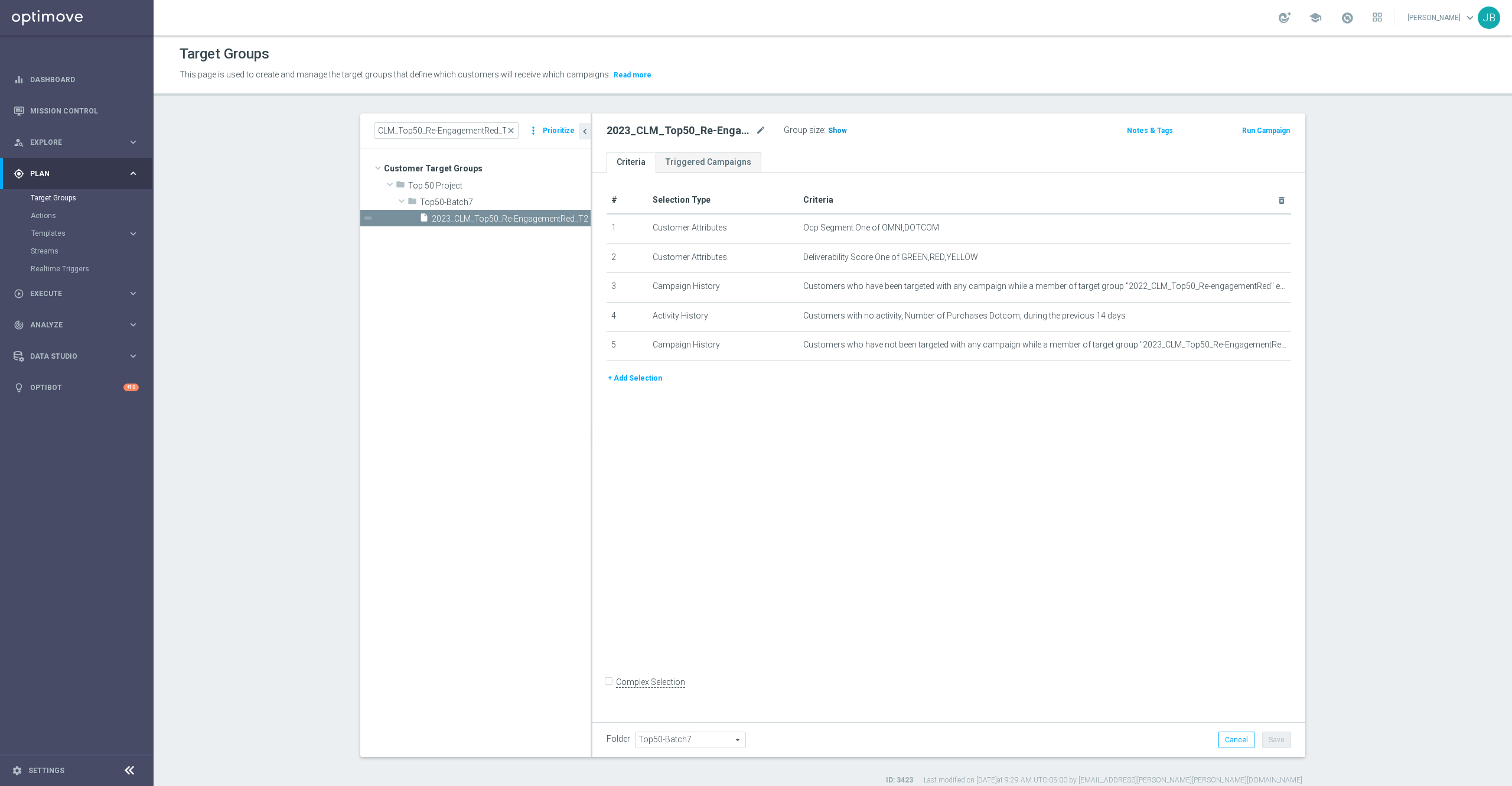
scroll to position [0, 0]
click at [829, 129] on span "Show" at bounding box center [837, 130] width 18 height 8
click at [506, 130] on span "close" at bounding box center [511, 130] width 10 height 10
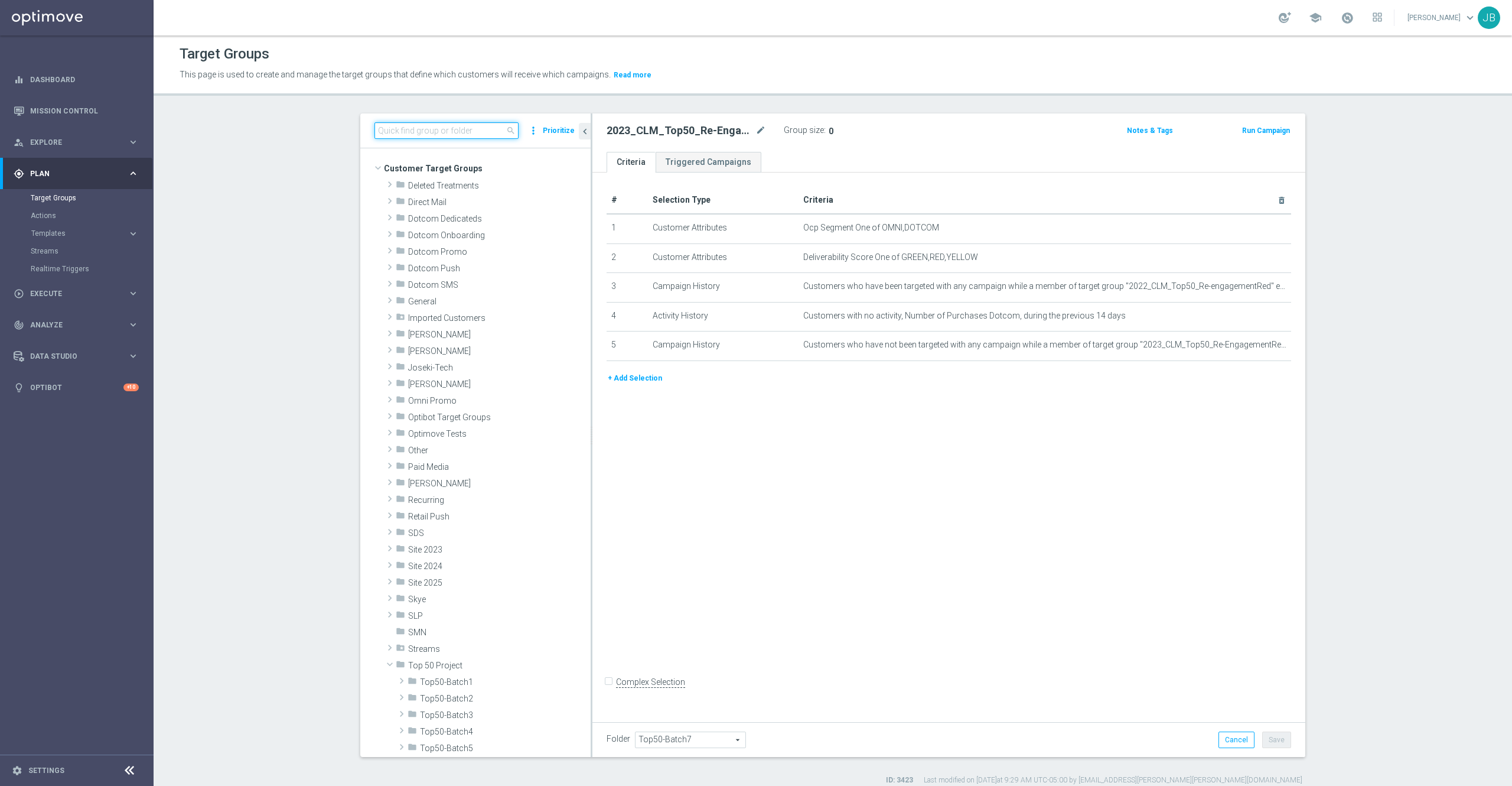
click at [446, 132] on input at bounding box center [446, 130] width 144 height 17
paste input "ER_DC_20240907_PostPurch_PrintersOnly_T4"
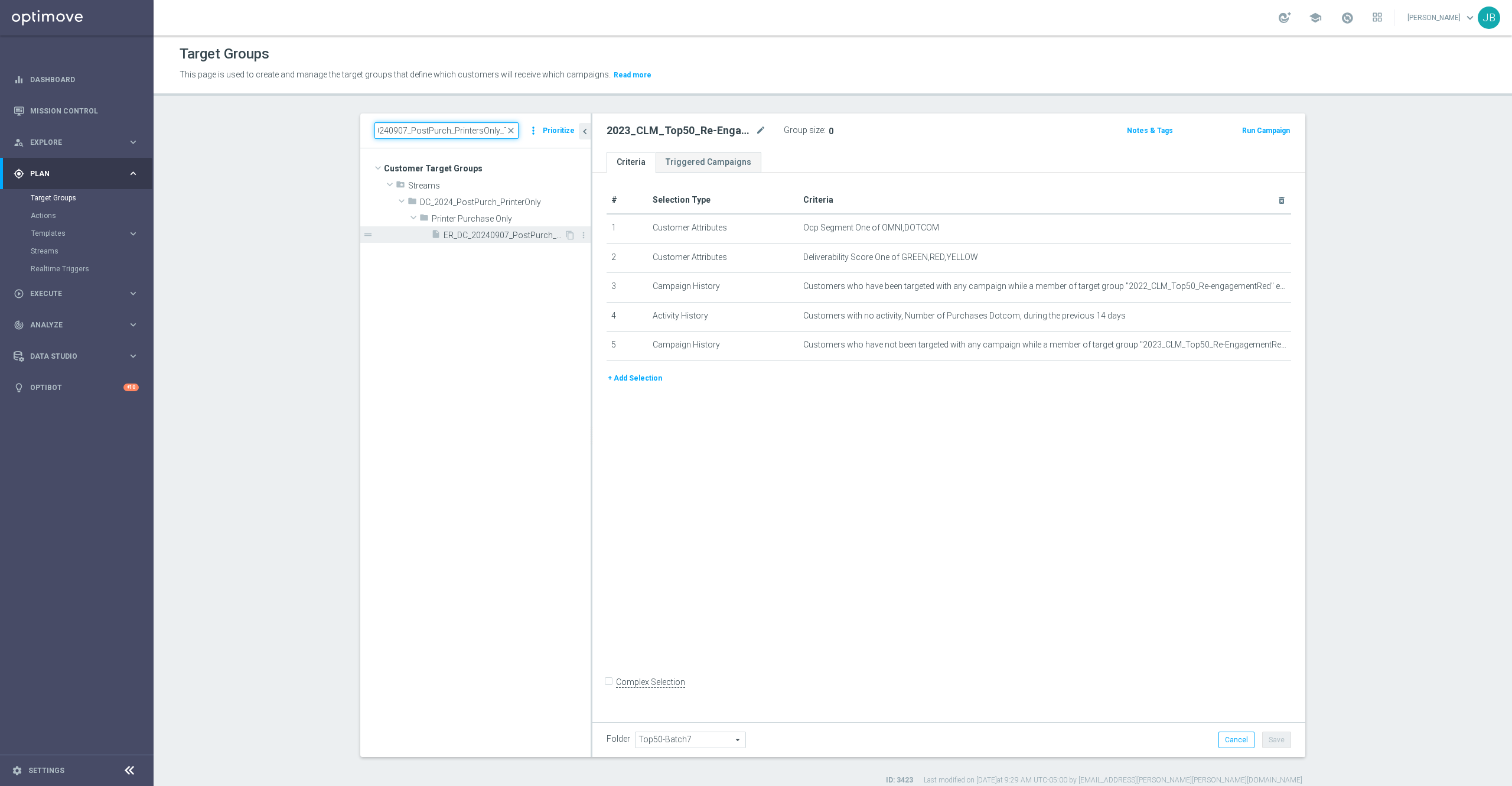
type input "ER_DC_20240907_PostPurch_PrintersOnly_T4"
click at [500, 238] on span "ER_DC_20240907_PostPurch_PrintersOnly_T4" at bounding box center [504, 235] width 121 height 10
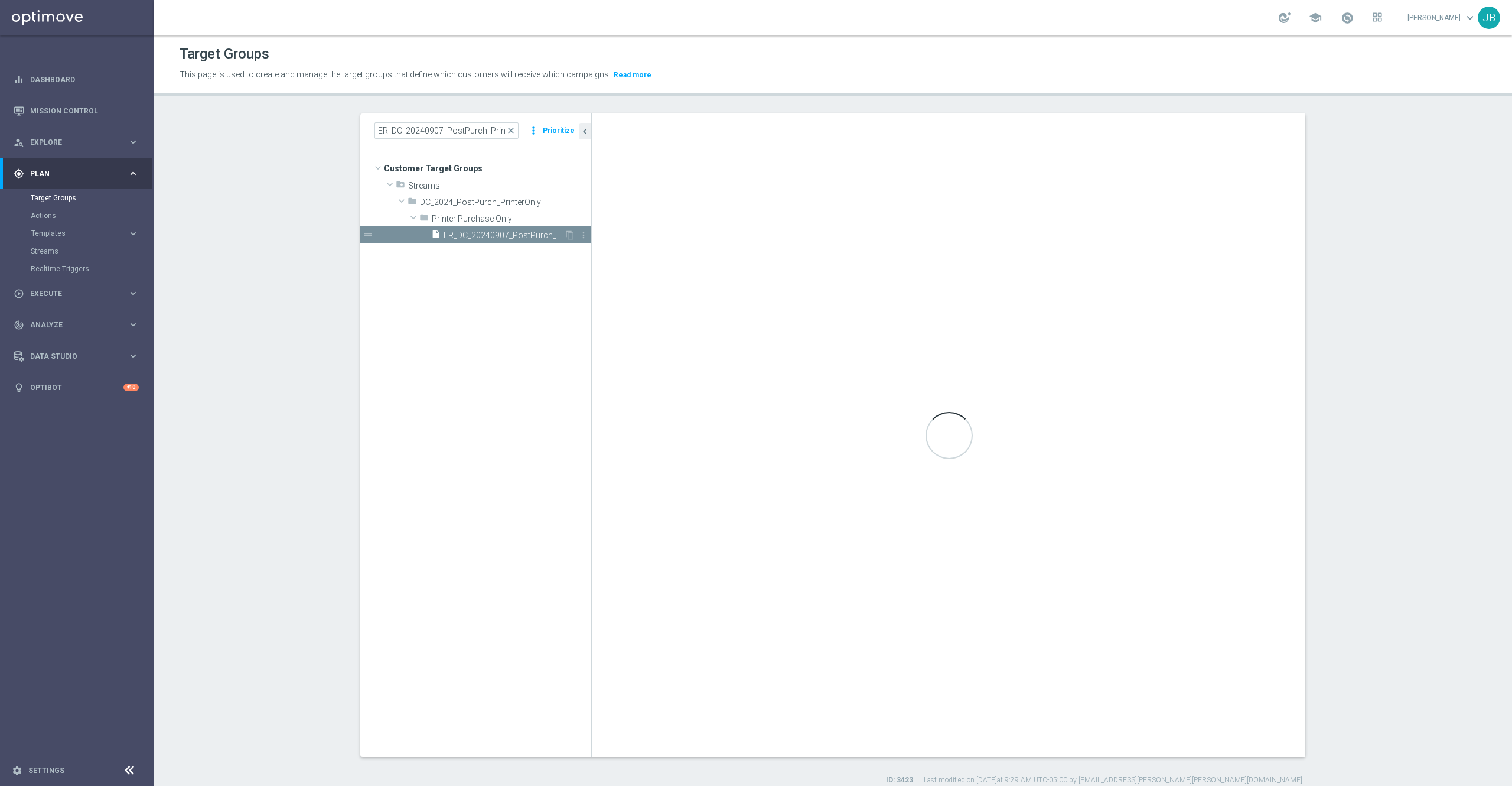
type input "Printer Purchase Only"
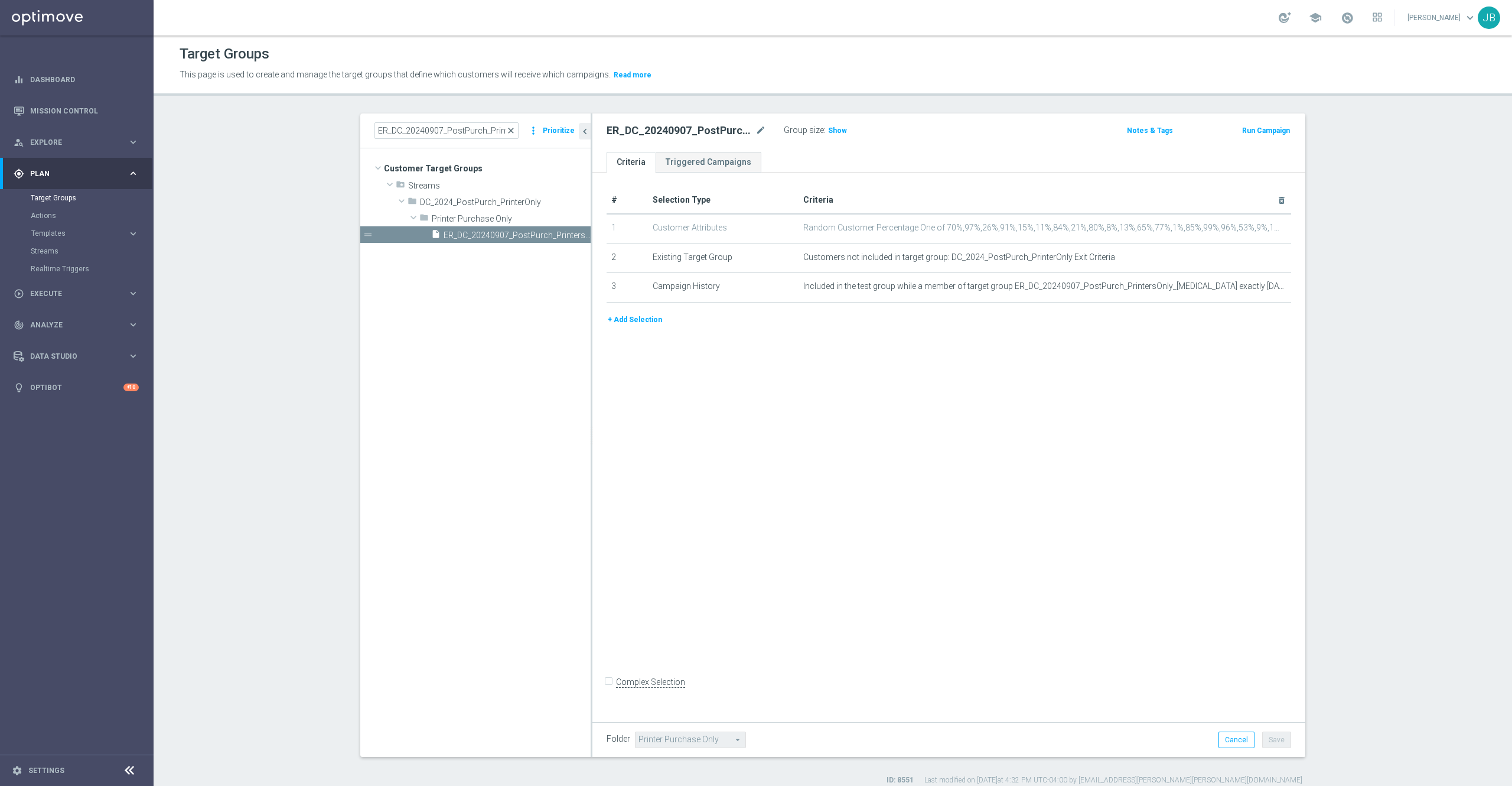
click at [506, 132] on span "close" at bounding box center [511, 130] width 10 height 10
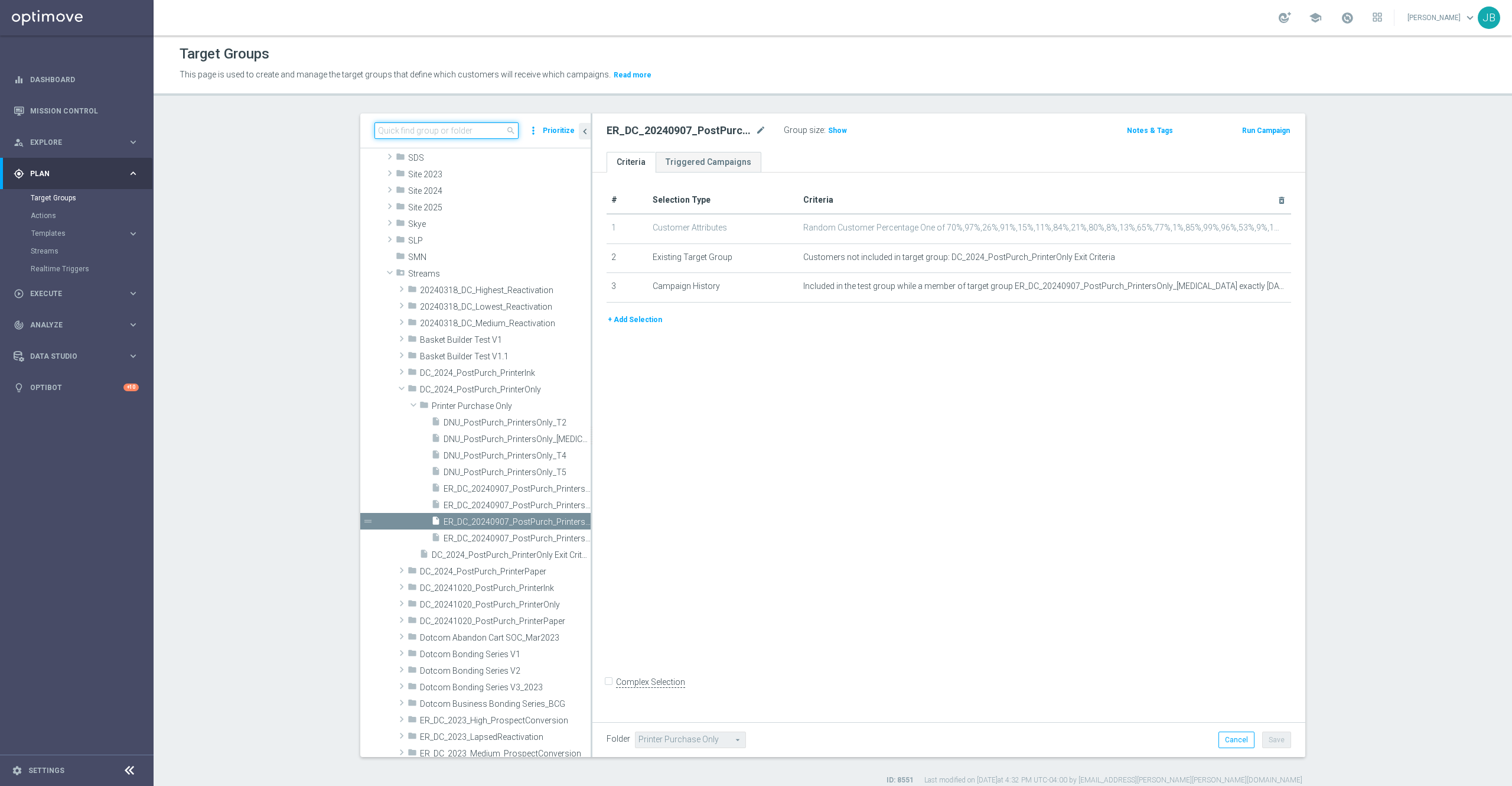
click at [437, 134] on input at bounding box center [446, 130] width 144 height 17
paste input "ER_DC_20240907_PostPurch_PrintersOnly_T5"
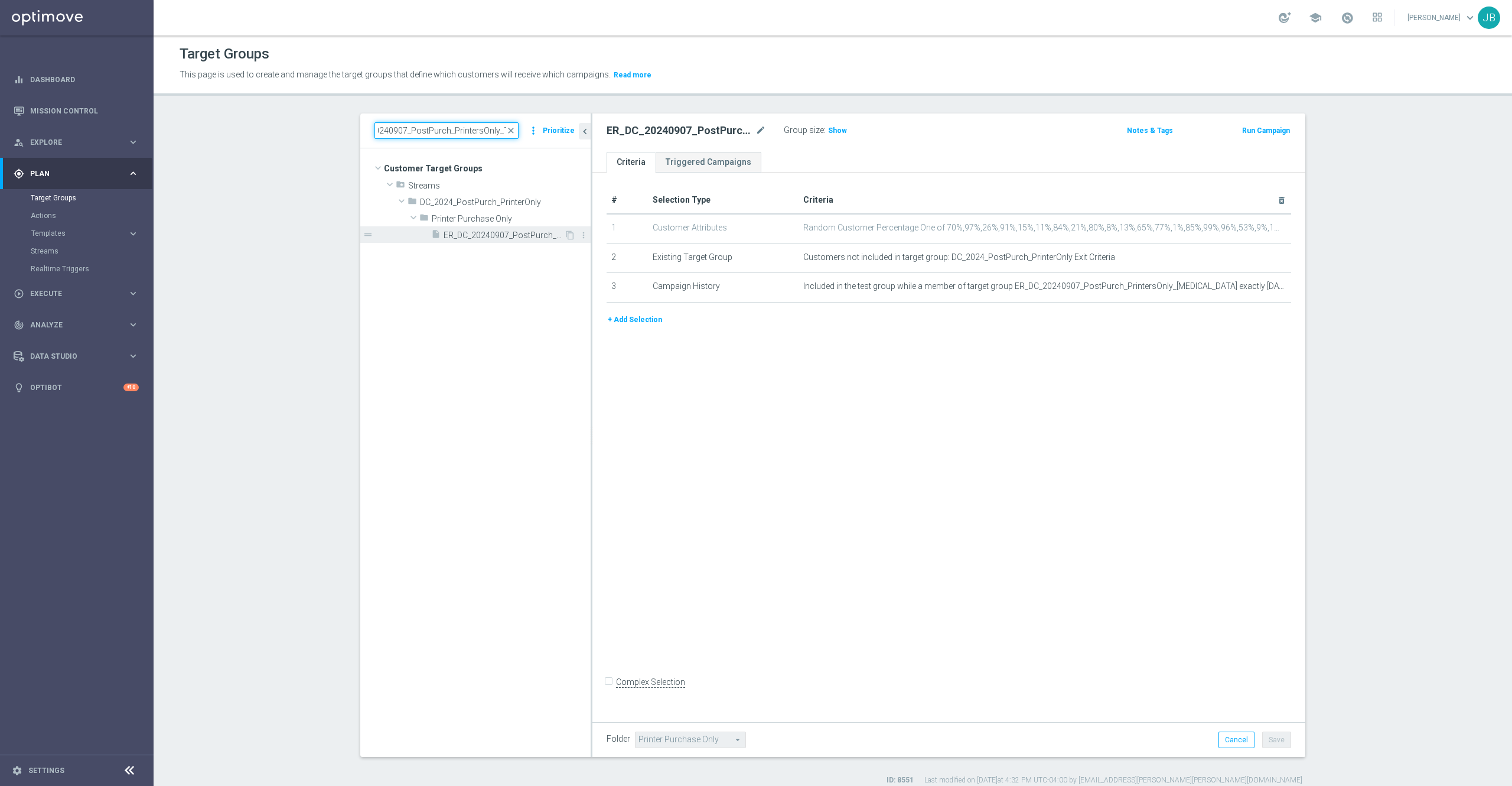
type input "ER_DC_20240907_PostPurch_PrintersOnly_T5"
click at [484, 238] on span "ER_DC_20240907_PostPurch_PrintersOnly_T5" at bounding box center [504, 235] width 121 height 10
click at [830, 132] on span "Show" at bounding box center [837, 130] width 18 height 8
click at [506, 132] on span "close" at bounding box center [511, 130] width 10 height 10
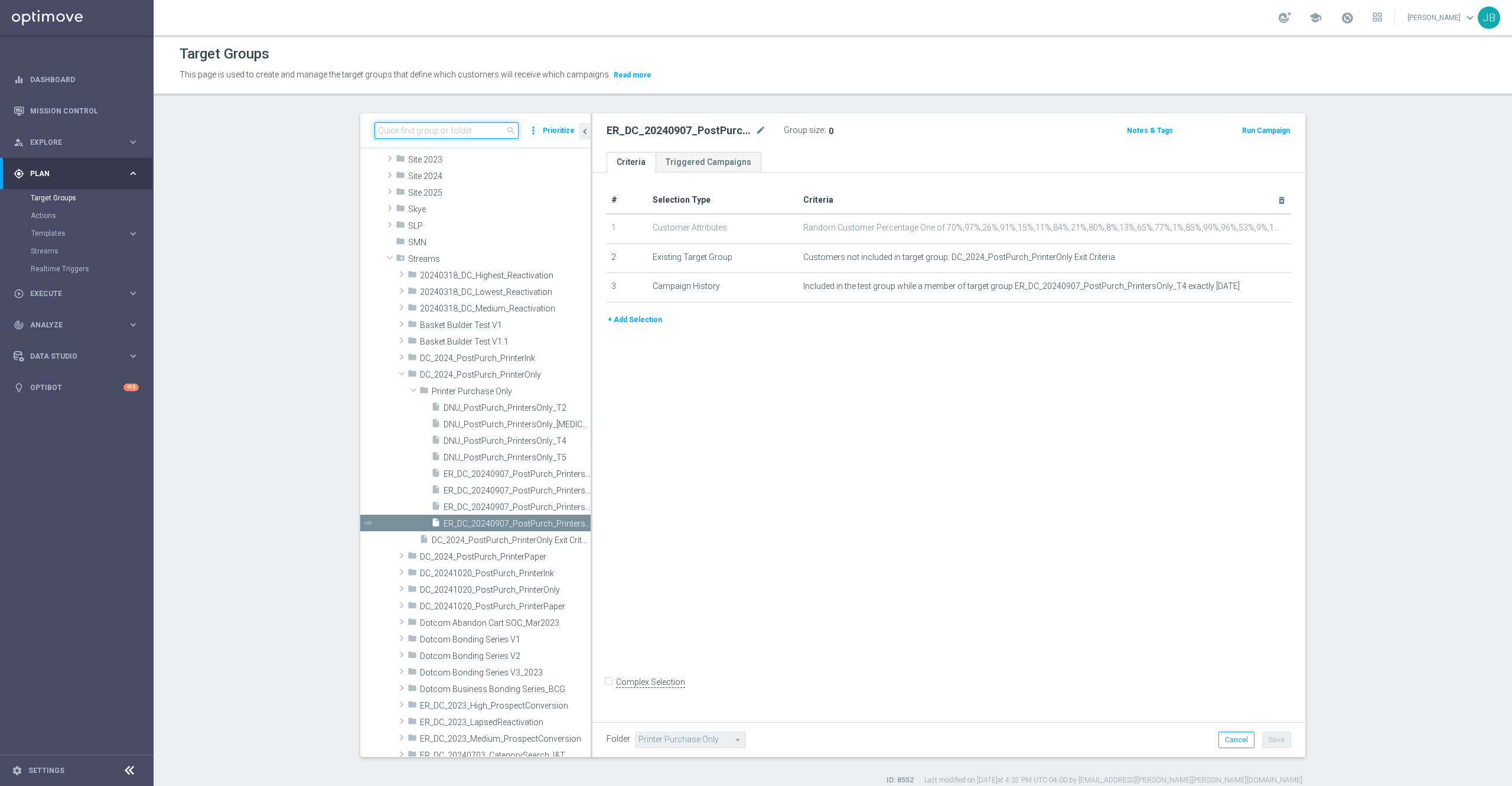
click at [455, 129] on input at bounding box center [446, 130] width 144 height 17
paste input "ER_OMNI_Action_CategorySearch_Print_Marketing"
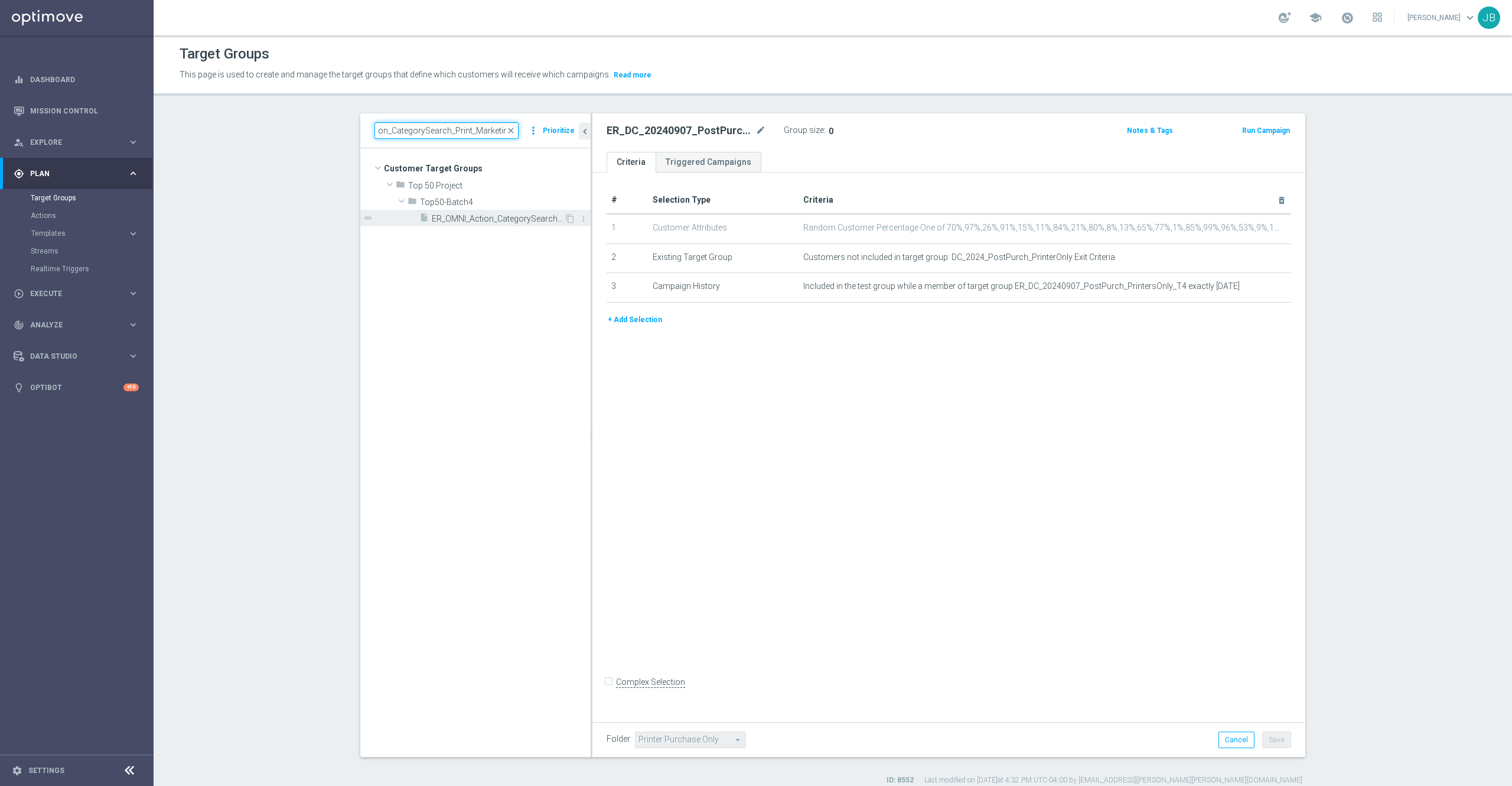
type input "ER_OMNI_Action_CategorySearch_Print_Marketing"
click at [504, 221] on span "ER_OMNI_Action_CategorySearch_Print_Marketing" at bounding box center [498, 219] width 132 height 10
type input "Select"
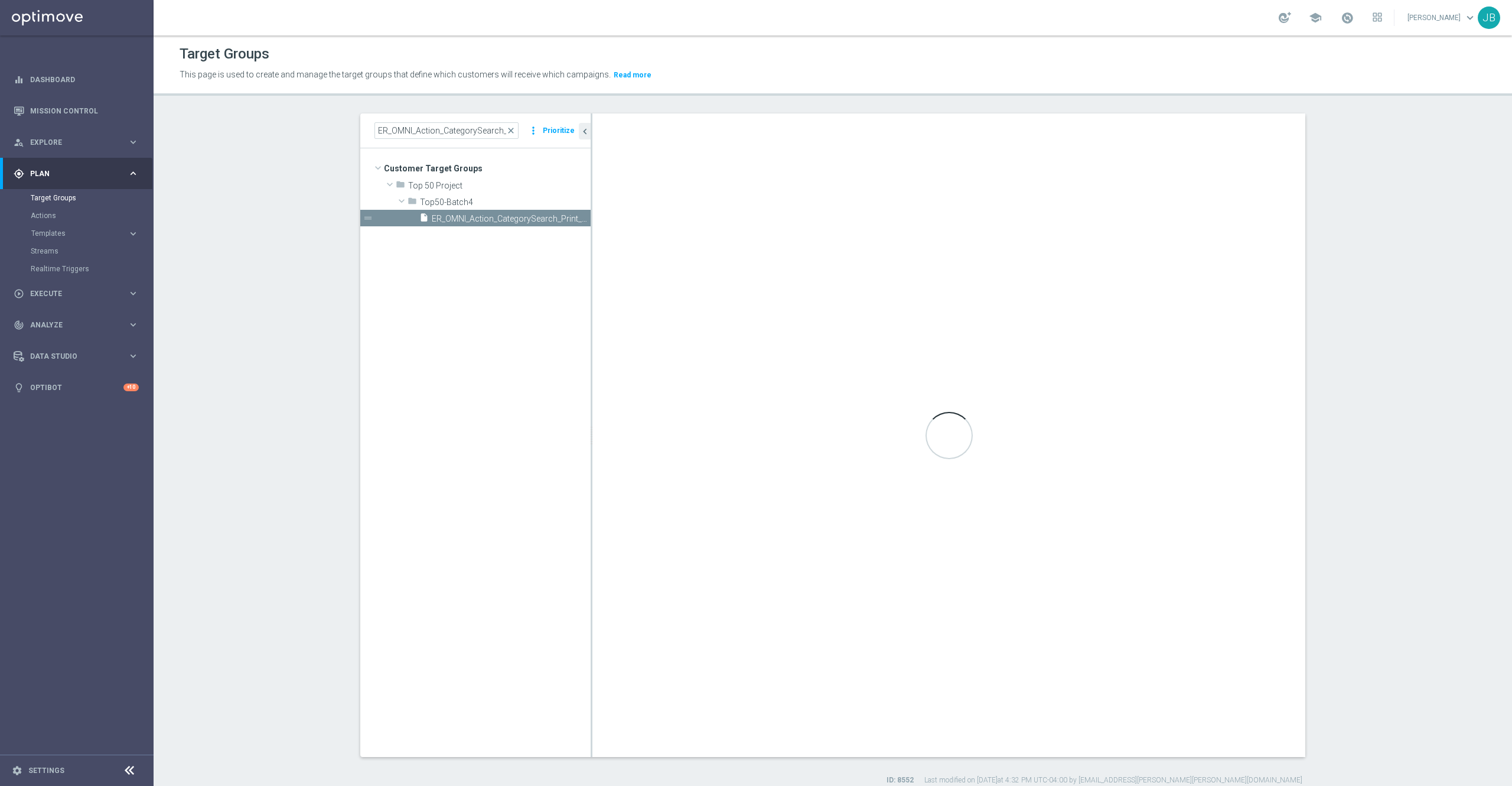
checkbox input "true"
type input "Top50-Batch4"
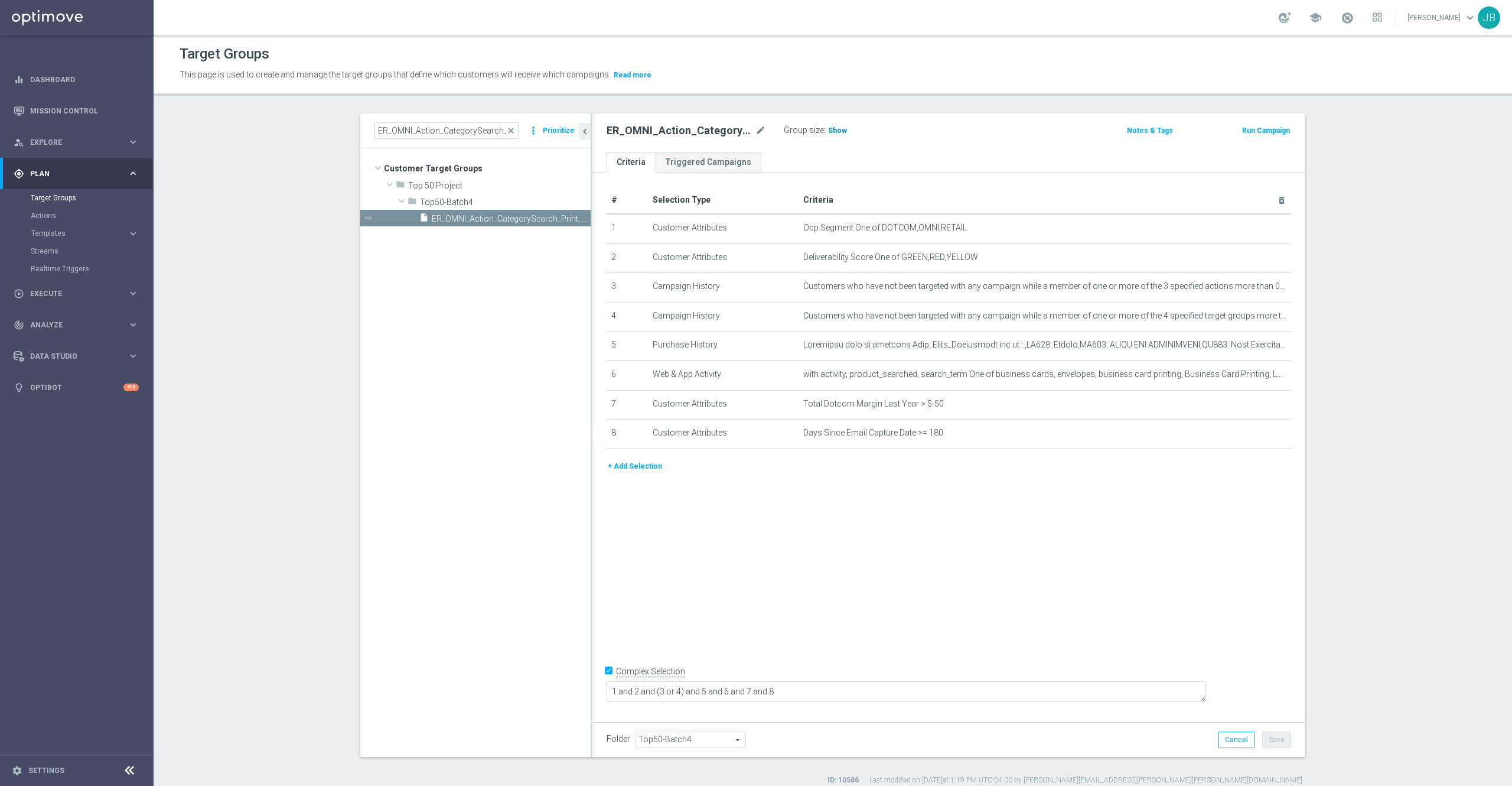
click at [829, 131] on span "Show" at bounding box center [837, 130] width 18 height 8
click at [1248, 231] on icon "mode_edit" at bounding box center [1252, 228] width 10 height 10
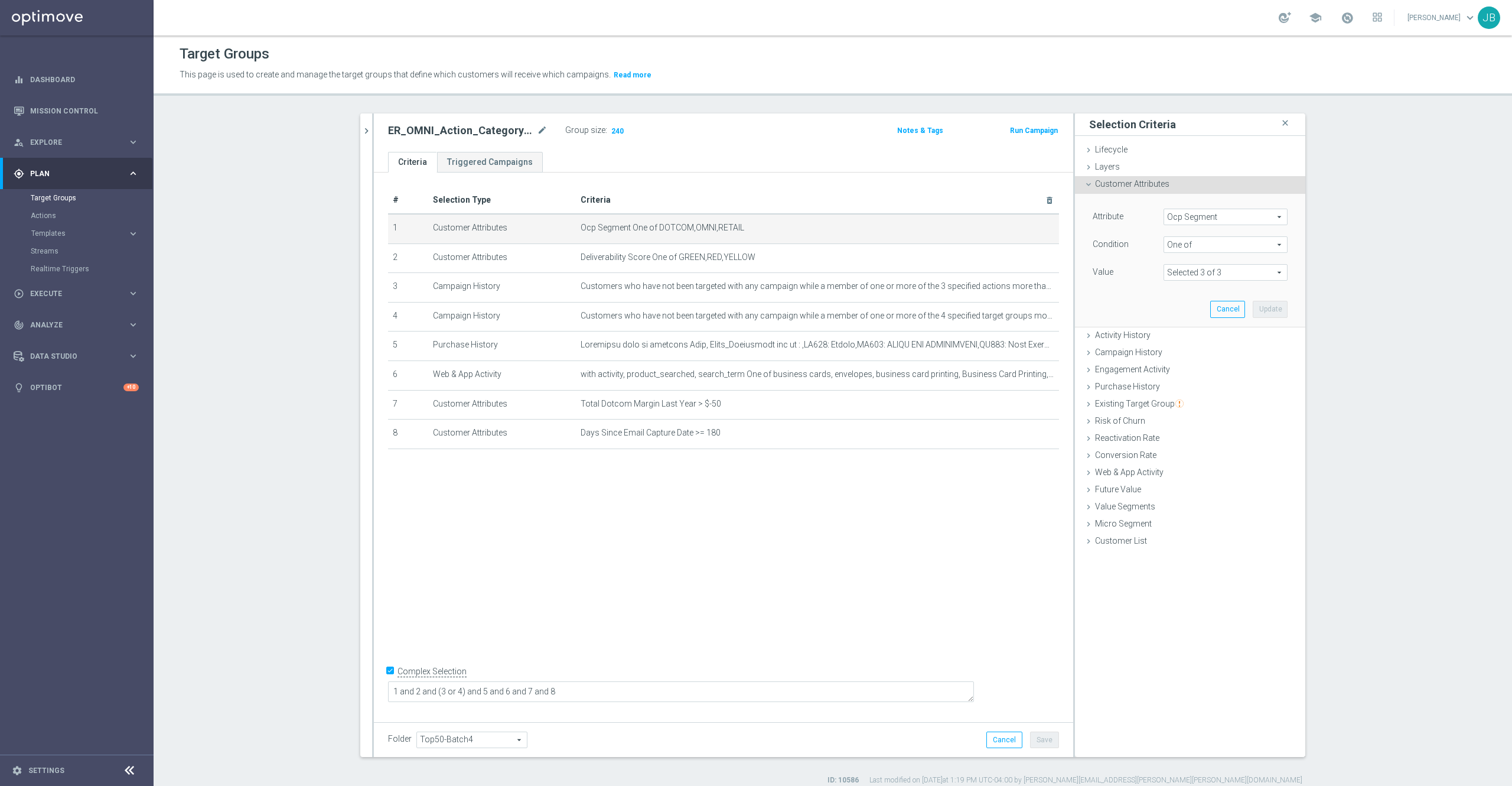
click at [1192, 219] on span "Ocp Segment" at bounding box center [1226, 216] width 123 height 15
click at [1192, 219] on input "search" at bounding box center [1226, 217] width 124 height 17
type input "ocp"
click at [1209, 267] on span "OCP_Simple_12m" at bounding box center [1225, 265] width 112 height 10
type input "OCP_Simple_12m"
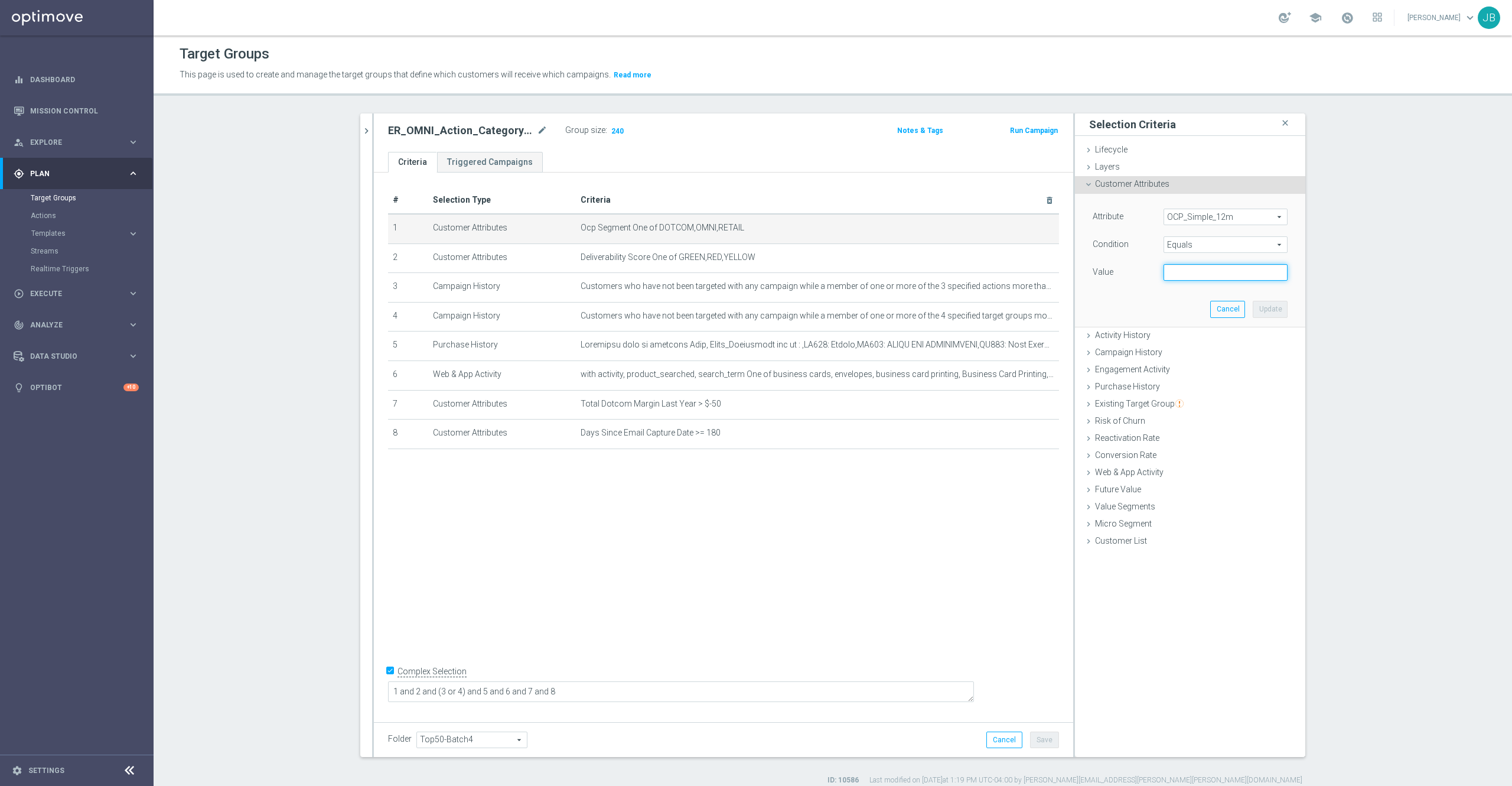
click at [1182, 270] on input "text" at bounding box center [1226, 272] width 124 height 17
click at [1178, 245] on span "Equals" at bounding box center [1226, 244] width 123 height 15
click at [1185, 398] on span "One of" at bounding box center [1225, 400] width 112 height 10
type input "One of"
click at [1173, 272] on textarea at bounding box center [1226, 279] width 124 height 31
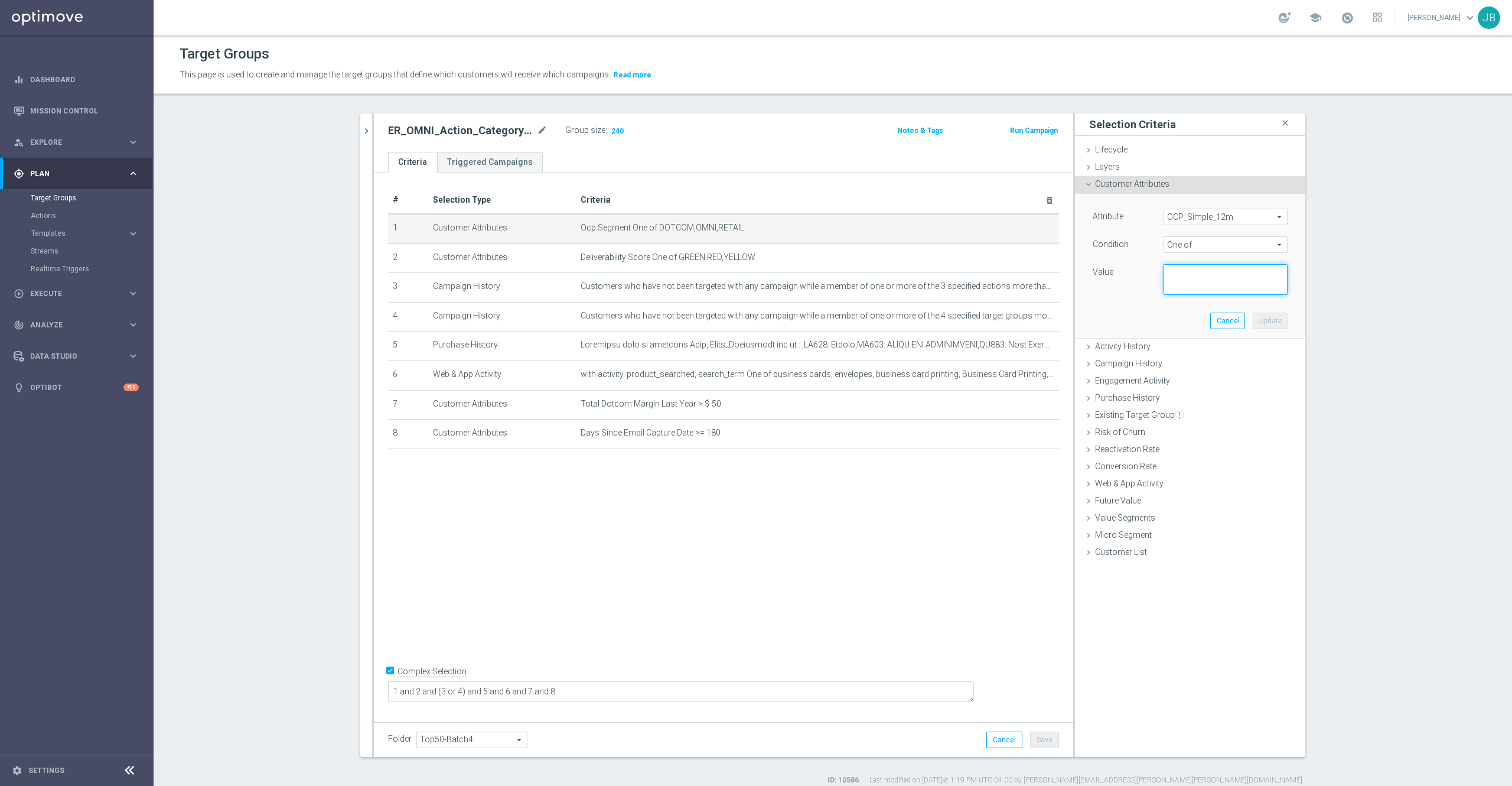
paste textarea "Dotcom, OMNI, Retail"
type textarea "Dotcom, OMNI, Retail"
click at [1261, 325] on button "Update" at bounding box center [1271, 321] width 35 height 17
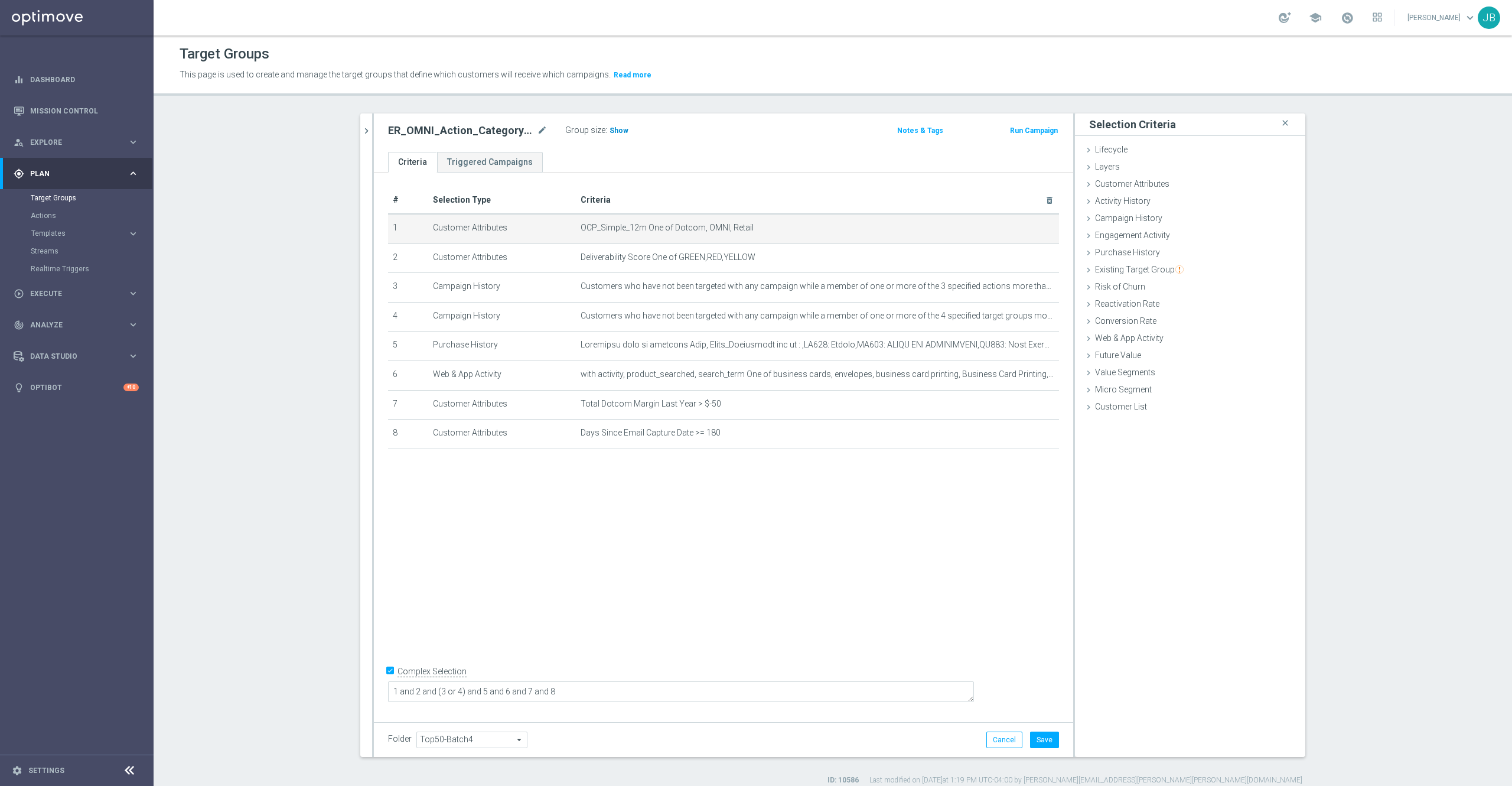
click at [609, 130] on span "Show" at bounding box center [618, 130] width 18 height 8
click at [995, 742] on button "Cancel" at bounding box center [1004, 739] width 36 height 17
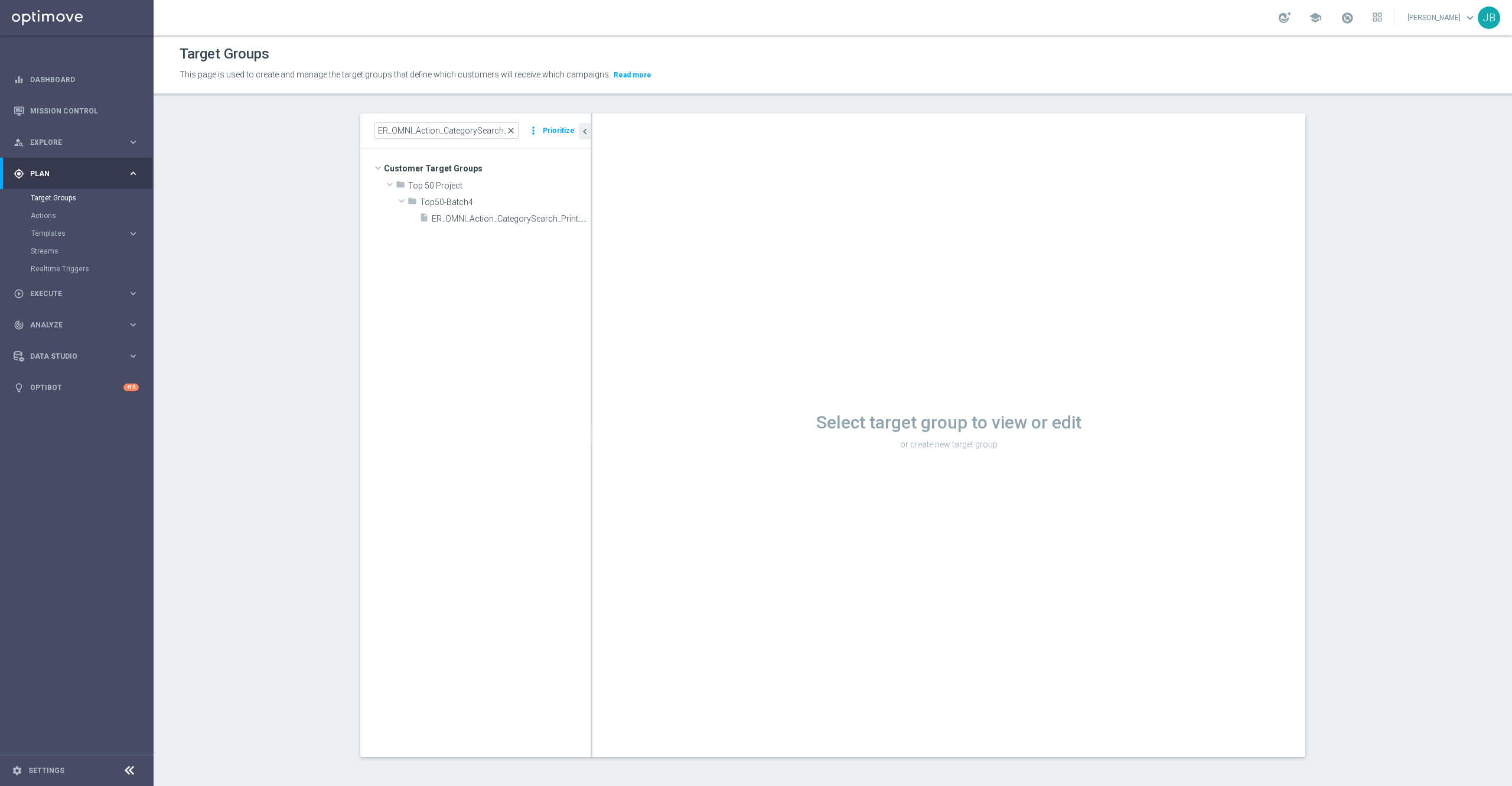
click at [506, 131] on span "close" at bounding box center [511, 130] width 10 height 10
click at [452, 131] on input at bounding box center [446, 130] width 144 height 17
paste input "ER_OMNI_Lifecycle_Reactivation_15off60_V1"
type input "ER_OMNI_Lifecycle_Reactivation_15off60_V1"
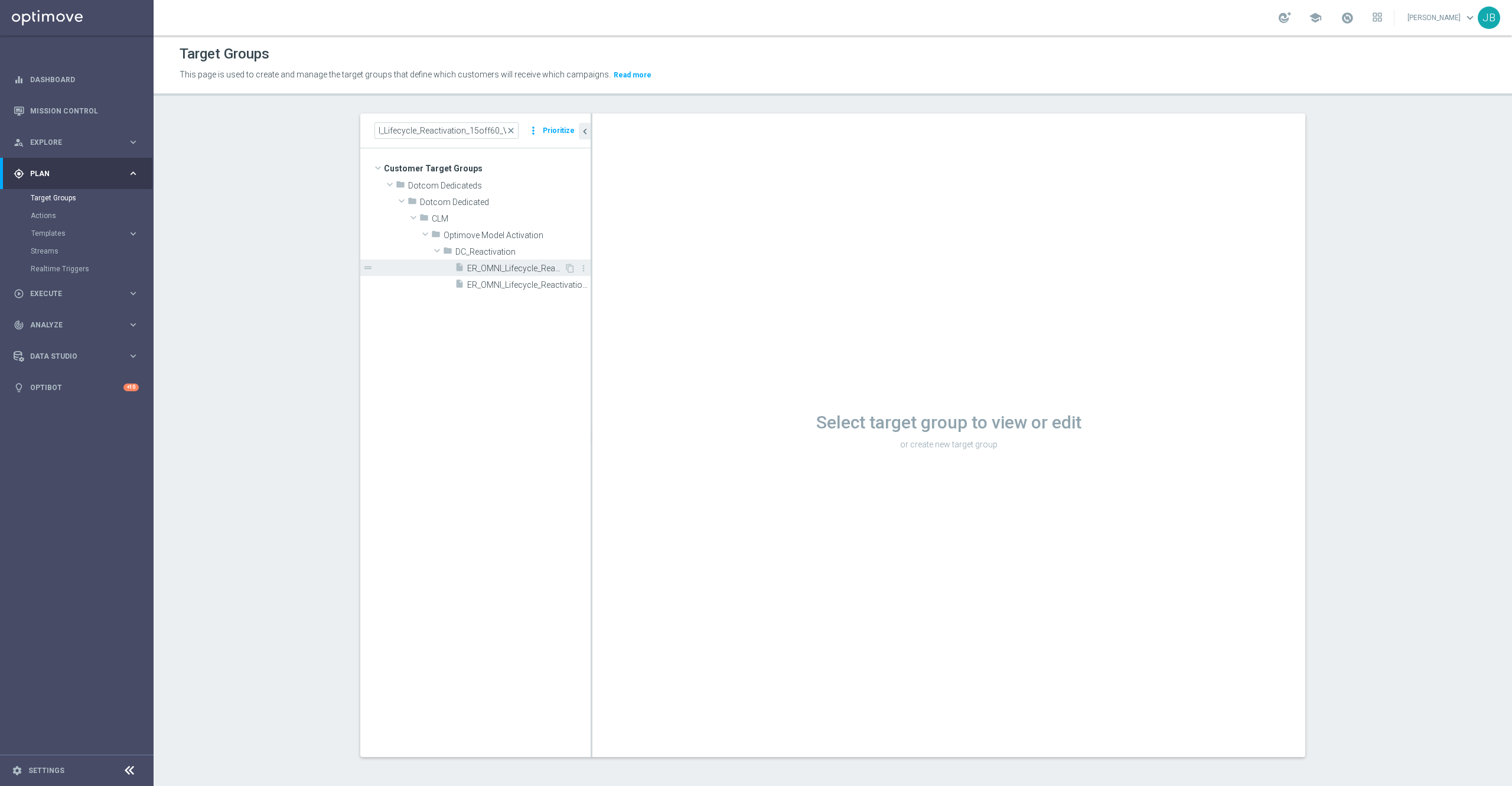
scroll to position [0, 0]
click at [513, 269] on span "ER_OMNI_Lifecycle_Reactivation_15off60_V1" at bounding box center [516, 268] width 97 height 10
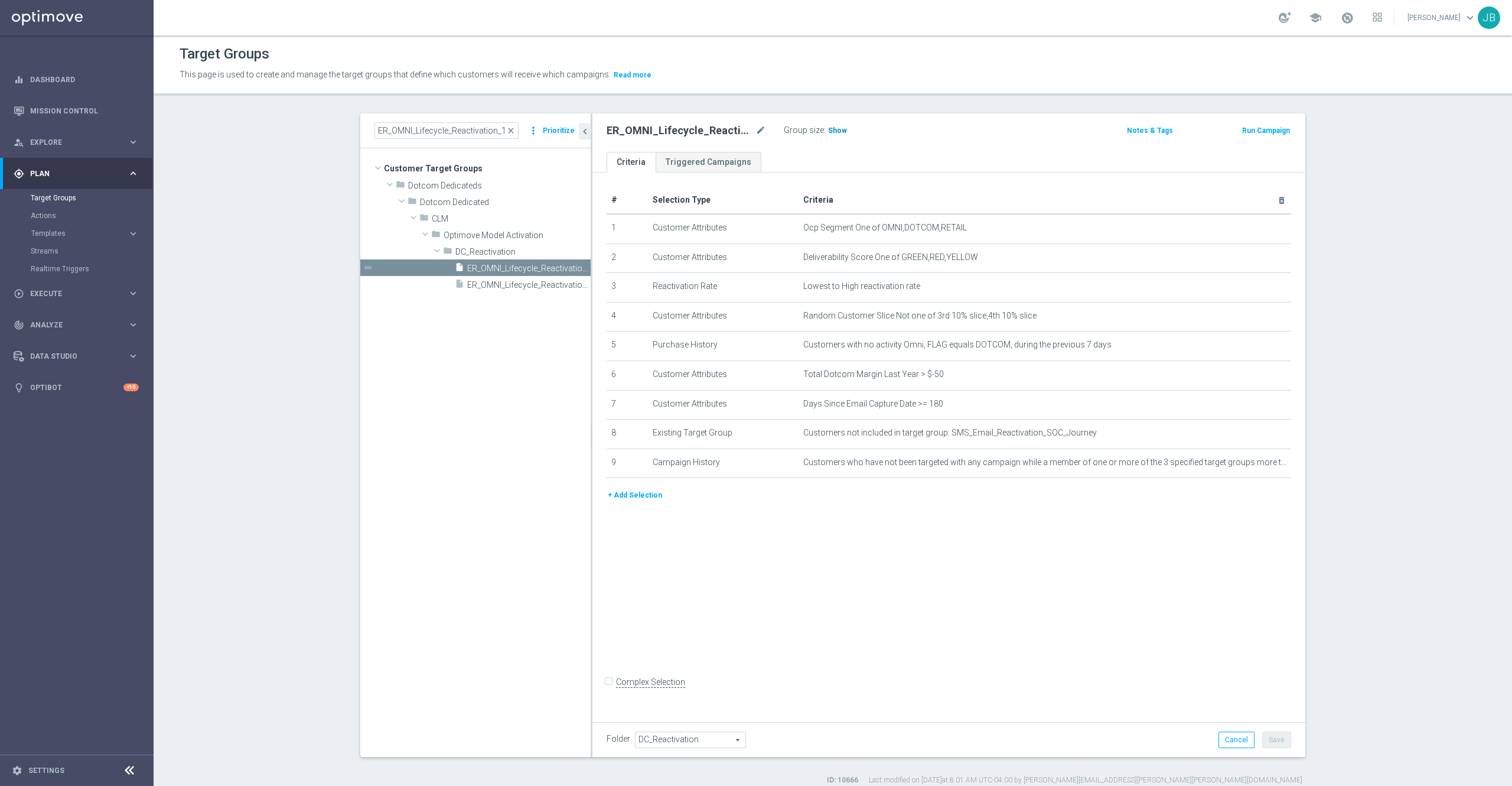
click at [829, 127] on span "Show" at bounding box center [837, 130] width 18 height 8
click at [756, 132] on icon "mode_edit" at bounding box center [761, 130] width 11 height 14
click at [875, 152] on ul "Criteria Triggered Campaigns" at bounding box center [949, 161] width 713 height 20
click at [1248, 229] on icon "mode_edit" at bounding box center [1252, 228] width 10 height 10
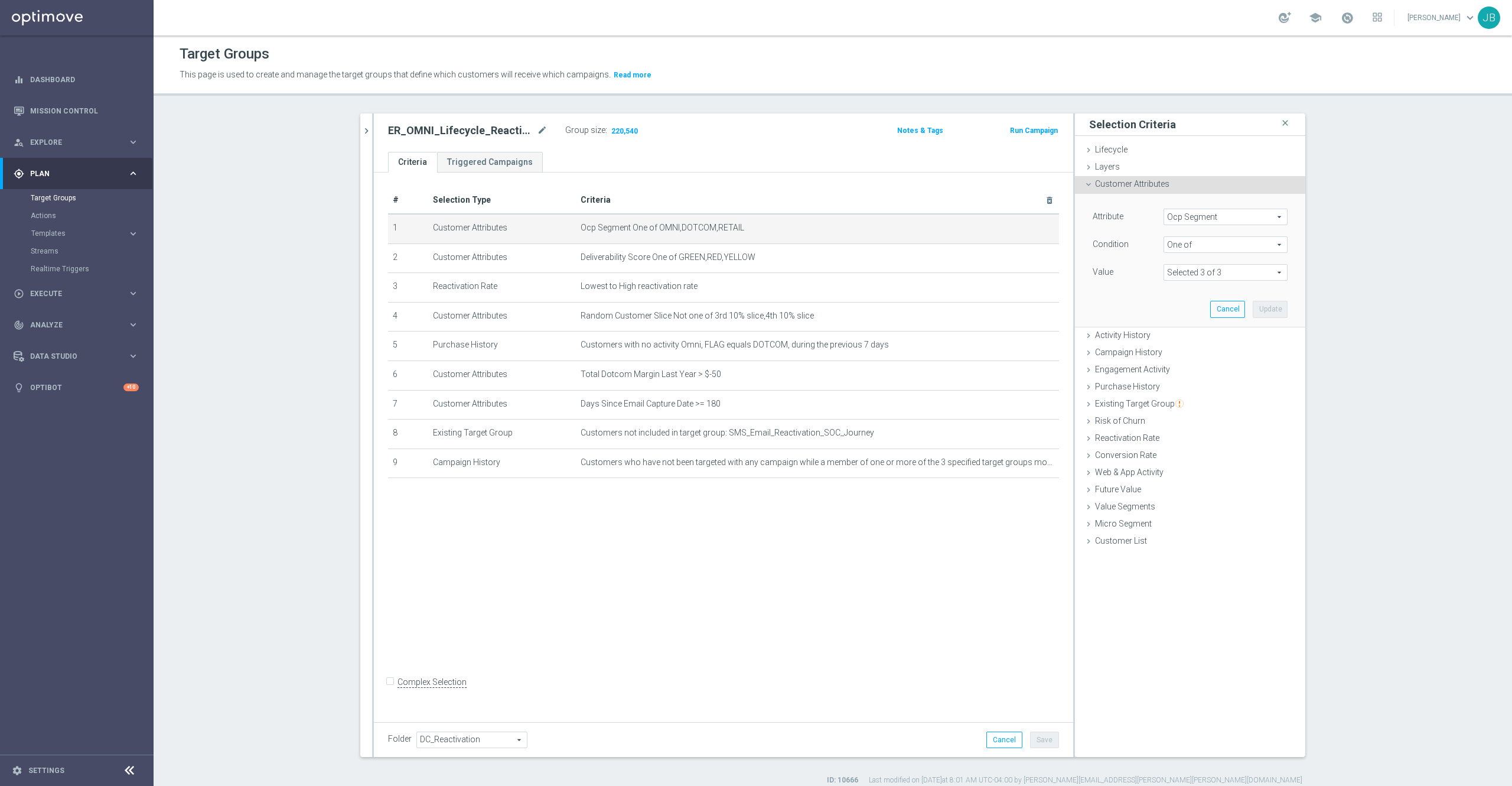
click at [1199, 221] on span "Ocp Segment" at bounding box center [1226, 216] width 123 height 15
click at [1191, 222] on input "search" at bounding box center [1226, 217] width 124 height 17
type input "ocp"
click at [1222, 266] on span "OCP_Simple_12m" at bounding box center [1225, 265] width 112 height 10
type input "OCP_Simple_12m"
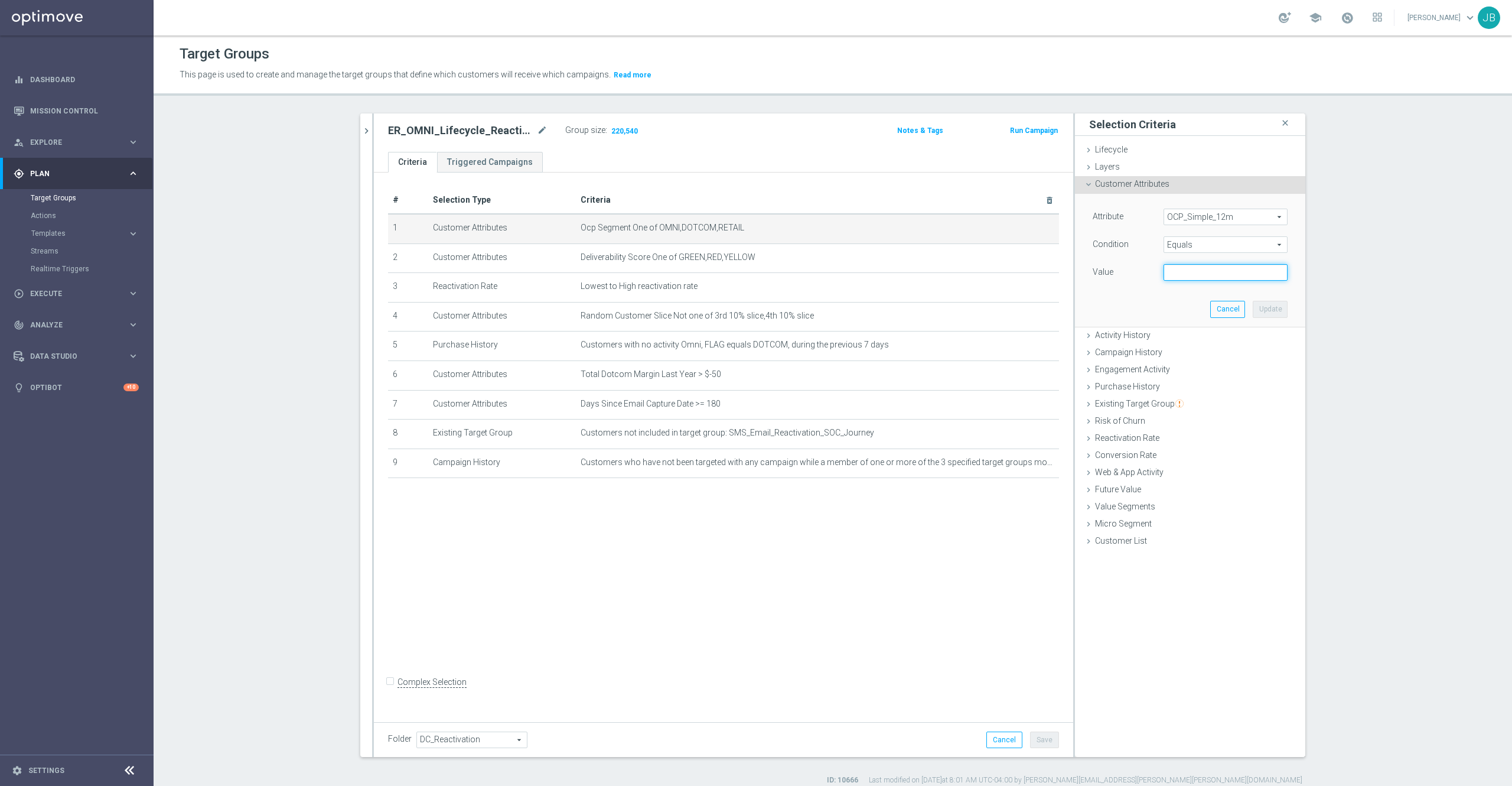
click at [1197, 272] on input "text" at bounding box center [1226, 272] width 124 height 17
click at [1182, 270] on input "text" at bounding box center [1226, 272] width 124 height 17
click at [1182, 245] on span "Equals" at bounding box center [1226, 244] width 123 height 15
click at [1178, 396] on label "One of" at bounding box center [1226, 400] width 124 height 15
type input "One of"
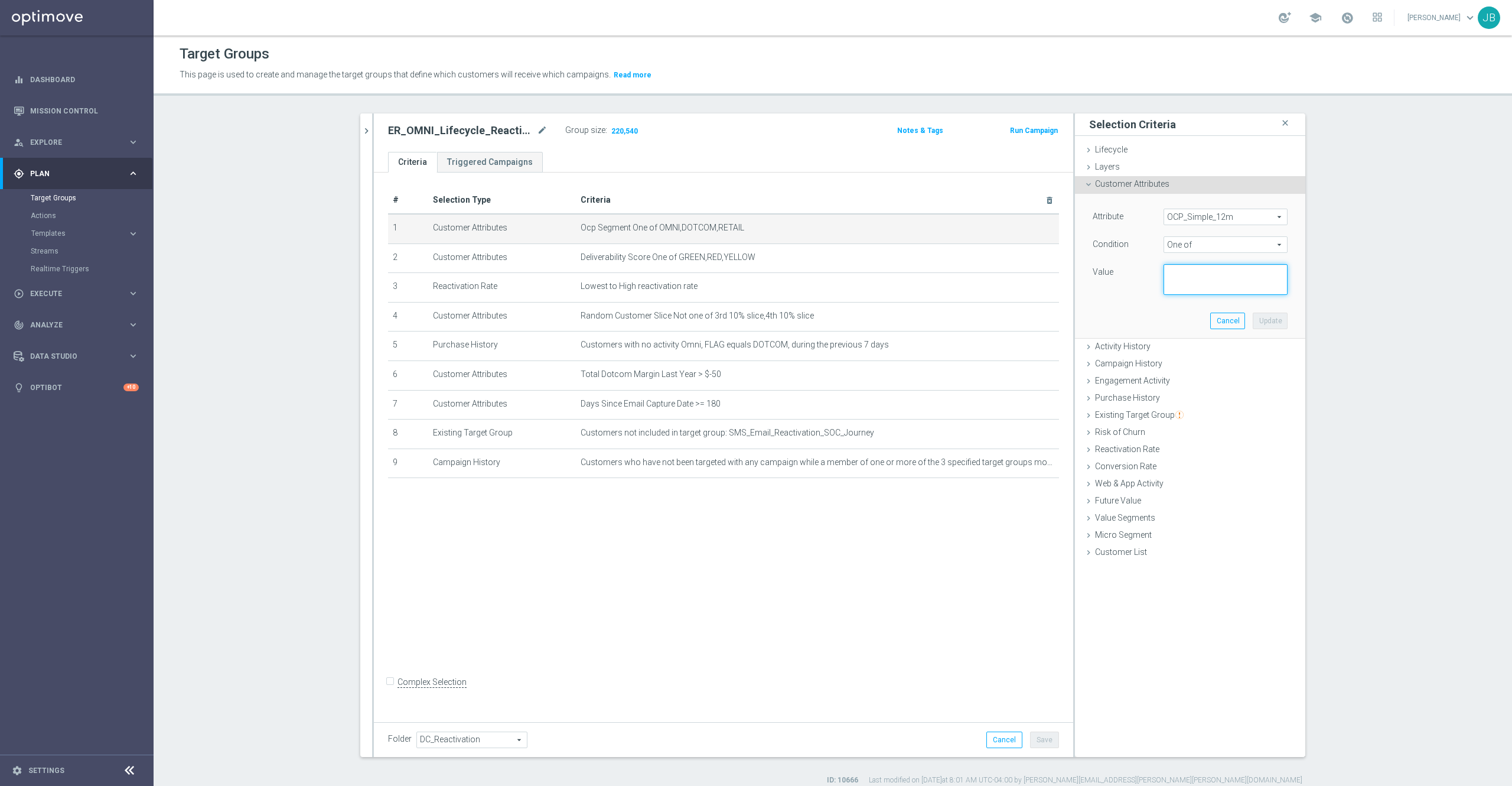
click at [1179, 274] on textarea at bounding box center [1226, 279] width 124 height 31
paste textarea "Dotcom, OMNI, Retail"
type textarea "Dotcom, OMNI, Retail"
click at [1262, 319] on button "Update" at bounding box center [1271, 321] width 35 height 17
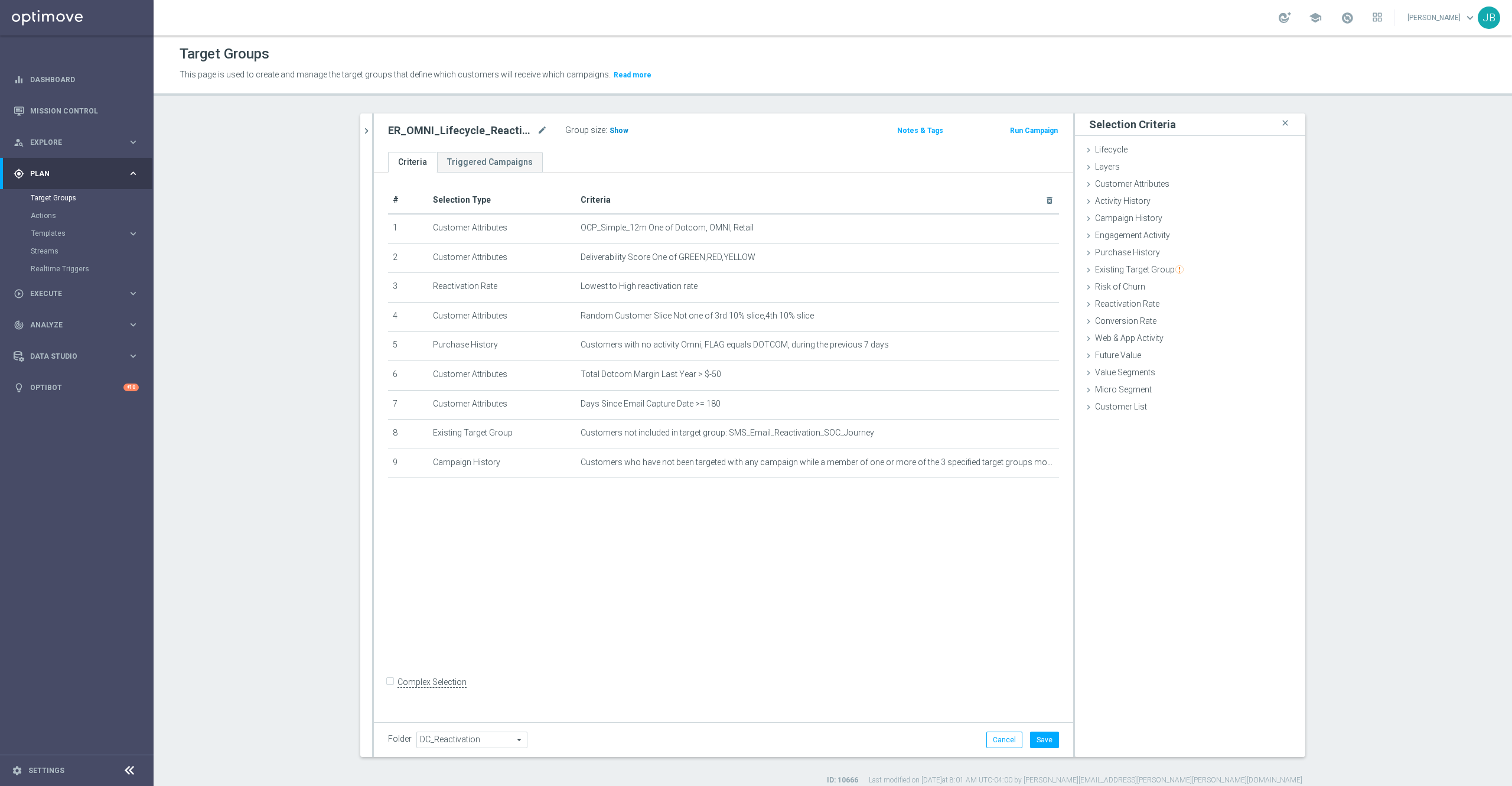
click at [609, 132] on span "Show" at bounding box center [618, 130] width 18 height 8
click at [999, 743] on button "Cancel" at bounding box center [1004, 739] width 36 height 17
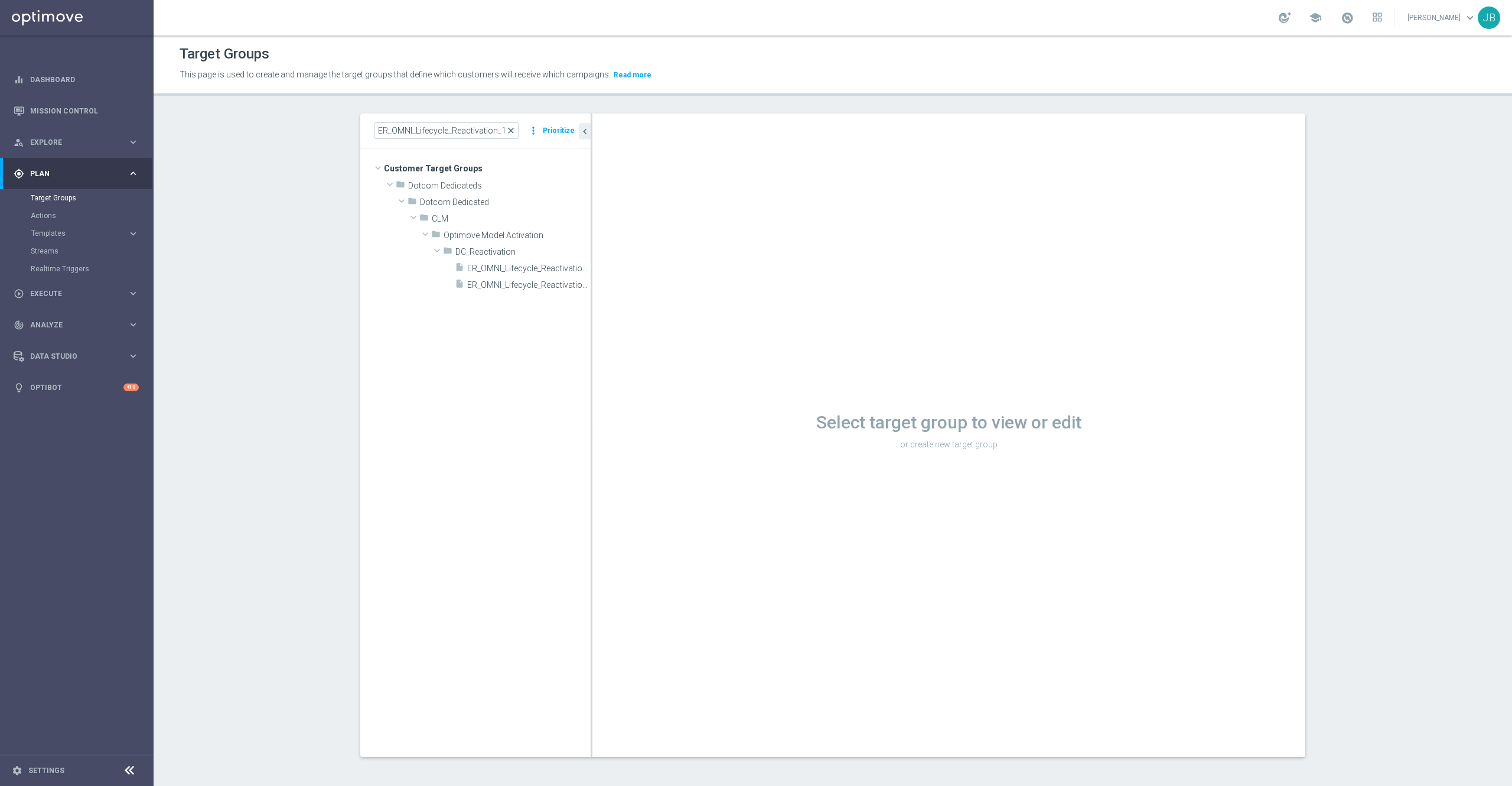
click at [506, 131] on span "close" at bounding box center [511, 130] width 10 height 10
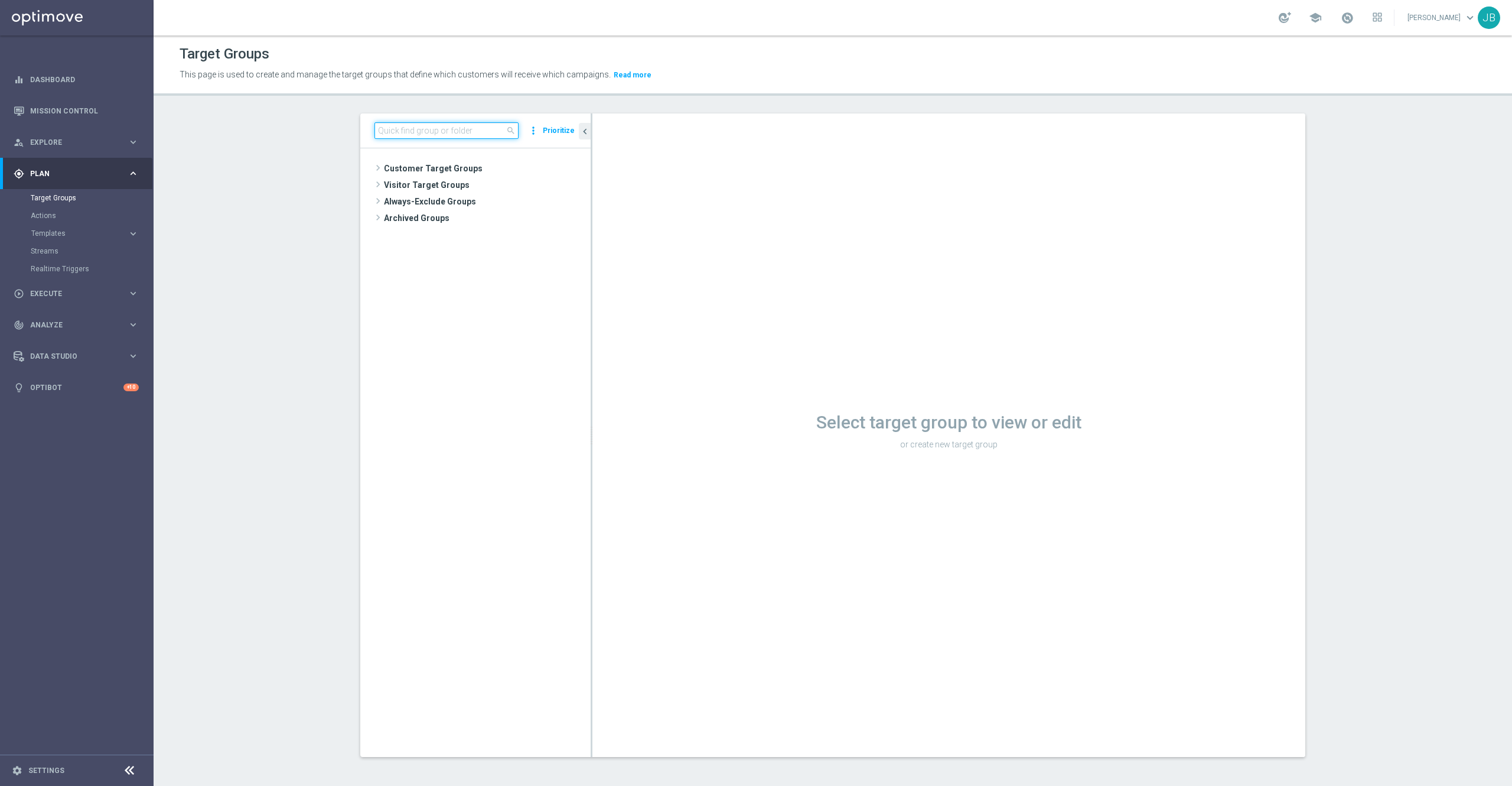
click at [440, 134] on input at bounding box center [446, 130] width 144 height 17
paste input "ER_OMNI_Lapsed_HighMed_Reactivation"
type input "ER_OMNI_Lapsed_HighMed_Reactivation"
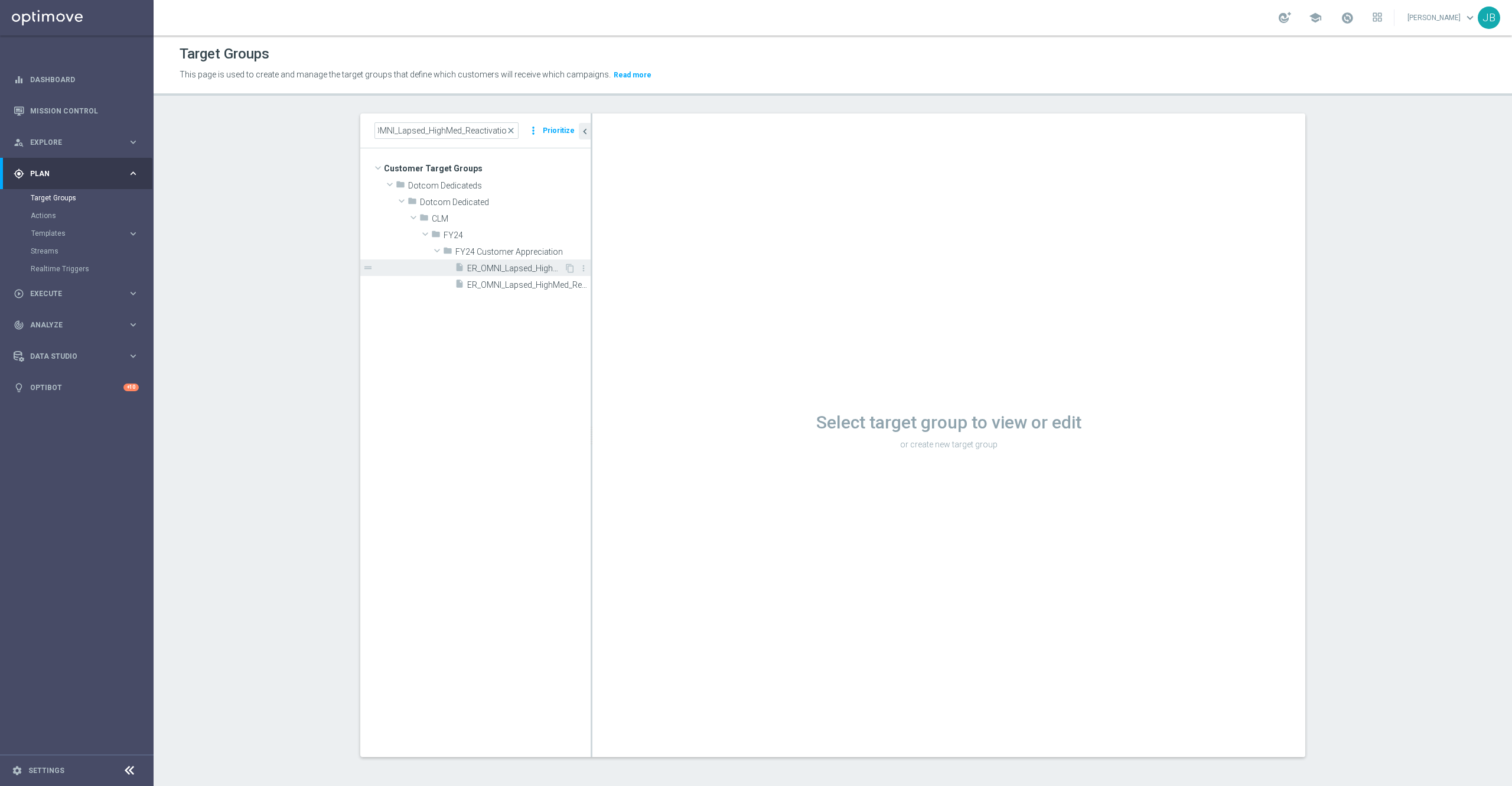
click at [515, 271] on span "ER_OMNI_Lapsed_HighMed_Reactivation" at bounding box center [516, 268] width 97 height 10
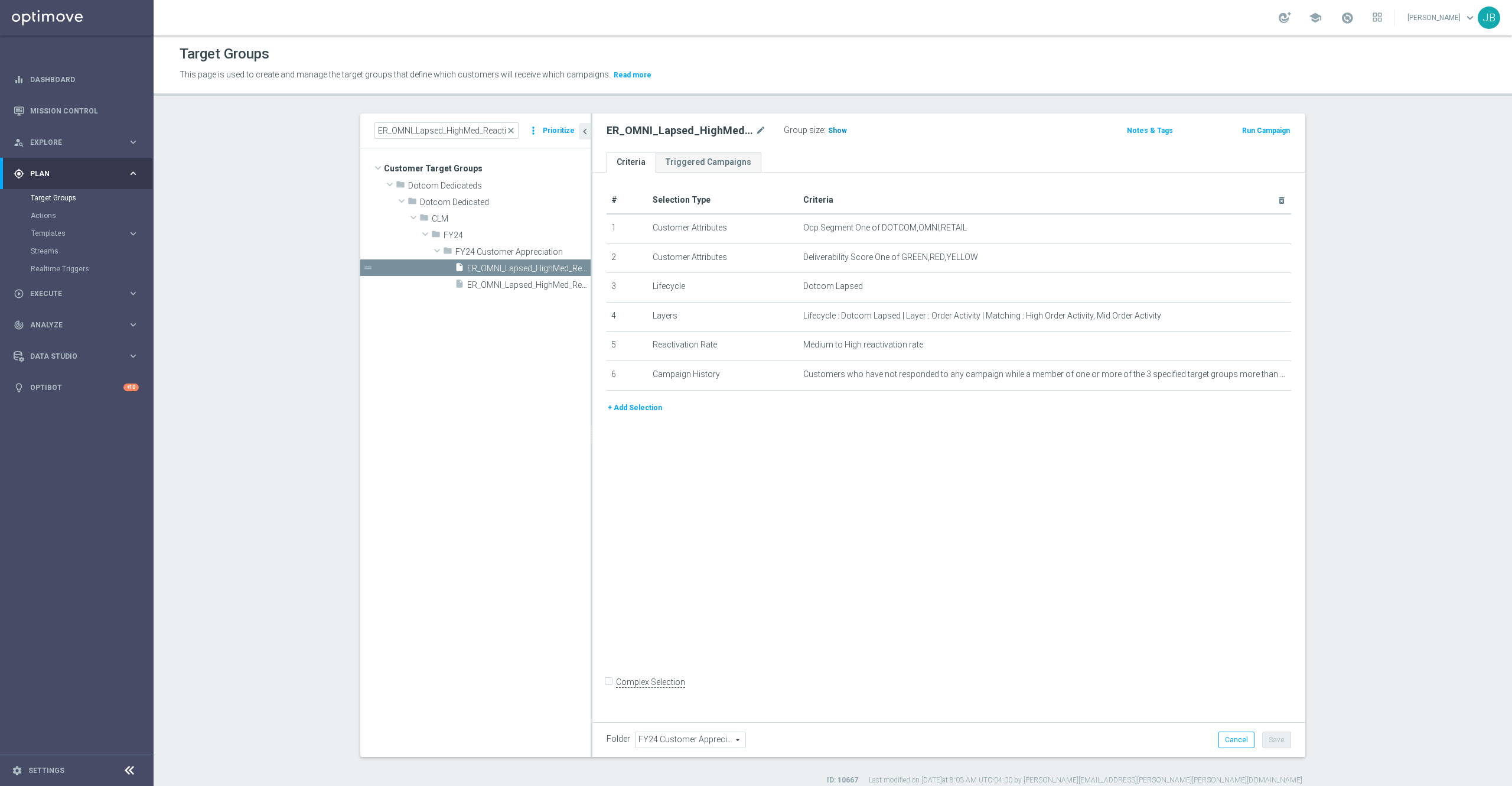
click at [830, 130] on span "Show" at bounding box center [837, 130] width 18 height 8
click at [1248, 229] on icon "mode_edit" at bounding box center [1252, 228] width 10 height 10
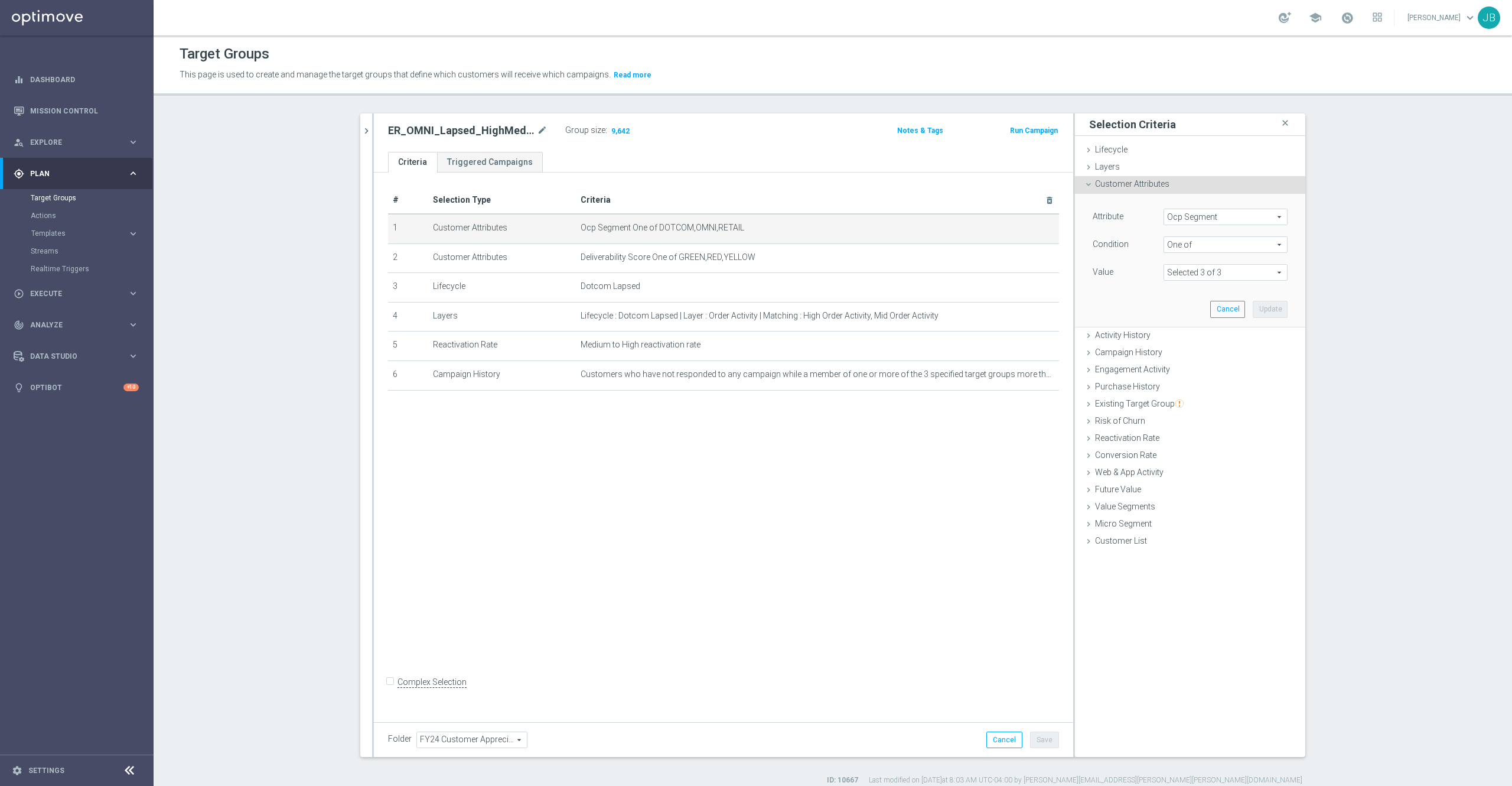
click at [1225, 212] on span "Ocp Segment" at bounding box center [1226, 216] width 123 height 15
click at [1218, 215] on input "search" at bounding box center [1226, 217] width 124 height 17
type input "ocp"
click at [1207, 271] on label "OCP_Simple_12m" at bounding box center [1226, 264] width 124 height 15
type input "OCP_Simple_12m"
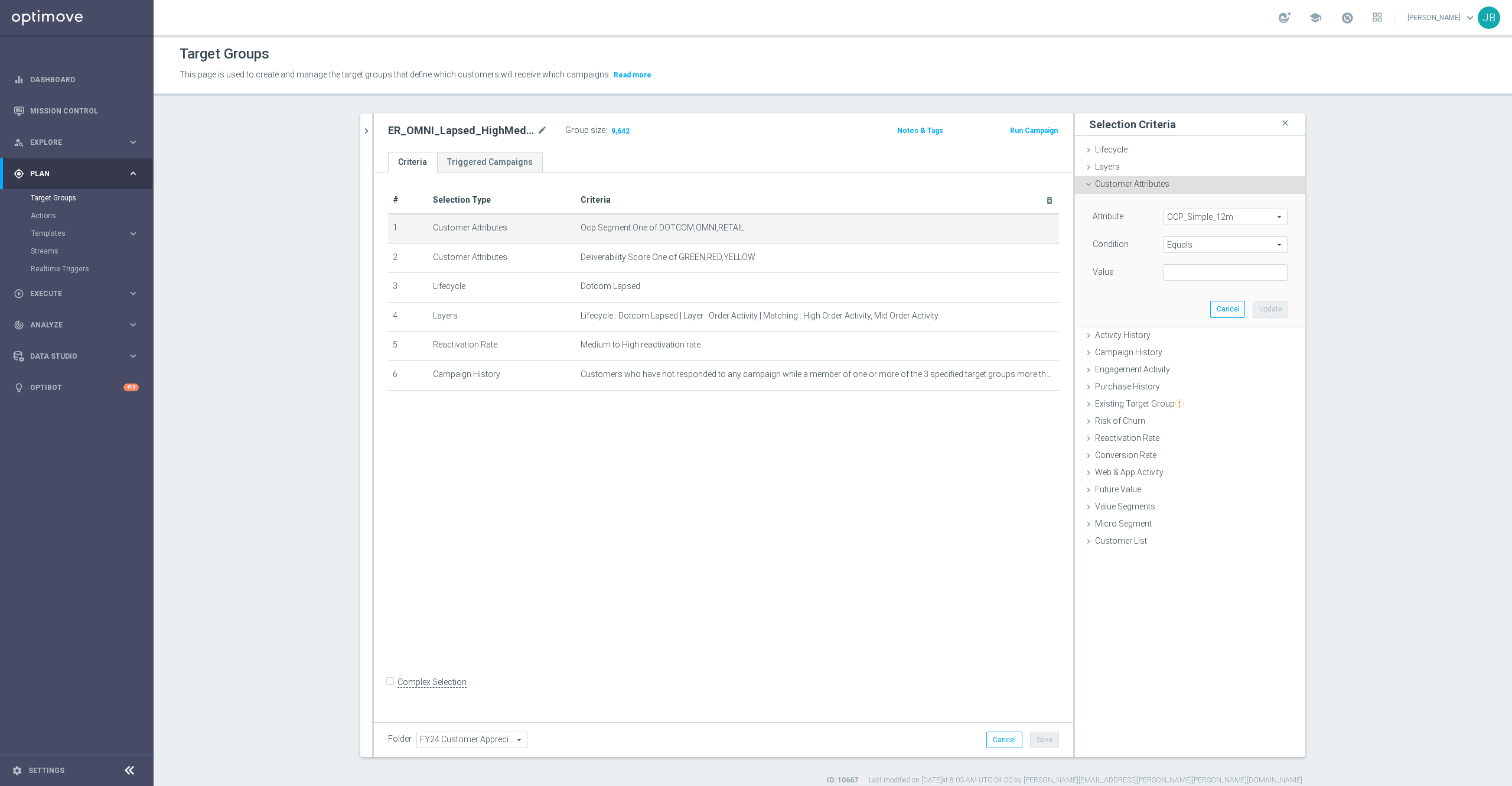
click at [1187, 241] on span "Equals" at bounding box center [1226, 244] width 123 height 15
click at [1194, 402] on span "One of" at bounding box center [1225, 400] width 112 height 10
type input "One of"
click at [1178, 278] on textarea at bounding box center [1226, 279] width 124 height 31
click at [1171, 271] on textarea at bounding box center [1226, 279] width 124 height 31
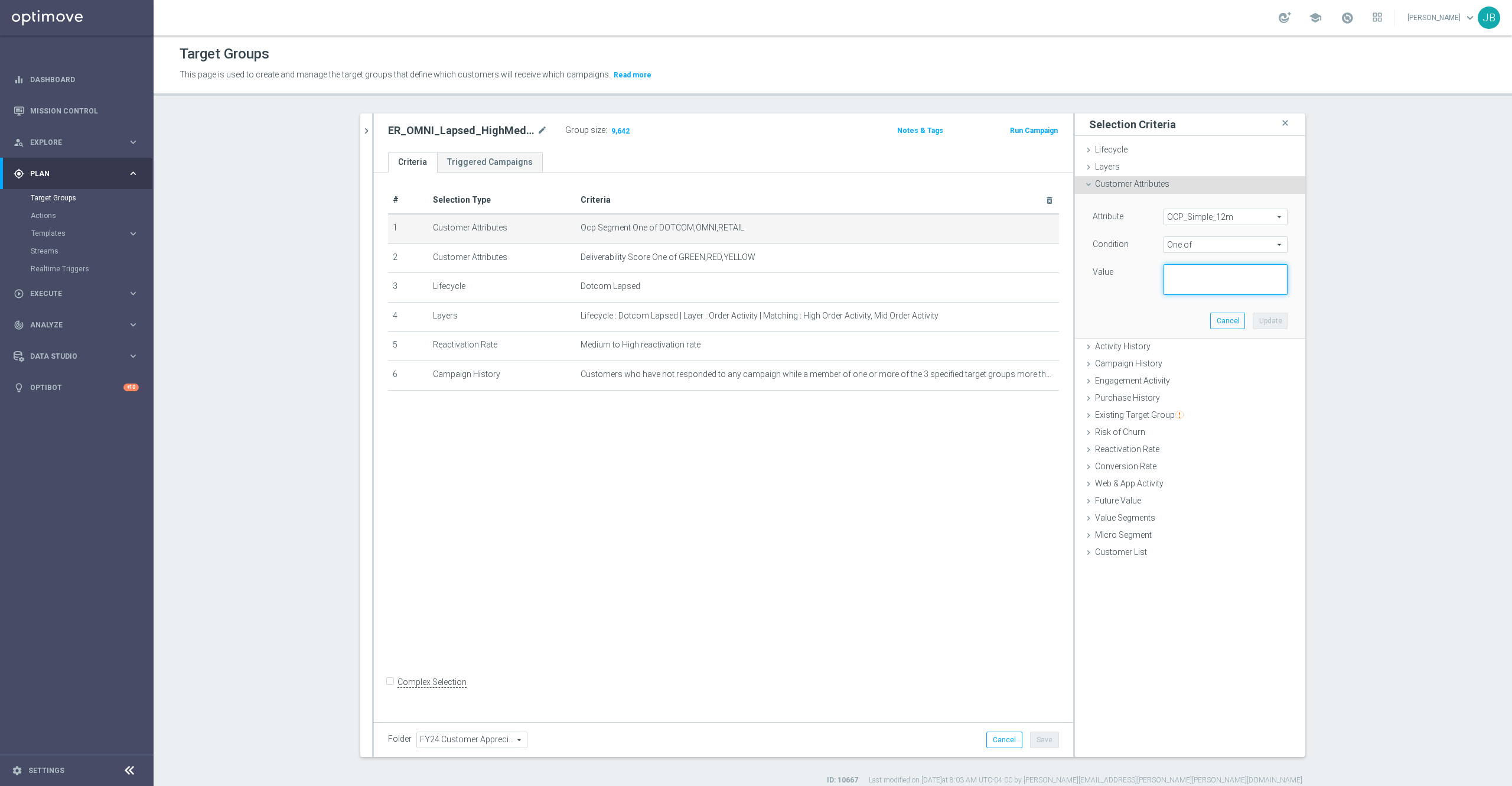
paste textarea "Dotcom, OMNI, Retail"
type textarea "Dotcom, OMNI, Retail"
click at [1255, 319] on button "Update" at bounding box center [1271, 321] width 35 height 17
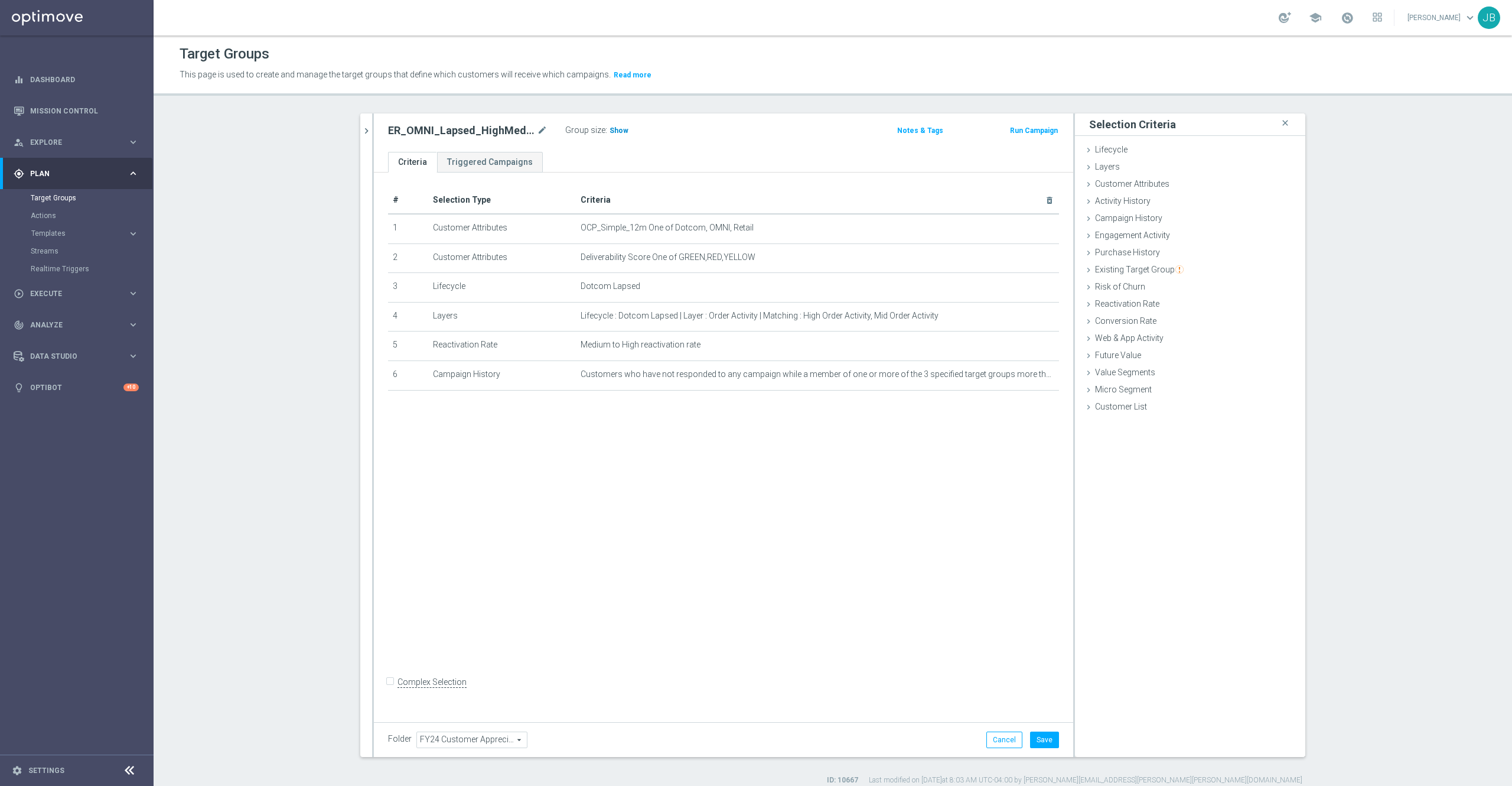
click at [609, 132] on span "Show" at bounding box center [618, 130] width 18 height 8
click at [989, 739] on button "Cancel" at bounding box center [1004, 739] width 36 height 17
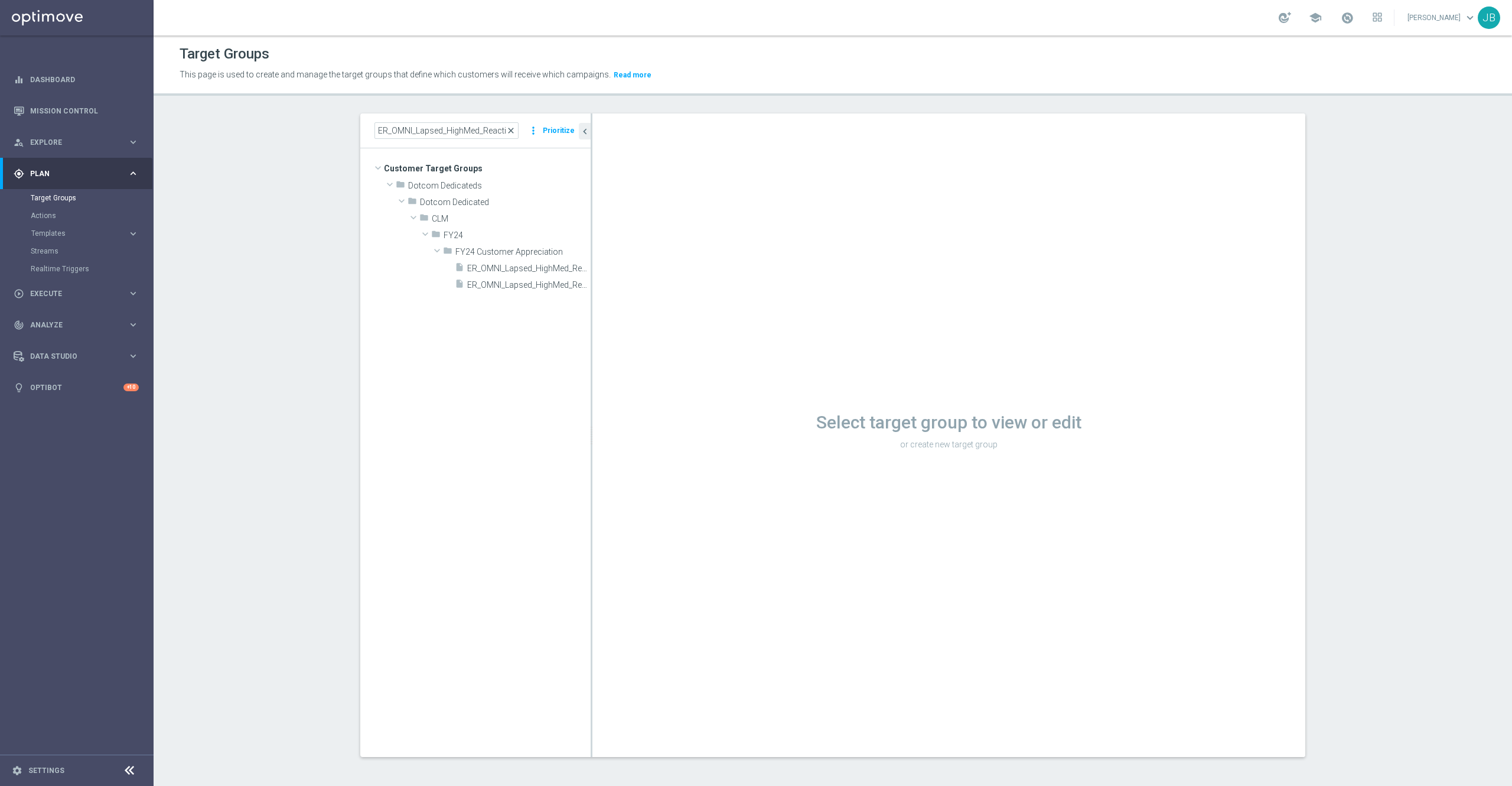
click at [506, 130] on span "close" at bounding box center [511, 130] width 10 height 10
click at [453, 130] on input at bounding box center [446, 130] width 144 height 17
paste input "ER_OMNI_HIGH_RiskOfChurn_T1"
type input "ER_OMNI_HIGH_RiskOfChurn_T1"
click at [508, 281] on span "ER_OMNI_HIGH_RiskOfChurn_T1" at bounding box center [521, 285] width 85 height 10
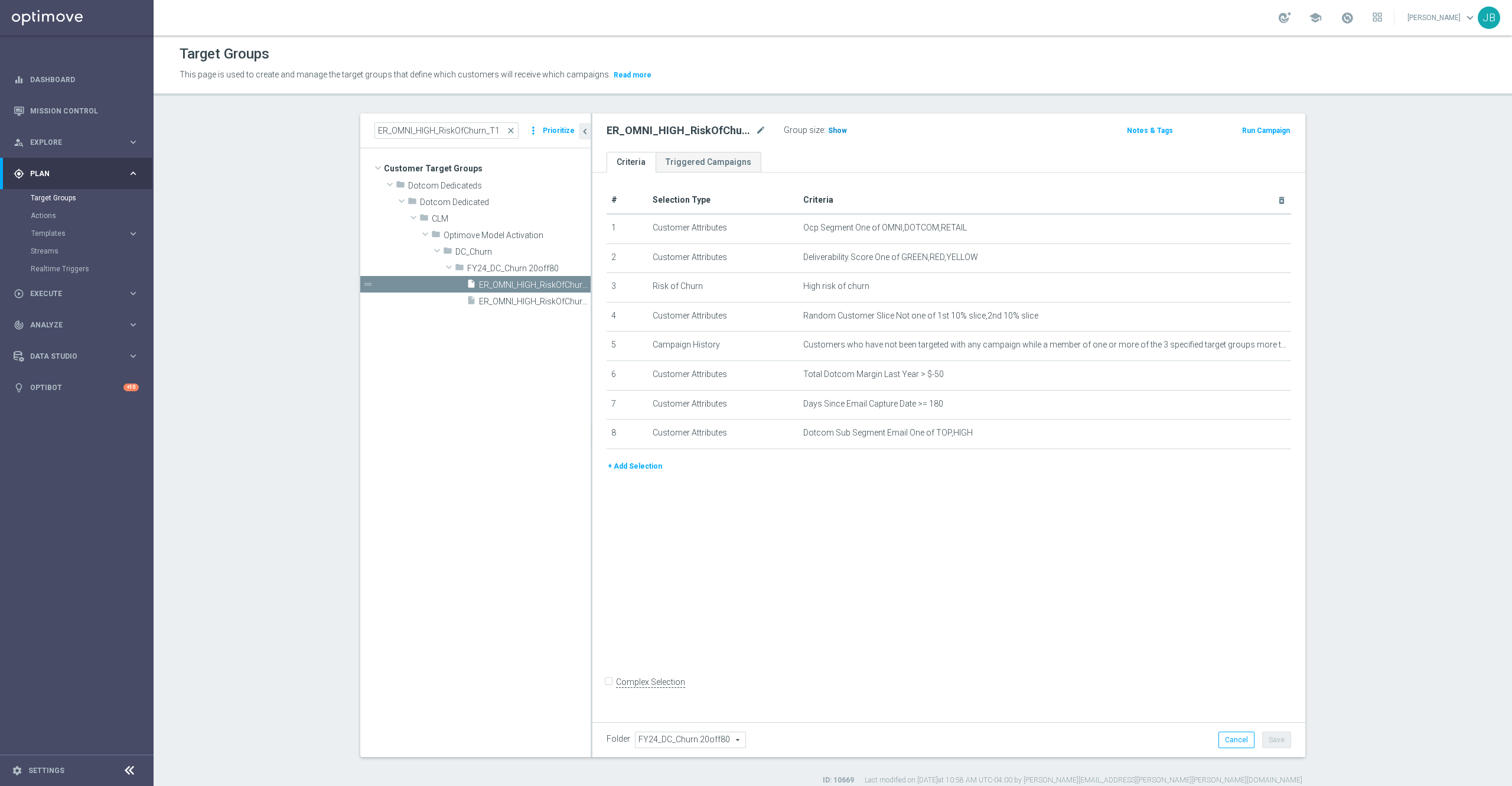
click at [830, 128] on span "Show" at bounding box center [837, 130] width 18 height 8
click at [1248, 228] on icon "mode_edit" at bounding box center [1252, 228] width 10 height 10
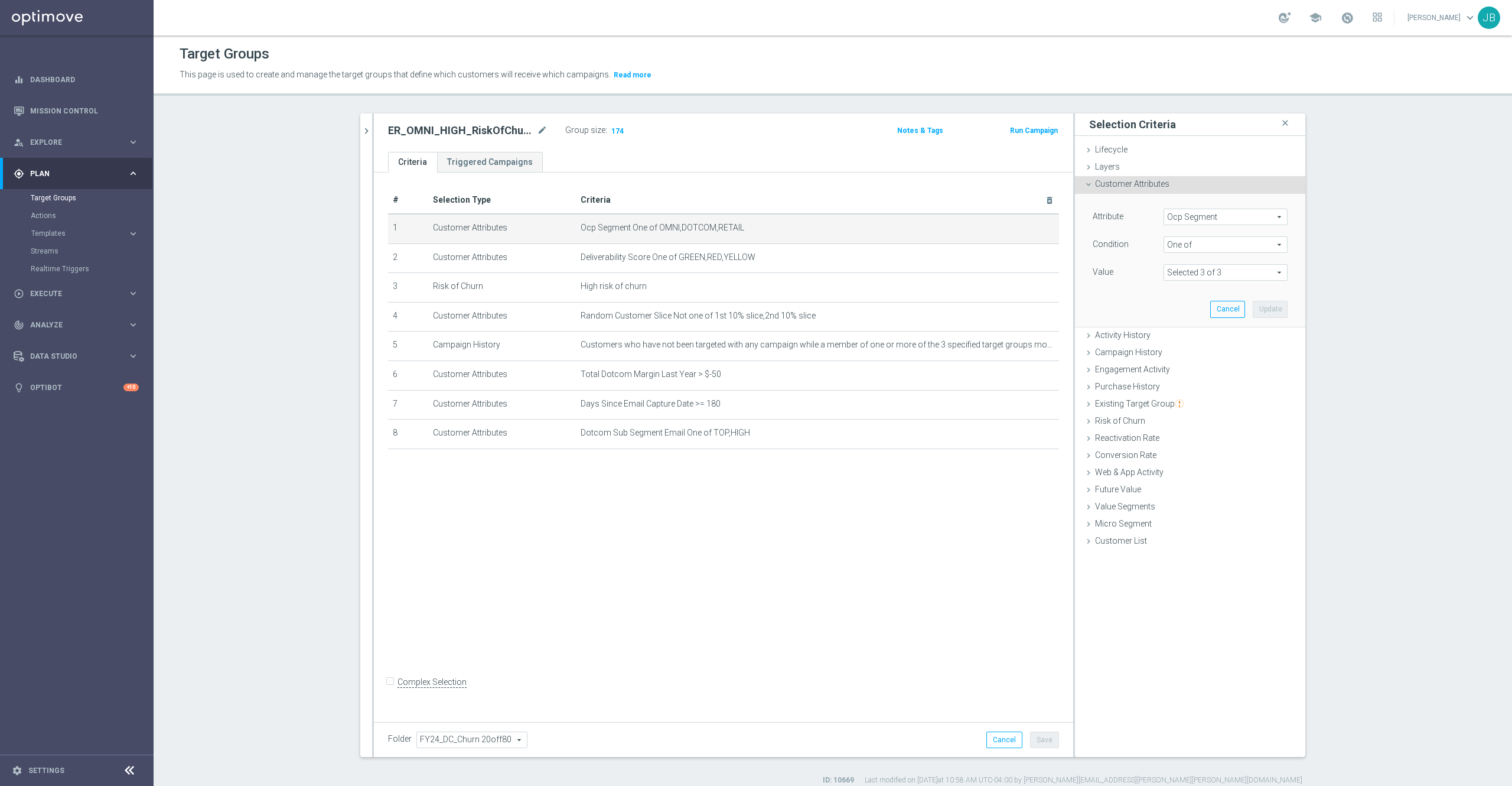
click at [1227, 218] on span "Ocp Segment" at bounding box center [1226, 216] width 123 height 15
click at [1194, 219] on input "search" at bounding box center [1226, 217] width 124 height 17
type input "ocp"
click at [1215, 263] on span "OCP_Simple_12m" at bounding box center [1225, 265] width 112 height 10
type input "OCP_Simple_12m"
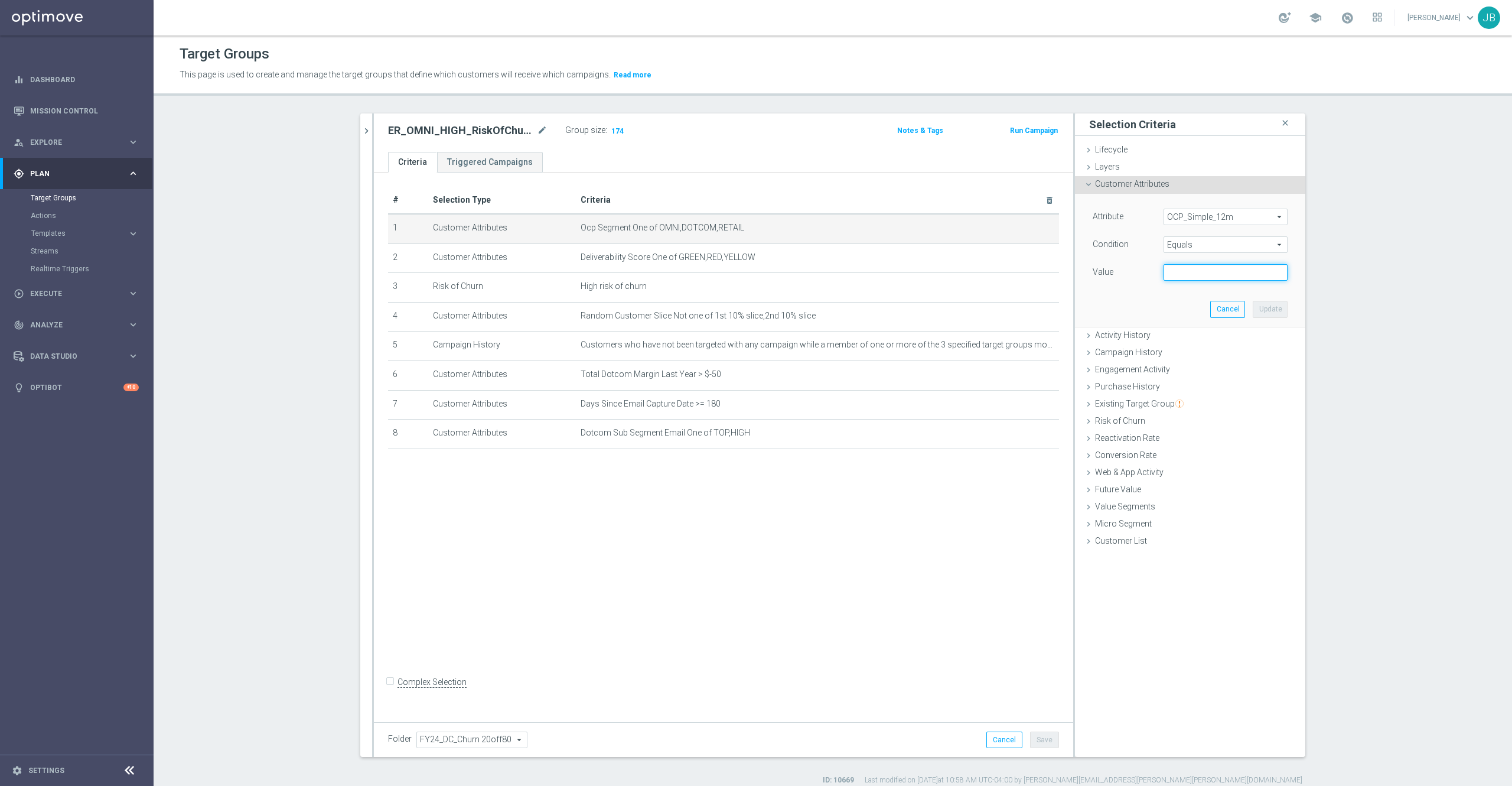
click at [1182, 276] on input "text" at bounding box center [1226, 272] width 124 height 17
click at [1168, 245] on span "Equals" at bounding box center [1226, 244] width 123 height 15
click at [1184, 399] on span "One of" at bounding box center [1225, 400] width 112 height 10
type input "One of"
click at [1176, 269] on textarea at bounding box center [1226, 279] width 124 height 31
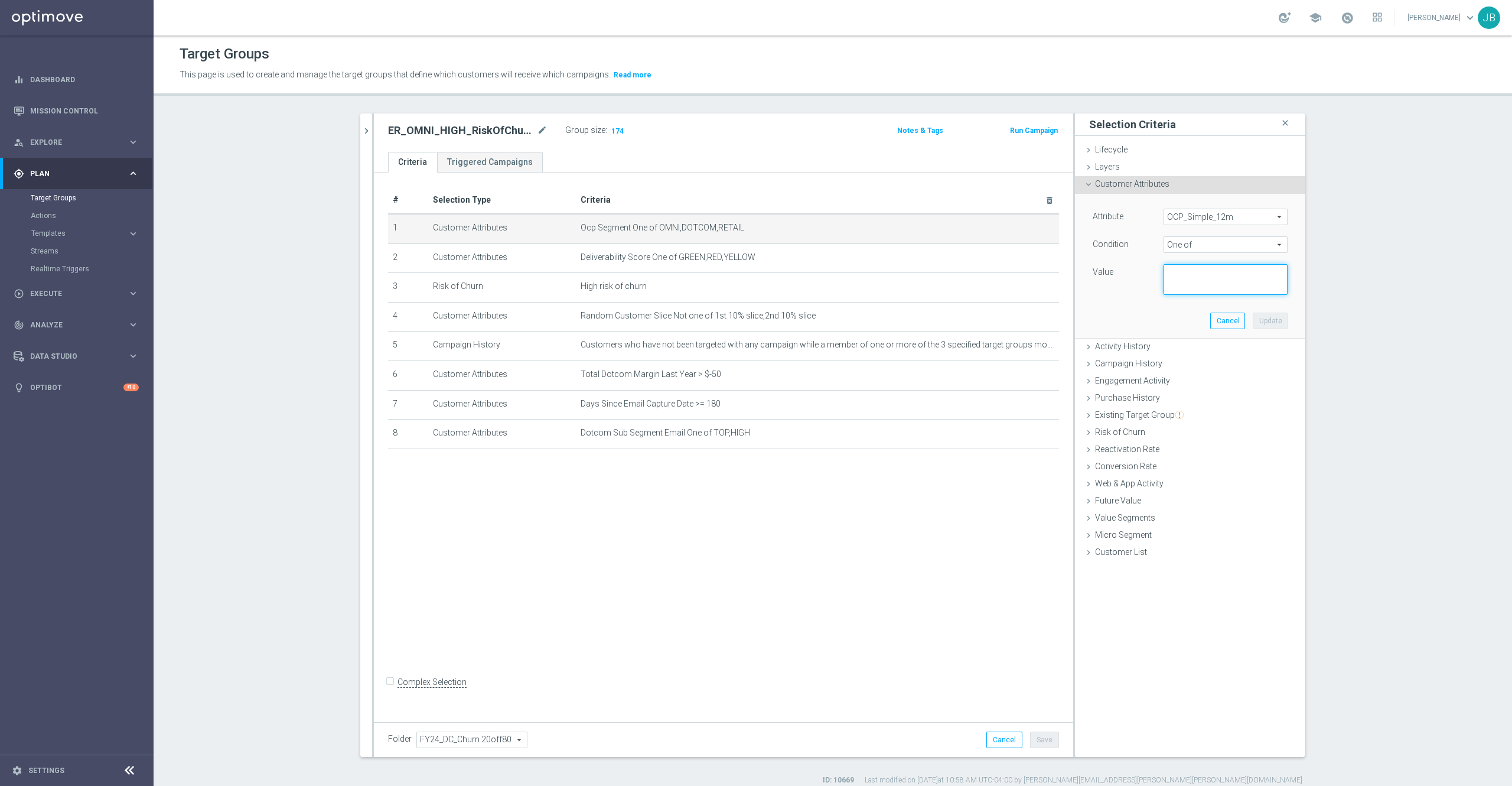
paste textarea "Dotcom, OMNI, Retail"
click at [1164, 276] on textarea "Dotcom, OMNI, Retail" at bounding box center [1226, 279] width 124 height 31
type textarea "Dotcom, OMNI, Retail"
click at [1262, 324] on button "Update" at bounding box center [1271, 321] width 35 height 17
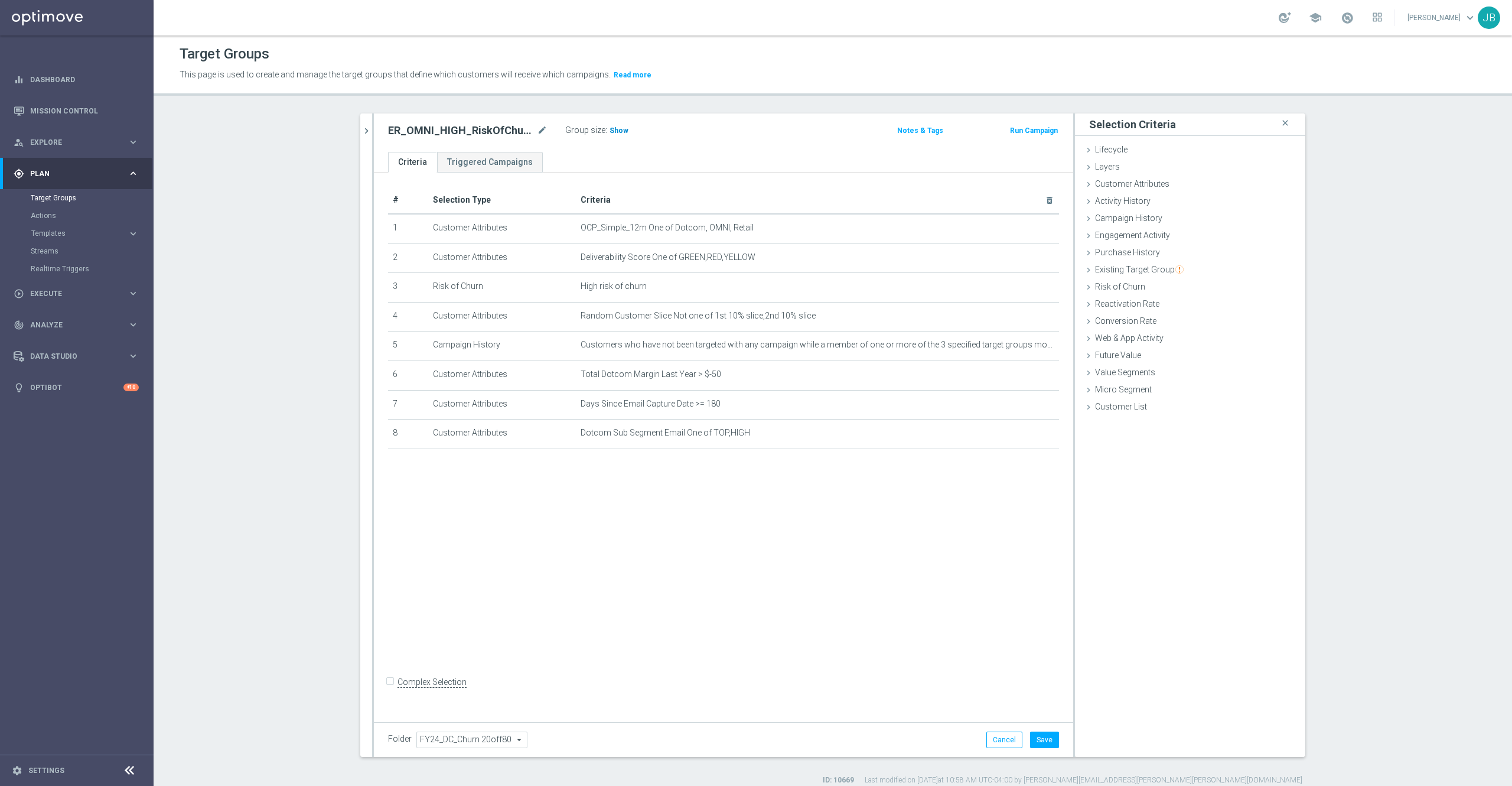
click at [609, 131] on span "Show" at bounding box center [618, 130] width 18 height 8
click at [993, 744] on button "Cancel" at bounding box center [1004, 739] width 36 height 17
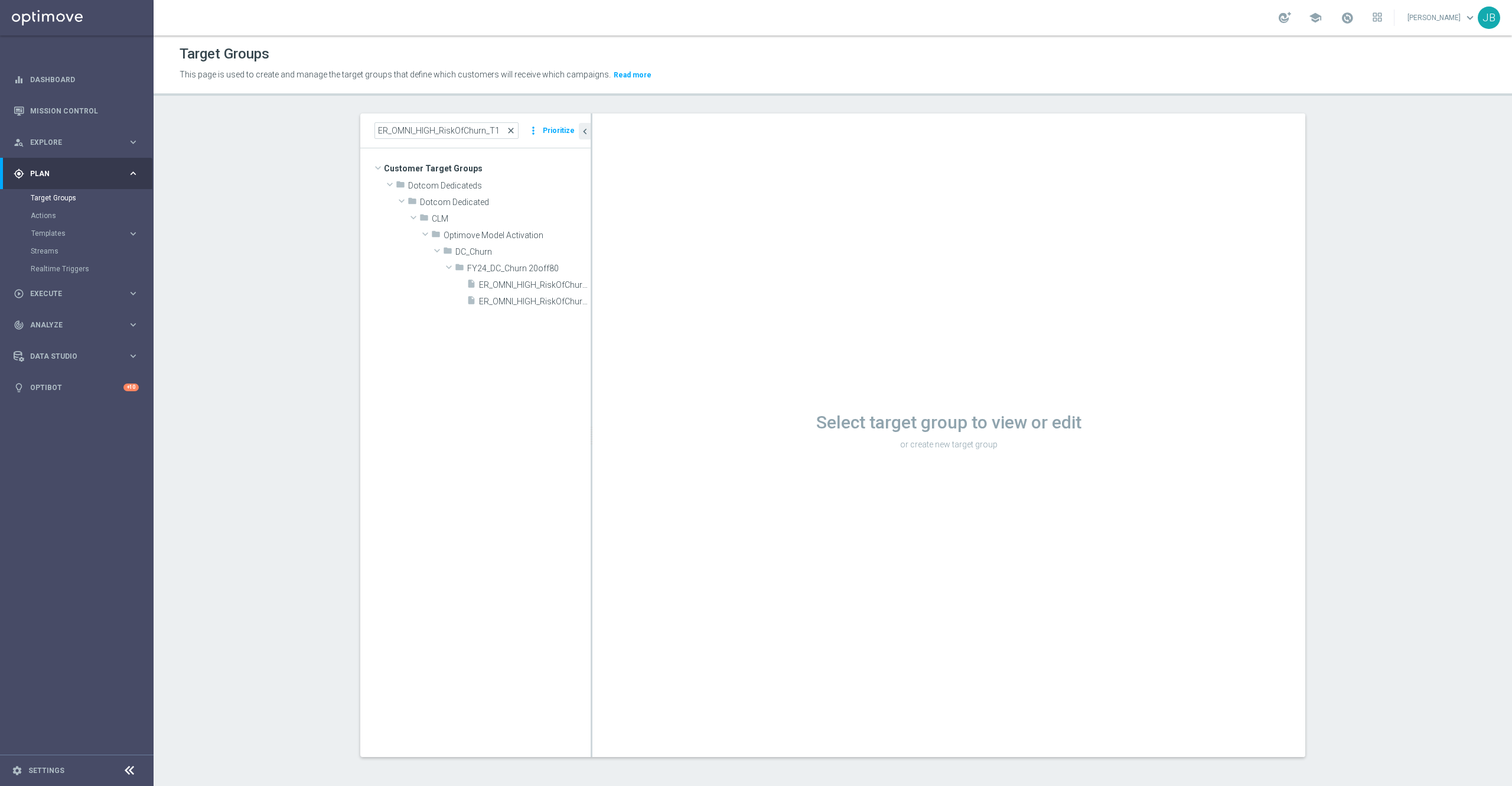
click at [506, 128] on span "close" at bounding box center [511, 130] width 10 height 10
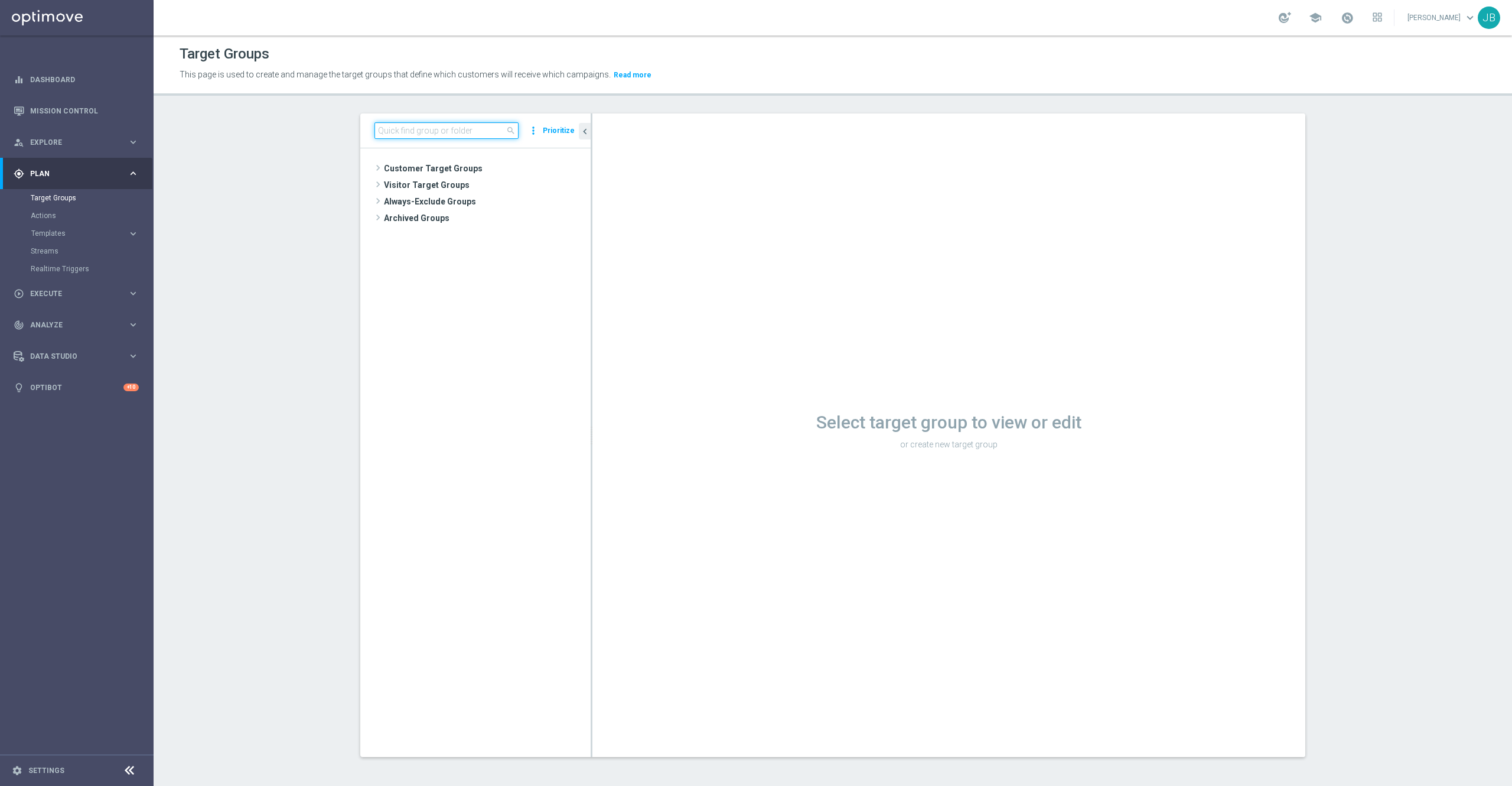
click at [462, 134] on input at bounding box center [446, 130] width 144 height 17
paste input "ER_OMNI_MedCritical_RiskOfChurn_T1"
type input "ER_OMNI_MedCritical_RiskOfChurn_T1"
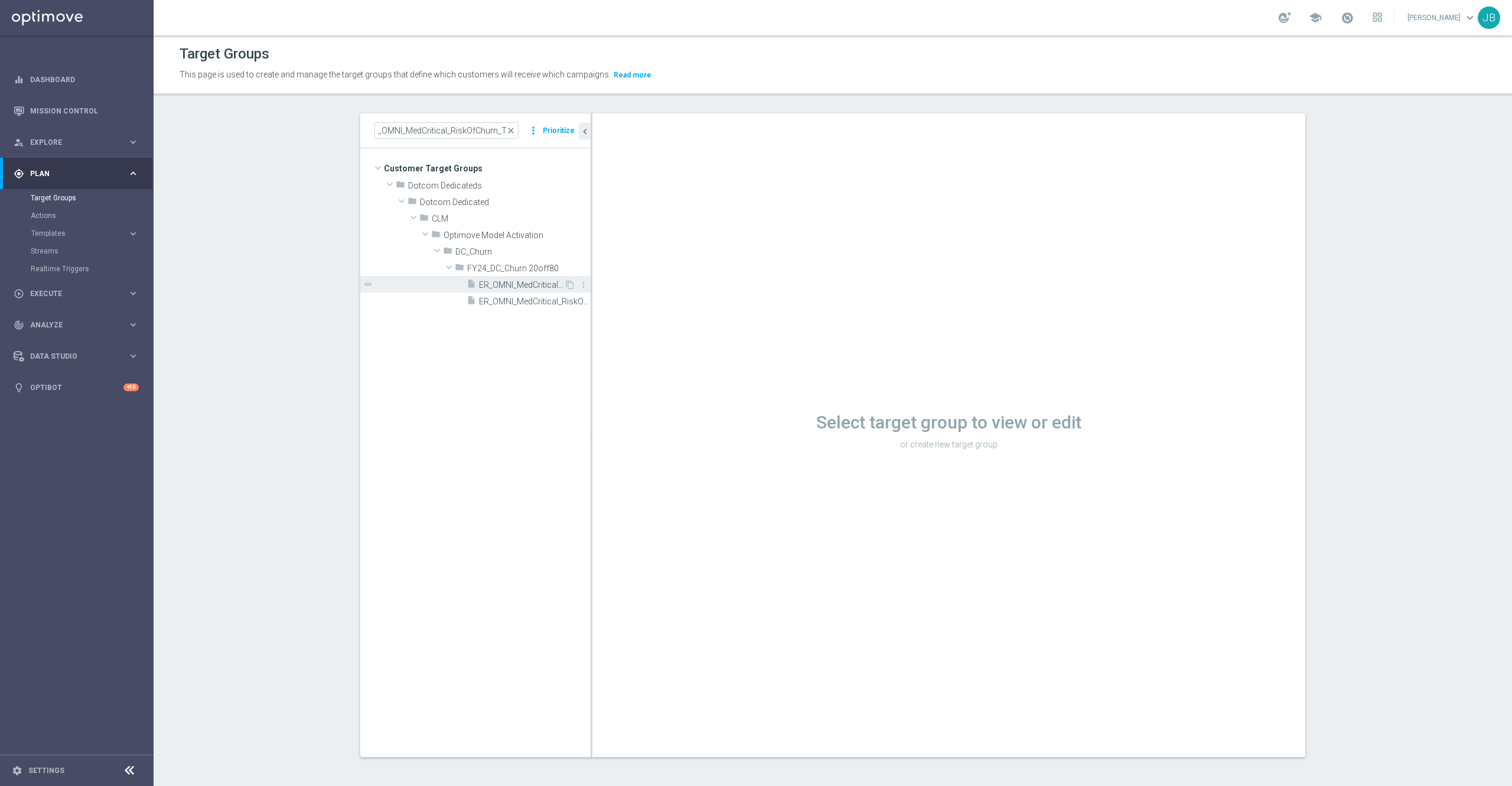
click at [488, 285] on span "ER_OMNI_MedCritical_RiskOfChurn_T1" at bounding box center [521, 285] width 85 height 10
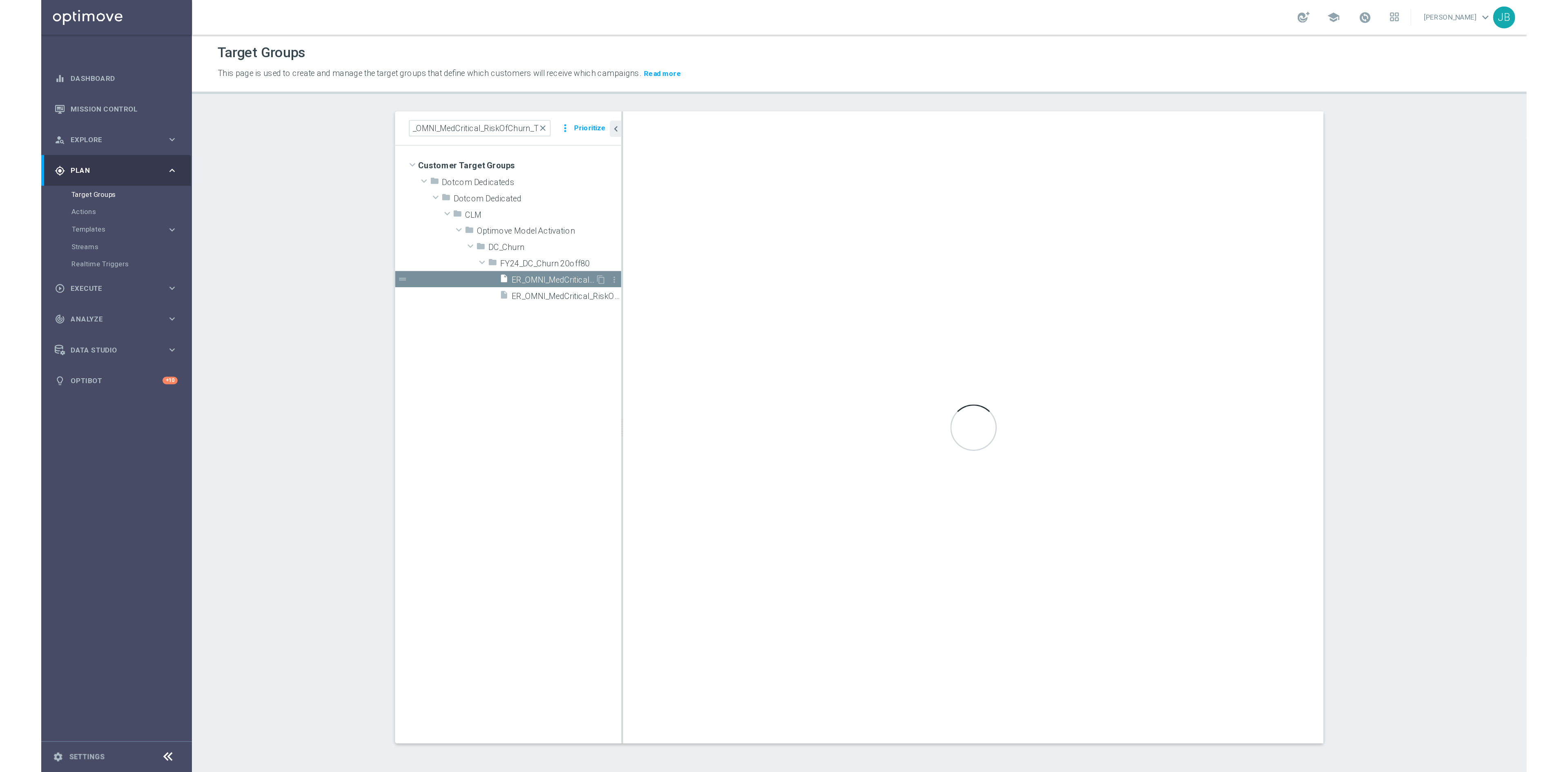
scroll to position [0, 0]
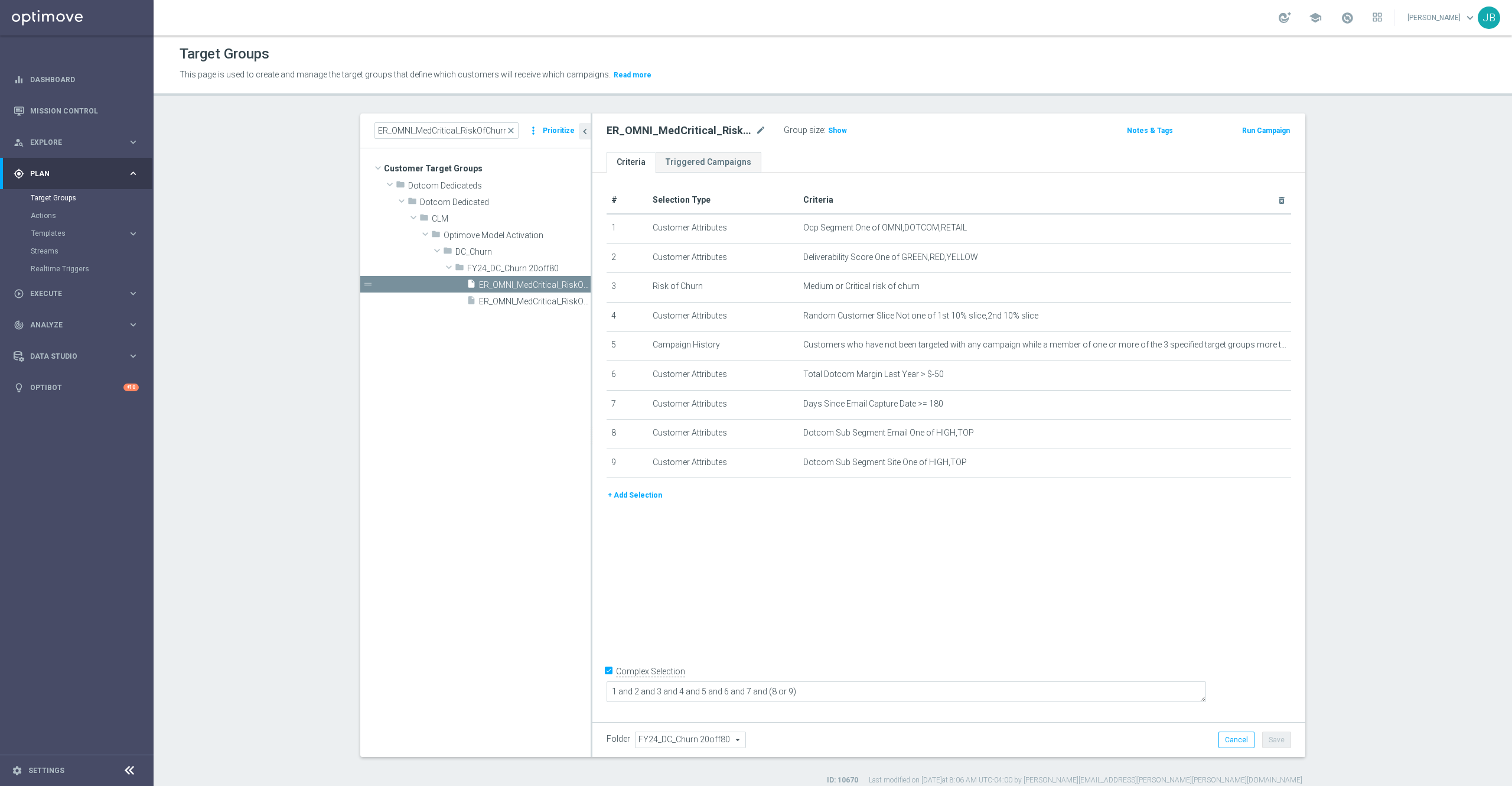
click at [1006, 608] on div "# Selection Type Criteria delete_forever 1 Customer Attributes Ocp Segment One …" at bounding box center [949, 444] width 713 height 544
click at [829, 130] on span "Show" at bounding box center [837, 130] width 18 height 8
click at [1248, 228] on icon "mode_edit" at bounding box center [1252, 228] width 10 height 10
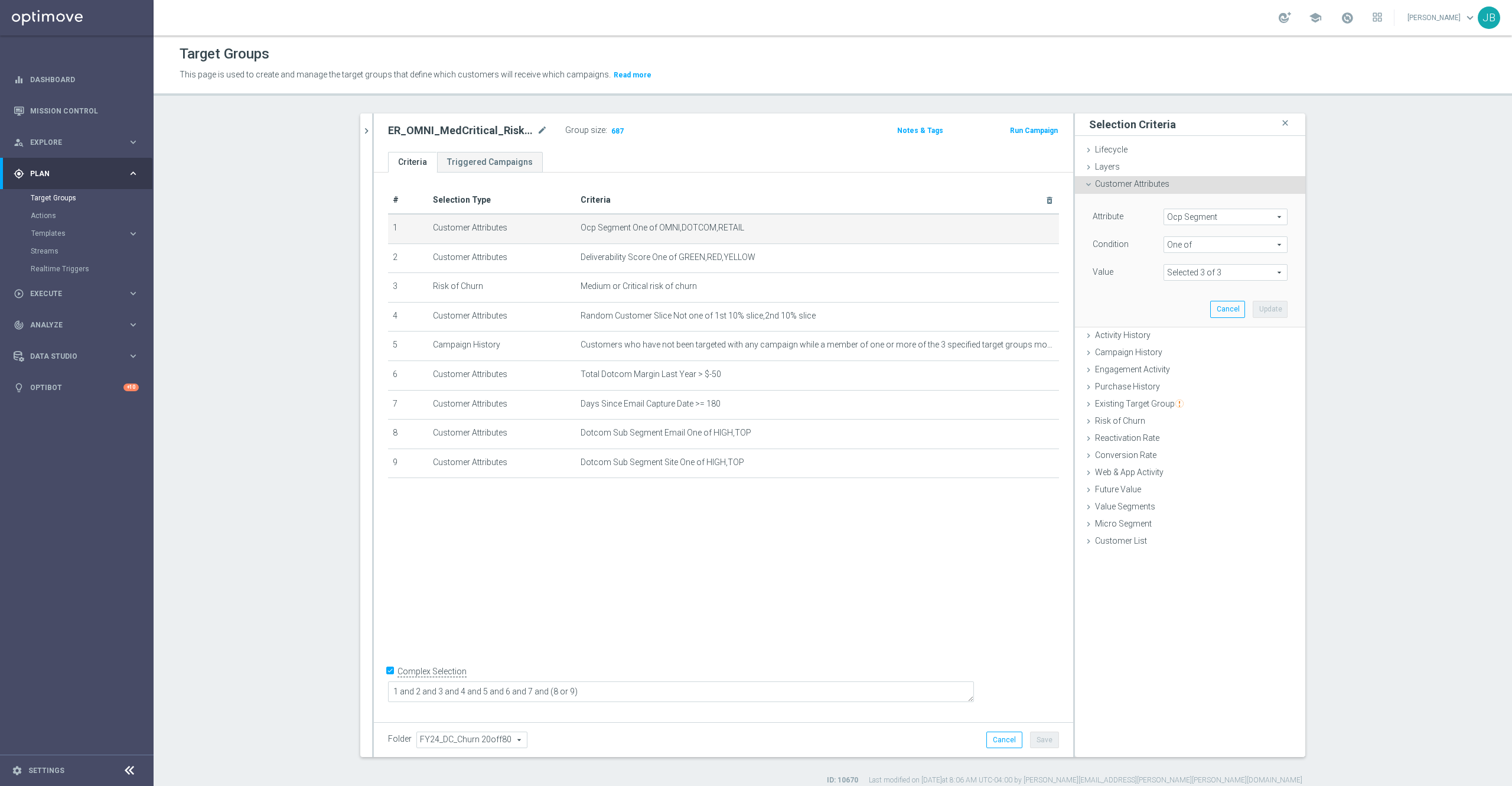
click at [1213, 274] on span at bounding box center [1226, 272] width 123 height 15
click at [1114, 271] on div "Value" at bounding box center [1119, 273] width 70 height 19
click at [1211, 211] on span "Ocp Segment" at bounding box center [1226, 216] width 123 height 15
click at [1194, 219] on input "search" at bounding box center [1226, 217] width 124 height 17
type input "ocp"
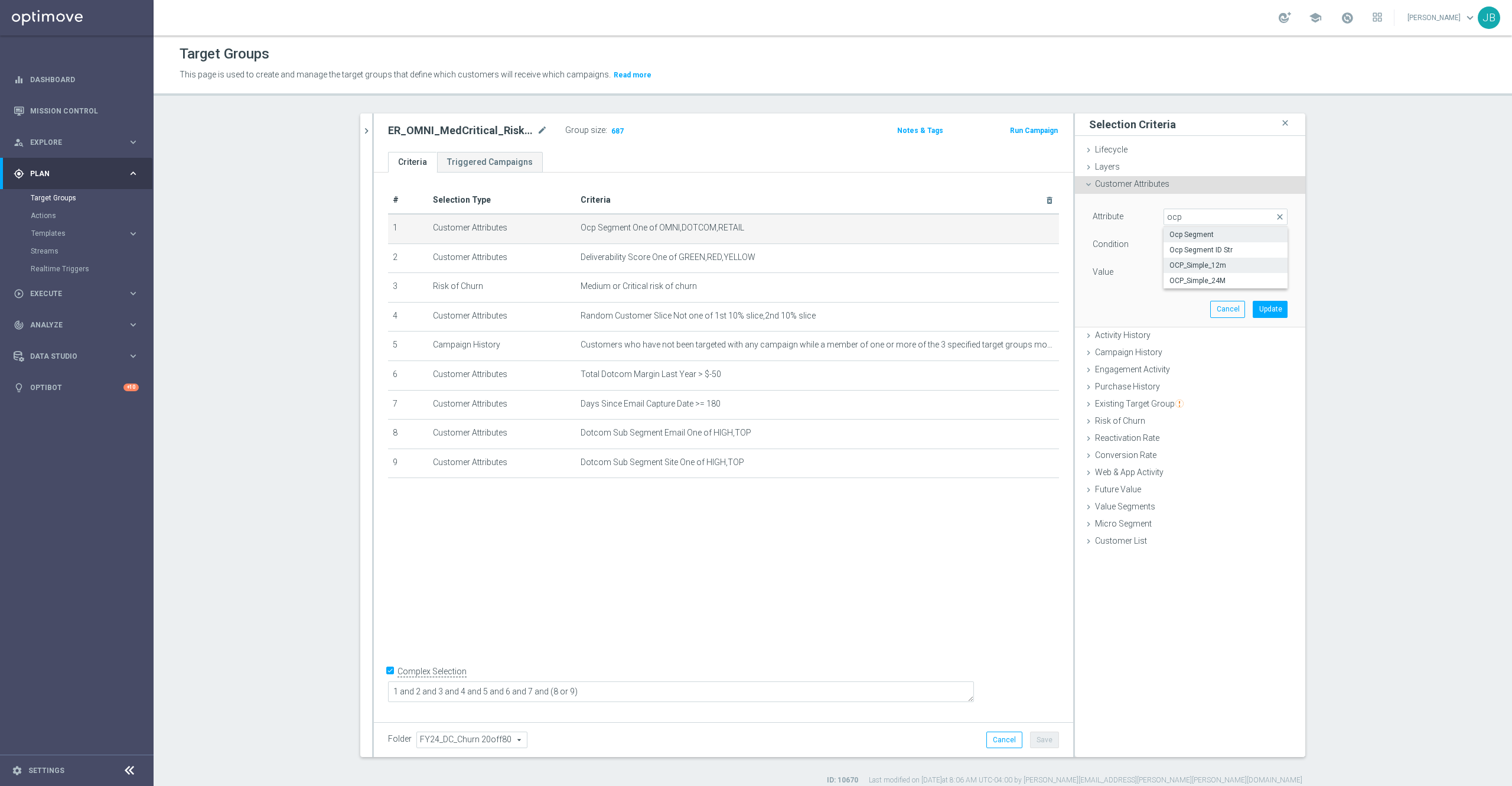
click at [1203, 273] on label "OCP_Simple_12m" at bounding box center [1226, 264] width 124 height 15
type input "OCP_Simple_12m"
click at [1194, 243] on span "Equals" at bounding box center [1226, 244] width 123 height 15
click at [1186, 397] on span "One of" at bounding box center [1225, 400] width 112 height 10
type input "One of"
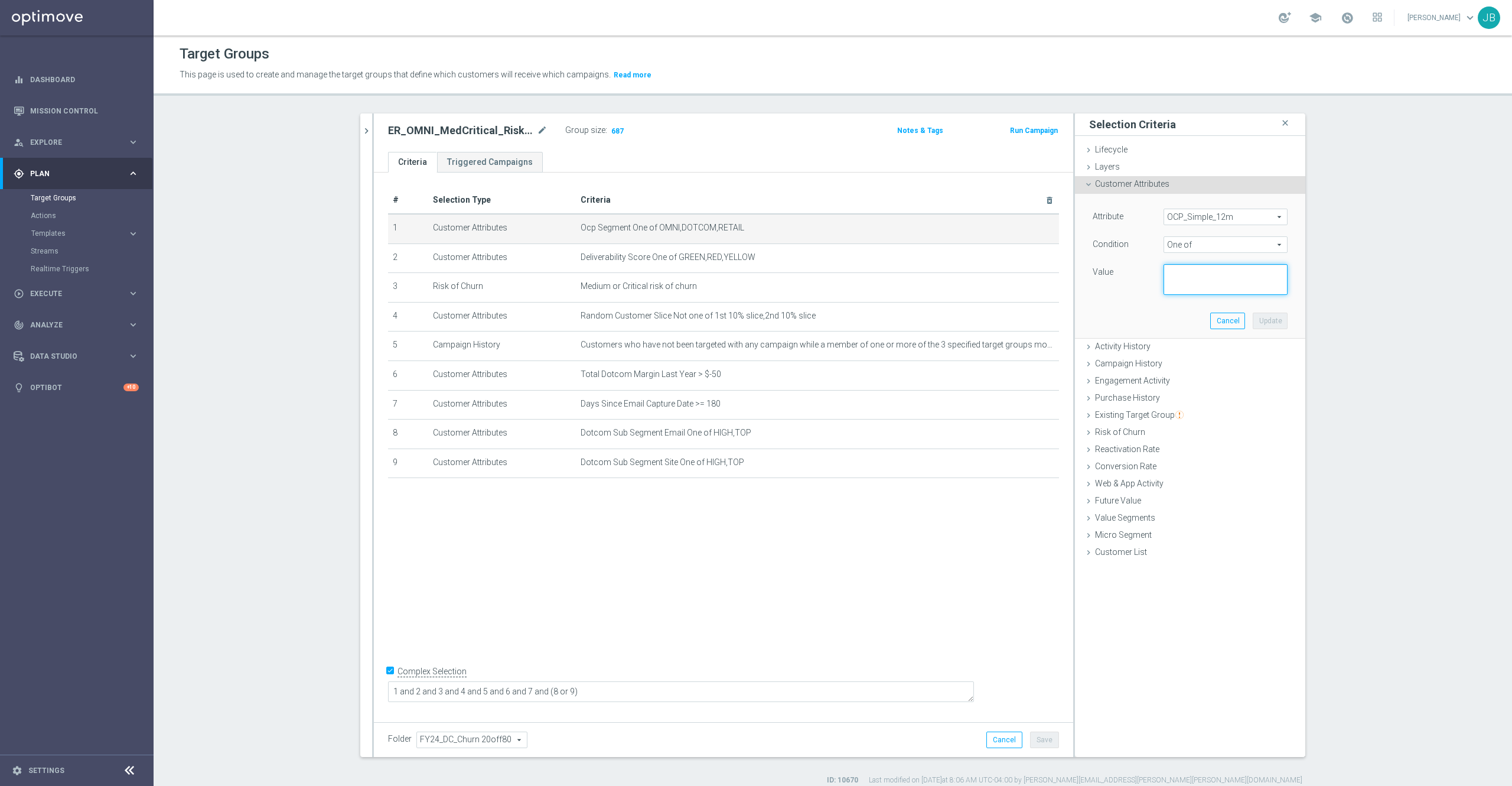
click at [1180, 281] on textarea at bounding box center [1226, 279] width 124 height 31
click at [1175, 283] on textarea at bounding box center [1226, 279] width 124 height 31
paste textarea "Dotcom, OMNI, Retail"
type textarea "Dotcom, OMNI, Retail"
click at [1258, 321] on button "Update" at bounding box center [1271, 321] width 35 height 17
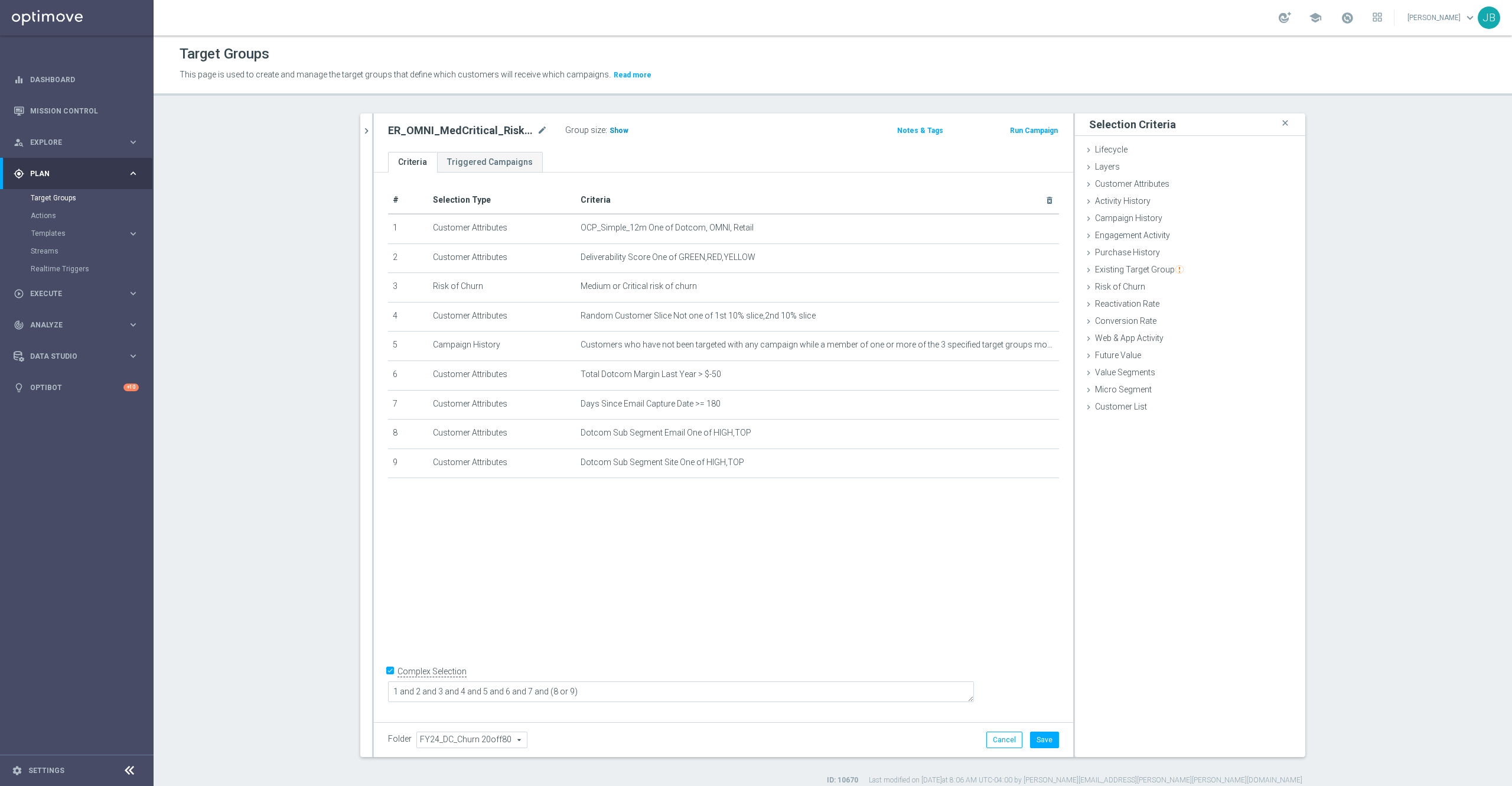
click at [613, 131] on span "Show" at bounding box center [618, 130] width 18 height 8
click at [1003, 742] on button "Cancel" at bounding box center [1004, 739] width 36 height 17
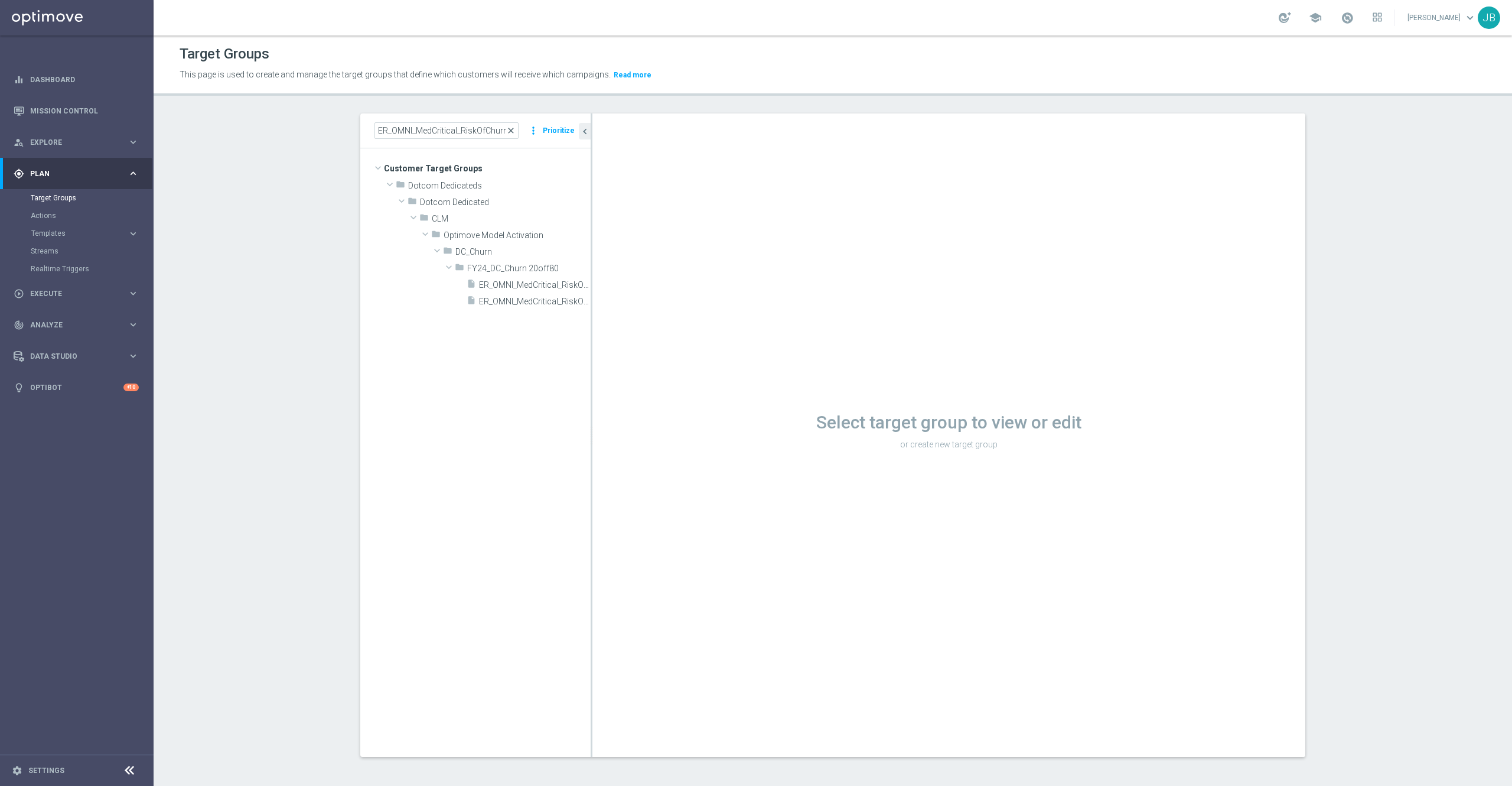
click at [507, 130] on span "close" at bounding box center [511, 130] width 10 height 10
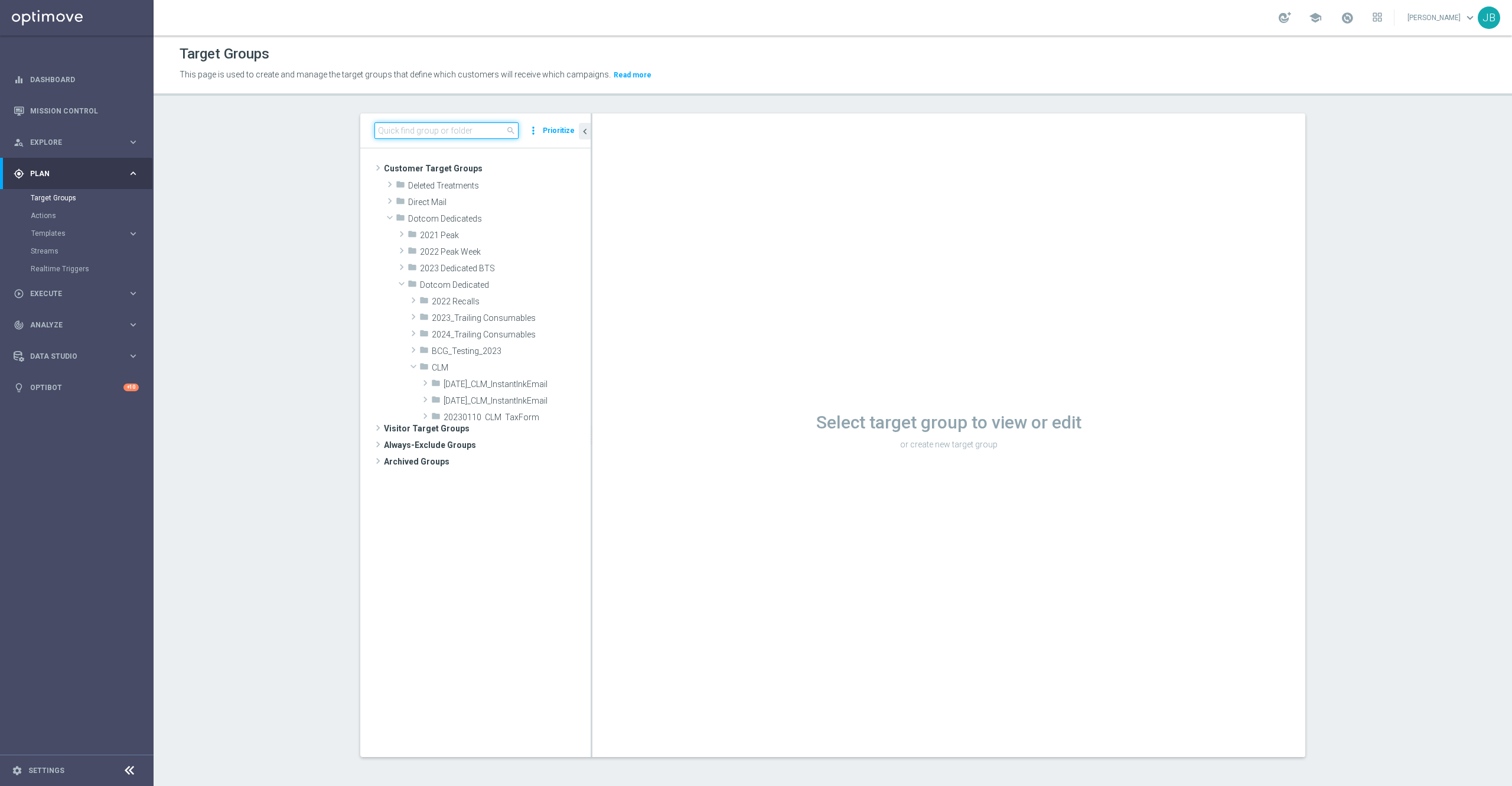
click at [466, 132] on input at bounding box center [446, 130] width 144 height 17
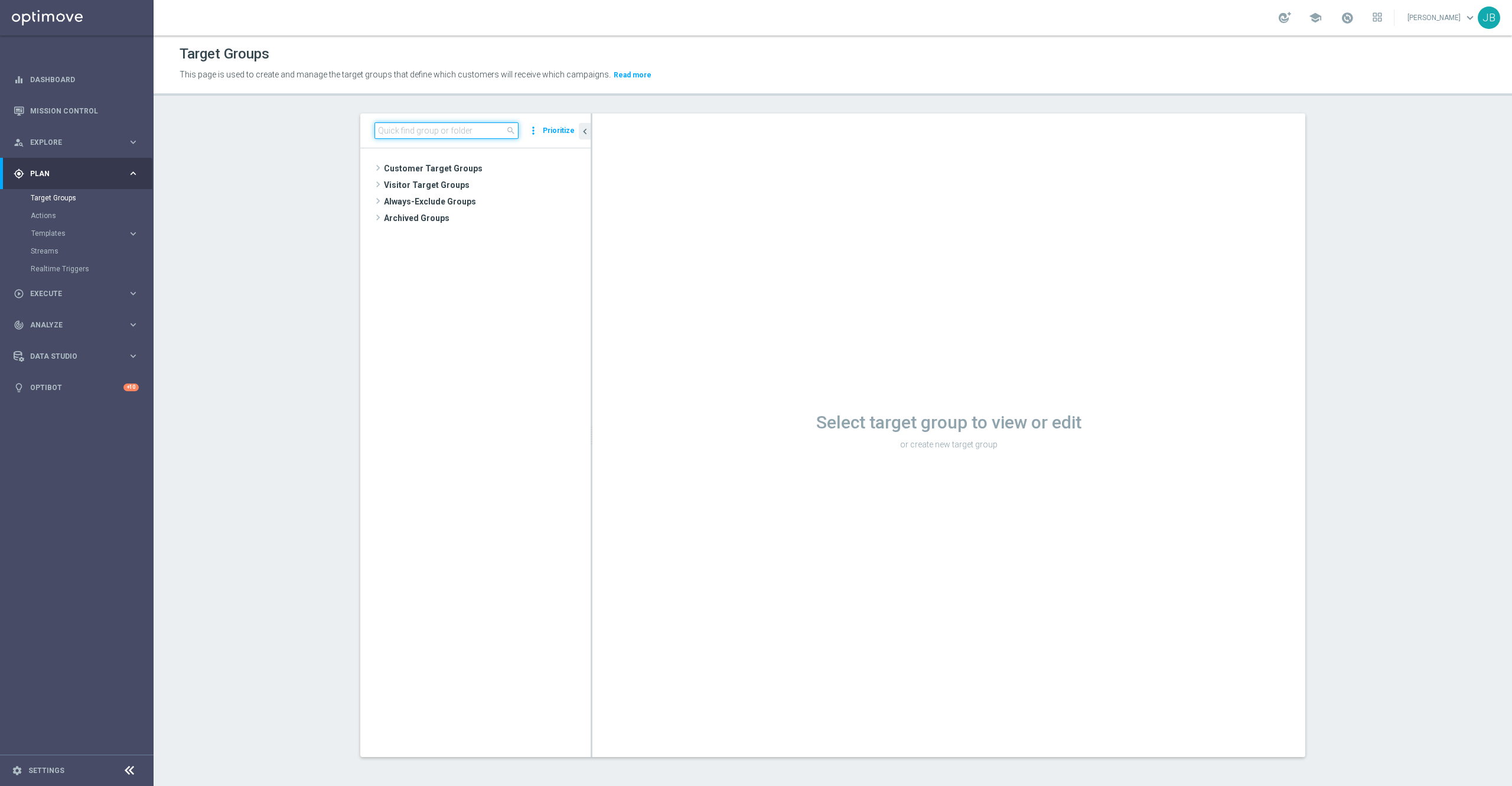
paste input "ER_OMNI_RiskOfChurn_20off80_T2"
type input "ER_OMNI_RiskOfChurn_20off80_T2"
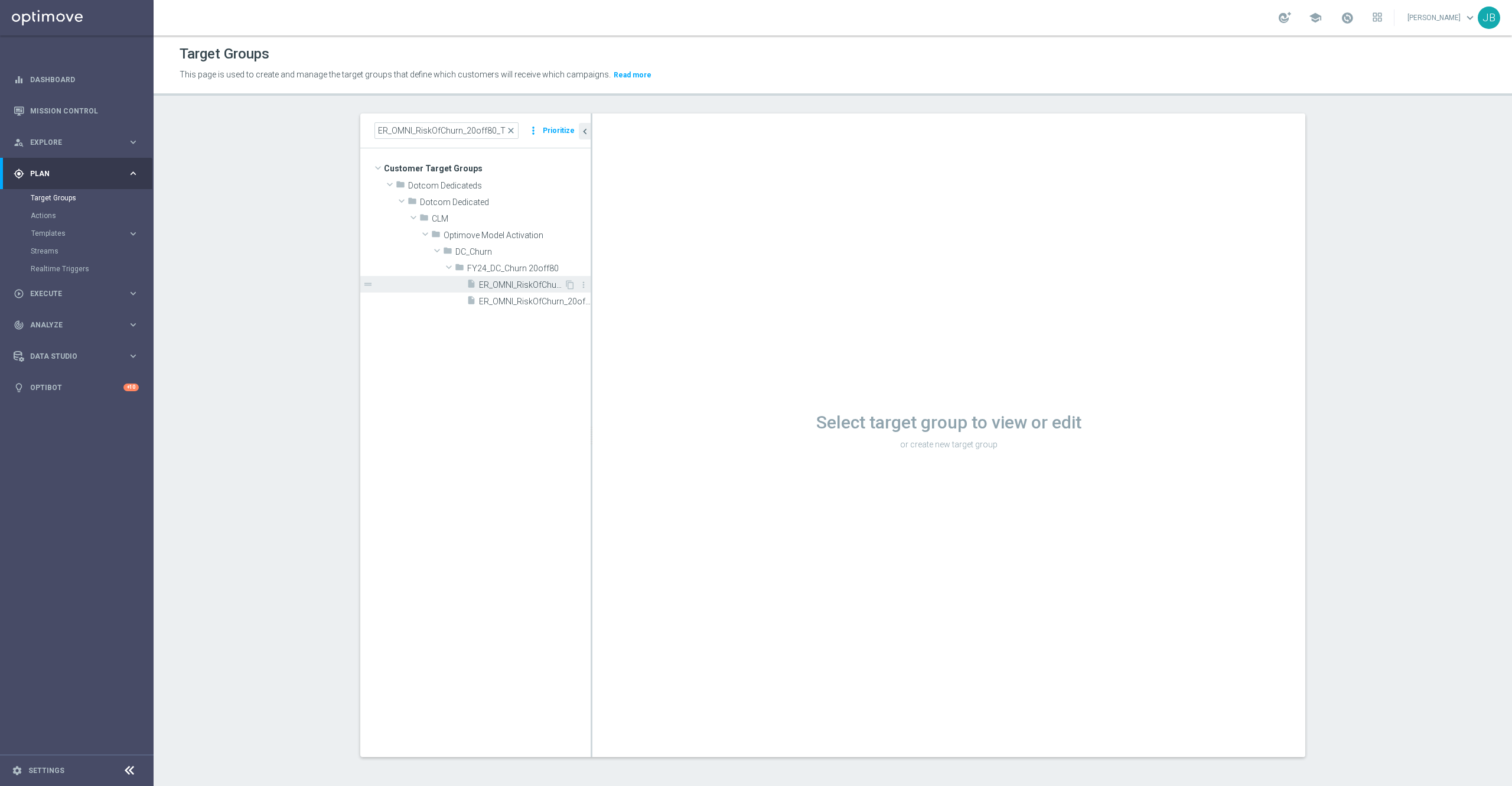
click at [520, 285] on span "ER_OMNI_RiskOfChurn_20off80_T2" at bounding box center [521, 285] width 85 height 10
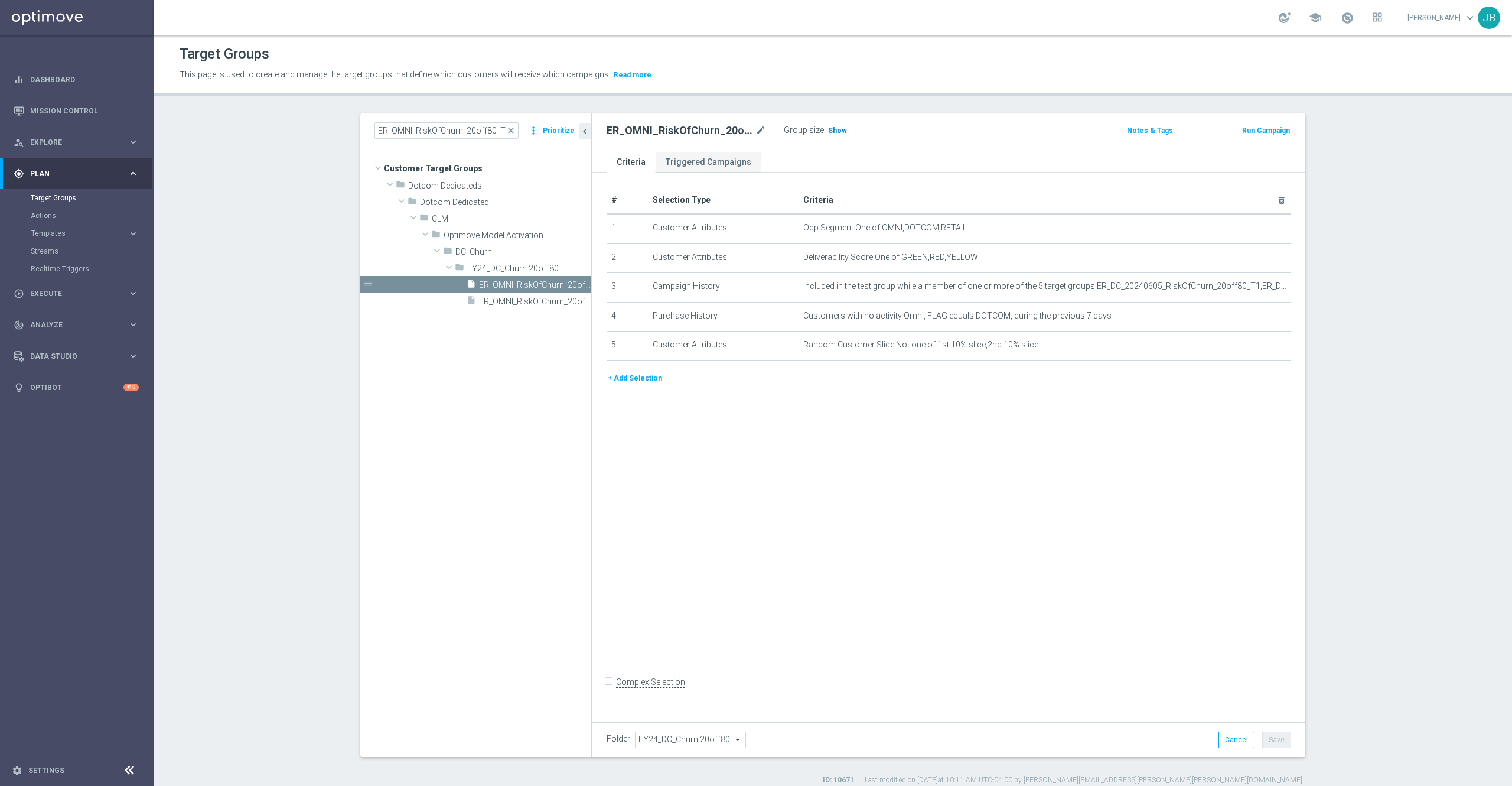
click at [829, 130] on span "Show" at bounding box center [837, 130] width 18 height 8
click at [1248, 232] on icon "mode_edit" at bounding box center [1252, 228] width 10 height 10
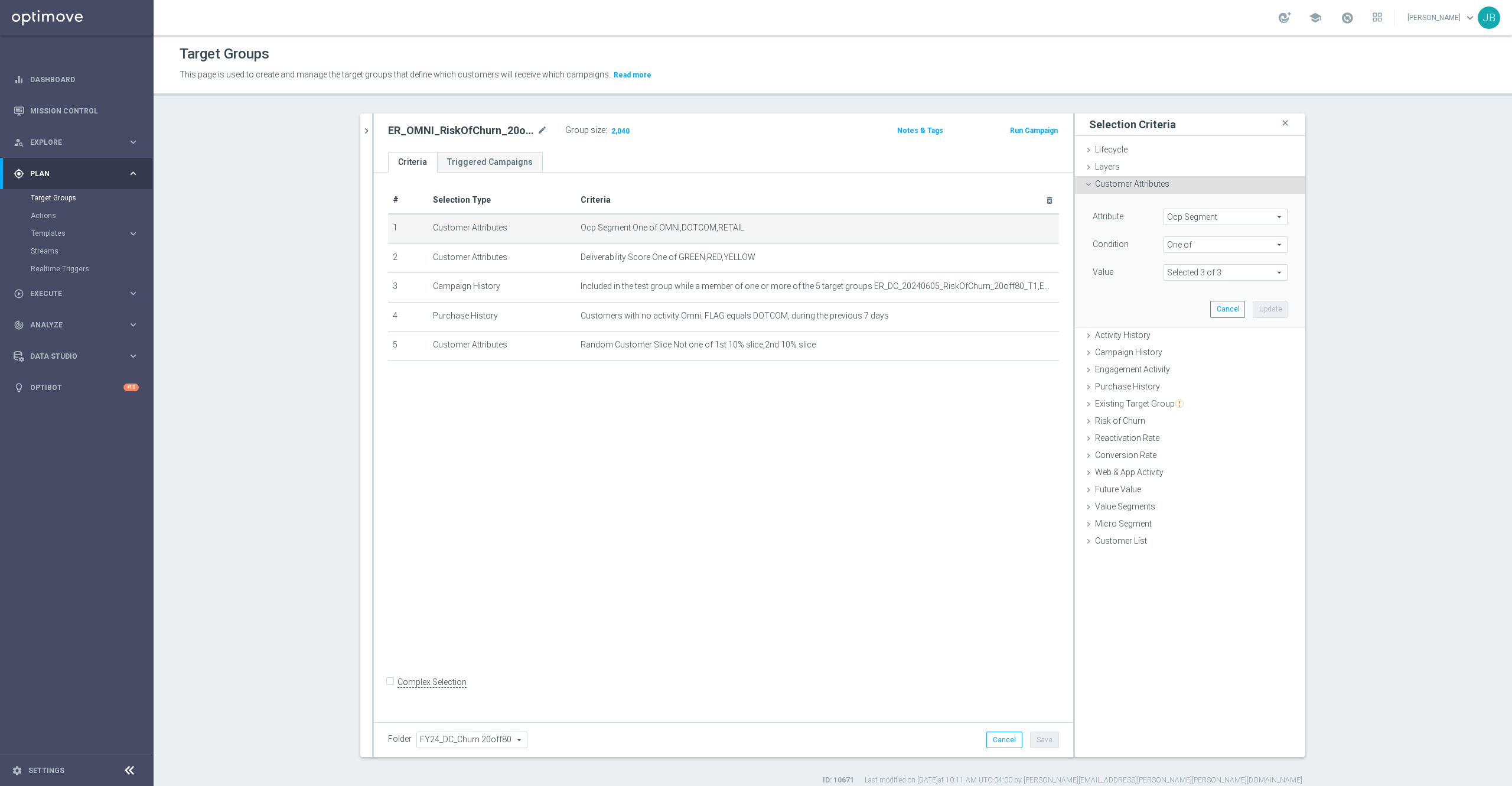
click at [1199, 215] on span "Ocp Segment" at bounding box center [1226, 216] width 123 height 15
click at [1199, 215] on input "search" at bounding box center [1226, 217] width 124 height 17
type input "ocp"
click at [1217, 266] on span "OCP_Simple_12m" at bounding box center [1225, 265] width 112 height 10
type input "OCP_Simple_12m"
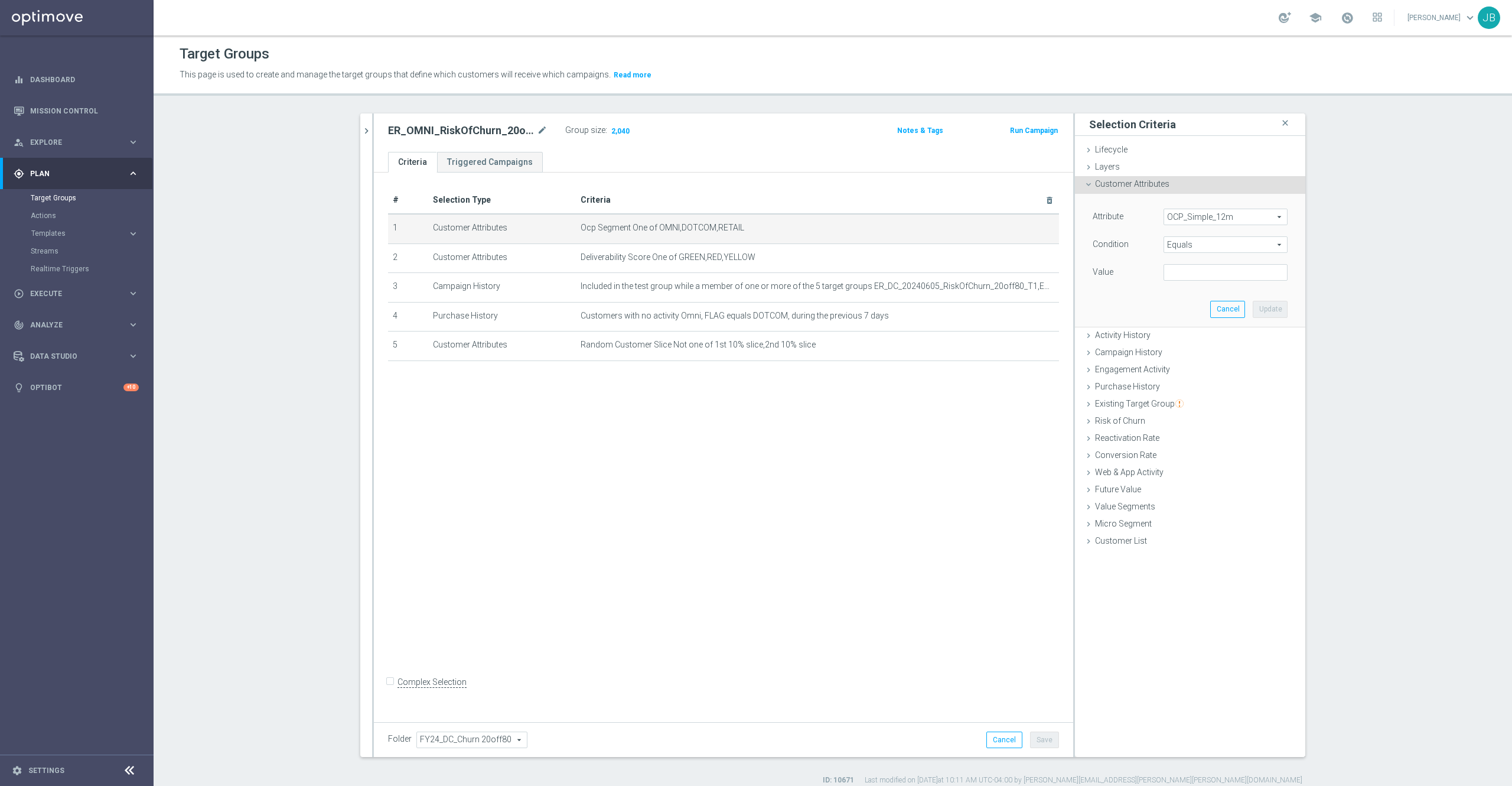
click at [1199, 248] on span "Equals" at bounding box center [1226, 244] width 123 height 15
click at [1191, 401] on span "One of" at bounding box center [1225, 400] width 112 height 10
type input "One of"
click at [1182, 271] on textarea at bounding box center [1226, 279] width 124 height 31
click at [1186, 278] on textarea at bounding box center [1226, 279] width 124 height 31
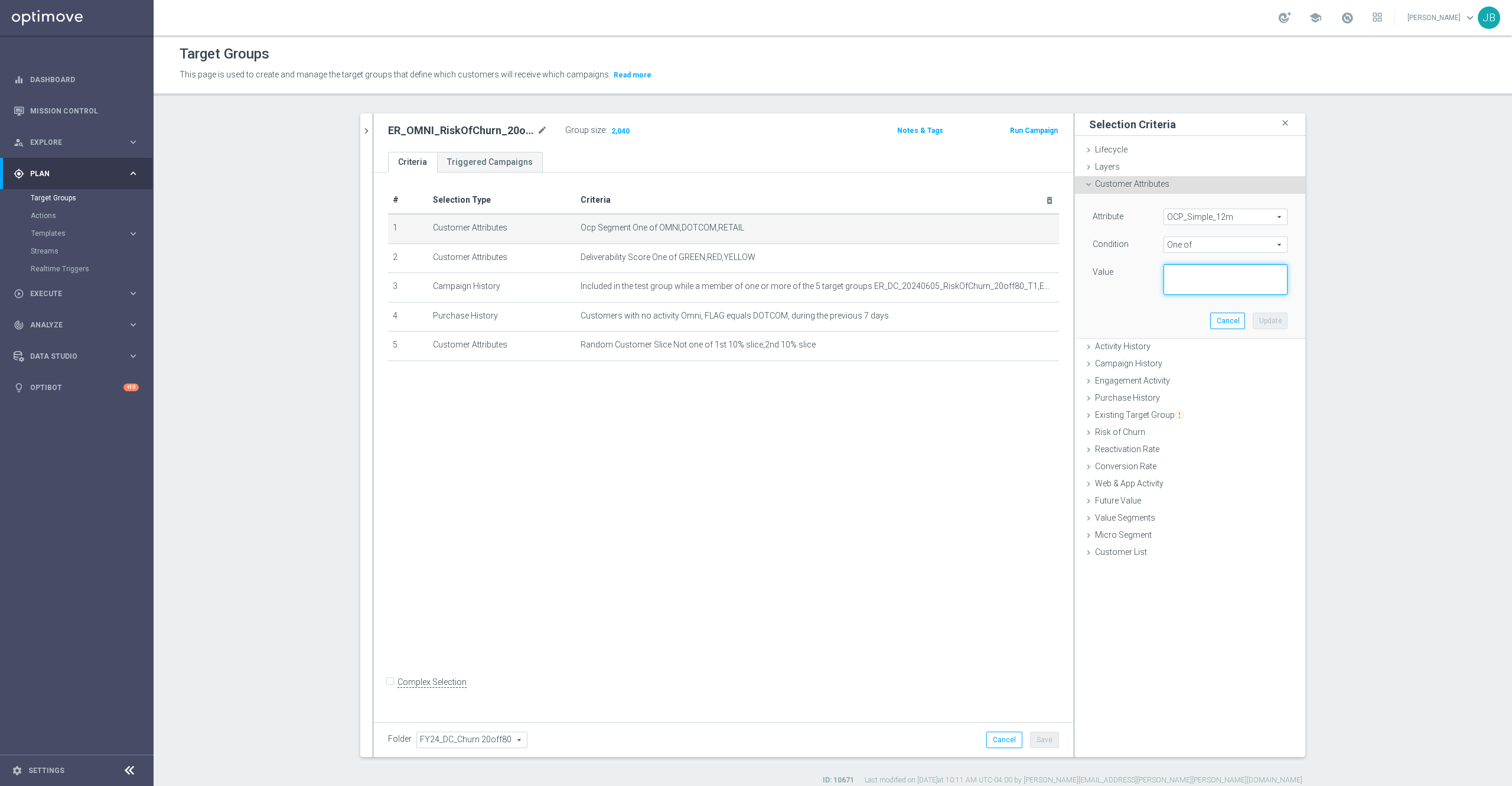
paste textarea "Dotcom, OMNI, Retail"
type textarea "Dotcom, OMNI, Retail"
click at [1260, 321] on button "Update" at bounding box center [1271, 321] width 35 height 17
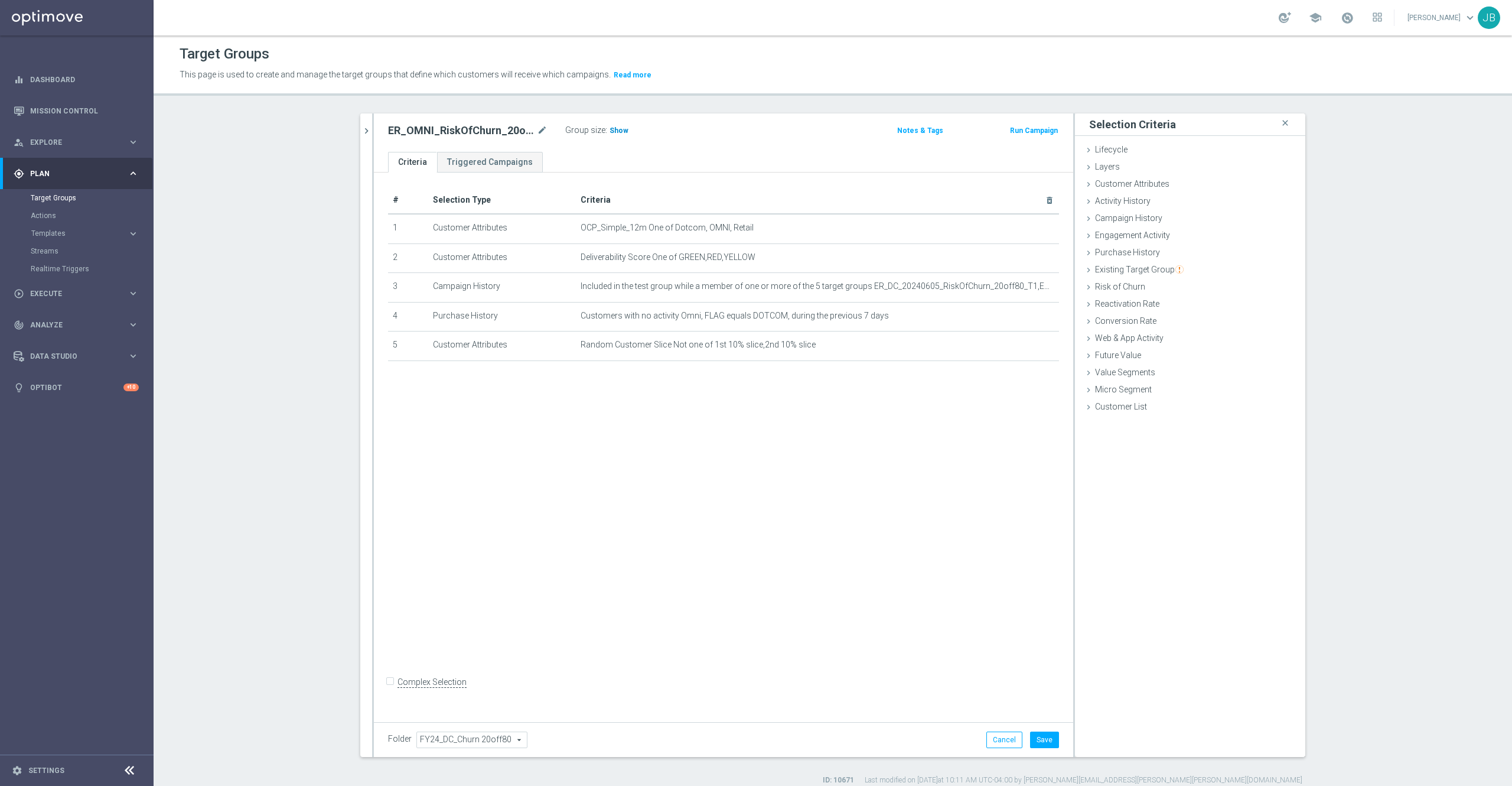
click at [609, 132] on span "Show" at bounding box center [618, 130] width 18 height 8
click at [993, 740] on button "Cancel" at bounding box center [1004, 739] width 36 height 17
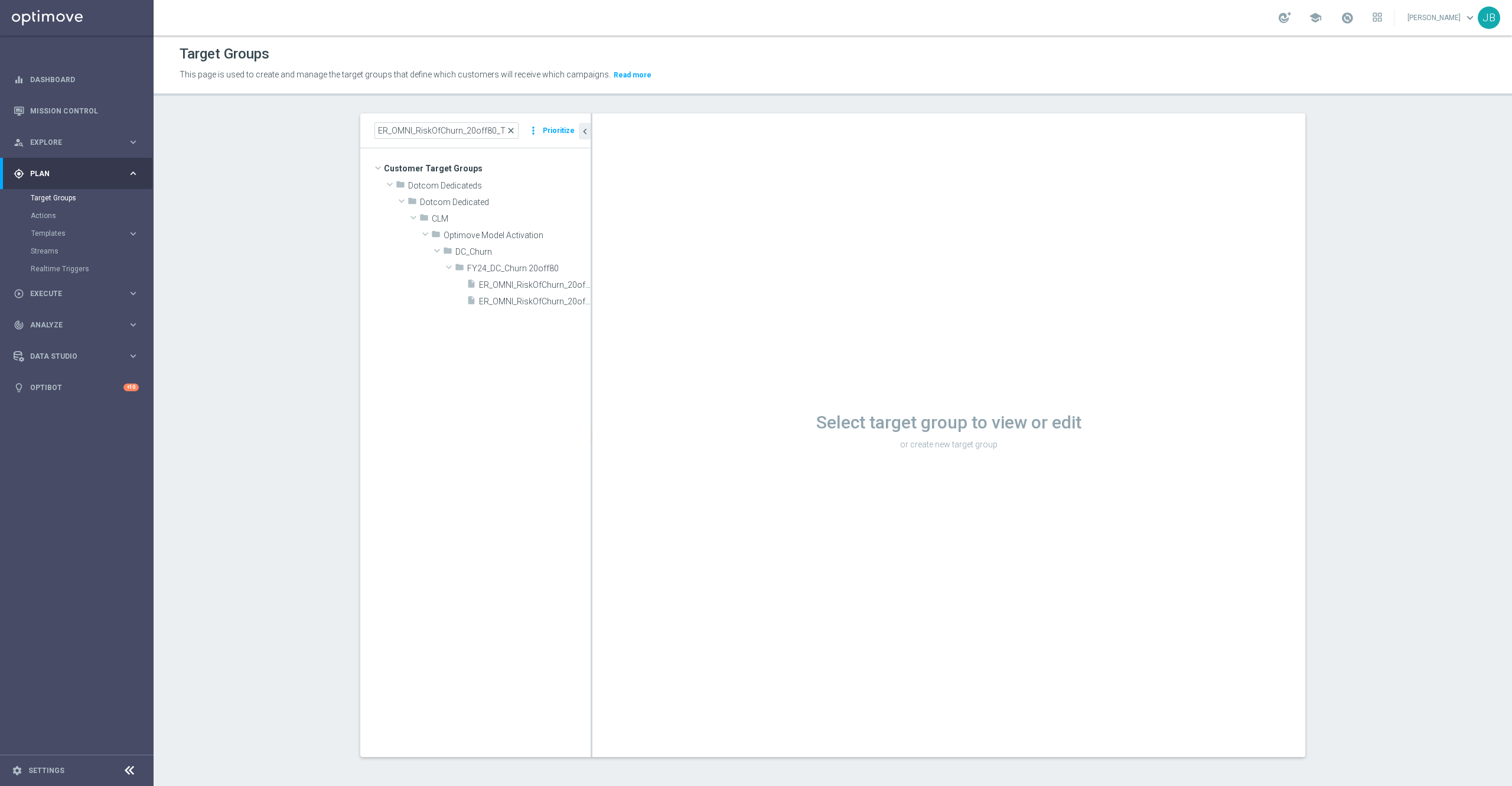
click at [506, 132] on span "close" at bounding box center [511, 130] width 10 height 10
click at [461, 132] on input at bounding box center [446, 130] width 144 height 17
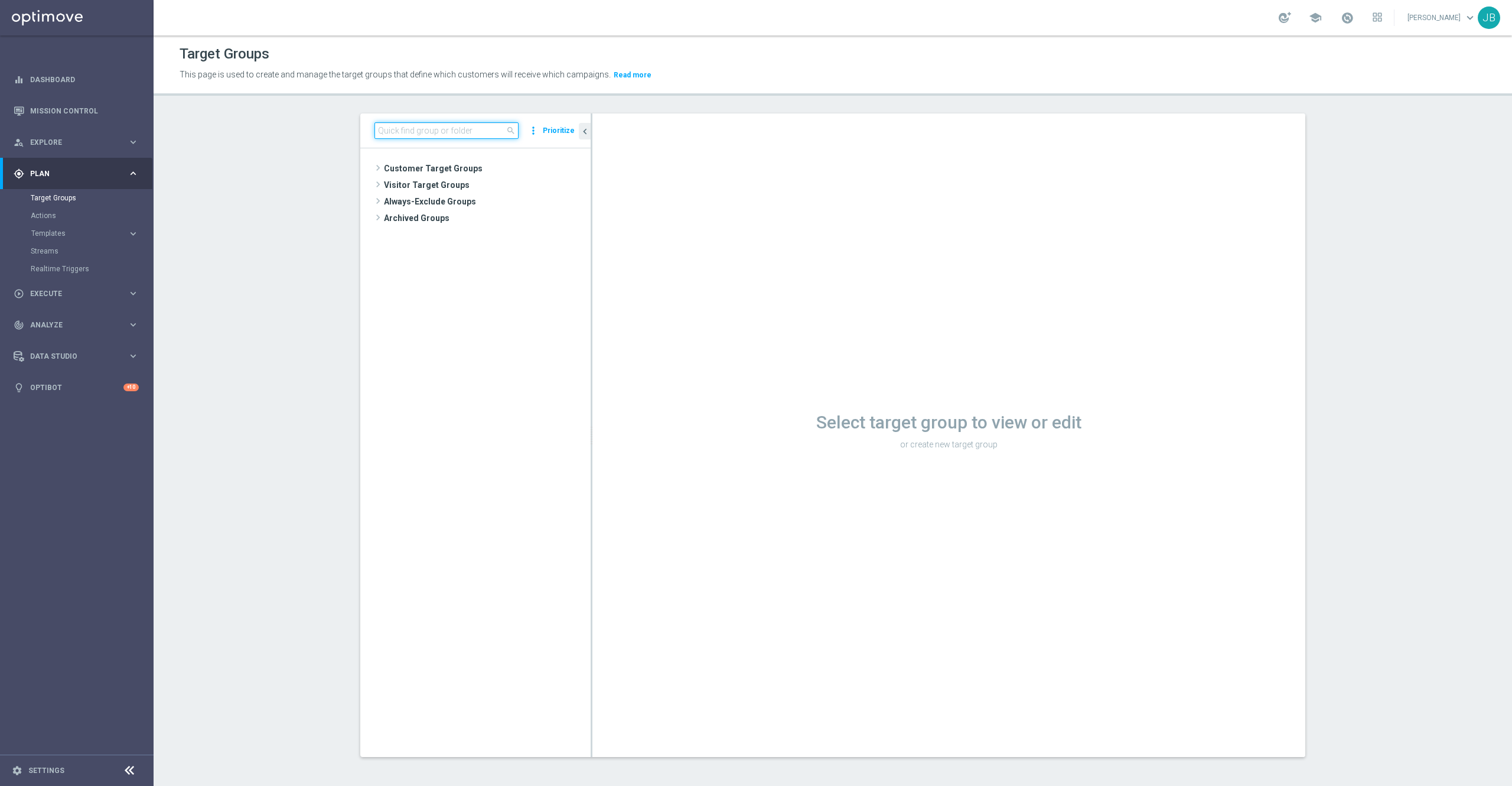
paste input "ER_OMNI_RiskOfChurn_20off80_[MEDICAL_DATA]"
type input "ER_OMNI_RiskOfChurn_20off80_[MEDICAL_DATA]"
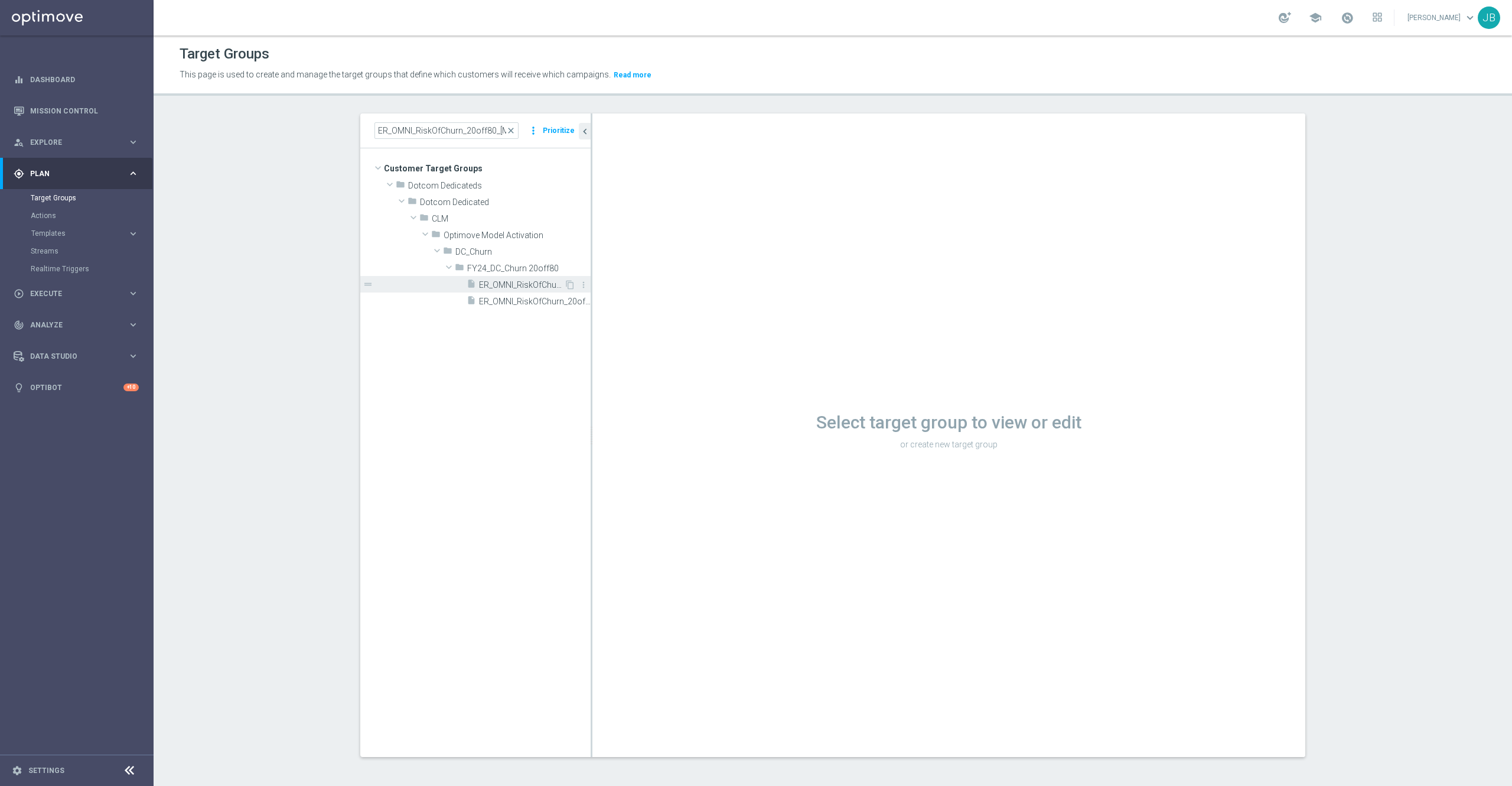
click at [483, 283] on span "ER_OMNI_RiskOfChurn_20off80_[MEDICAL_DATA]" at bounding box center [521, 285] width 85 height 10
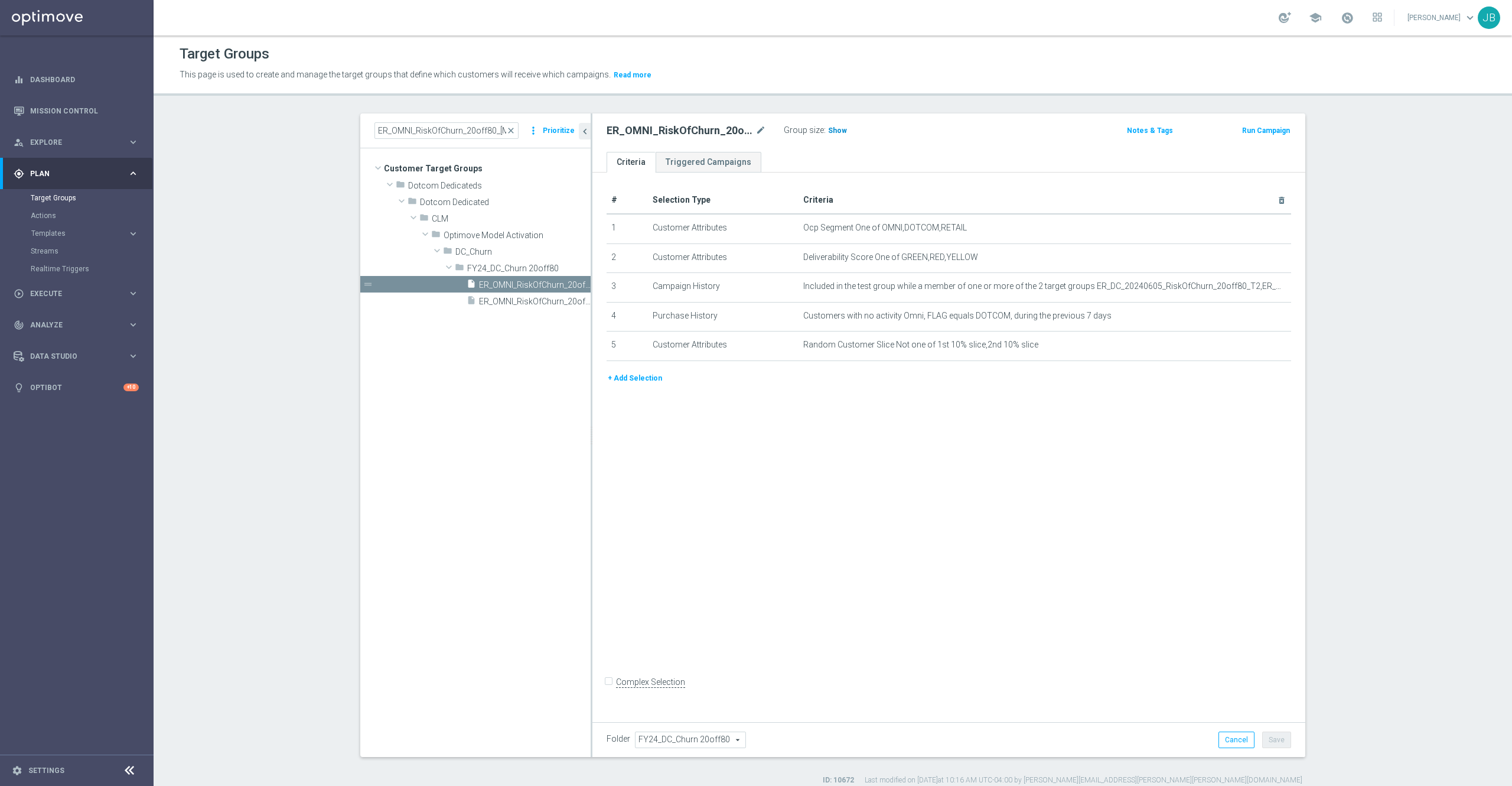
click at [830, 134] on span "Show" at bounding box center [837, 130] width 18 height 8
click at [1248, 229] on icon "mode_edit" at bounding box center [1252, 228] width 10 height 10
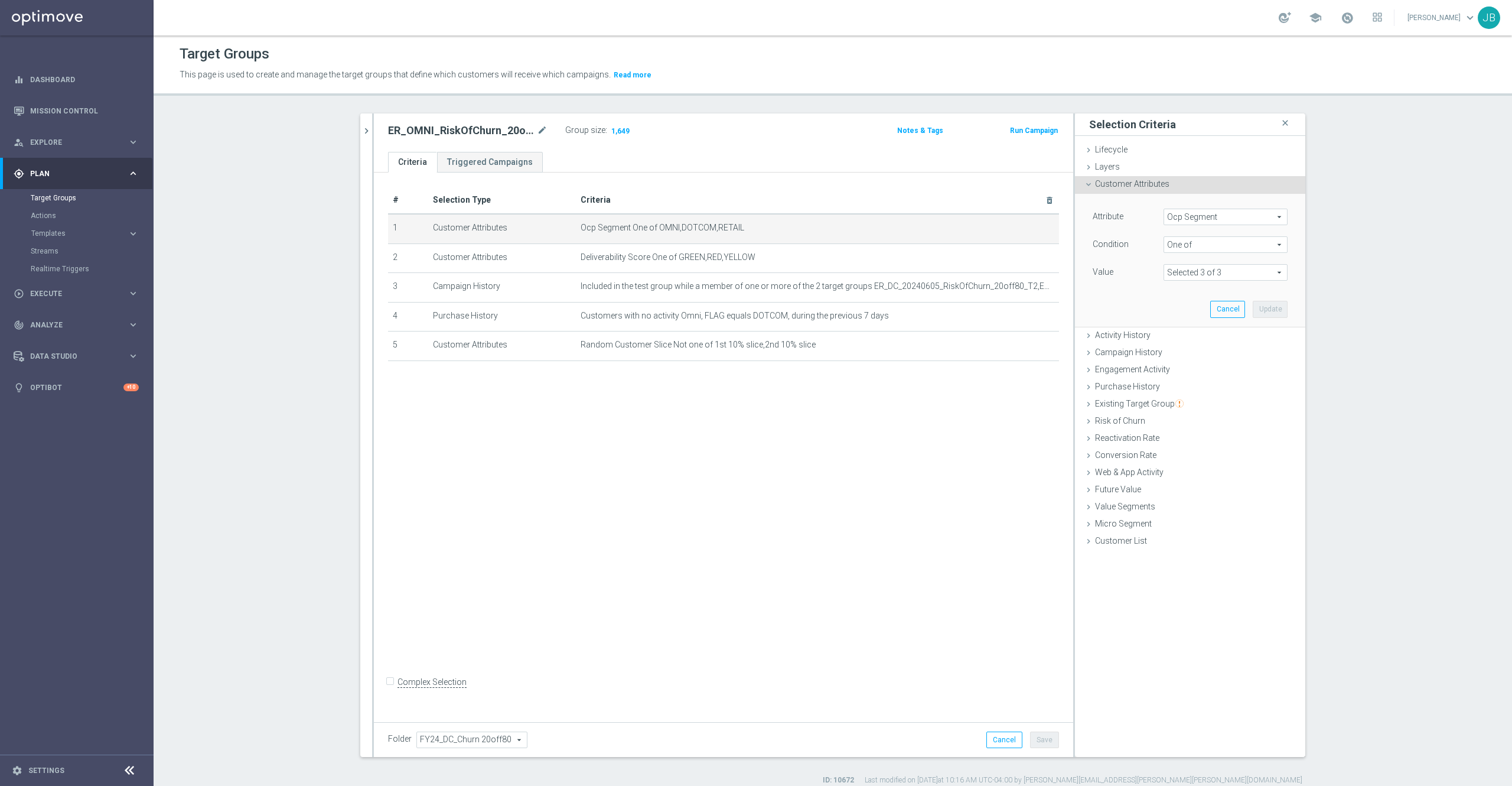
click at [1213, 218] on span "Ocp Segment" at bounding box center [1226, 216] width 123 height 15
click at [1199, 219] on input "search" at bounding box center [1226, 217] width 124 height 17
type input "ocp"
click at [1209, 269] on span "OCP_Simple_12m" at bounding box center [1225, 265] width 112 height 10
type input "OCP_Simple_12m"
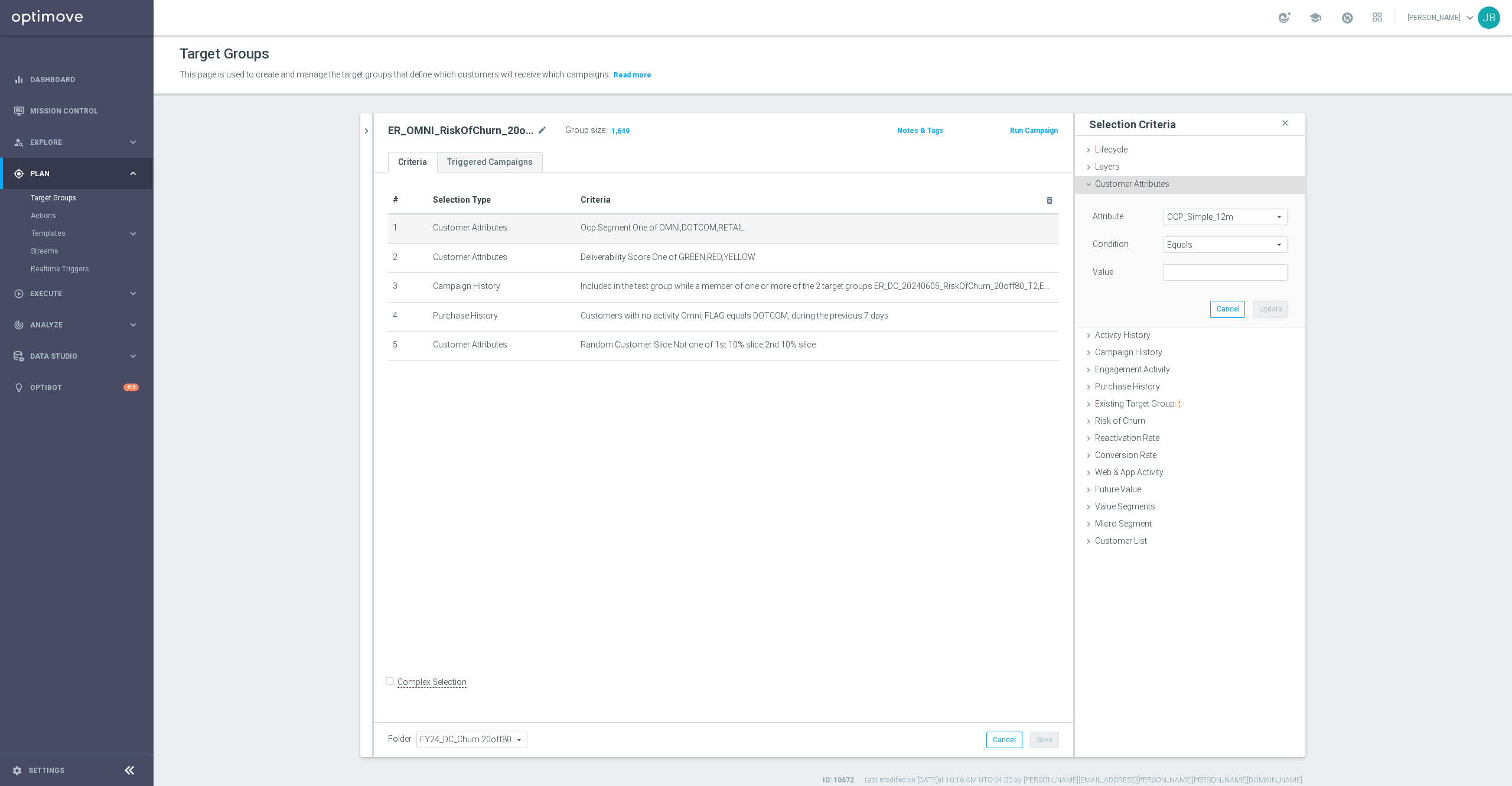
click at [1193, 247] on span "Equals" at bounding box center [1226, 244] width 123 height 15
click at [1182, 404] on span "One of" at bounding box center [1225, 400] width 112 height 10
type input "One of"
click at [1184, 276] on textarea at bounding box center [1226, 279] width 124 height 31
click at [1186, 278] on textarea at bounding box center [1226, 279] width 124 height 31
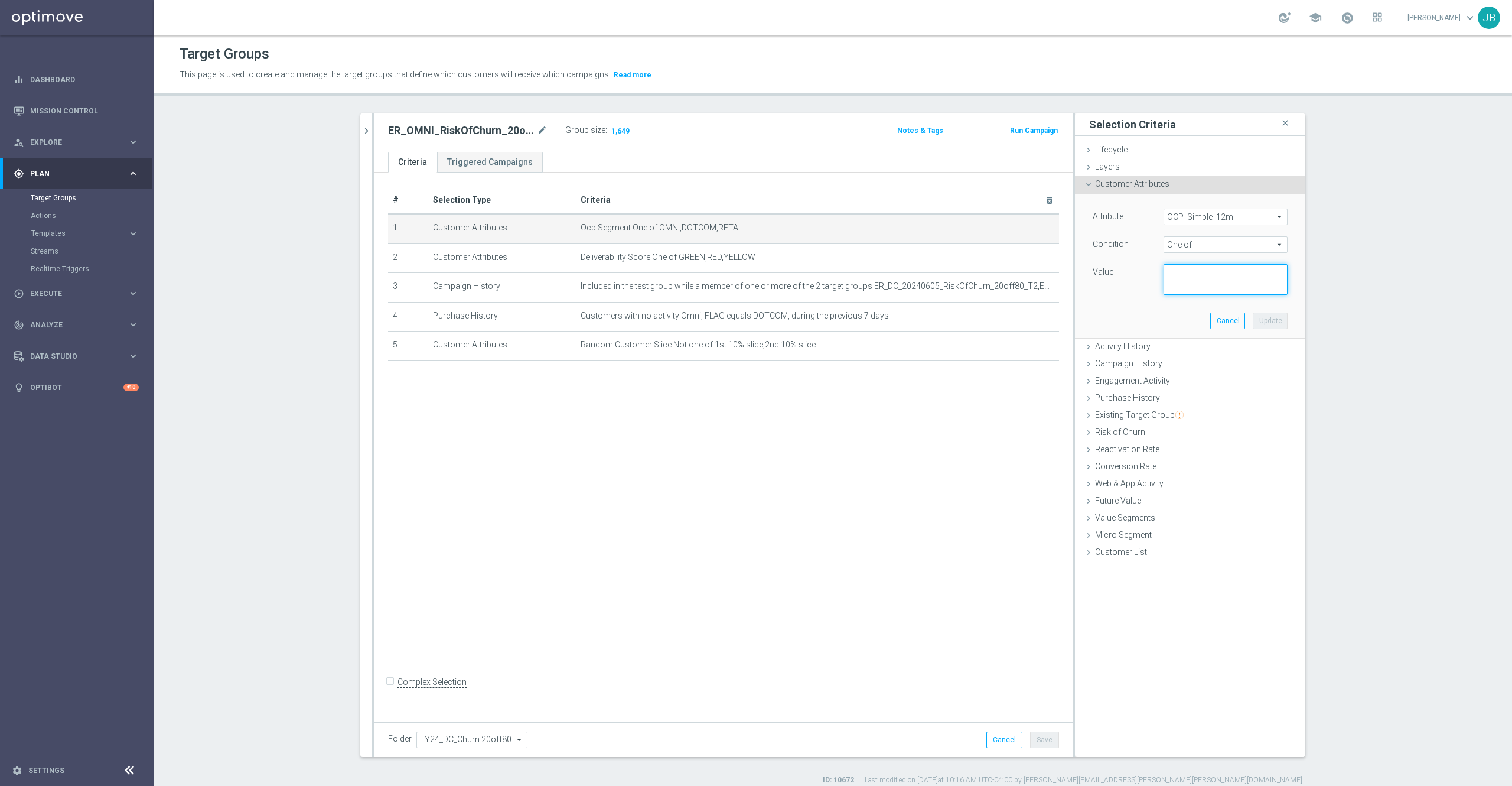
paste textarea "Dotcom, OMNI, Retail"
type textarea "Dotcom, OMNI, Retail"
click at [1254, 323] on button "Update" at bounding box center [1271, 321] width 35 height 17
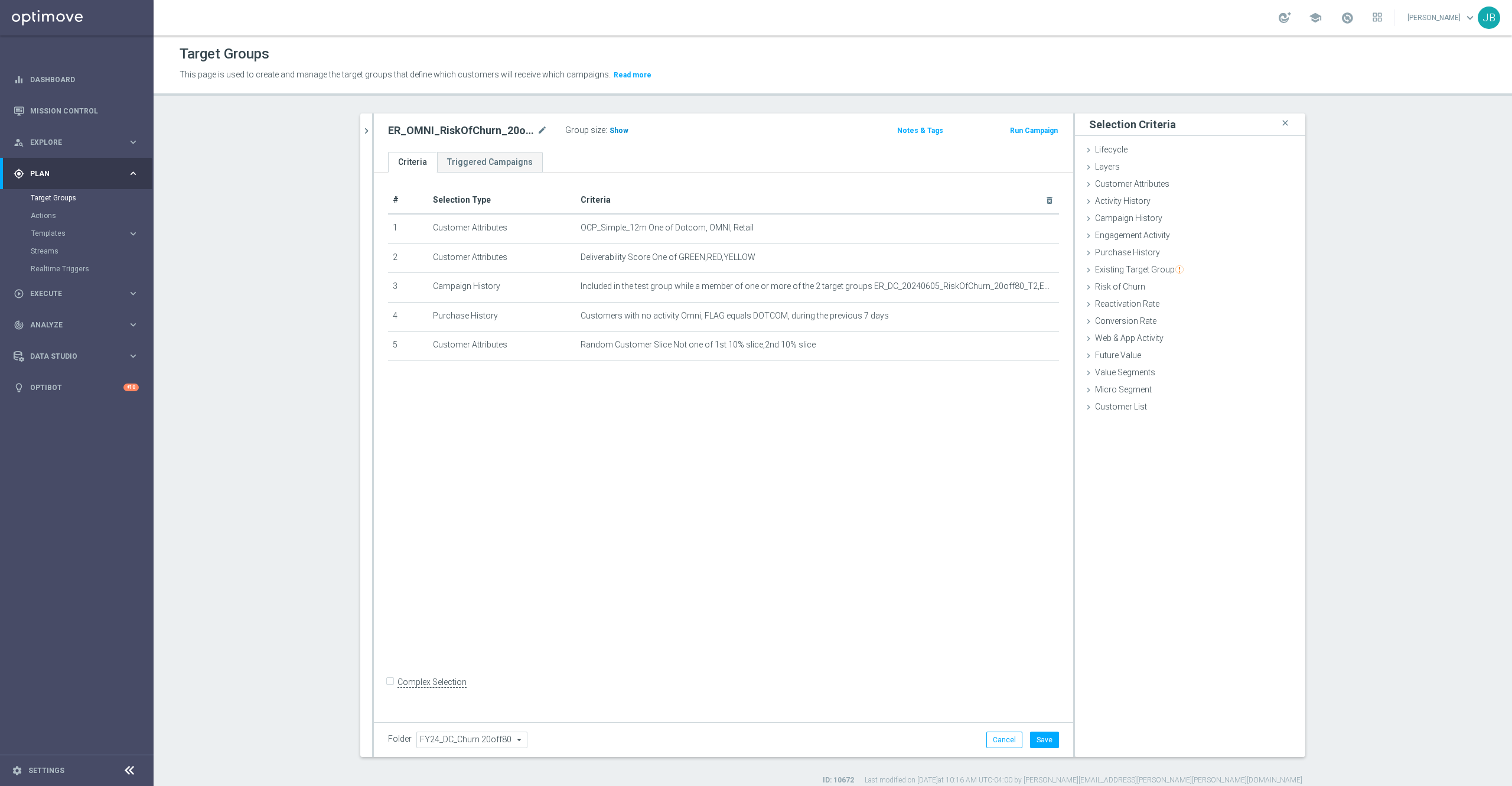
click at [608, 135] on h3 "Show" at bounding box center [619, 130] width 21 height 13
click at [992, 737] on button "Cancel" at bounding box center [1004, 739] width 36 height 17
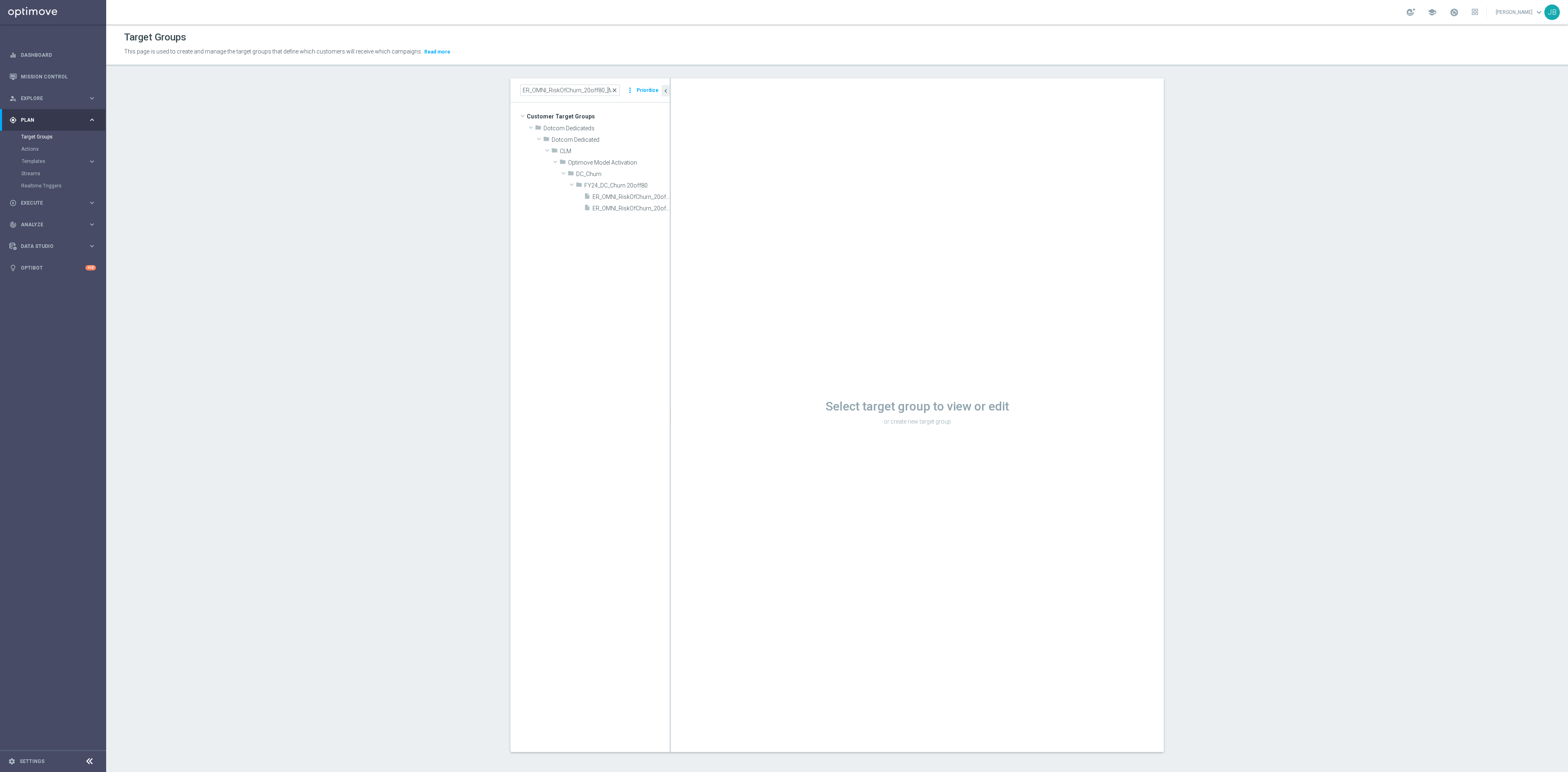
click at [611, 91] on span "close" at bounding box center [614, 90] width 7 height 7
click at [586, 93] on input at bounding box center [570, 90] width 100 height 12
paste input "Retail Promo Print Customers ([DATE])"
type input "Retail Promo Print Customers ([DATE])"
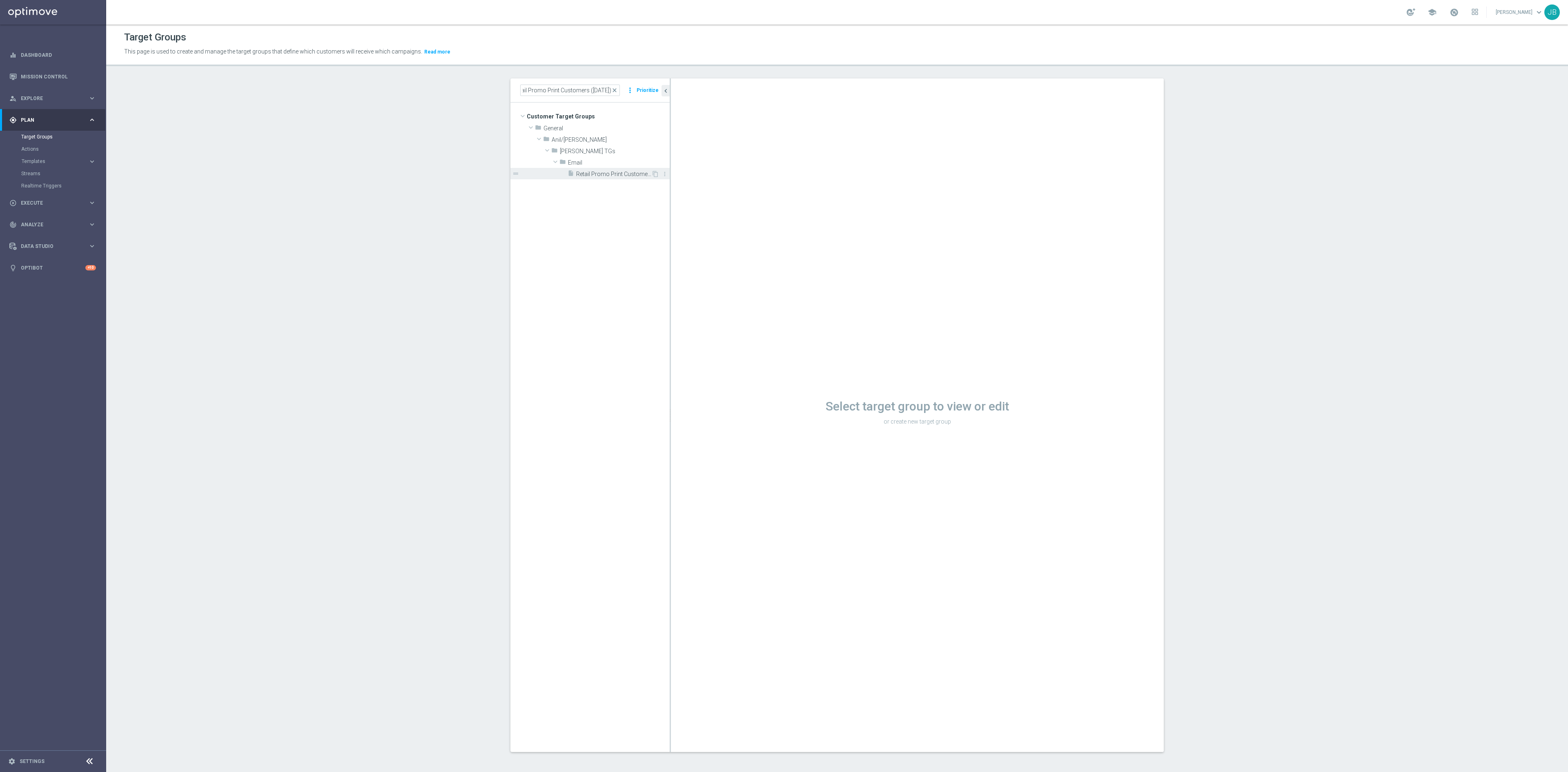
scroll to position [0, 0]
click at [600, 177] on span "Retail Promo Print Customers ([DATE])" at bounding box center [614, 174] width 75 height 7
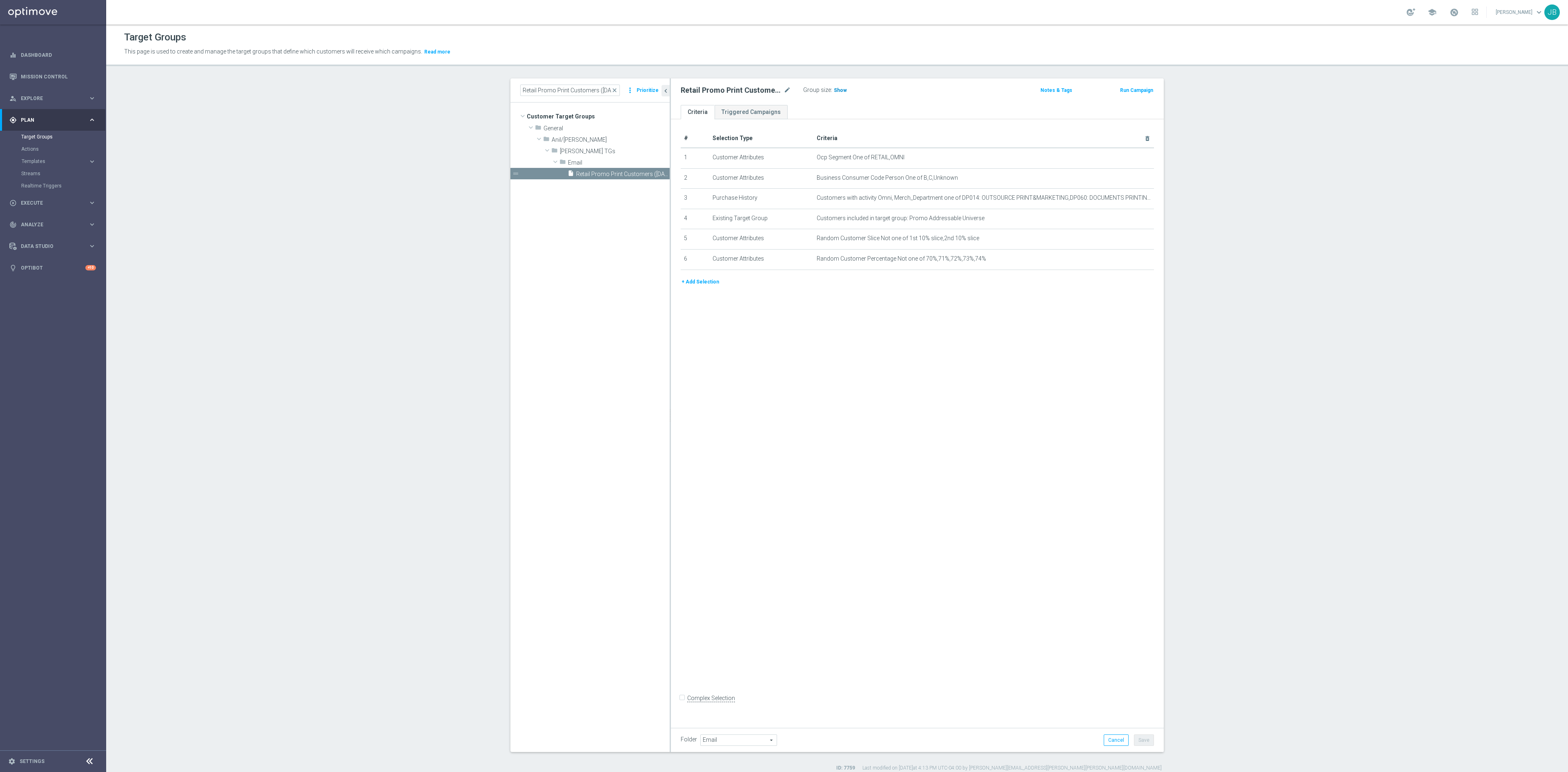
click at [834, 89] on span "Show" at bounding box center [840, 90] width 13 height 5
click at [1045, 158] on icon "mode_edit" at bounding box center [1127, 158] width 7 height 7
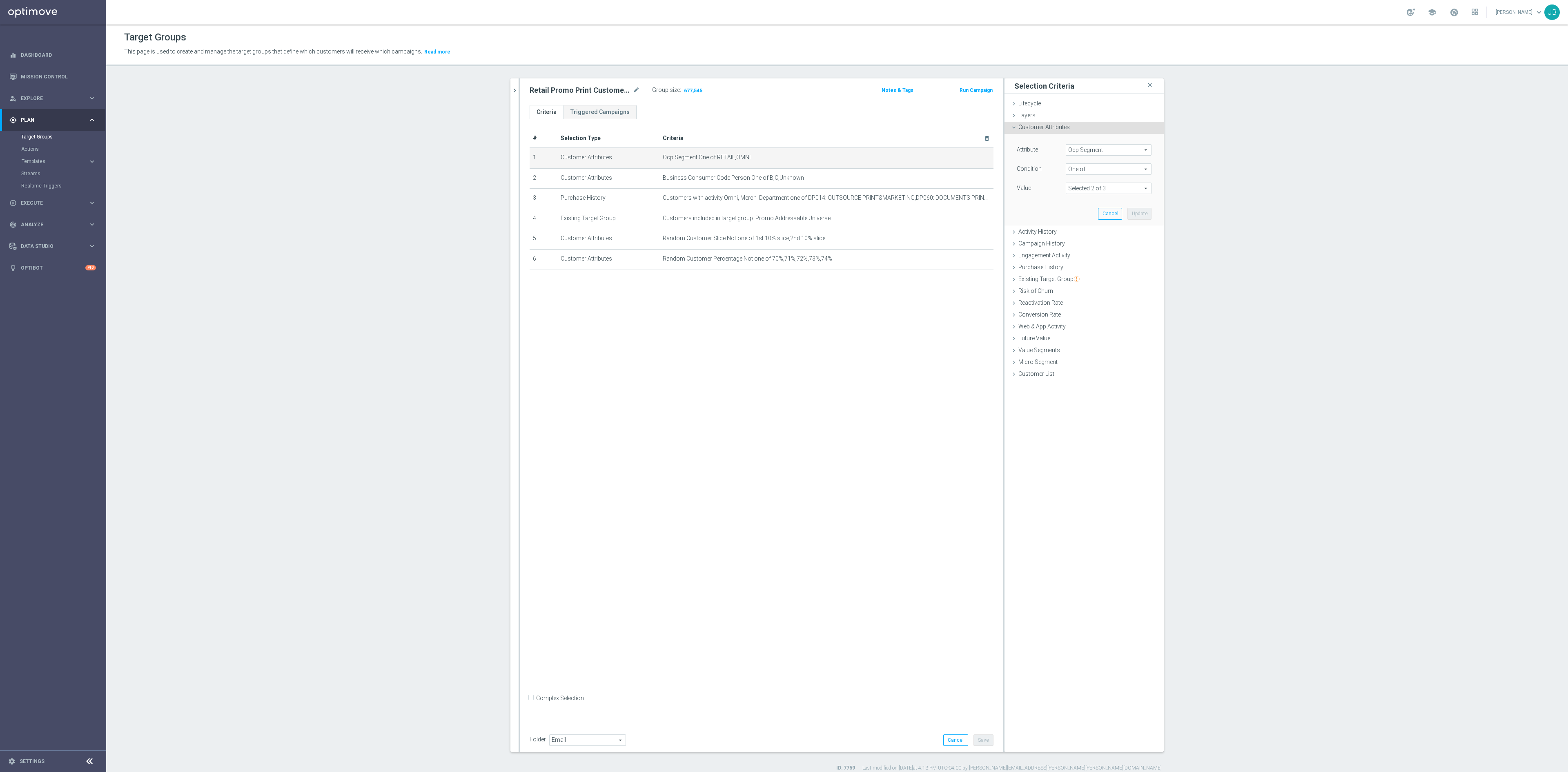
click at [1045, 191] on span at bounding box center [1109, 188] width 85 height 10
click at [1045, 188] on input "search" at bounding box center [1108, 188] width 86 height 12
click at [1045, 150] on span "Ocp Segment" at bounding box center [1109, 149] width 85 height 10
click at [1045, 151] on input "search" at bounding box center [1108, 150] width 86 height 12
type input "ocp"
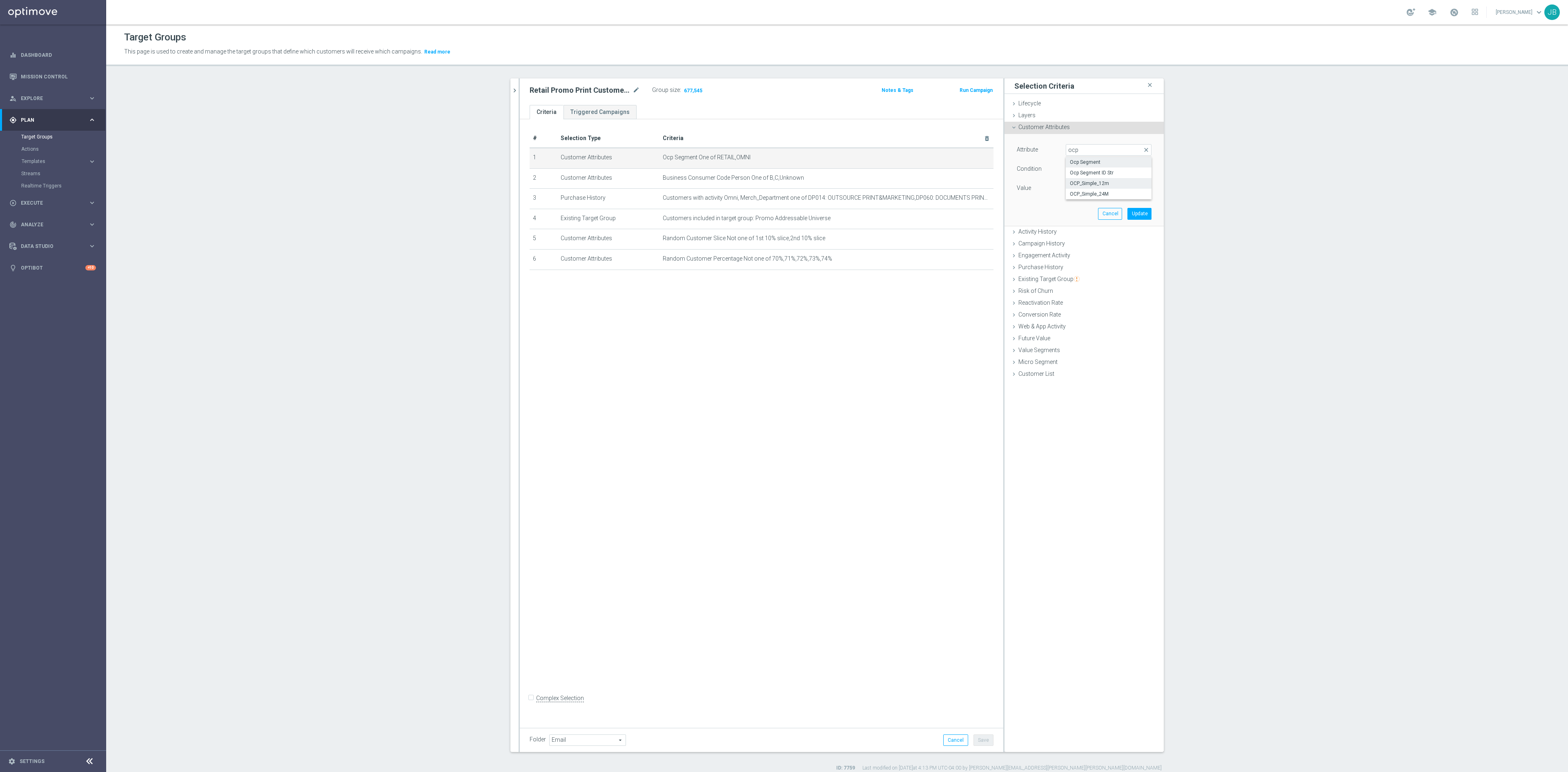
click at [1045, 186] on span "OCP_Simple_12m" at bounding box center [1108, 183] width 77 height 7
type input "OCP_Simple_12m"
click at [1045, 188] on input "text" at bounding box center [1108, 188] width 86 height 12
click at [1045, 172] on span "Equals" at bounding box center [1109, 169] width 85 height 10
click at [1045, 276] on span "One of" at bounding box center [1108, 276] width 77 height 7
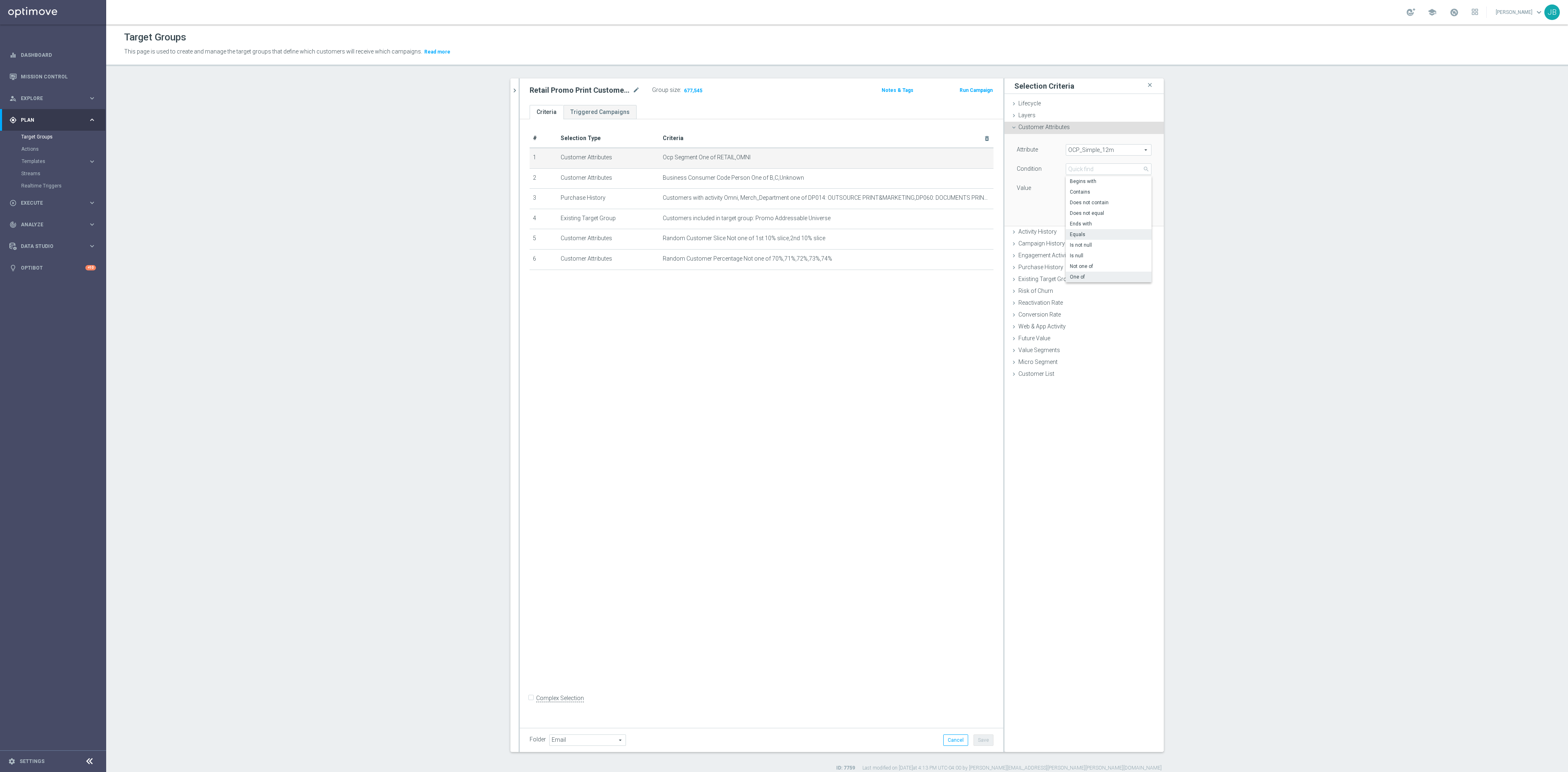
type input "One of"
click at [1045, 193] on textarea at bounding box center [1108, 193] width 86 height 21
paste textarea "OMNI, Retail"
type textarea "OMNI, Retail"
click at [1045, 226] on button "Update" at bounding box center [1139, 222] width 24 height 12
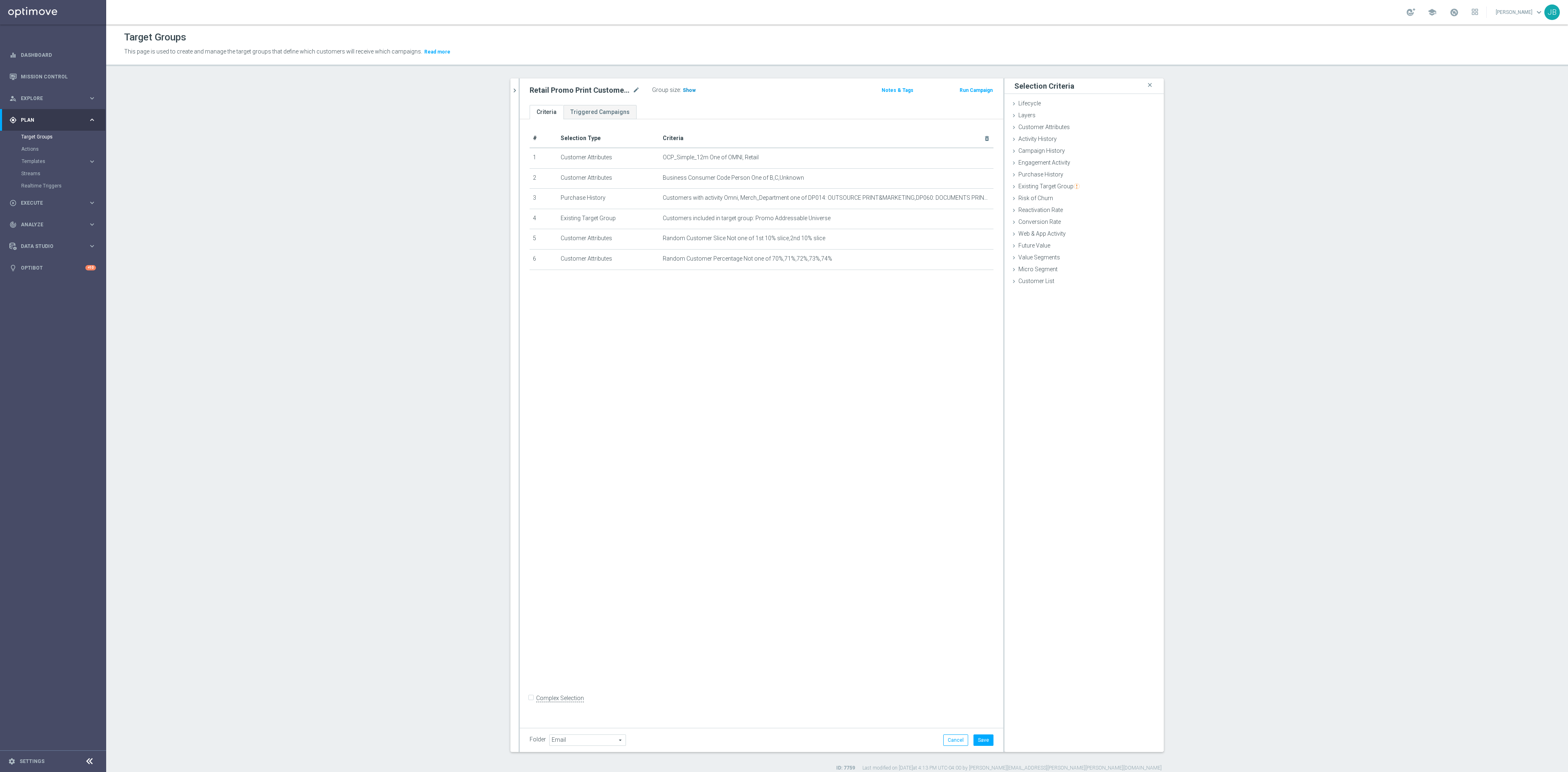
click at [683, 91] on span "Show" at bounding box center [689, 90] width 13 height 5
click at [511, 91] on icon "chevron_right" at bounding box center [514, 90] width 8 height 8
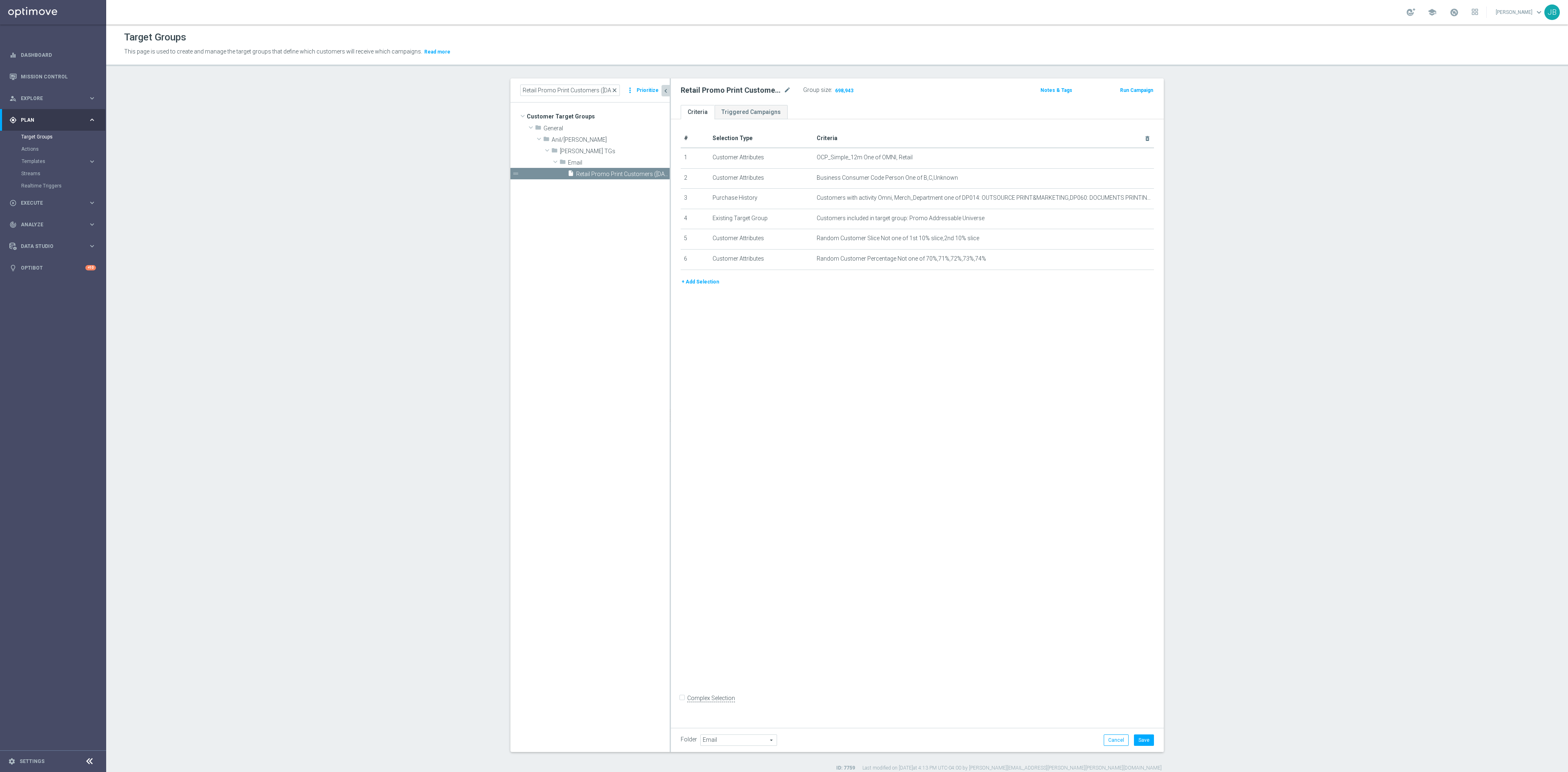
click at [612, 90] on span "close" at bounding box center [614, 90] width 7 height 7
click at [581, 93] on input at bounding box center [570, 90] width 100 height 12
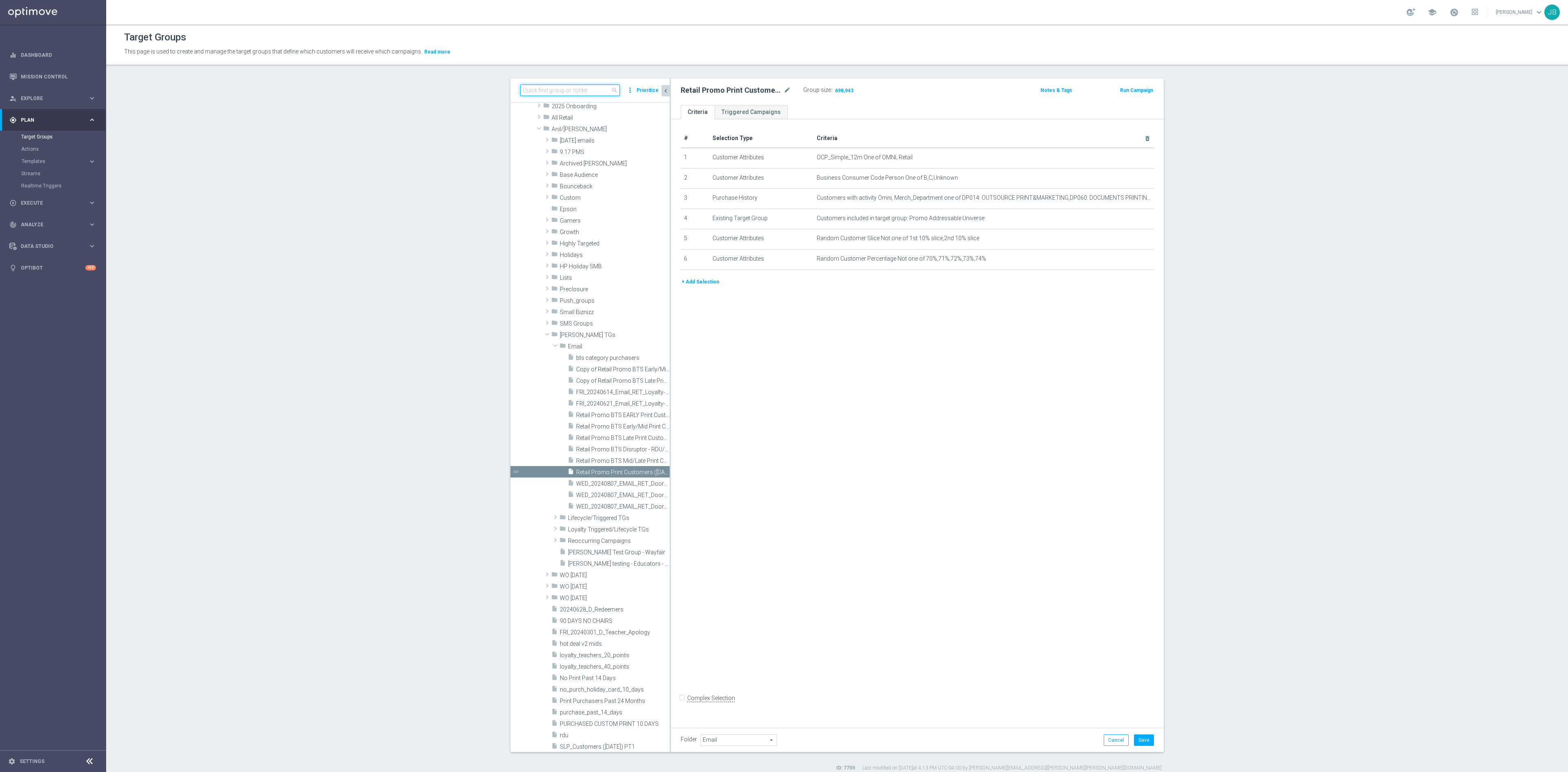
paste input "Retail Interim Promo Test"
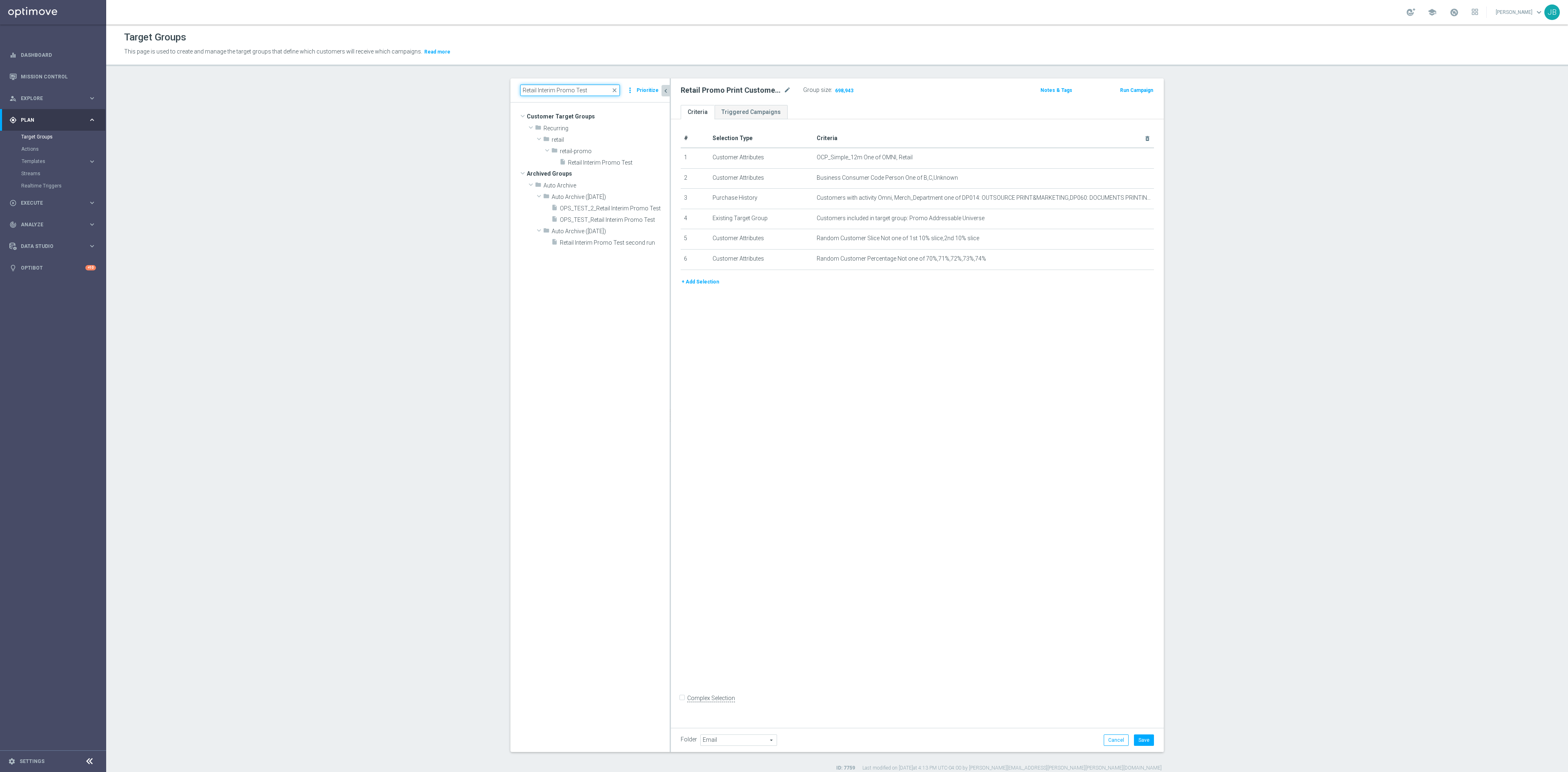
scroll to position [0, 0]
type input "Retail Interim Promo Test"
click at [600, 162] on span "Retail Interim Promo Test" at bounding box center [609, 163] width 82 height 7
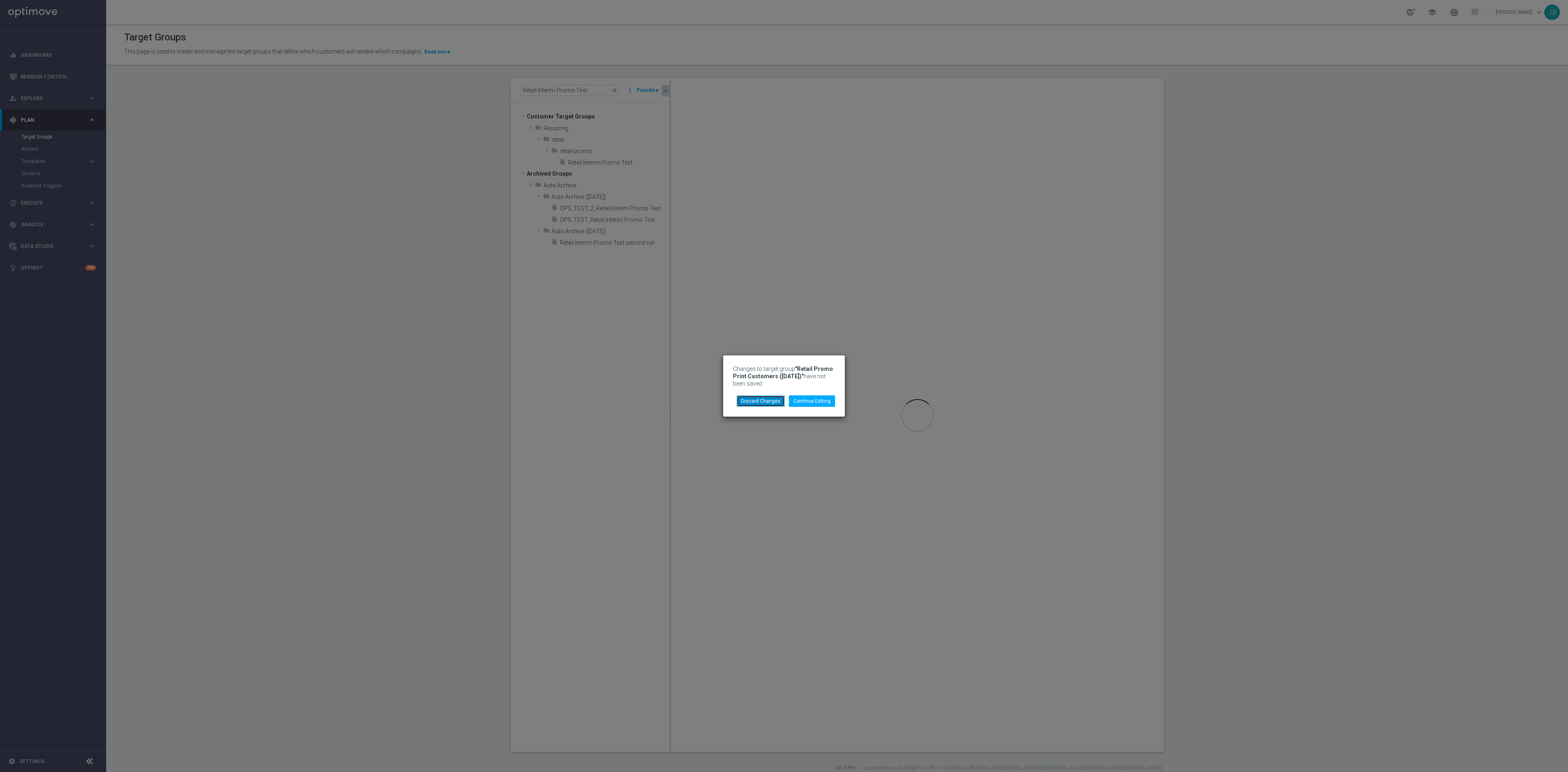
click at [766, 402] on button "Discard Changes" at bounding box center [760, 401] width 48 height 12
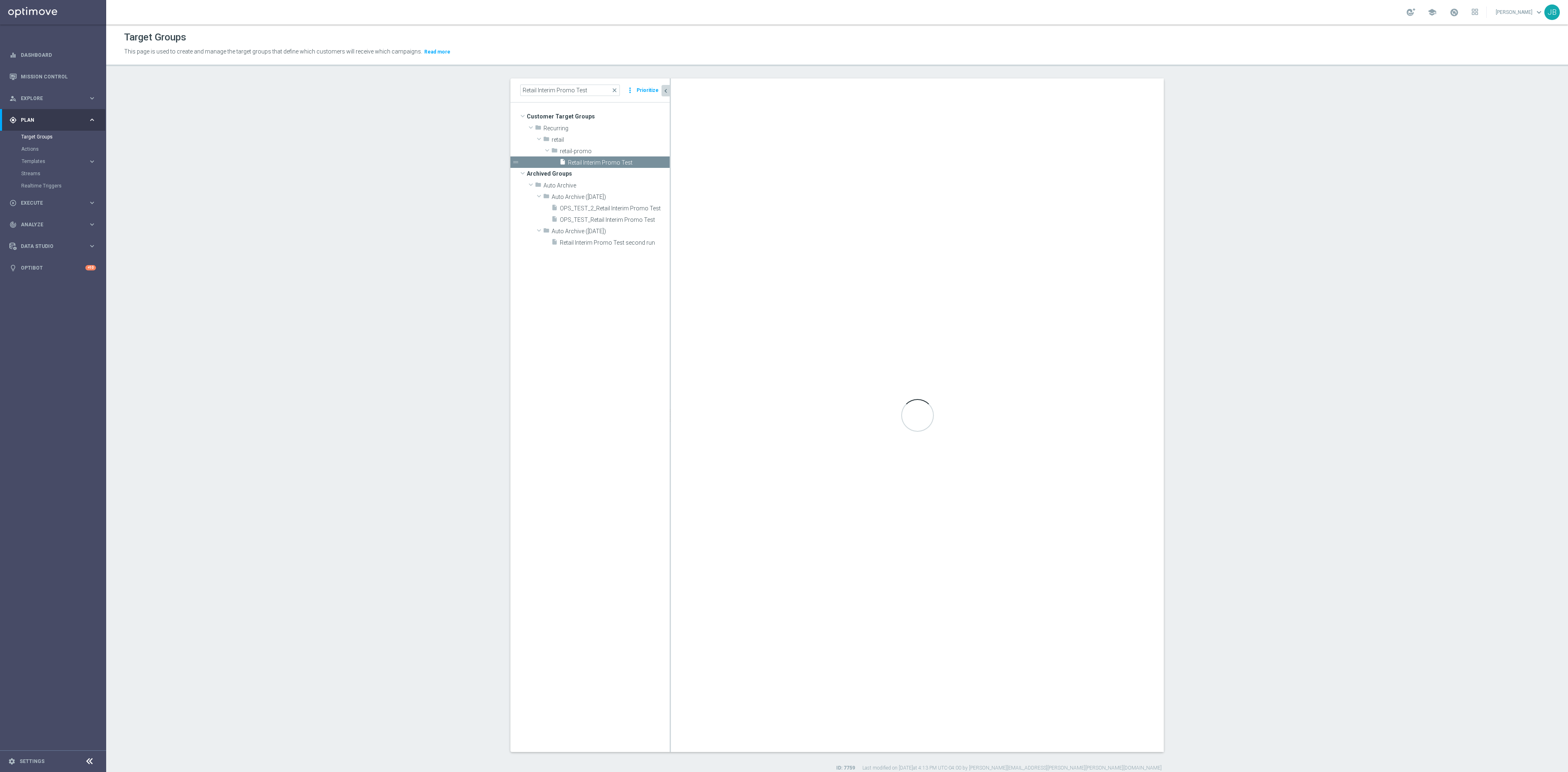
checkbox input "true"
type input "retail-promo"
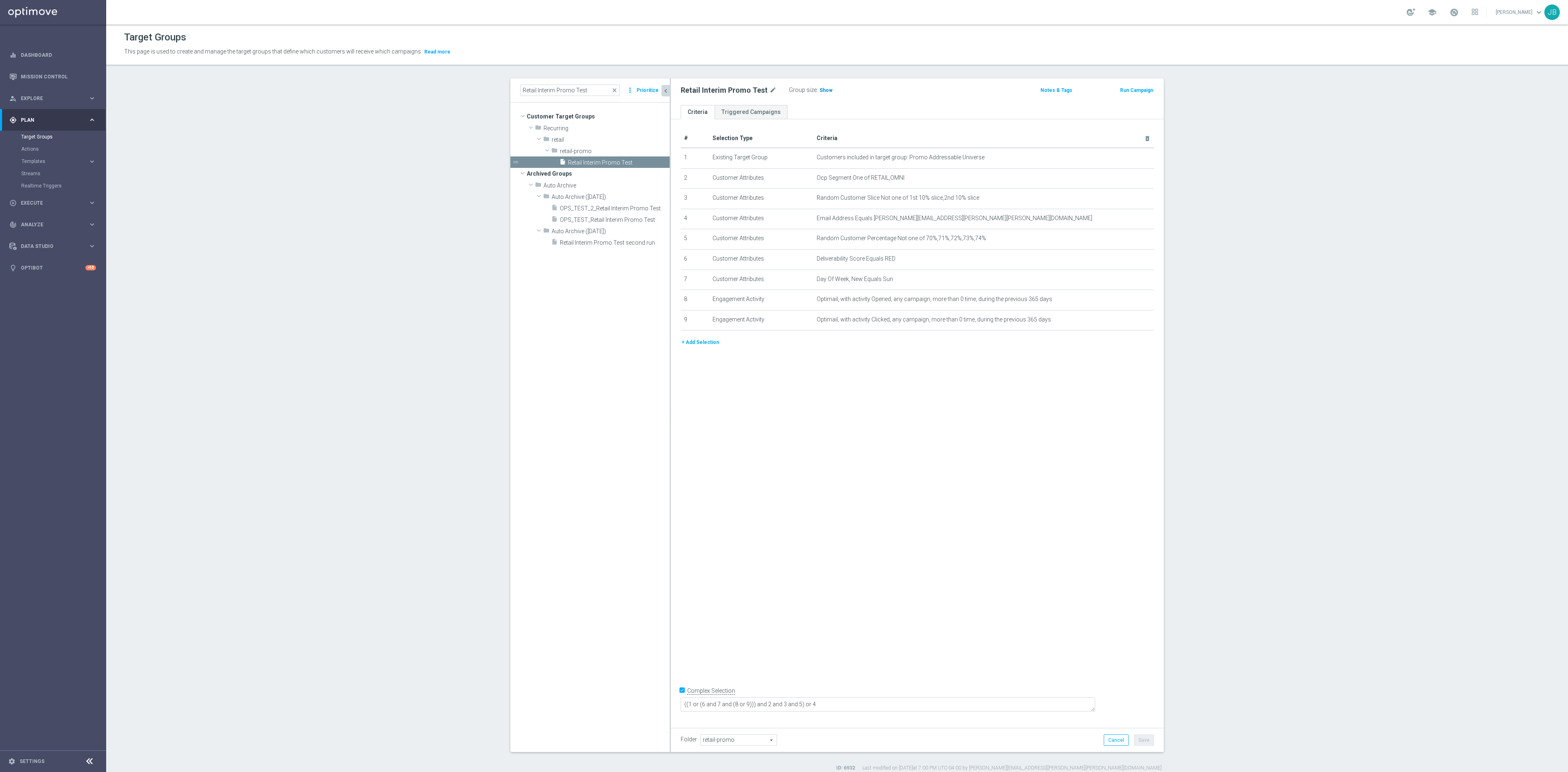
click at [821, 89] on span "Show" at bounding box center [825, 90] width 13 height 5
click at [1045, 178] on icon "mode_edit" at bounding box center [1127, 177] width 7 height 7
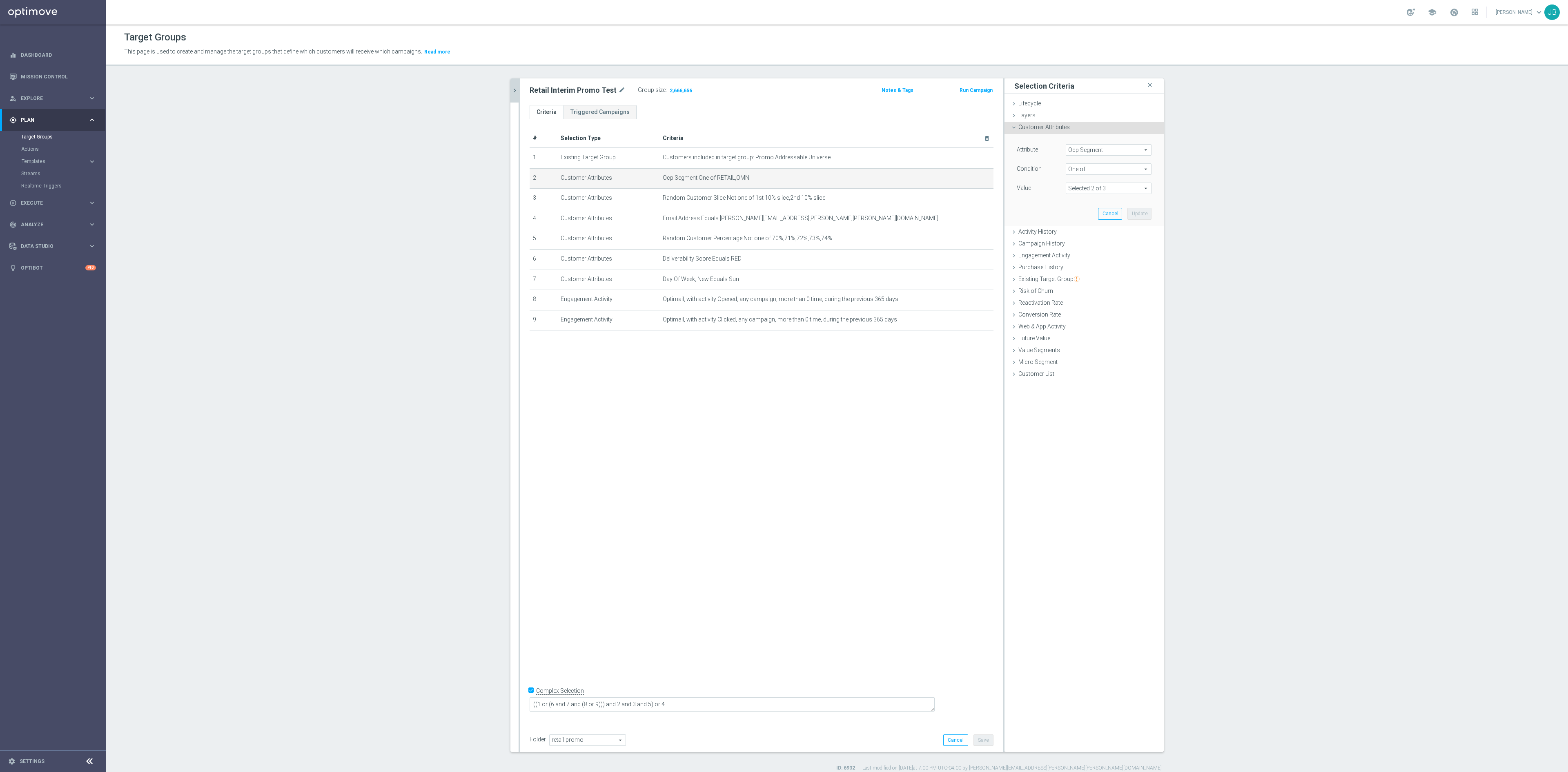
click at [1045, 151] on span "Ocp Segment" at bounding box center [1109, 149] width 85 height 10
click at [1045, 151] on input "search" at bounding box center [1108, 150] width 86 height 12
type input "ocp"
click at [1045, 186] on span "OCP_Simple_12m" at bounding box center [1108, 183] width 77 height 7
type input "OCP_Simple_12m"
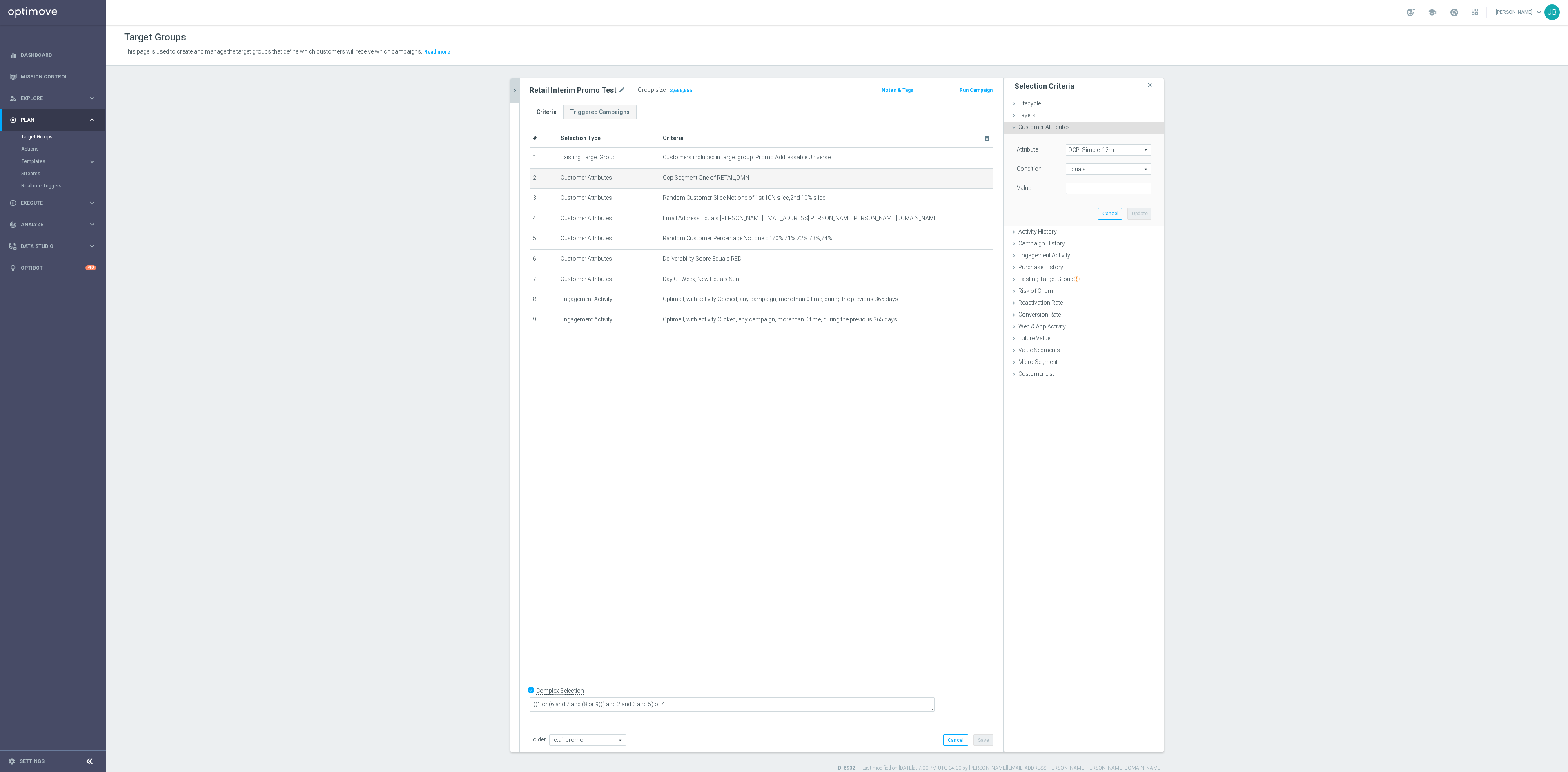
click at [1045, 174] on span "Equals" at bounding box center [1109, 169] width 85 height 10
click at [1045, 279] on span "One of" at bounding box center [1108, 276] width 77 height 7
type input "One of"
click at [1045, 191] on textarea at bounding box center [1108, 193] width 86 height 21
click at [1045, 193] on textarea at bounding box center [1108, 193] width 86 height 21
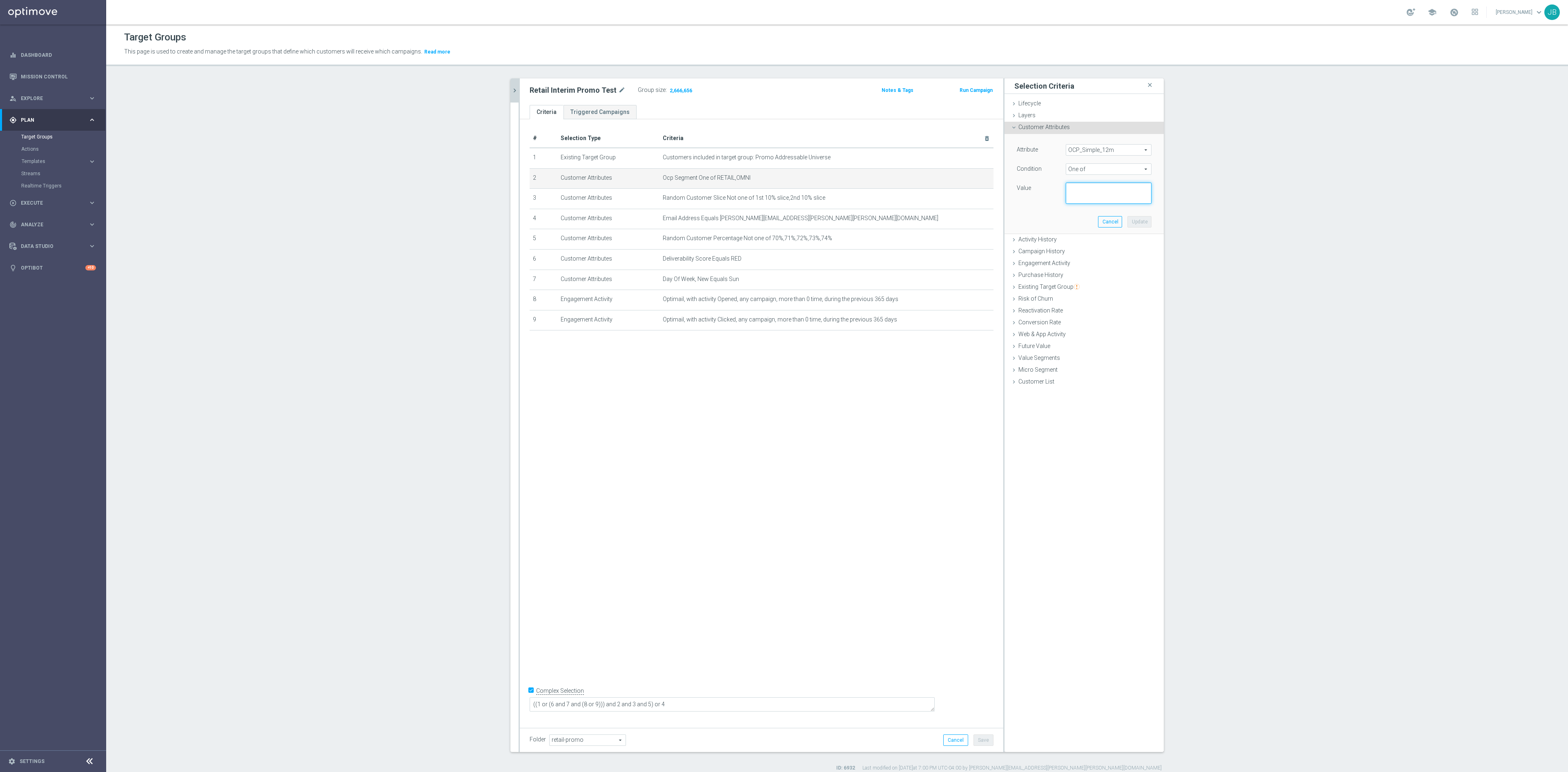
paste textarea "OMNI, Retail"
type textarea "OMNI, Retail"
click at [1045, 227] on button "Update" at bounding box center [1139, 222] width 24 height 12
click at [668, 91] on span "Show" at bounding box center [674, 90] width 13 height 5
click at [945, 543] on button "Cancel" at bounding box center [956, 740] width 25 height 12
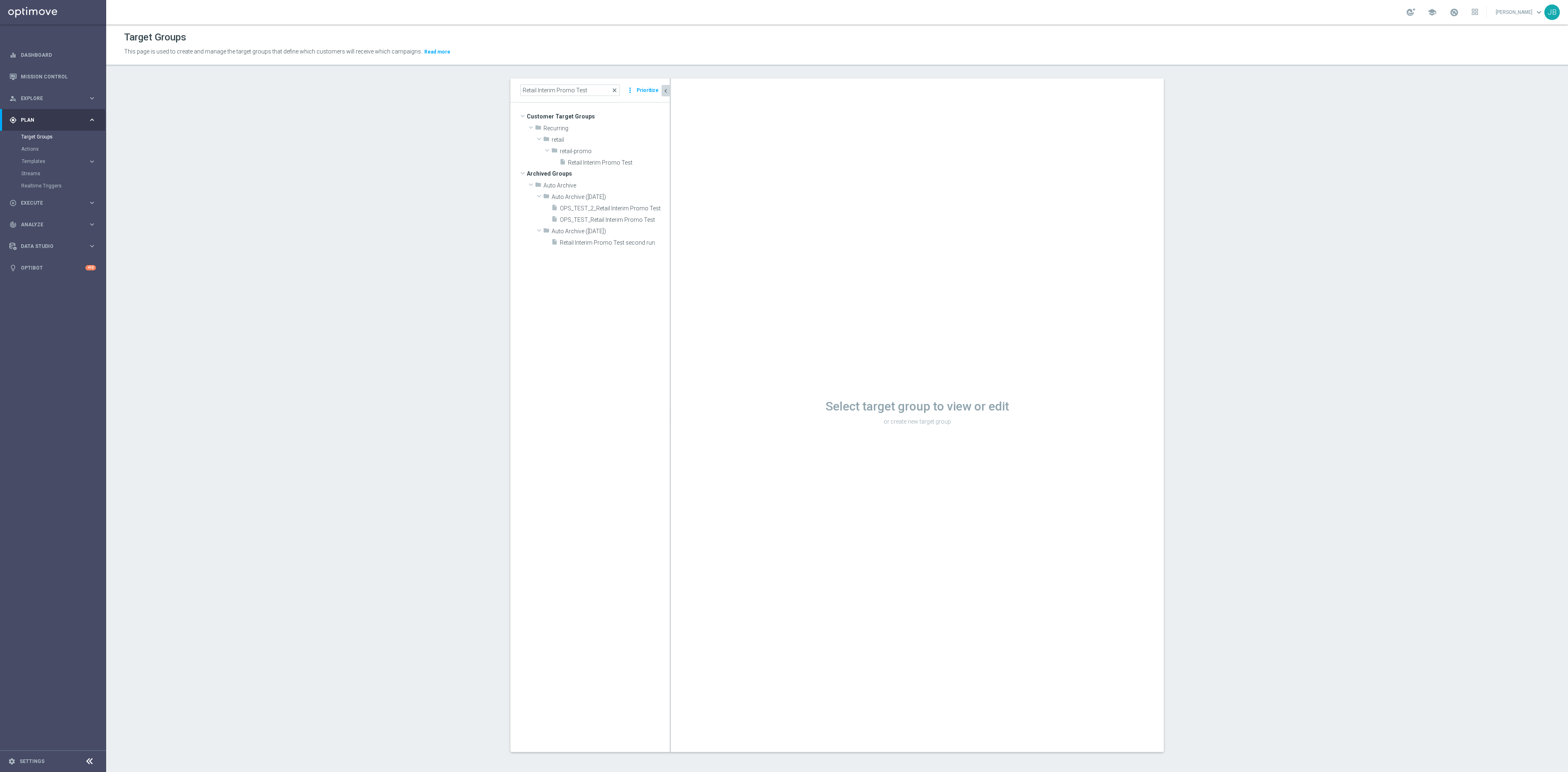
click at [612, 91] on span "close" at bounding box center [614, 90] width 7 height 7
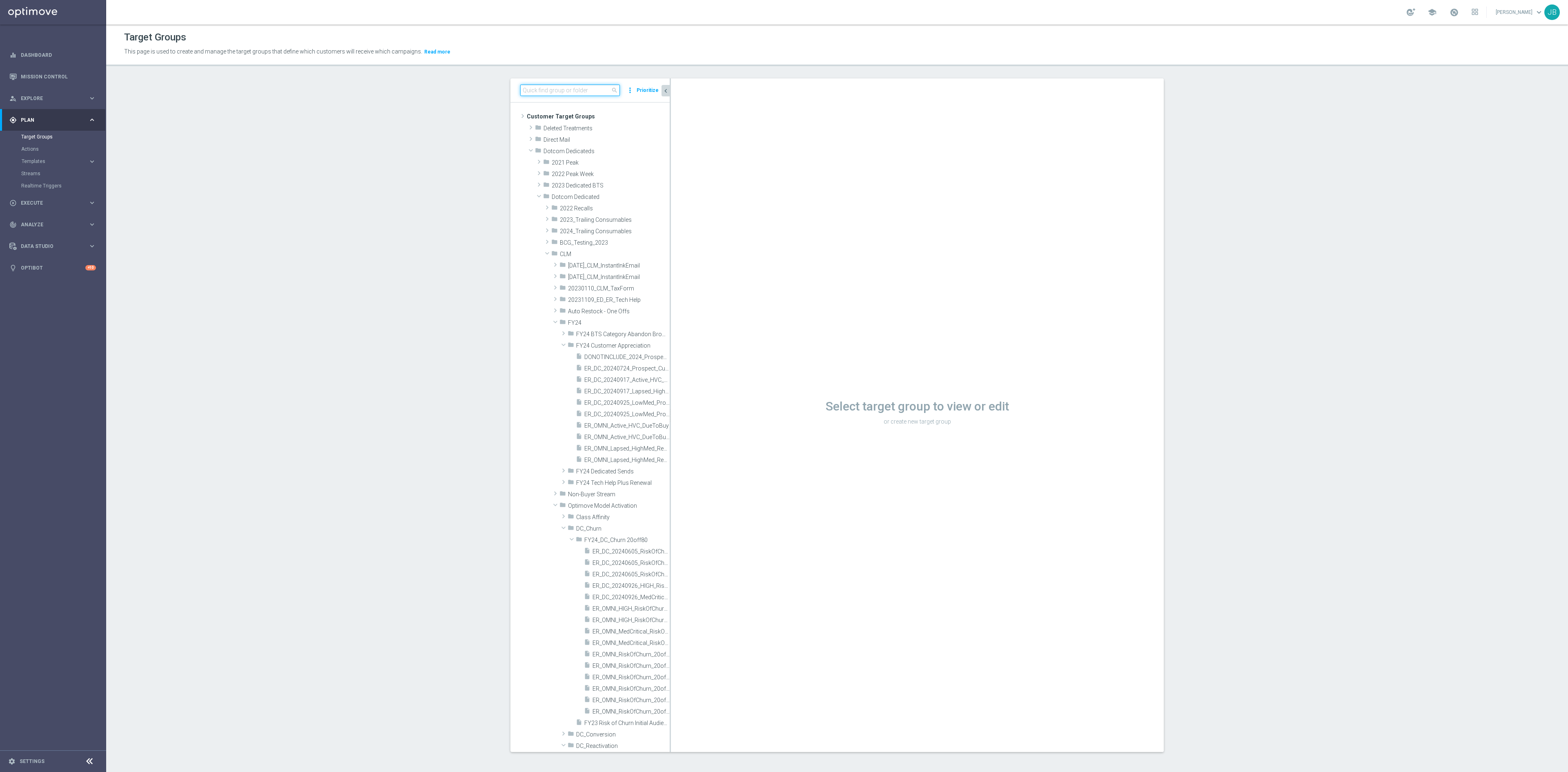
click at [567, 93] on input at bounding box center [570, 90] width 100 height 12
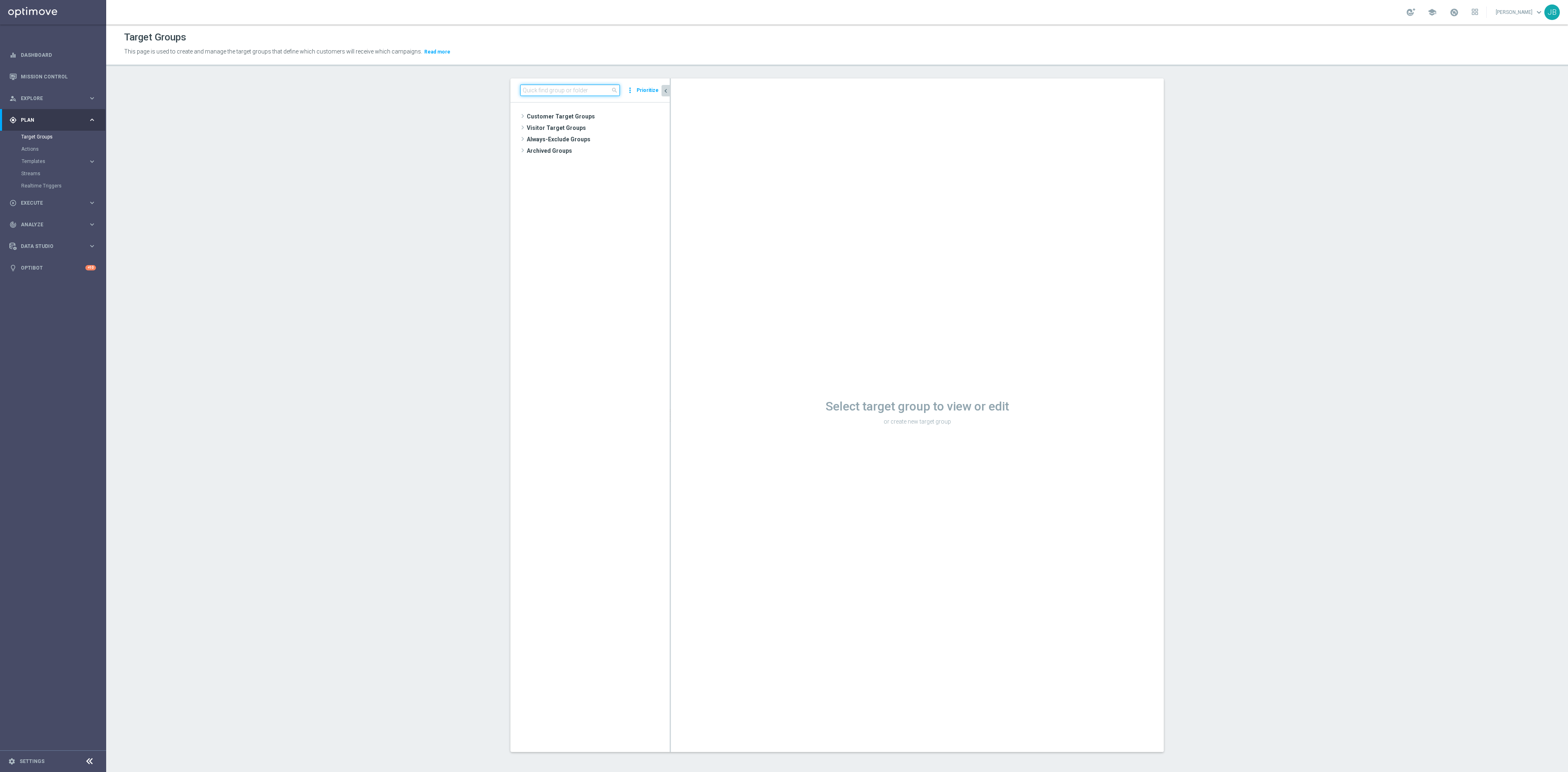
paste input "ER_DC_20240925_CLM_Red"
type input "ER_DC_20240925_CLM_Red"
click at [584, 127] on span "ER_DC_20240925_CLM_Red" at bounding box center [597, 128] width 107 height 7
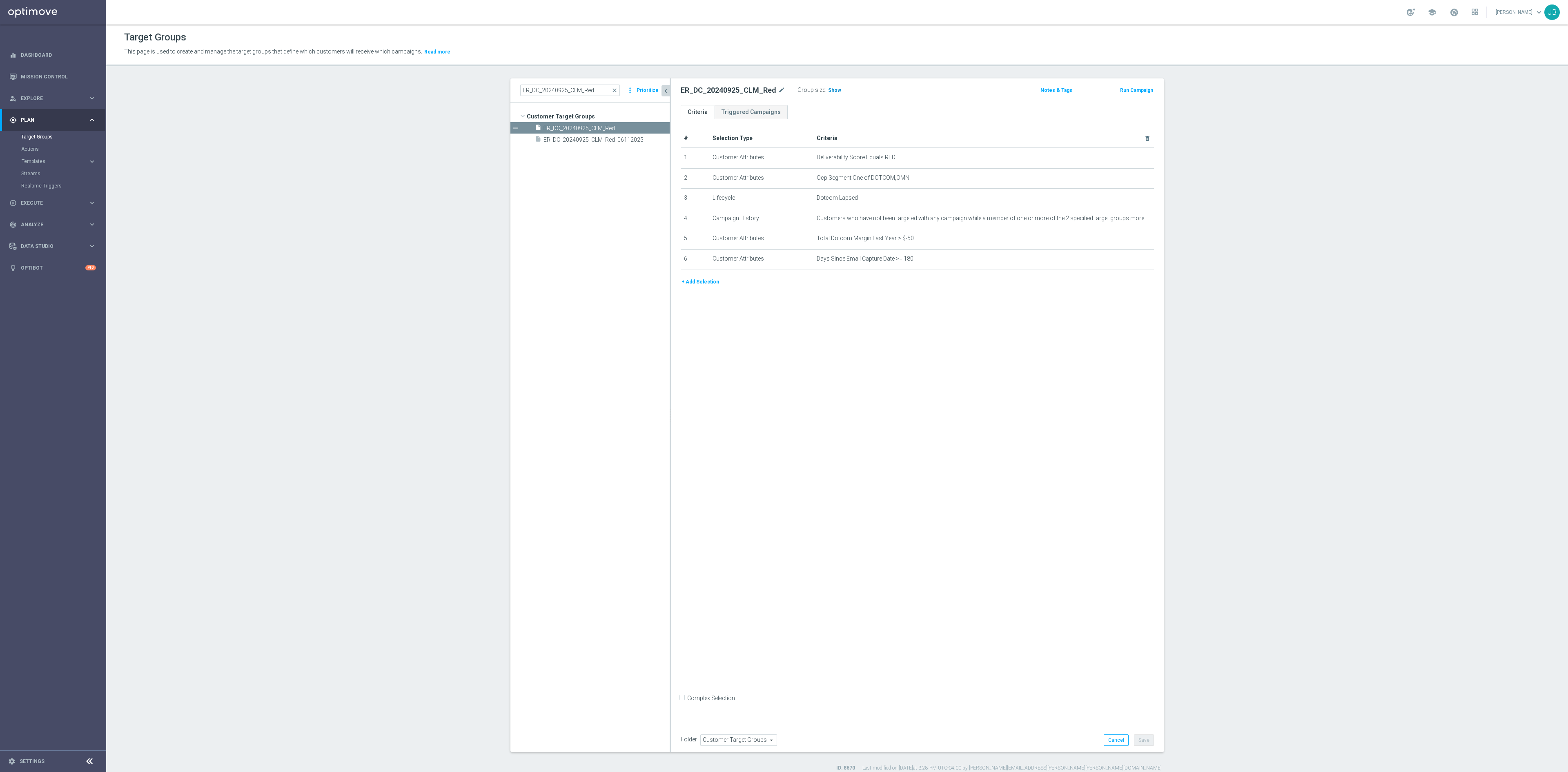
click at [828, 89] on span "Show" at bounding box center [834, 90] width 13 height 5
click at [1045, 181] on icon "mode_edit" at bounding box center [1127, 177] width 7 height 7
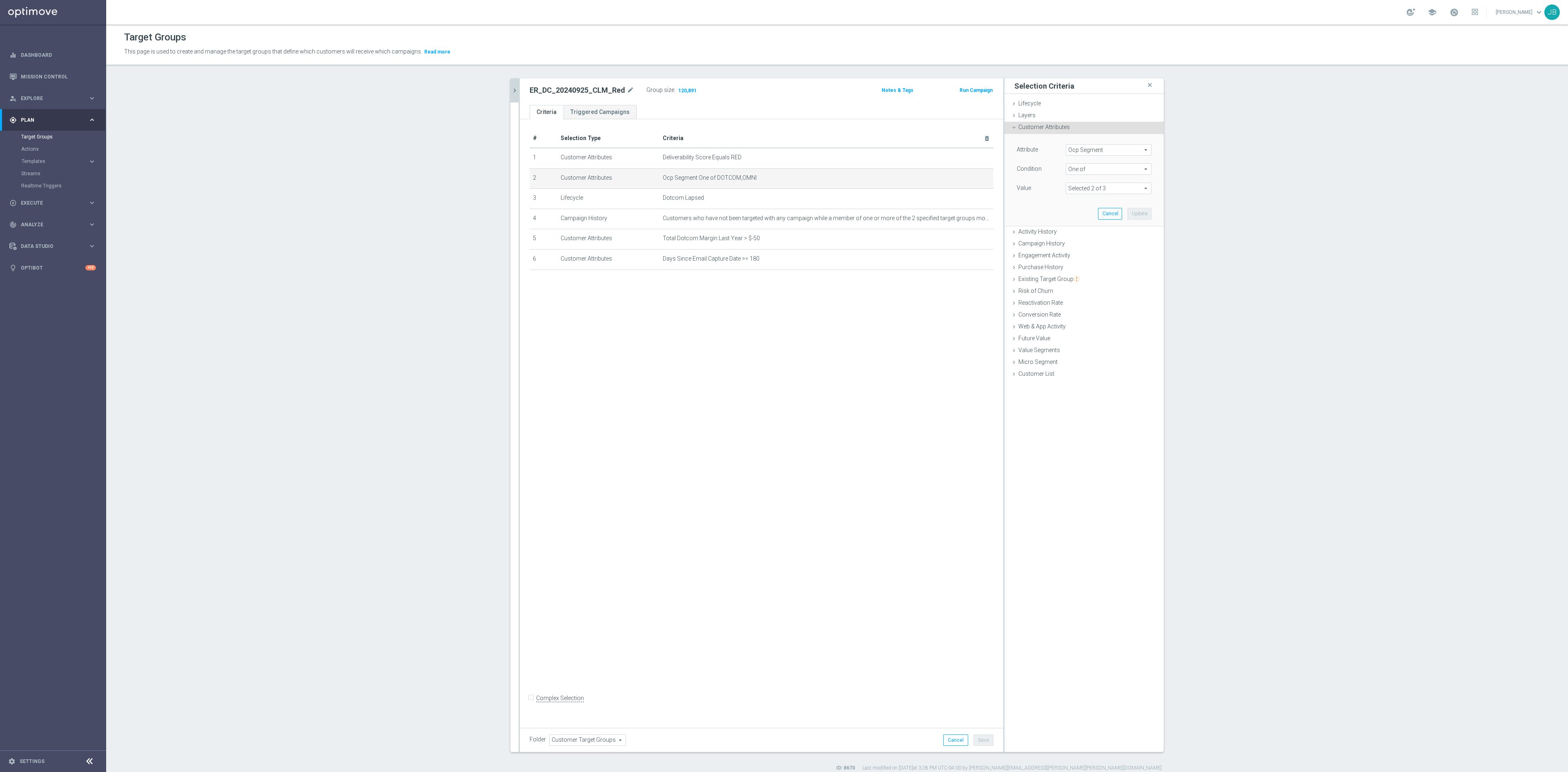
click at [1045, 144] on div "Attribute Ocp Segment Ocp Segment arrow_drop_down search Condition One of One o…" at bounding box center [1083, 180] width 147 height 91
click at [1045, 150] on span "Ocp Segment" at bounding box center [1109, 149] width 85 height 10
click at [1045, 153] on input "search" at bounding box center [1108, 150] width 86 height 12
type input "ocp"
click at [1045, 184] on span "OCP_Simple_12m" at bounding box center [1108, 183] width 77 height 7
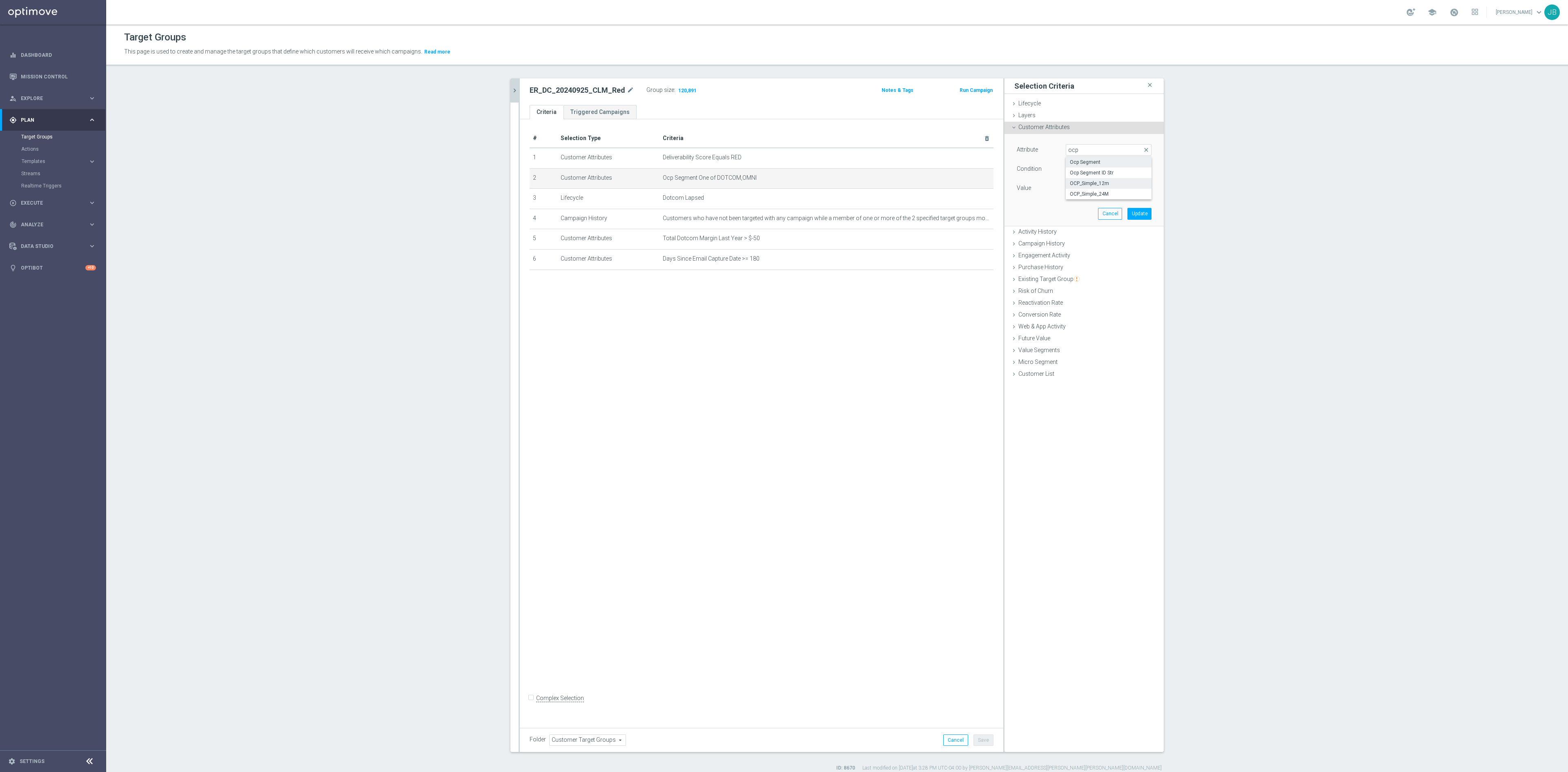
type input "OCP_Simple_12m"
click at [1045, 170] on span "Equals" at bounding box center [1109, 169] width 85 height 10
click at [1045, 276] on span "One of" at bounding box center [1108, 276] width 77 height 7
type input "One of"
click at [1045, 193] on textarea at bounding box center [1108, 193] width 86 height 21
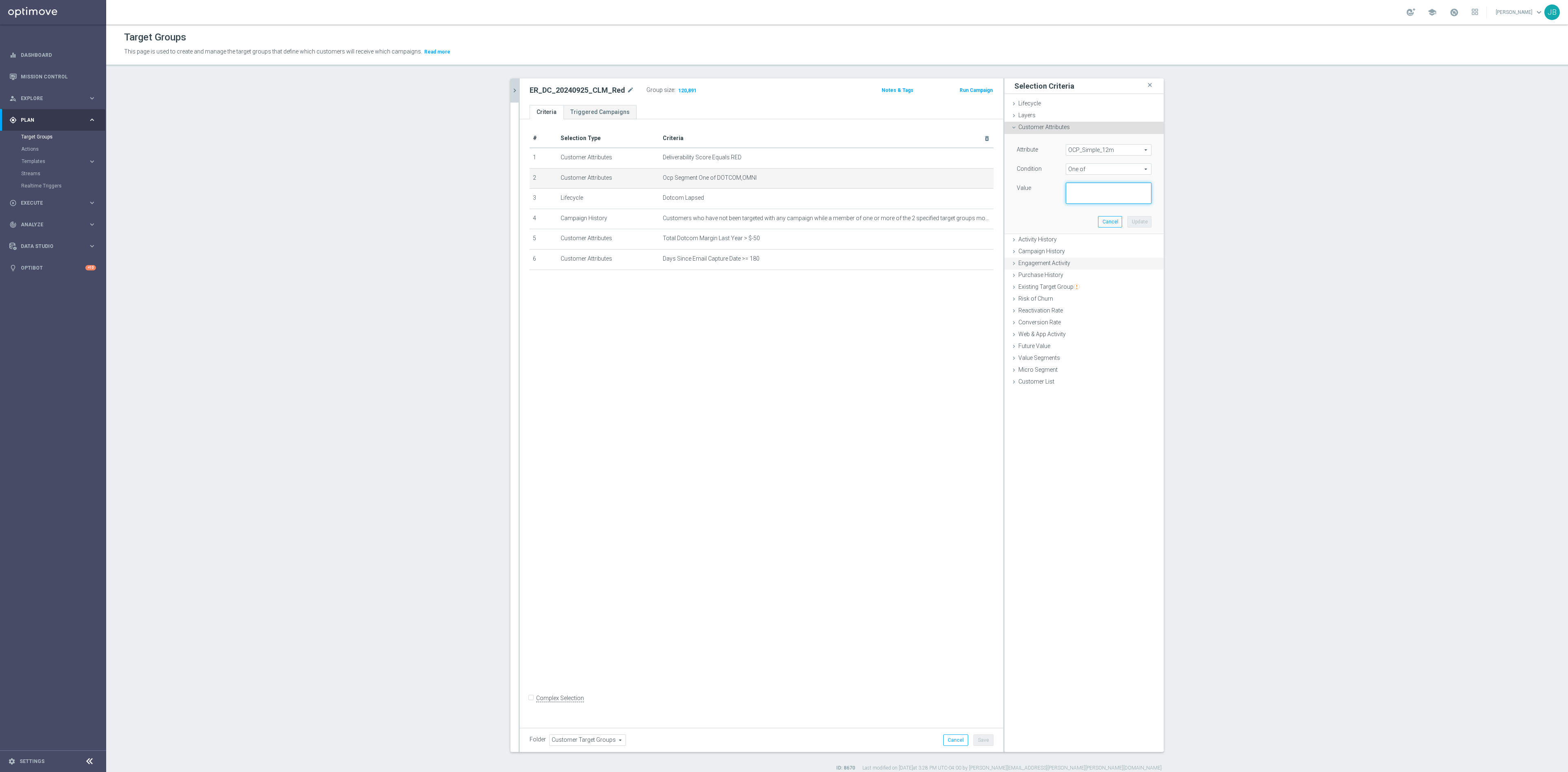
paste textarea "Dotcom, OMNI"
type textarea "Dotcom, OMNI"
click at [1045, 222] on button "Update" at bounding box center [1139, 222] width 24 height 12
click at [677, 91] on span "Show" at bounding box center [683, 90] width 13 height 5
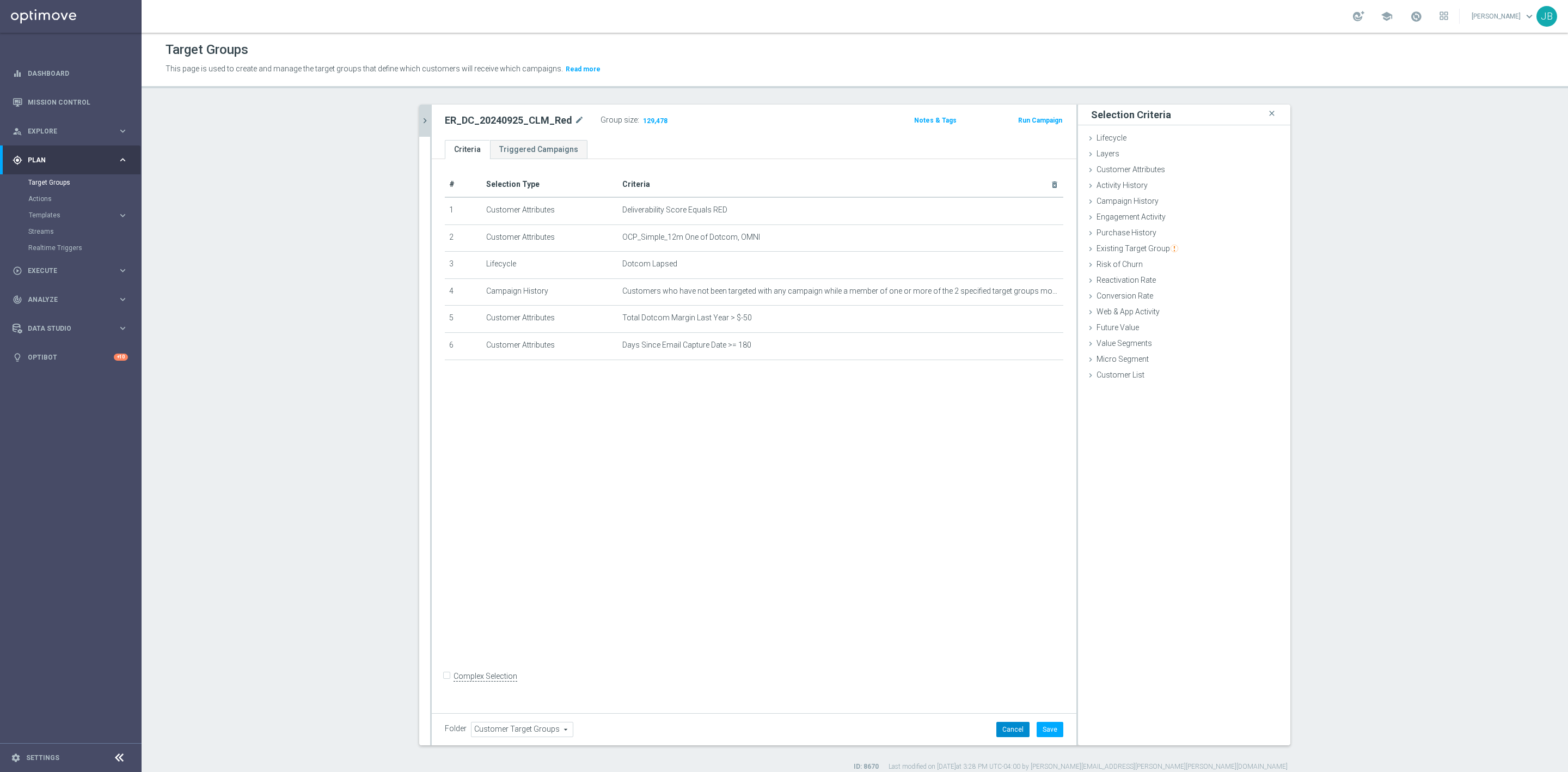
click at [1006, 724] on button "Cancel" at bounding box center [1013, 729] width 33 height 15
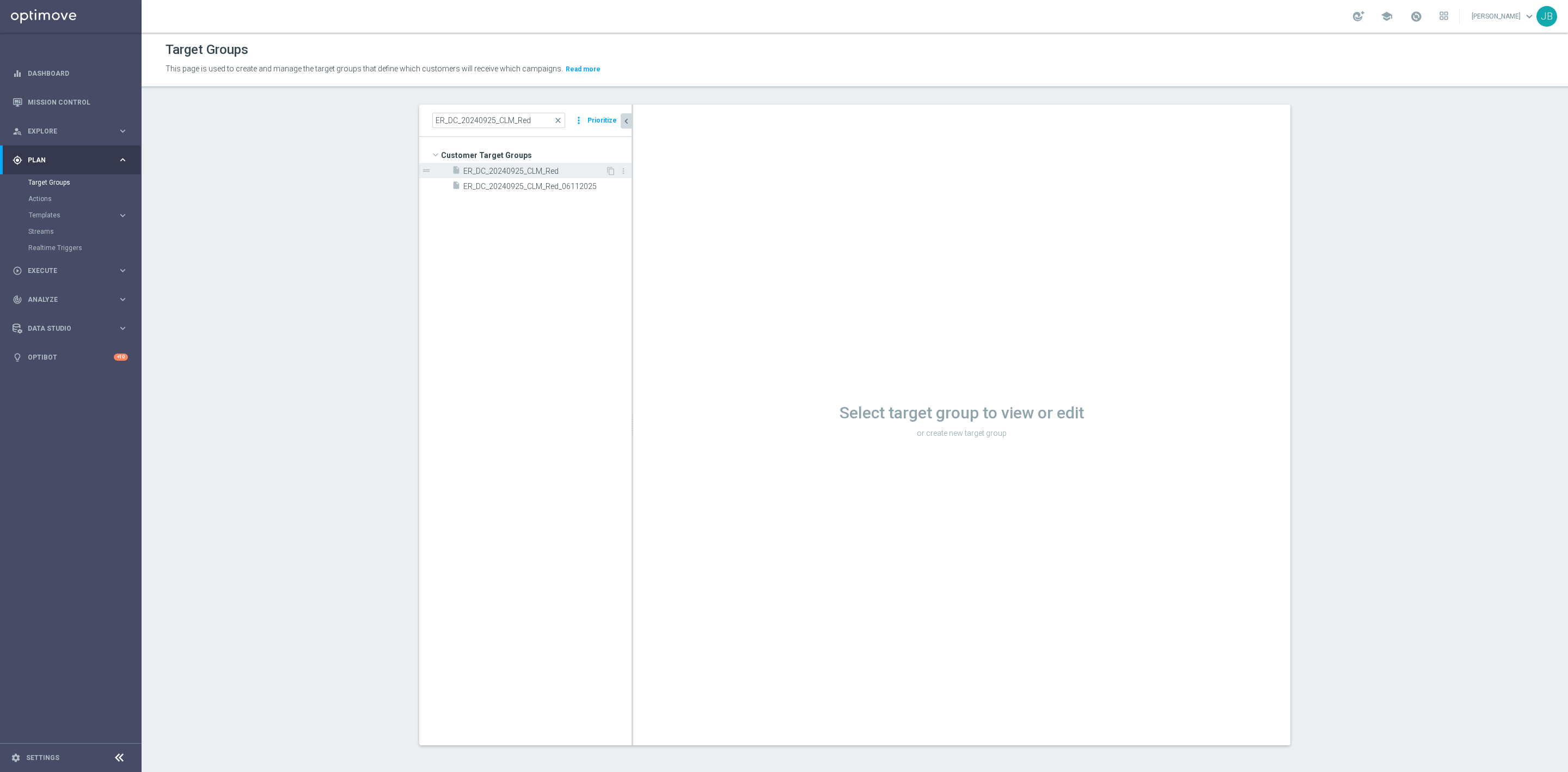
click at [509, 176] on div "insert_drive_file ER_DC_20240925_CLM_Red" at bounding box center [528, 170] width 153 height 15
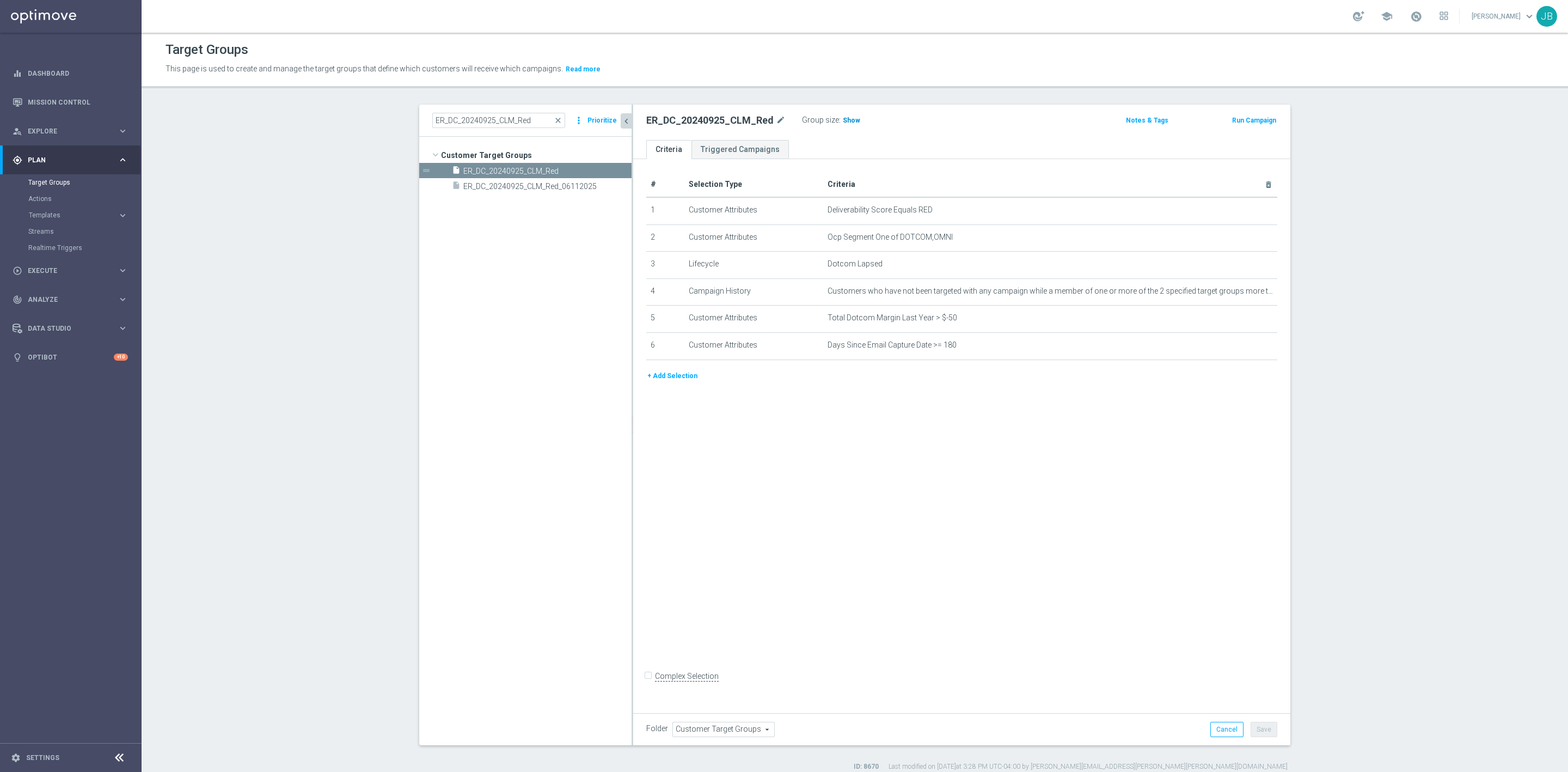
click at [842, 120] on span "Show" at bounding box center [851, 120] width 17 height 7
click at [554, 121] on span "close" at bounding box center [558, 120] width 9 height 9
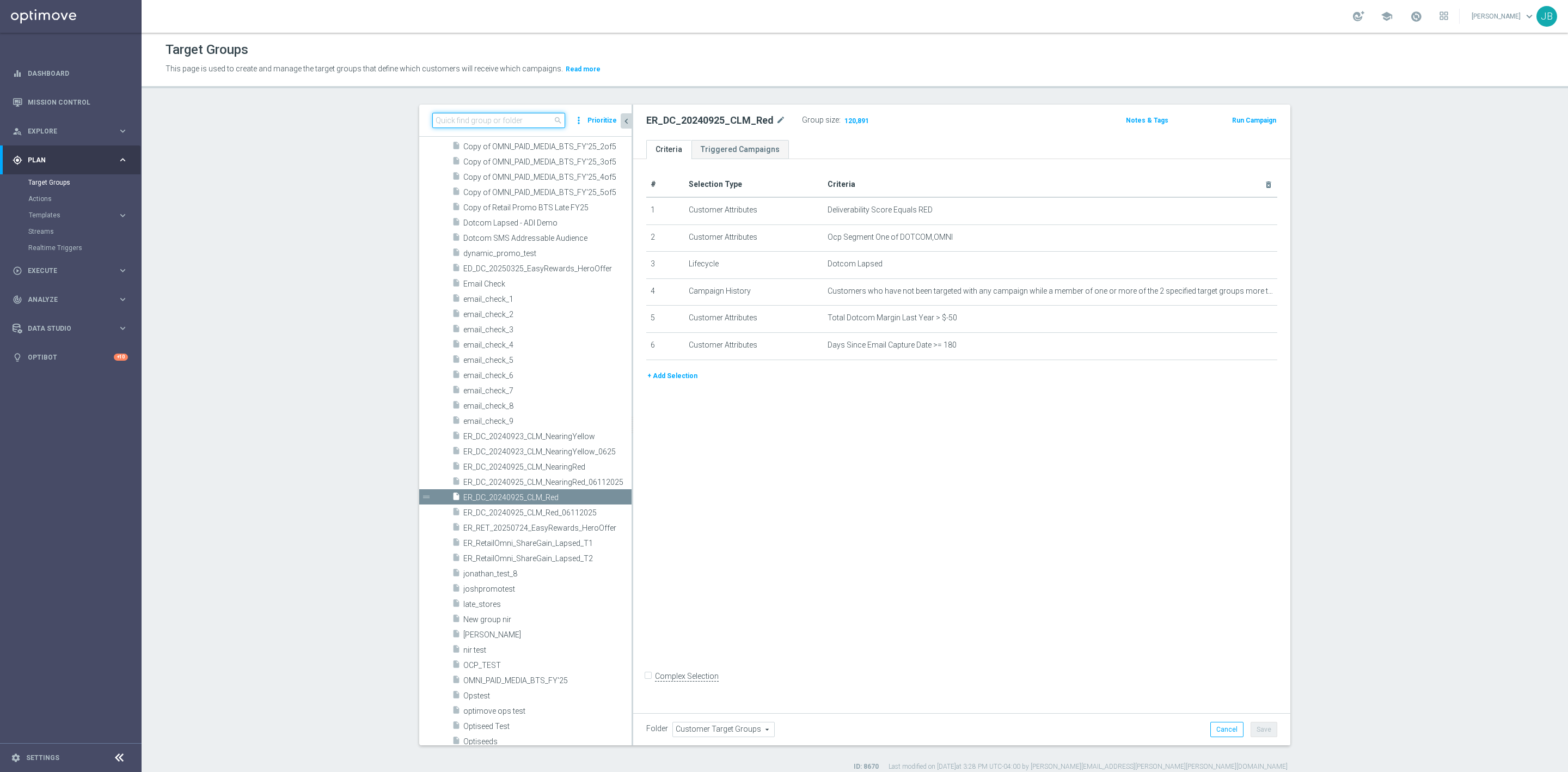
click at [498, 124] on input at bounding box center [499, 120] width 133 height 15
paste input "ER_DC_20240925_CLM_NearingRed"
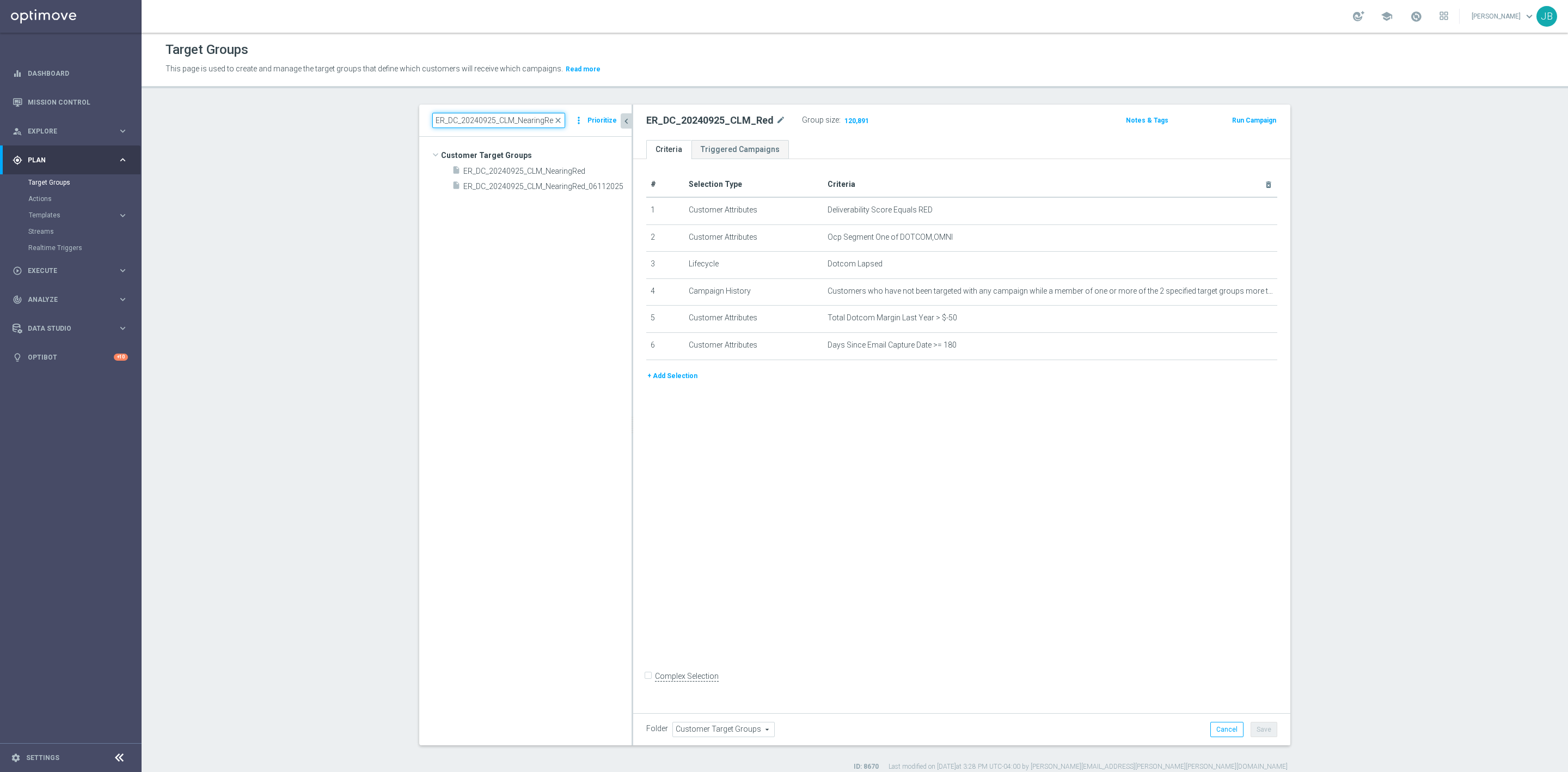
scroll to position [0, 0]
type input "ER_DC_20240925_CLM_NearingRed"
click at [520, 173] on span "ER_DC_20240925_CLM_NearingRed" at bounding box center [534, 170] width 142 height 9
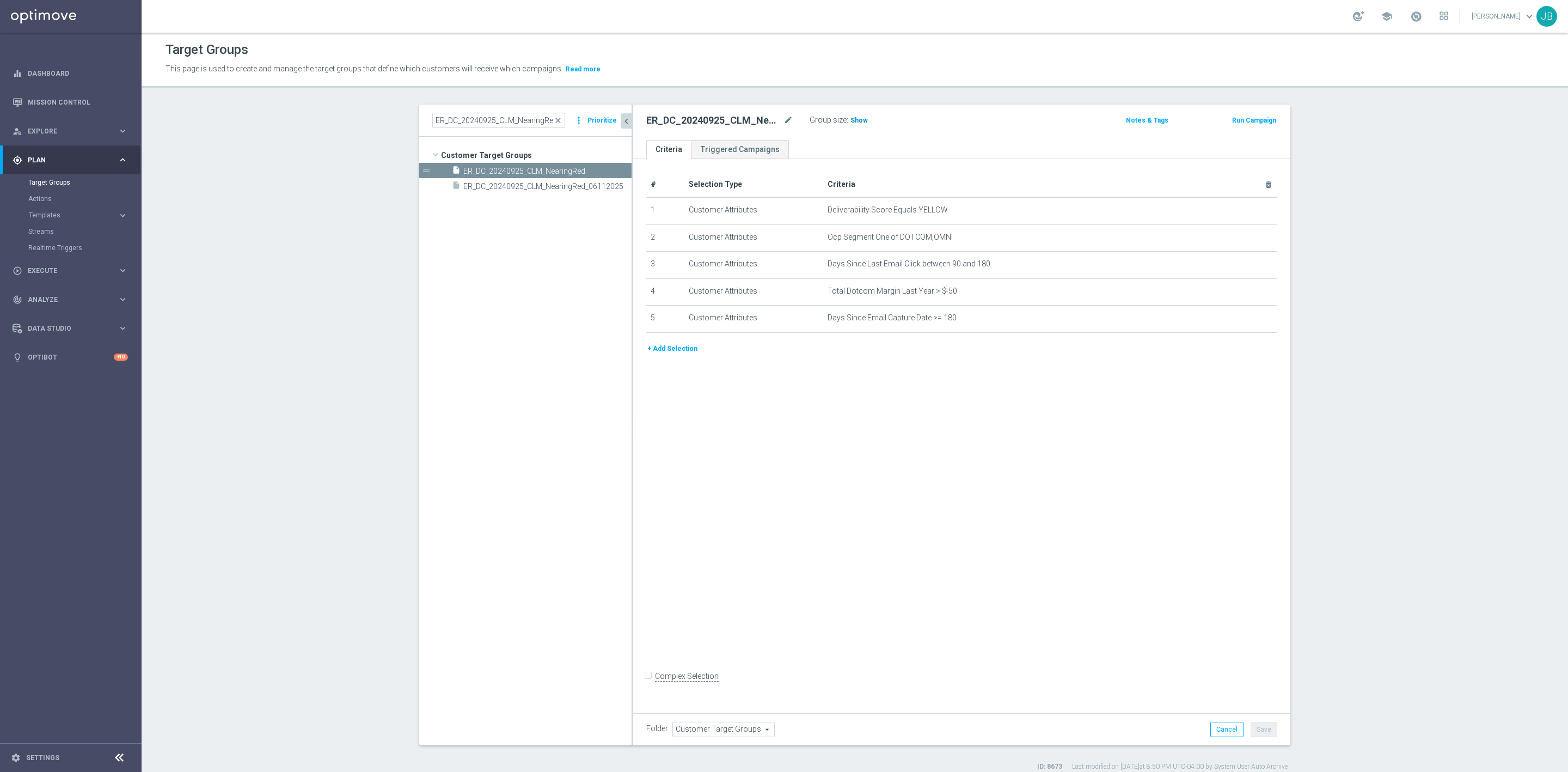
click at [851, 121] on span "Show" at bounding box center [859, 120] width 17 height 7
click at [1238, 239] on icon "mode_edit" at bounding box center [1242, 236] width 9 height 9
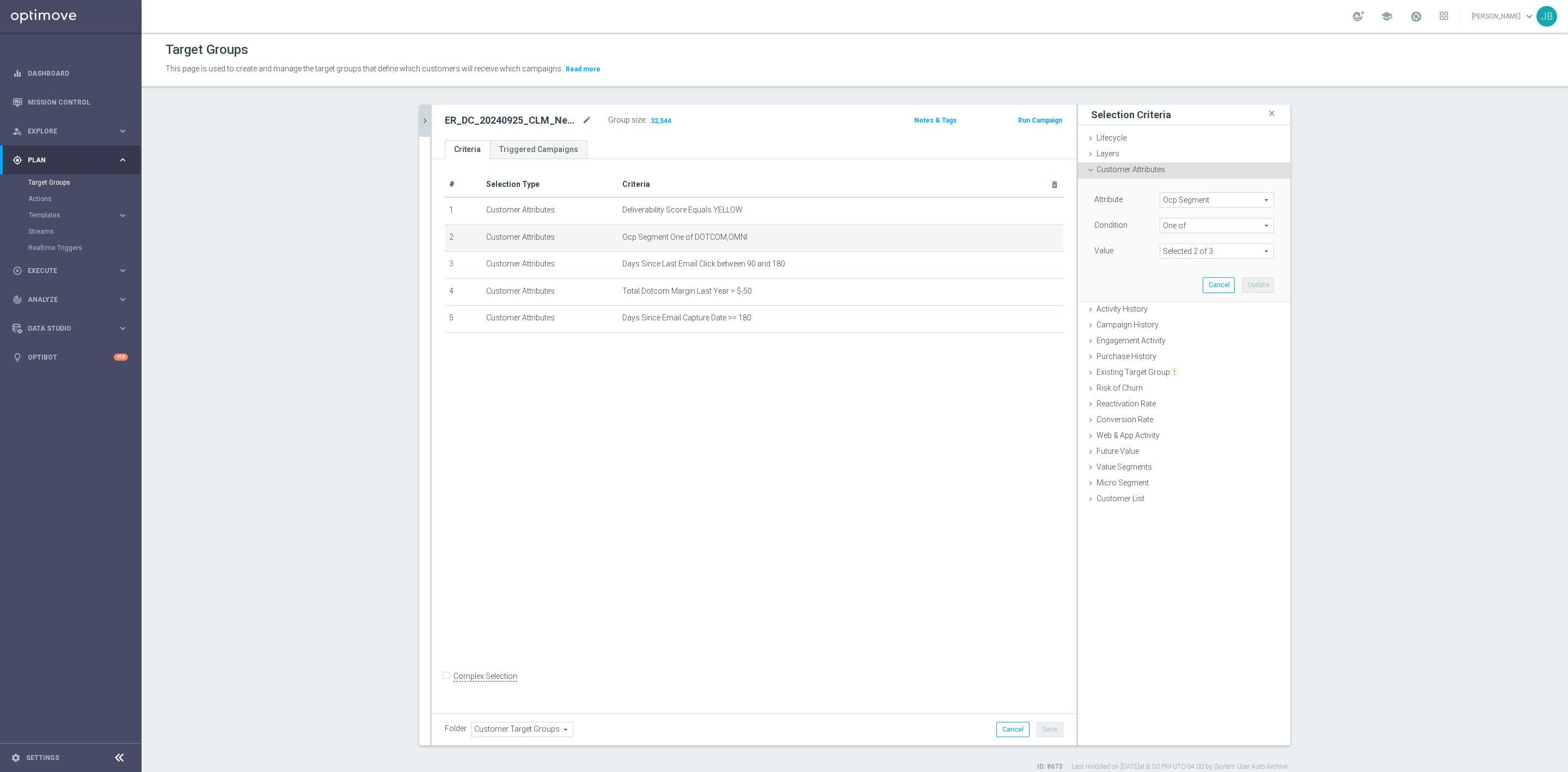
click at [1222, 203] on span "Ocp Segment" at bounding box center [1217, 199] width 114 height 14
click at [1222, 203] on input "search" at bounding box center [1217, 200] width 114 height 15
type input "ocp"
click at [1191, 246] on span "OCP_Simple_12m" at bounding box center [1217, 244] width 103 height 9
type input "OCP_Simple_12m"
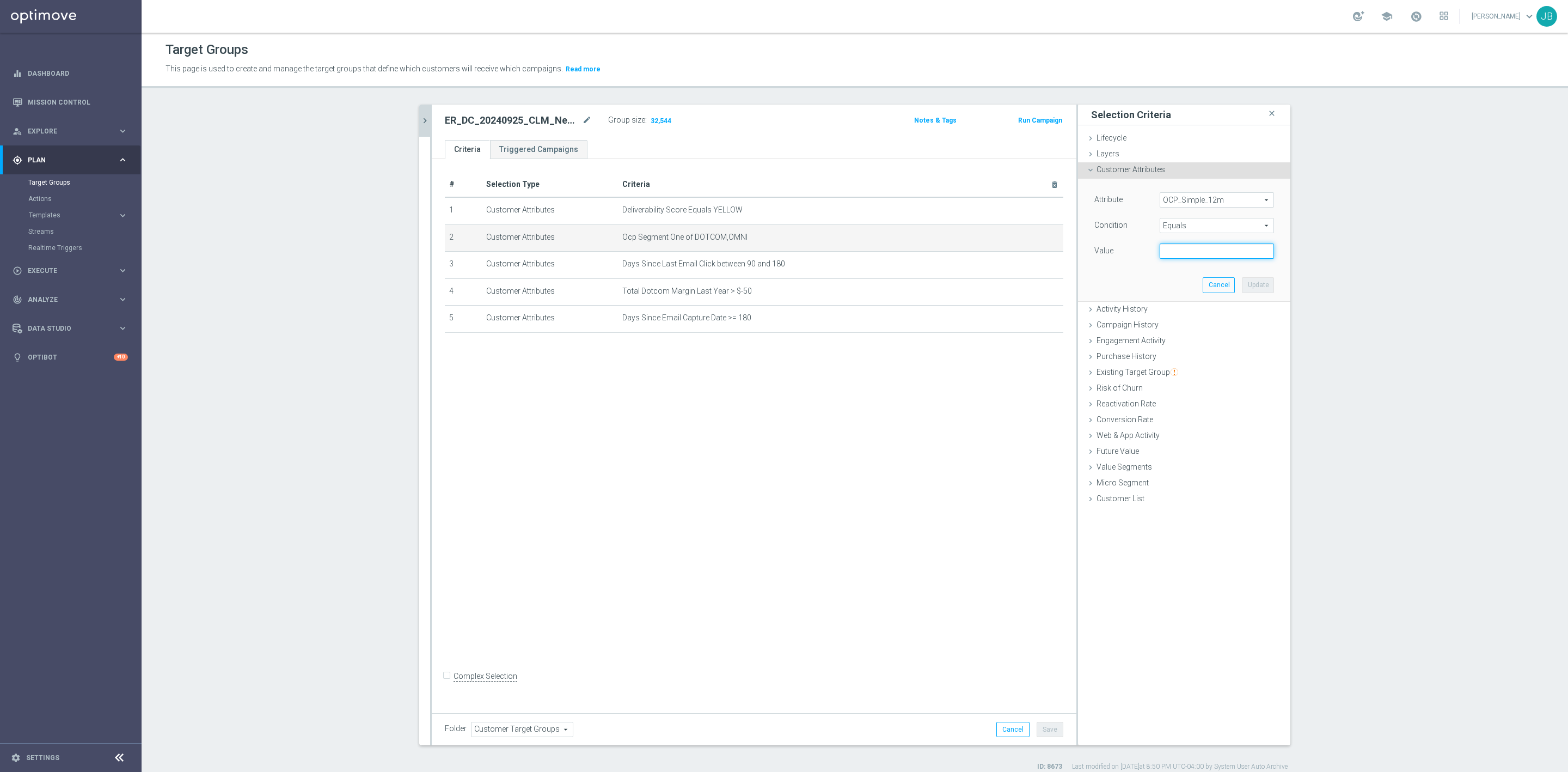
click at [1162, 250] on input "text" at bounding box center [1217, 251] width 114 height 15
click at [1186, 227] on span "Equals" at bounding box center [1217, 225] width 114 height 14
click at [1180, 366] on span "One of" at bounding box center [1217, 369] width 103 height 9
type input "One of"
click at [1165, 256] on textarea at bounding box center [1217, 257] width 114 height 28
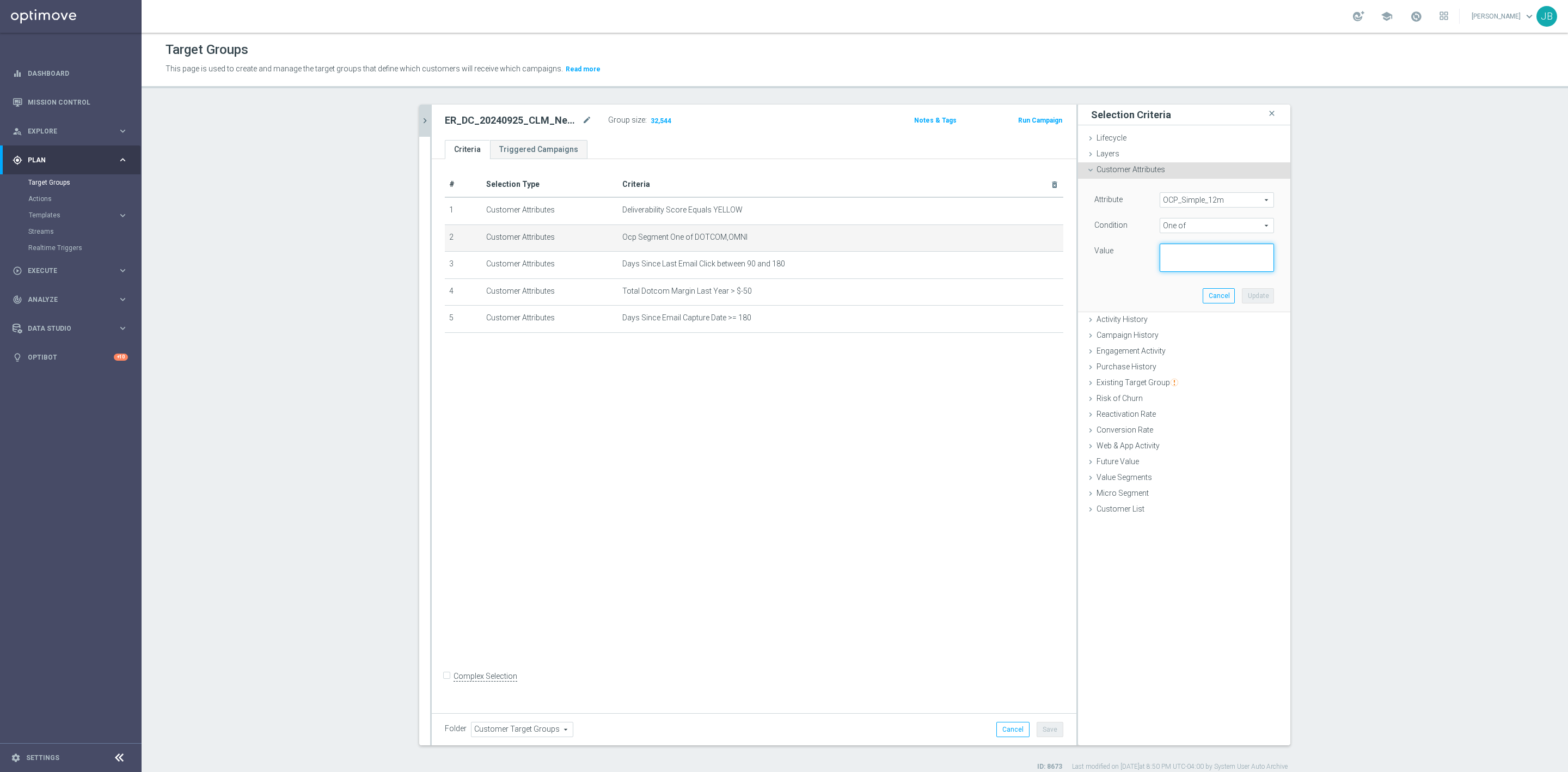
paste textarea "Dotcom, OMNI"
type textarea "Dotcom, OMNI"
click at [1250, 294] on button "Update" at bounding box center [1258, 295] width 32 height 15
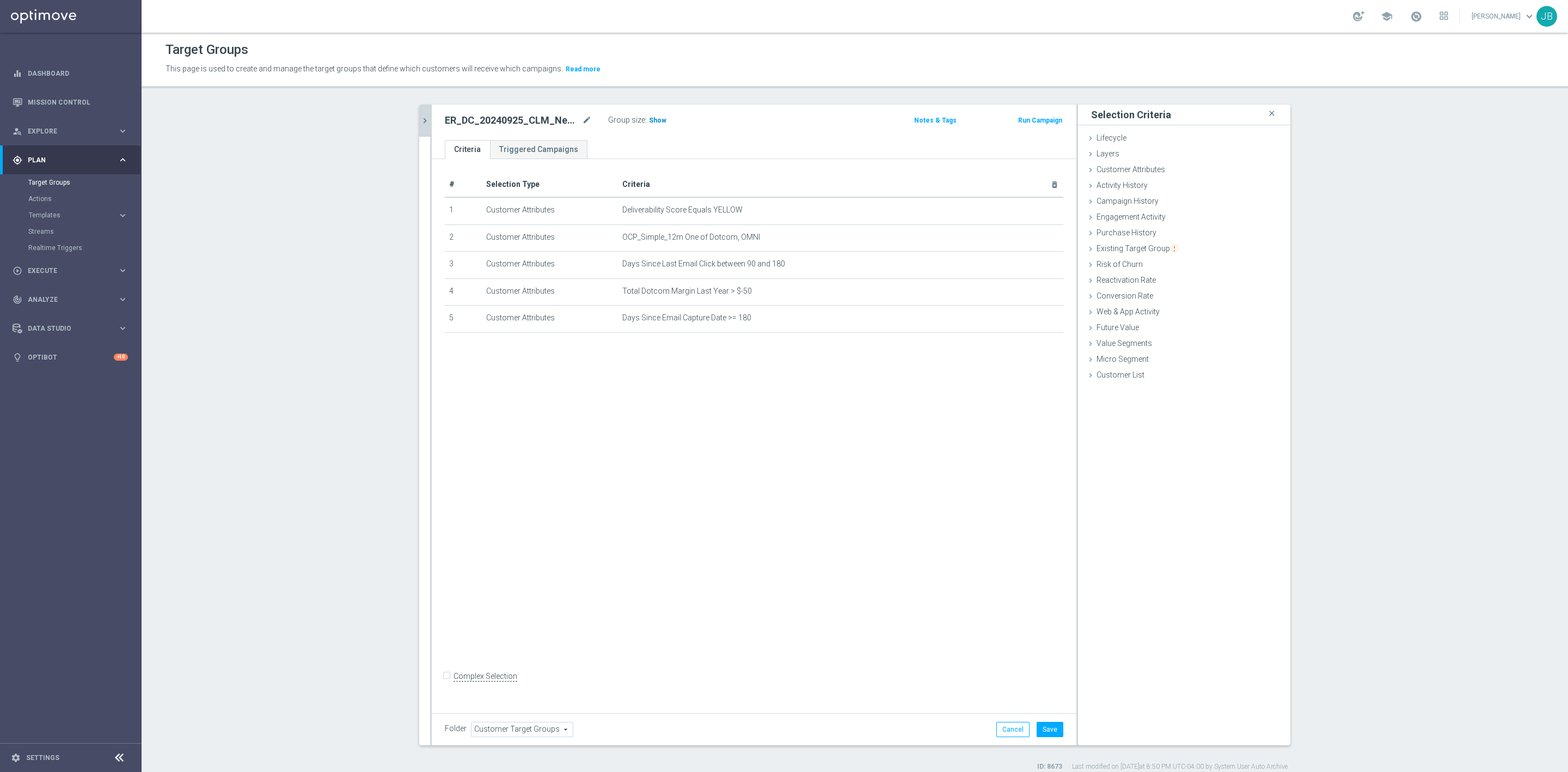
click at [649, 120] on span "Show" at bounding box center [657, 120] width 17 height 7
click at [1008, 724] on button "Cancel" at bounding box center [1013, 729] width 33 height 15
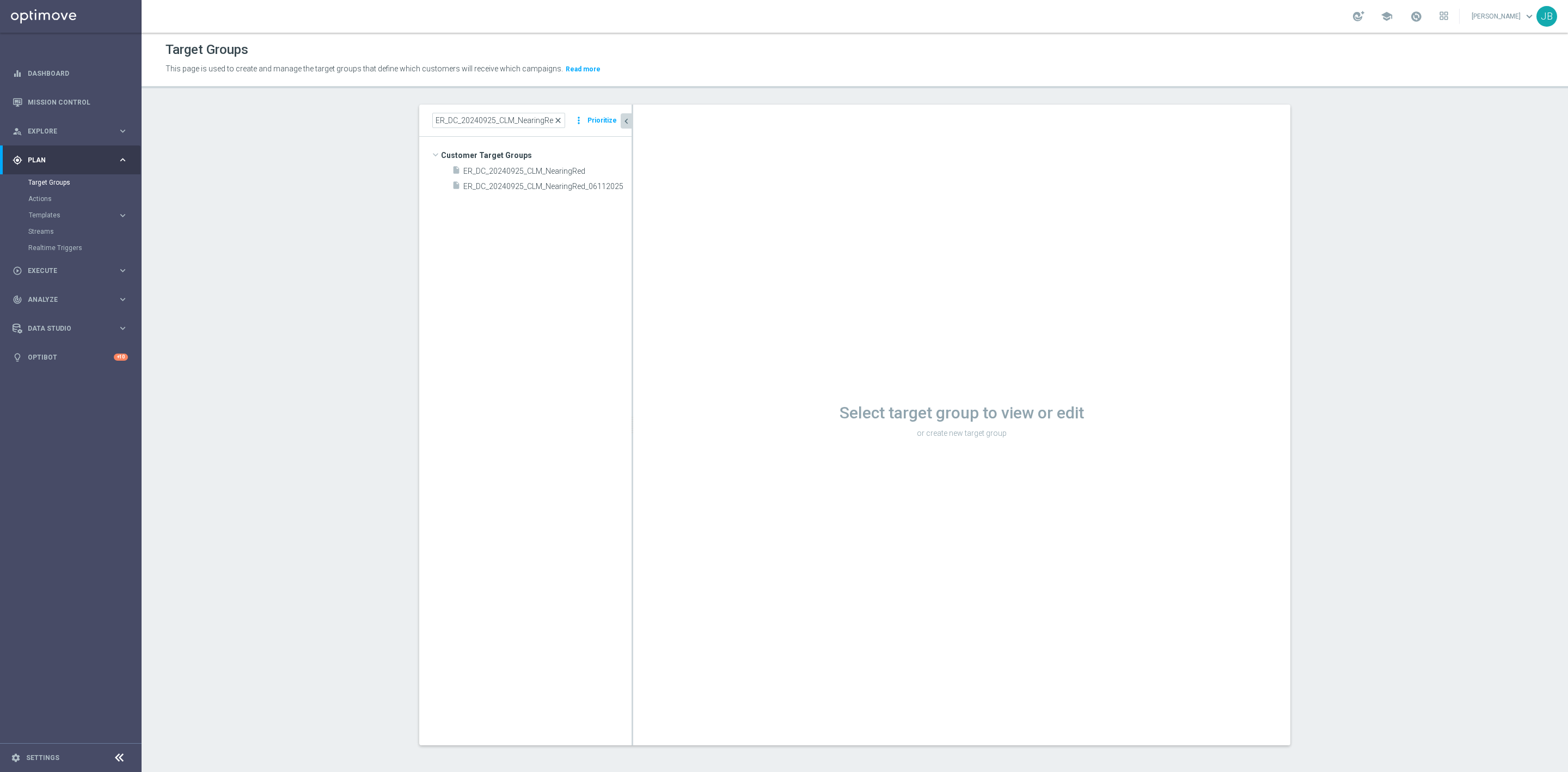
click at [554, 120] on span "close" at bounding box center [558, 120] width 9 height 9
click at [523, 126] on input at bounding box center [499, 120] width 133 height 15
paste input "ER_Omni_ONB_T2_SLP_Welcome"
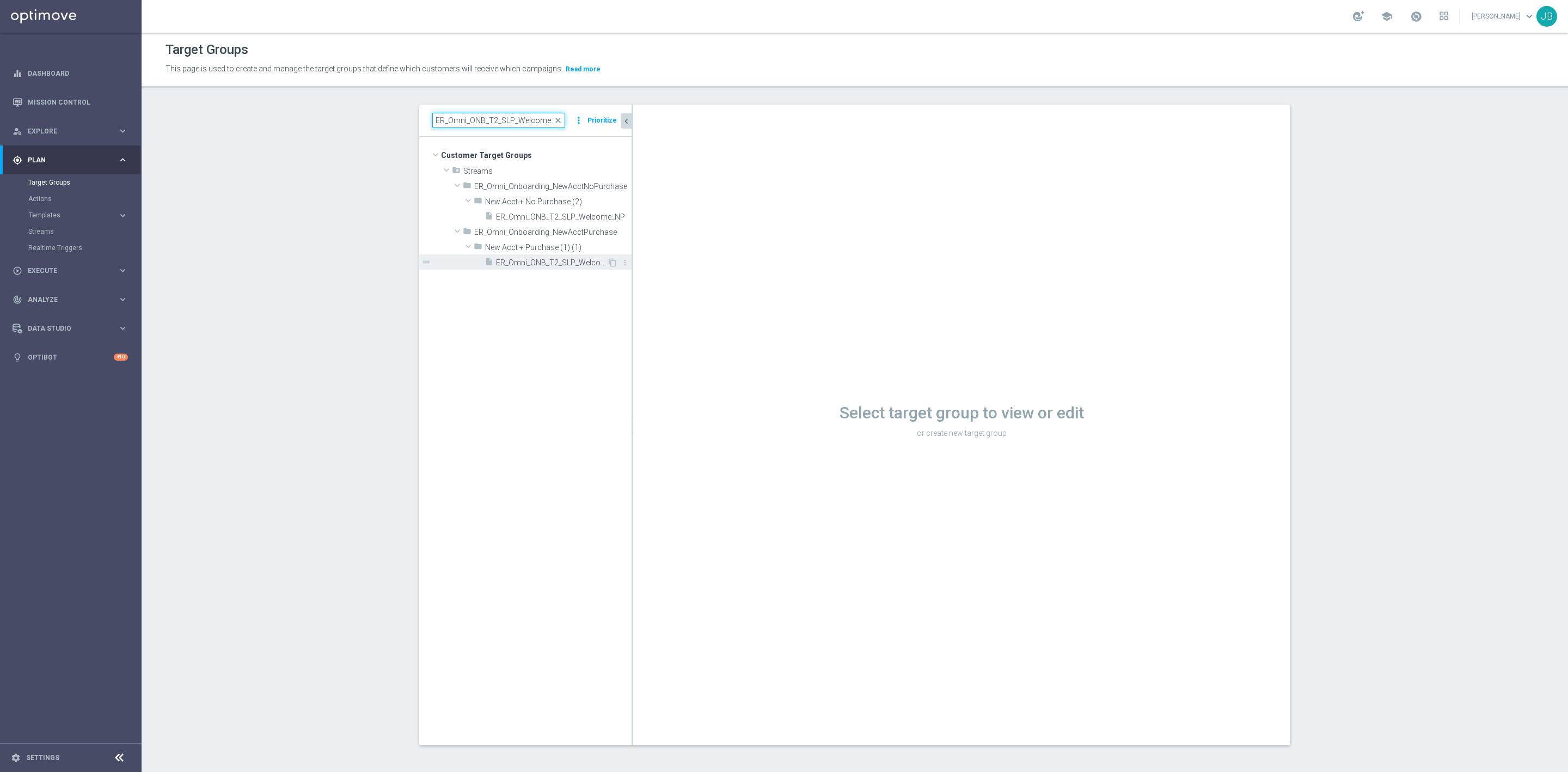
type input "ER_Omni_ONB_T2_SLP_Welcome"
click at [538, 264] on span "ER_Omni_ONB_T2_SLP_Welcome" at bounding box center [551, 262] width 111 height 9
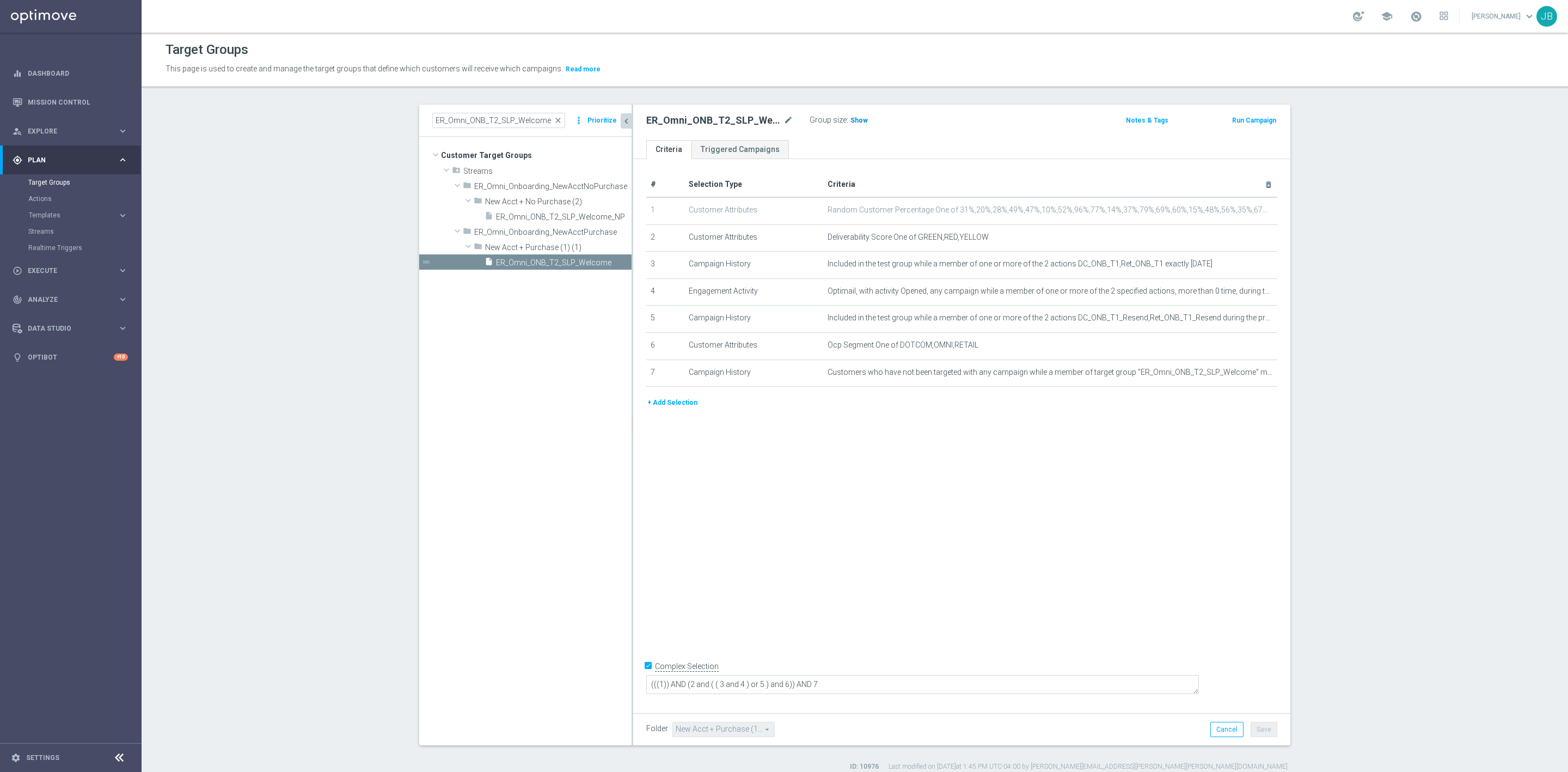
click at [853, 120] on span "Show" at bounding box center [859, 120] width 17 height 7
click at [1238, 345] on icon "mode_edit" at bounding box center [1242, 345] width 9 height 9
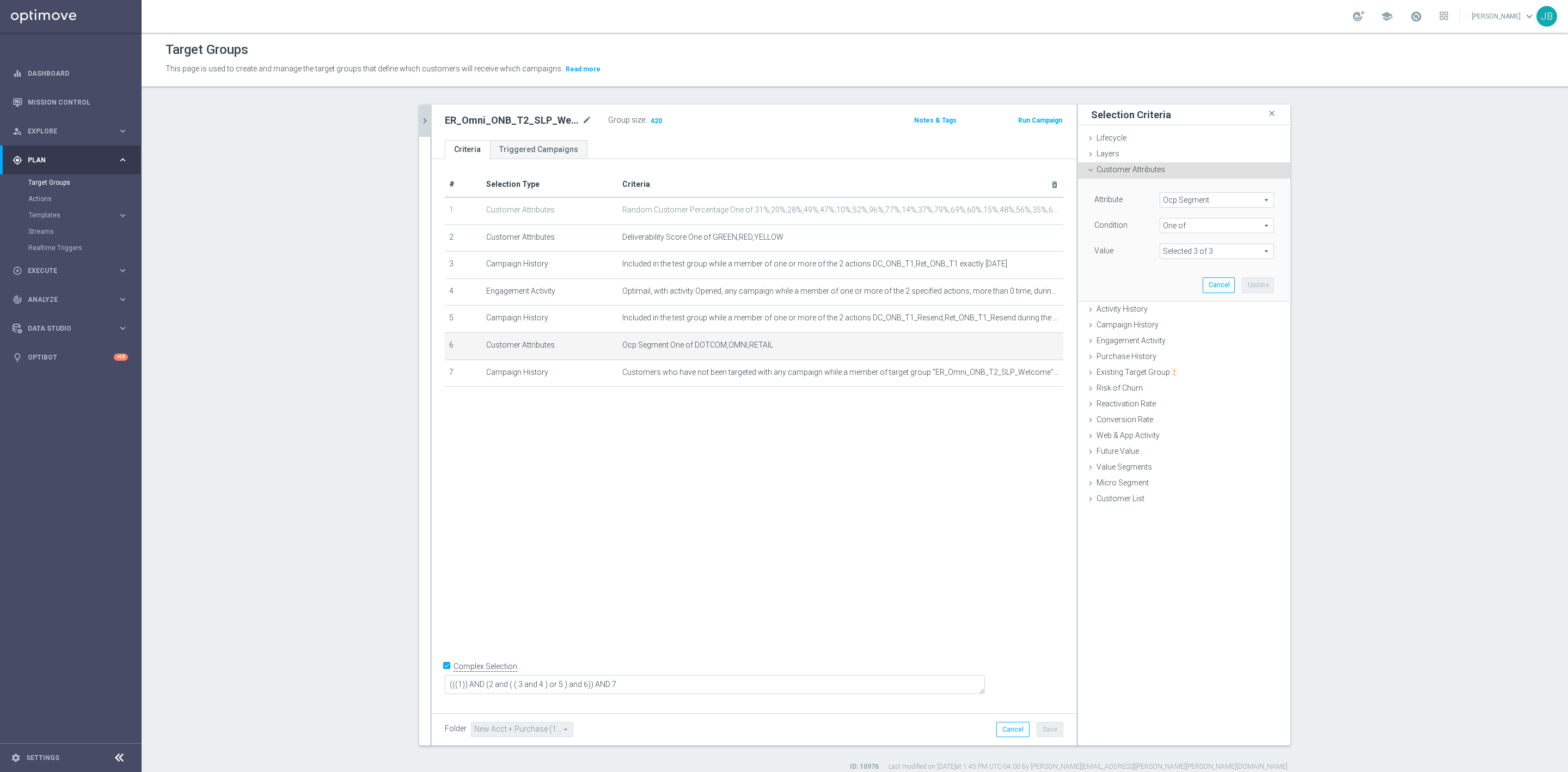
click at [1213, 203] on span "Ocp Segment" at bounding box center [1217, 199] width 114 height 14
click at [1184, 203] on input "search" at bounding box center [1217, 200] width 114 height 15
type input "ocp"
click at [1201, 244] on span "OCP_Simple_12m" at bounding box center [1217, 244] width 103 height 9
type input "OCP_Simple_12m"
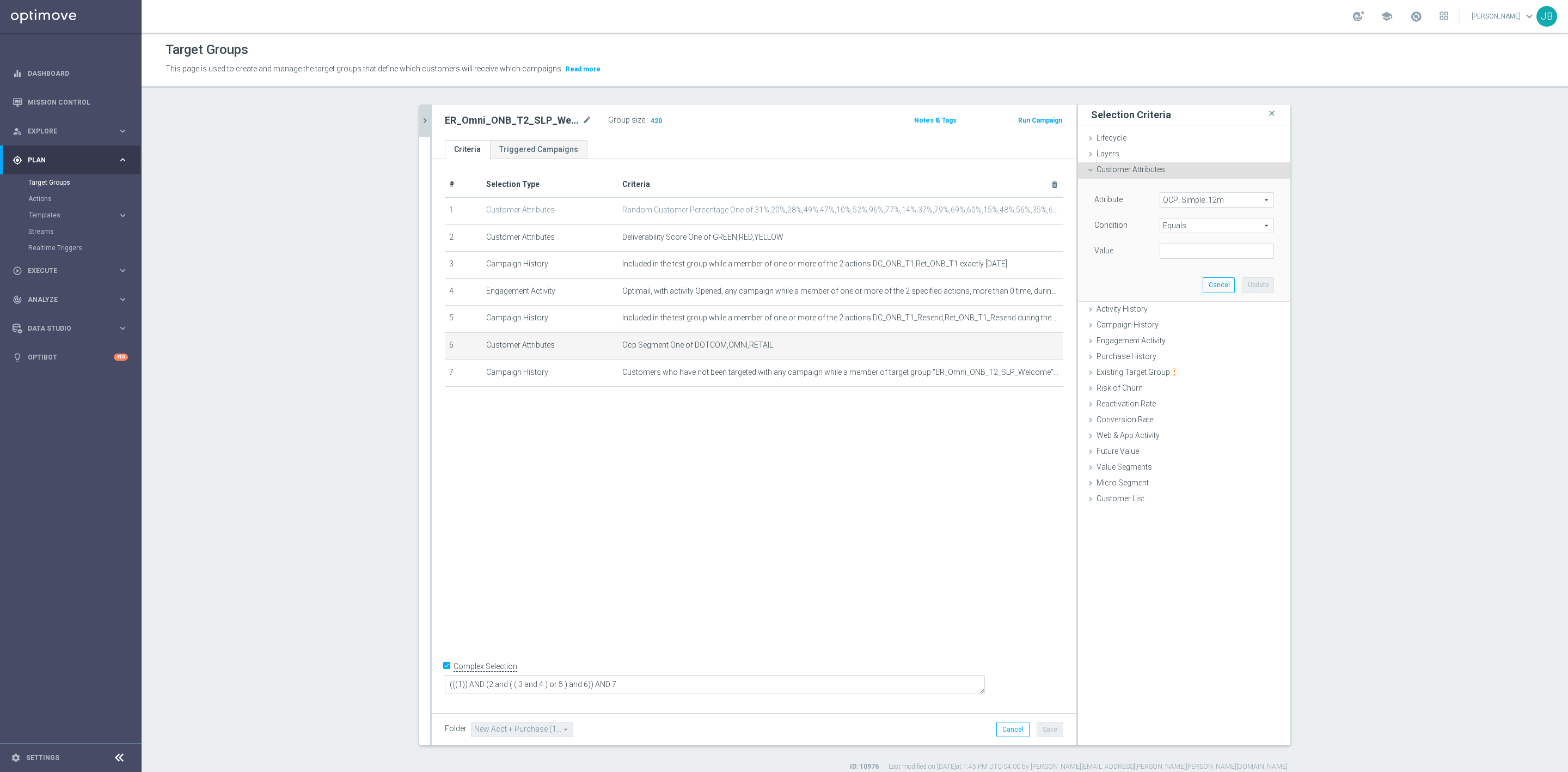
click at [1187, 227] on span "Equals" at bounding box center [1217, 225] width 114 height 14
click at [1187, 368] on span "One of" at bounding box center [1217, 369] width 103 height 9
type input "One of"
click at [1165, 252] on textarea at bounding box center [1217, 257] width 114 height 28
paste textarea "Dotcom, OMNI, Retail"
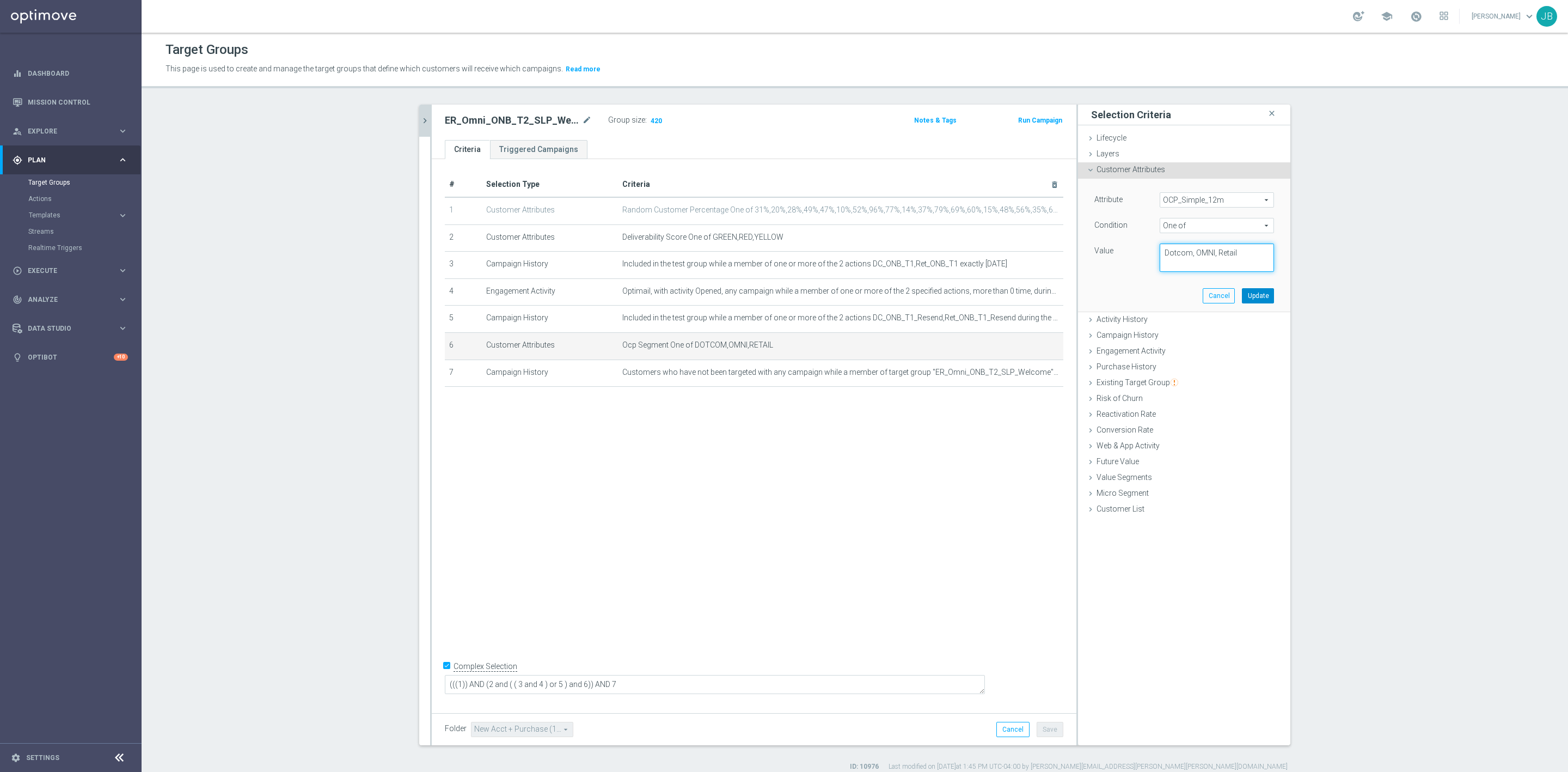
type textarea "Dotcom, OMNI, Retail"
click at [1261, 300] on button "Update" at bounding box center [1258, 295] width 32 height 15
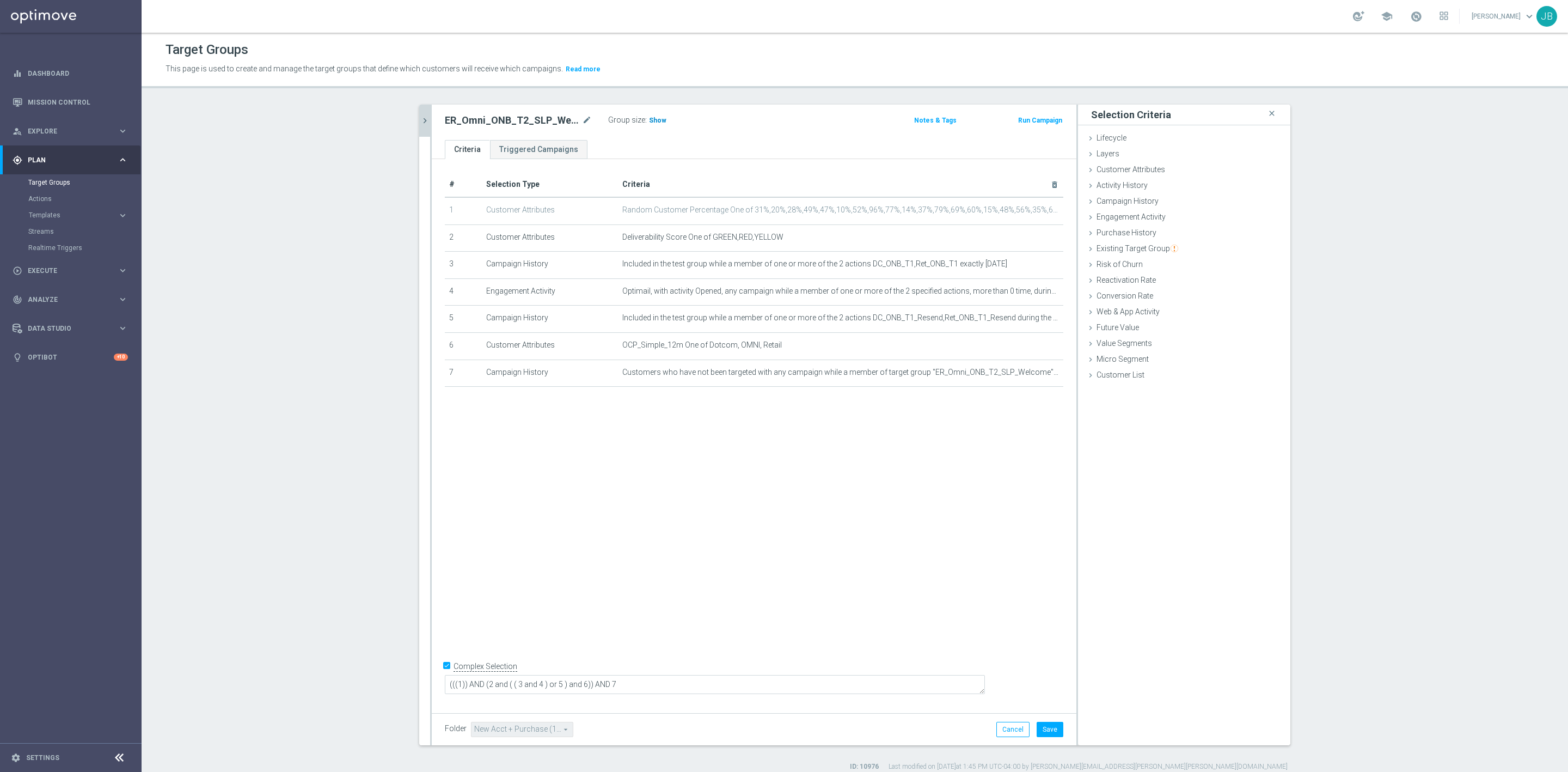
click at [649, 124] on span "Show" at bounding box center [657, 120] width 17 height 7
click at [420, 128] on button "chevron_right" at bounding box center [424, 121] width 11 height 32
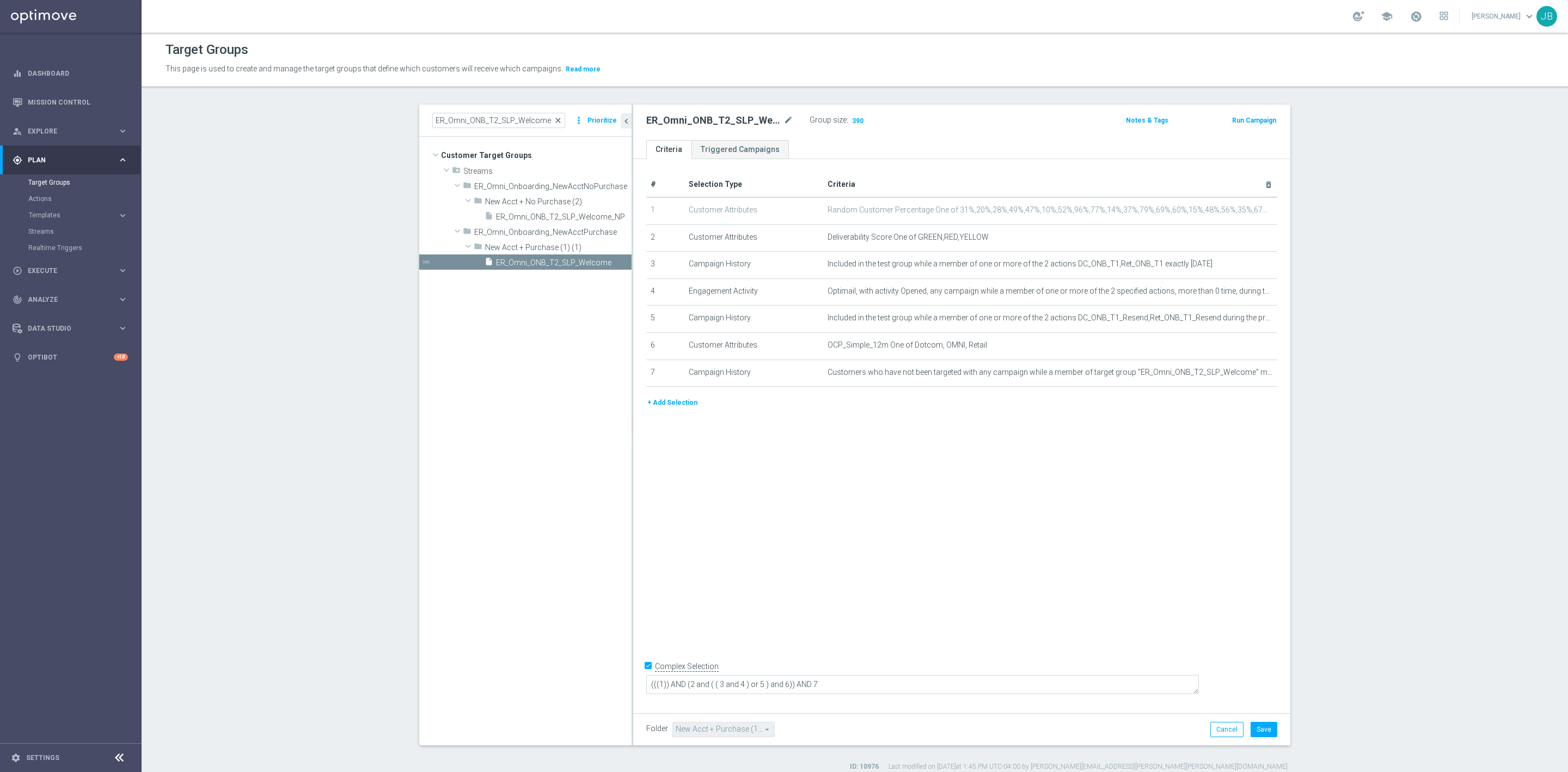
click at [554, 118] on span "close" at bounding box center [558, 120] width 9 height 9
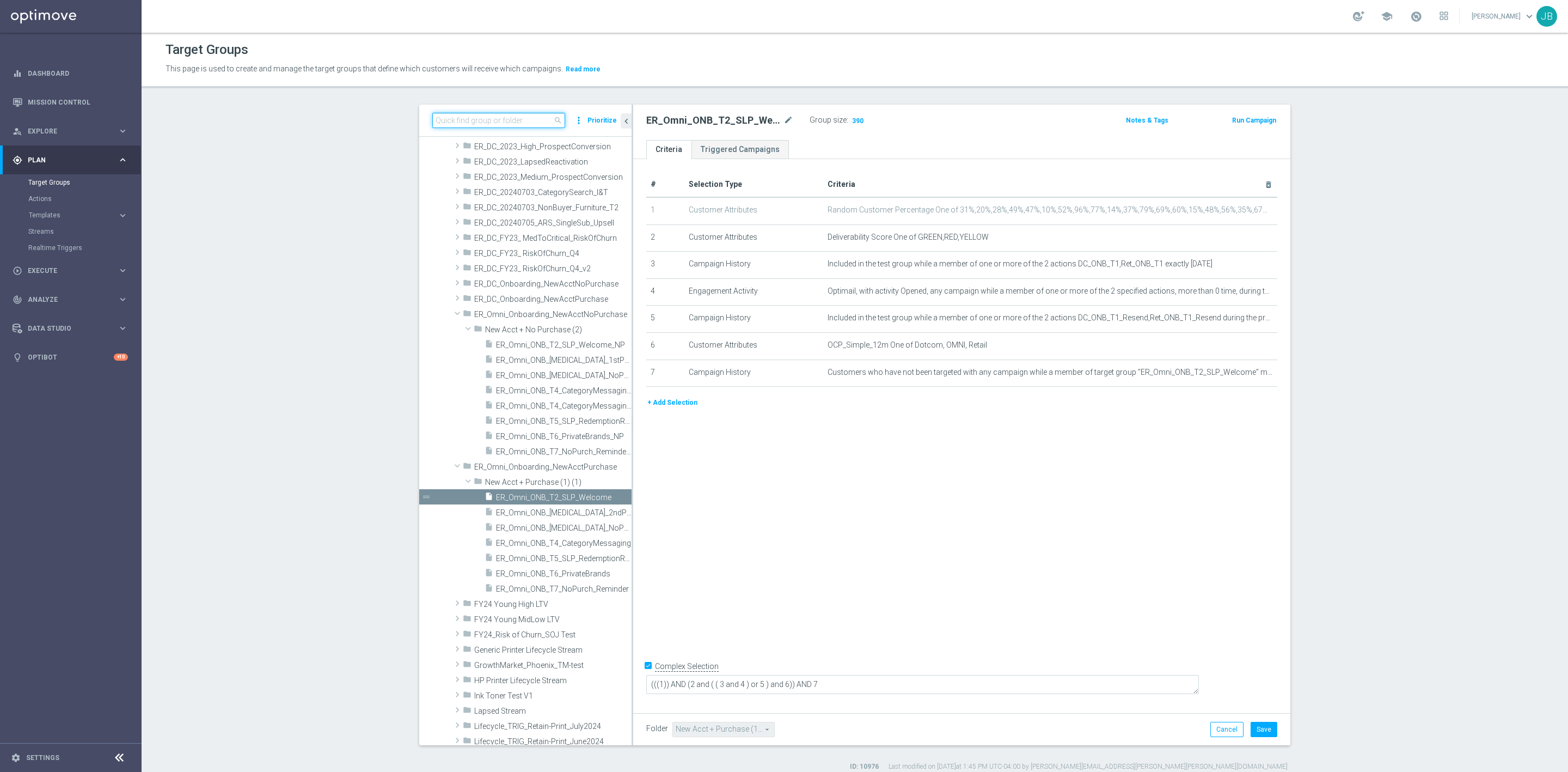
click at [526, 123] on input at bounding box center [499, 120] width 133 height 15
paste input "ER_Omni_ONB_[MEDICAL_DATA]_2ndPurch_Benefits"
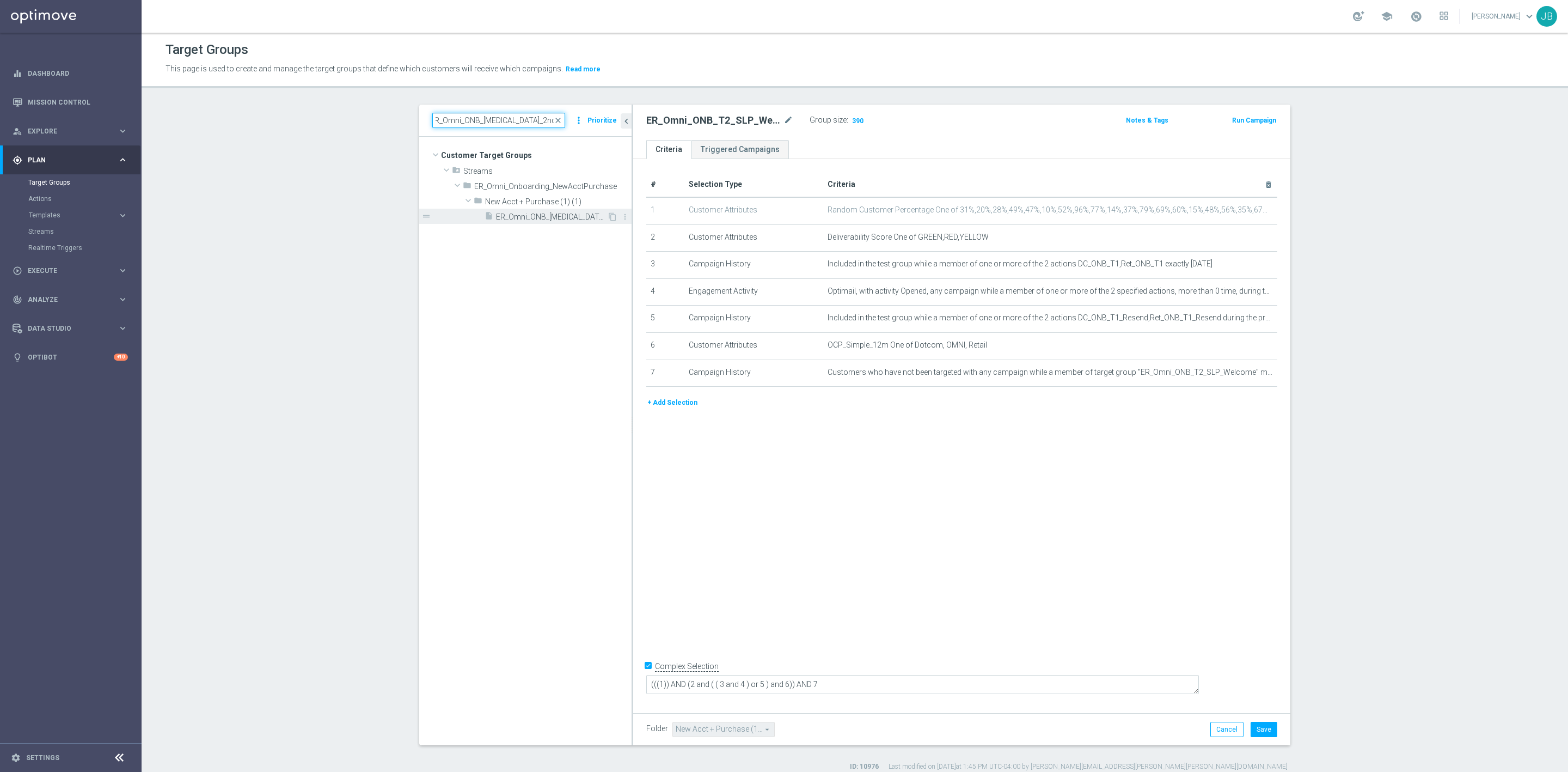
type input "ER_Omni_ONB_[MEDICAL_DATA]_2ndPurch_Benefits"
click at [541, 214] on span "ER_Omni_ONB_[MEDICAL_DATA]_2ndPurch_Benefits" at bounding box center [551, 217] width 111 height 9
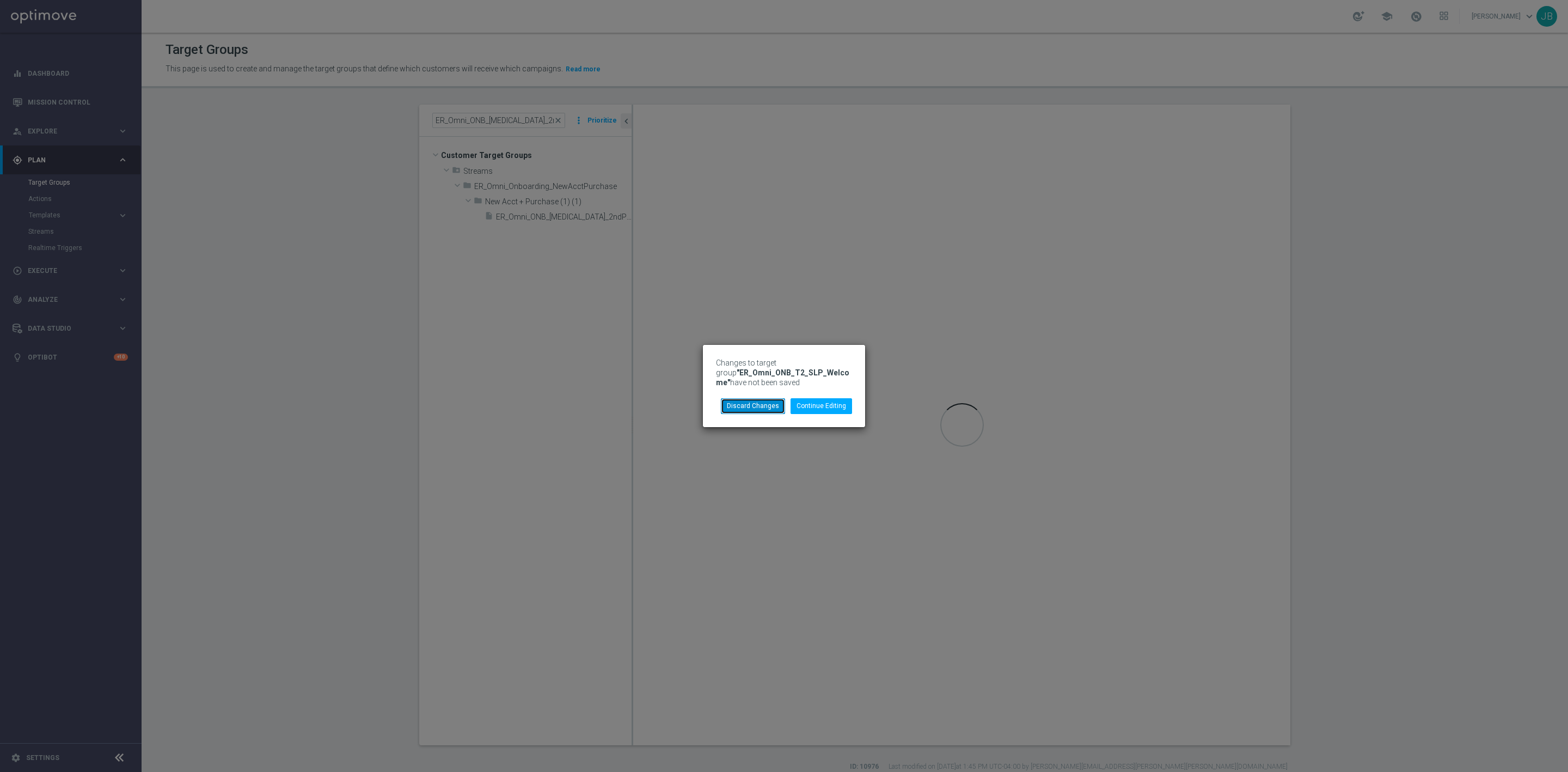
click at [779, 407] on button "Discard Changes" at bounding box center [752, 405] width 64 height 15
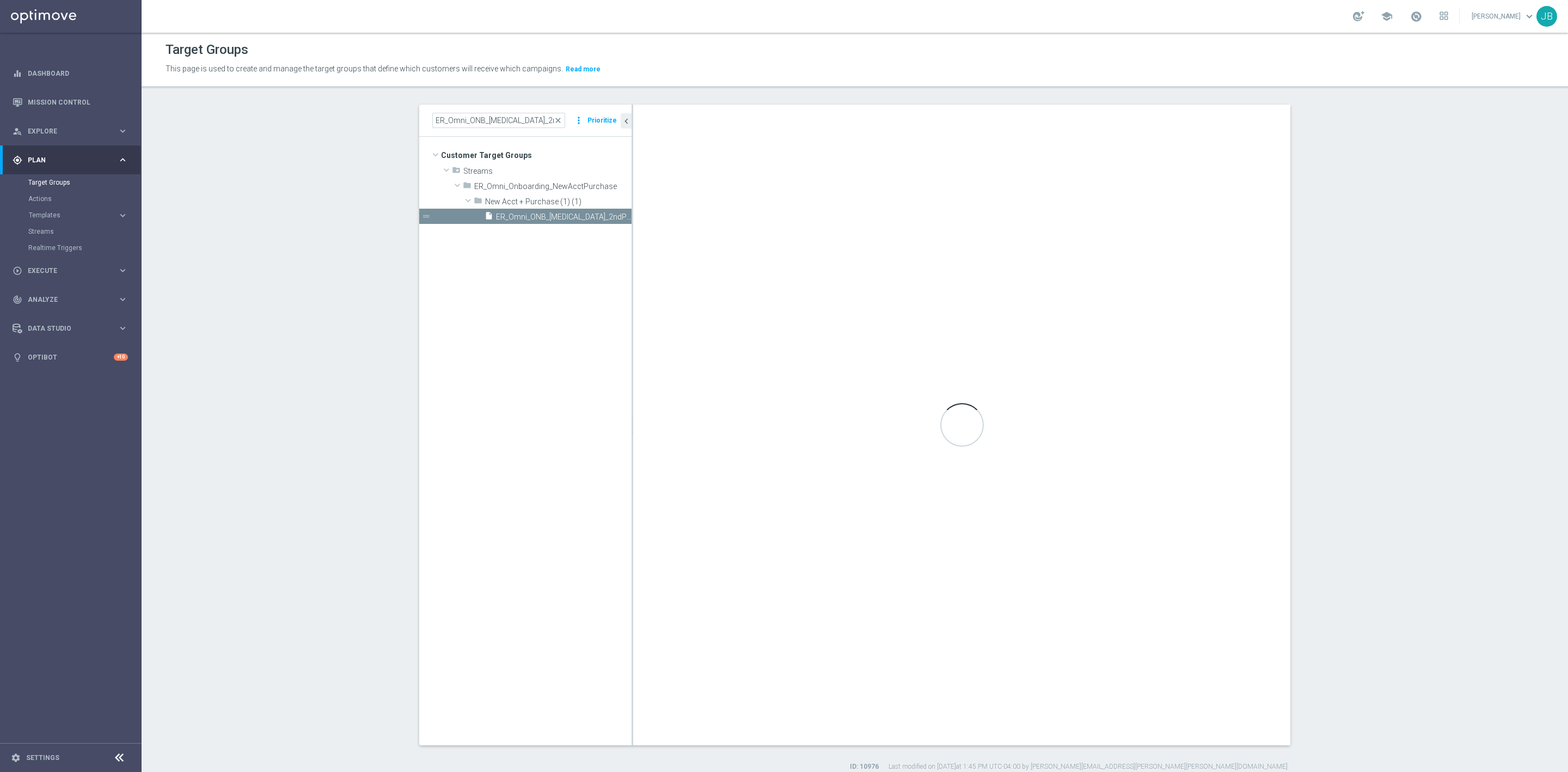
checkbox input "false"
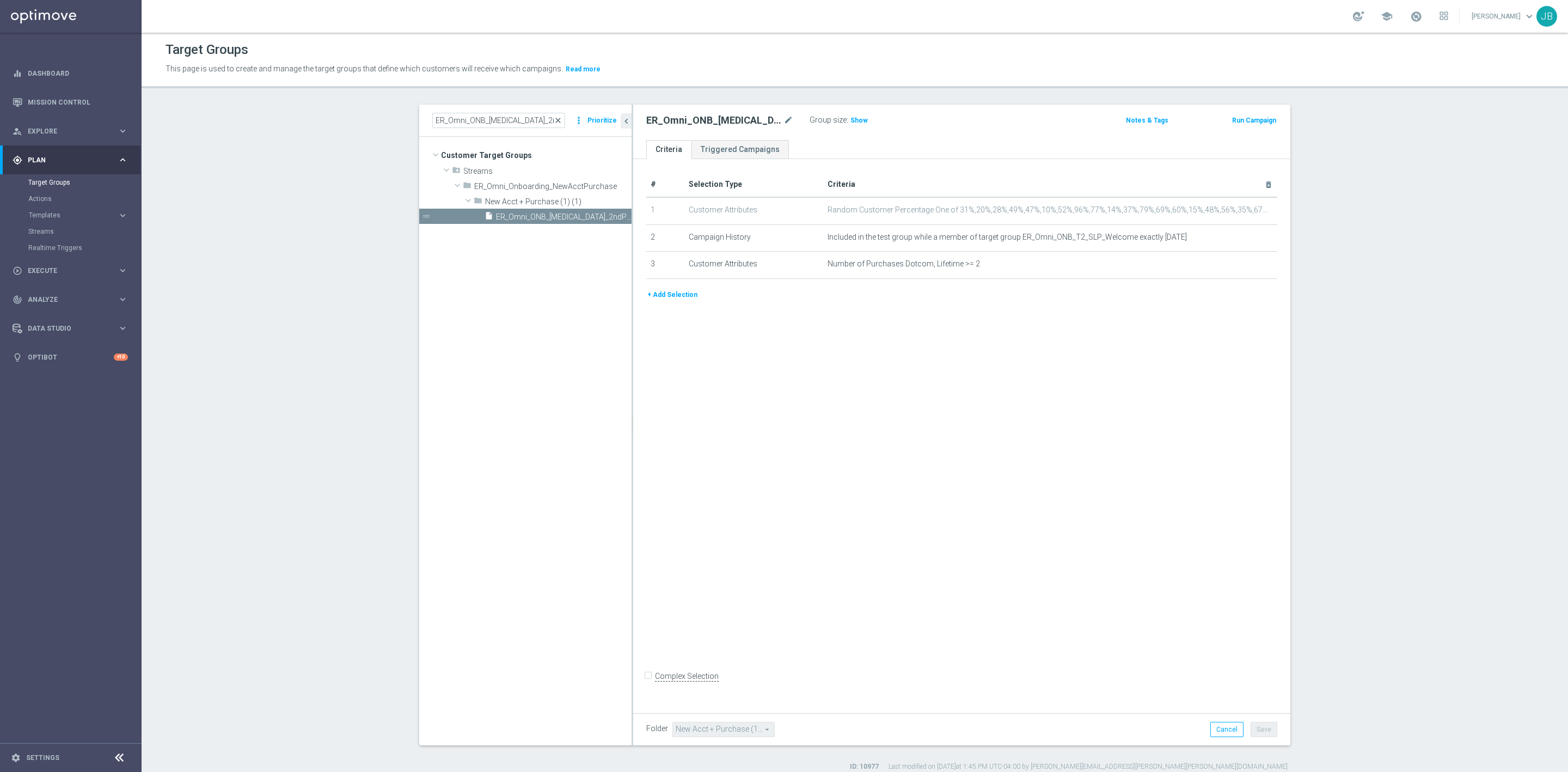
click at [554, 120] on span "close" at bounding box center [558, 120] width 9 height 9
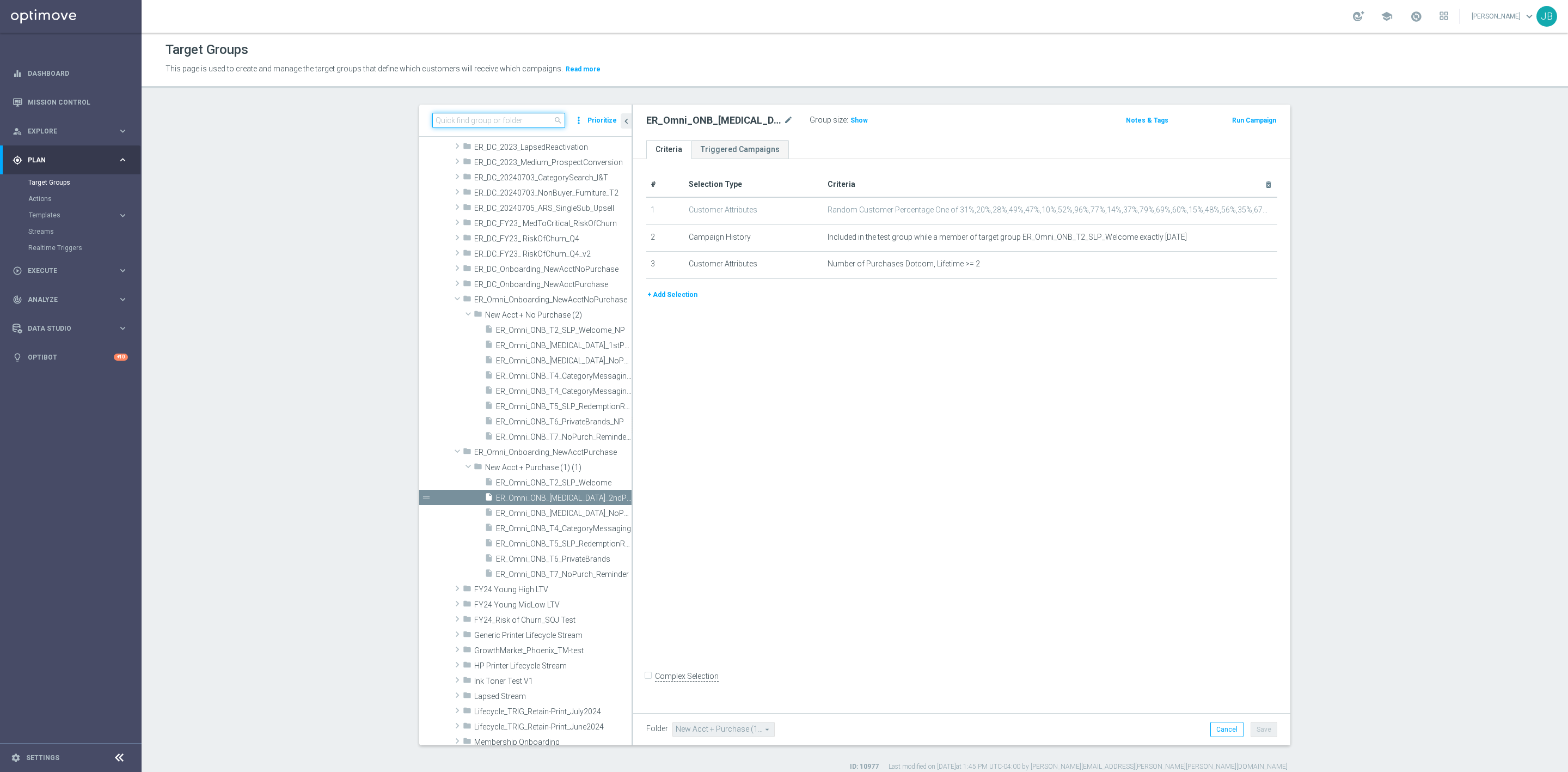
click at [514, 123] on input at bounding box center [499, 120] width 133 height 15
paste input "ER_Omni_ONB_T4_CategoryMessaging"
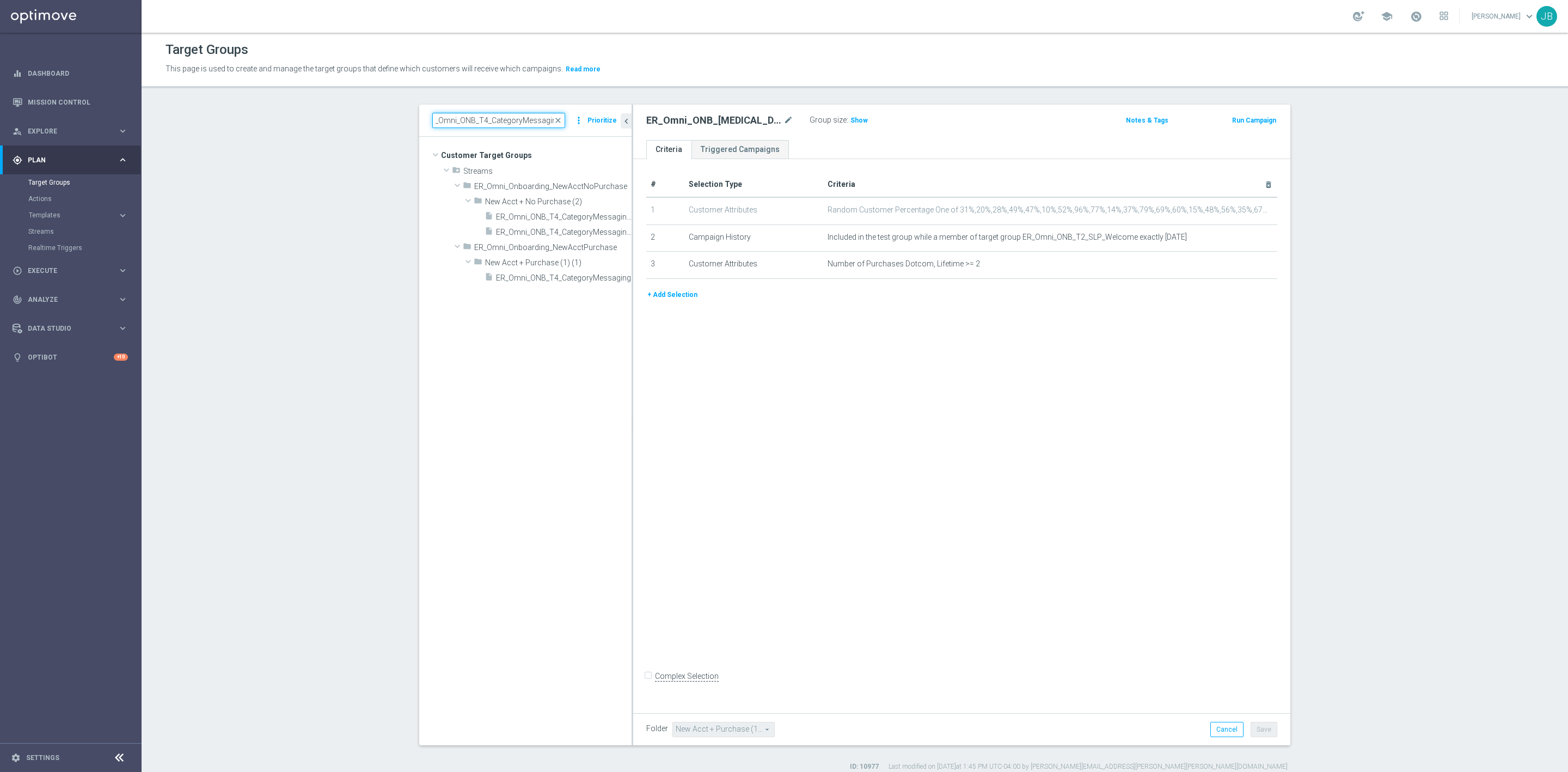
scroll to position [0, 0]
type input "ER_Omni_ONB_T4_CategoryMessaging"
click at [554, 278] on span "ER_Omni_ONB_T4_CategoryMessaging" at bounding box center [551, 278] width 111 height 9
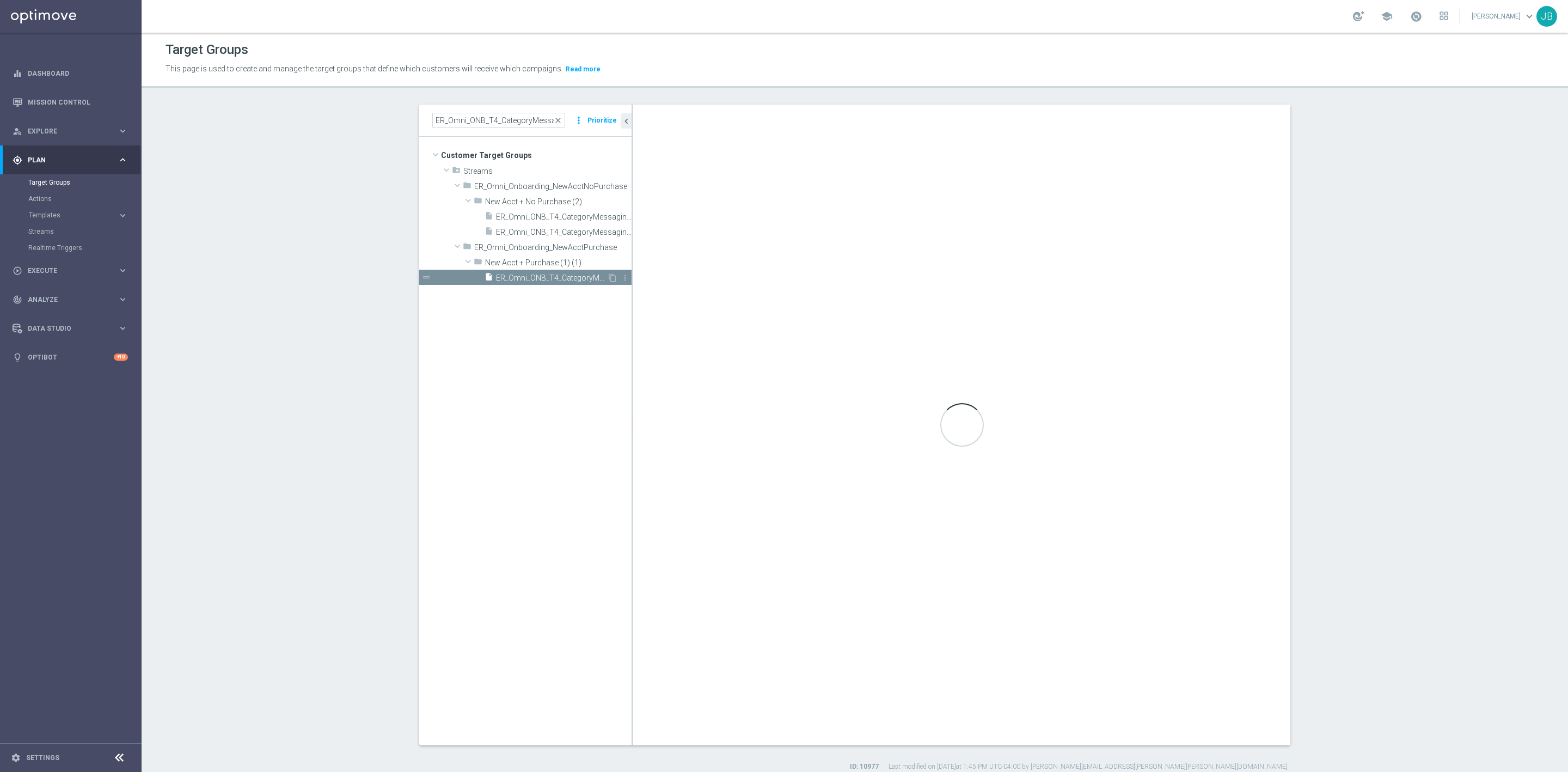
checkbox input "true"
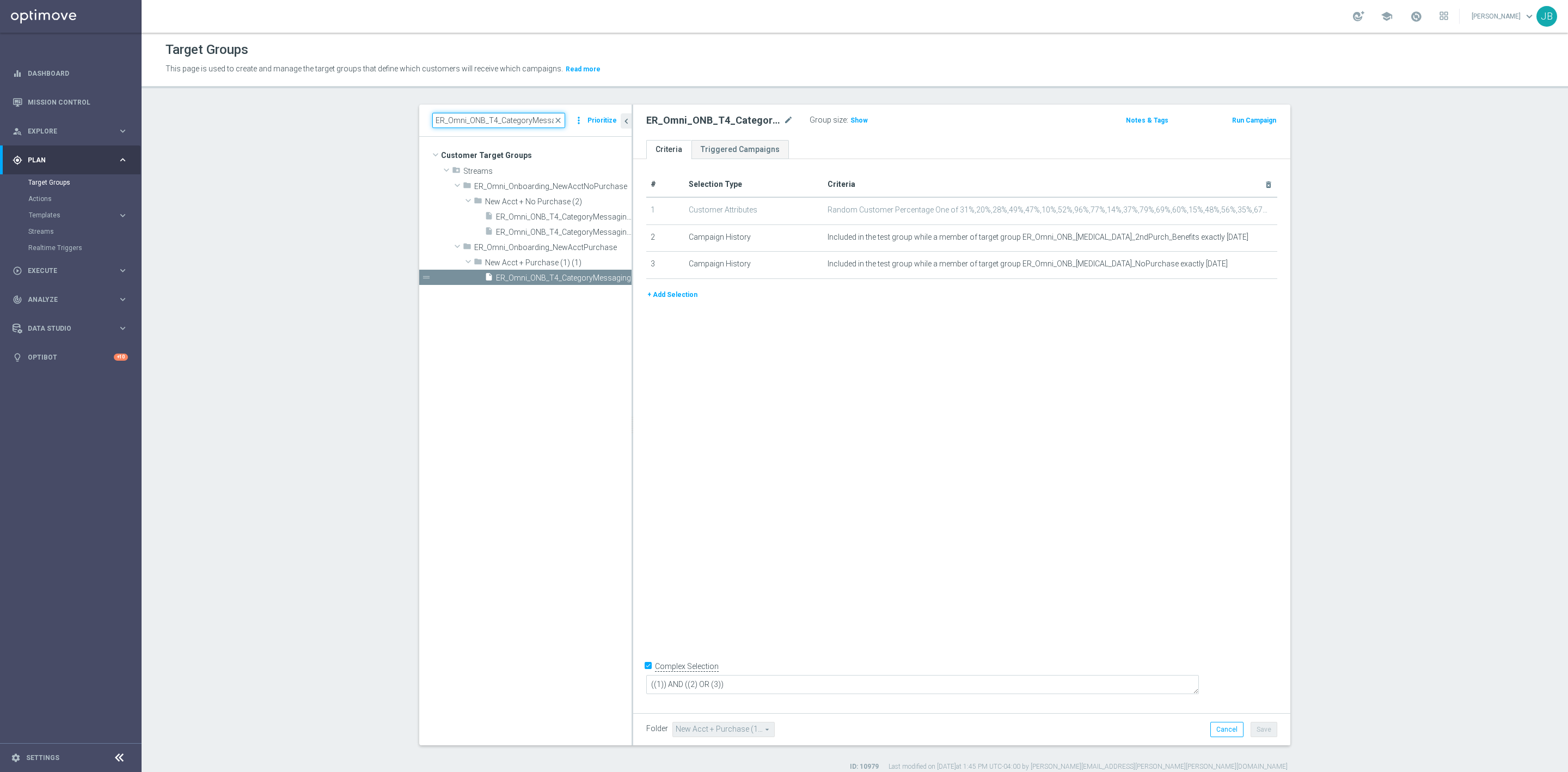
click at [487, 124] on input "ER_Omni_ONB_T4_CategoryMessaging" at bounding box center [499, 120] width 133 height 15
click at [554, 122] on span "close" at bounding box center [558, 120] width 9 height 9
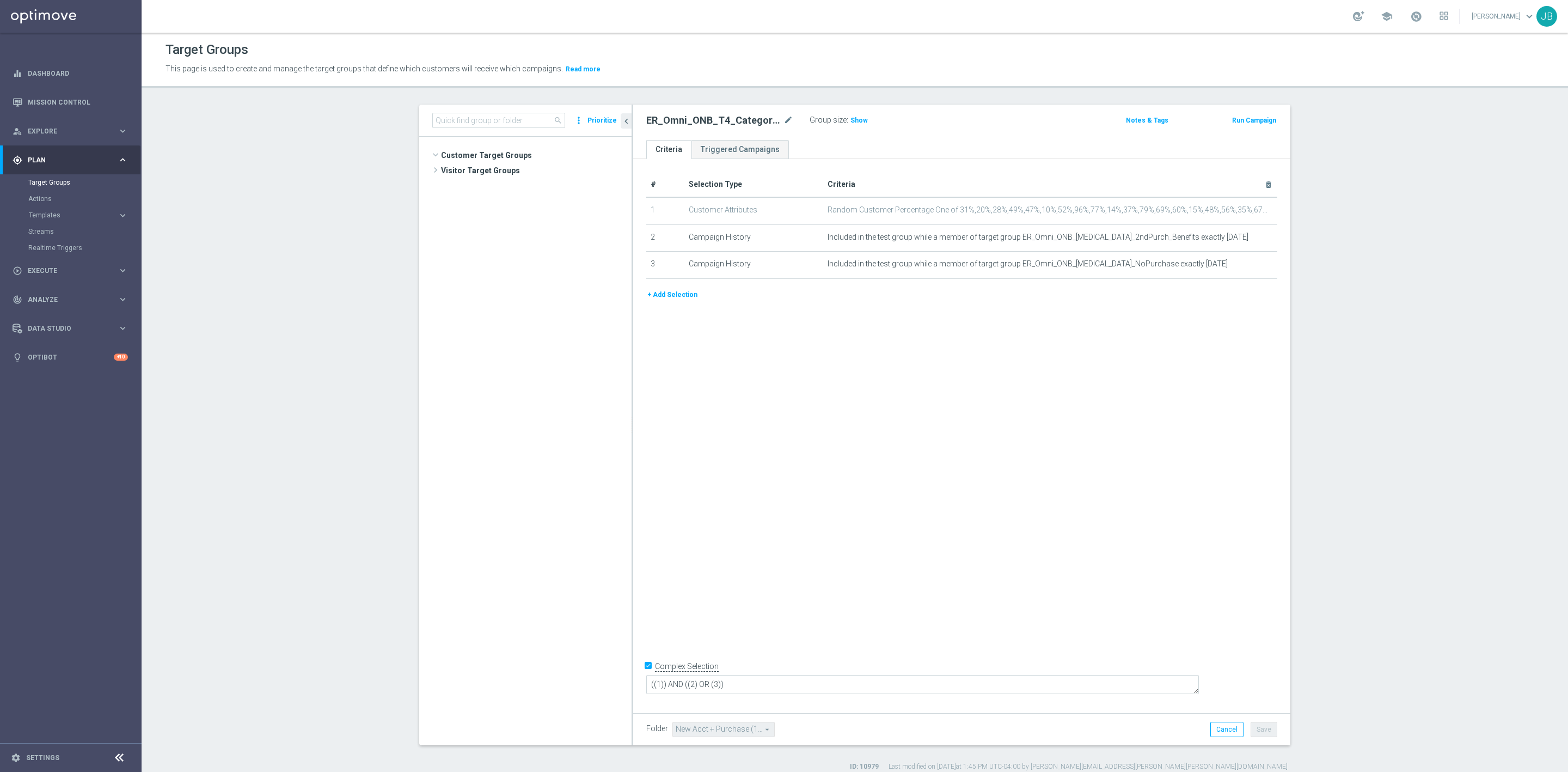
scroll to position [3830, 0]
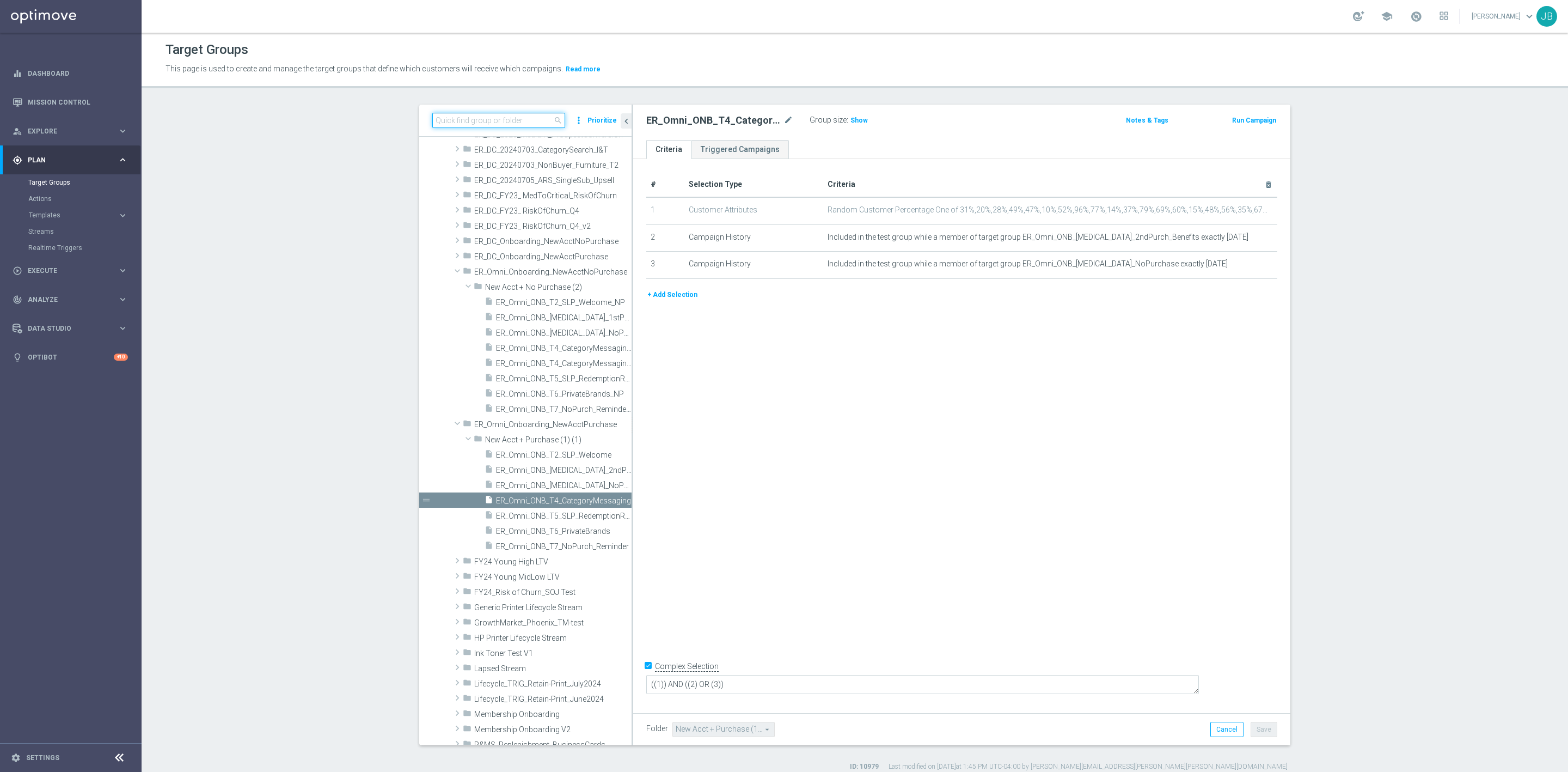
click at [516, 122] on input at bounding box center [499, 120] width 133 height 15
paste input "ER_Omni_ONB_T5_SLP_RedemptionReminder"
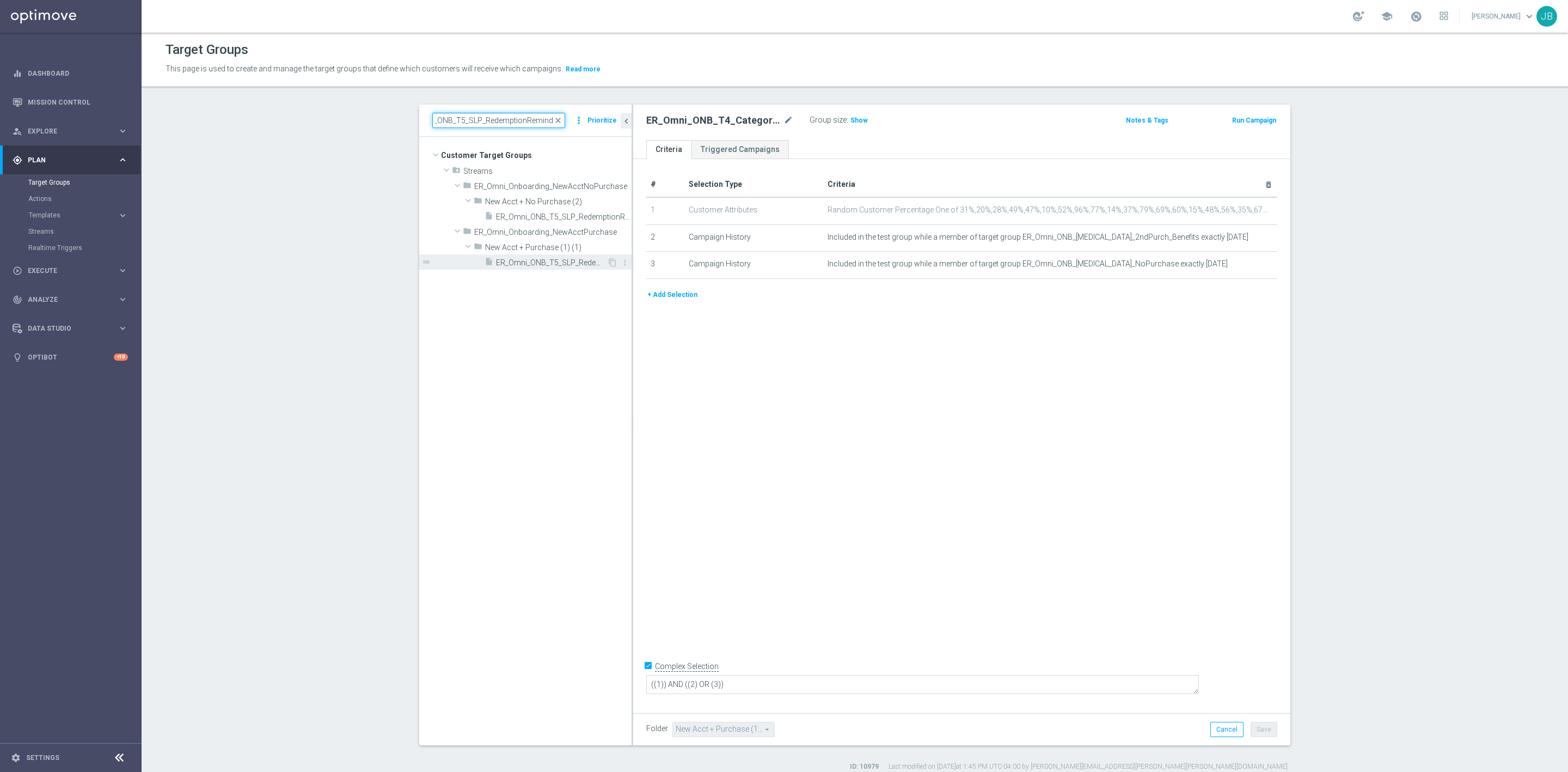
type input "ER_Omni_ONB_T5_SLP_RedemptionReminder"
click at [545, 261] on span "ER_Omni_ONB_T5_SLP_RedemptionReminder" at bounding box center [551, 262] width 111 height 9
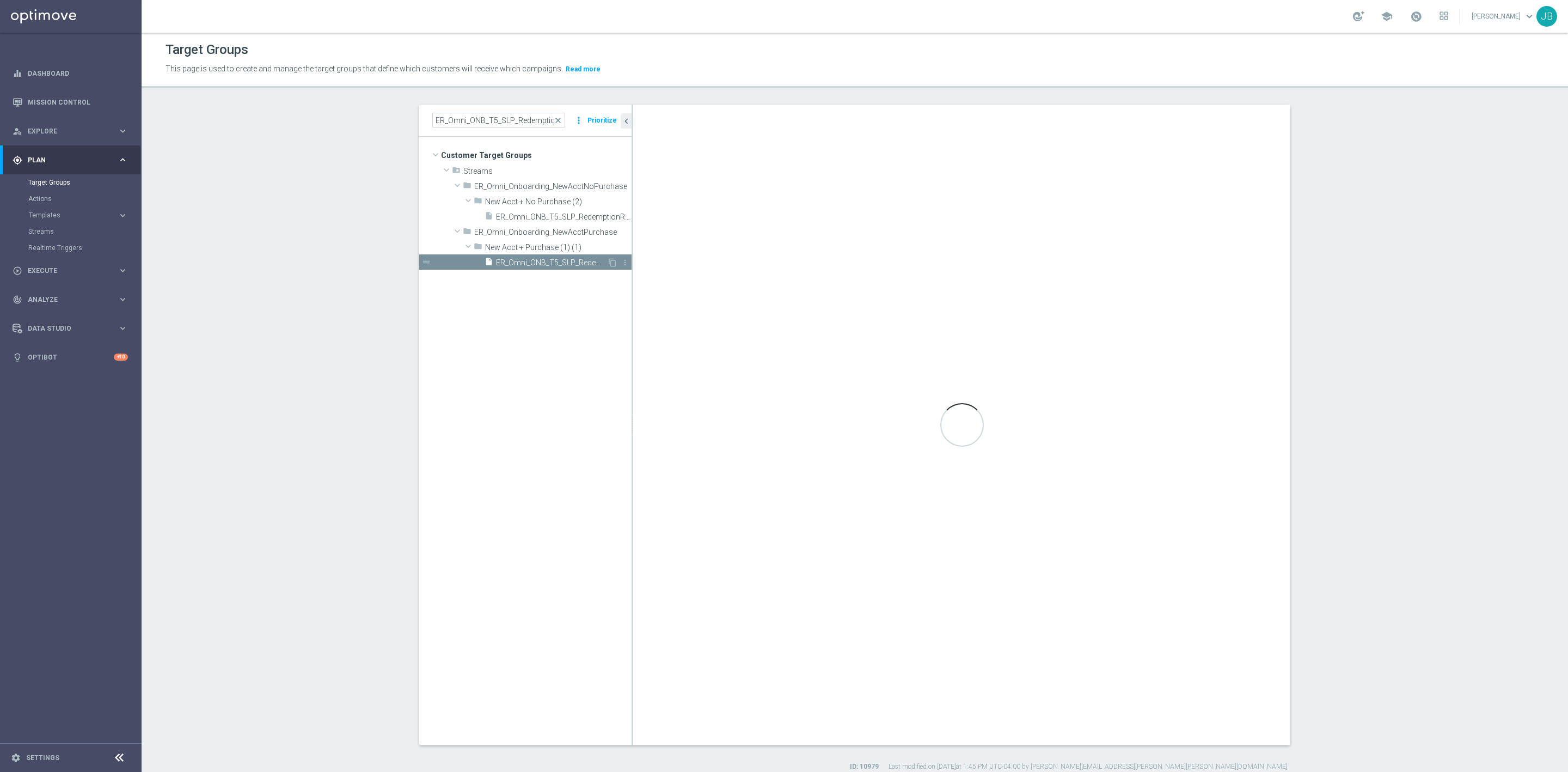
checkbox input "false"
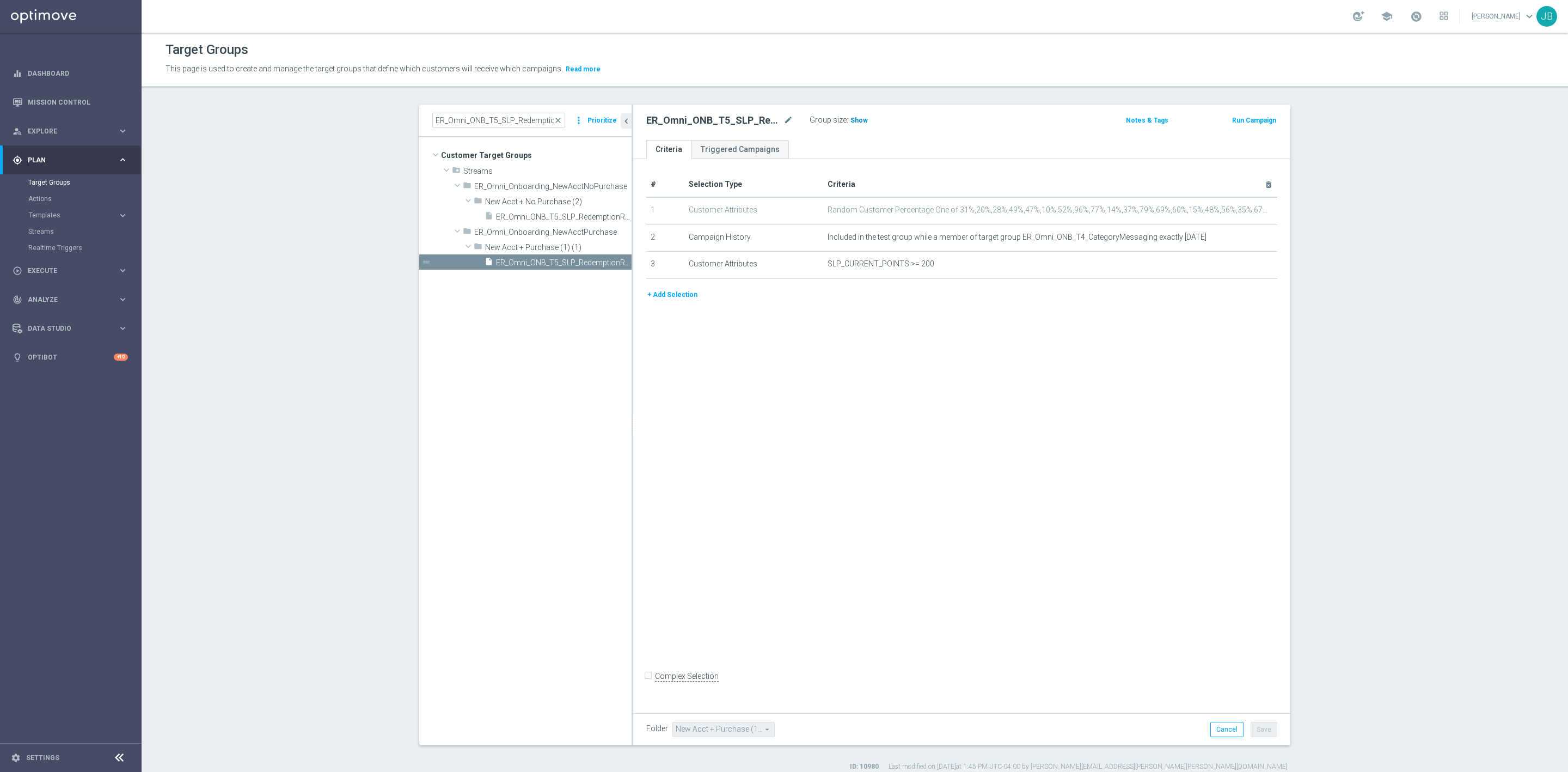
click at [851, 125] on h3 "Show" at bounding box center [859, 120] width 19 height 12
click at [557, 119] on span "close" at bounding box center [558, 120] width 9 height 9
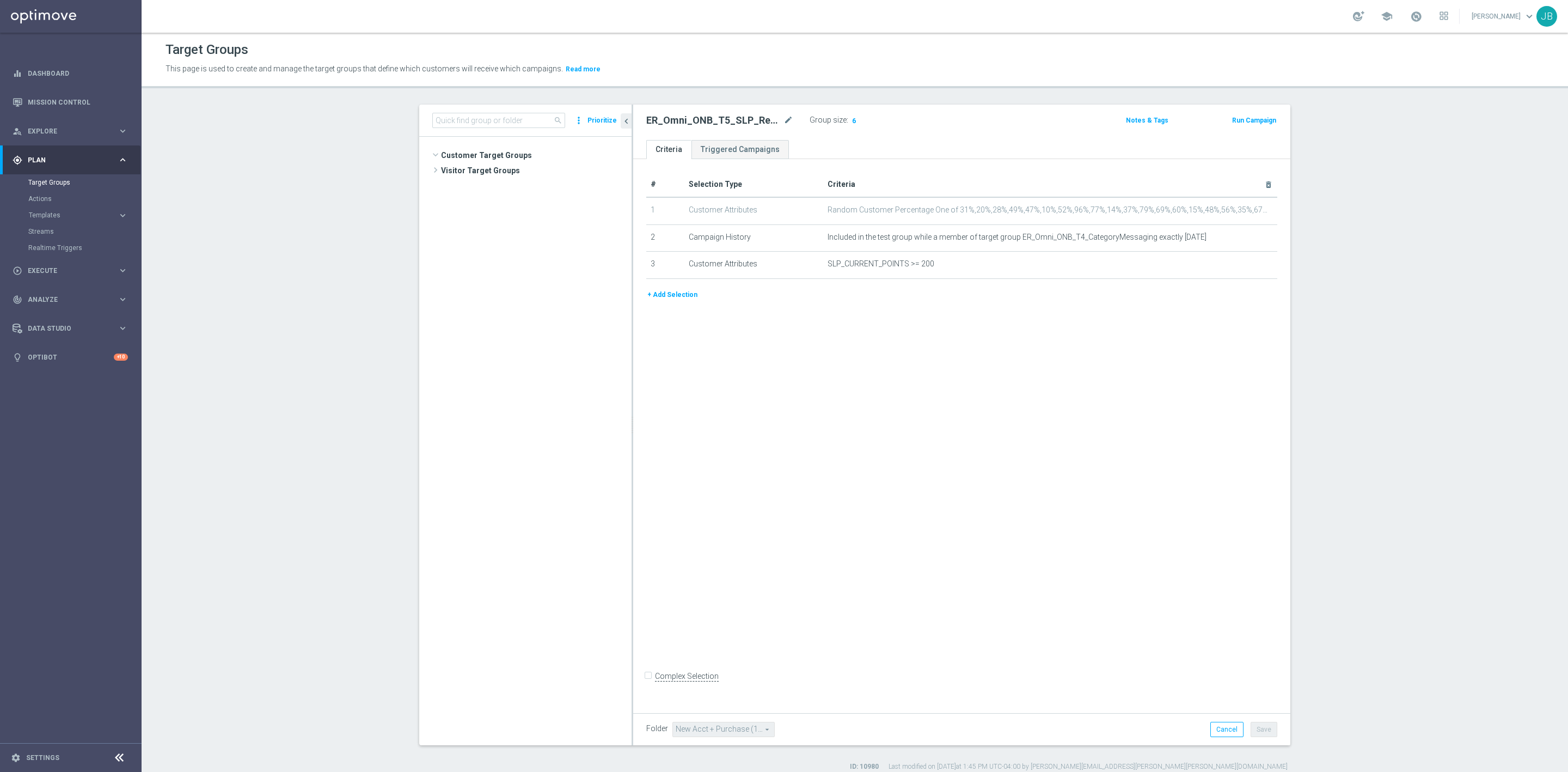
scroll to position [3845, 0]
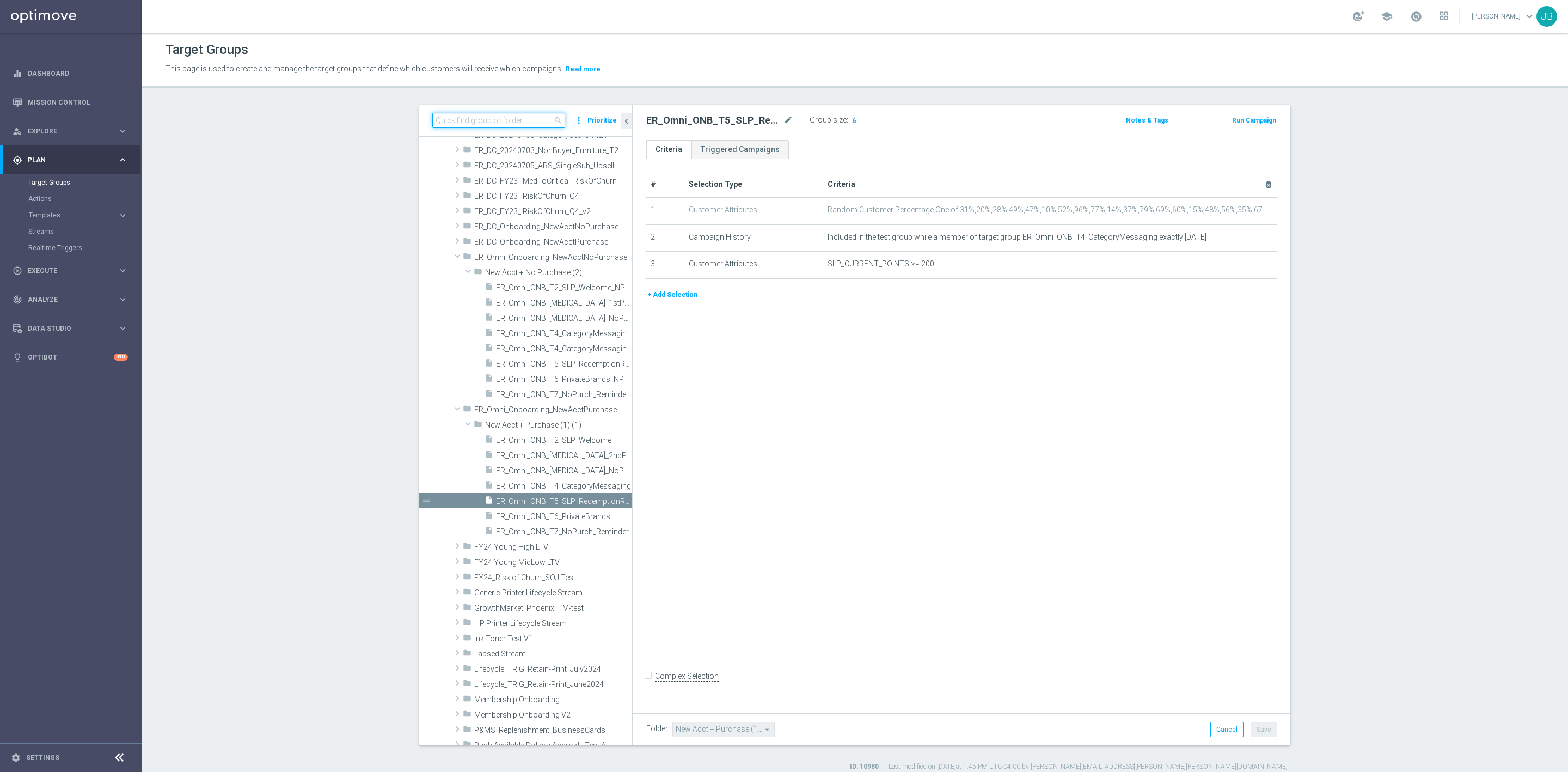
click at [518, 125] on input at bounding box center [499, 120] width 133 height 15
paste input "ER_Omni_ONB_T6_PrivateBrands"
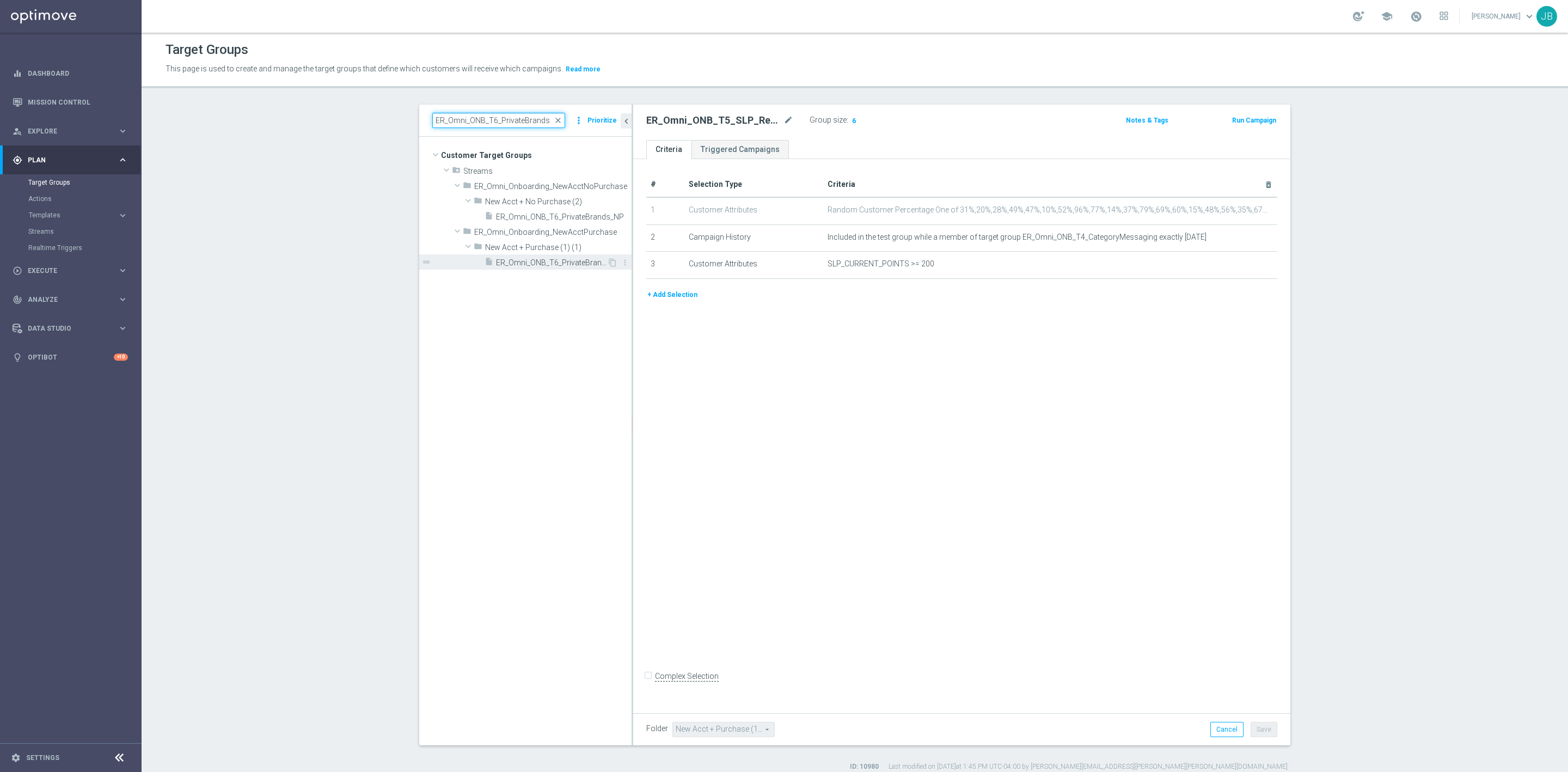
type input "ER_Omni_ONB_T6_PrivateBrands"
click at [549, 261] on span "ER_Omni_ONB_T6_PrivateBrands" at bounding box center [551, 262] width 111 height 9
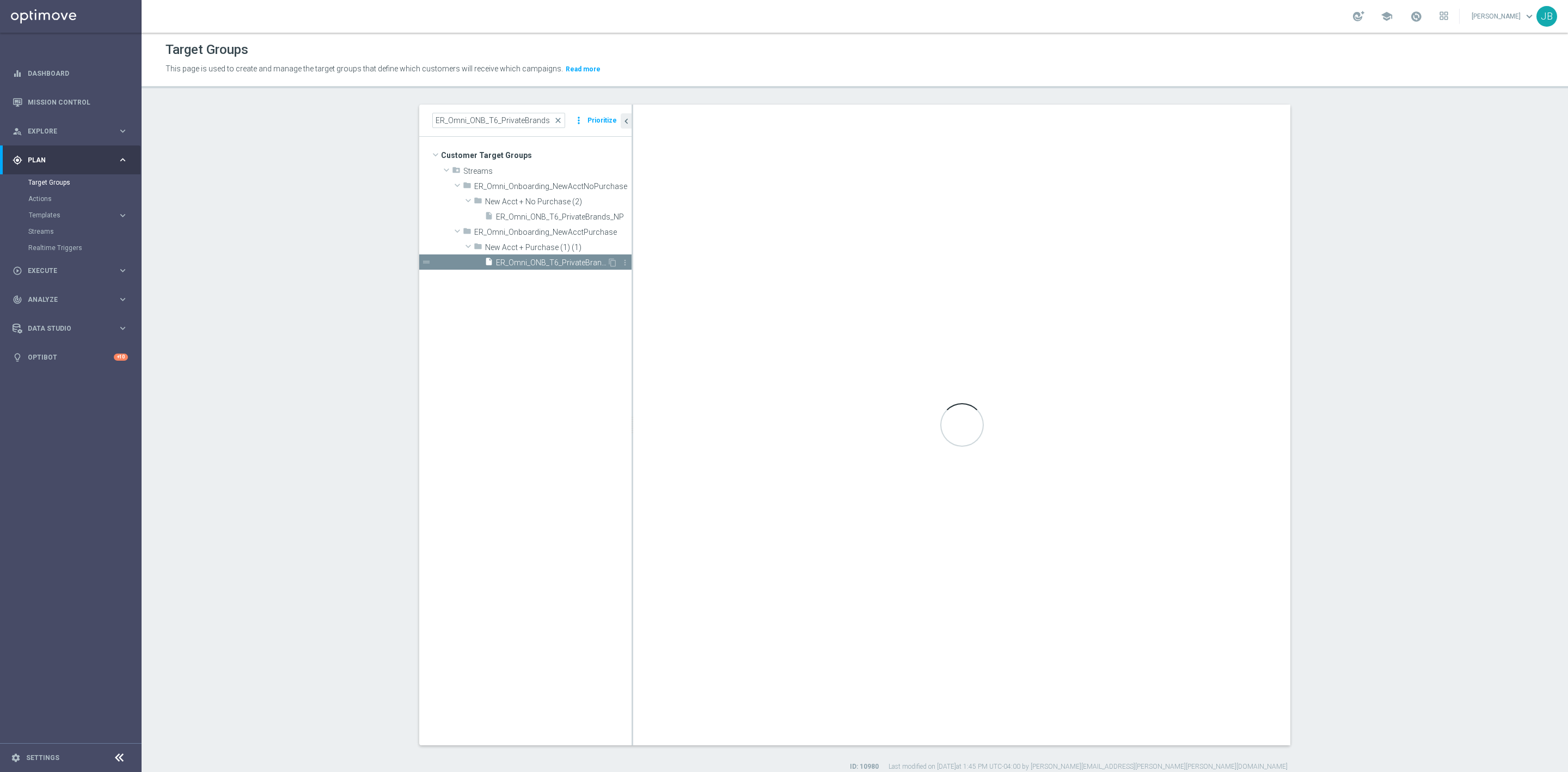
checkbox input "true"
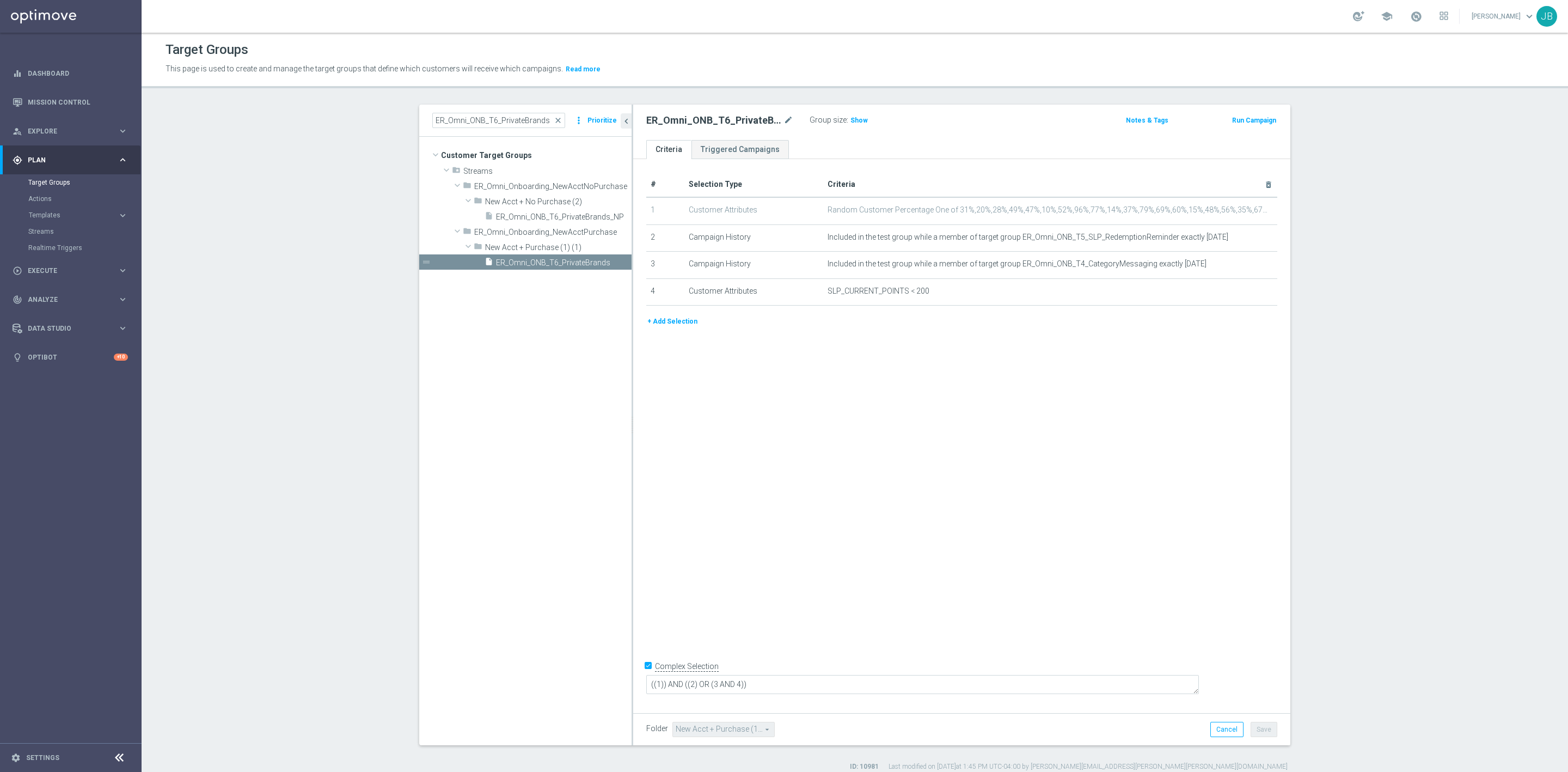
click at [906, 340] on div "# Selection Type Criteria delete_forever 1 Customer Attributes Random Customer …" at bounding box center [962, 433] width 657 height 548
click at [556, 121] on span "close" at bounding box center [558, 120] width 9 height 9
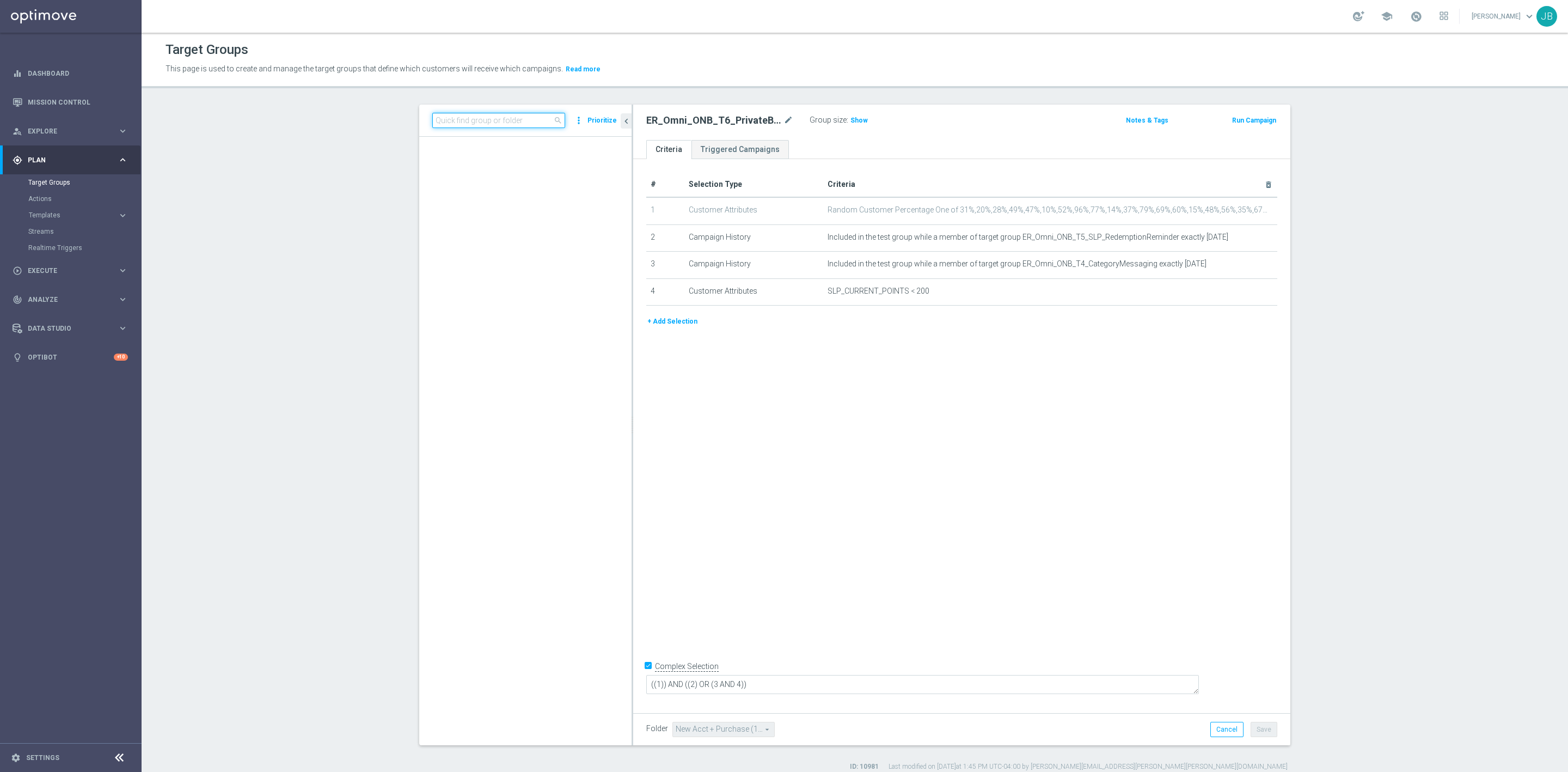
click at [510, 121] on input at bounding box center [499, 120] width 133 height 15
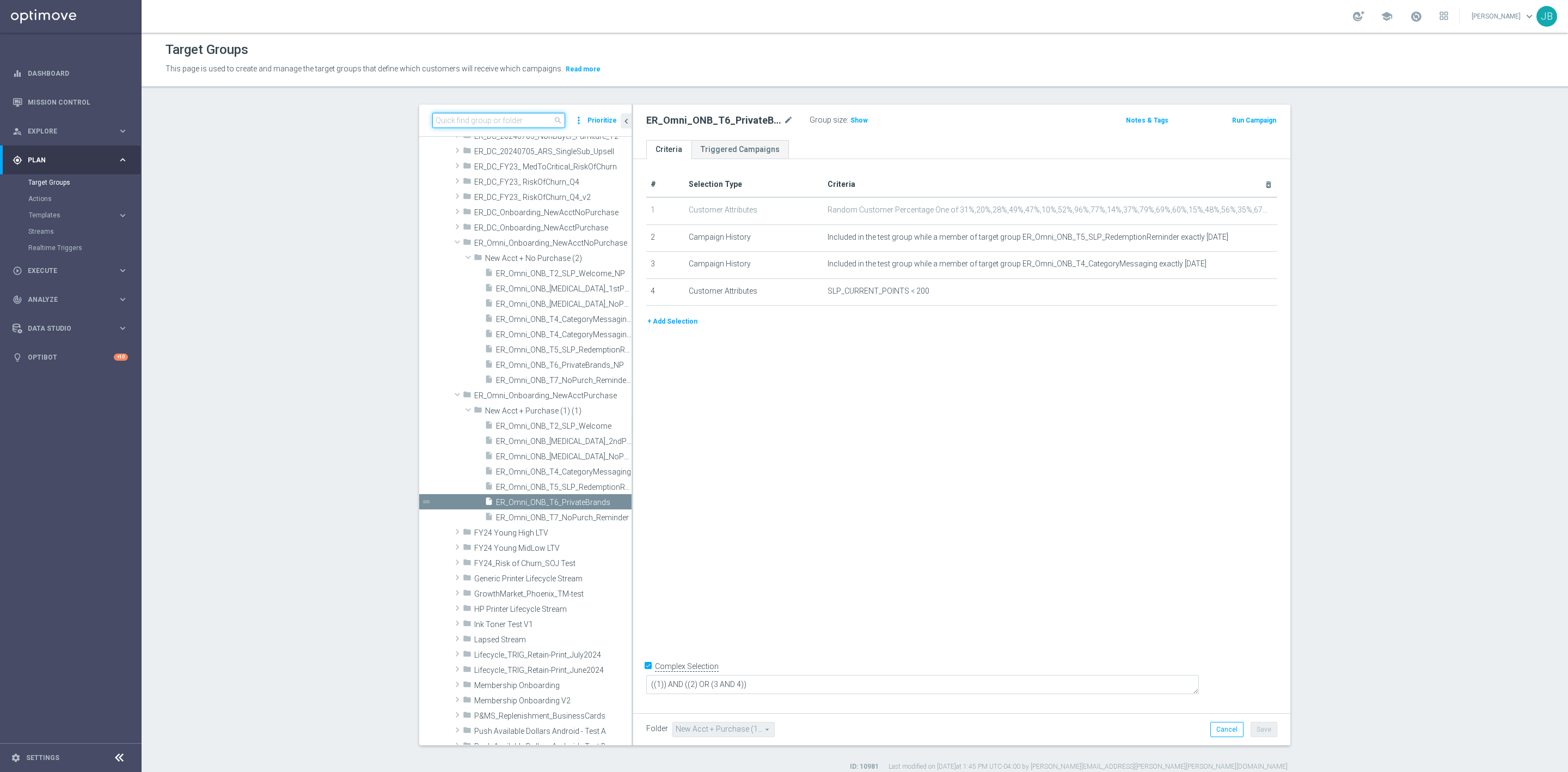
paste input "ER_Omni_ONB_T7_NoPurch_Reminder"
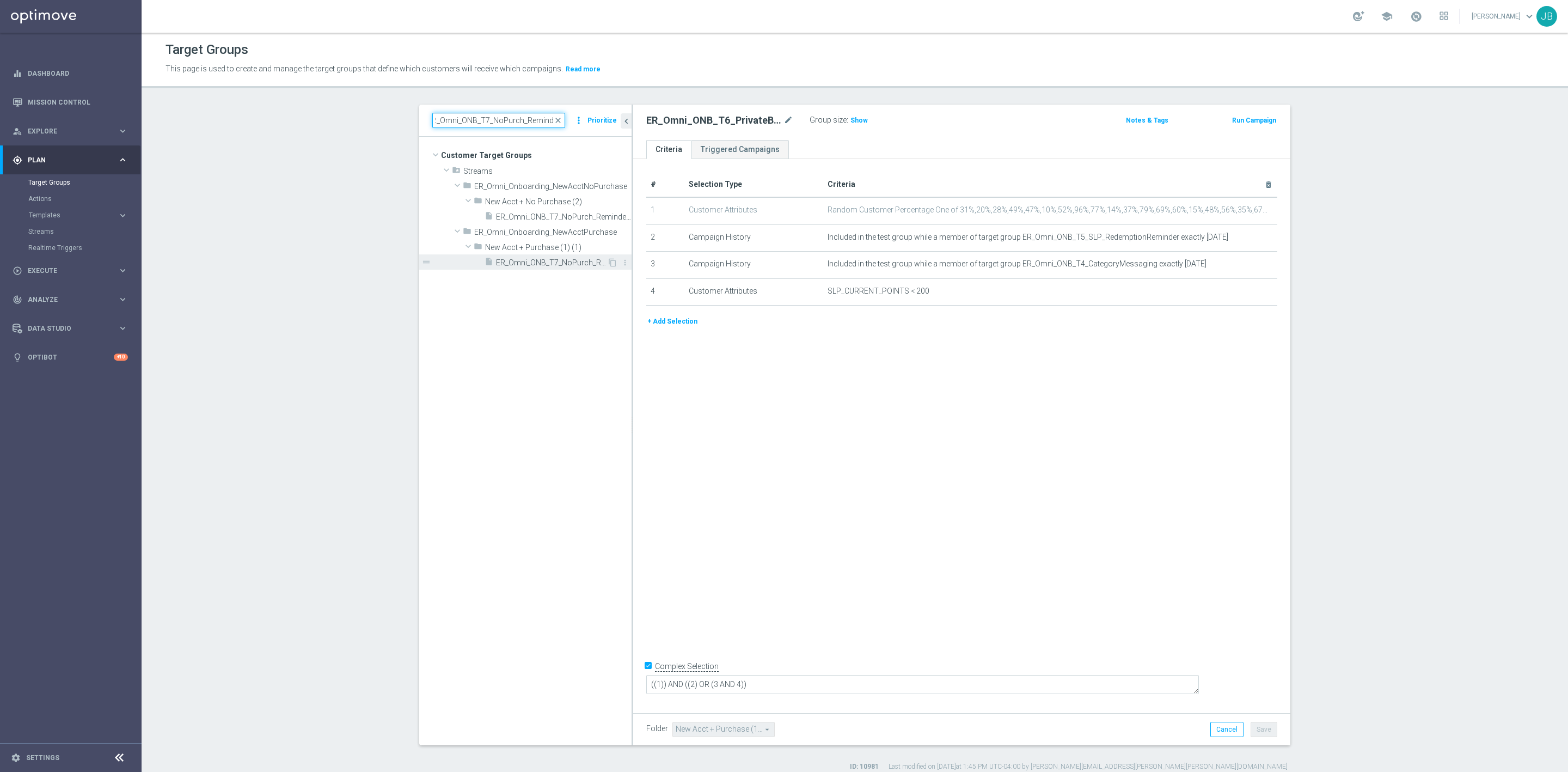
type input "ER_Omni_ONB_T7_NoPurch_Reminder"
click at [543, 261] on span "ER_Omni_ONB_T7_NoPurch_Reminder" at bounding box center [551, 262] width 111 height 9
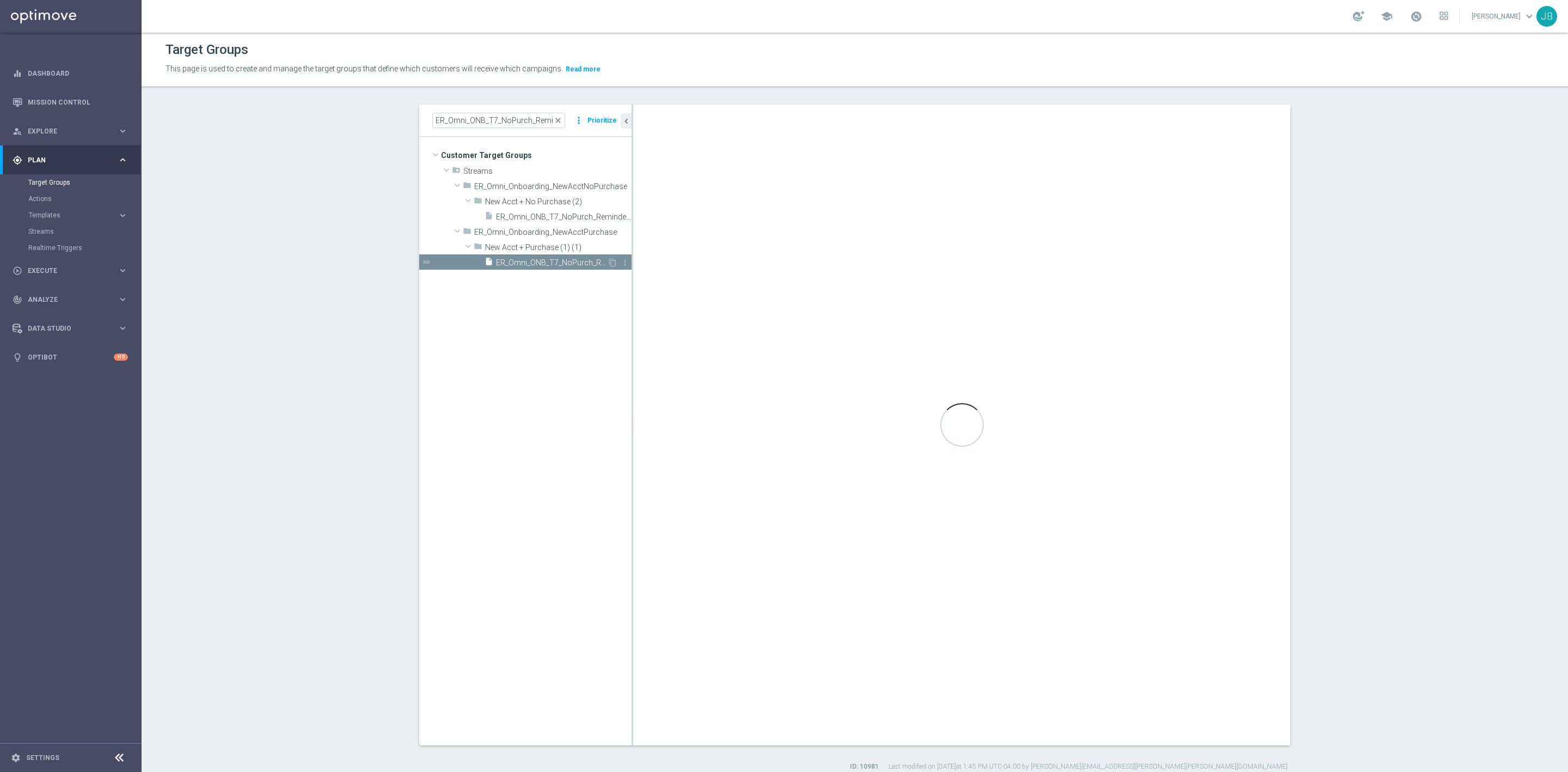
checkbox input "false"
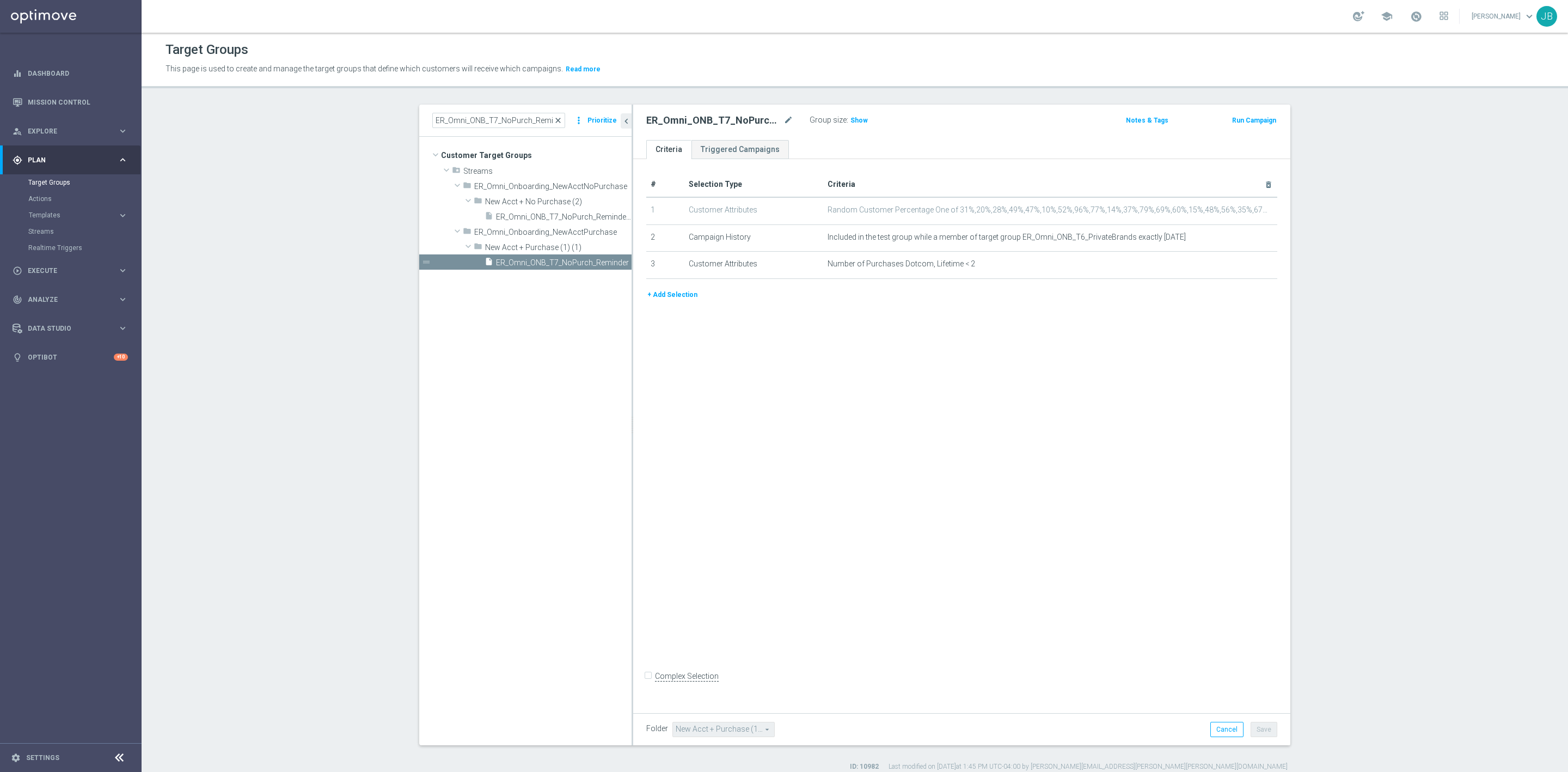
click at [556, 119] on span "close" at bounding box center [558, 120] width 9 height 9
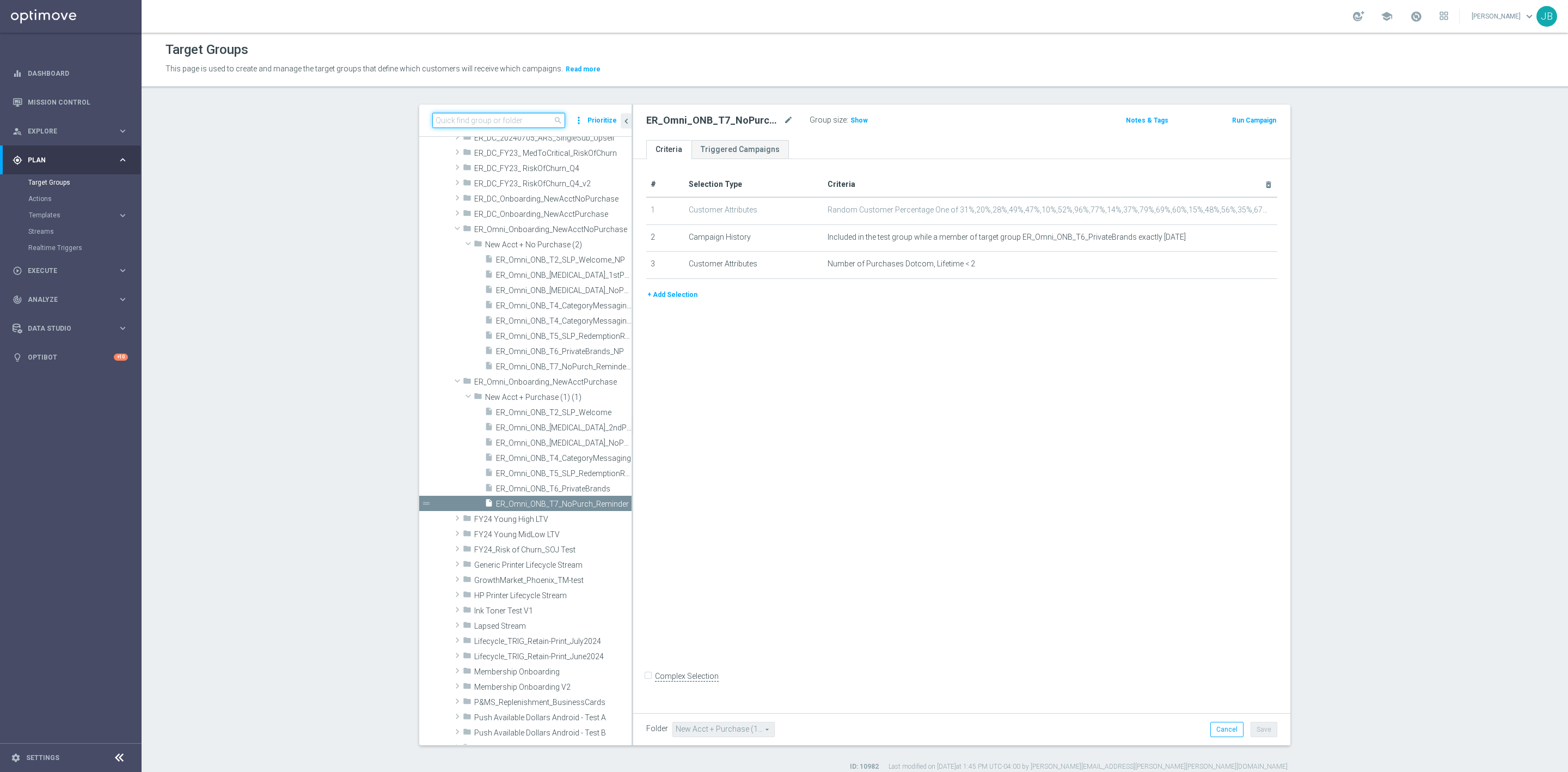
click at [527, 120] on input at bounding box center [499, 120] width 133 height 15
paste input "ER_Omni_ONB_T2_SLP_Welcome_NP"
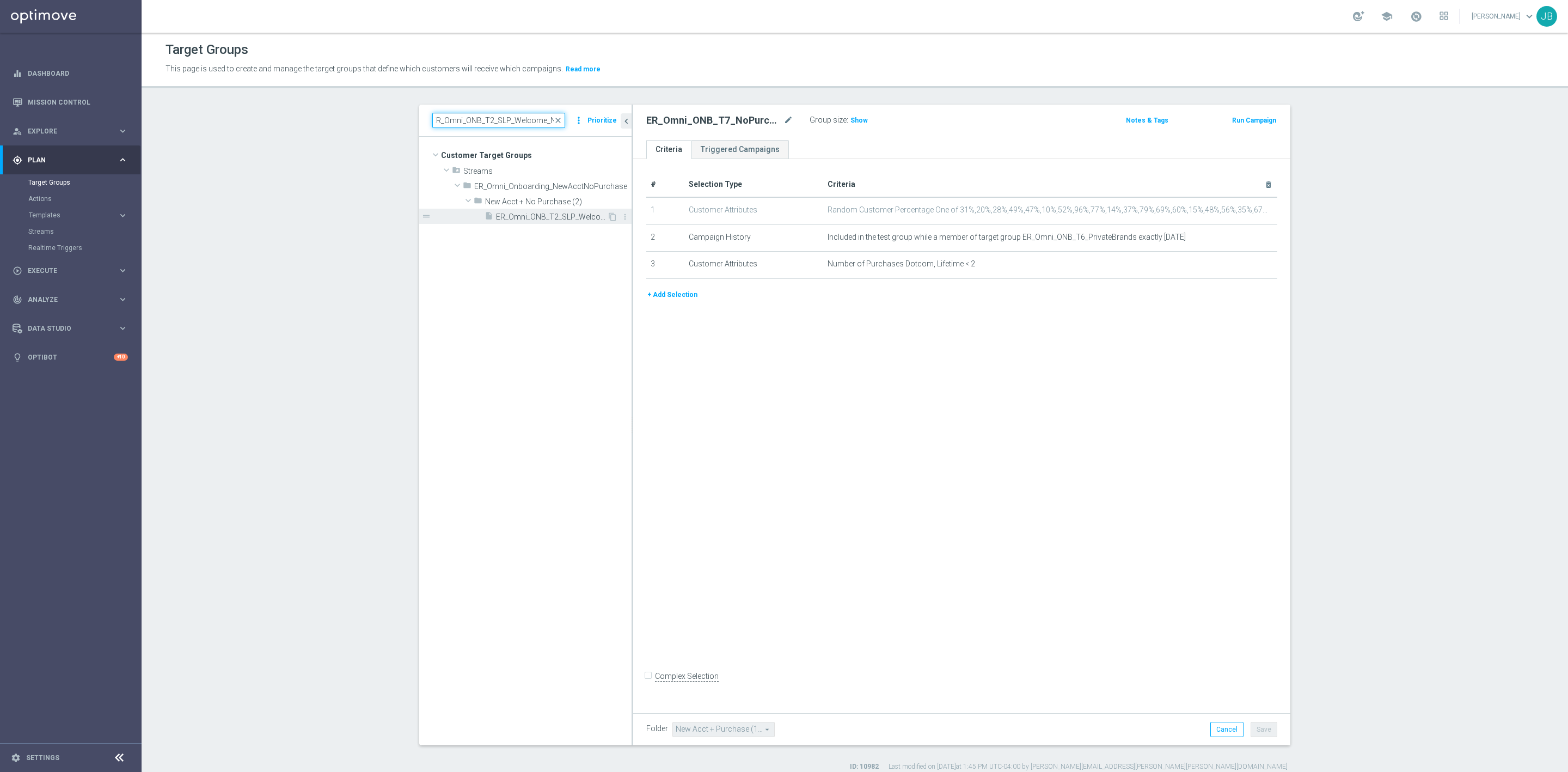
type input "ER_Omni_ONB_T2_SLP_Welcome_NP"
click at [545, 214] on span "ER_Omni_ONB_T2_SLP_Welcome_NP" at bounding box center [551, 217] width 111 height 9
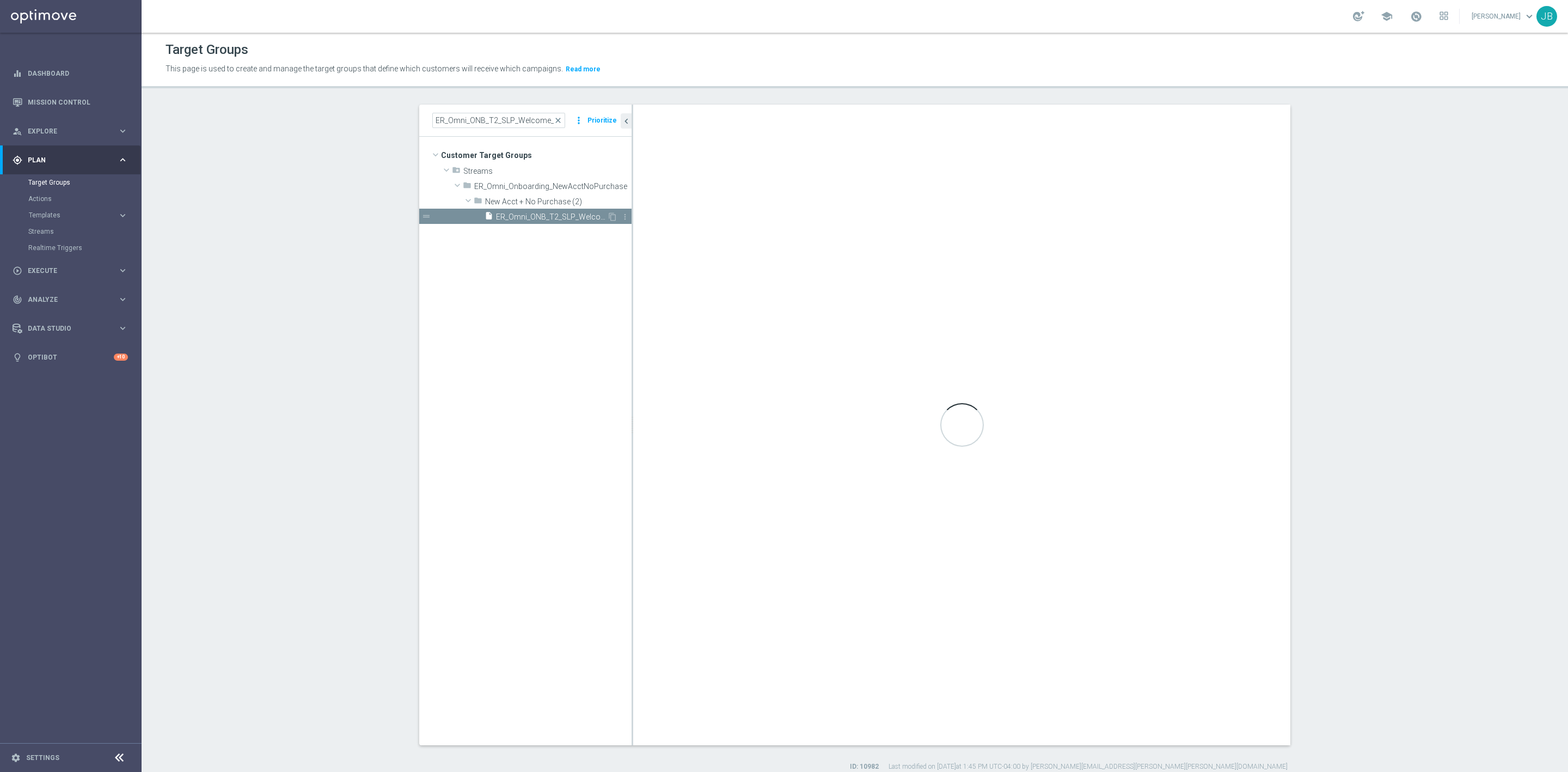
checkbox input "true"
type input "New Acct + No Purchase (2)"
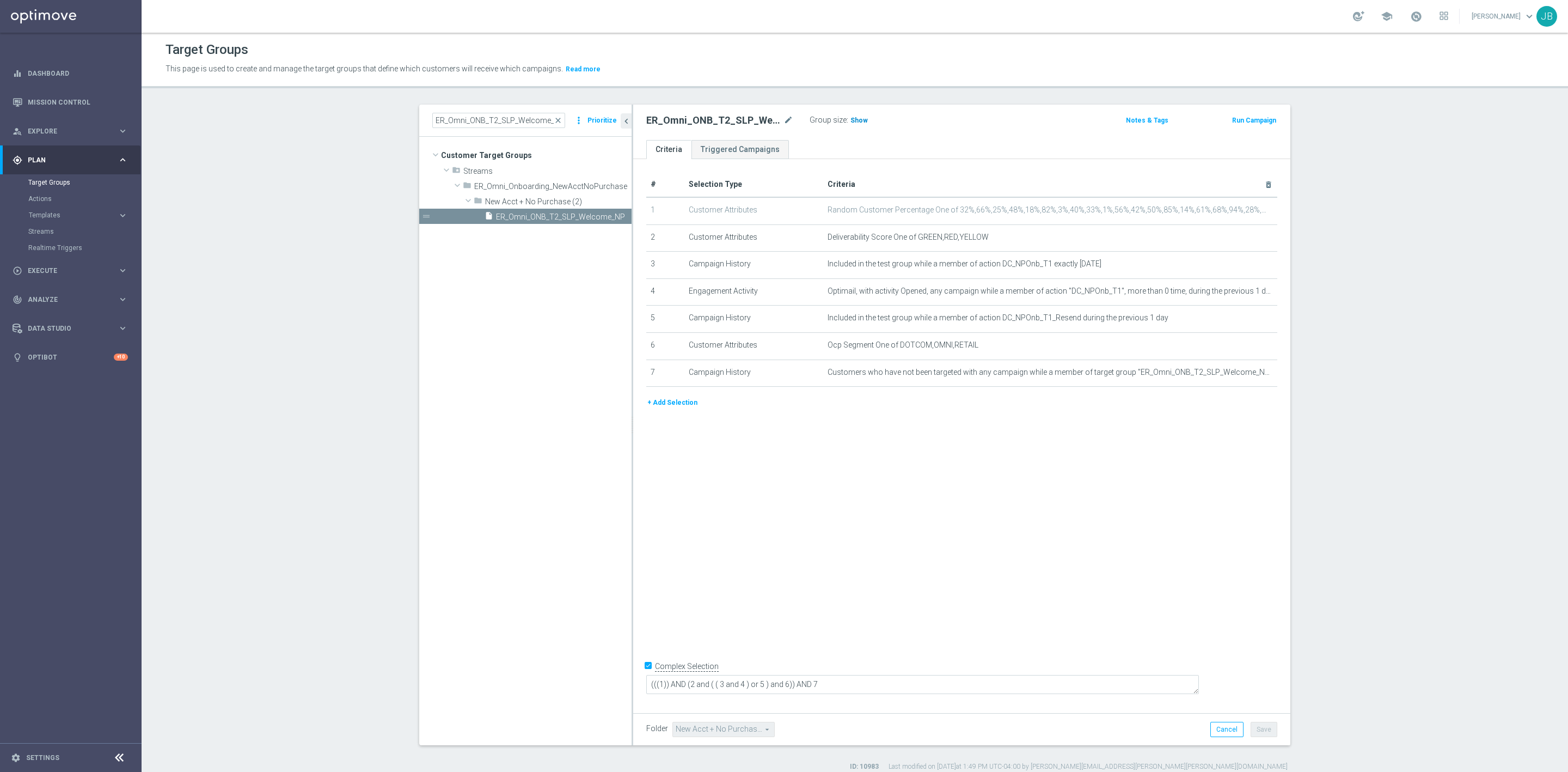
click at [858, 125] on h3 "Show" at bounding box center [859, 120] width 19 height 12
click at [1238, 345] on icon "mode_edit" at bounding box center [1242, 345] width 9 height 9
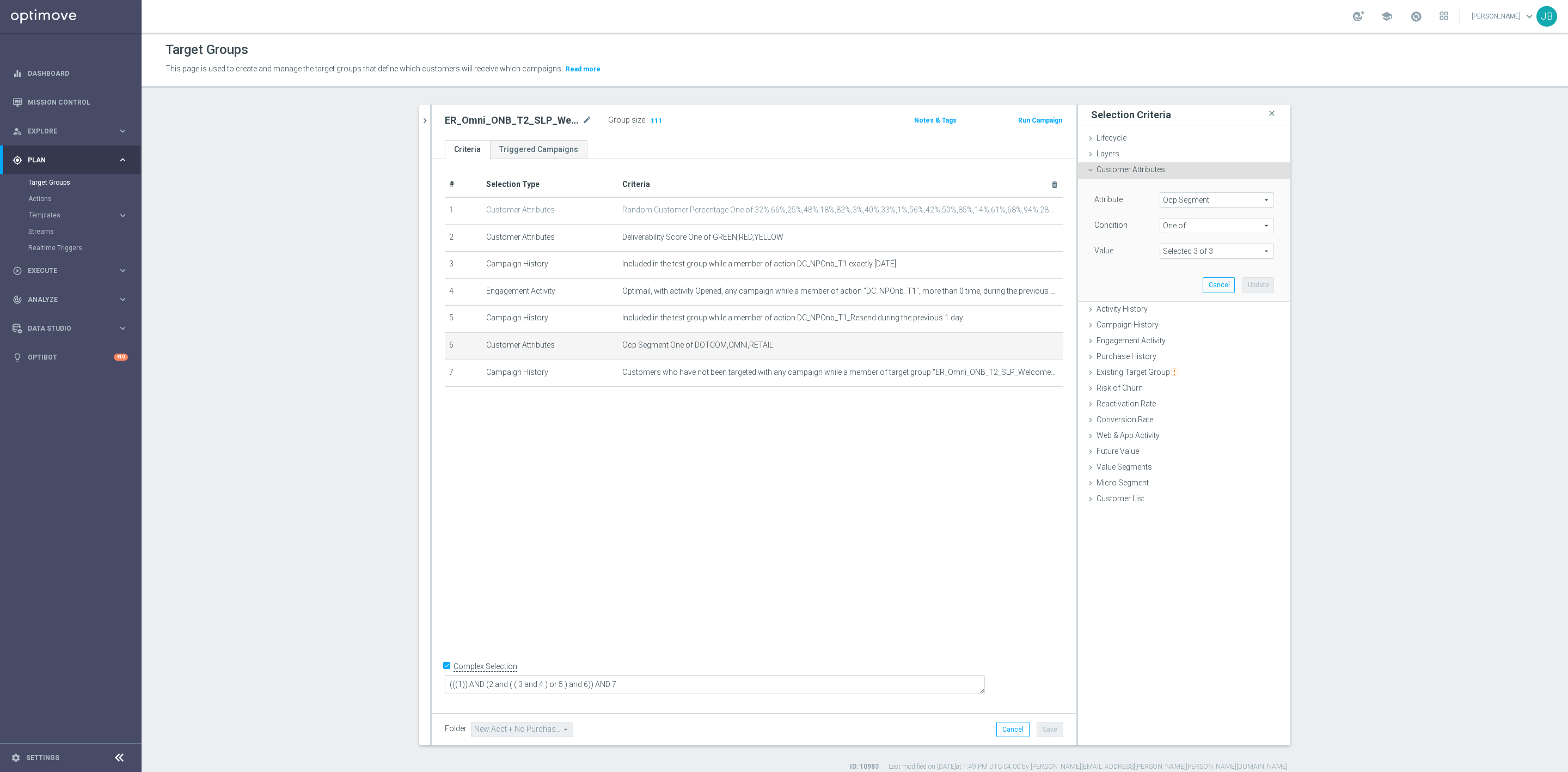
click at [1200, 252] on span at bounding box center [1217, 251] width 114 height 14
click at [1126, 251] on div "Value" at bounding box center [1118, 252] width 65 height 17
click at [1172, 226] on span "One of" at bounding box center [1217, 225] width 114 height 14
click at [1177, 198] on span "Ocp Segment" at bounding box center [1217, 199] width 114 height 14
click at [1180, 203] on input "search" at bounding box center [1217, 200] width 114 height 15
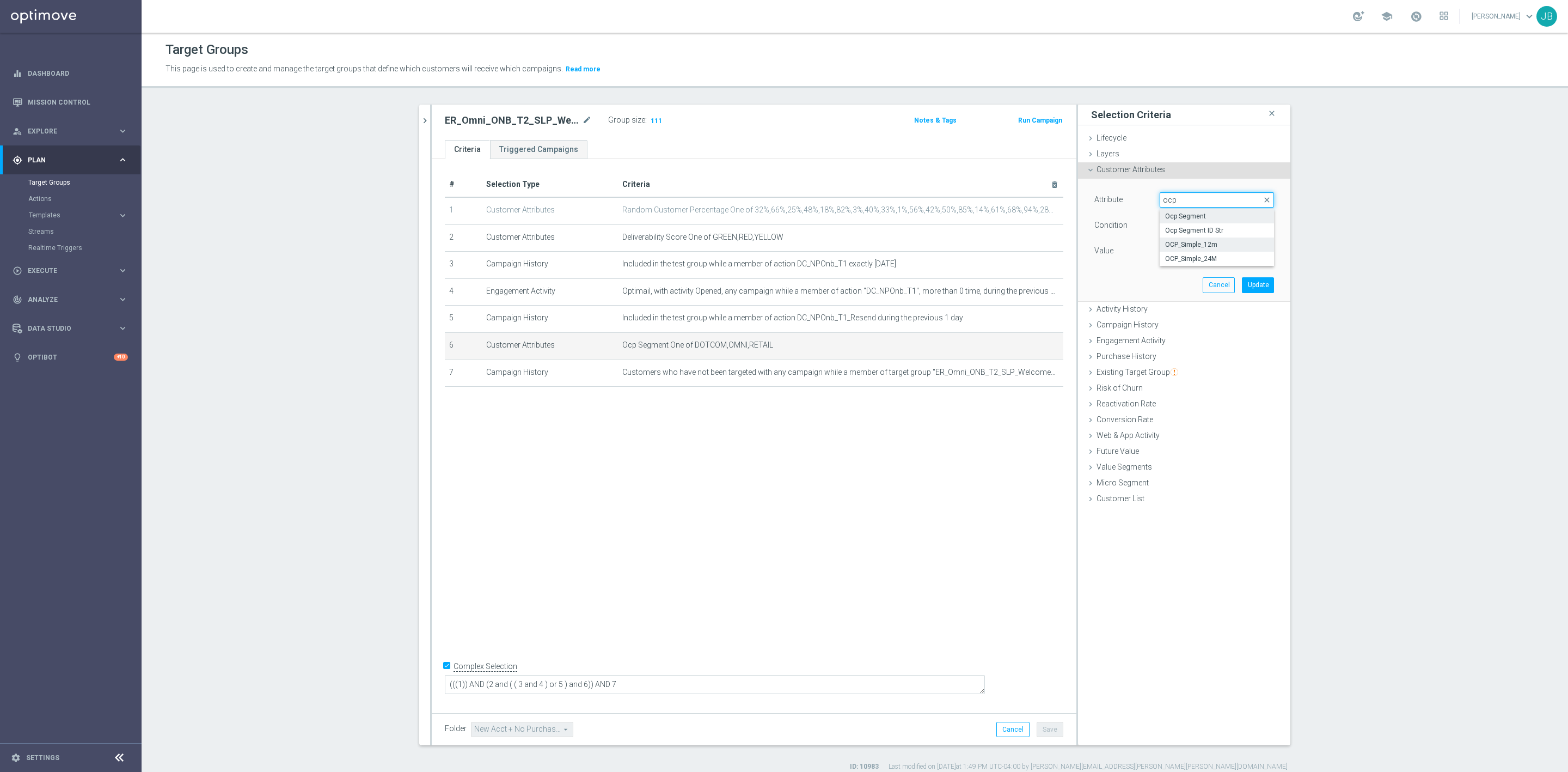
type input "ocp"
click at [1202, 245] on span "OCP_Simple_12m" at bounding box center [1217, 244] width 103 height 9
type input "OCP_Simple_12m"
click at [1174, 229] on span "Equals" at bounding box center [1217, 225] width 114 height 14
click at [1178, 366] on span "One of" at bounding box center [1217, 369] width 103 height 9
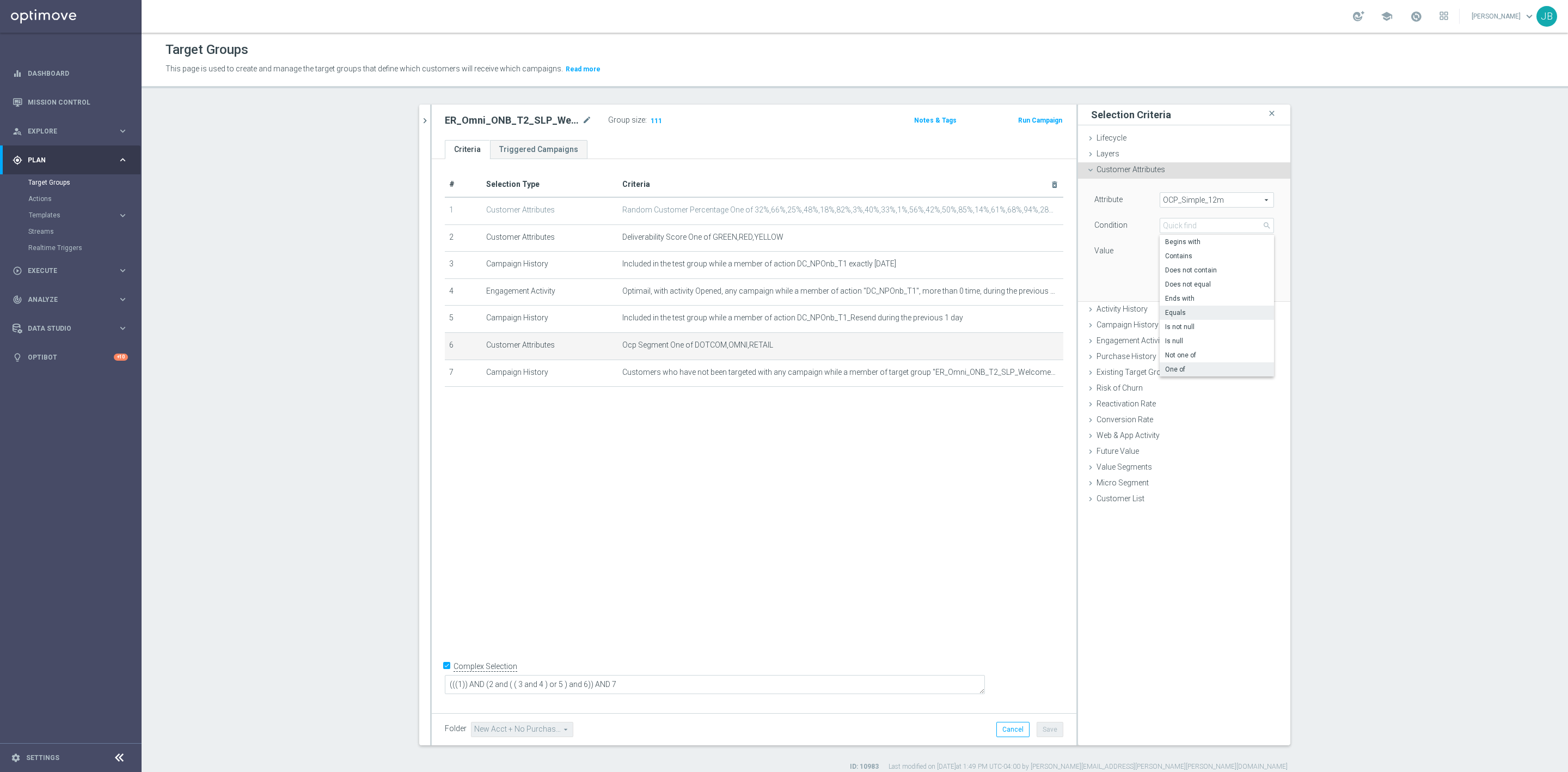
type input "One of"
click at [1162, 257] on textarea at bounding box center [1217, 257] width 114 height 28
paste textarea "Dotcom, OMNI, Retail"
type textarea "Dotcom, OMNI, Retail"
click at [1250, 295] on button "Update" at bounding box center [1258, 295] width 32 height 15
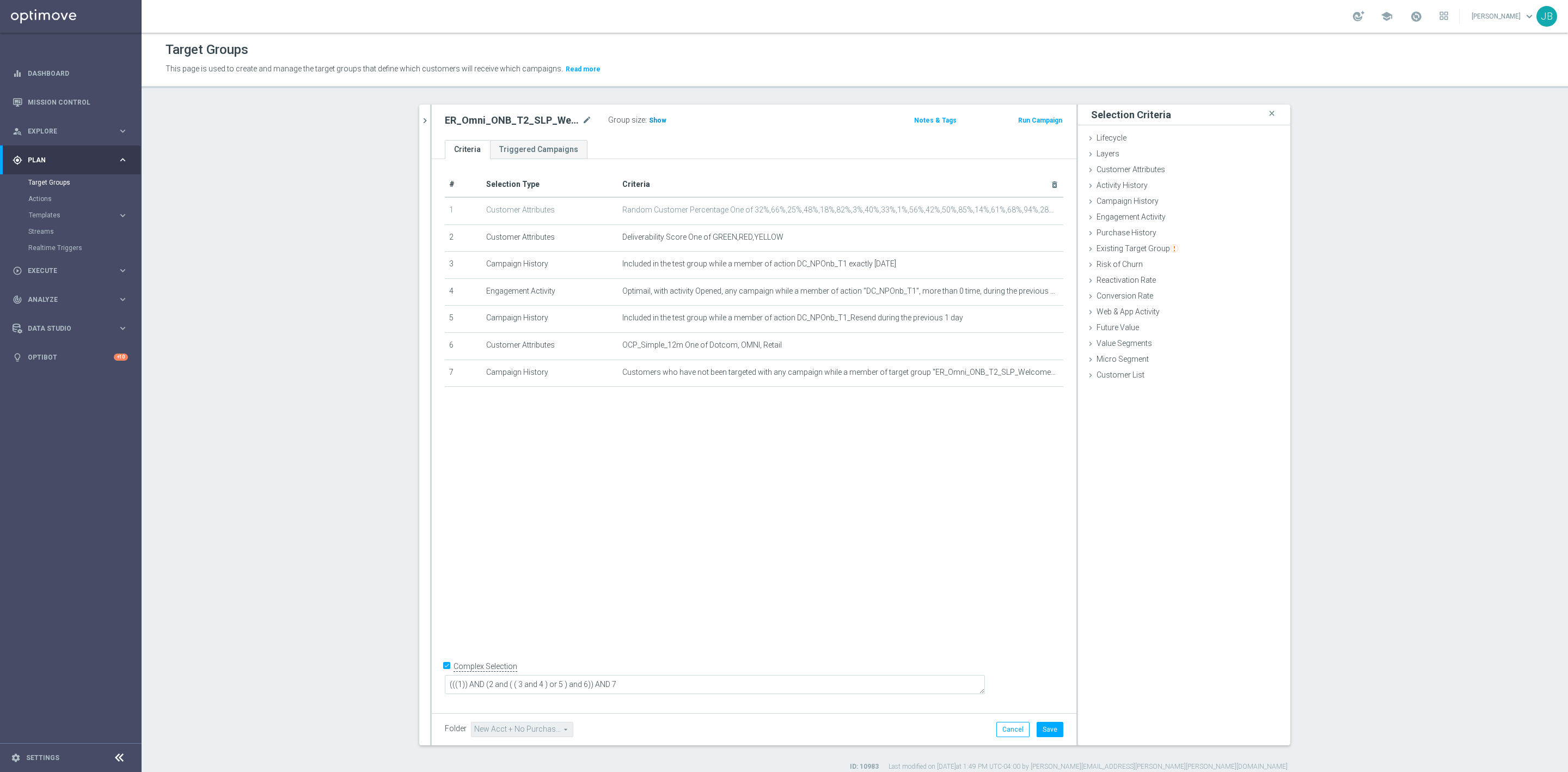
click at [648, 121] on h3 "Show" at bounding box center [657, 120] width 19 height 12
click at [1008, 724] on button "Cancel" at bounding box center [1013, 729] width 33 height 15
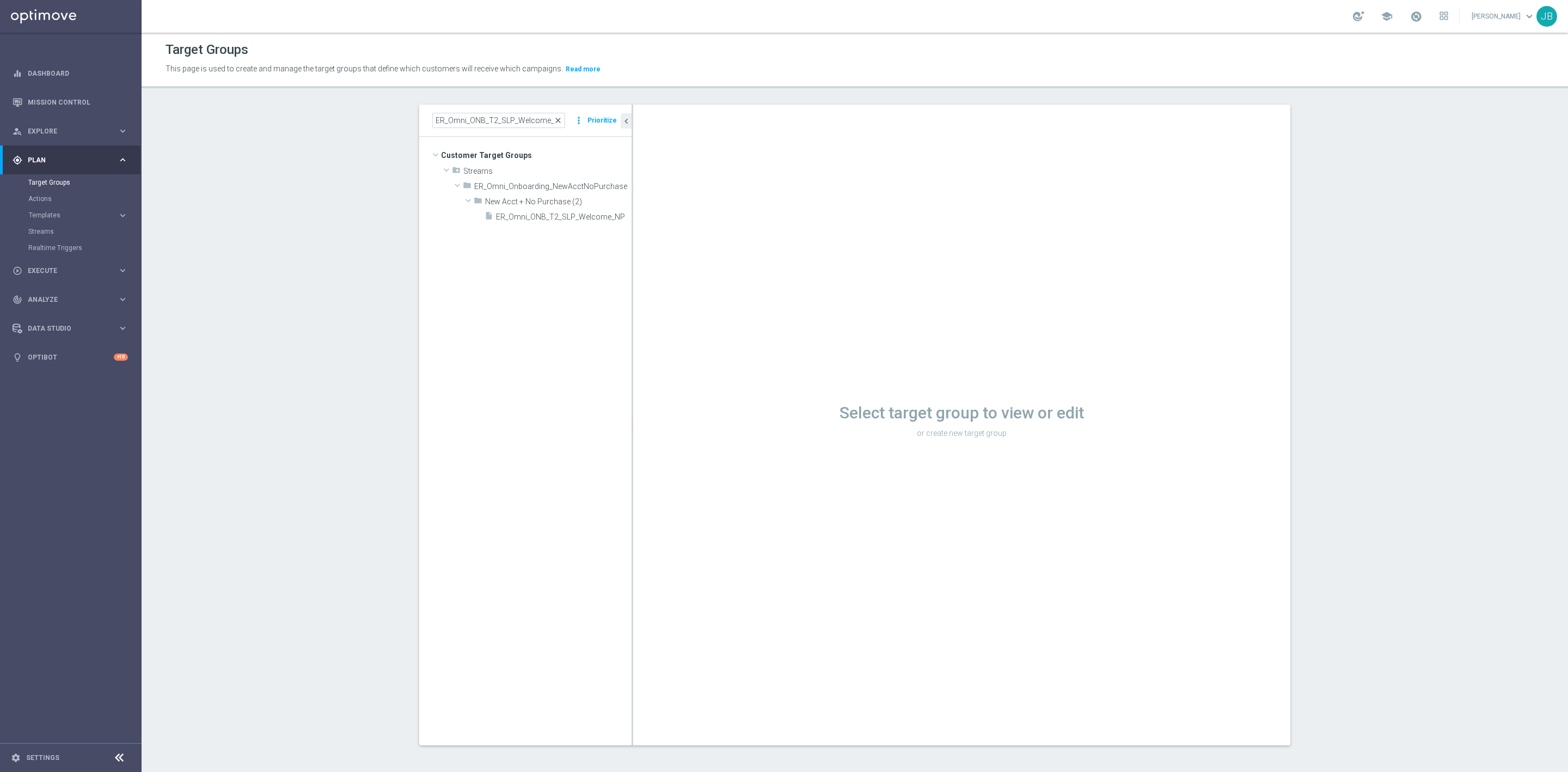
click at [557, 119] on span "close" at bounding box center [558, 120] width 9 height 9
click at [497, 126] on input at bounding box center [499, 120] width 133 height 15
paste input "ER_Omni_ONB_[MEDICAL_DATA]_1stPurch_Benefits_NP"
type input "ER_Omni_ONB_[MEDICAL_DATA]_1stPurch_Benefits_NP"
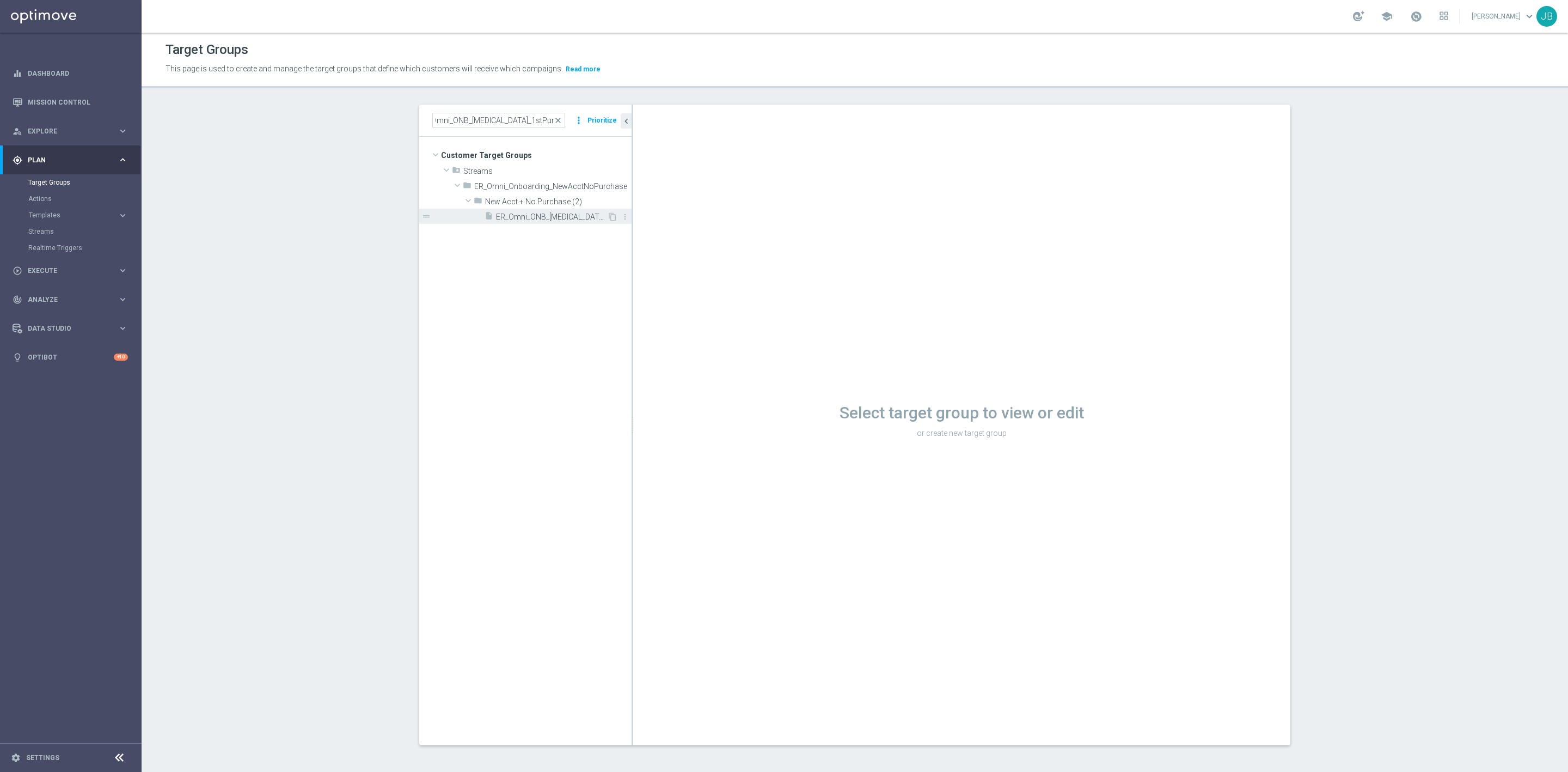
scroll to position [0, 0]
click at [531, 216] on span "ER_Omni_ONB_[MEDICAL_DATA]_1stPurch_Benefits_NP" at bounding box center [551, 217] width 111 height 9
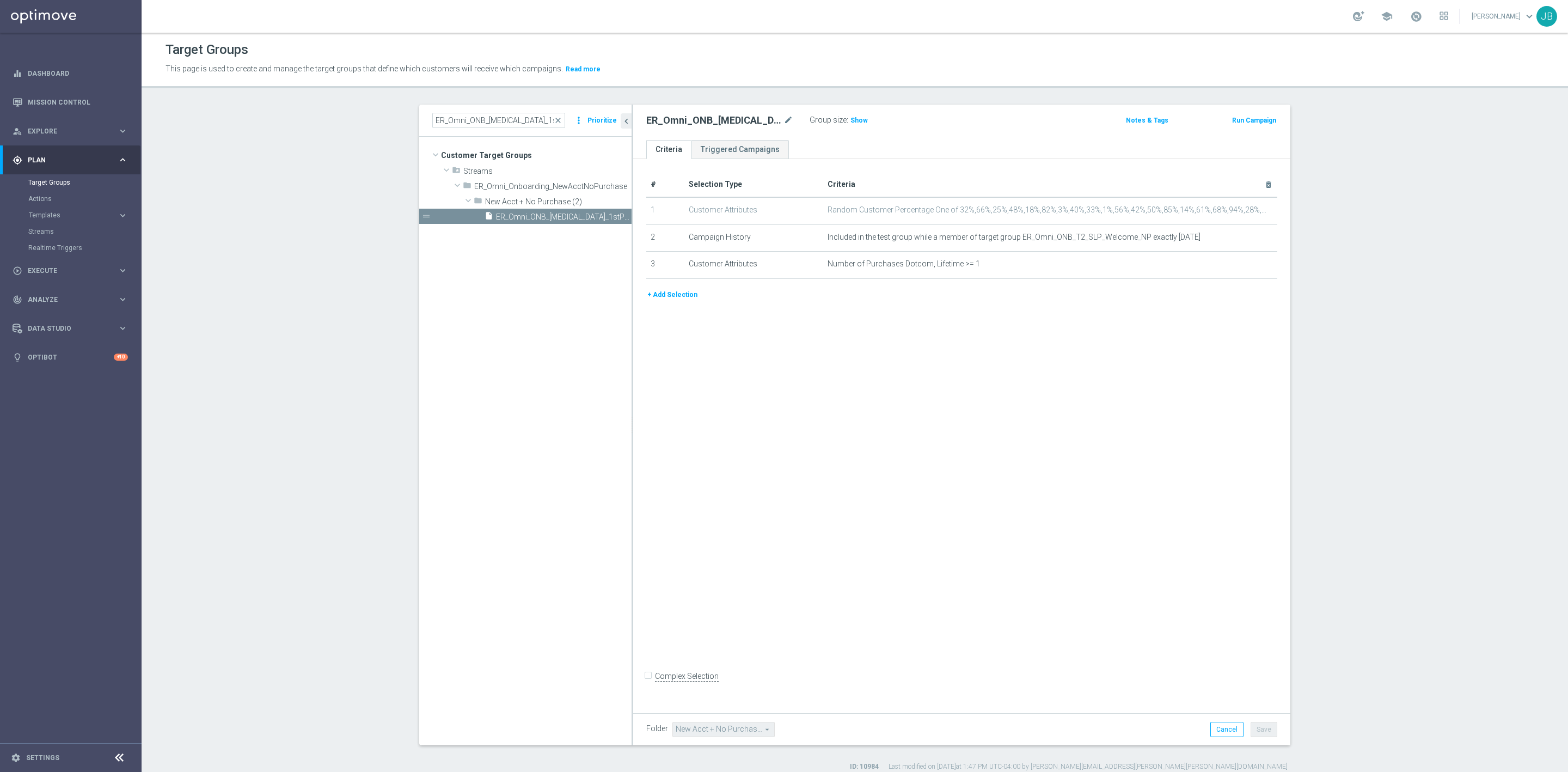
drag, startPoint x: 558, startPoint y: 119, endPoint x: 529, endPoint y: 121, distance: 29.1
click at [558, 119] on span "close" at bounding box center [558, 120] width 9 height 9
click at [524, 120] on input at bounding box center [499, 120] width 133 height 15
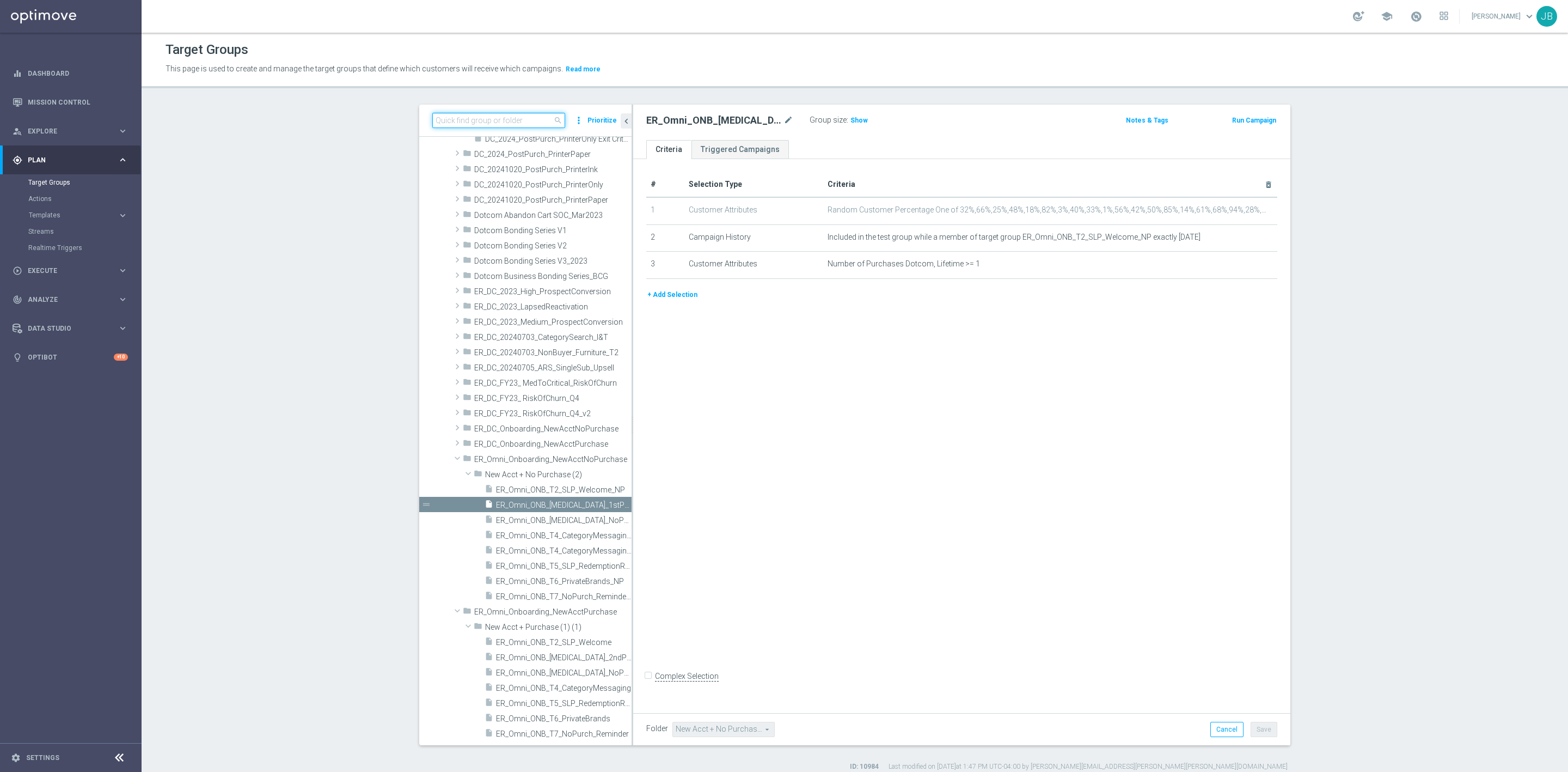
paste input "ER_Omni_ONB_[MEDICAL_DATA]_NoPurchase_NP"
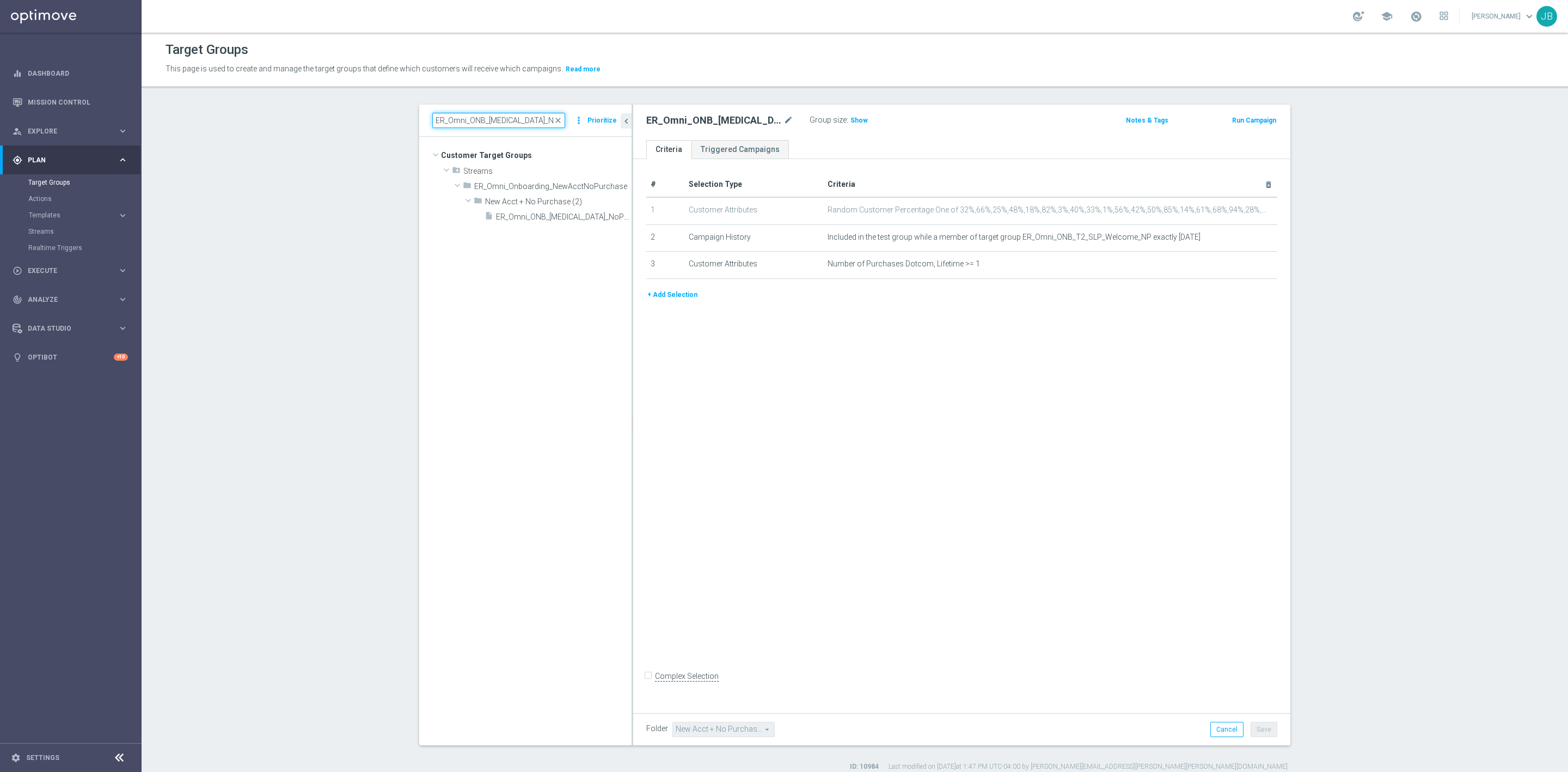
scroll to position [0, 0]
type input "ER_Omni_ONB_[MEDICAL_DATA]_NoPurchase_NP"
click at [855, 119] on span "Show" at bounding box center [859, 120] width 17 height 7
click at [558, 120] on span "close" at bounding box center [558, 120] width 9 height 9
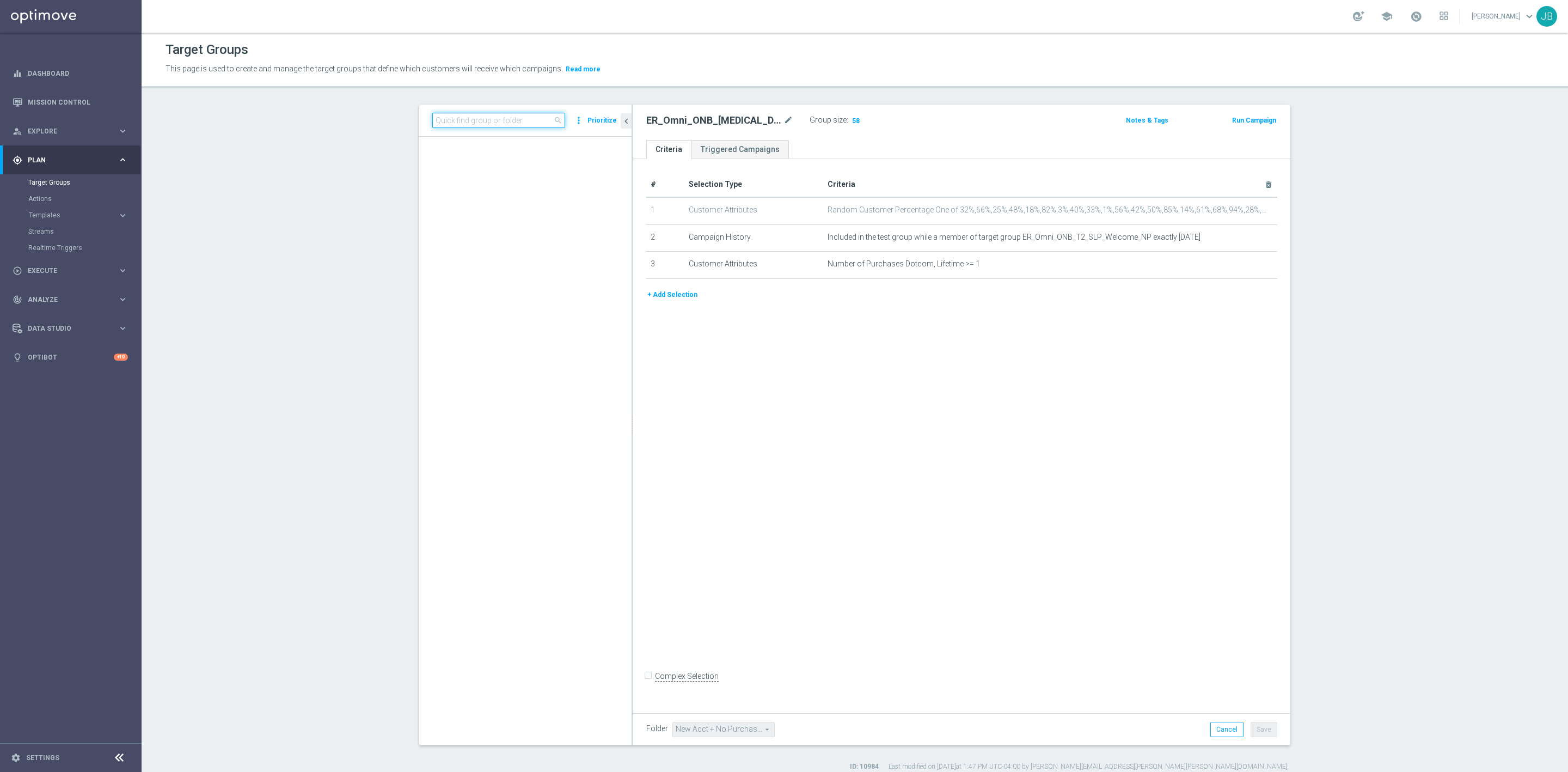
click at [512, 122] on input at bounding box center [499, 120] width 133 height 15
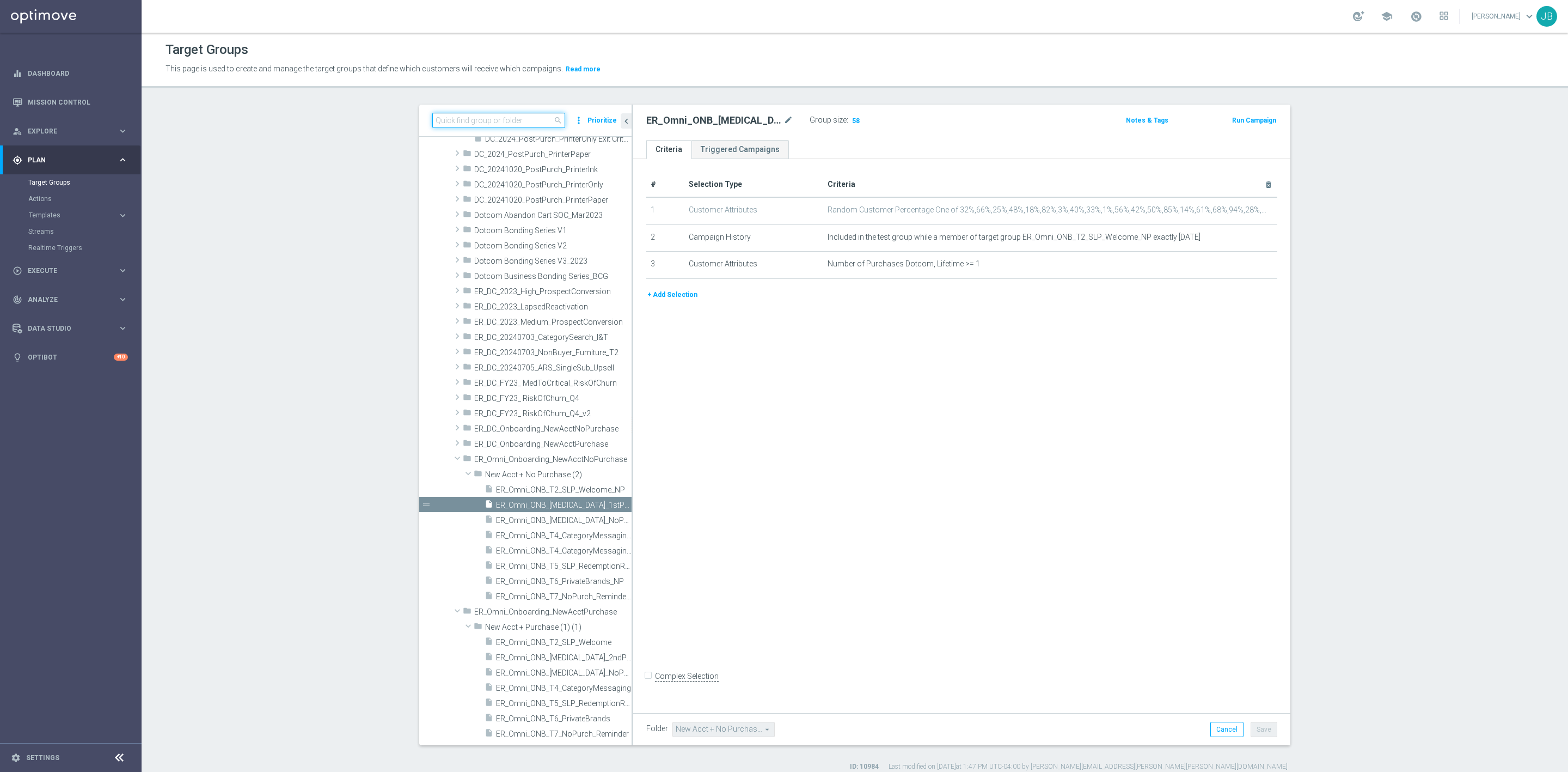
paste input "ER_Omni_ONB_T4_CategoryMessaging_NP"
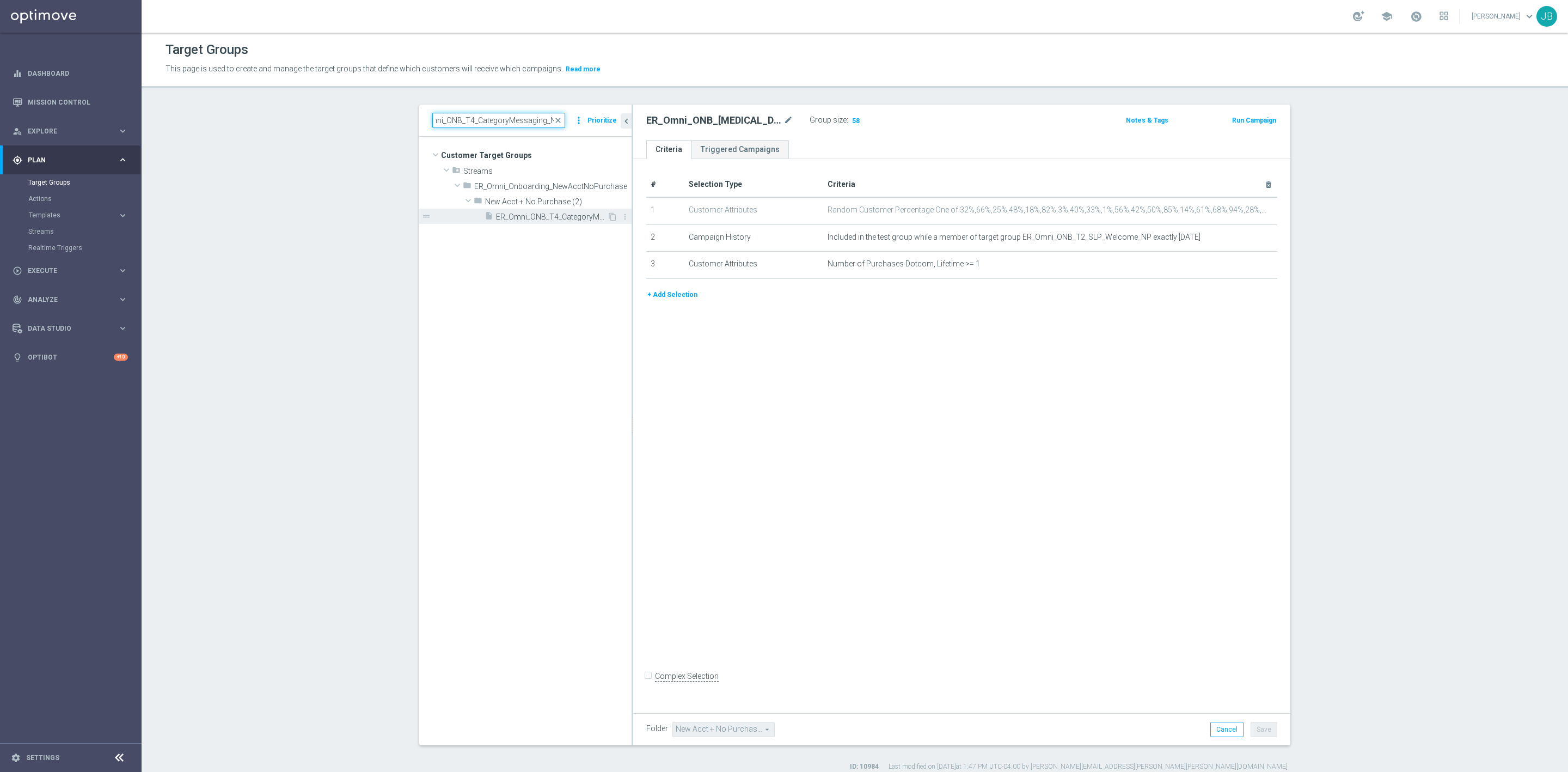
type input "ER_Omni_ONB_T4_CategoryMessaging_NP"
click at [546, 216] on span "ER_Omni_ONB_T4_CategoryMessaging_NP" at bounding box center [551, 217] width 111 height 9
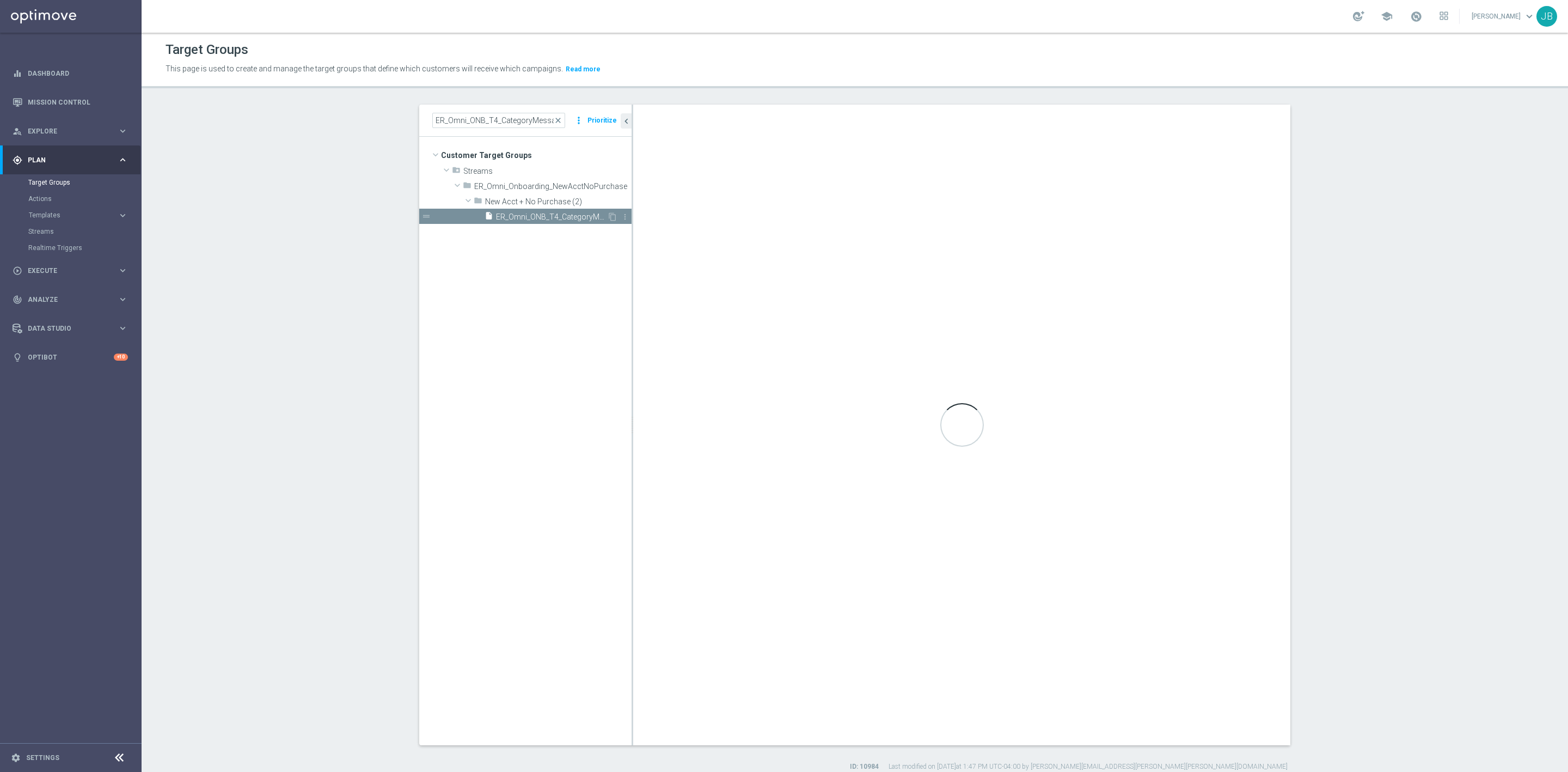
checkbox input "true"
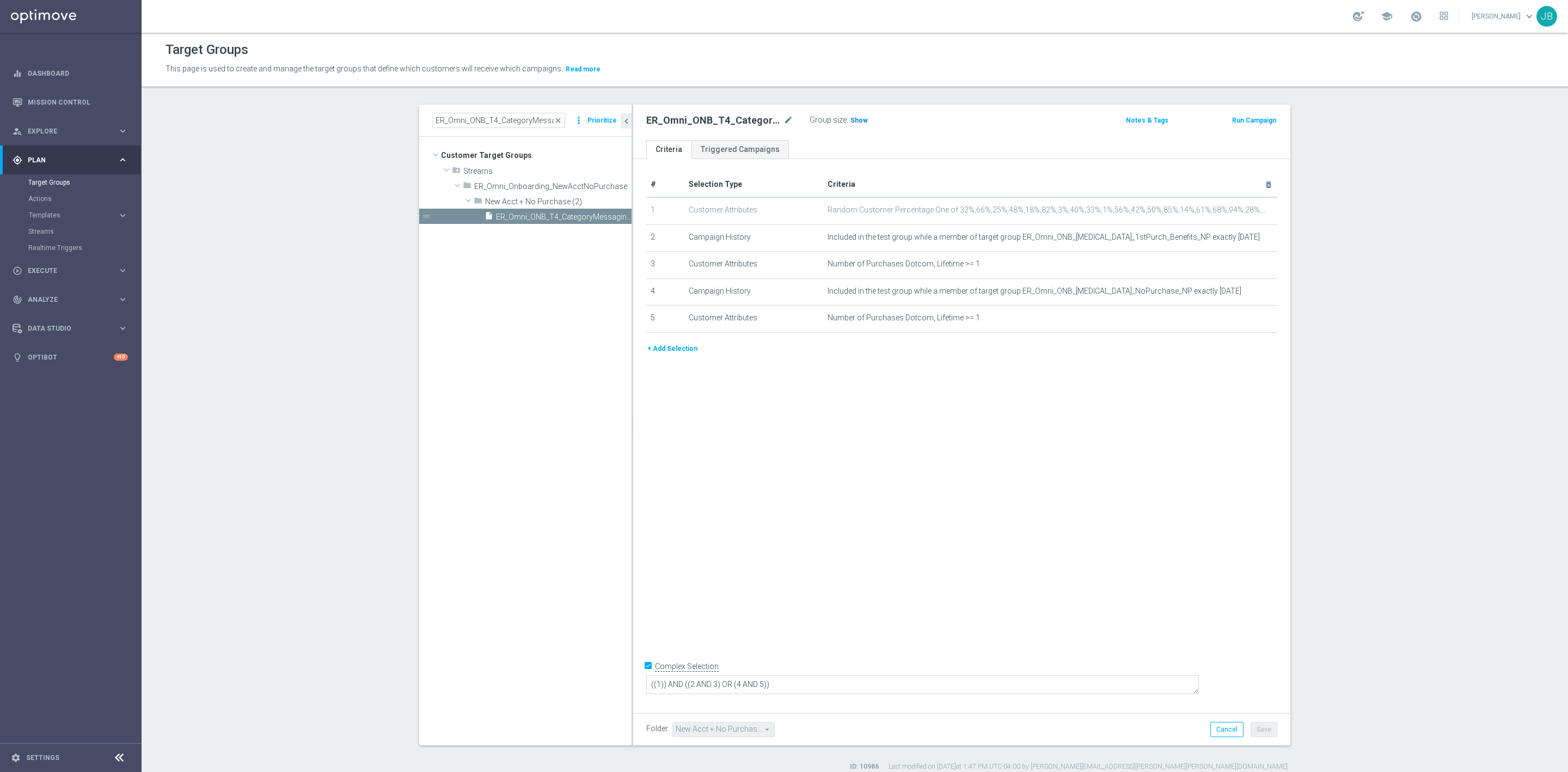
click at [853, 121] on span "Show" at bounding box center [859, 120] width 17 height 7
click at [555, 120] on span "close" at bounding box center [558, 120] width 9 height 9
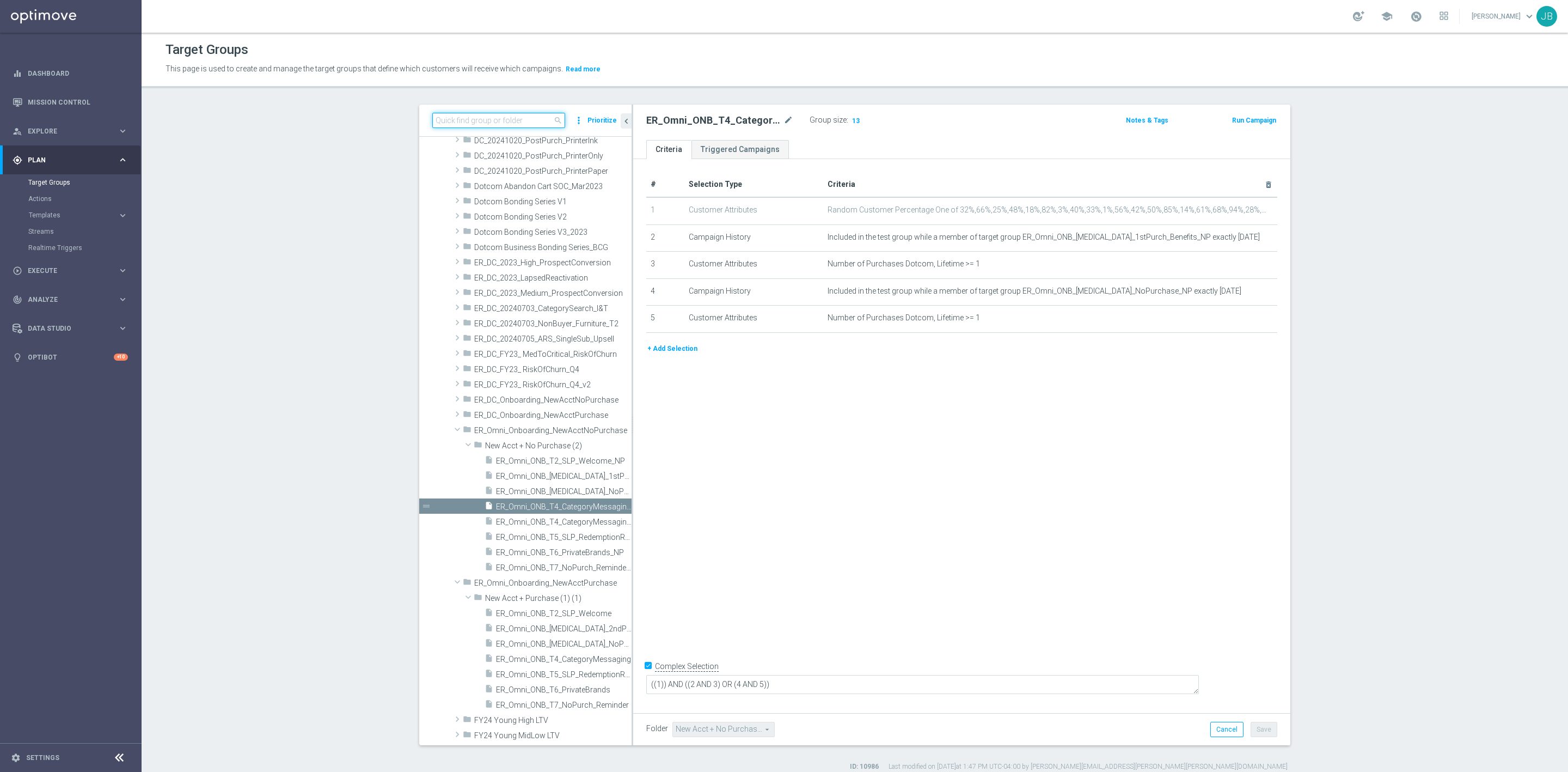
click at [498, 125] on input at bounding box center [499, 120] width 133 height 15
paste input "ER_Omni_ONB_T4_CategoryMessagingNoPurchase_NP"
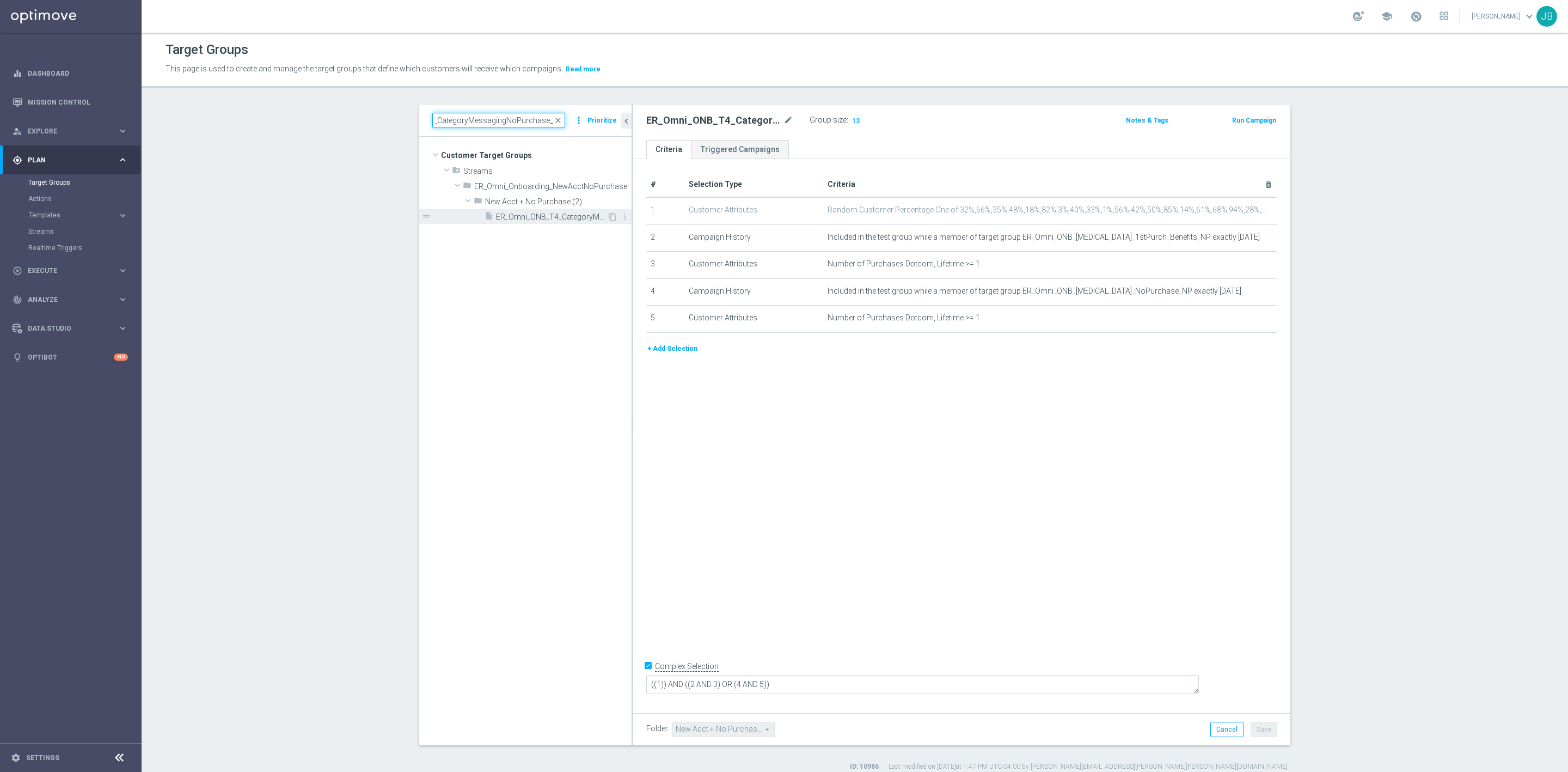
type input "ER_Omni_ONB_T4_CategoryMessagingNoPurchase_NP"
click at [561, 209] on div "insert_drive_file ER_Omni_ONB_T4_CategoryMessagingNoPurchase_NP" at bounding box center [545, 216] width 123 height 15
click at [555, 120] on span "close" at bounding box center [558, 120] width 9 height 9
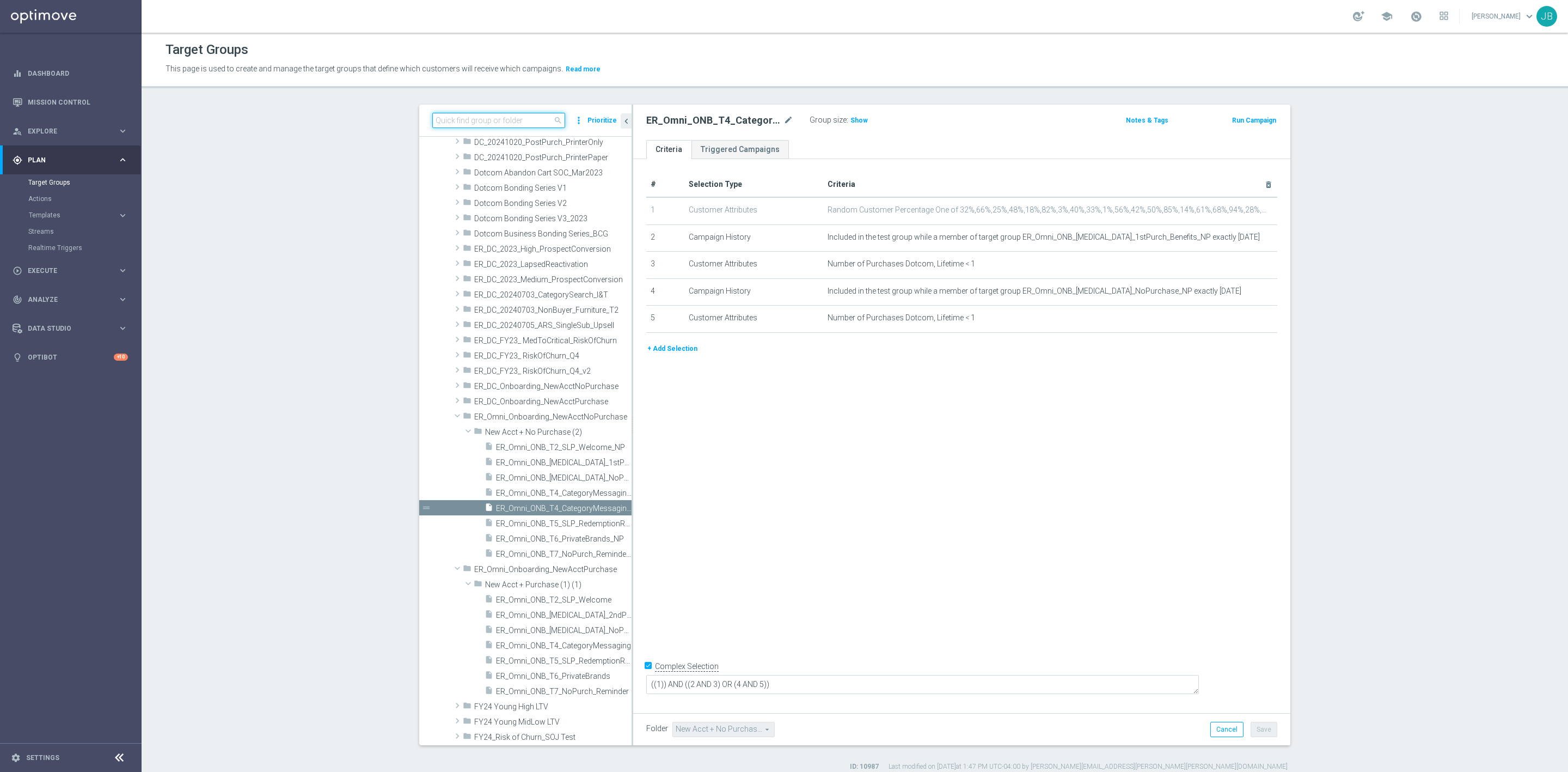
click at [503, 124] on input at bounding box center [499, 120] width 133 height 15
paste input "ER_Omni_ONB_T6_PrivateBrands_NP"
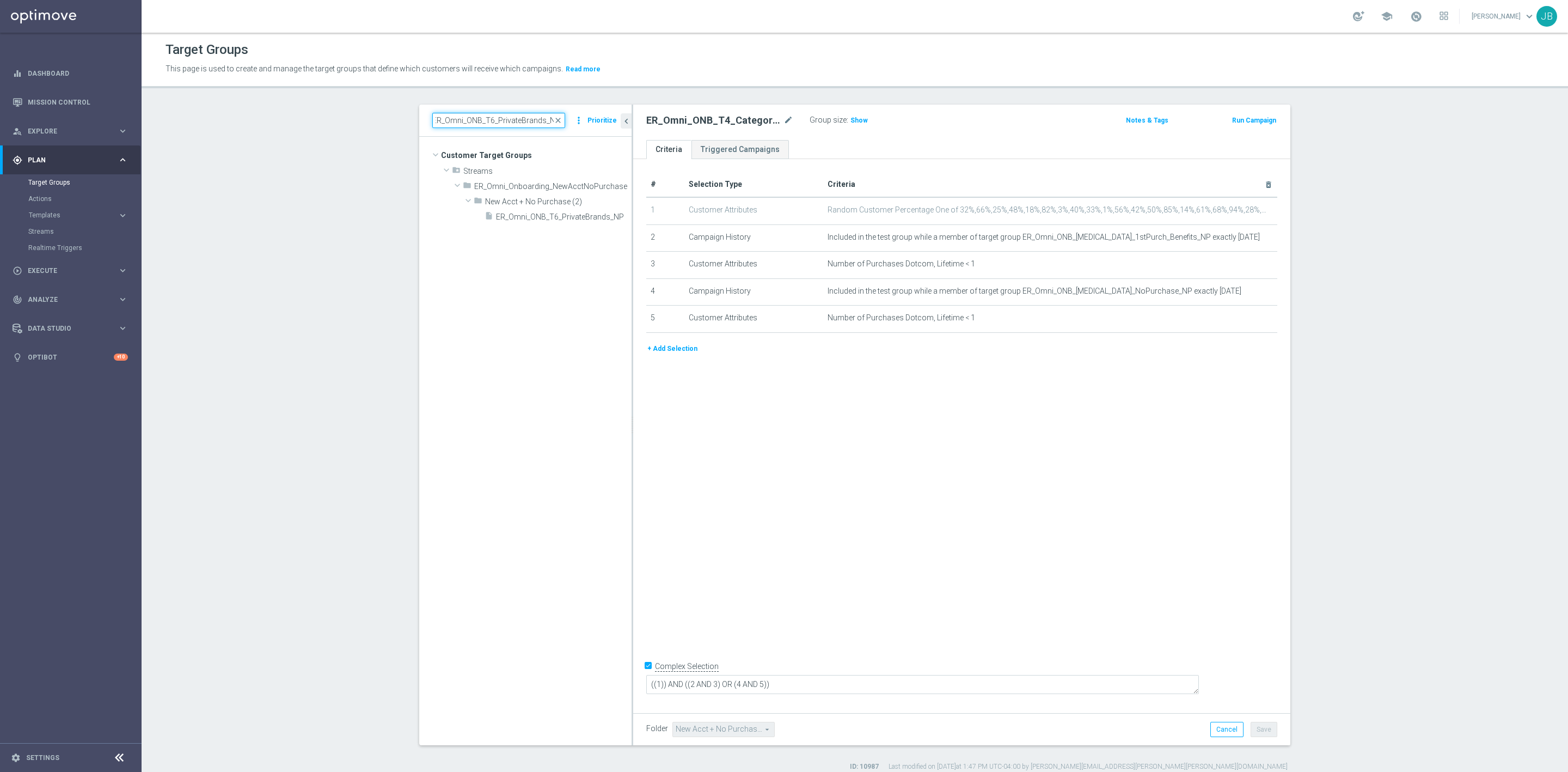
scroll to position [0, 0]
type input "ER_Omni_ONB_T6_PrivateBrands_NP"
click at [561, 214] on span "ER_Omni_ONB_T6_PrivateBrands_NP" at bounding box center [551, 217] width 111 height 9
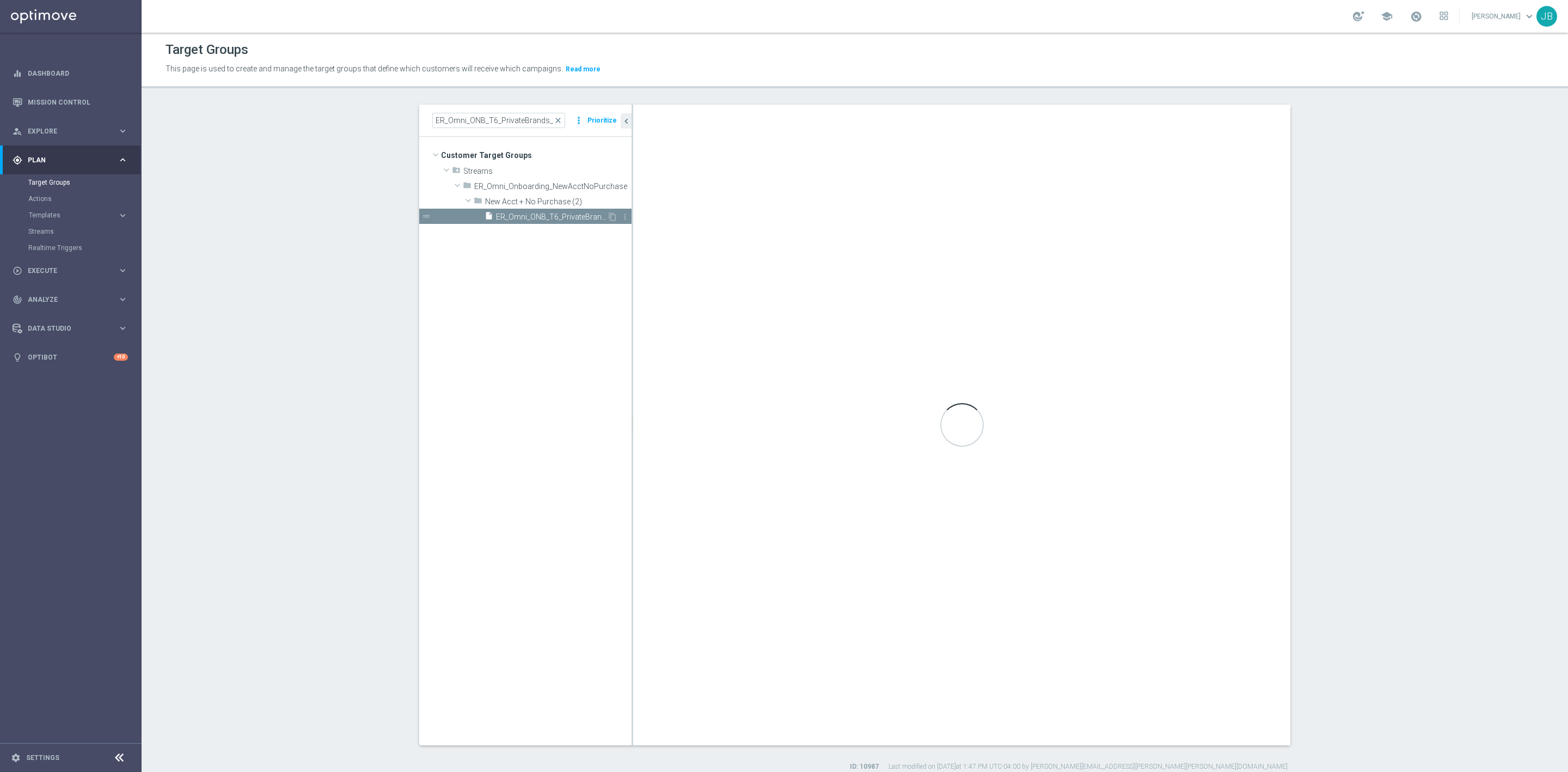
type textarea "((1)) AND ((2) OR (3 AND 4 AND 5) OR (6 AND 7) OR (8 AND 9 AND 10) OR (11 AND 1…"
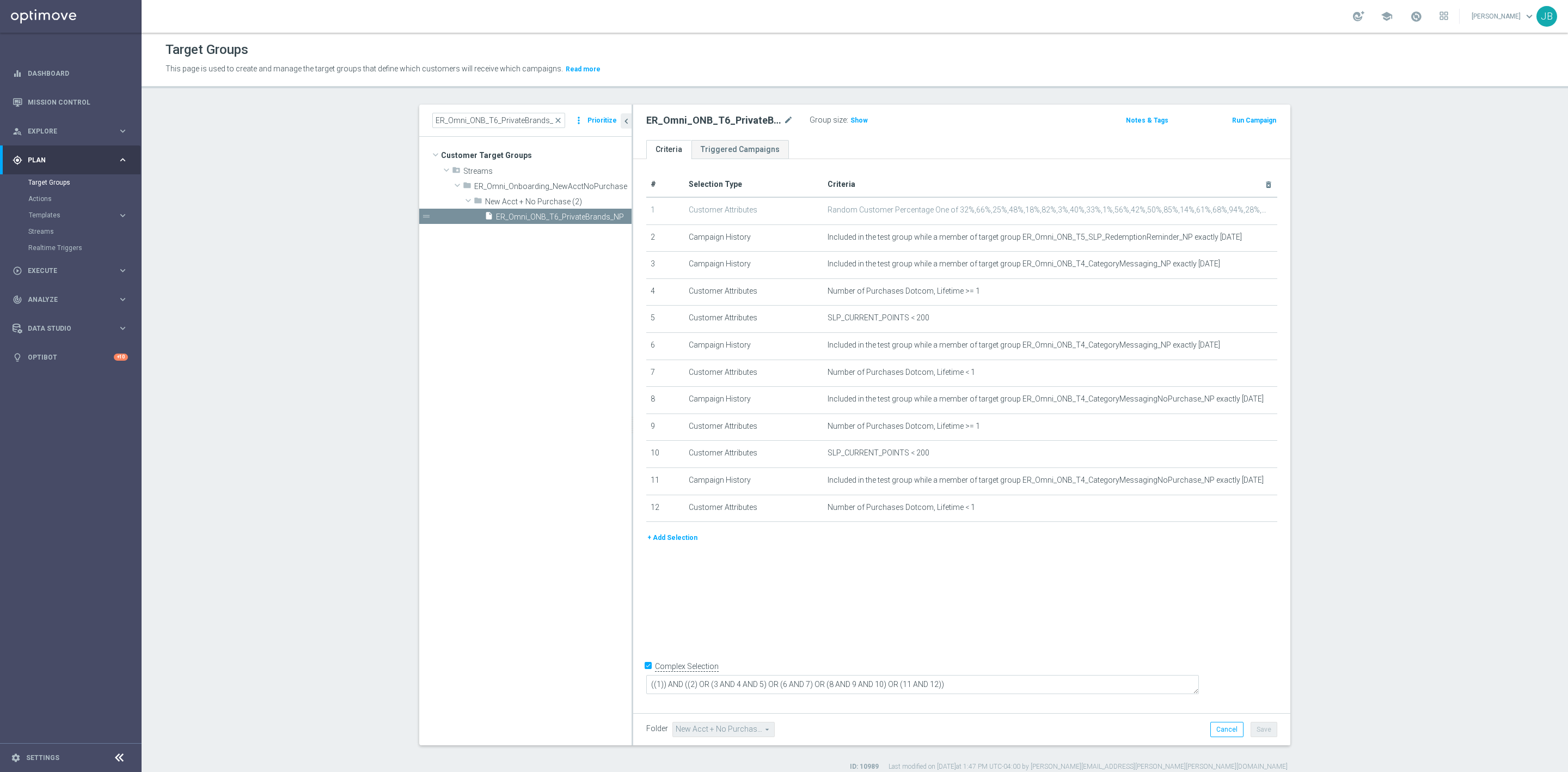
drag, startPoint x: 556, startPoint y: 122, endPoint x: 519, endPoint y: 122, distance: 37.0
click at [556, 122] on span "close" at bounding box center [558, 120] width 9 height 9
click at [515, 119] on input at bounding box center [499, 120] width 133 height 15
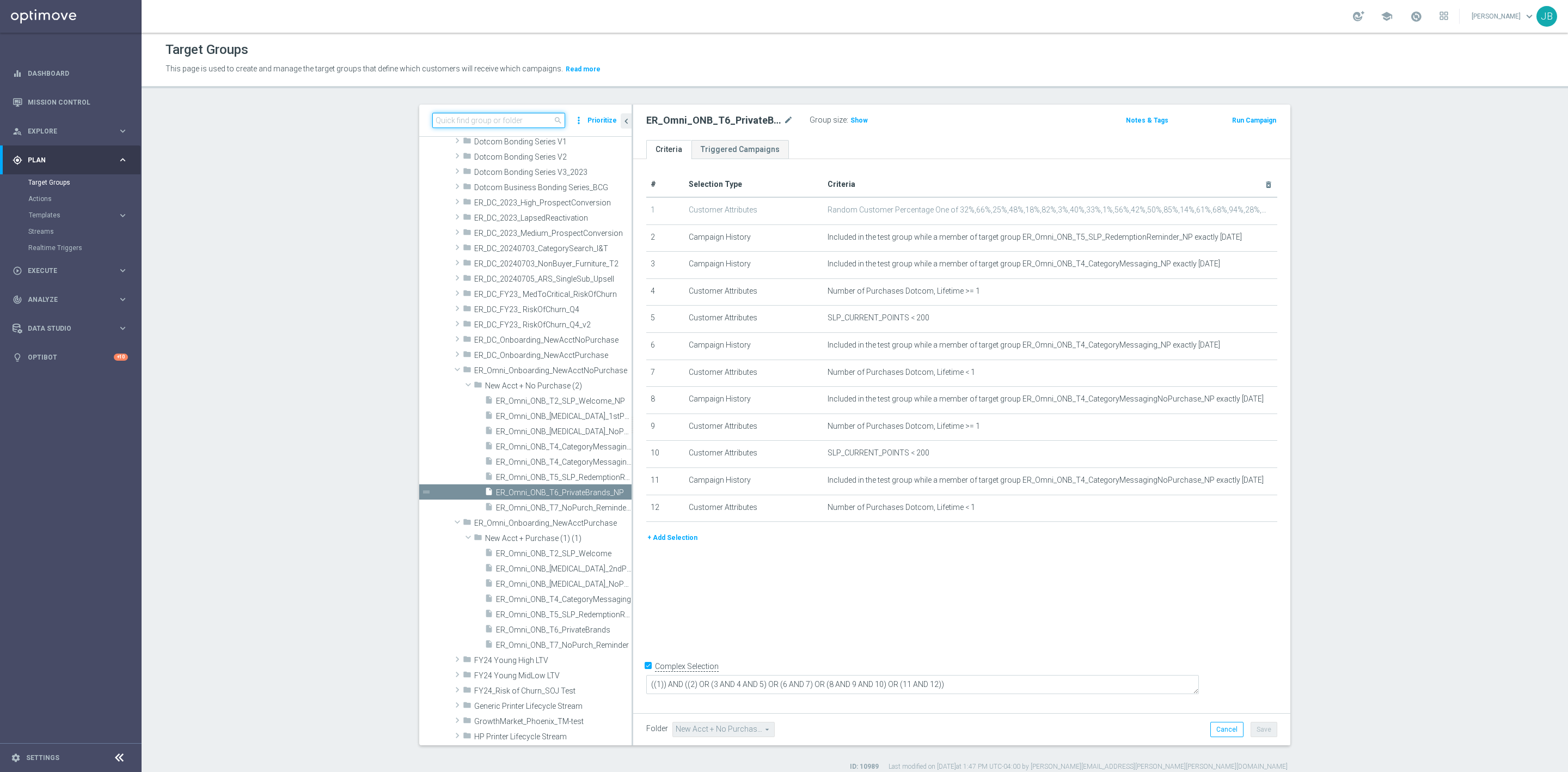
paste input "ER_SLP_20240821_Upgraded_FromNew"
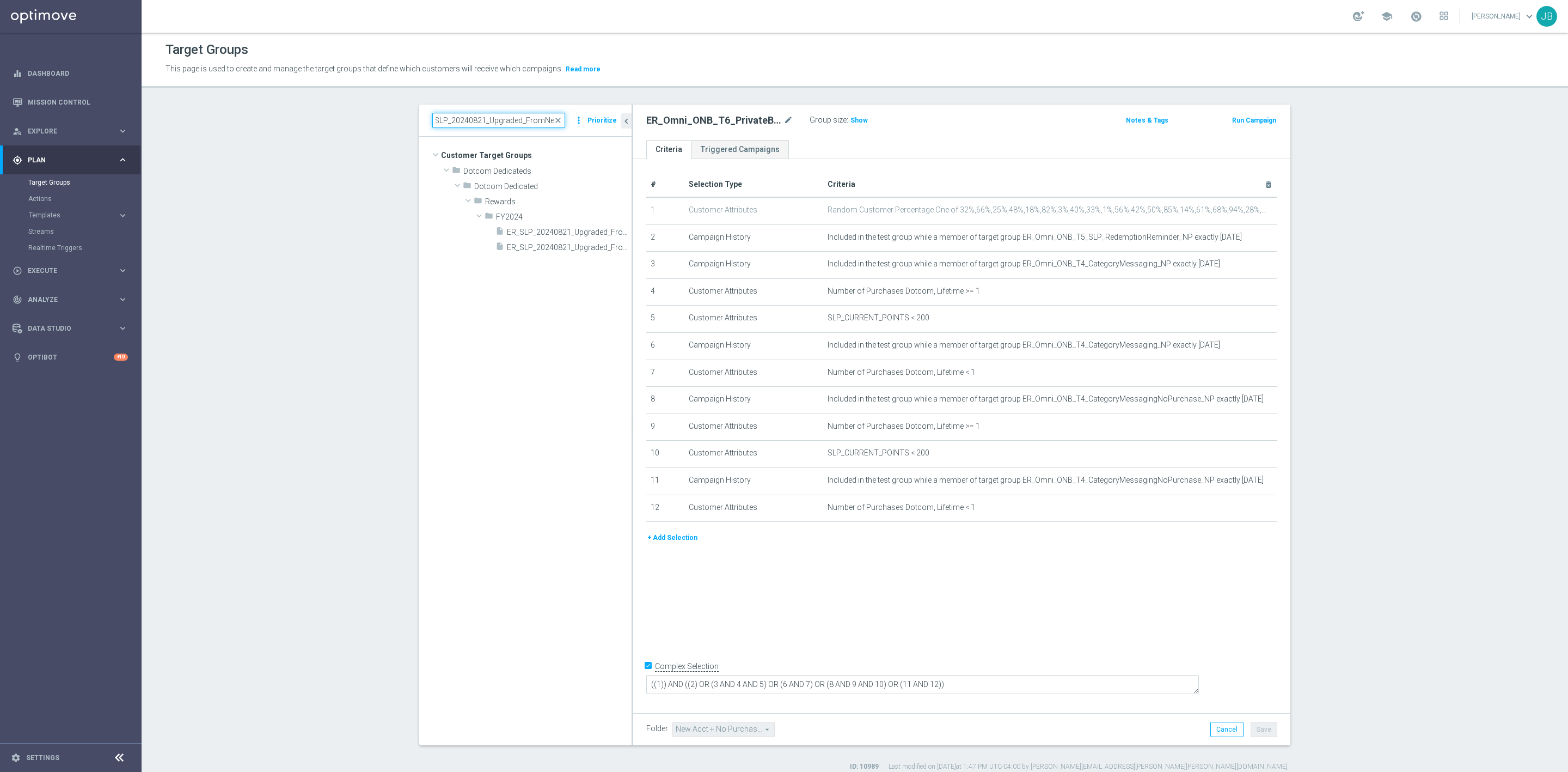
scroll to position [0, 0]
type input "ER_SLP_20240821_Upgraded_FromNew"
click at [545, 231] on span "ER_SLP_20240821_Upgraded_FromNew" at bounding box center [557, 231] width 100 height 9
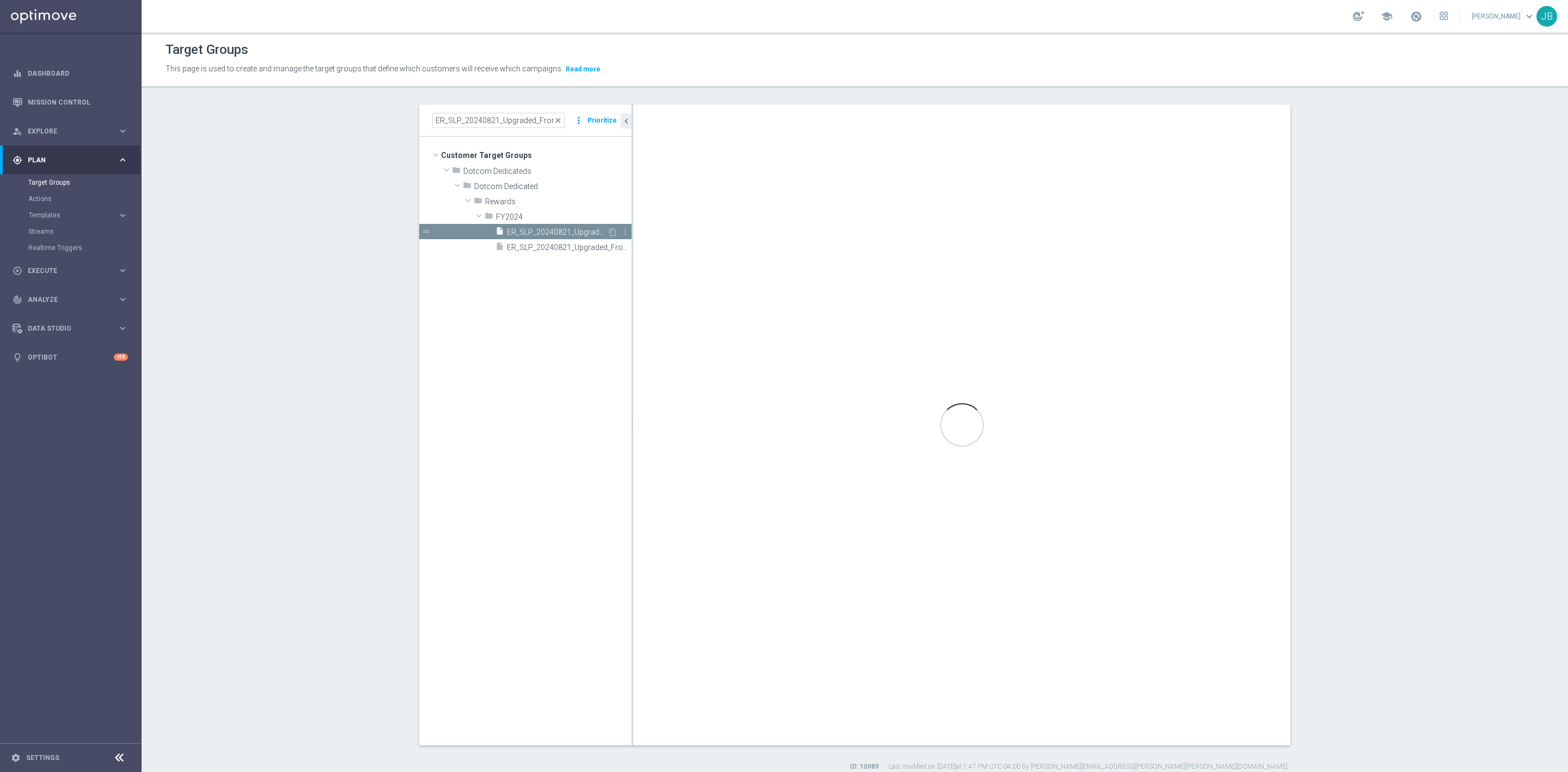
type input "FY2024"
type textarea "1 and 2 and 3 and 4 and 5 and (6 and (7 or 8 or 9))"
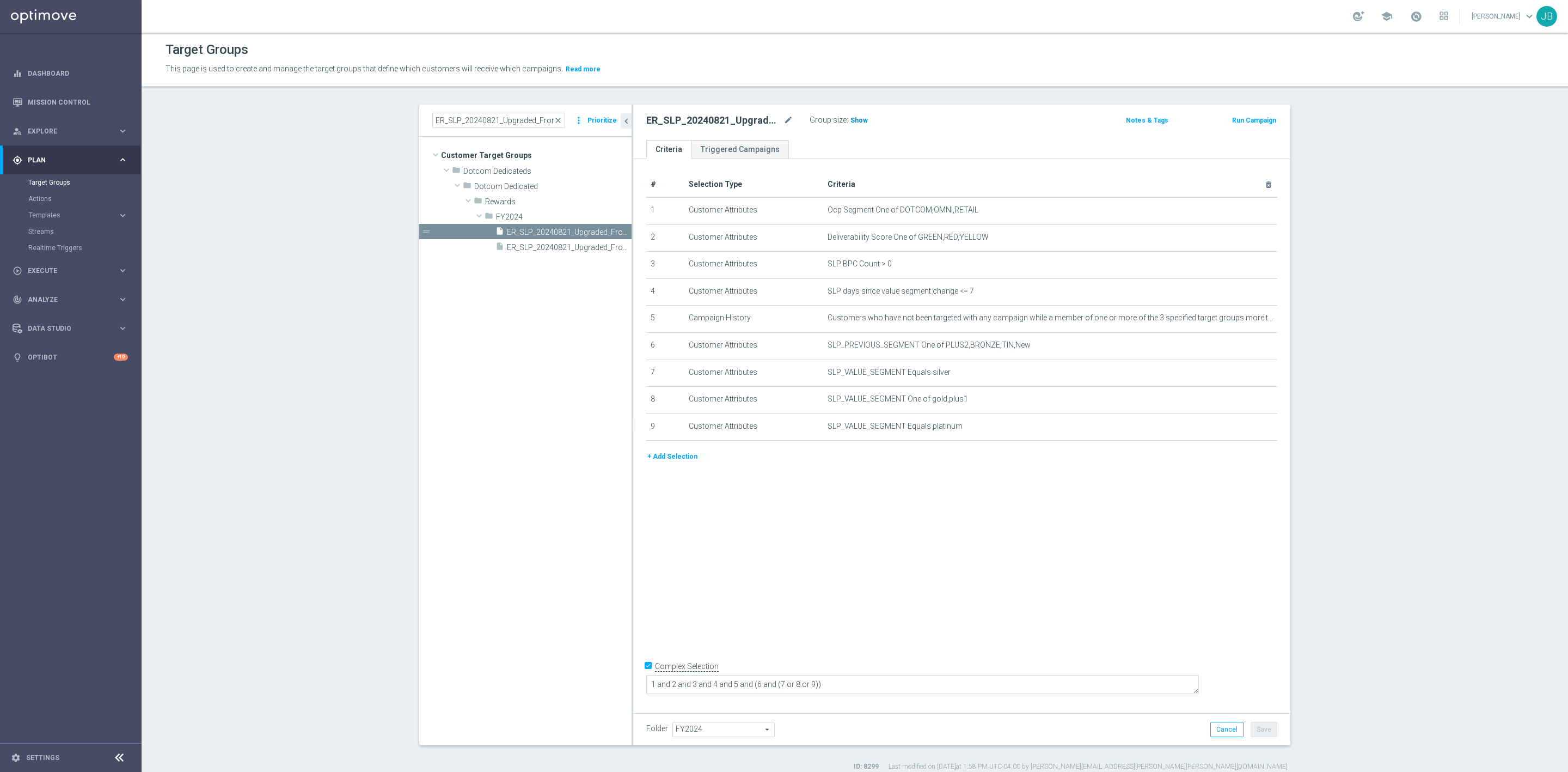
click at [851, 120] on span "Show" at bounding box center [859, 120] width 17 height 7
click at [1238, 213] on icon "mode_edit" at bounding box center [1242, 210] width 9 height 9
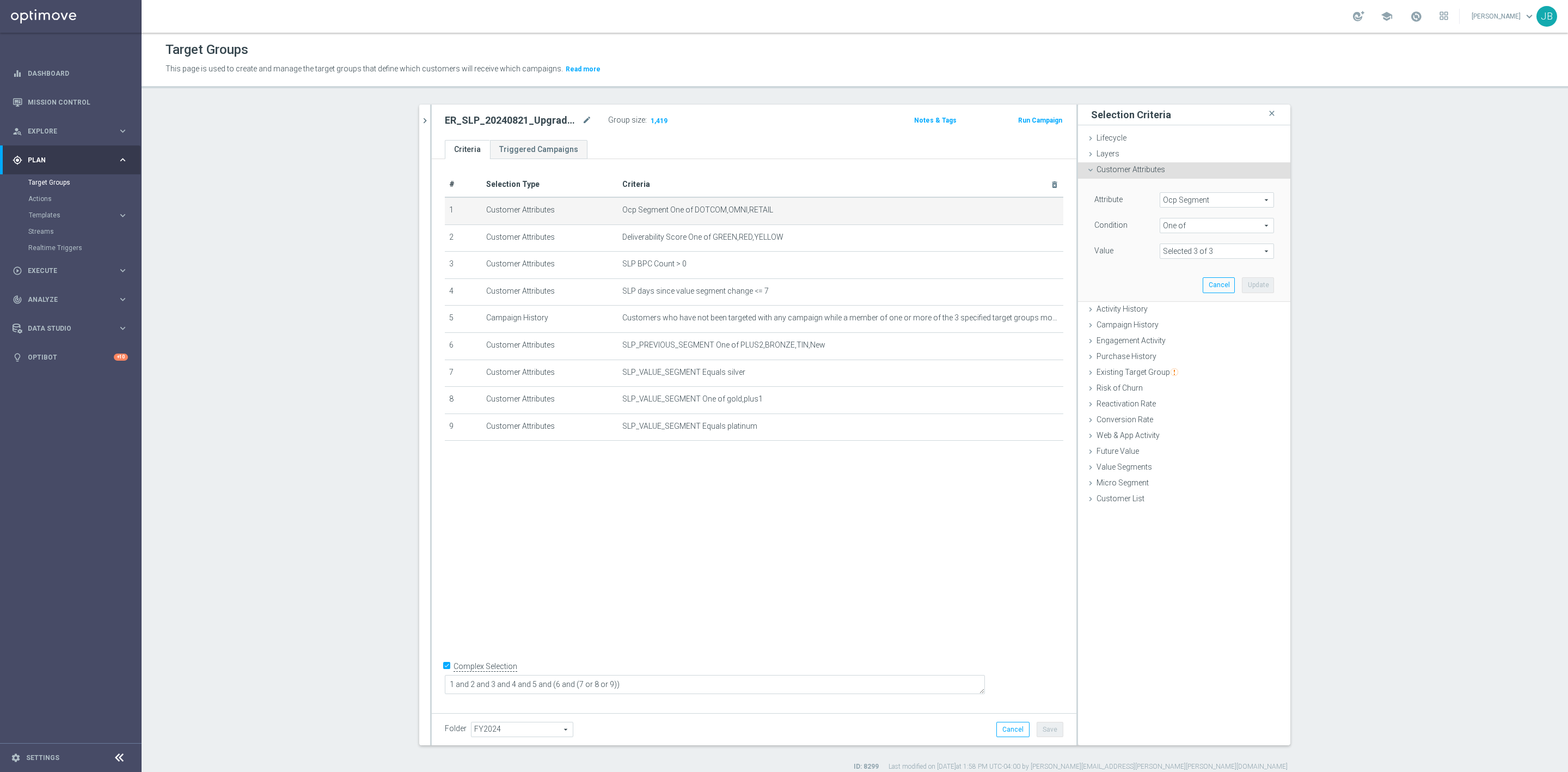
click at [1221, 203] on span "Ocp Segment" at bounding box center [1217, 199] width 114 height 14
click at [1220, 203] on input "search" at bounding box center [1217, 200] width 114 height 15
type input "ocp"
click at [1220, 242] on span "OCP_Simple_12m" at bounding box center [1217, 244] width 103 height 9
type input "OCP_Simple_12m"
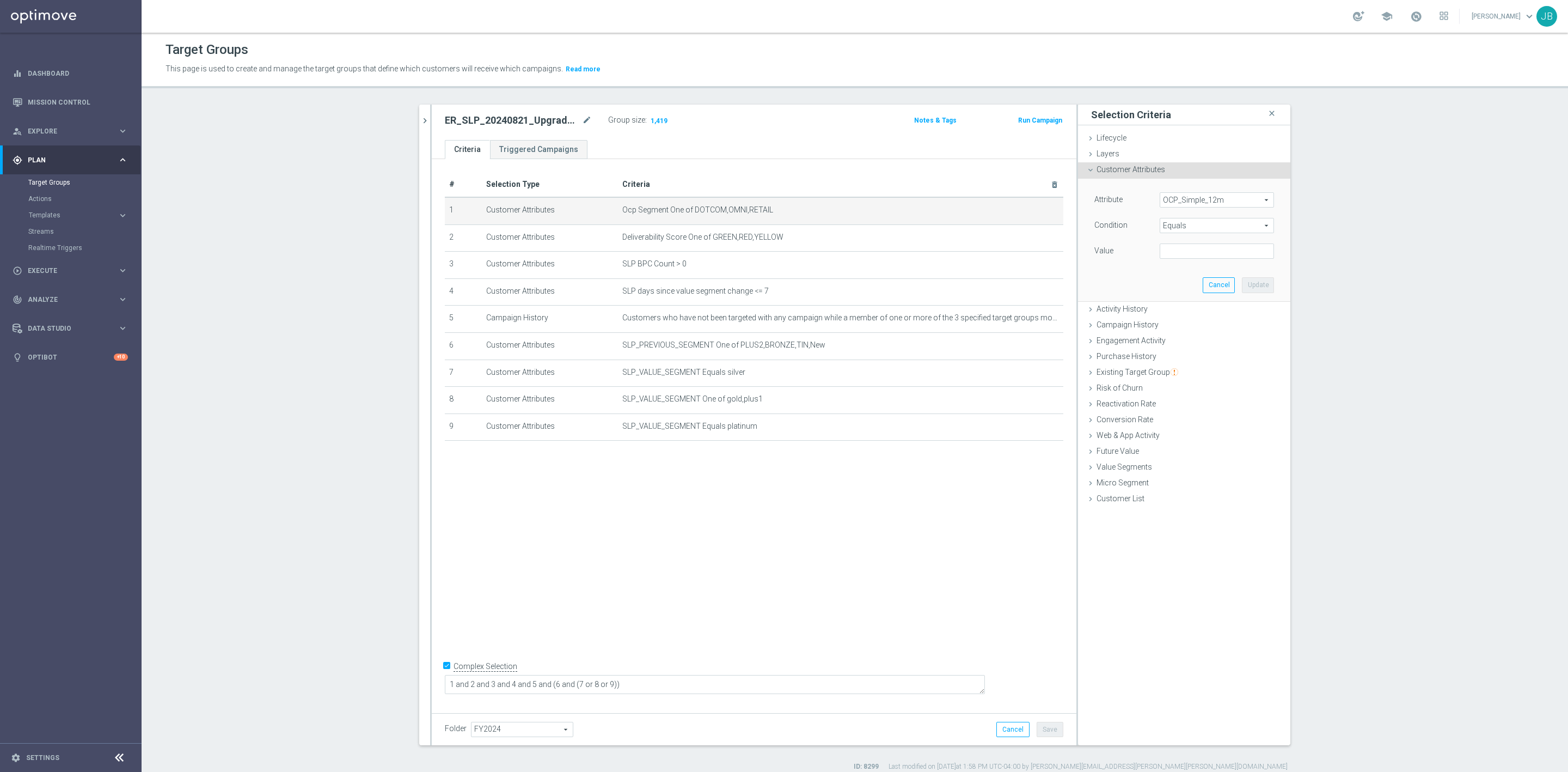
click at [1192, 227] on span "Equals" at bounding box center [1217, 225] width 114 height 14
click at [1170, 366] on span "One of" at bounding box center [1217, 369] width 103 height 9
type input "One of"
click at [1176, 262] on textarea at bounding box center [1217, 257] width 114 height 28
click at [1204, 255] on textarea at bounding box center [1217, 257] width 114 height 28
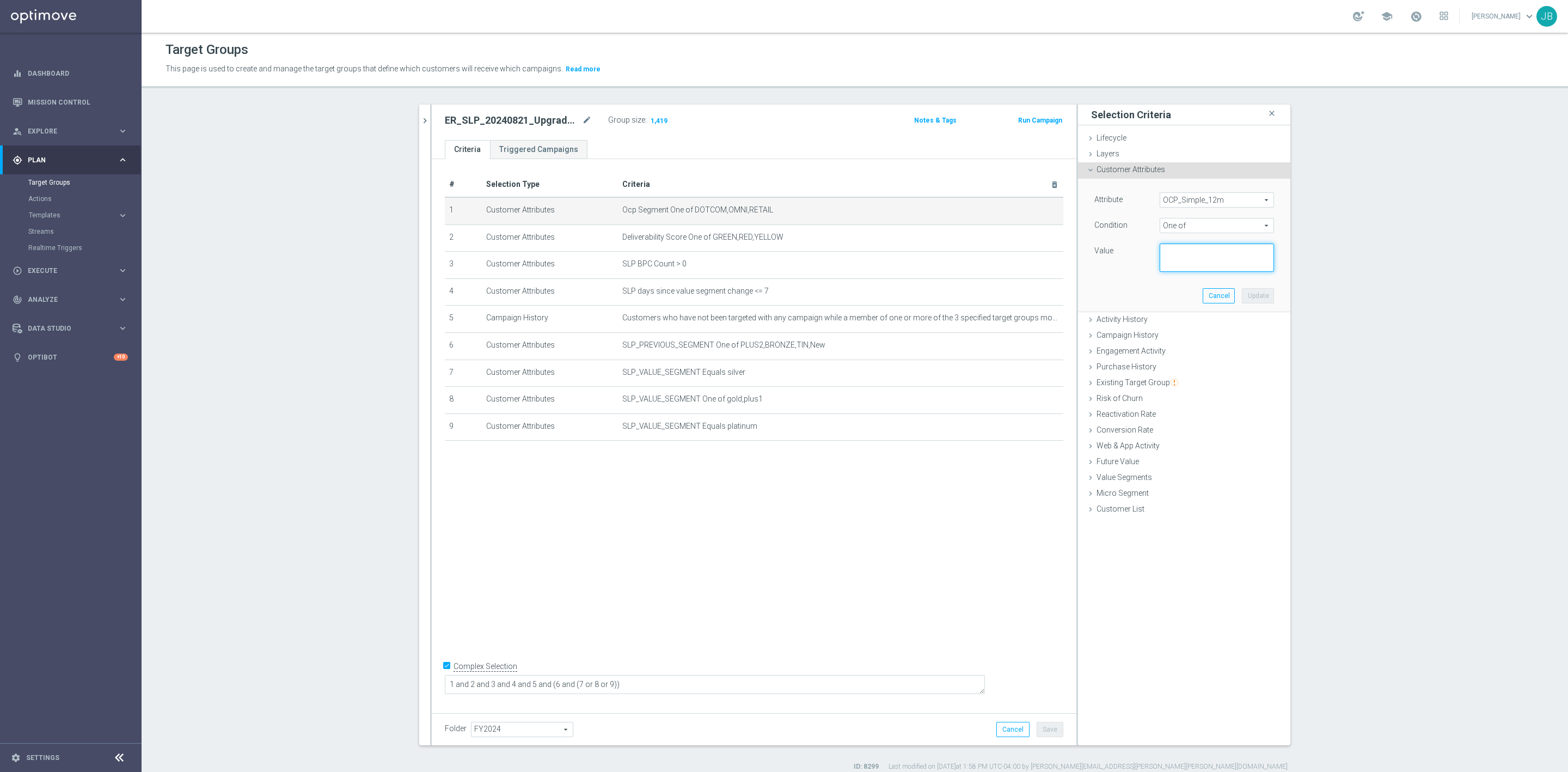
paste textarea "Dotcom, OMNI, Retail"
type textarea "Dotcom, OMNI, Retail"
click at [1242, 296] on button "Update" at bounding box center [1258, 295] width 32 height 15
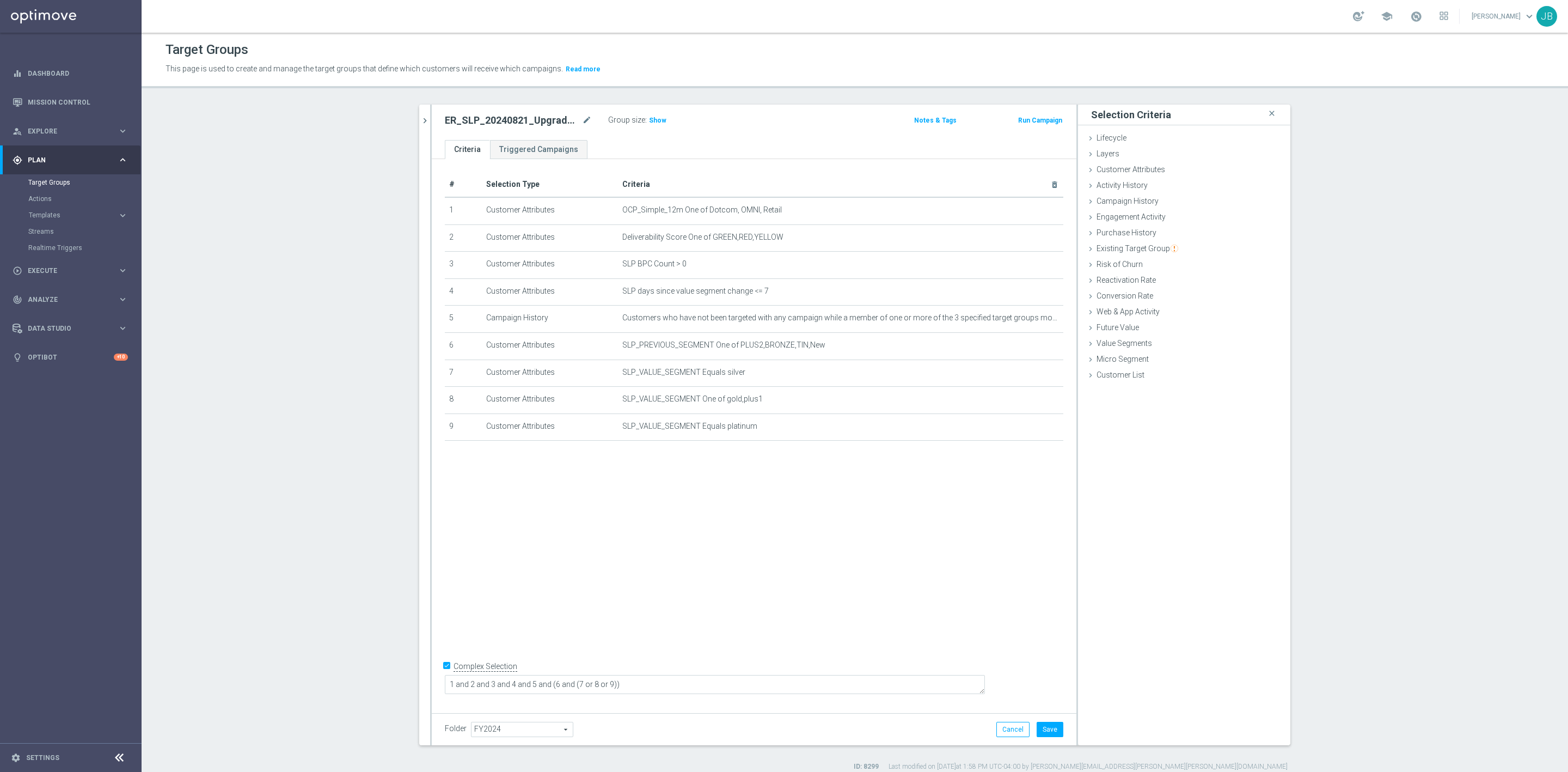
click at [649, 127] on div "Group size : Show" at bounding box center [662, 120] width 109 height 15
click at [649, 121] on span "Show" at bounding box center [657, 120] width 17 height 7
click at [1014, 724] on button "Cancel" at bounding box center [1013, 729] width 33 height 15
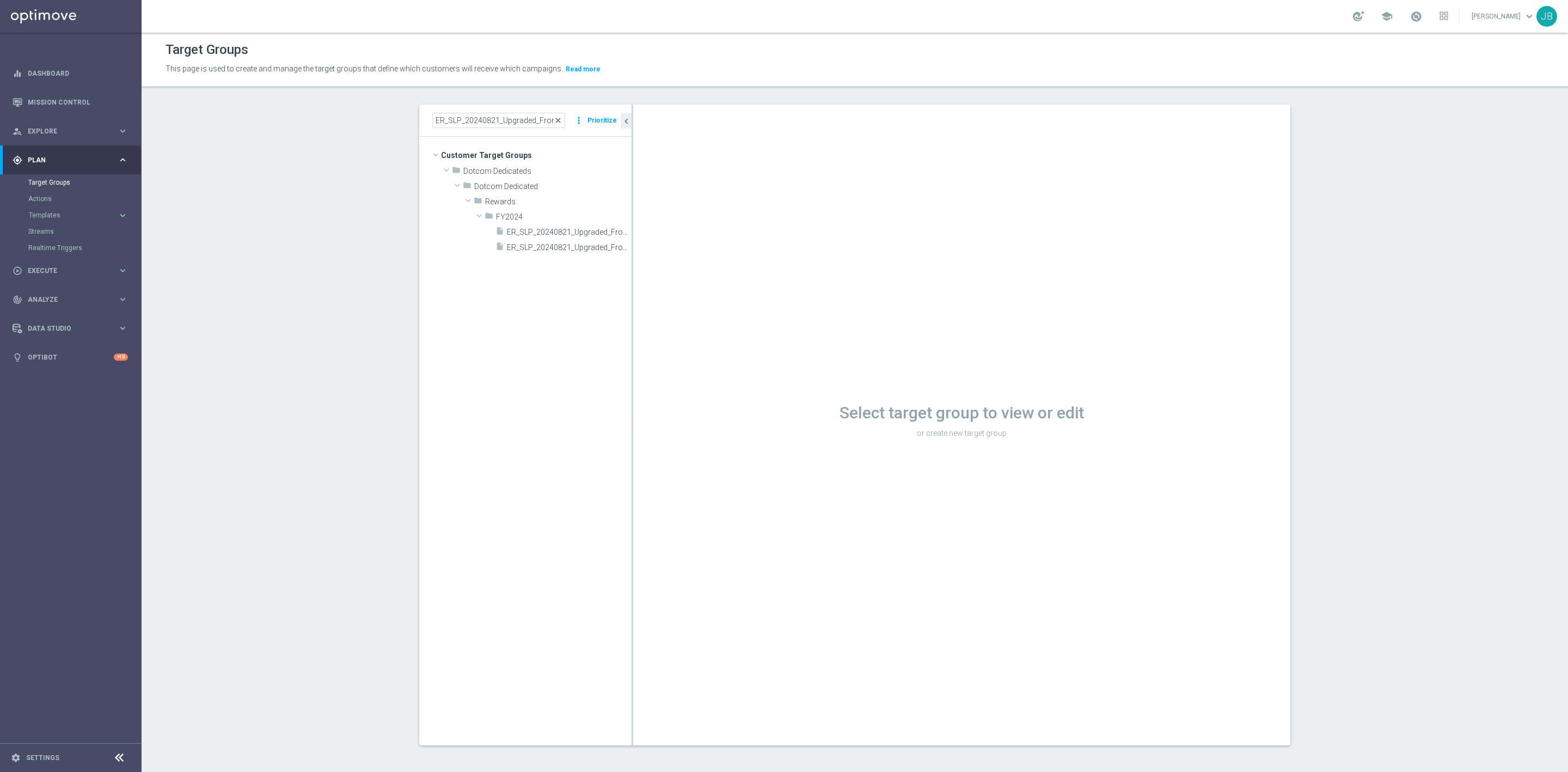
click at [555, 121] on span "close" at bounding box center [558, 120] width 9 height 9
click at [510, 118] on input at bounding box center [499, 120] width 133 height 15
paste input "ER_SLP_20240821_Upgraded_FromSilver"
type input "ER_SLP_20240821_Upgraded_FromSilver"
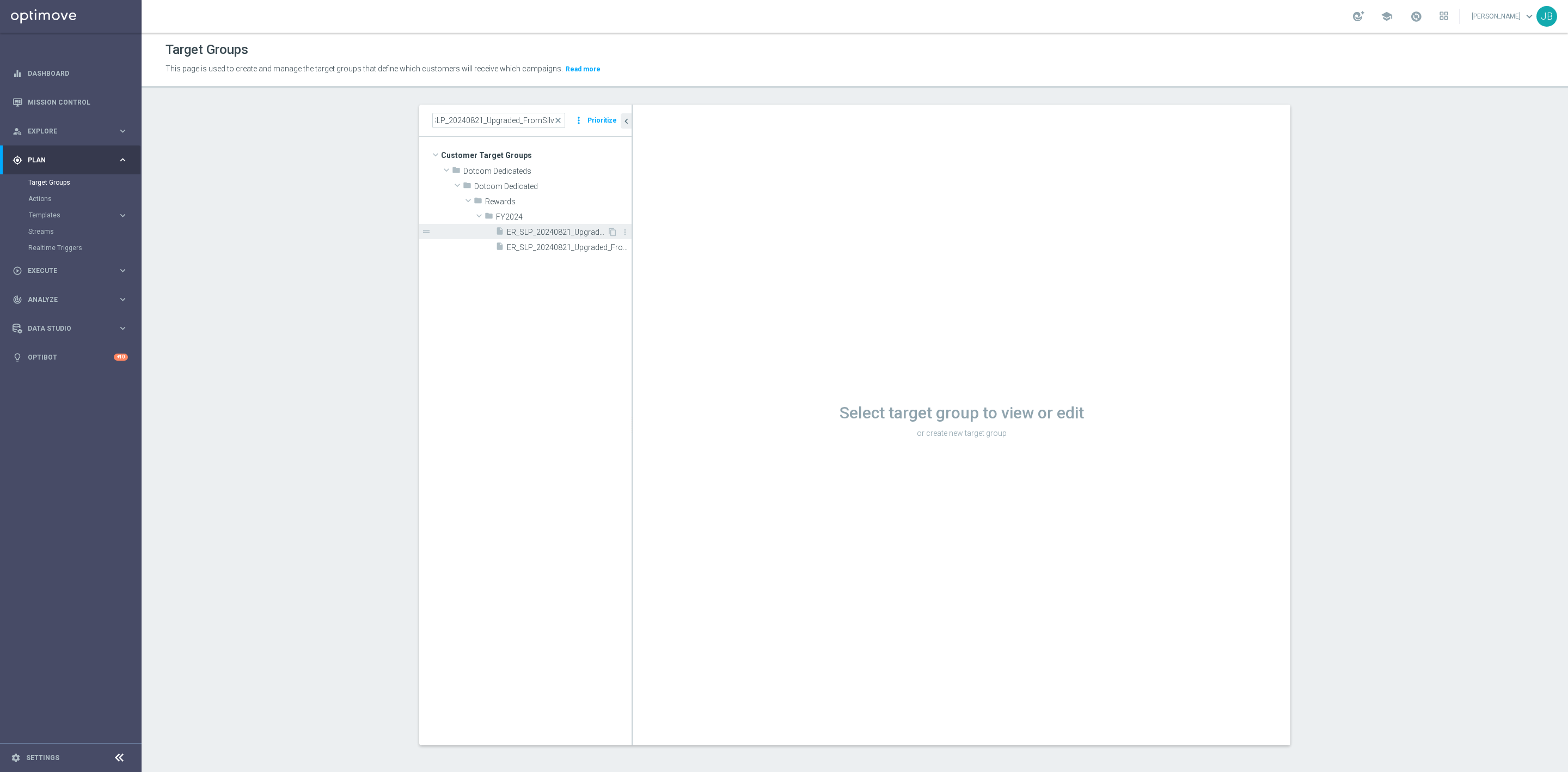
click at [562, 227] on span "ER_SLP_20240821_Upgraded_FromSilver" at bounding box center [557, 231] width 100 height 9
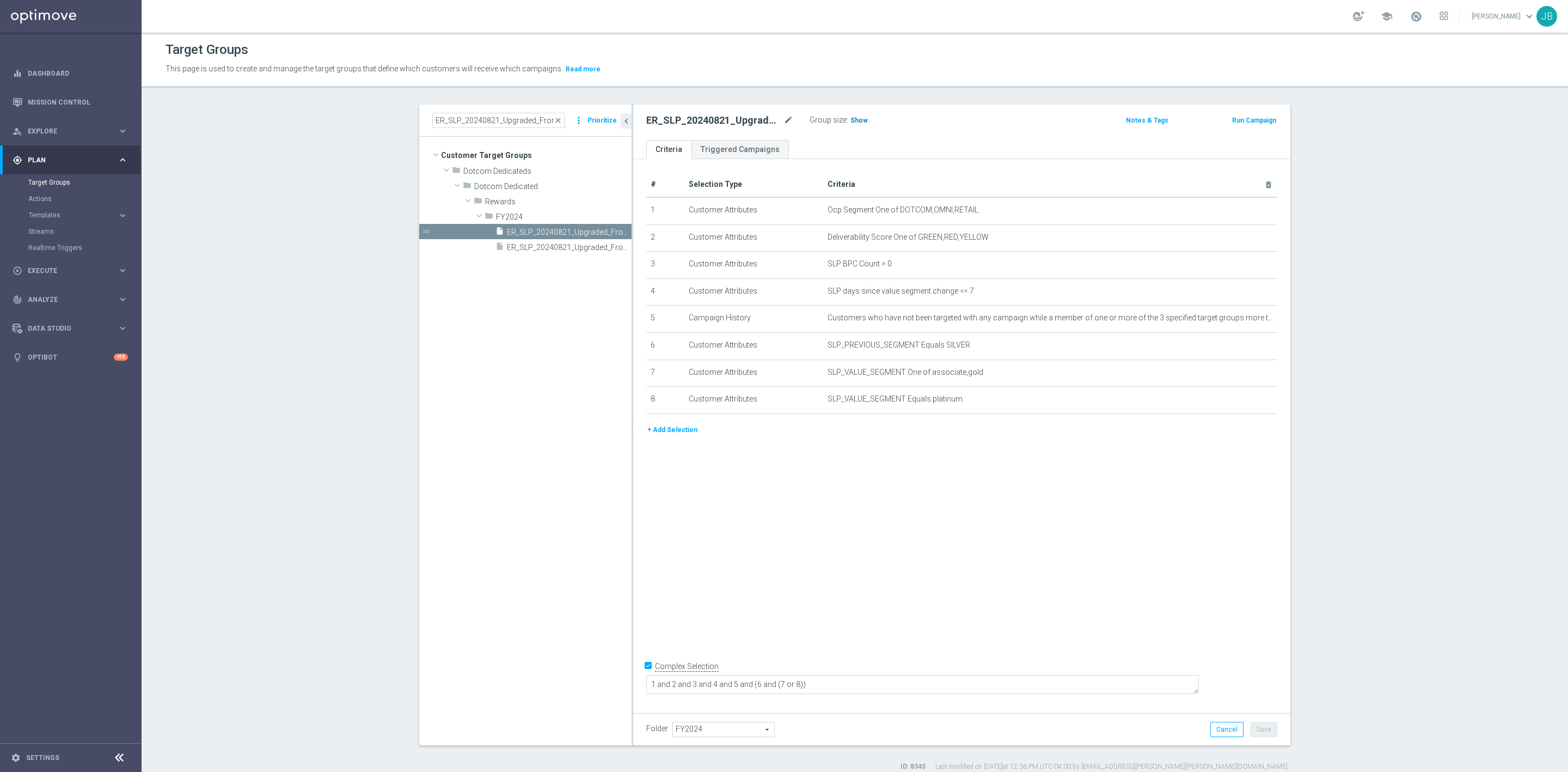
click at [851, 120] on span "Show" at bounding box center [859, 120] width 17 height 7
click at [1238, 209] on icon "mode_edit" at bounding box center [1242, 210] width 9 height 9
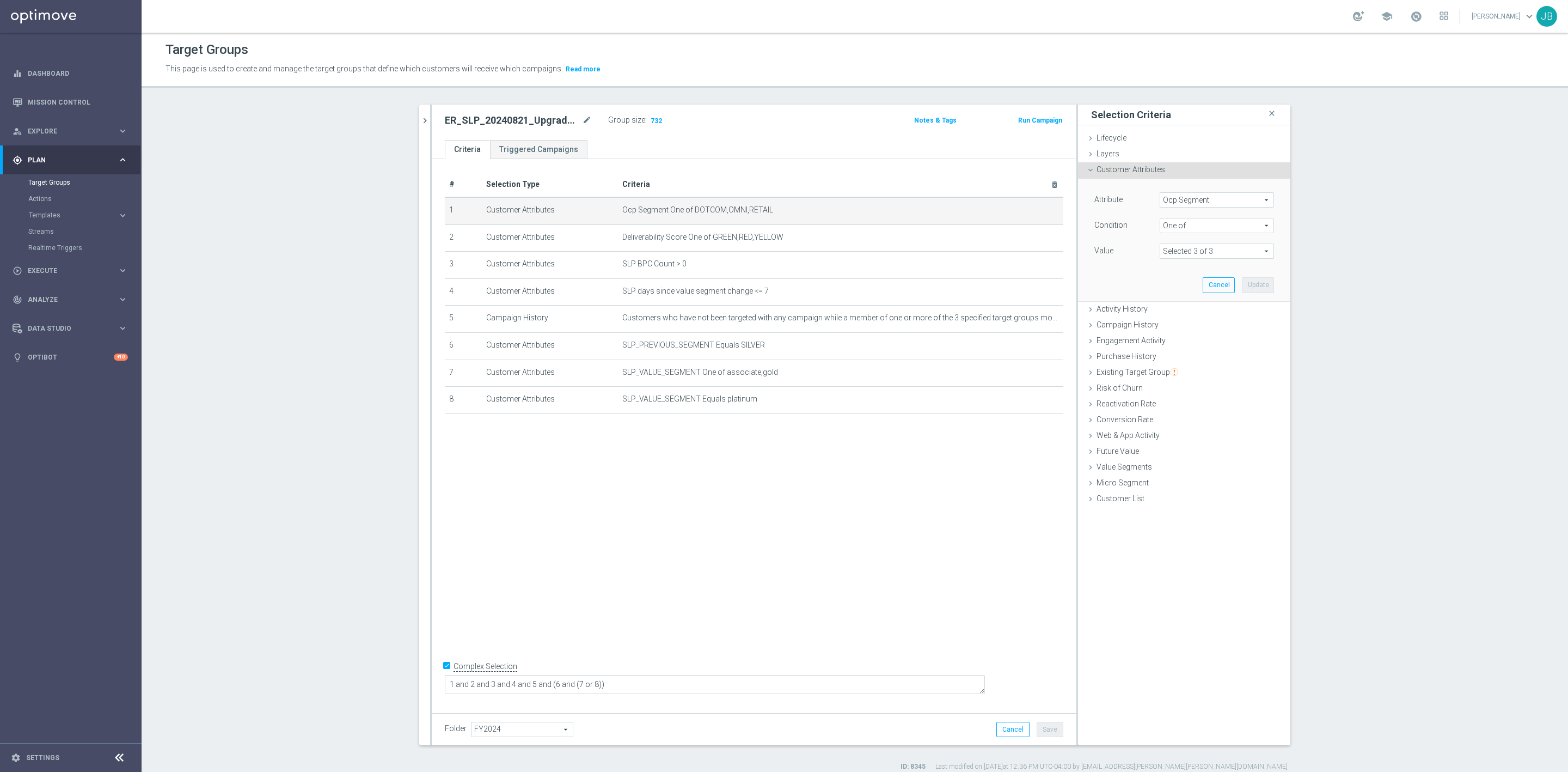
click at [1196, 200] on span "Ocp Segment" at bounding box center [1217, 199] width 114 height 14
click at [1195, 205] on input "search" at bounding box center [1217, 200] width 114 height 15
type input "ocp"
click at [1220, 242] on span "OCP_Simple_12m" at bounding box center [1217, 244] width 103 height 9
type input "OCP_Simple_12m"
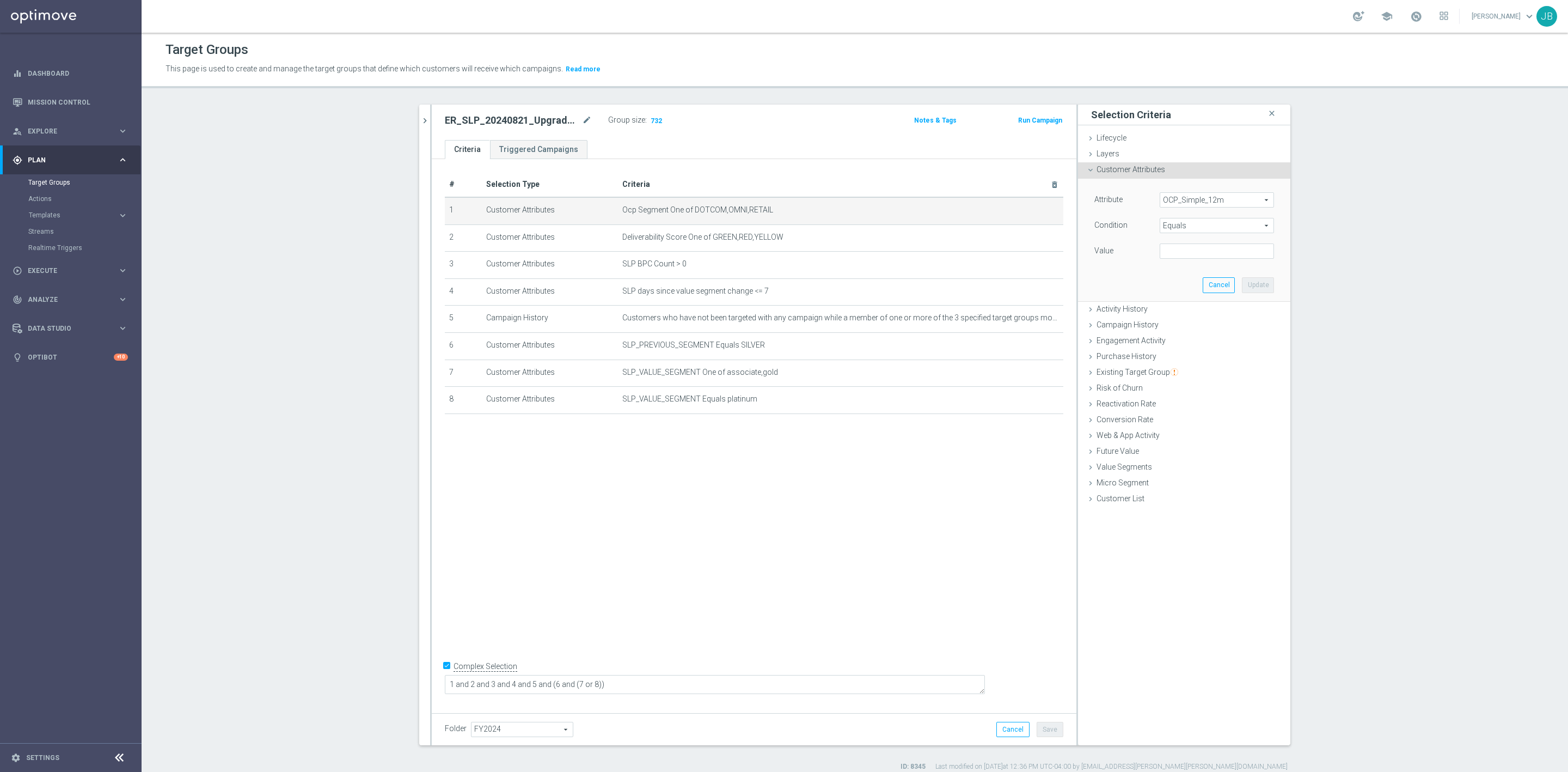
click at [1183, 222] on span "Equals" at bounding box center [1217, 225] width 114 height 14
click at [1182, 368] on span "One of" at bounding box center [1217, 369] width 103 height 9
type input "One of"
click at [1170, 252] on textarea at bounding box center [1217, 257] width 114 height 28
paste textarea "Dotcom, OMNI, Retail"
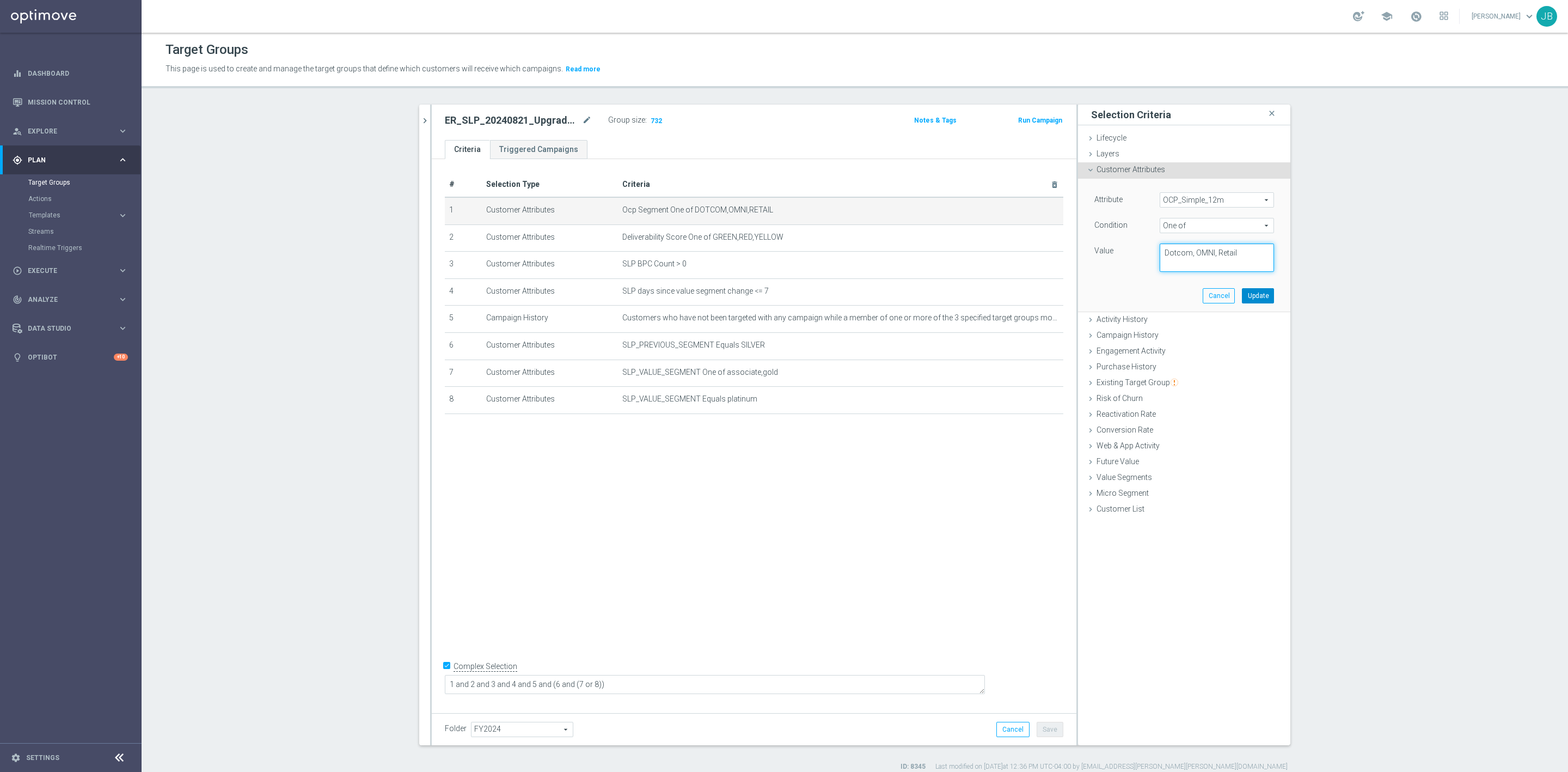
type textarea "Dotcom, OMNI, Retail"
click at [1247, 292] on button "Update" at bounding box center [1258, 295] width 32 height 15
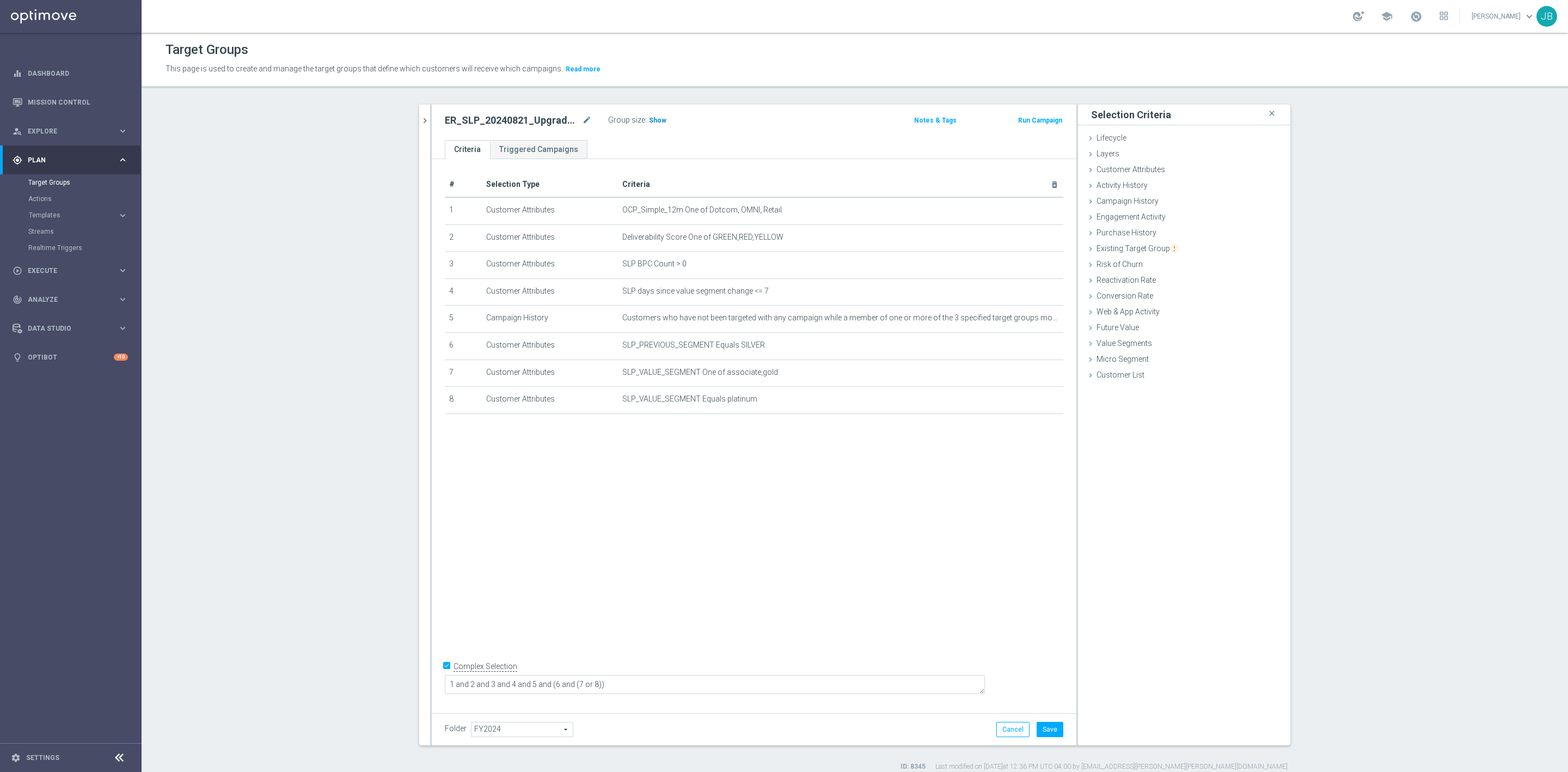
click at [649, 120] on span "Show" at bounding box center [657, 120] width 17 height 7
click at [420, 121] on icon "chevron_right" at bounding box center [424, 120] width 11 height 11
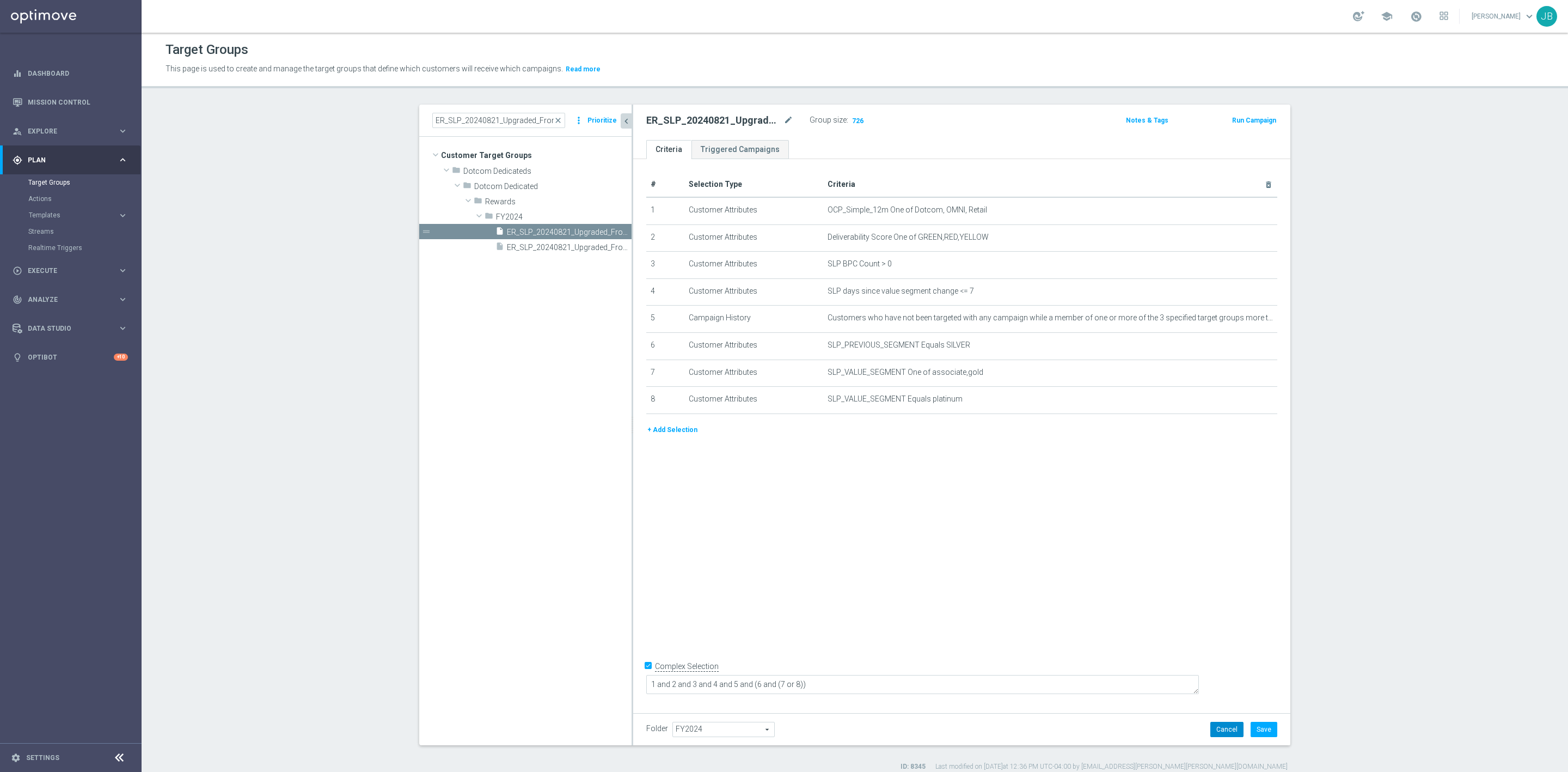
click at [1222, 724] on button "Cancel" at bounding box center [1226, 729] width 33 height 15
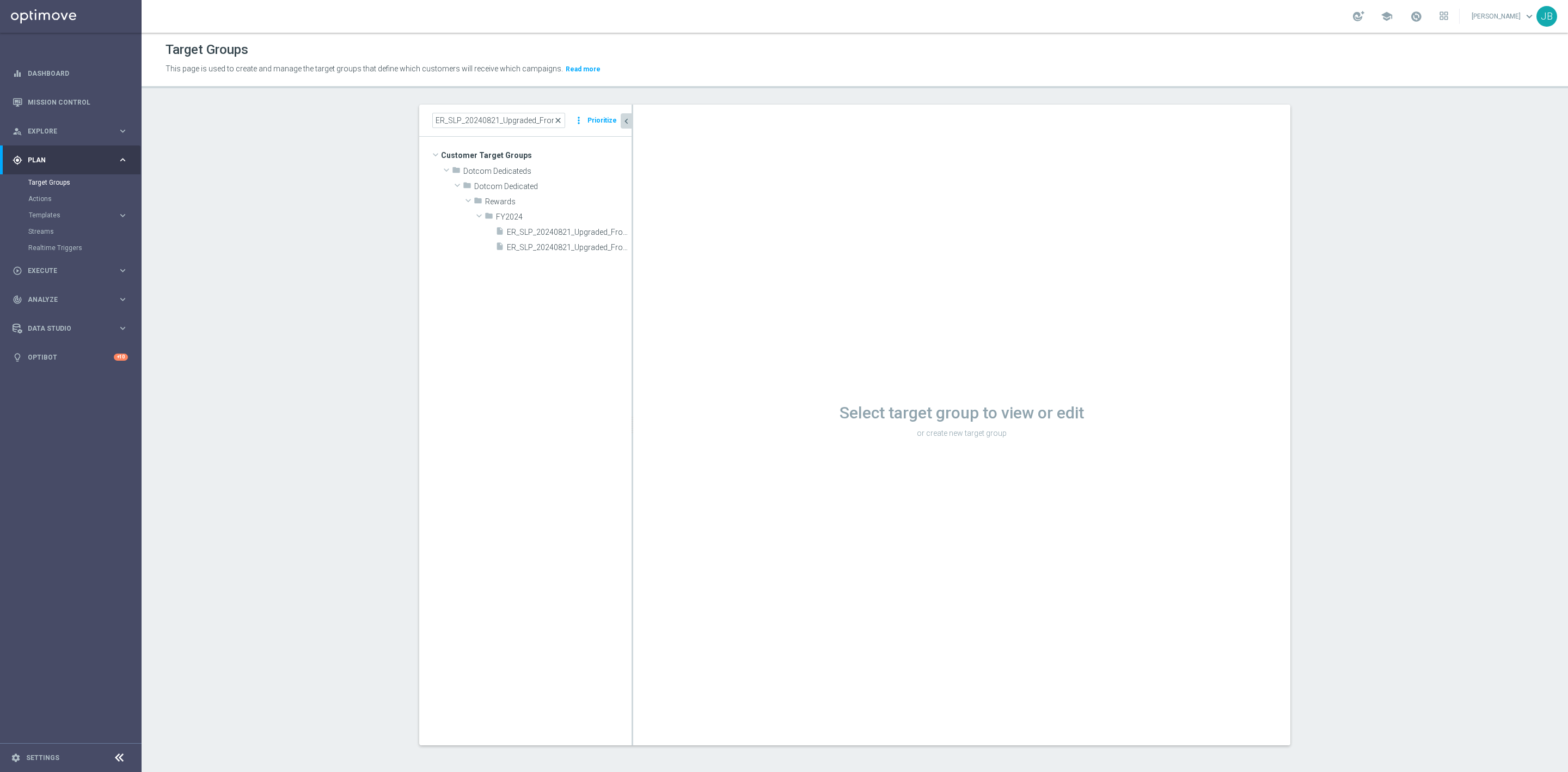
click at [554, 119] on span "close" at bounding box center [558, 120] width 9 height 9
click at [500, 119] on input at bounding box center [499, 120] width 133 height 15
paste input "ER_SLP_20240821_Upgraded_FromGold"
type input "ER_SLP_20240821_Upgraded_FromGold"
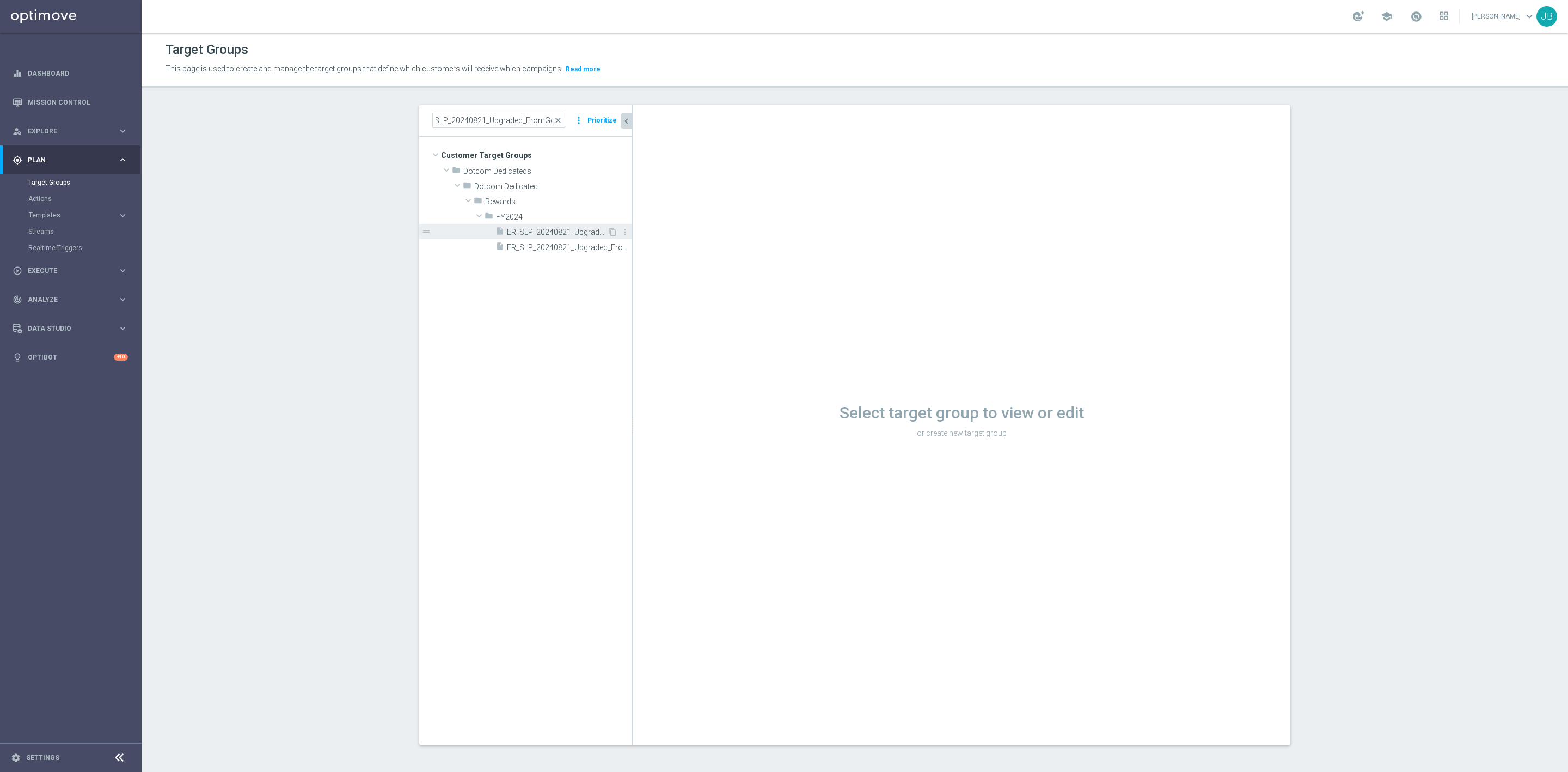
click at [530, 231] on span "ER_SLP_20240821_Upgraded_FromGold" at bounding box center [557, 231] width 100 height 9
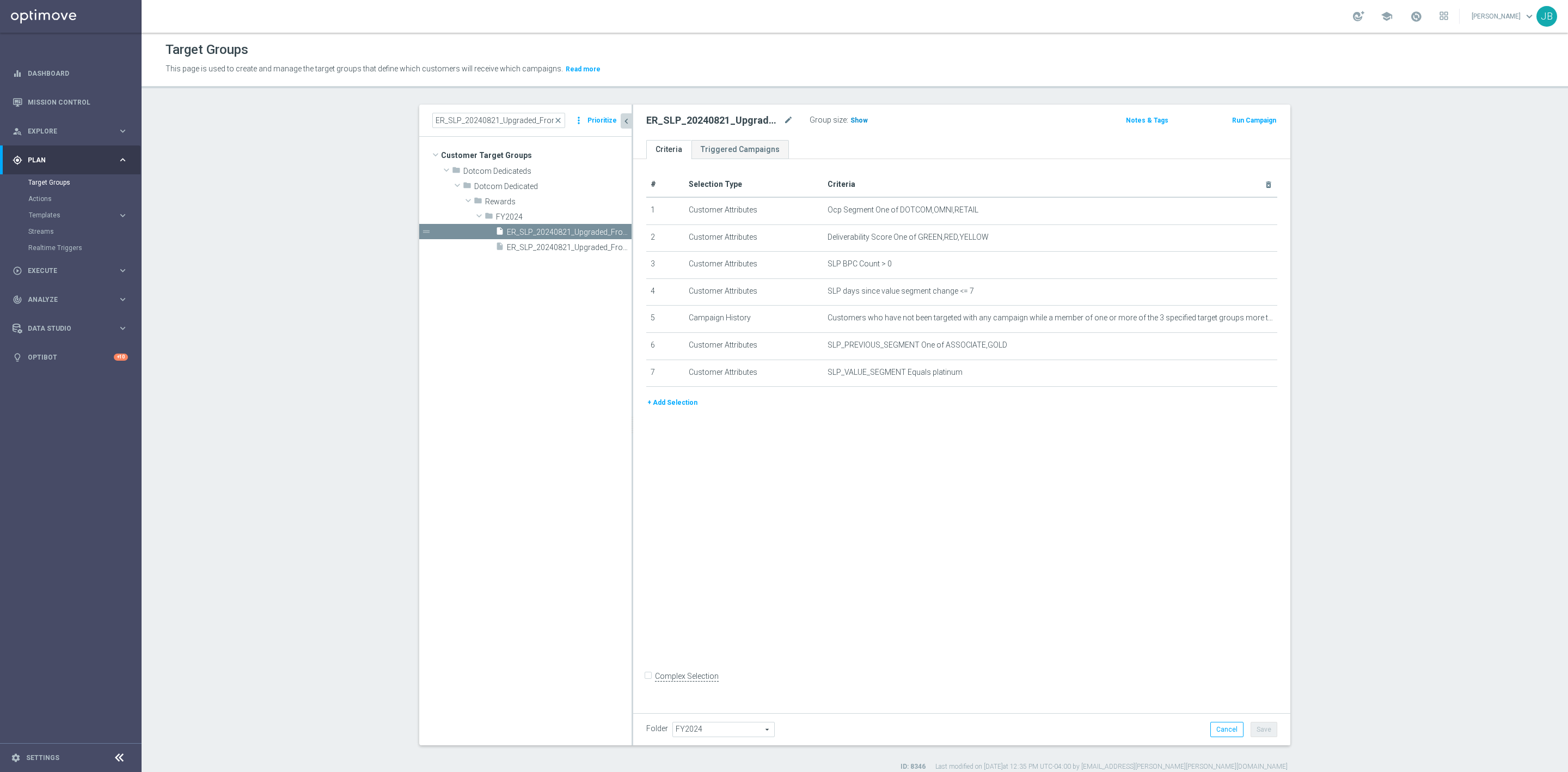
click at [851, 119] on span "Show" at bounding box center [859, 120] width 17 height 7
click at [1238, 211] on icon "mode_edit" at bounding box center [1242, 210] width 9 height 9
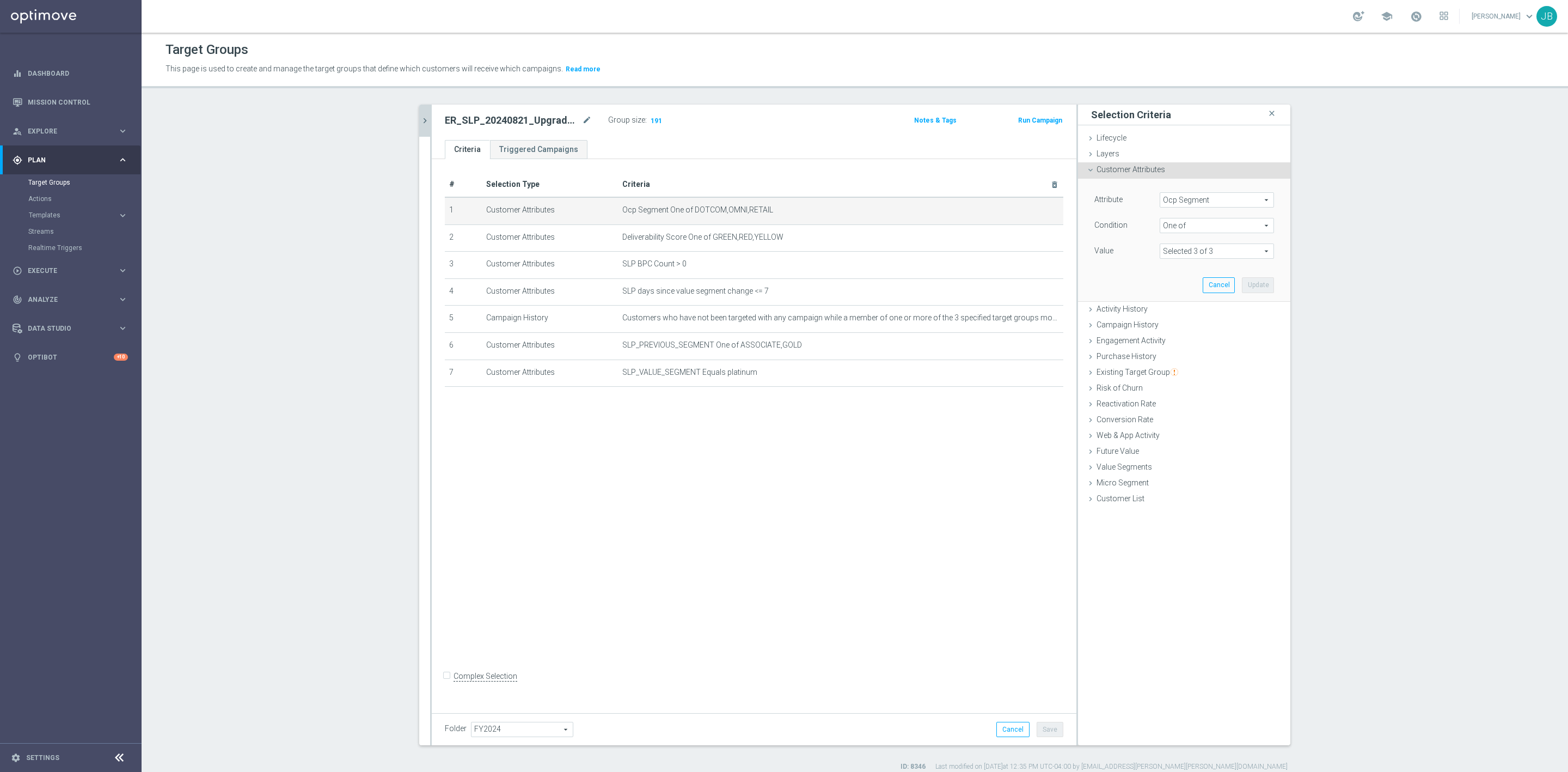
click at [1202, 248] on span at bounding box center [1217, 251] width 114 height 14
click at [1109, 270] on div "Attribute Ocp Segment Ocp Segment arrow_drop_down search Condition One of One o…" at bounding box center [1183, 239] width 196 height 122
click at [1172, 198] on span "Ocp Segment" at bounding box center [1217, 199] width 114 height 14
click at [1176, 198] on input "search" at bounding box center [1217, 200] width 114 height 15
type input "ocp"
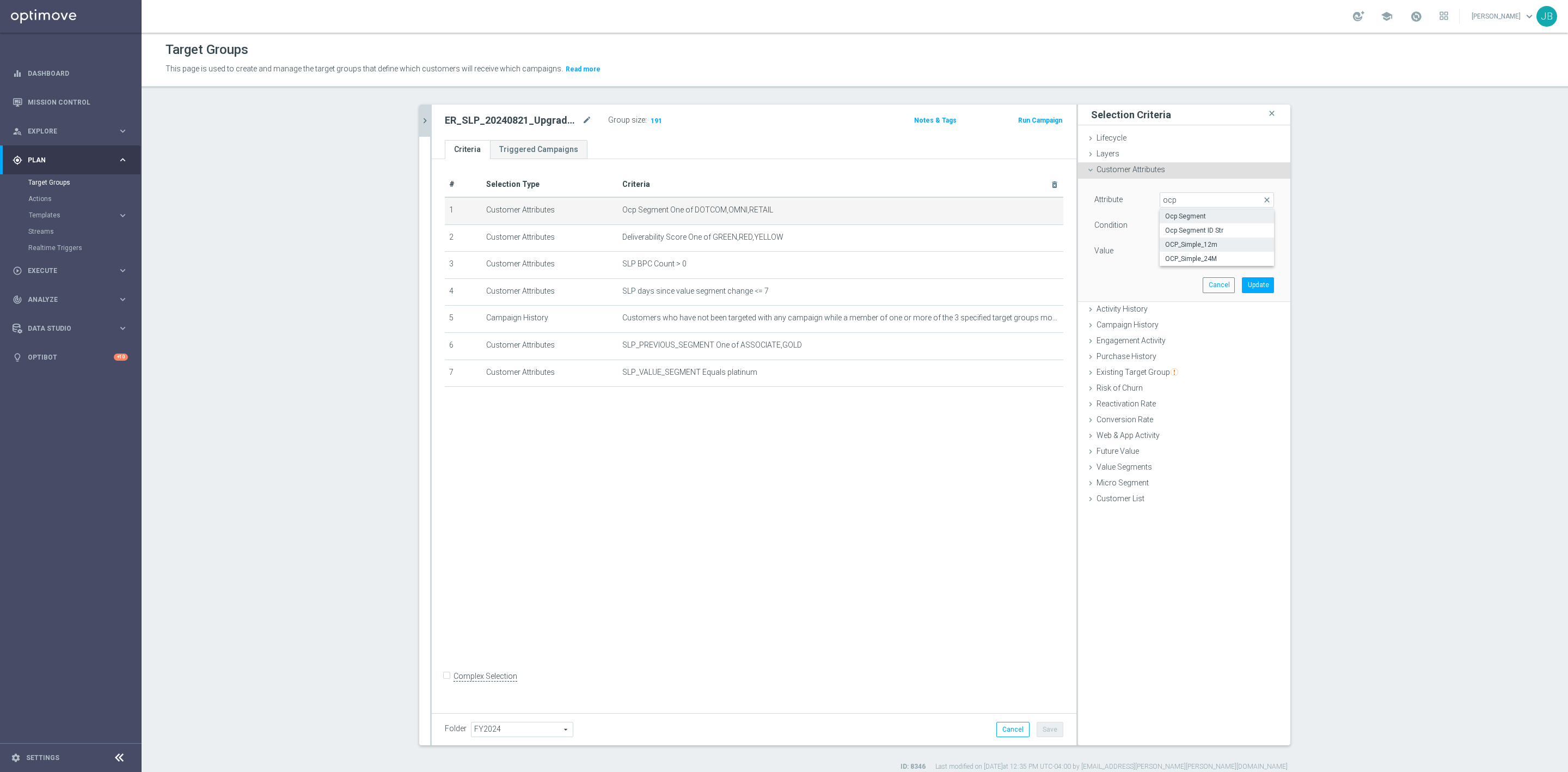
click at [1225, 248] on span "OCP_Simple_12m" at bounding box center [1217, 244] width 103 height 9
type input "OCP_Simple_12m"
click at [1191, 222] on span "Equals" at bounding box center [1217, 225] width 114 height 14
click at [1178, 366] on span "One of" at bounding box center [1217, 369] width 103 height 9
type input "One of"
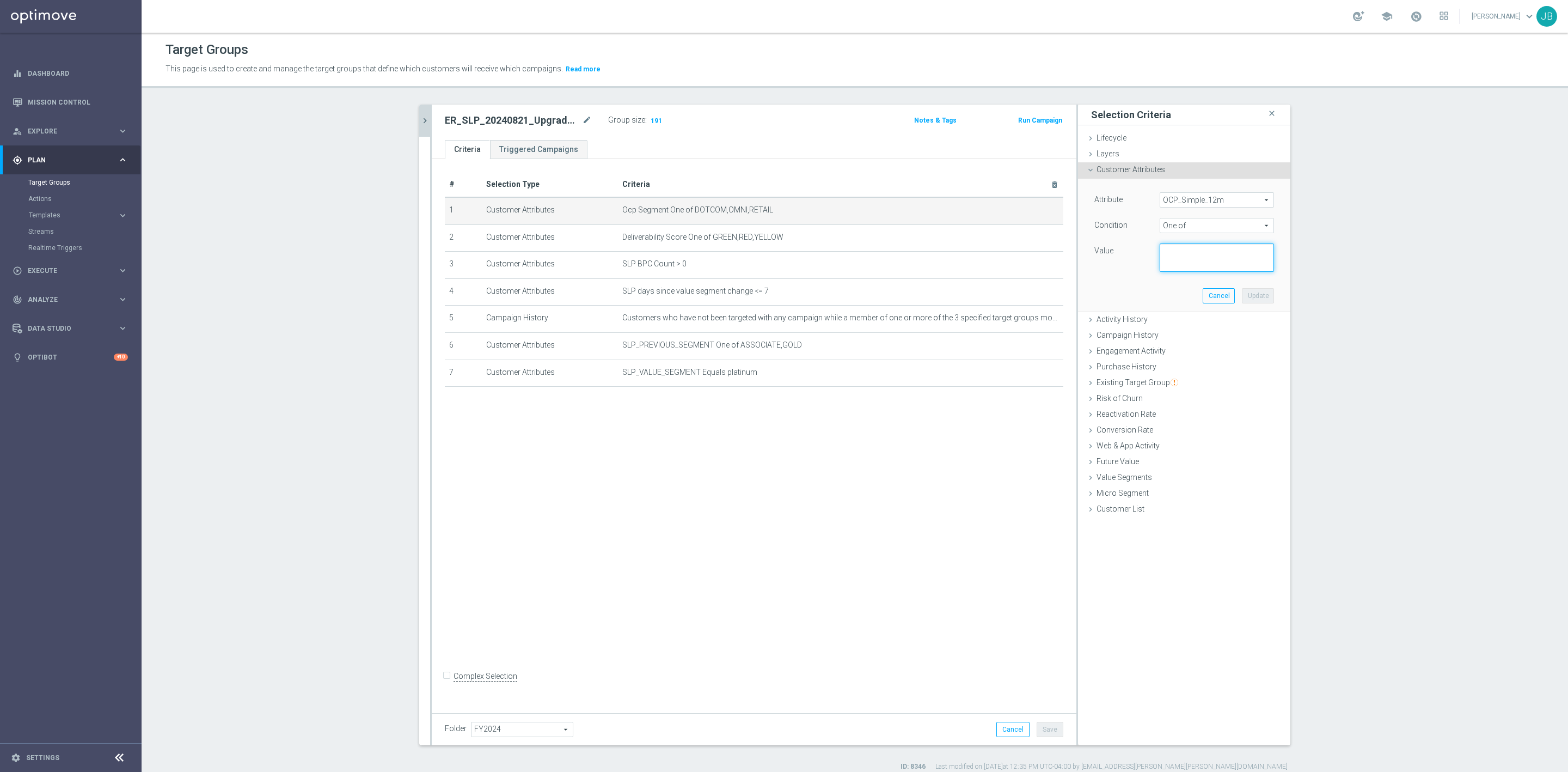
click at [1180, 251] on textarea at bounding box center [1217, 257] width 114 height 28
click at [1161, 251] on textarea at bounding box center [1217, 257] width 114 height 28
paste textarea "Dotcom, OMNI, Retail"
type textarea "Dotcom, OMNI, Retail"
click at [1250, 295] on button "Update" at bounding box center [1258, 295] width 32 height 15
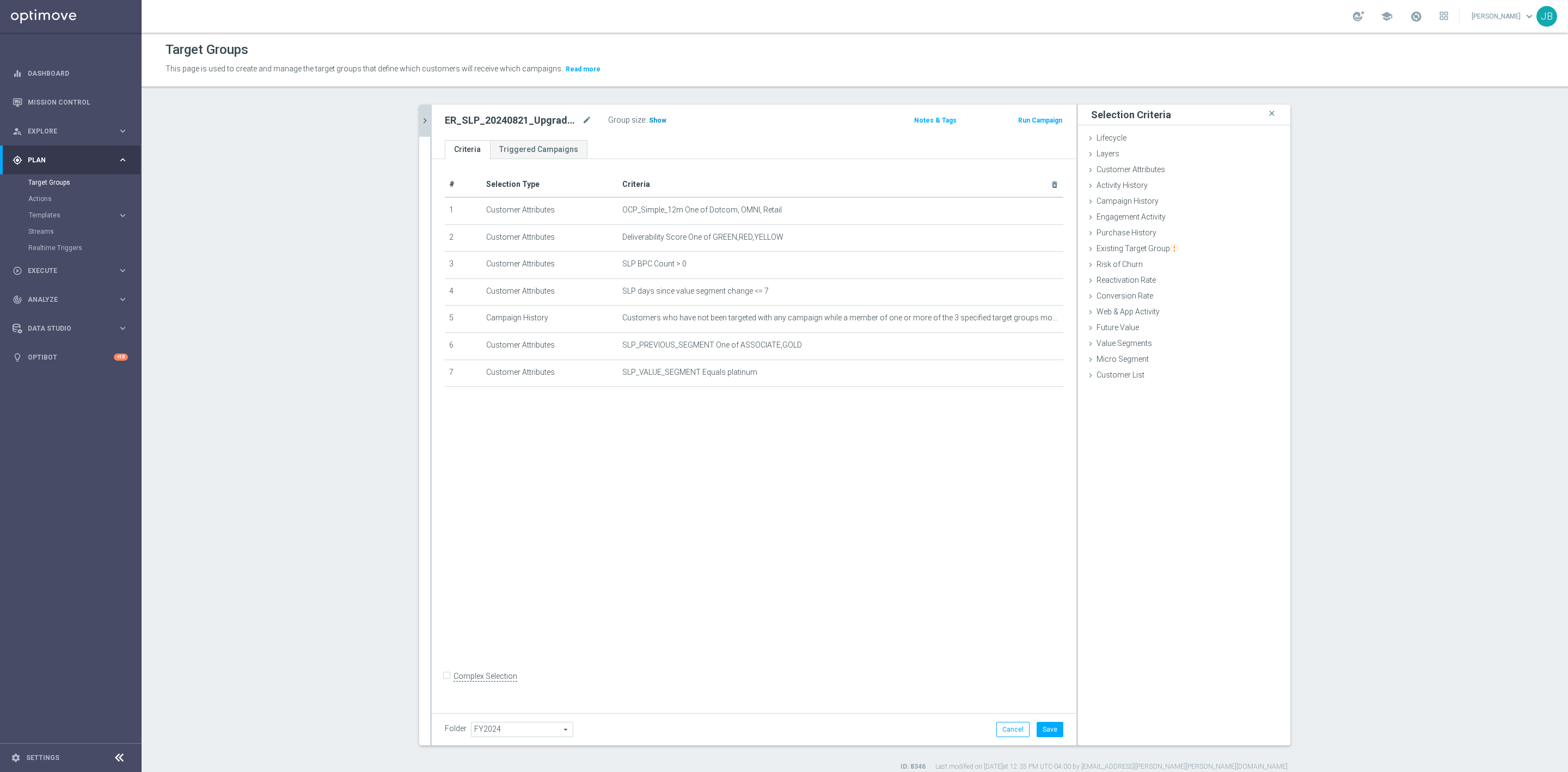
click at [649, 122] on span "Show" at bounding box center [657, 120] width 17 height 7
click at [1013, 724] on button "Cancel" at bounding box center [1013, 729] width 33 height 15
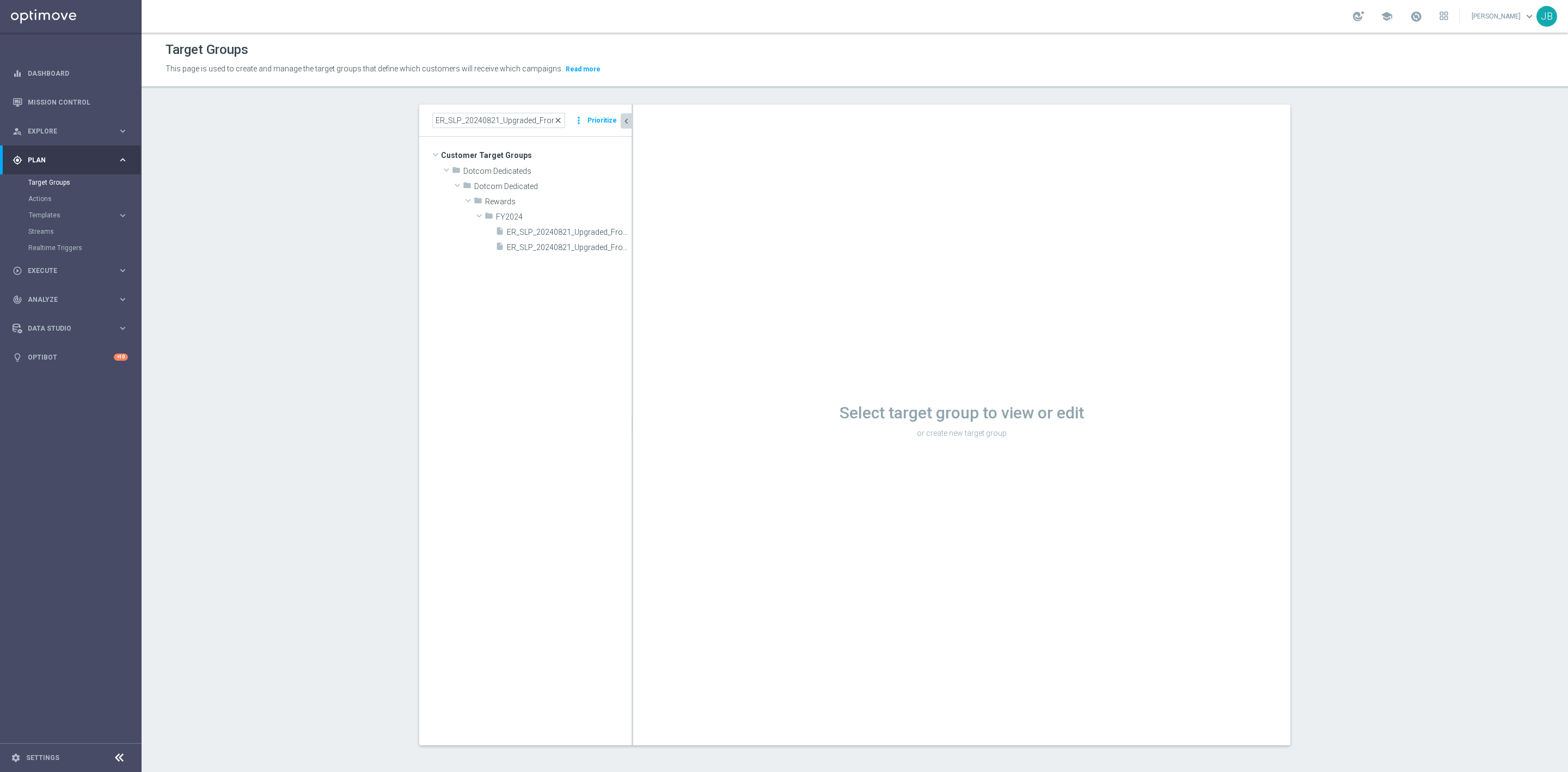
click at [554, 123] on span "close" at bounding box center [558, 120] width 9 height 9
click at [521, 124] on input at bounding box center [499, 120] width 133 height 15
paste input "ER_DC_20240805_ProdRec_RED"
type input "ER_DC_20240805_ProdRec_RED"
click at [545, 247] on span "ER_DC_20240805_ProdRec_RED" at bounding box center [562, 247] width 89 height 9
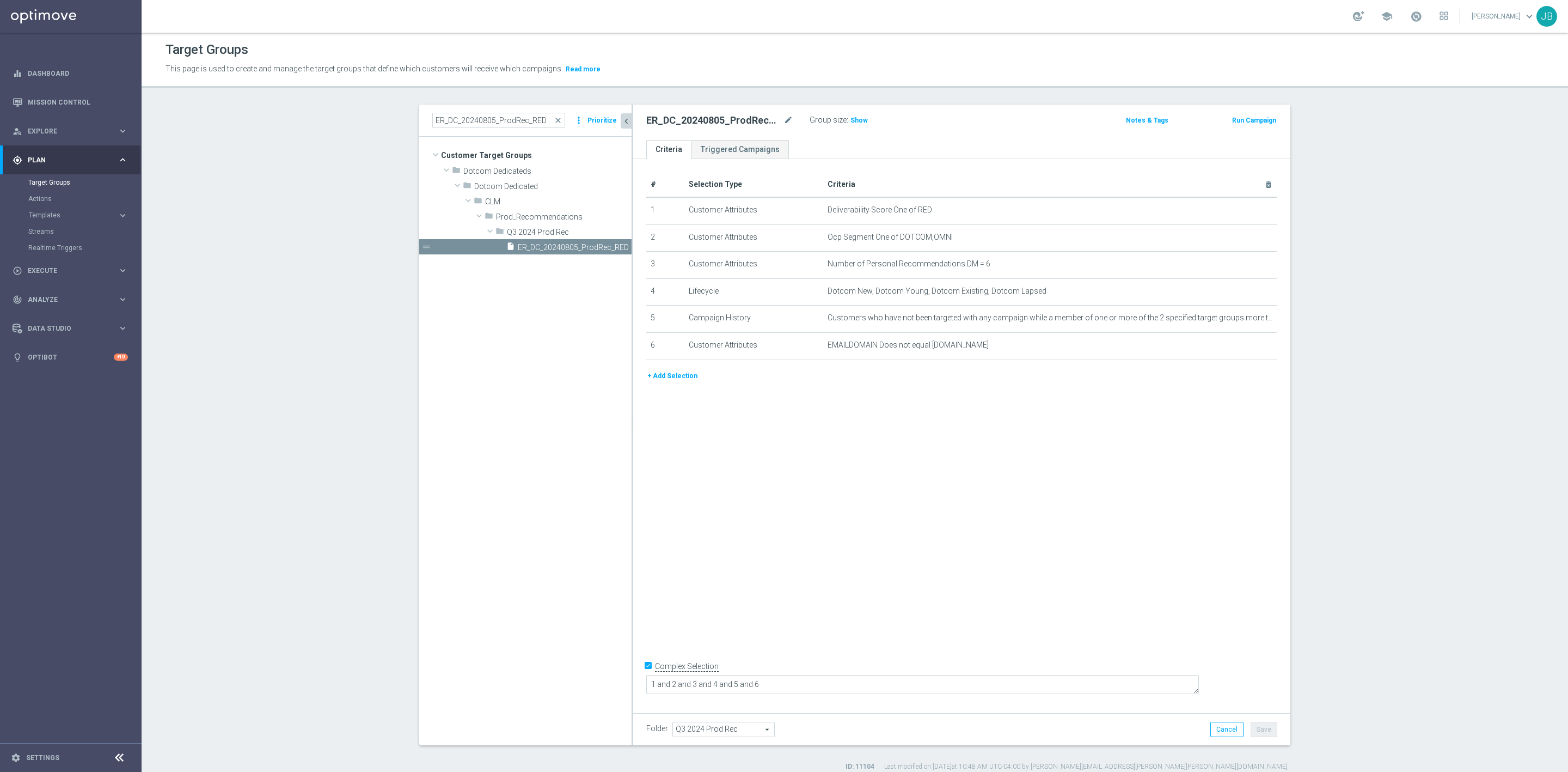
click at [1318, 463] on section "ER_DC_20240805_ProdRec_RED close more_vert Prioritize Customer Target Groups li…" at bounding box center [855, 438] width 1427 height 666
click at [849, 114] on h3 "Show" at bounding box center [859, 120] width 19 height 12
click at [1238, 241] on icon "mode_edit" at bounding box center [1242, 236] width 9 height 9
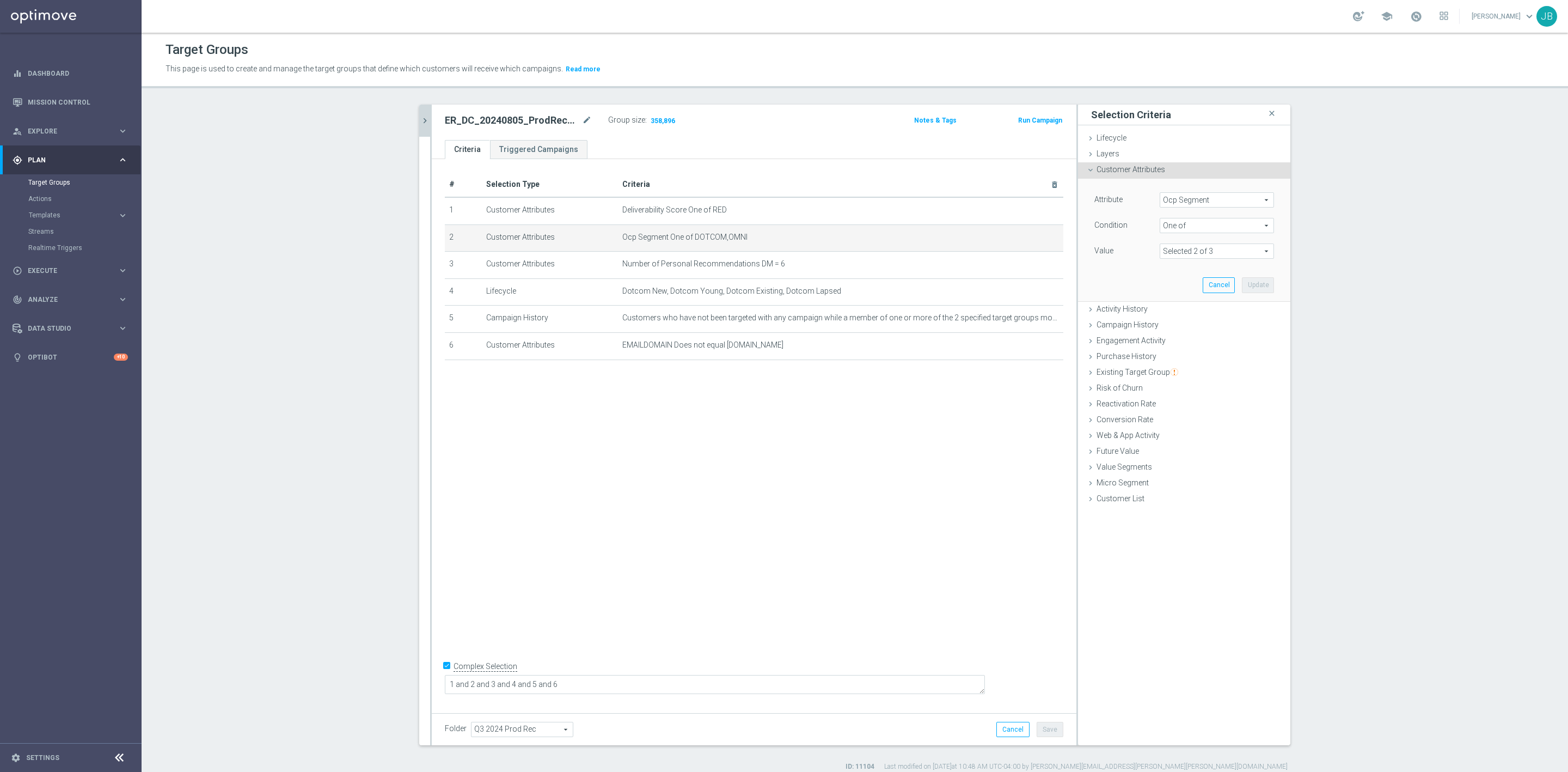
click at [1206, 198] on span "Ocp Segment" at bounding box center [1217, 199] width 114 height 14
click at [1205, 205] on input "search" at bounding box center [1217, 200] width 114 height 15
type input "ocp"
click at [1204, 244] on span "OCP_Simple_12m" at bounding box center [1217, 244] width 103 height 9
type input "OCP_Simple_12m"
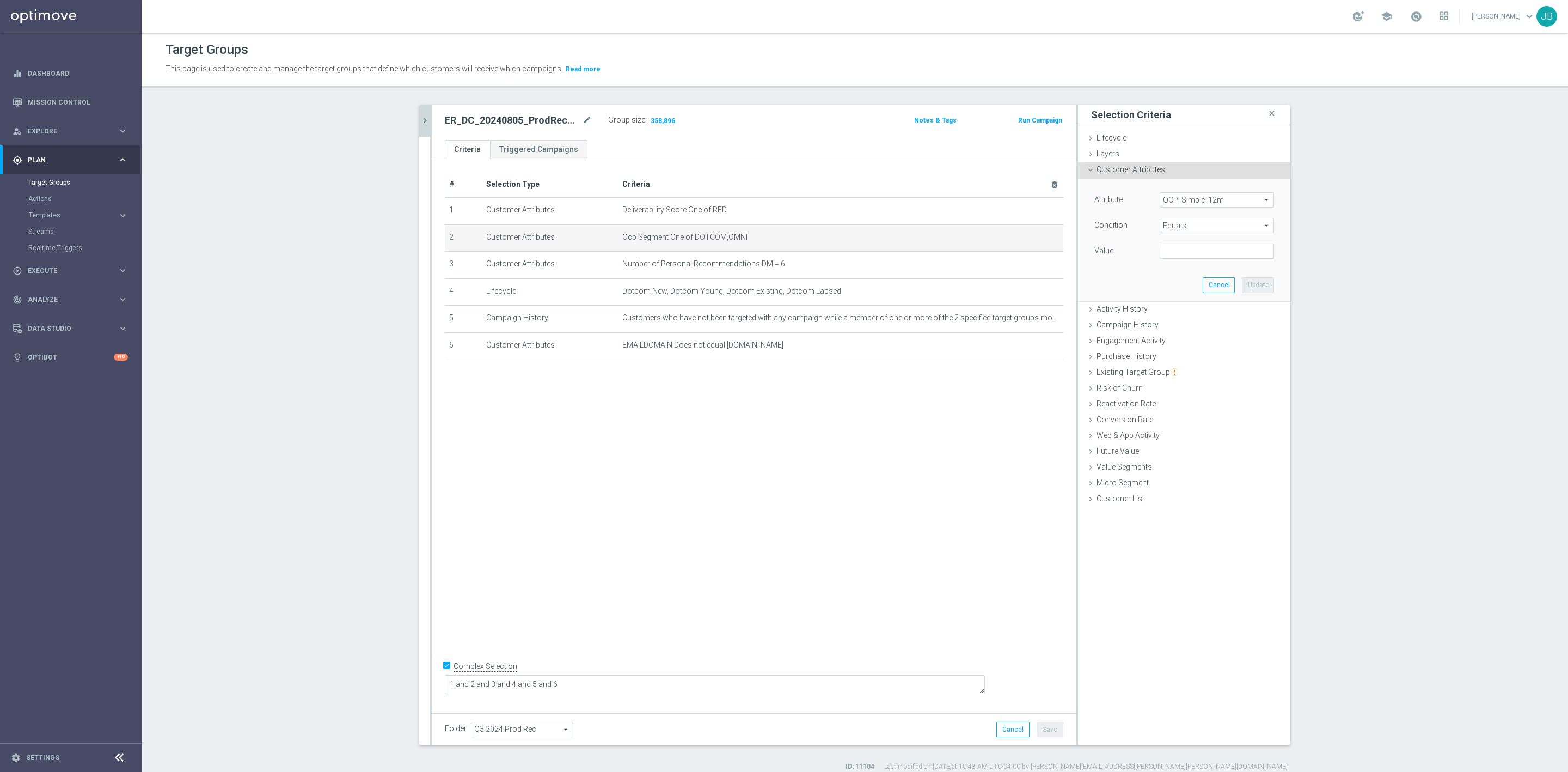
click at [1238, 221] on span "Equals" at bounding box center [1217, 225] width 114 height 14
click at [1181, 366] on span "One of" at bounding box center [1217, 369] width 103 height 9
type input "One of"
click at [1173, 251] on textarea at bounding box center [1217, 257] width 114 height 28
paste textarea "Dotcom, OMNI"
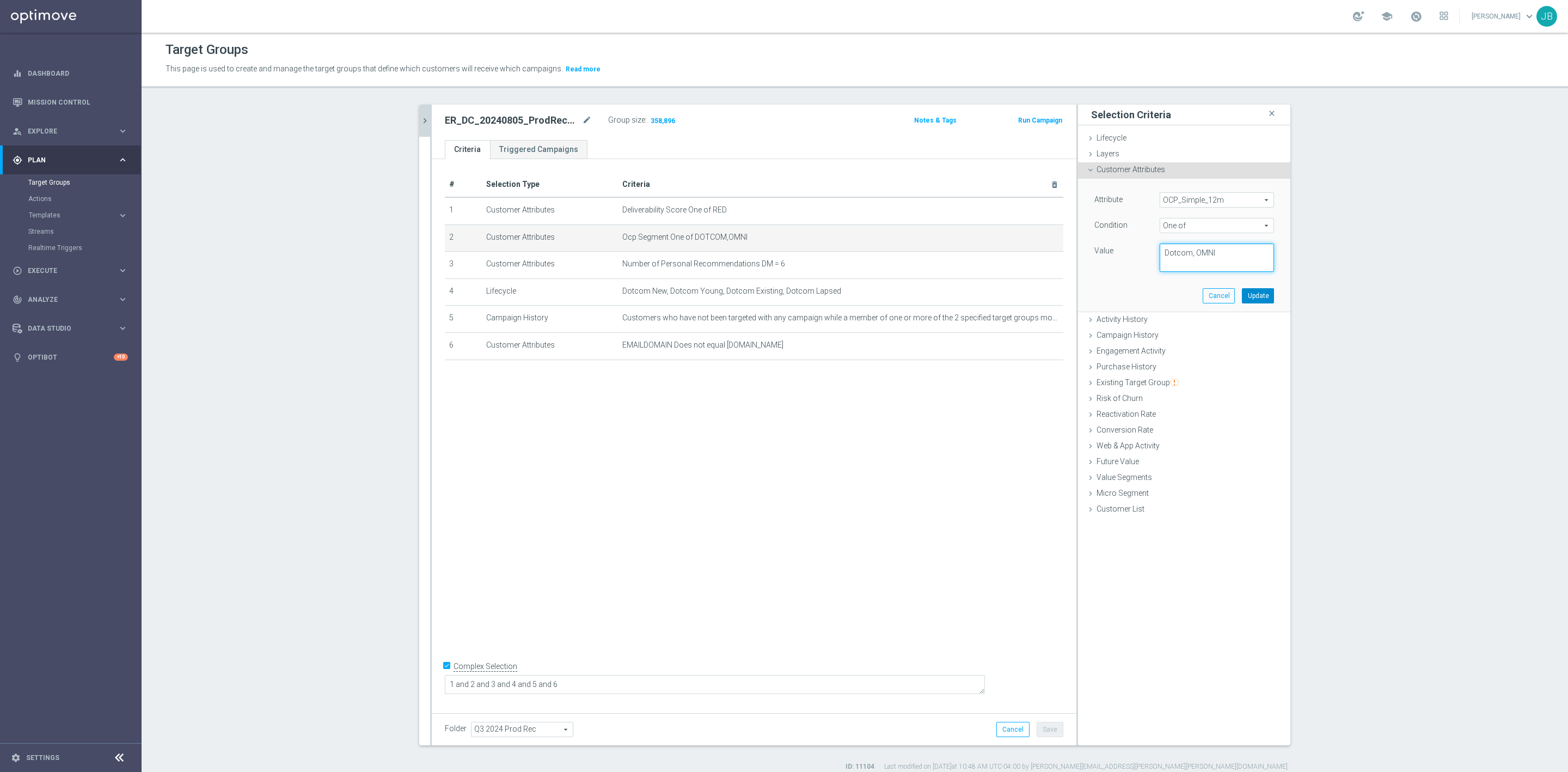
type textarea "Dotcom, OMNI"
click at [1258, 299] on button "Update" at bounding box center [1258, 295] width 32 height 15
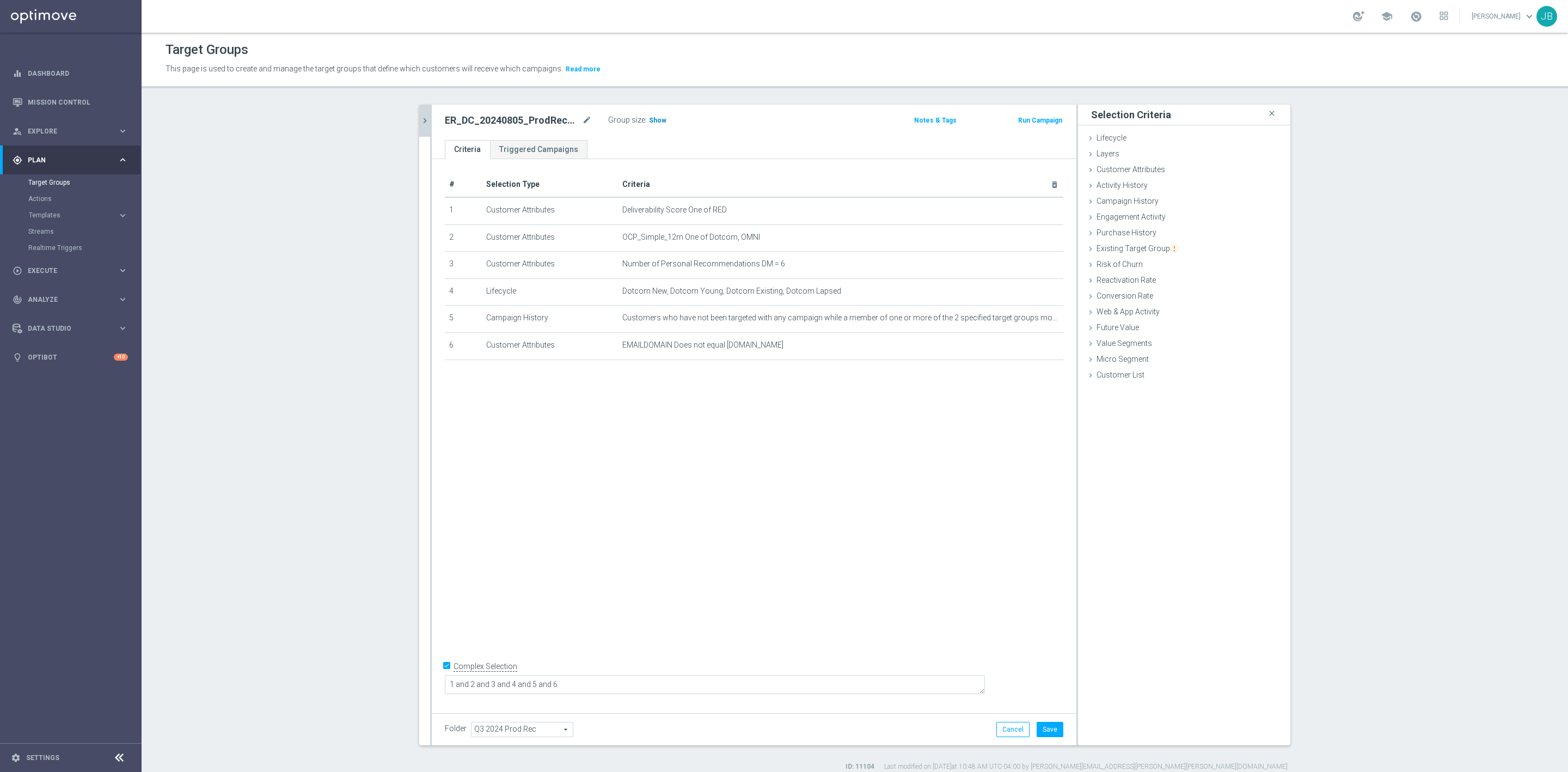
click at [653, 123] on span "Show" at bounding box center [657, 120] width 17 height 7
click at [1008, 724] on button "Cancel" at bounding box center [1013, 729] width 33 height 15
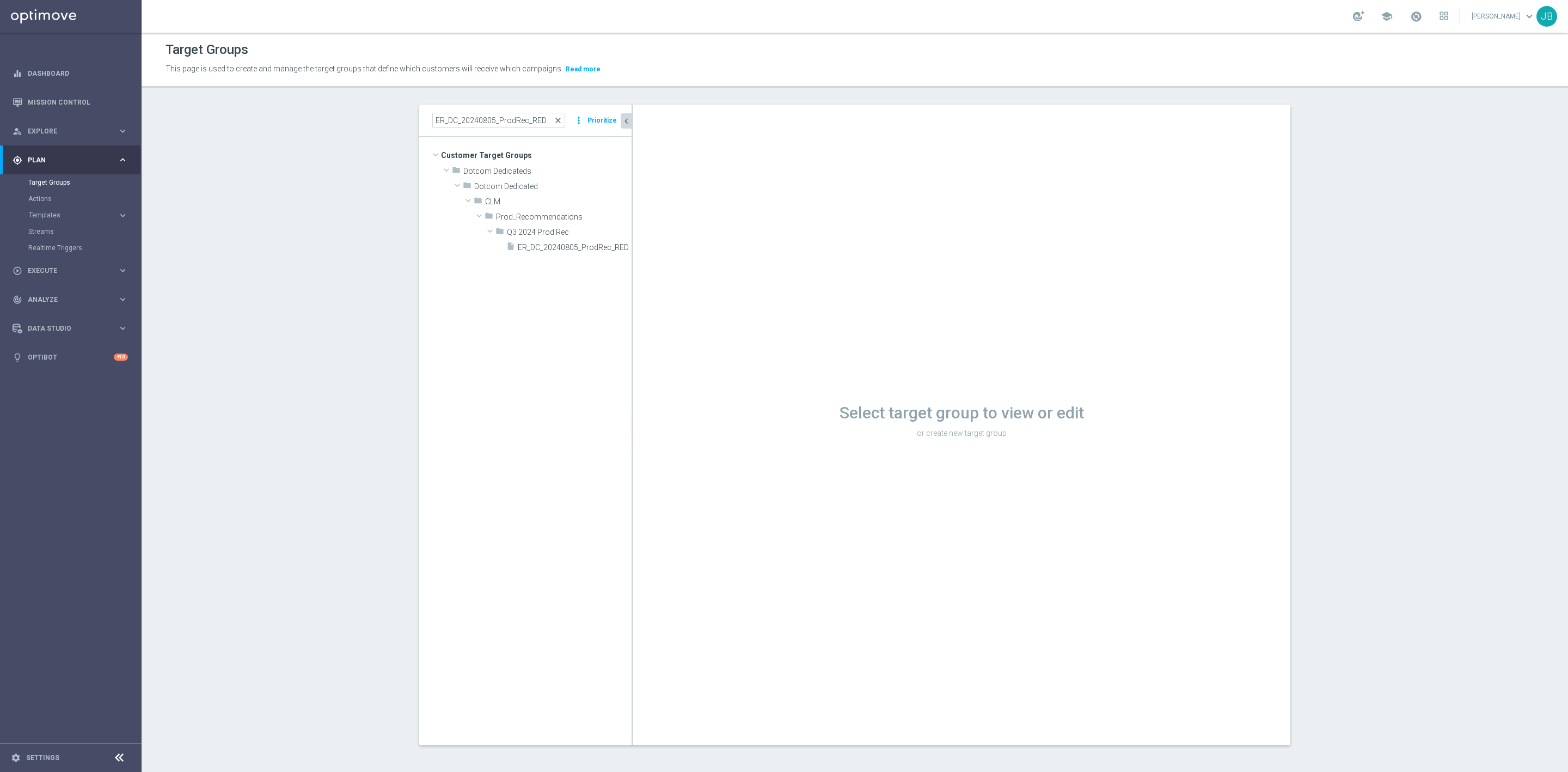
click at [555, 122] on span "close" at bounding box center [558, 120] width 9 height 9
click at [513, 125] on input at bounding box center [499, 120] width 133 height 15
paste input "ER_DC_20240805_ProdRec_THURS_RED"
type input "ER_DC_20240805_ProdRec_THURS_RED"
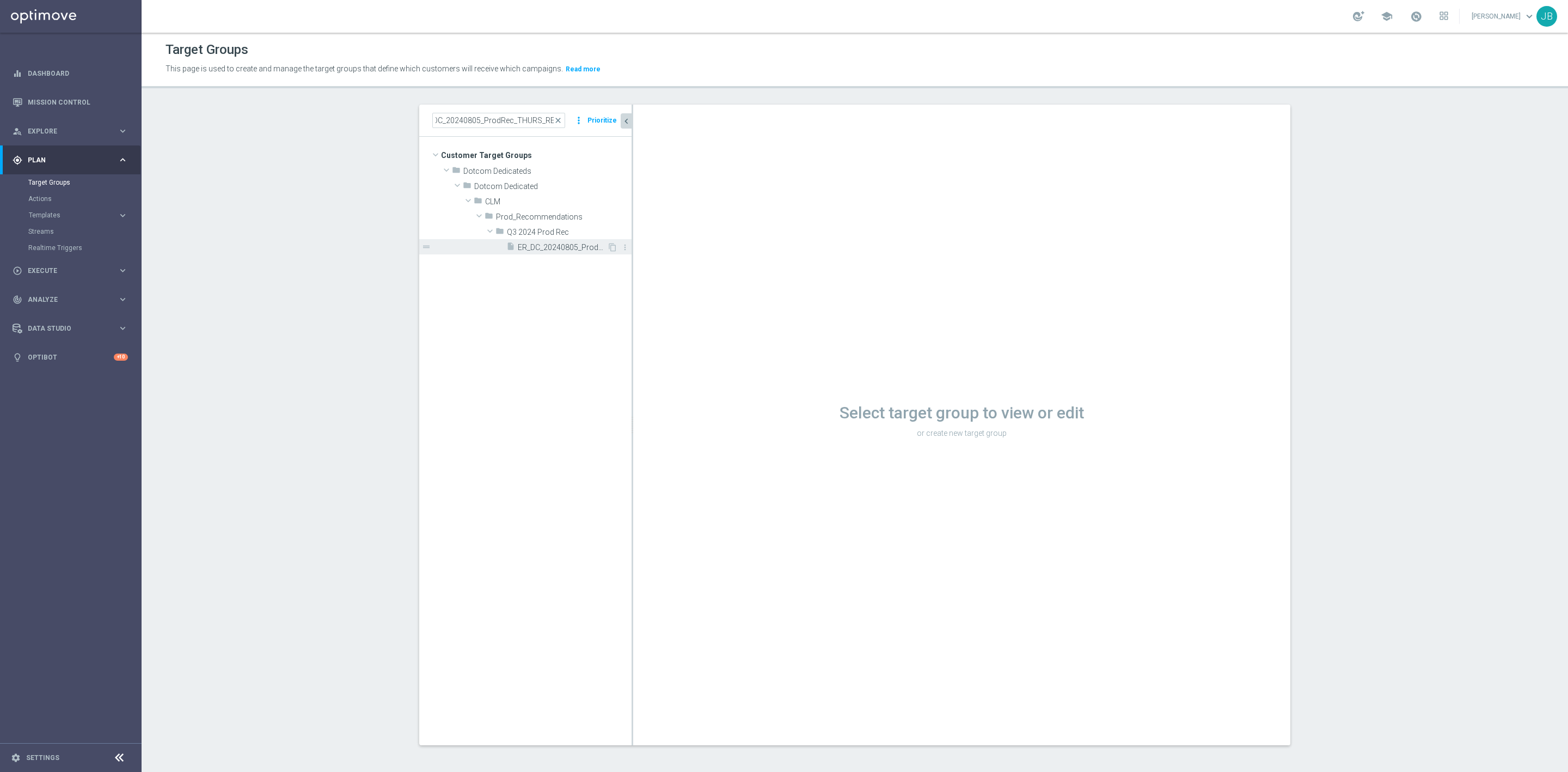
scroll to position [0, 0]
click at [524, 246] on span "ER_DC_20240805_ProdRec_THURS_RED" at bounding box center [562, 247] width 89 height 9
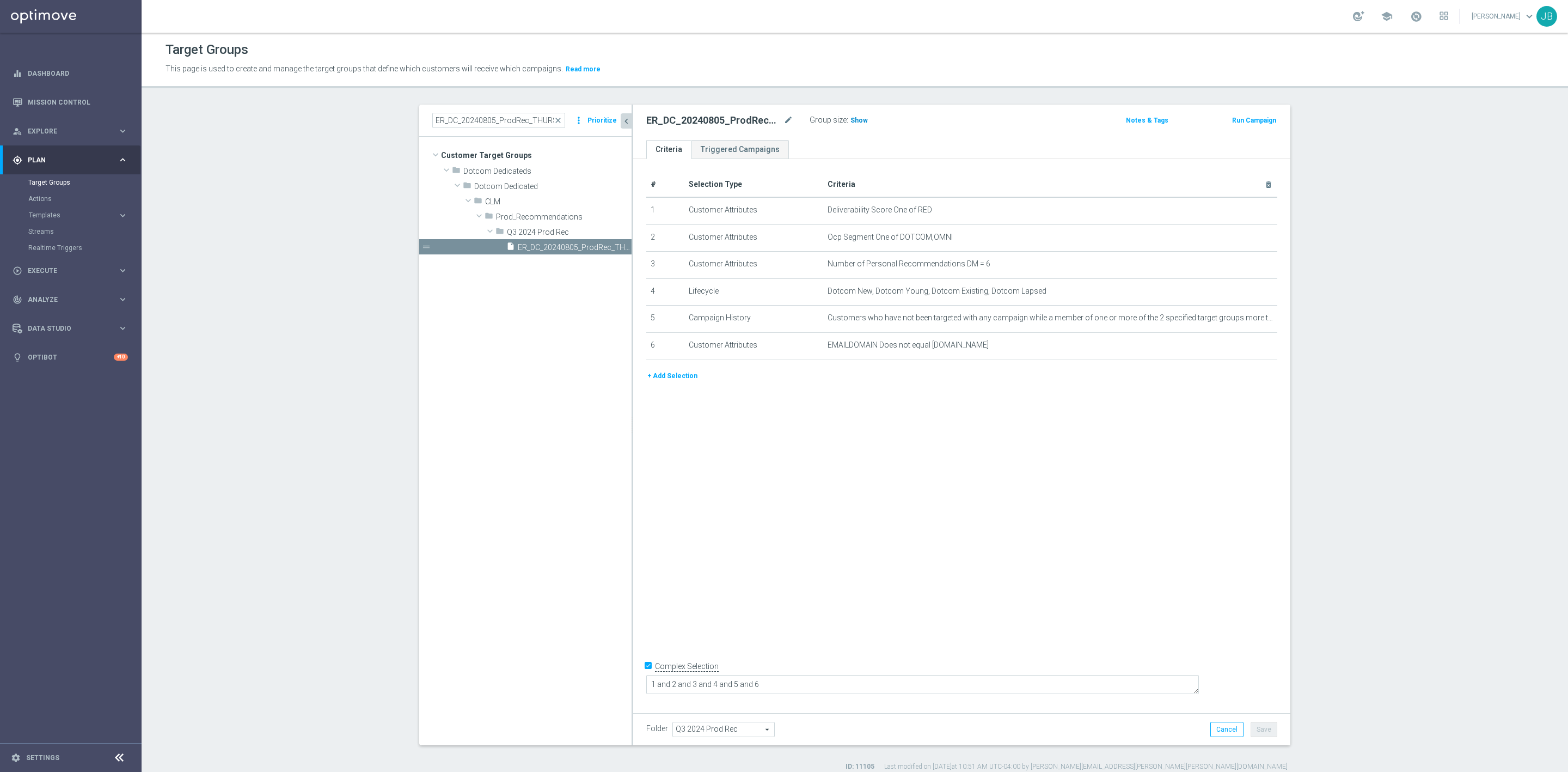
click at [851, 123] on span "Show" at bounding box center [859, 120] width 17 height 7
click at [1003, 452] on div "# Selection Type Criteria delete_forever 1 Customer Attributes Deliverability S…" at bounding box center [962, 433] width 657 height 548
click at [1238, 237] on icon "mode_edit" at bounding box center [1242, 236] width 9 height 9
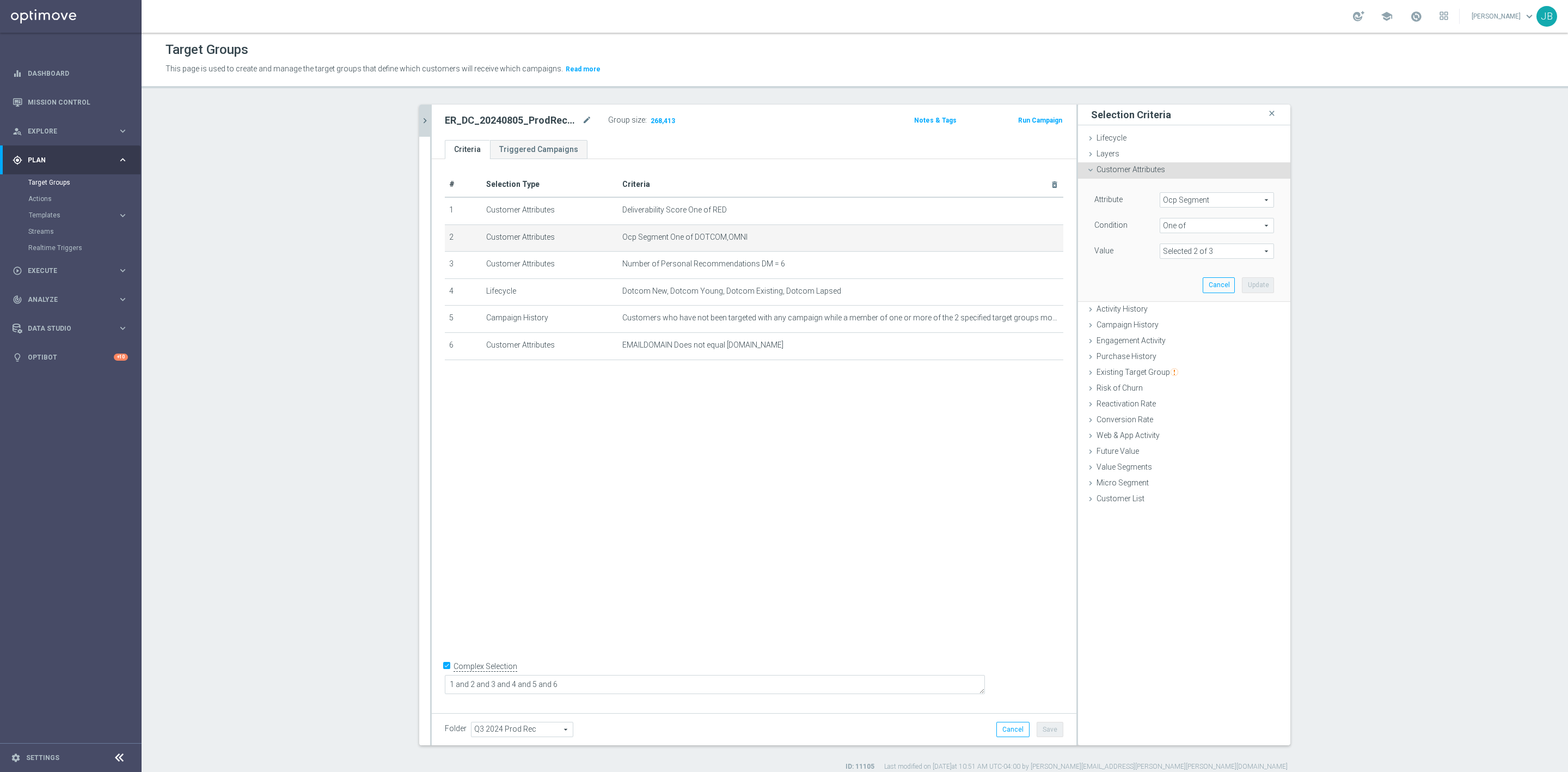
click at [1226, 250] on span at bounding box center [1217, 251] width 114 height 14
click at [1203, 198] on span "Ocp Segment" at bounding box center [1217, 199] width 114 height 14
click at [1178, 198] on input "search" at bounding box center [1217, 200] width 114 height 15
type input "ocp"
click at [1206, 245] on span "OCP_Simple_12m" at bounding box center [1217, 244] width 103 height 9
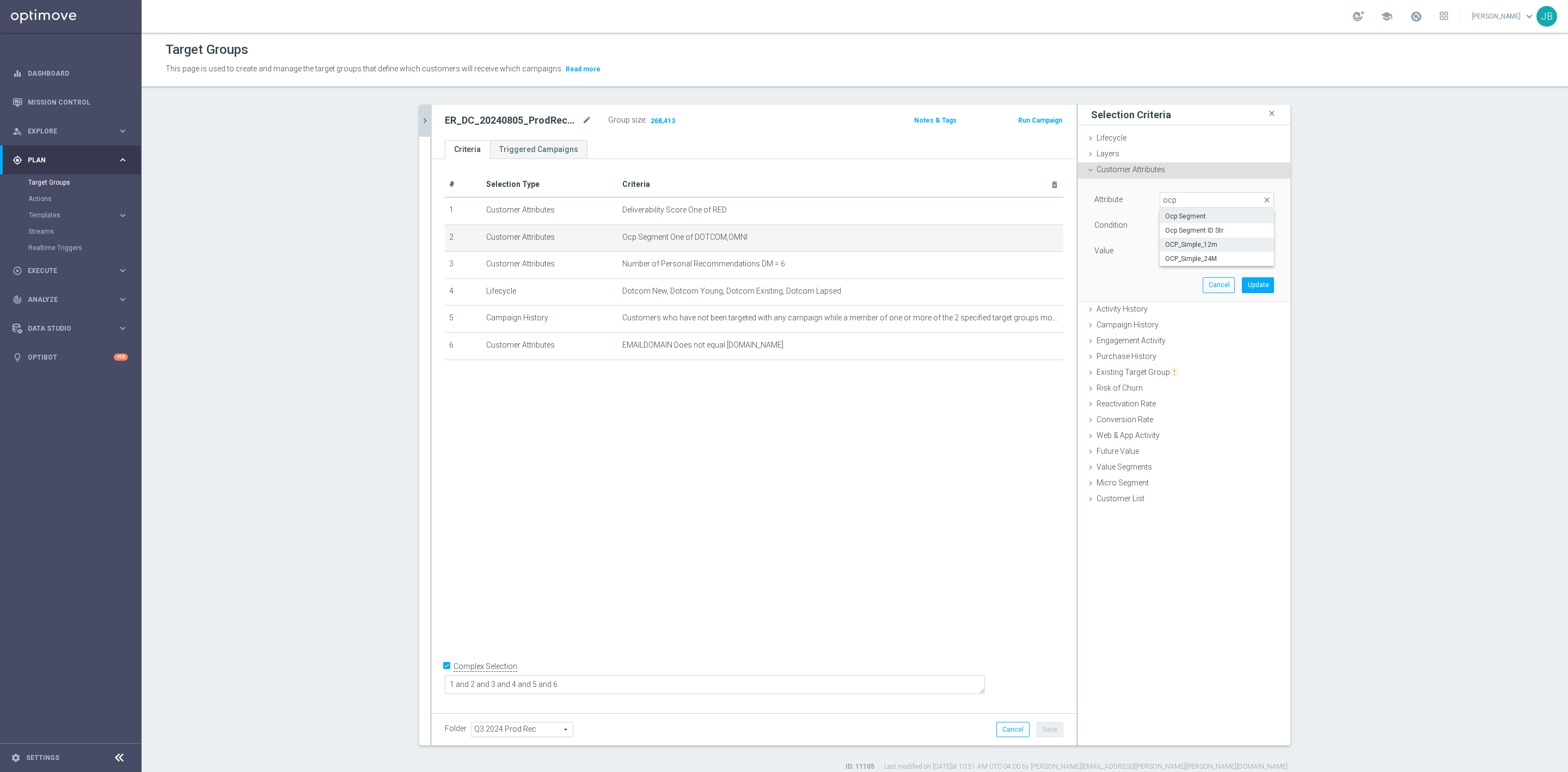
type input "OCP_Simple_12m"
click at [1182, 222] on span "Equals" at bounding box center [1217, 225] width 114 height 14
click at [1175, 363] on label "One of" at bounding box center [1217, 369] width 114 height 14
type input "One of"
click at [1179, 257] on textarea at bounding box center [1217, 257] width 114 height 28
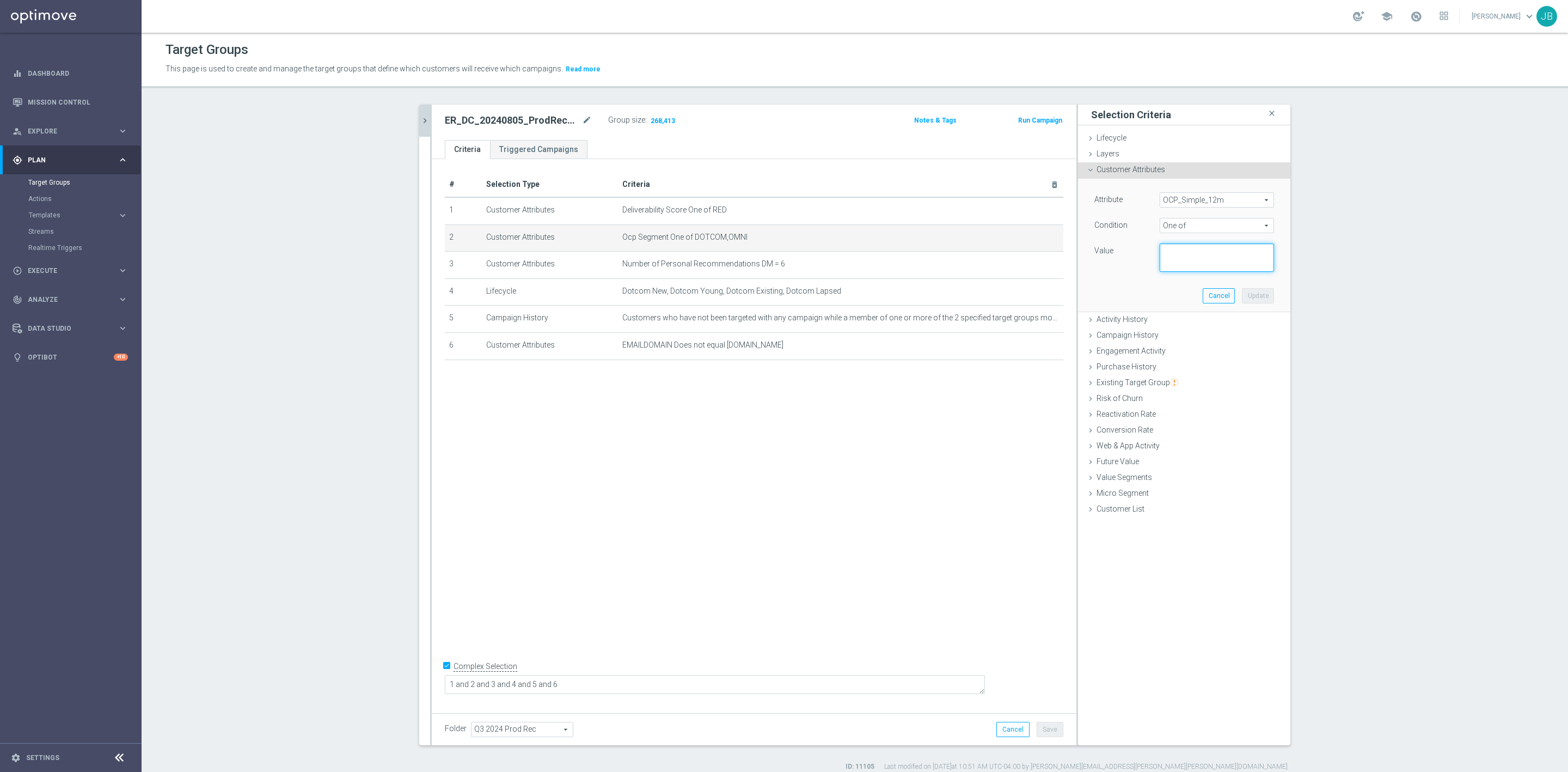
click at [1172, 248] on textarea at bounding box center [1217, 257] width 114 height 28
paste textarea "Dotcom, OMNI"
type textarea "Dotcom, OMNI"
click at [1248, 296] on button "Update" at bounding box center [1258, 295] width 32 height 15
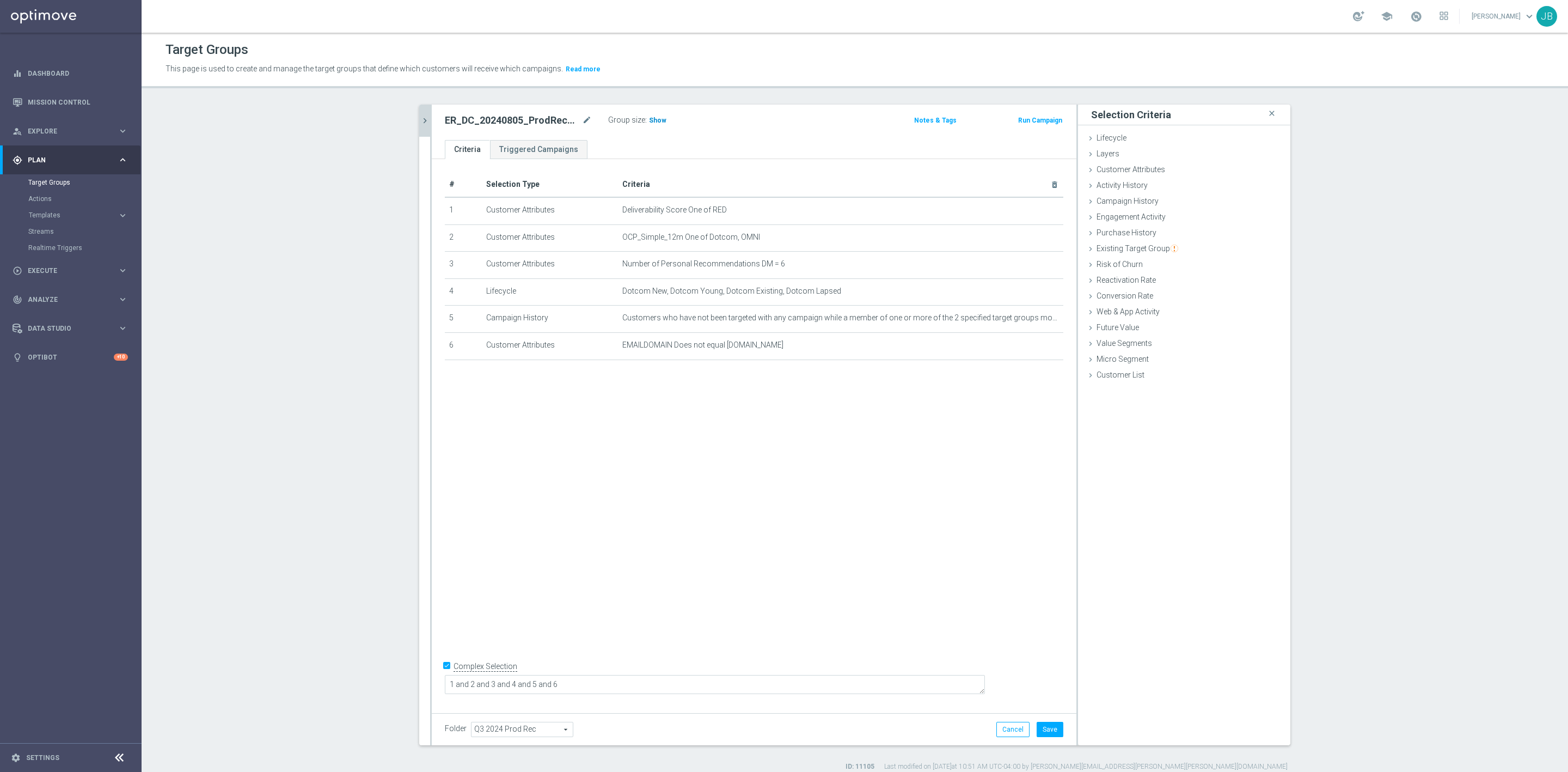
click at [653, 121] on span "Show" at bounding box center [657, 120] width 17 height 7
click at [998, 722] on button "Cancel" at bounding box center [1013, 729] width 33 height 15
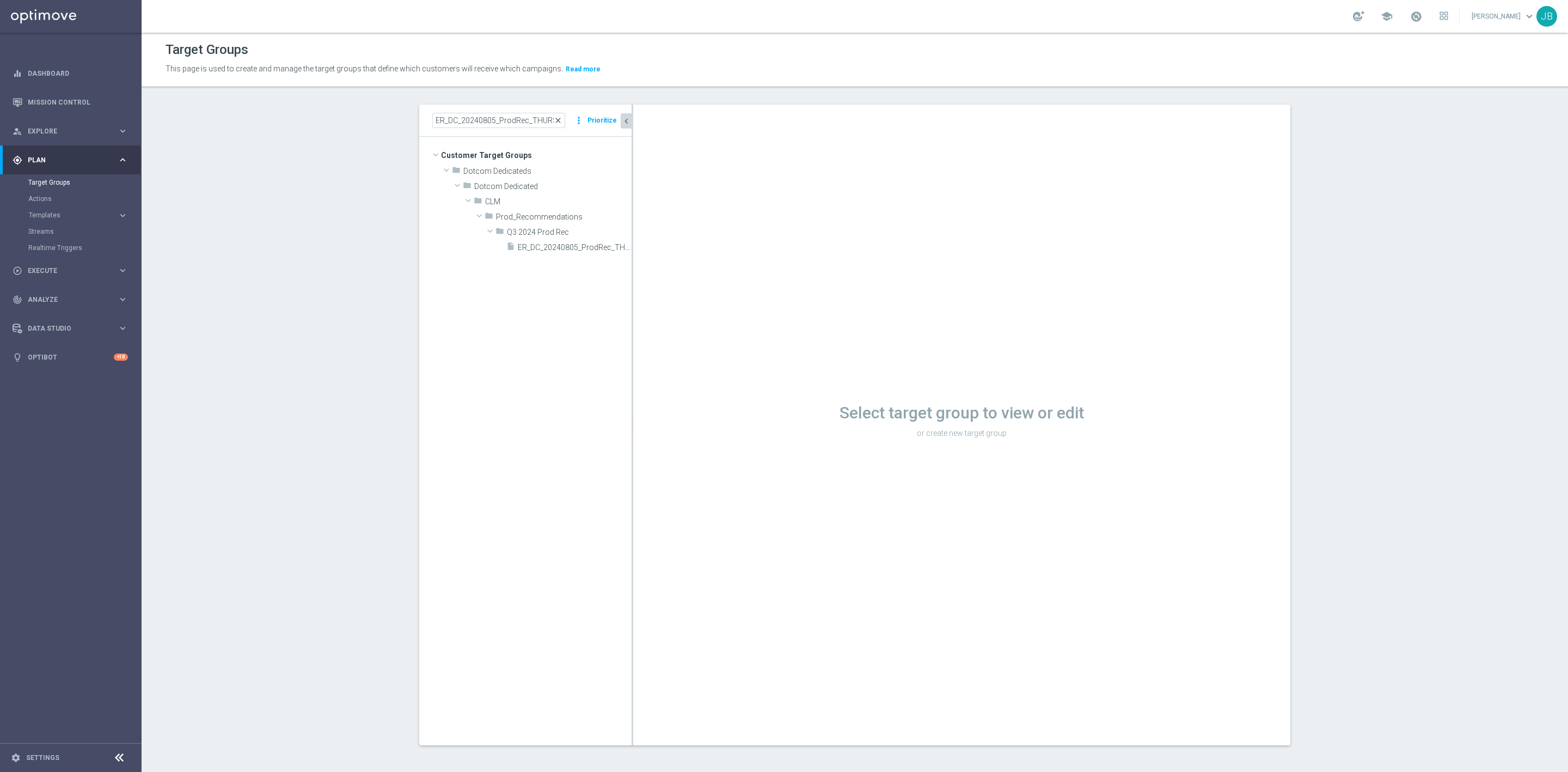
click at [554, 119] on span "close" at bounding box center [558, 120] width 9 height 9
click at [518, 122] on input at bounding box center [499, 120] width 133 height 15
paste input "ER_OMNI_ProdRec_BestSellers_RED"
type input "ER_OMNI_ProdRec_BestSellers_RED"
click at [576, 252] on span "ER_OMNI_ProdRec_BestSellers_RED" at bounding box center [562, 247] width 89 height 9
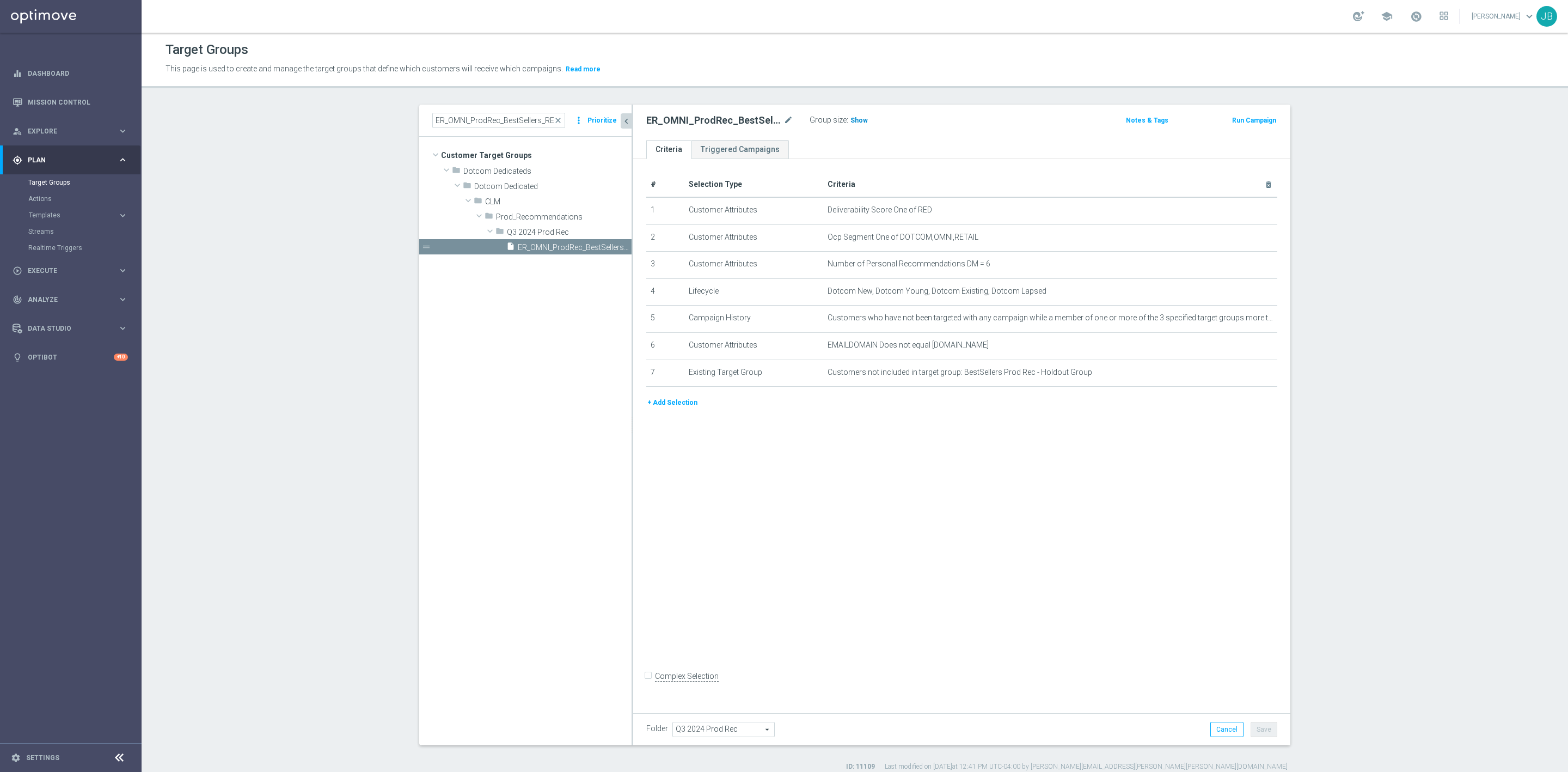
click at [851, 119] on span "Show" at bounding box center [859, 120] width 17 height 7
click at [1238, 237] on icon "mode_edit" at bounding box center [1242, 236] width 9 height 9
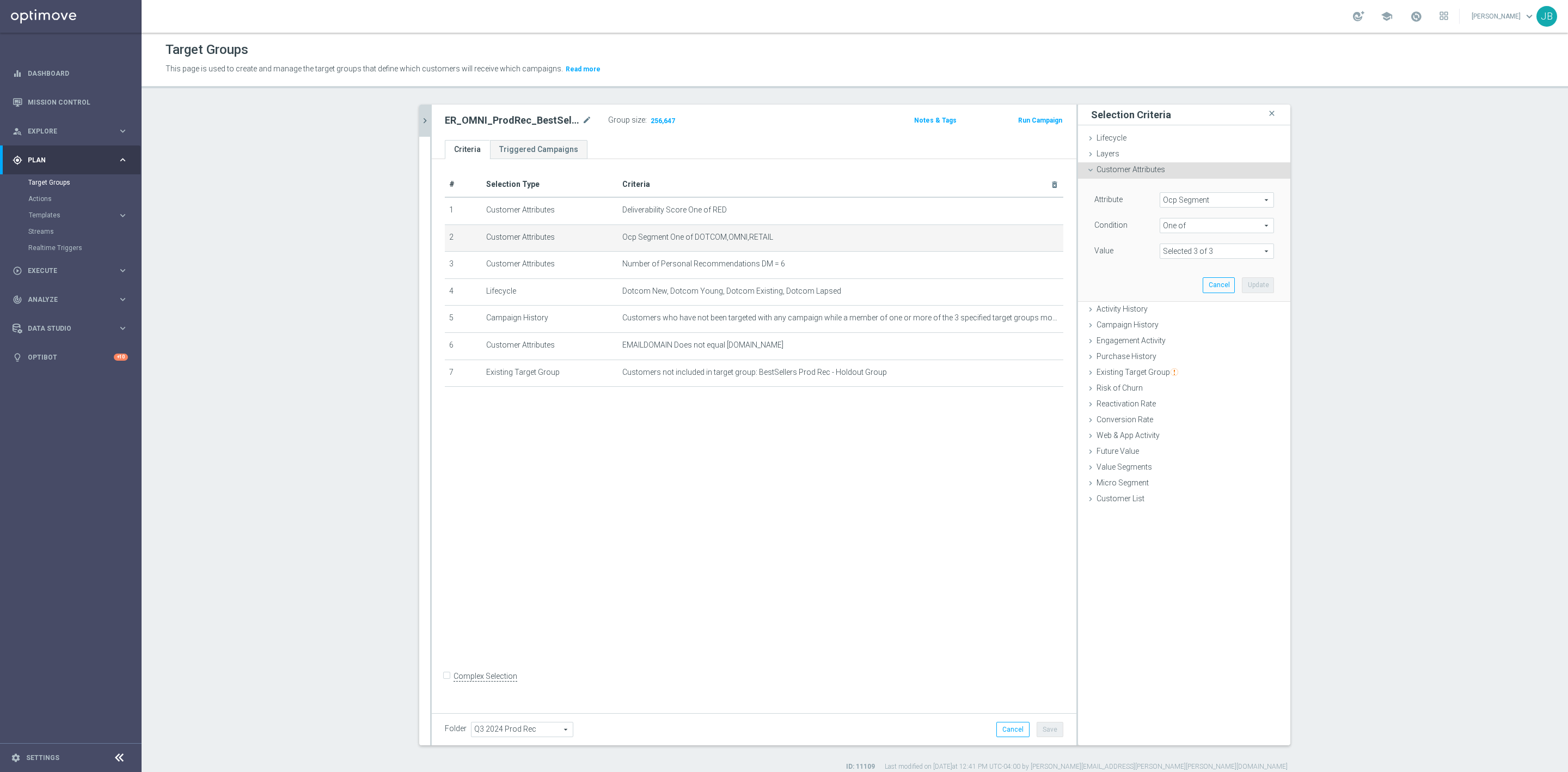
click at [1220, 252] on span at bounding box center [1217, 251] width 114 height 14
click at [1199, 201] on span "Ocp Segment" at bounding box center [1217, 199] width 114 height 14
click at [1187, 198] on input "search" at bounding box center [1217, 200] width 114 height 15
type input "ocp"
click at [1208, 240] on span "OCP_Simple_12m" at bounding box center [1217, 244] width 103 height 9
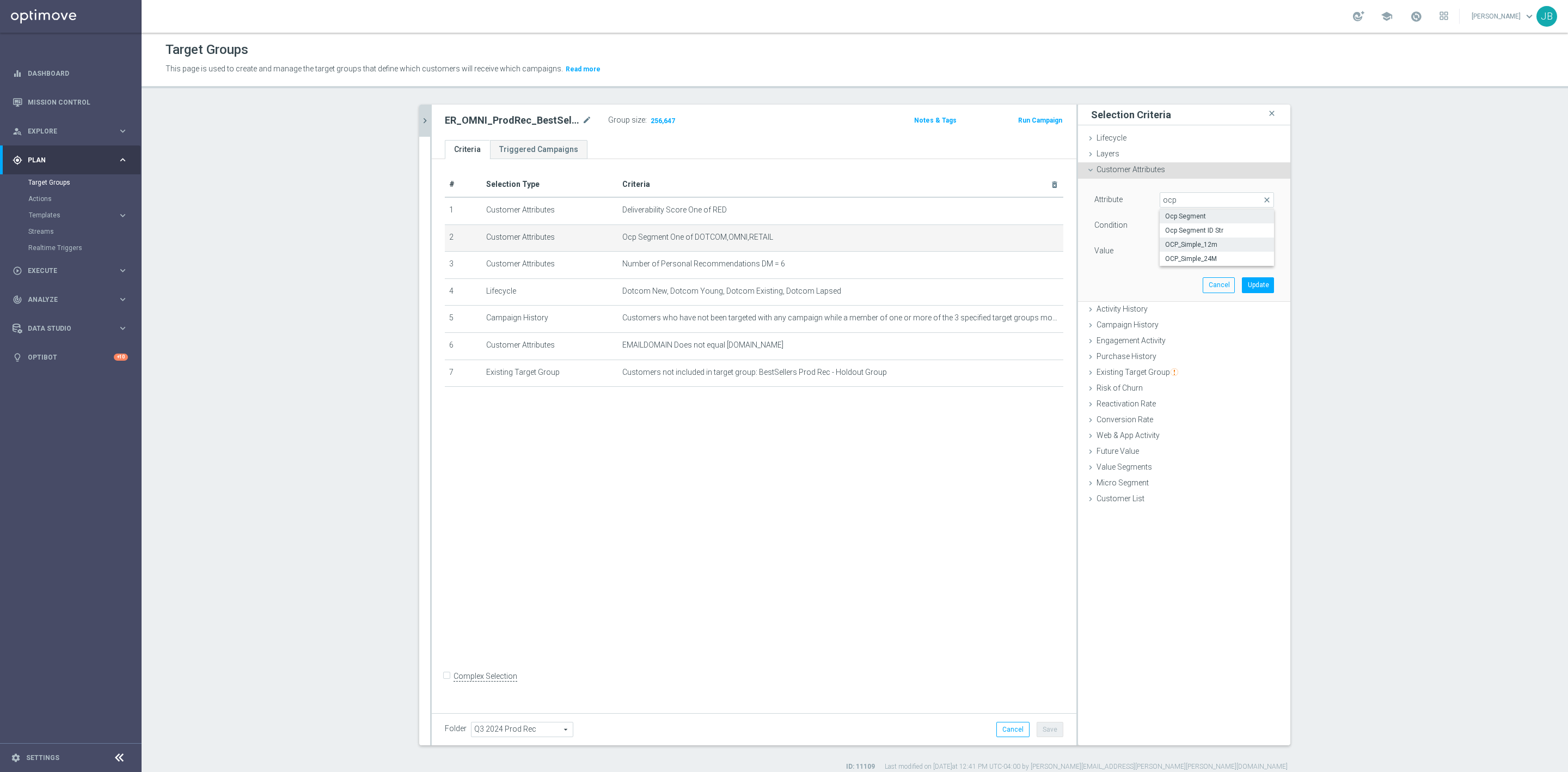
type input "OCP_Simple_12m"
click at [1200, 229] on span "Equals" at bounding box center [1217, 225] width 114 height 14
click at [1182, 363] on label "One of" at bounding box center [1217, 369] width 114 height 14
type input "One of"
click at [1181, 261] on textarea at bounding box center [1217, 257] width 114 height 28
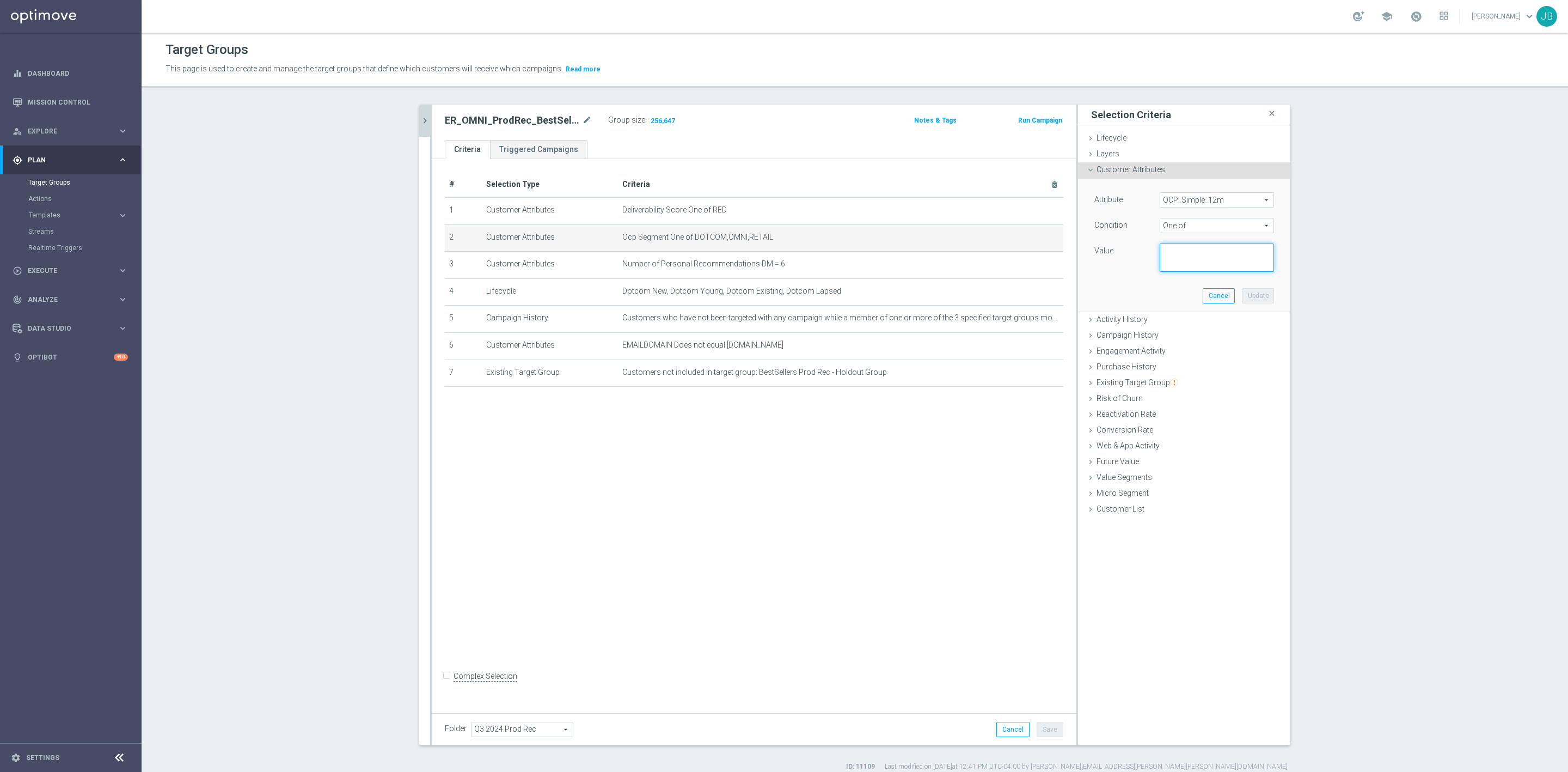
paste textarea "Dotcom, OMNI, Retail"
type textarea "Dotcom, OMNI, Retail"
click at [1260, 296] on button "Update" at bounding box center [1258, 295] width 32 height 15
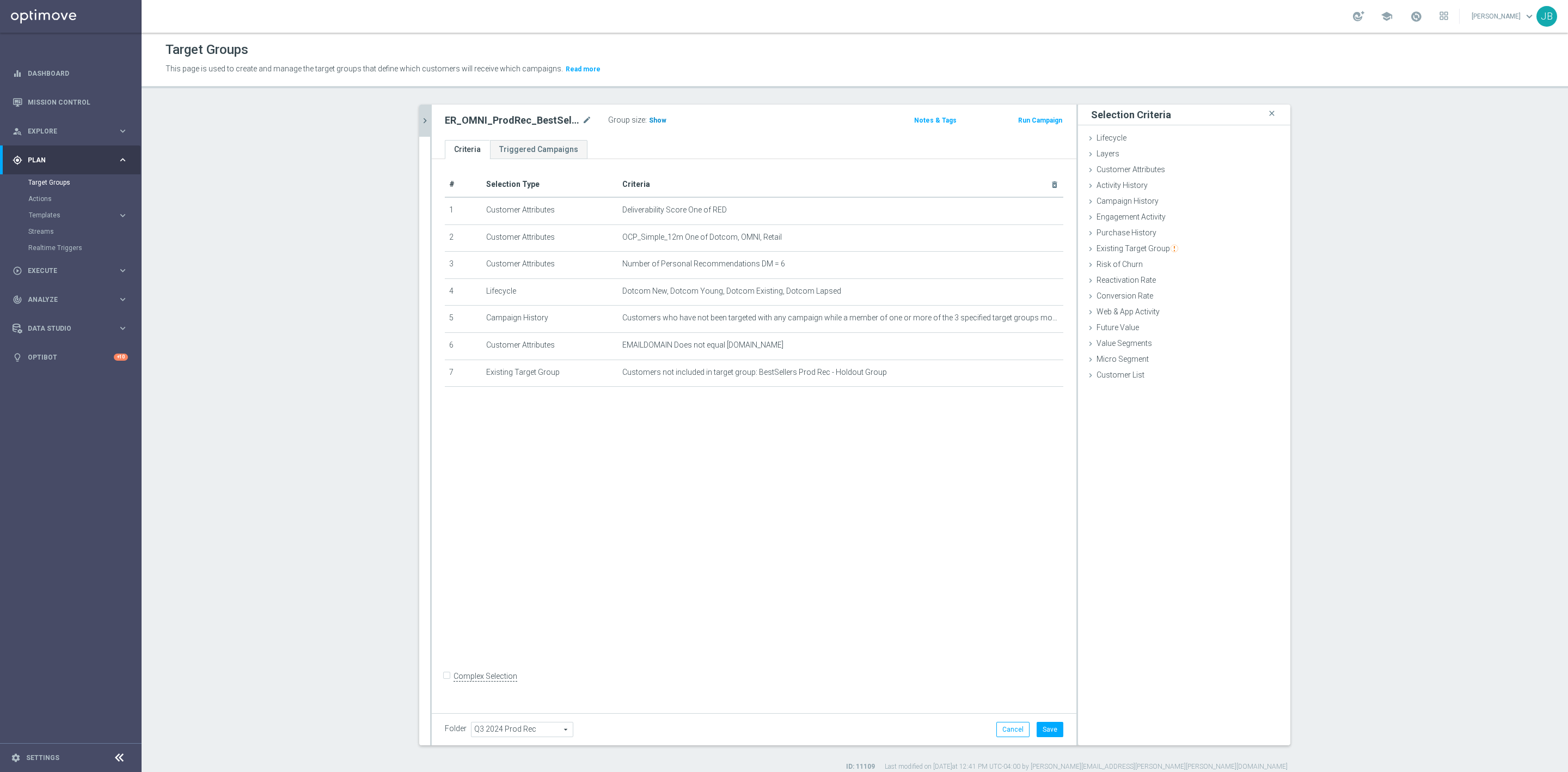
click at [650, 120] on span "Show" at bounding box center [657, 120] width 17 height 7
click at [1005, 724] on button "Cancel" at bounding box center [1013, 729] width 33 height 15
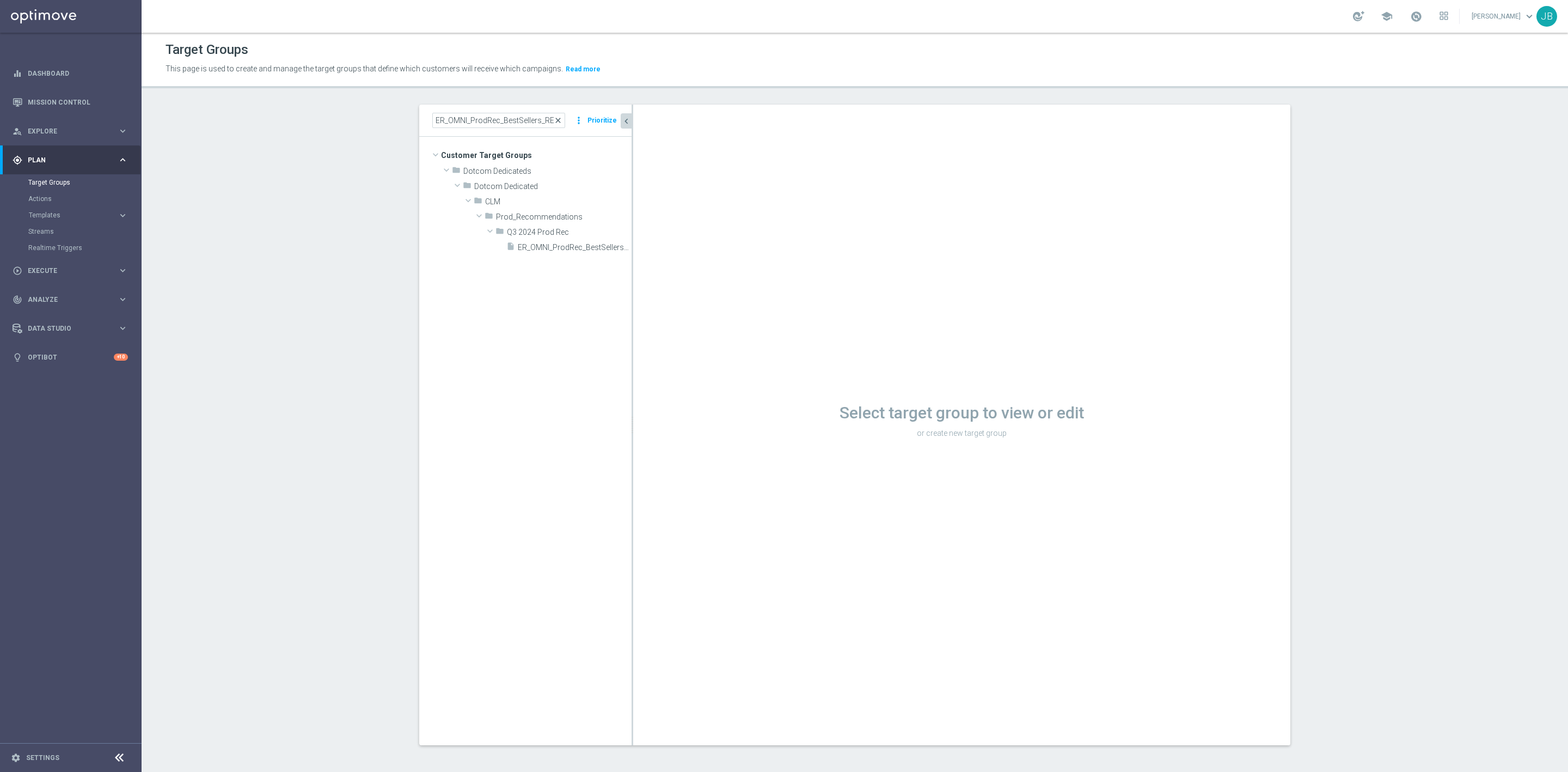
click at [555, 121] on span "close" at bounding box center [558, 120] width 9 height 9
click at [505, 122] on input at bounding box center [499, 120] width 133 height 15
paste input "DOP Omni Promo_2"
type input "DOP Omni Promo_2"
click at [526, 219] on span "DOP Omni Promo_2" at bounding box center [540, 217] width 131 height 9
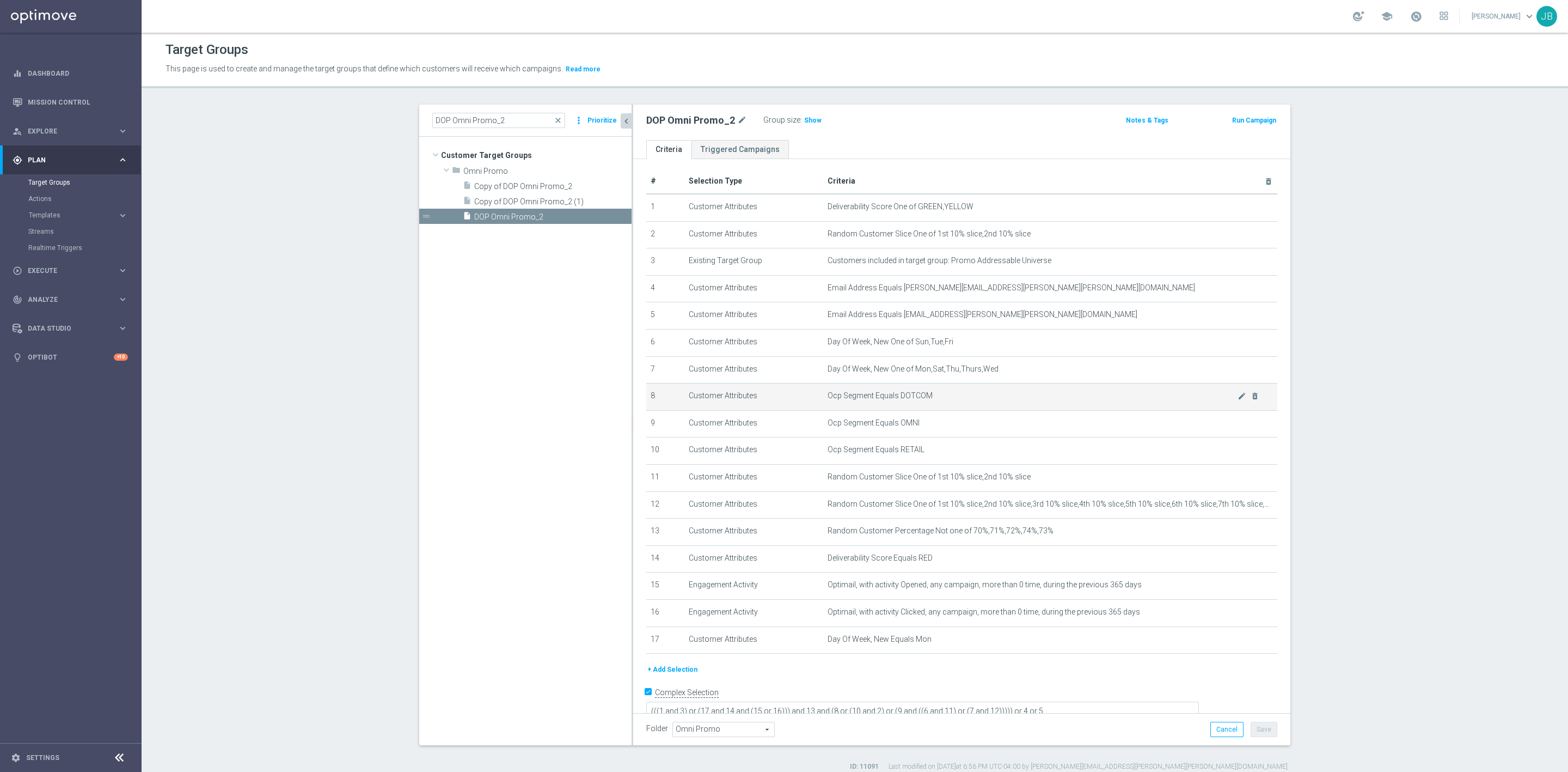
scroll to position [8, 0]
